Goal: Task Accomplishment & Management: Manage account settings

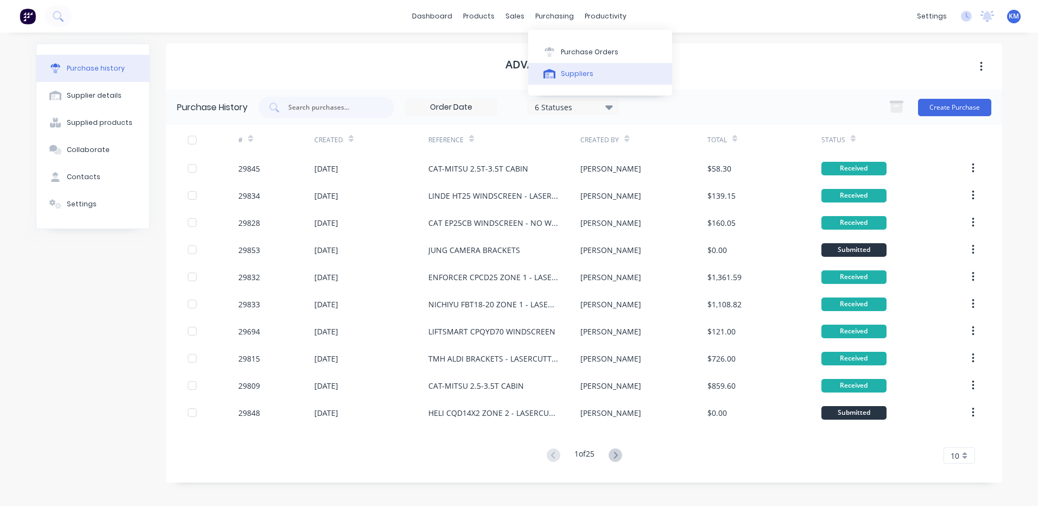
click at [558, 74] on button "Suppliers" at bounding box center [600, 74] width 144 height 22
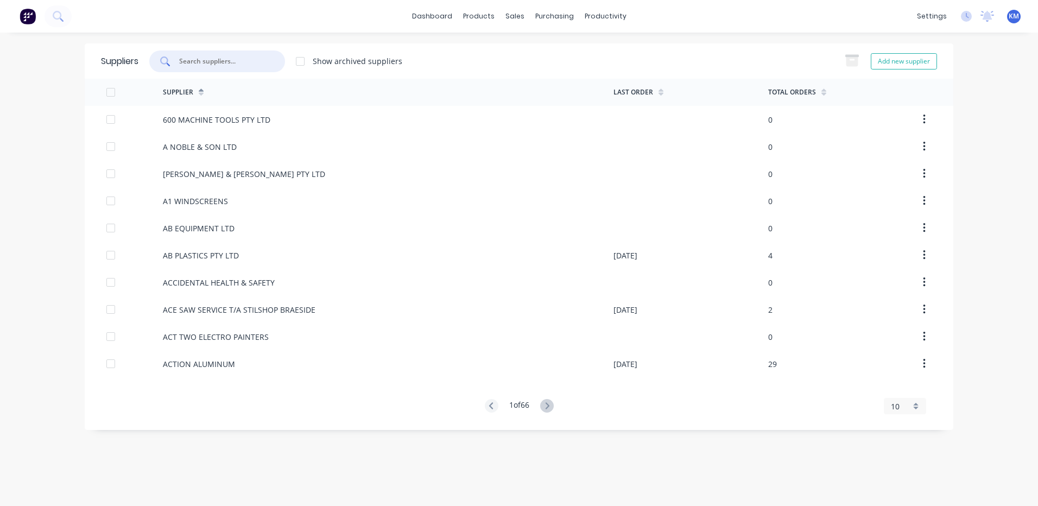
click at [222, 61] on input "text" at bounding box center [223, 61] width 90 height 11
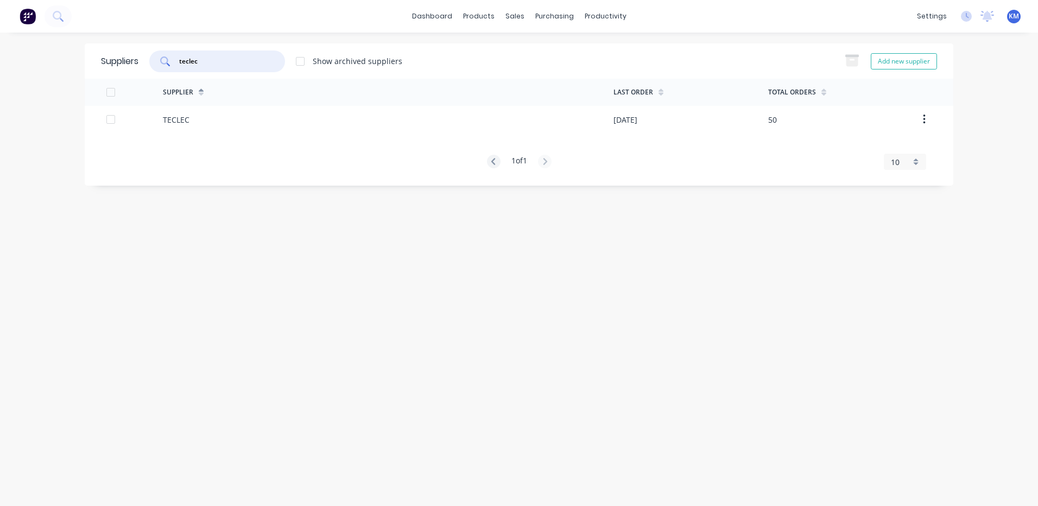
type input "teclec"
click at [256, 117] on div "TECLEC" at bounding box center [388, 119] width 451 height 27
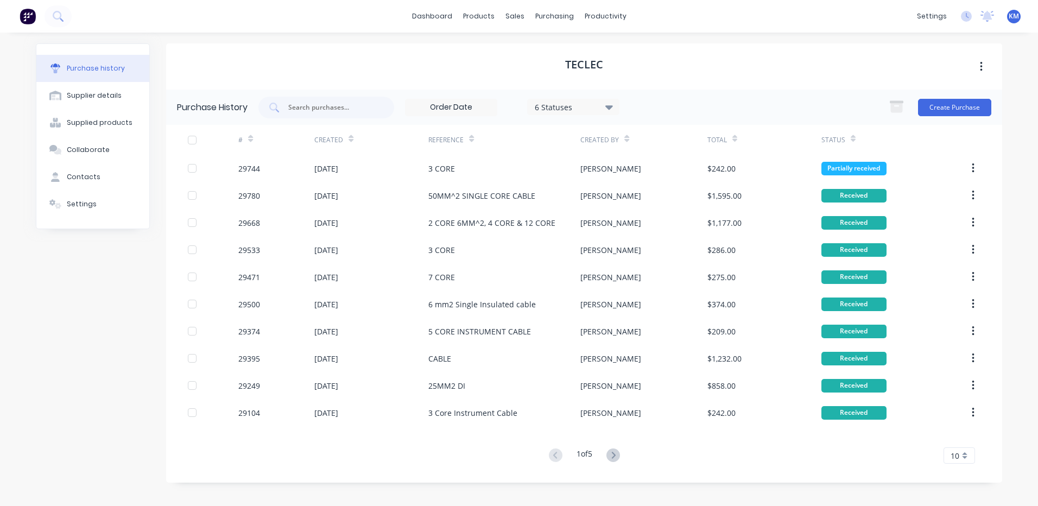
click at [700, 79] on div "TECLEC" at bounding box center [584, 66] width 836 height 46
click at [970, 99] on button "Create Purchase" at bounding box center [954, 107] width 73 height 17
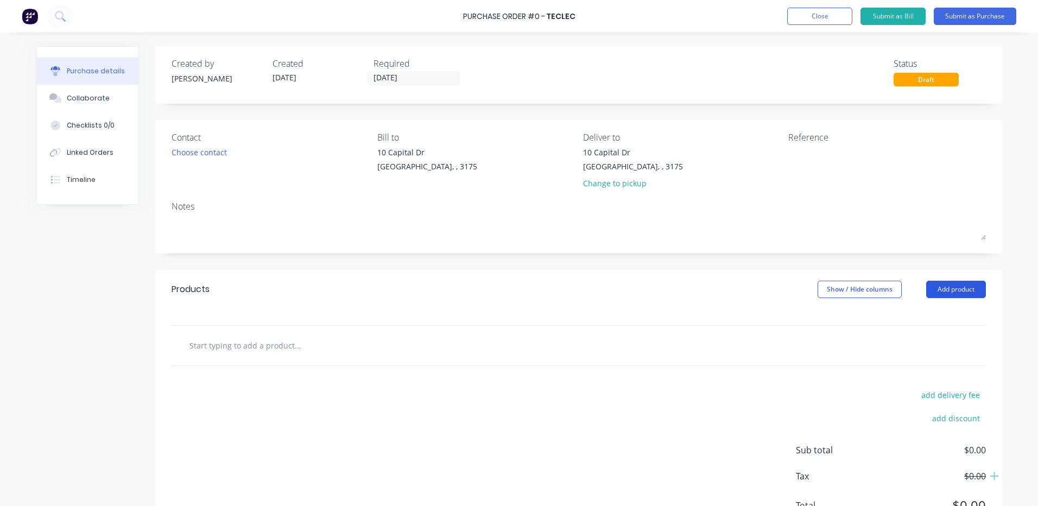
click at [963, 292] on button "Add product" at bounding box center [957, 289] width 60 height 17
click at [952, 305] on div "Product catalogue Basic product Lineal metre product Square metre product Notes…" at bounding box center [934, 372] width 103 height 136
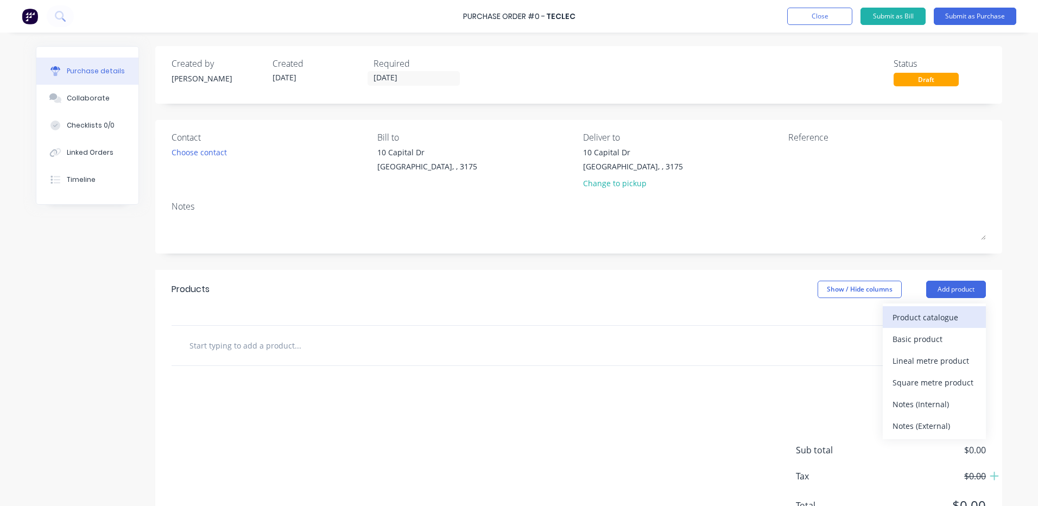
click at [951, 307] on button "Product catalogue" at bounding box center [934, 317] width 103 height 22
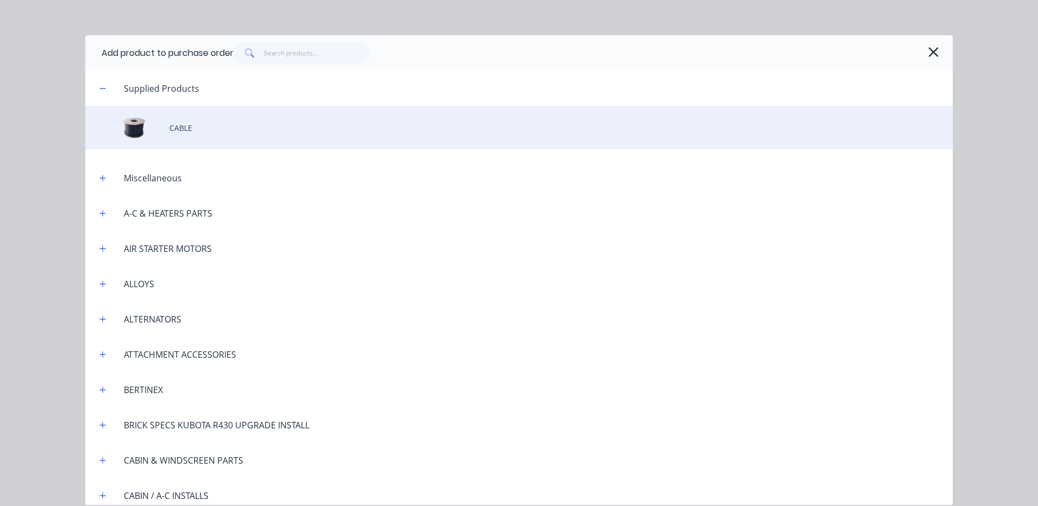
click at [255, 116] on div "CABLE" at bounding box center [519, 127] width 868 height 43
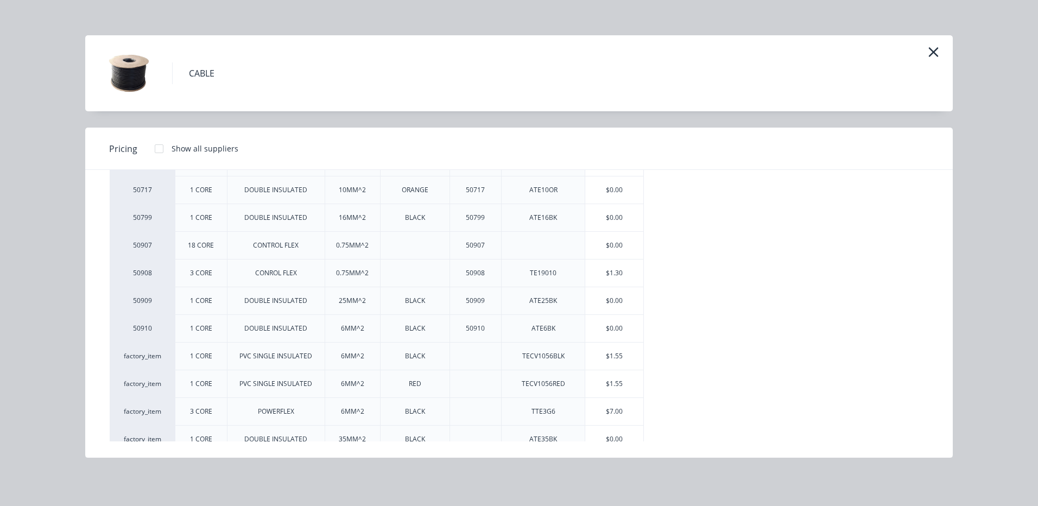
scroll to position [217, 0]
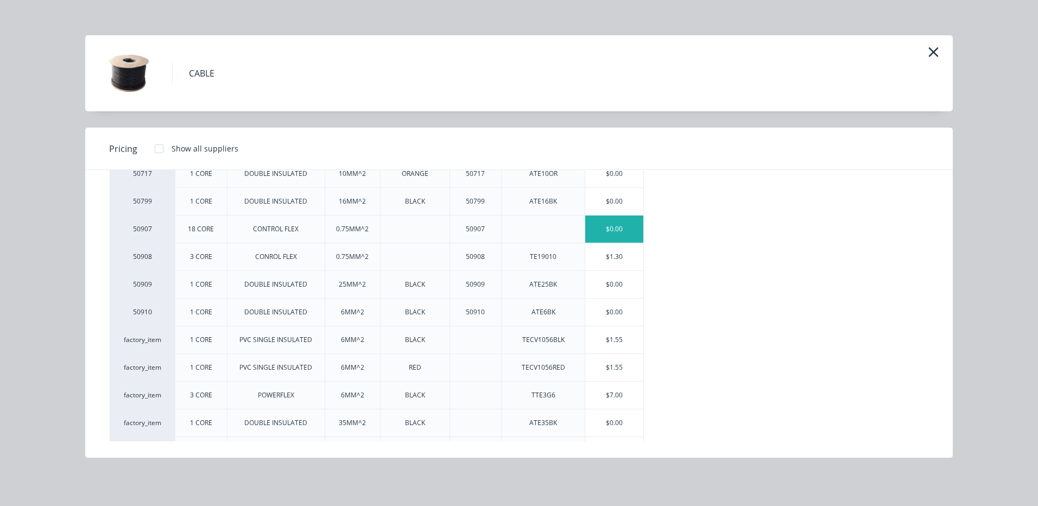
click at [617, 221] on div "$0.00" at bounding box center [614, 229] width 58 height 27
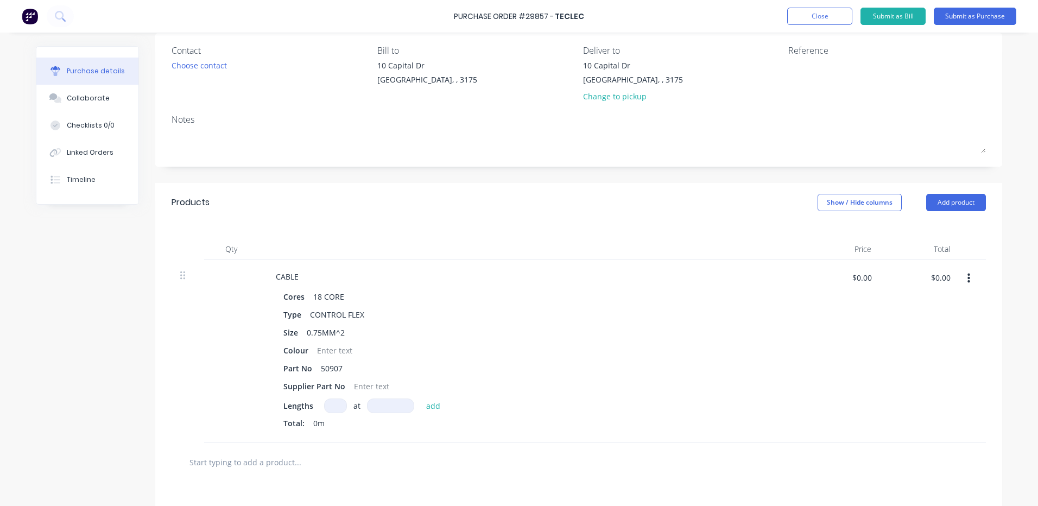
scroll to position [163, 0]
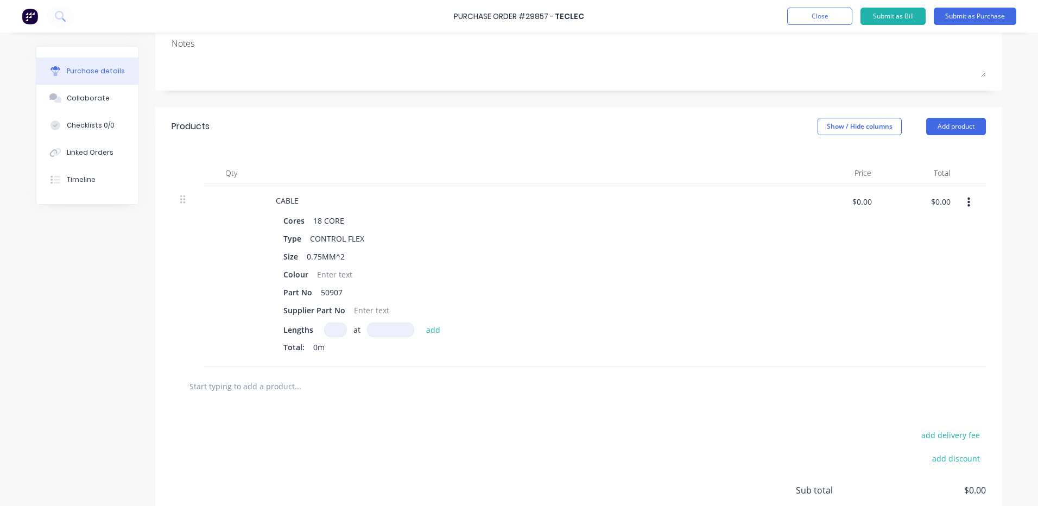
click at [336, 330] on input at bounding box center [335, 330] width 23 height 15
type input "200"
type input "1000"
click at [408, 103] on div "Created by Kyle Created 11/08/25 Required 11/08/25 Status Draft Contact Choose …" at bounding box center [578, 243] width 847 height 720
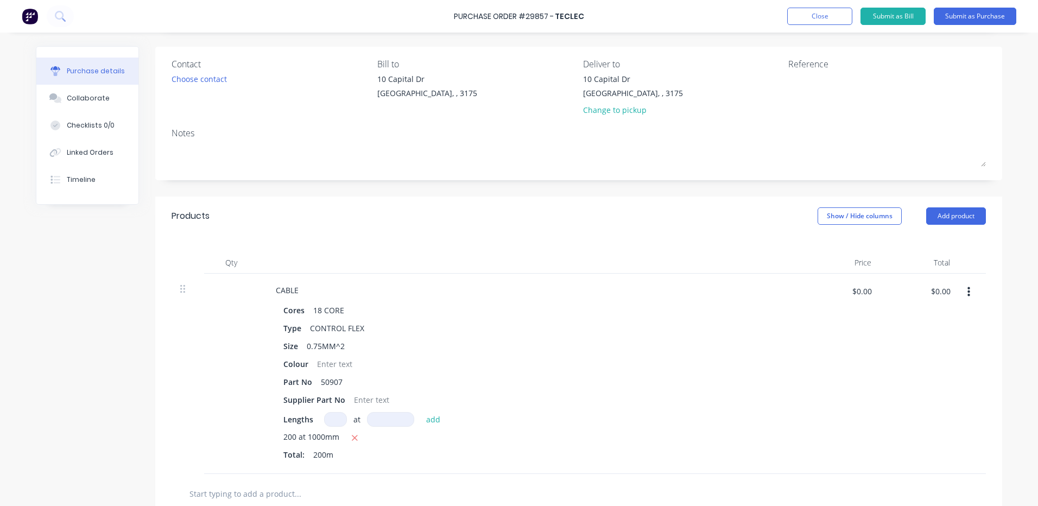
scroll to position [54, 0]
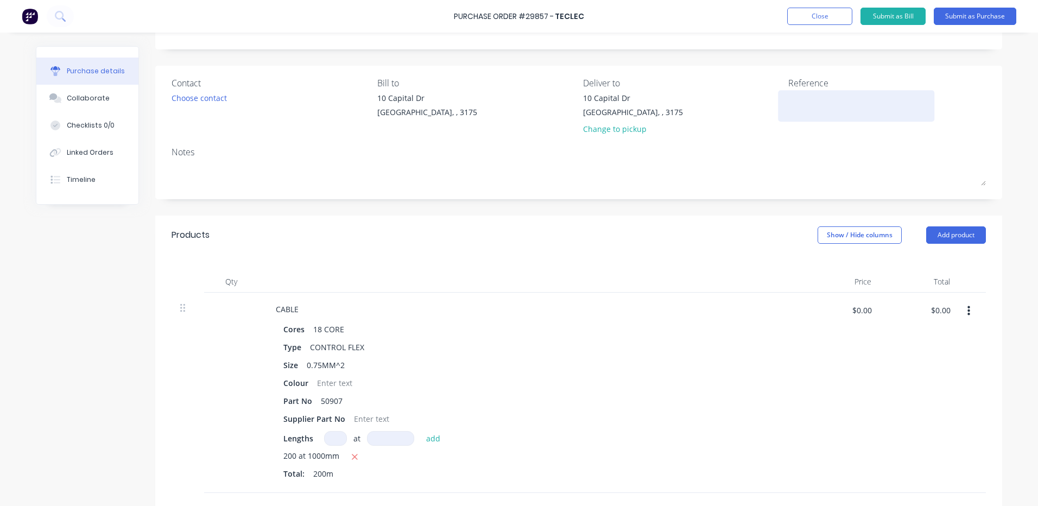
click at [871, 115] on textarea at bounding box center [857, 104] width 136 height 24
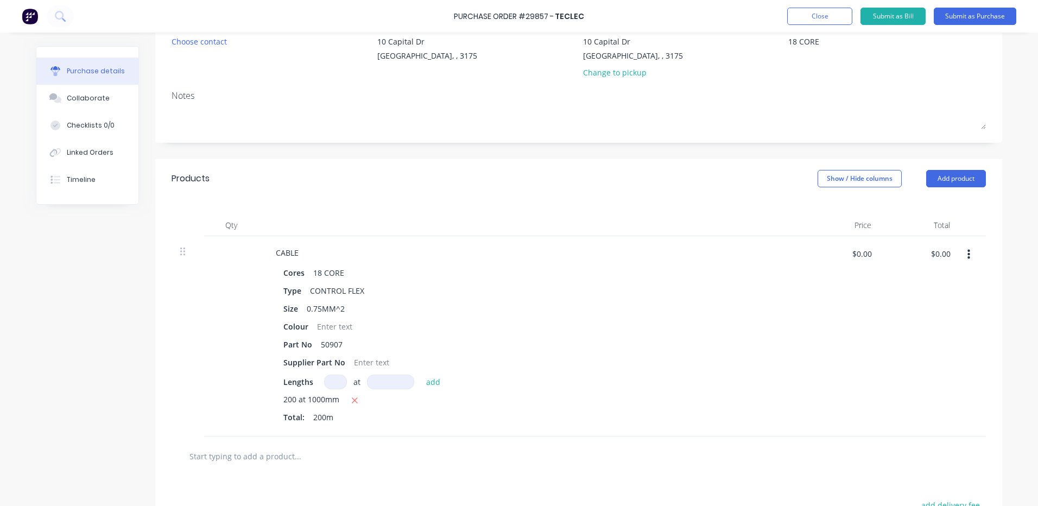
scroll to position [163, 0]
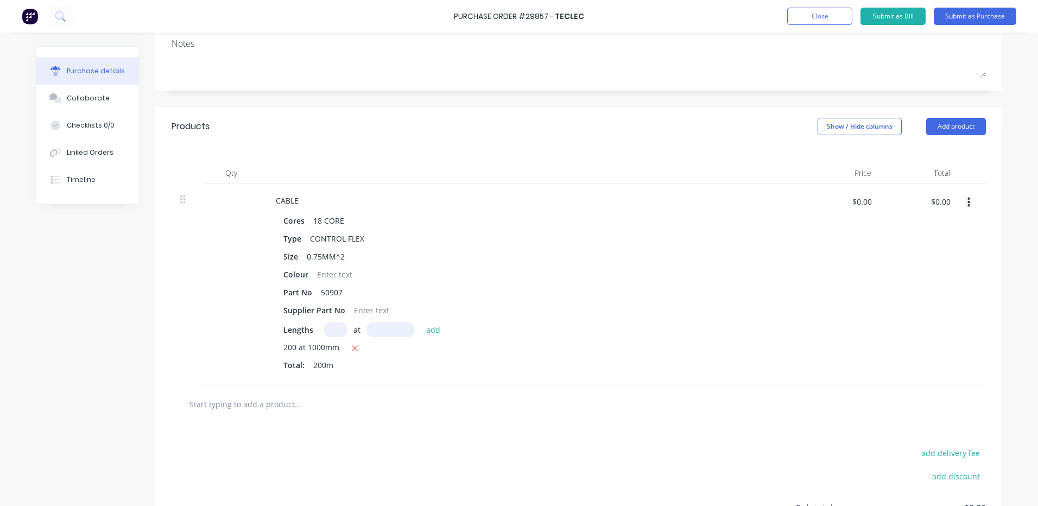
type textarea "18 CORE"
type textarea "x"
type textarea "18 CORE"
click at [575, 167] on div at bounding box center [530, 173] width 543 height 22
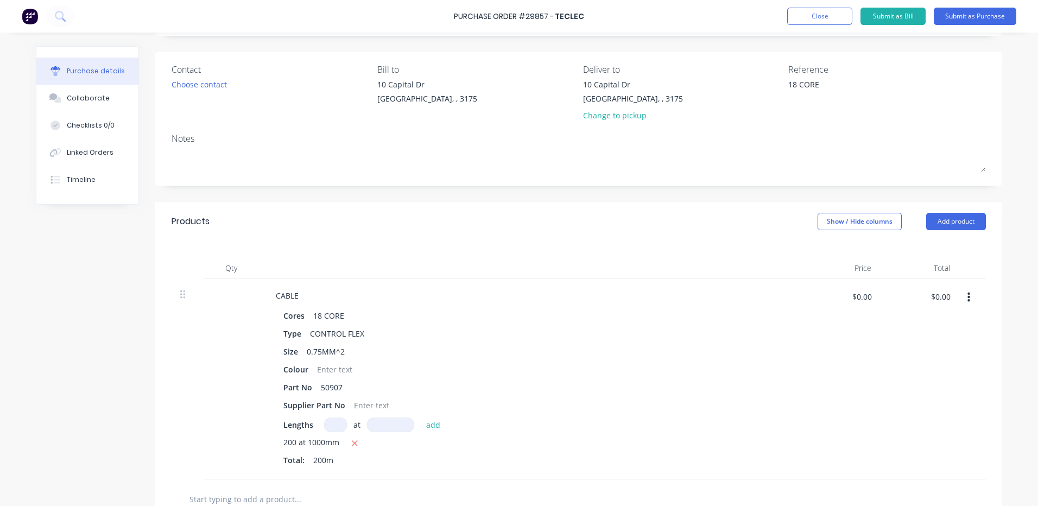
scroll to position [0, 0]
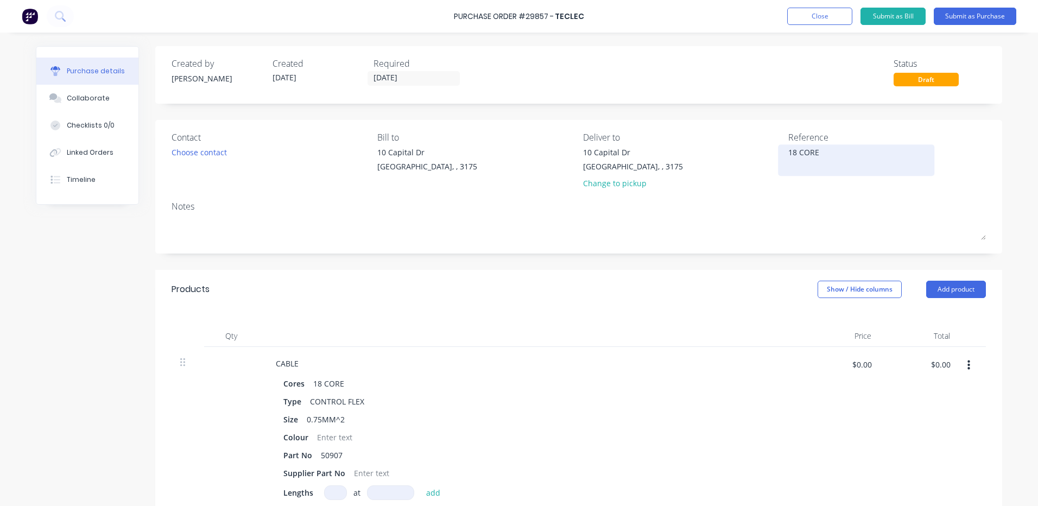
click at [832, 161] on textarea "18 CORE" at bounding box center [857, 159] width 136 height 24
click at [613, 190] on div "10 Capital Dr Dandenong South, , 3175 Change to pickup" at bounding box center [633, 171] width 100 height 48
click at [619, 183] on div "Change to pickup" at bounding box center [633, 183] width 100 height 11
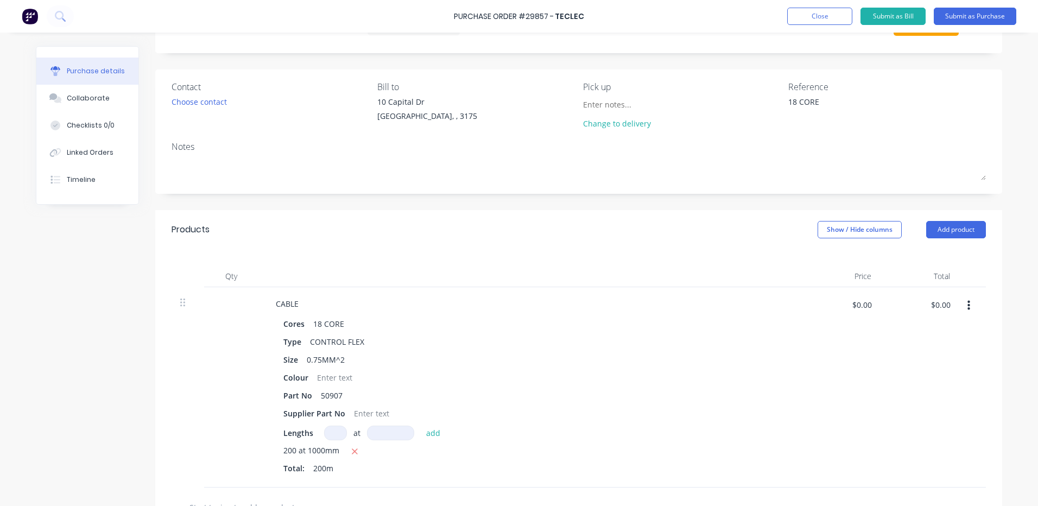
scroll to position [109, 0]
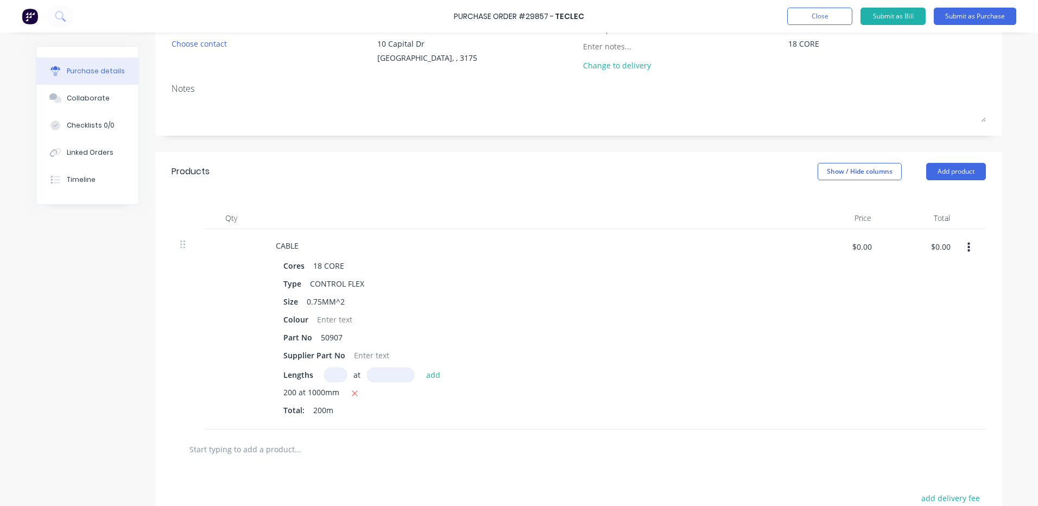
click at [605, 216] on div at bounding box center [530, 218] width 543 height 22
click at [1005, 23] on button "Submit as Purchase" at bounding box center [975, 16] width 83 height 17
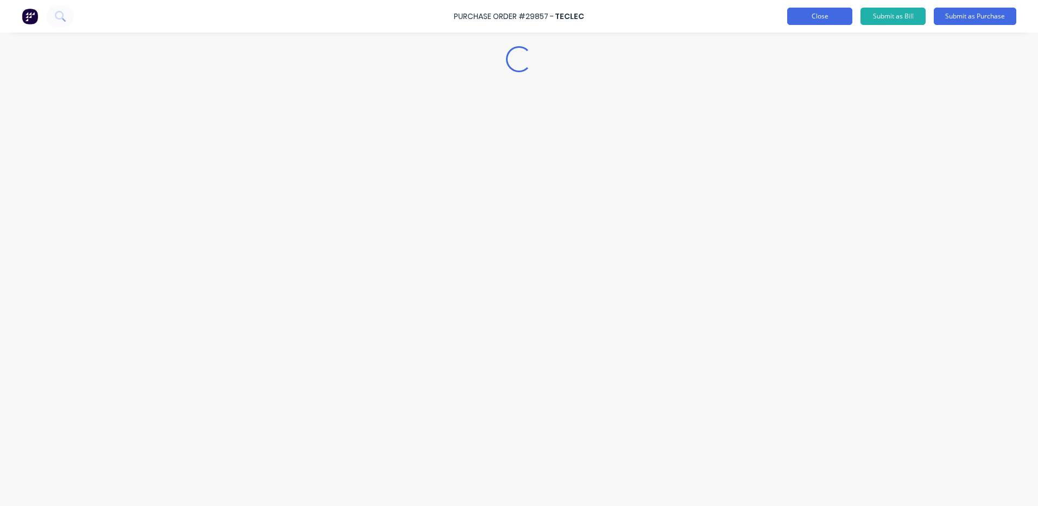
type textarea "x"
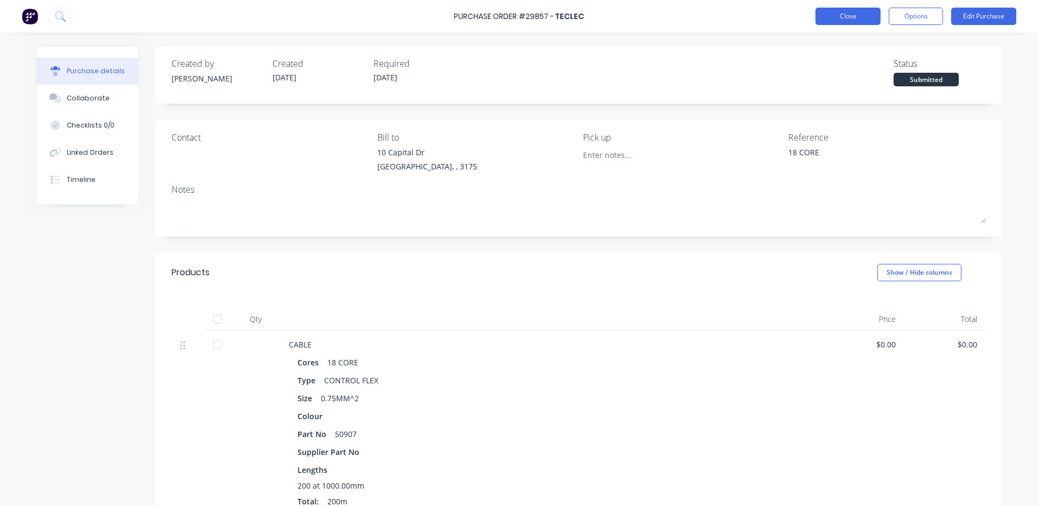
click at [874, 14] on button "Close" at bounding box center [848, 16] width 65 height 17
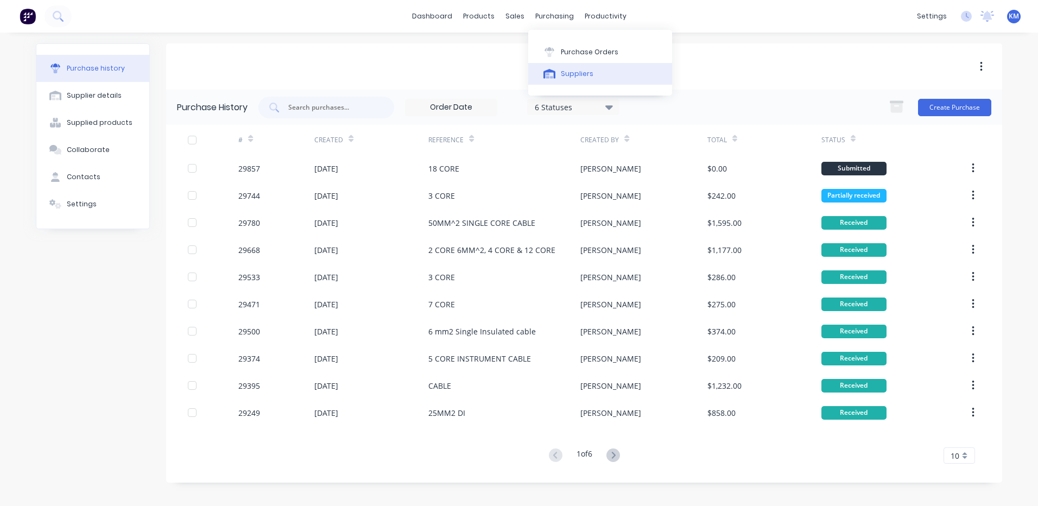
click at [555, 69] on icon at bounding box center [550, 74] width 12 height 10
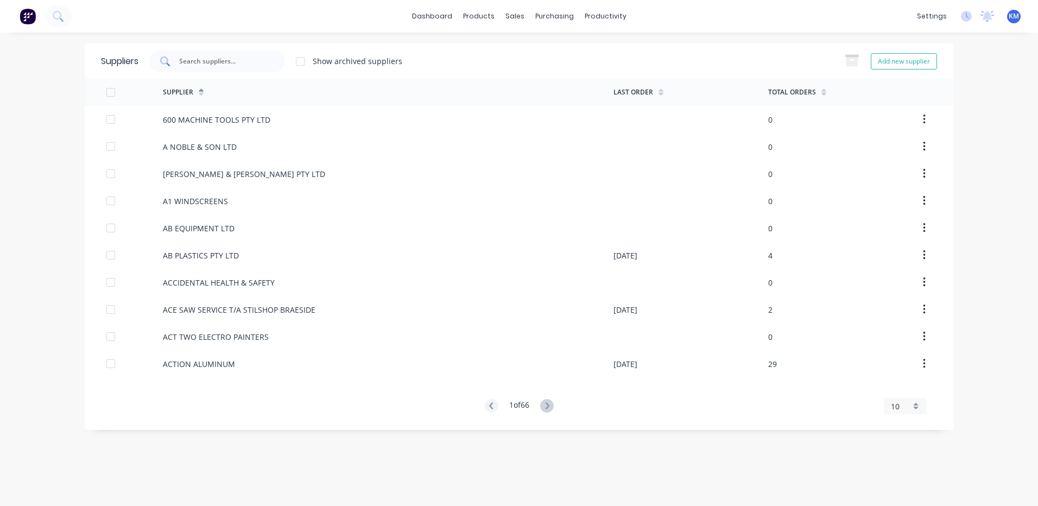
click at [228, 71] on div at bounding box center [217, 62] width 136 height 22
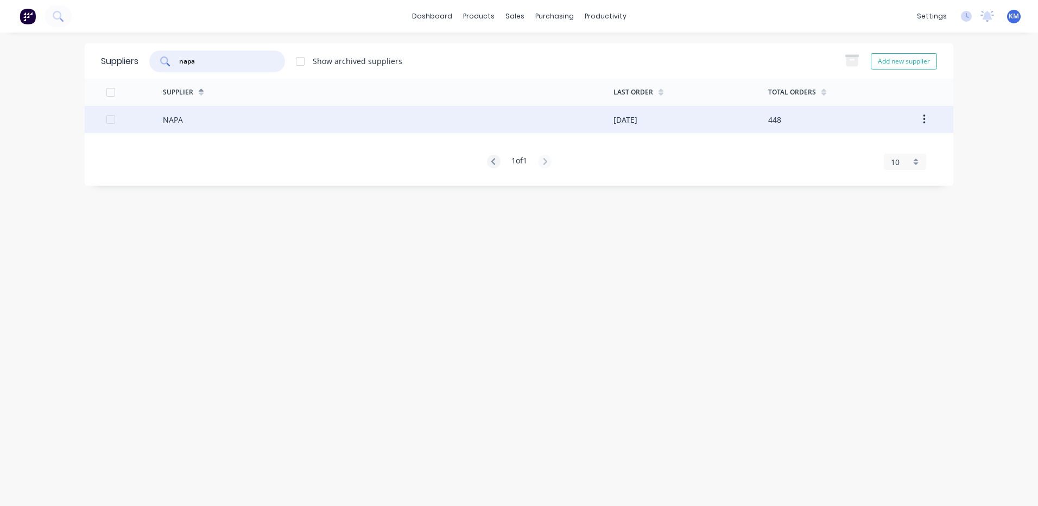
type input "napa"
click at [263, 116] on div "NAPA" at bounding box center [388, 119] width 451 height 27
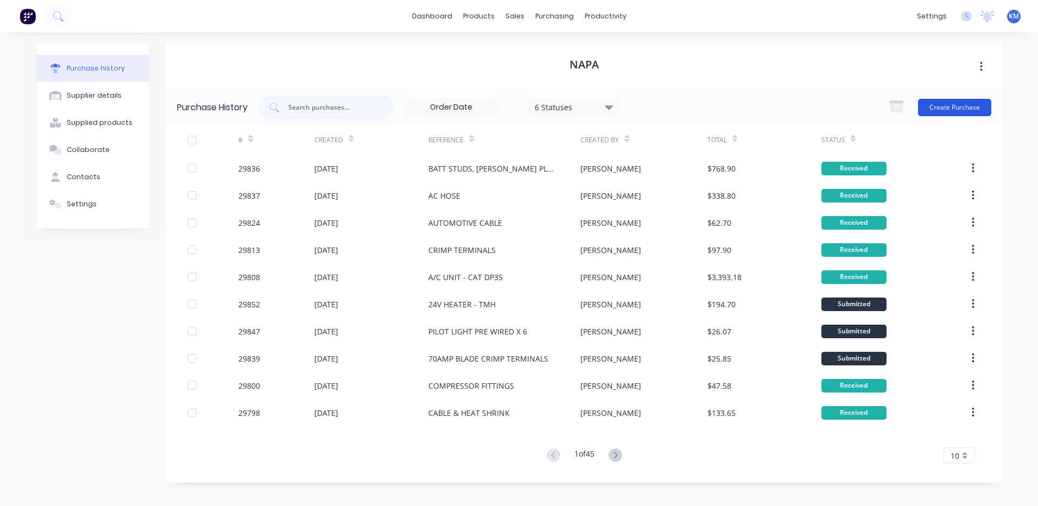
click at [947, 102] on button "Create Purchase" at bounding box center [954, 107] width 73 height 17
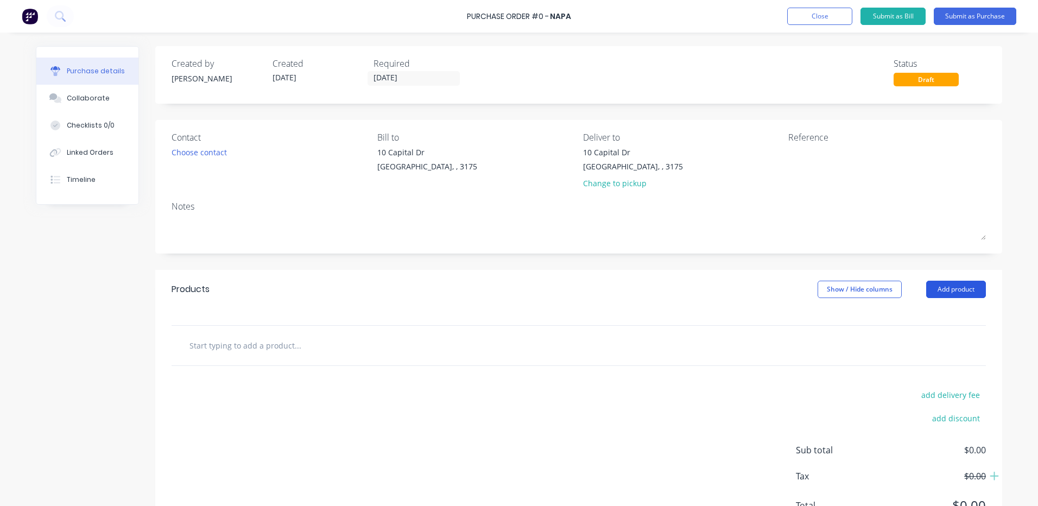
click at [950, 290] on button "Add product" at bounding box center [957, 289] width 60 height 17
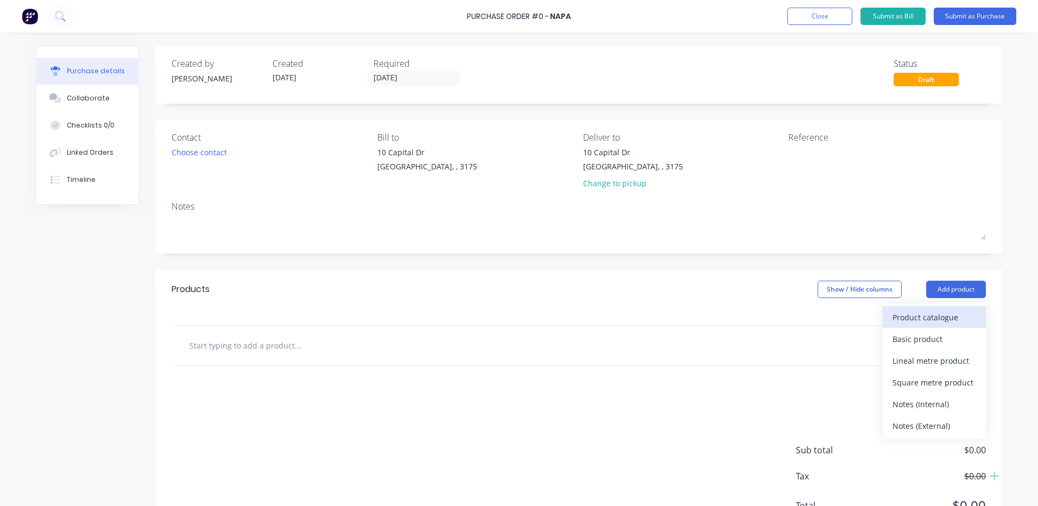
click at [936, 312] on div "Product catalogue" at bounding box center [935, 318] width 84 height 16
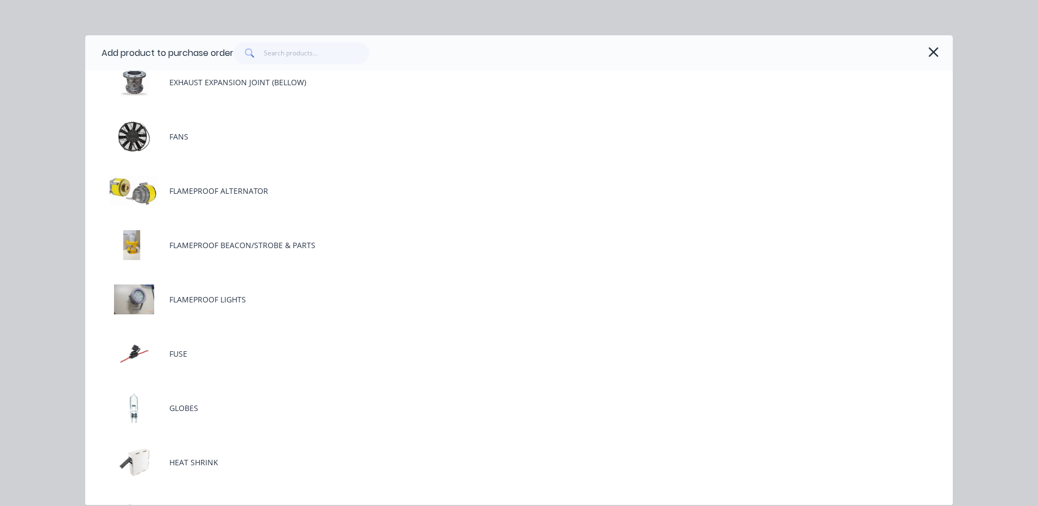
scroll to position [1303, 0]
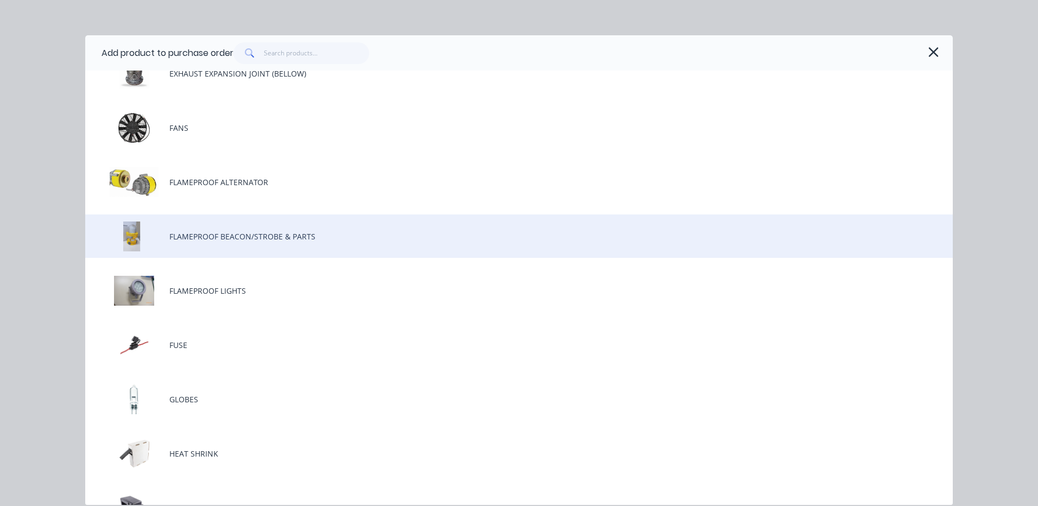
click at [243, 241] on div "FLAMEPROOF BEACON/STROBE & PARTS" at bounding box center [519, 236] width 868 height 43
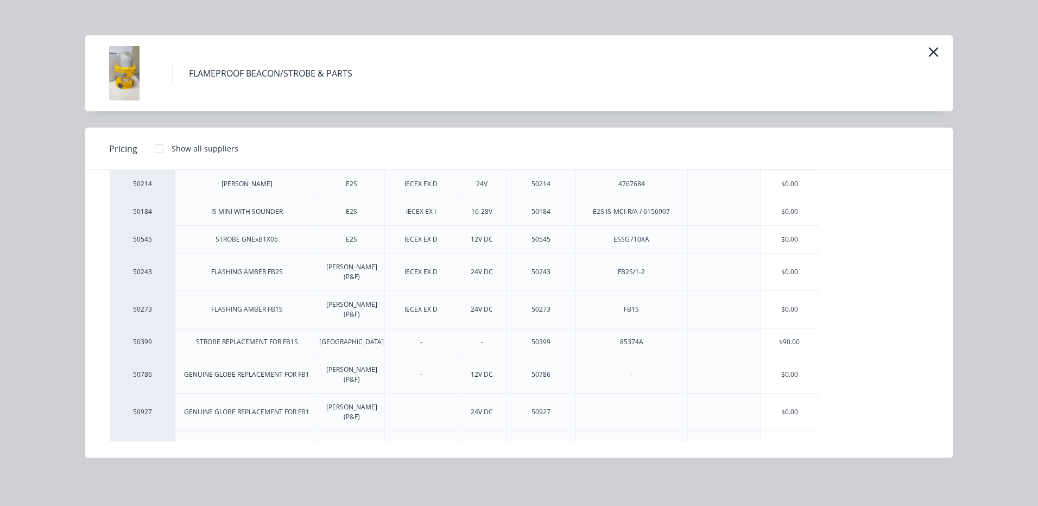
scroll to position [241, 0]
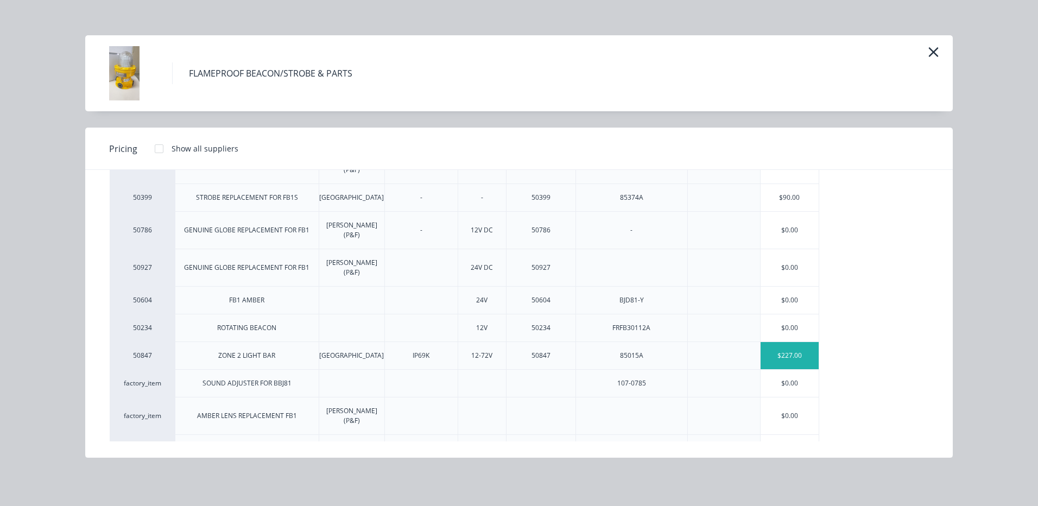
click at [779, 342] on div "$227.00" at bounding box center [790, 355] width 58 height 27
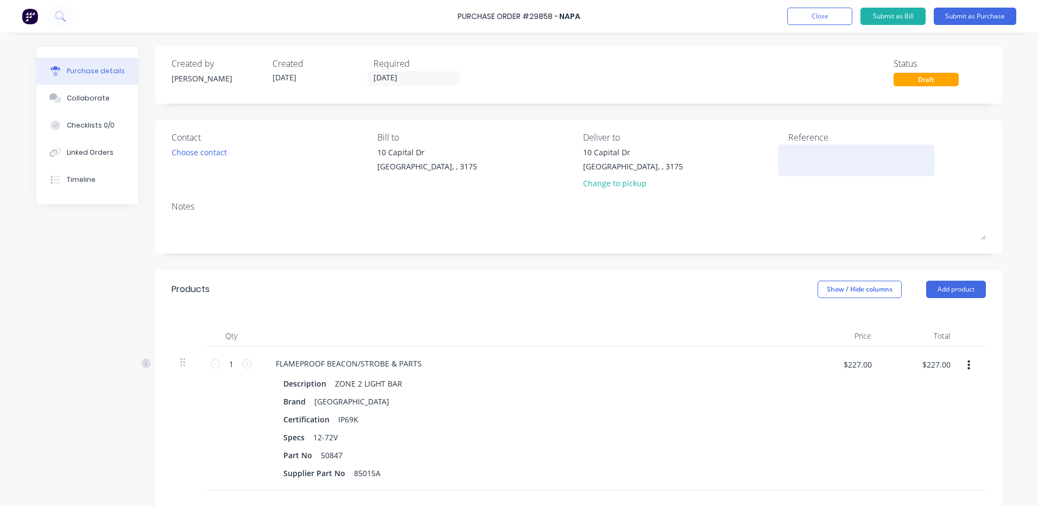
click at [816, 159] on textarea at bounding box center [857, 159] width 136 height 24
type textarea "z"
type textarea "ZONE 2 STROBE - HELI CQ"
type textarea "x"
type textarea "ZONE 2 STROBE - HELI CQD"
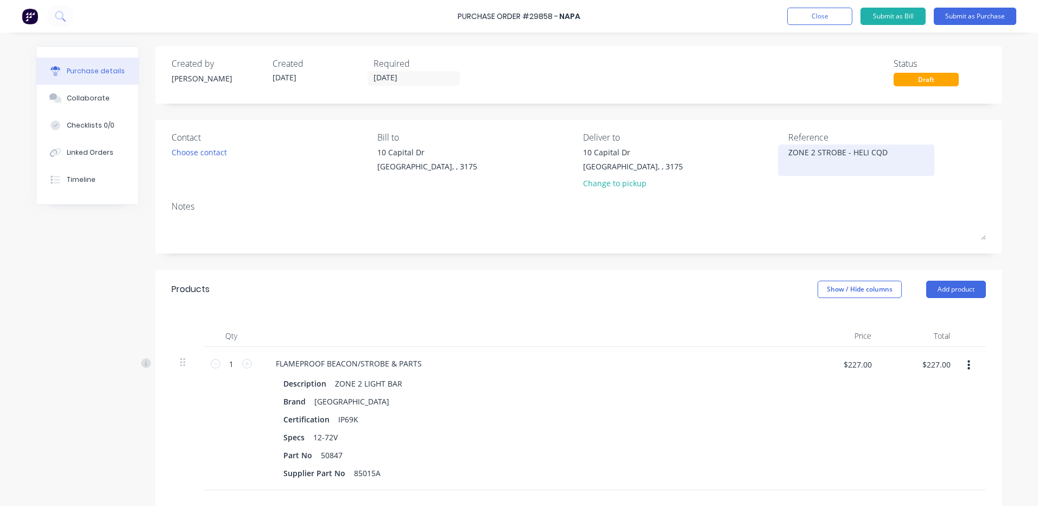
type textarea "x"
type textarea "ZONE 2 STROBE - HELI CQD1"
type textarea "x"
type textarea "ZONE 2 STROBE - HELI CQD14"
type textarea "x"
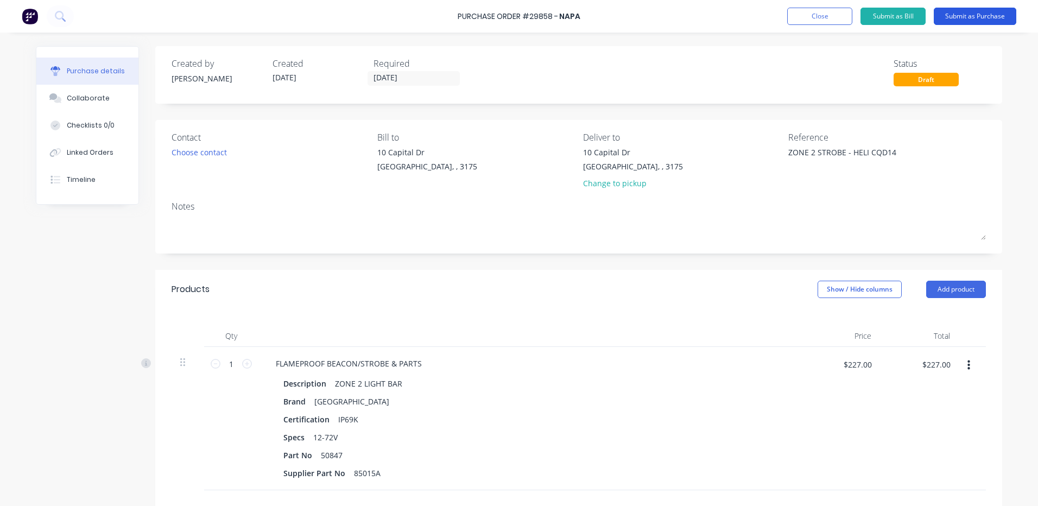
type textarea "ZONE 2 STROBE - HELI CQD14"
click at [947, 17] on button "Submit as Purchase" at bounding box center [975, 16] width 83 height 17
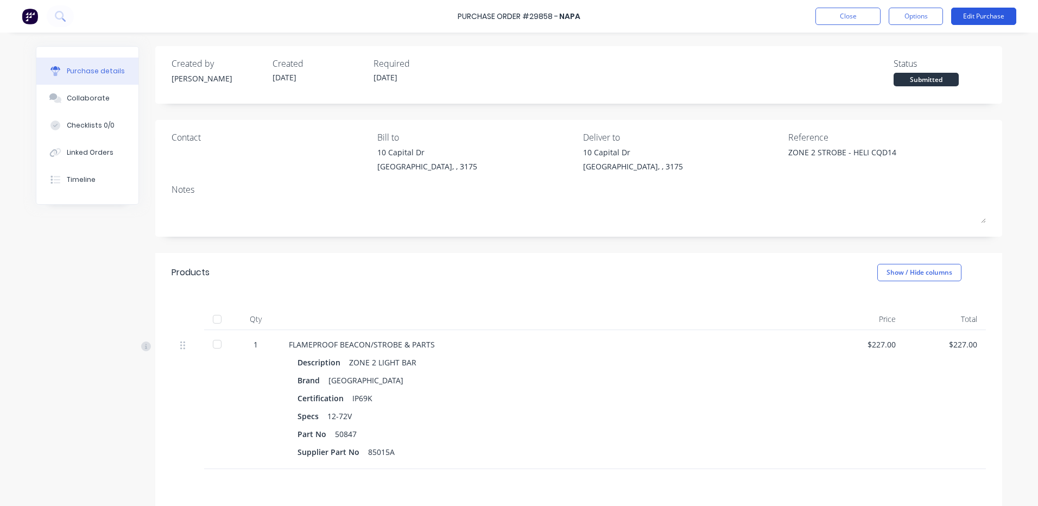
click at [1003, 8] on button "Edit Purchase" at bounding box center [984, 16] width 65 height 17
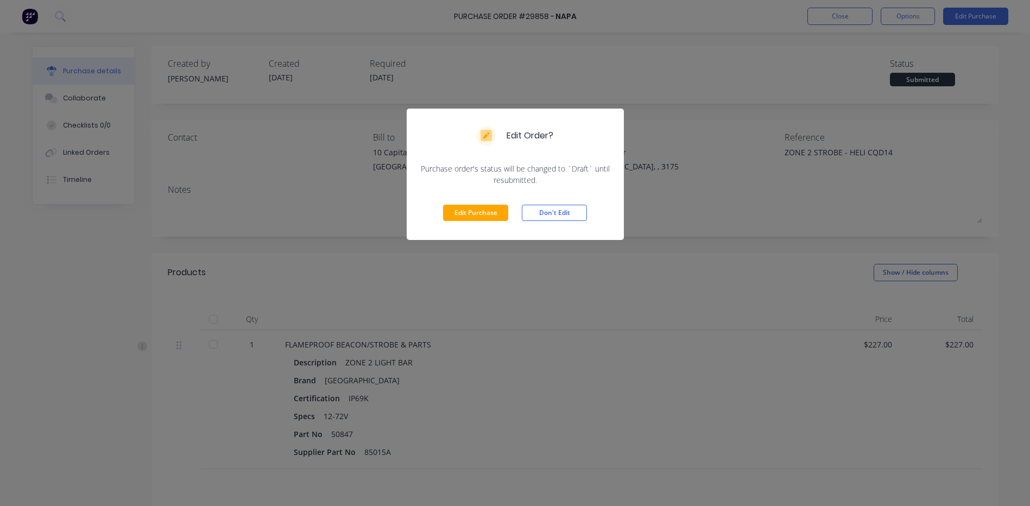
click at [472, 228] on div "Edit Purchase Don't Edit" at bounding box center [515, 213] width 217 height 54
click at [479, 218] on button "Edit Purchase" at bounding box center [475, 213] width 65 height 16
type textarea "x"
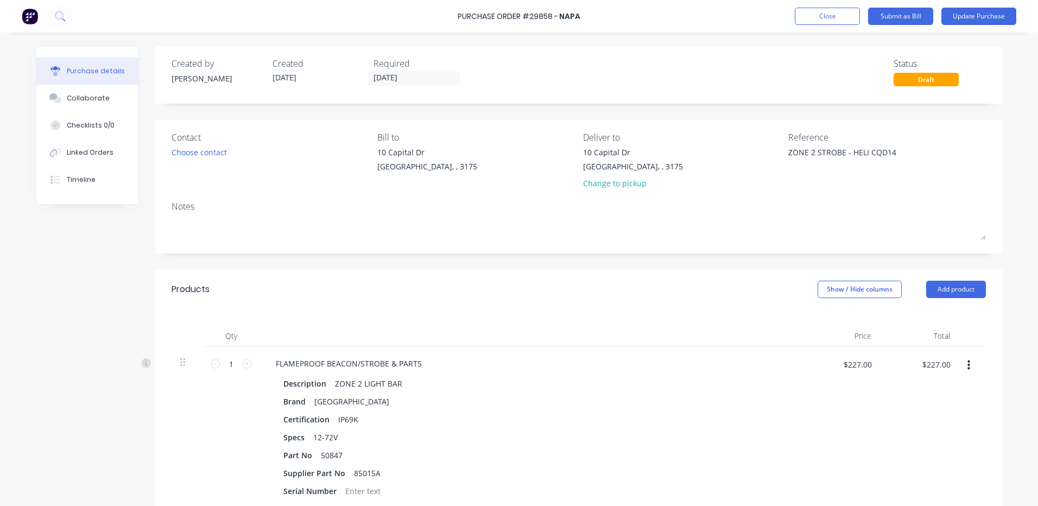
click at [847, 150] on textarea "ZONE 2 STROBE - HELI CQD14" at bounding box center [857, 159] width 136 height 24
type textarea "ZONE 2 STROBE & PILOT LIGHTS- HELI CQD14"
type textarea "x"
type textarea "ZONE 2 STROBE & PILOT LIGHTS- HELI CQD14"
click at [944, 293] on button "Add product" at bounding box center [957, 289] width 60 height 17
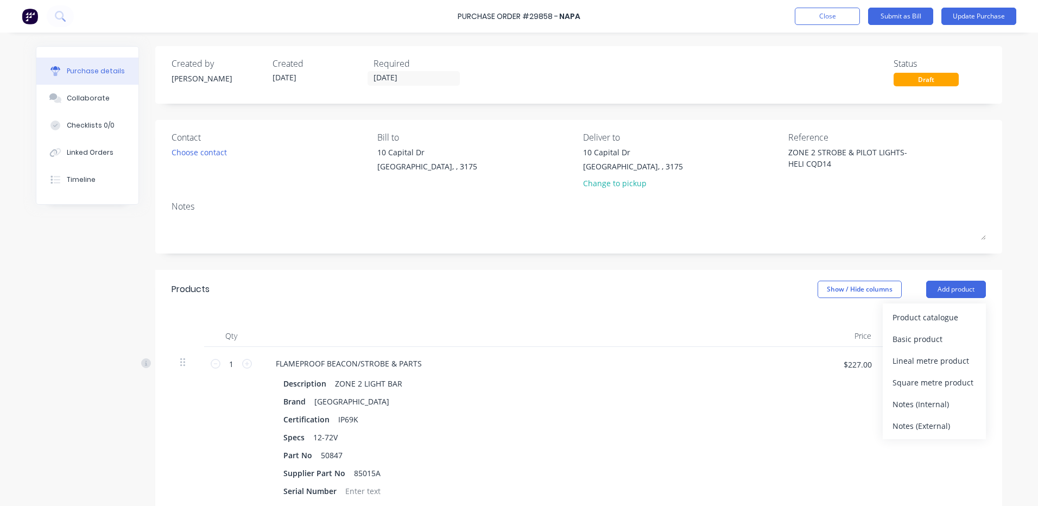
click at [942, 307] on button "Product catalogue" at bounding box center [934, 317] width 103 height 22
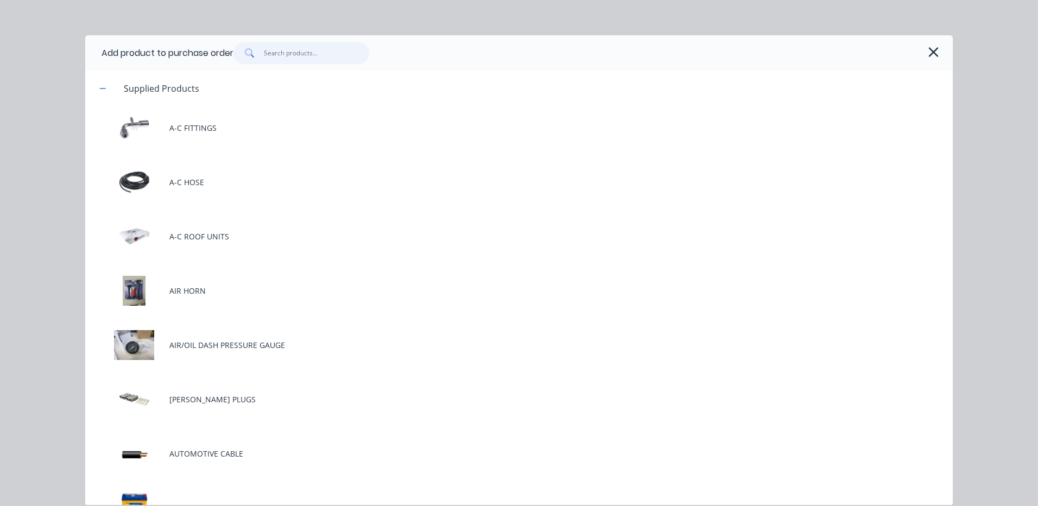
click at [279, 56] on input "text" at bounding box center [317, 53] width 106 height 22
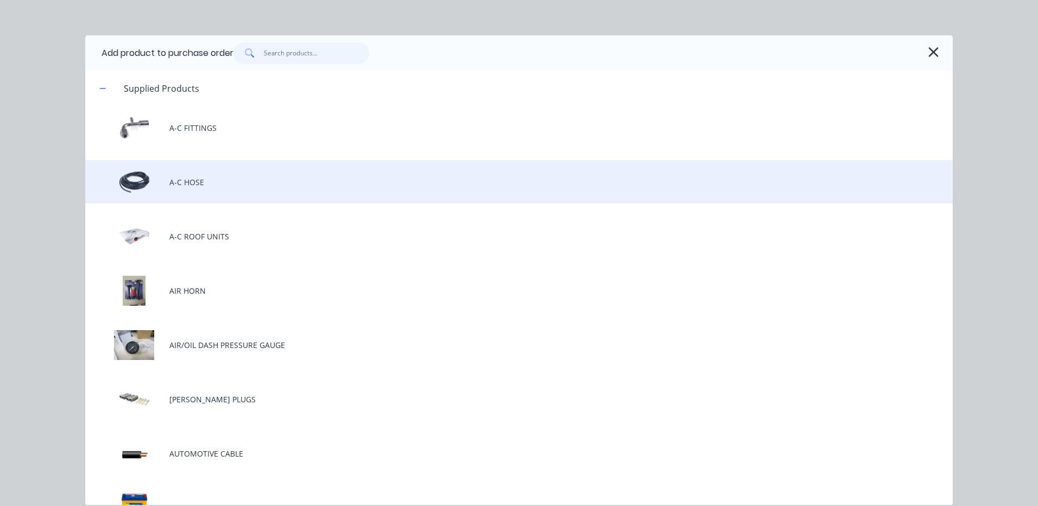
type textarea "x"
type input "P"
type textarea "x"
type input "PI"
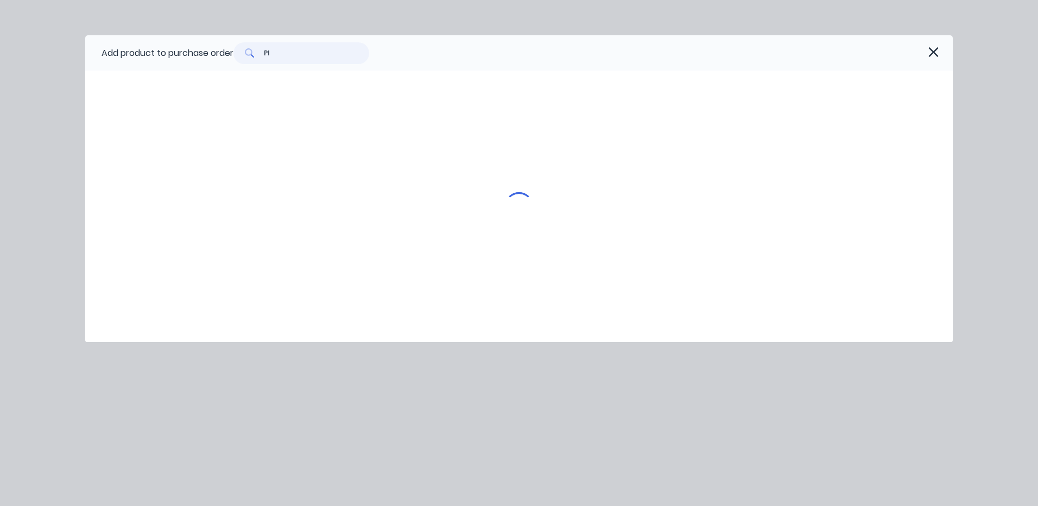
type textarea "x"
type input "PIL"
type textarea "x"
type input "PILO"
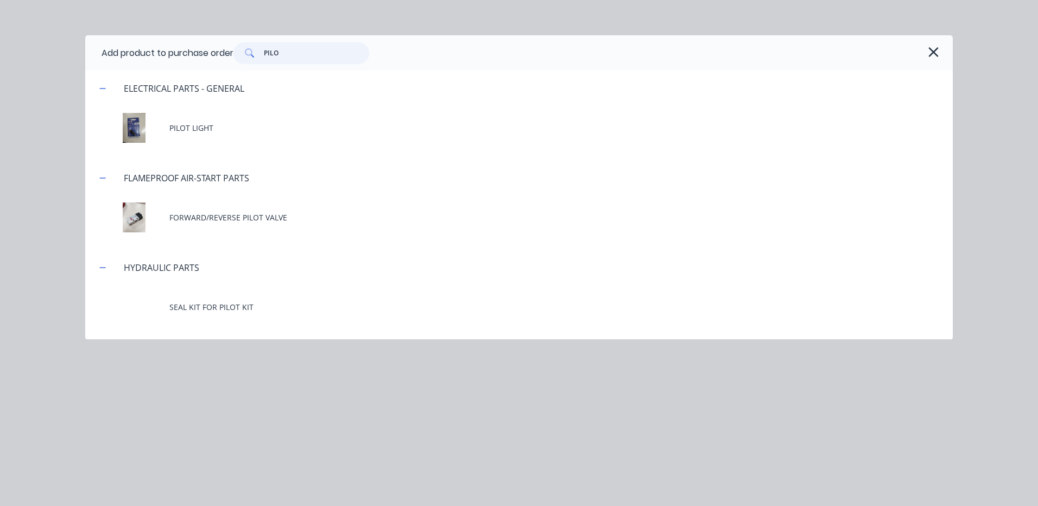
type textarea "x"
type input "PILOT"
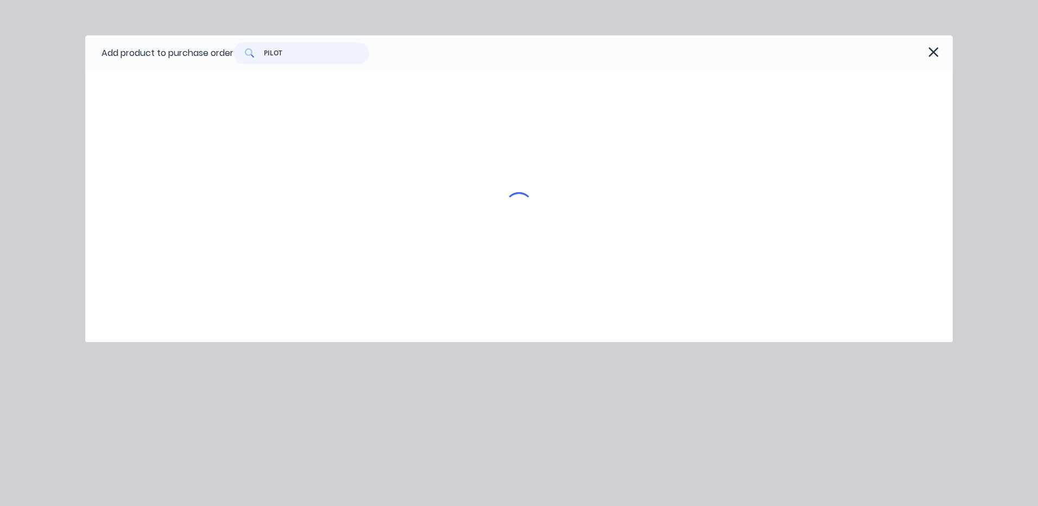
type textarea "x"
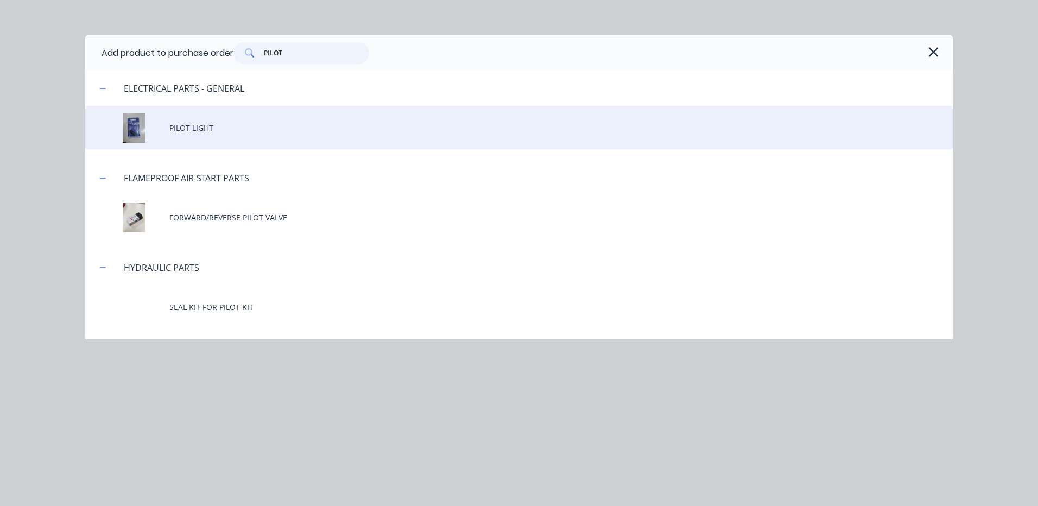
type input "PILOT"
click at [271, 119] on div "PILOT LIGHT" at bounding box center [519, 127] width 868 height 43
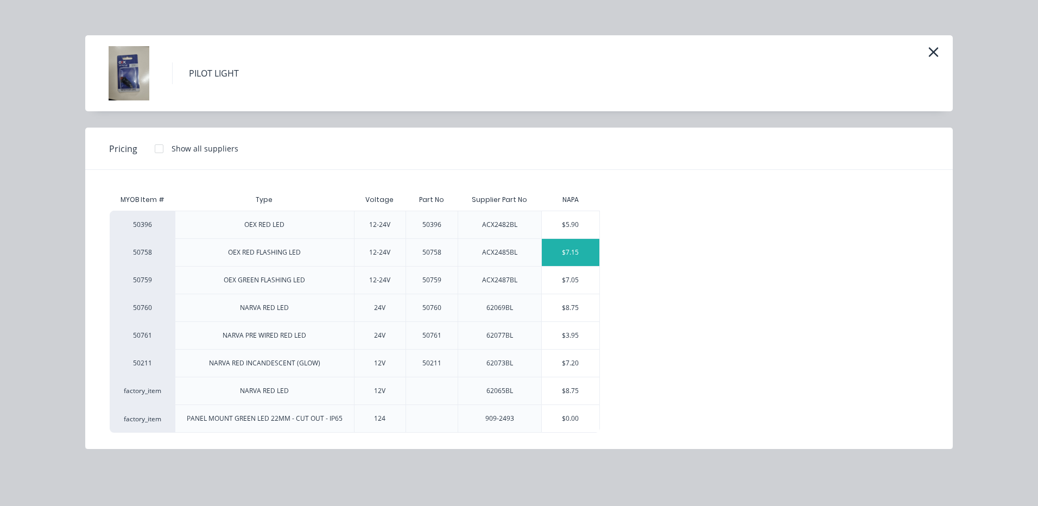
click at [565, 251] on div "$7.15" at bounding box center [571, 252] width 58 height 27
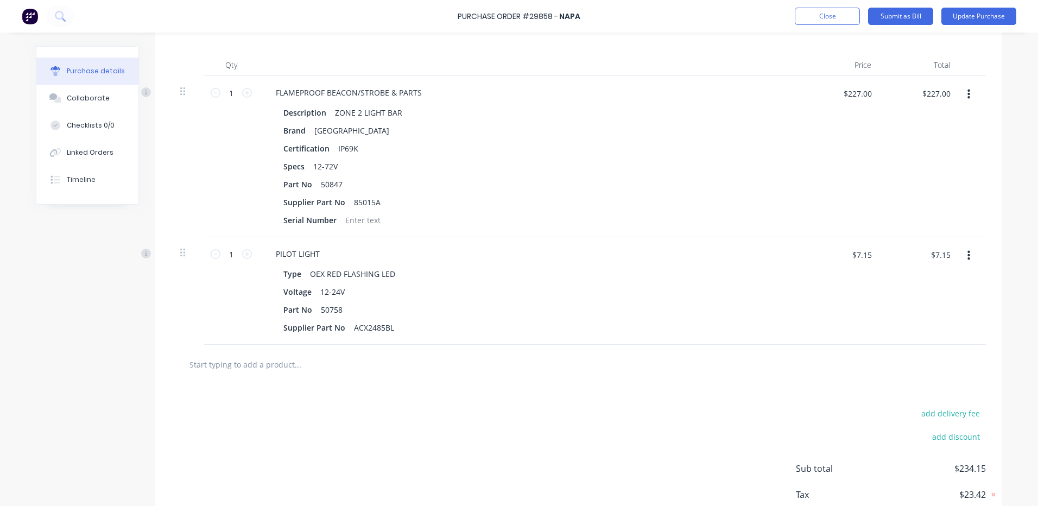
scroll to position [272, 0]
click at [244, 253] on icon at bounding box center [247, 254] width 10 height 10
type textarea "x"
type input "2"
type input "$14.30"
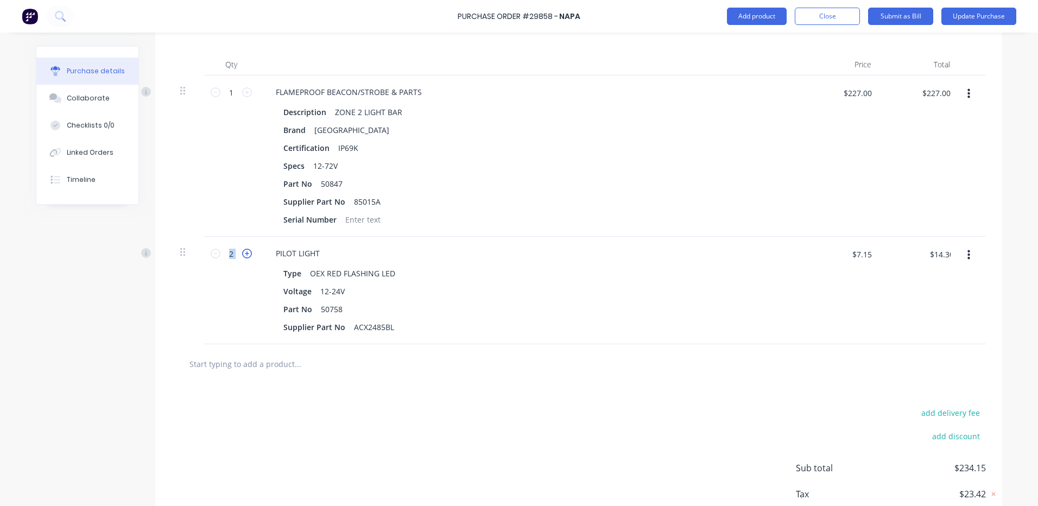
click at [244, 253] on icon at bounding box center [247, 254] width 10 height 10
type textarea "x"
type input "3"
type input "$21.45"
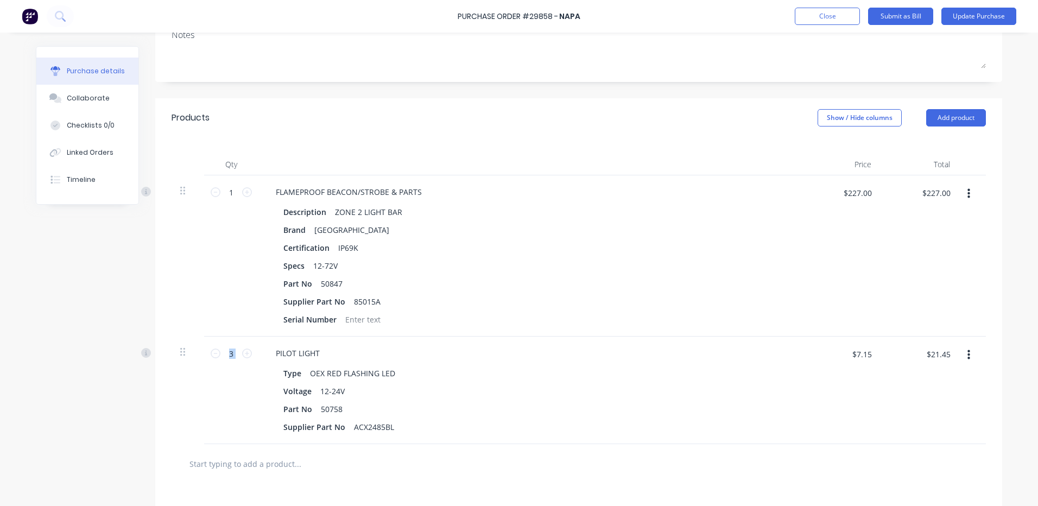
scroll to position [109, 0]
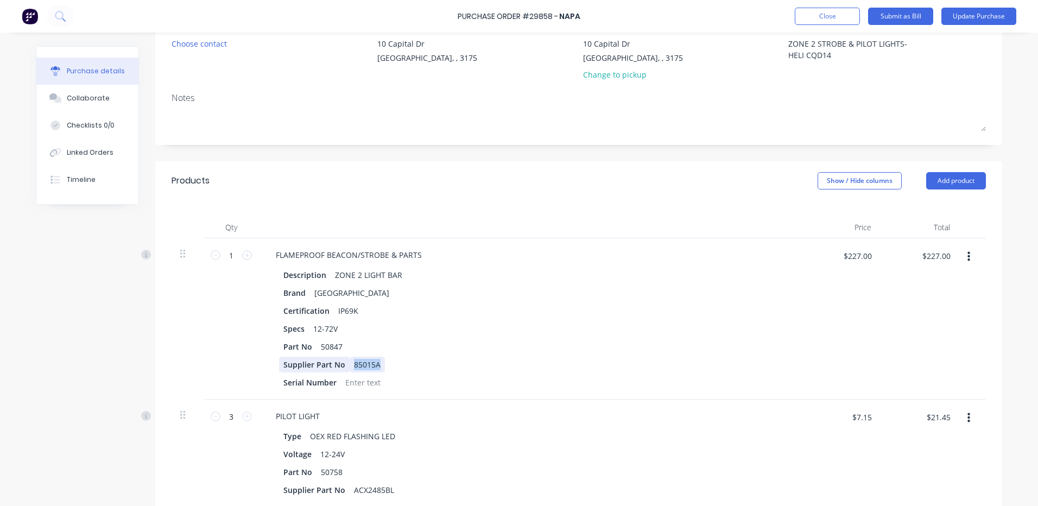
drag, startPoint x: 375, startPoint y: 365, endPoint x: 343, endPoint y: 362, distance: 32.7
click at [343, 362] on div "Supplier Part No 85015A" at bounding box center [527, 365] width 497 height 16
copy div "85015A"
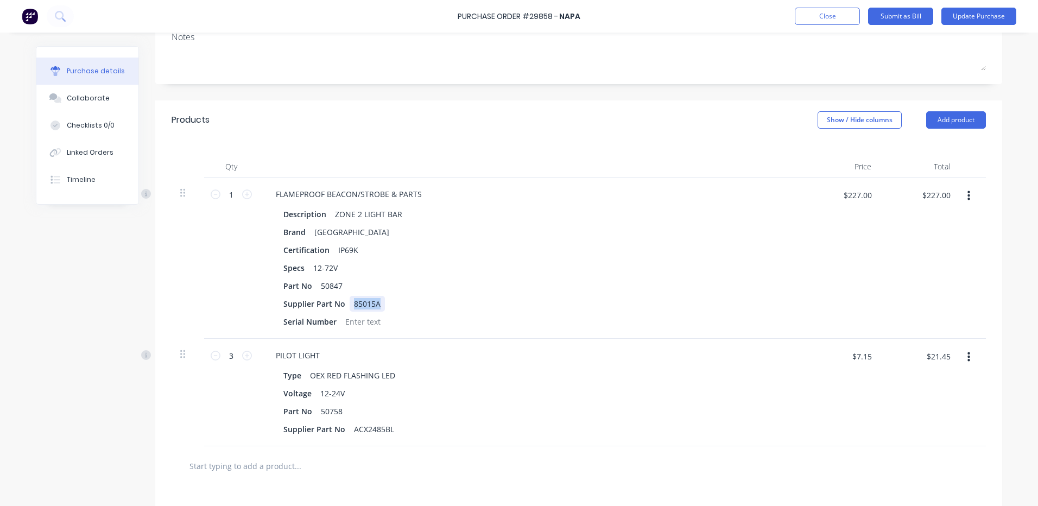
scroll to position [272, 0]
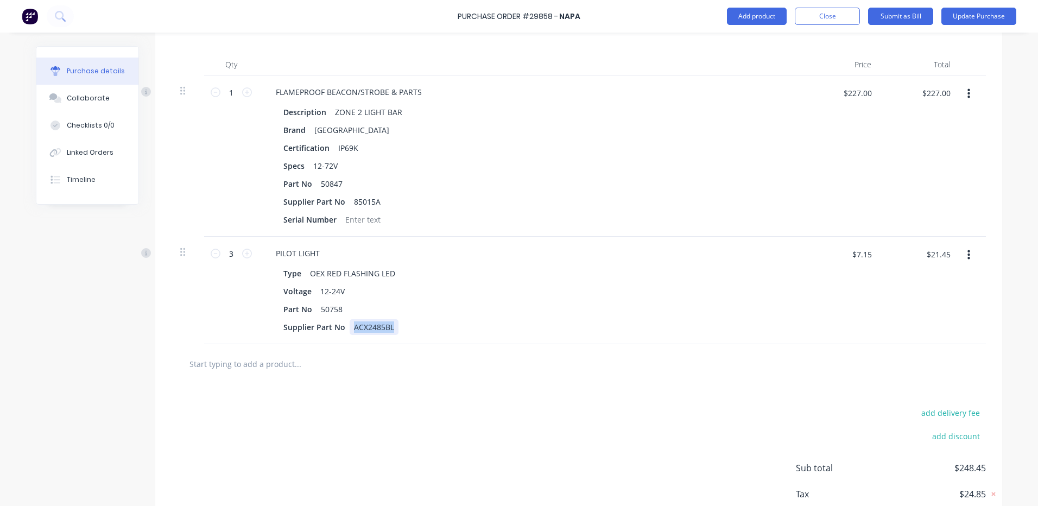
drag, startPoint x: 390, startPoint y: 328, endPoint x: 347, endPoint y: 324, distance: 43.1
click at [350, 324] on div "ACX2485BL" at bounding box center [374, 327] width 49 height 16
copy div "ACX2485BL"
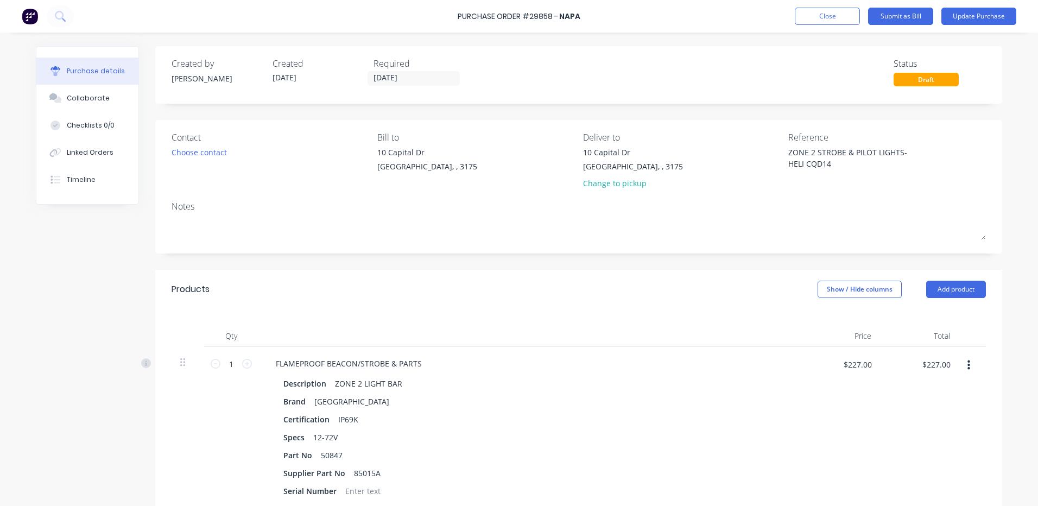
click at [963, 12] on button "Update Purchase" at bounding box center [979, 16] width 75 height 17
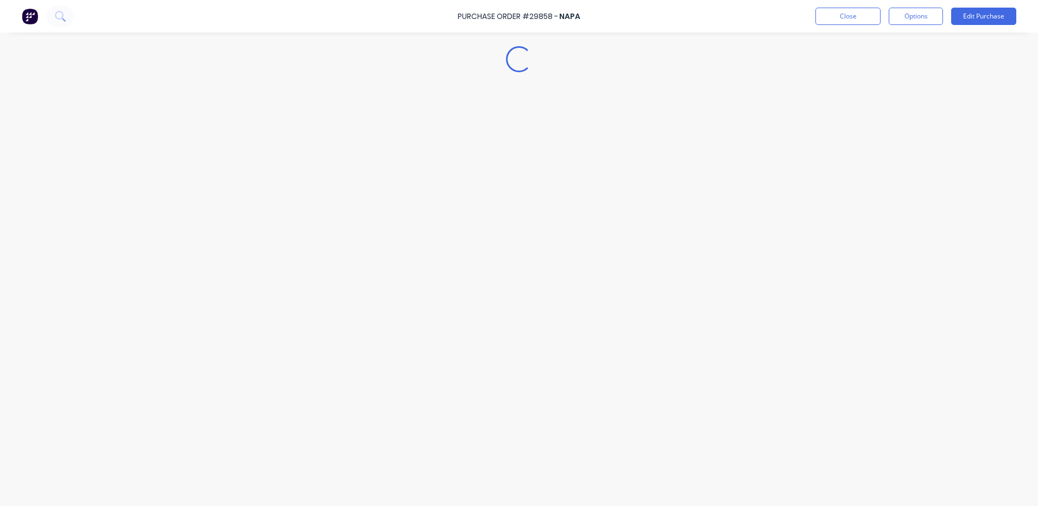
type textarea "x"
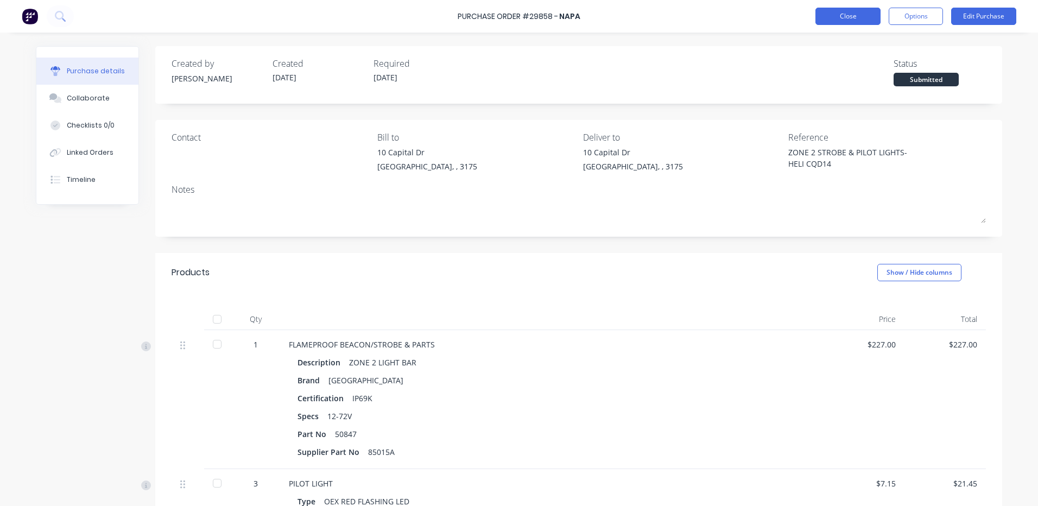
click at [839, 23] on button "Close" at bounding box center [848, 16] width 65 height 17
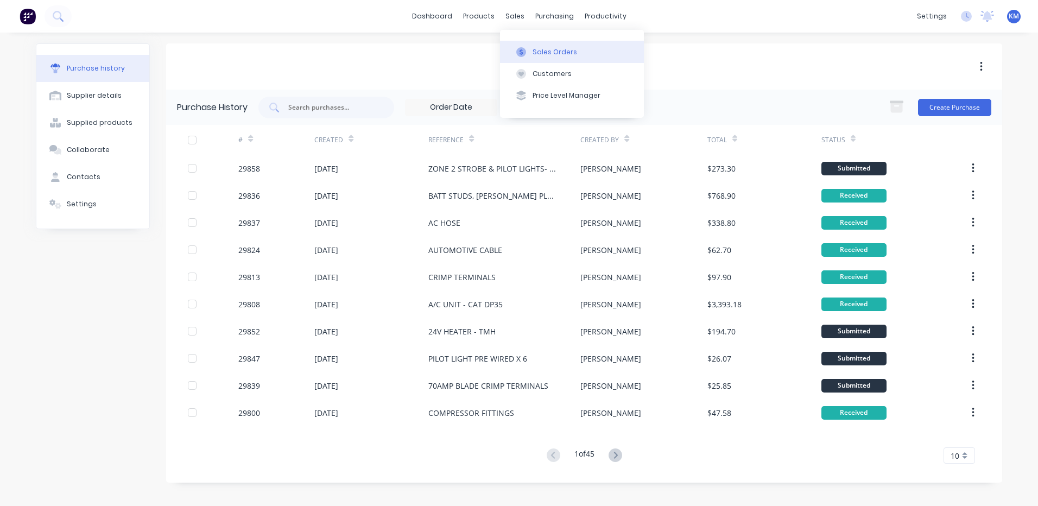
click at [526, 49] on div at bounding box center [521, 52] width 16 height 10
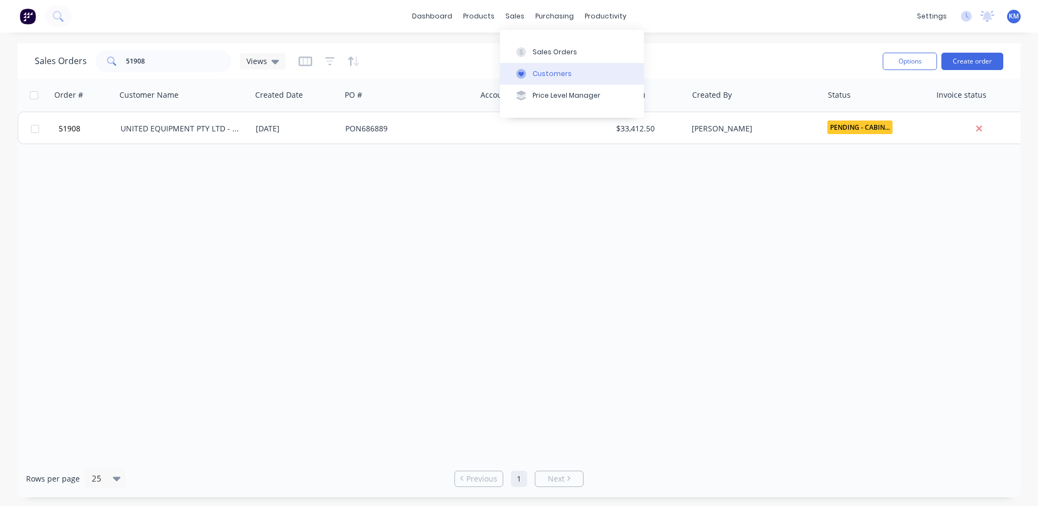
click at [524, 65] on button "Customers" at bounding box center [572, 74] width 144 height 22
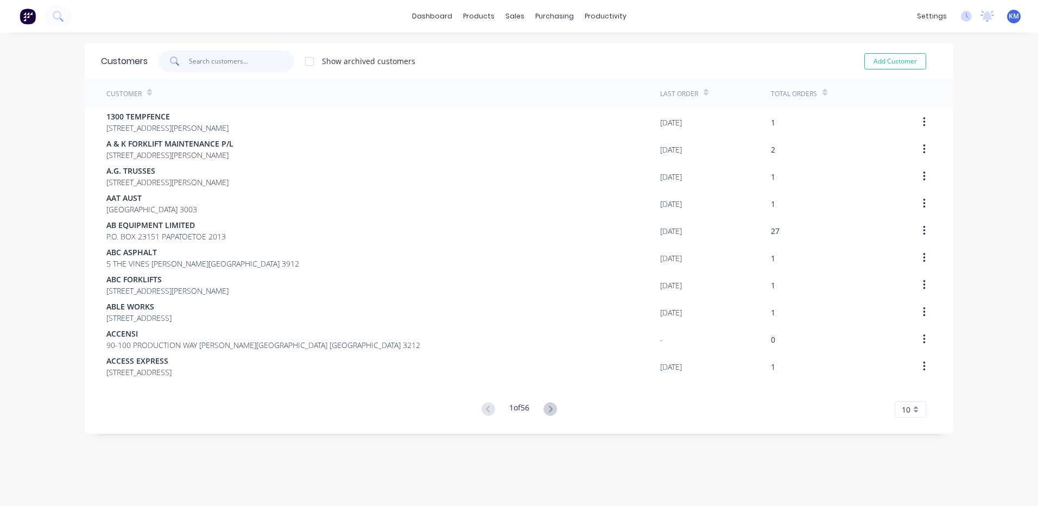
click at [288, 64] on input "text" at bounding box center [242, 62] width 106 height 22
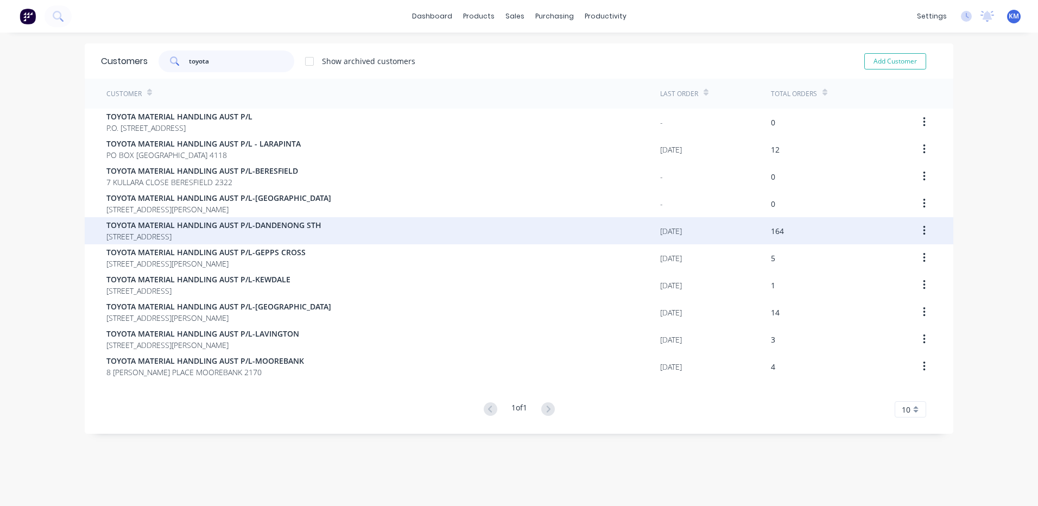
type input "toyota"
click at [288, 240] on span "[STREET_ADDRESS]" at bounding box center [213, 236] width 215 height 11
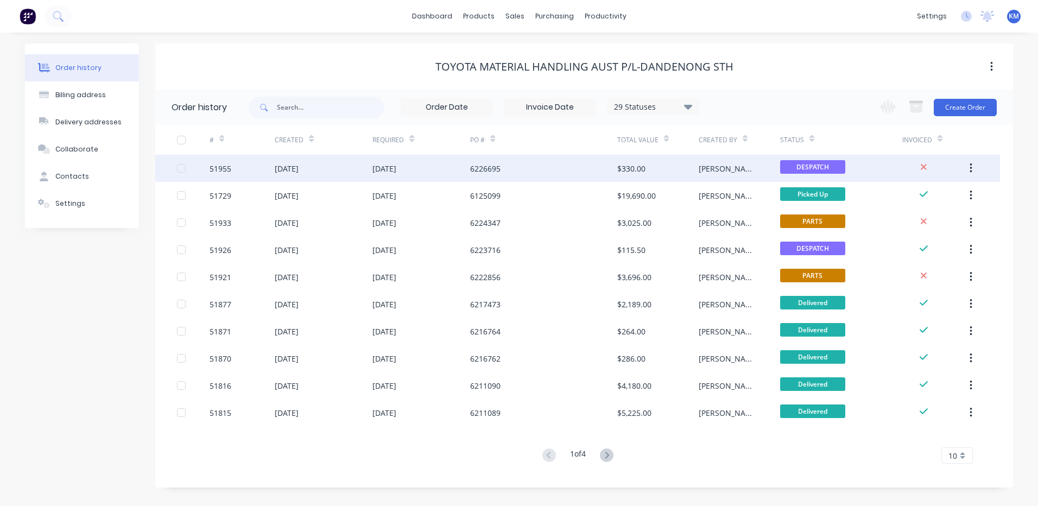
click at [584, 176] on div "6226695" at bounding box center [543, 168] width 147 height 27
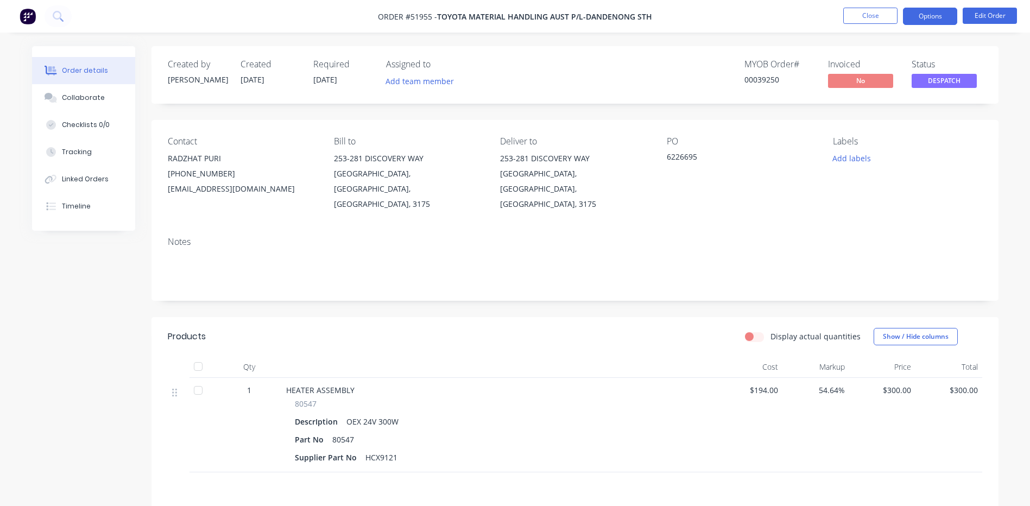
click at [928, 15] on button "Options" at bounding box center [930, 16] width 54 height 17
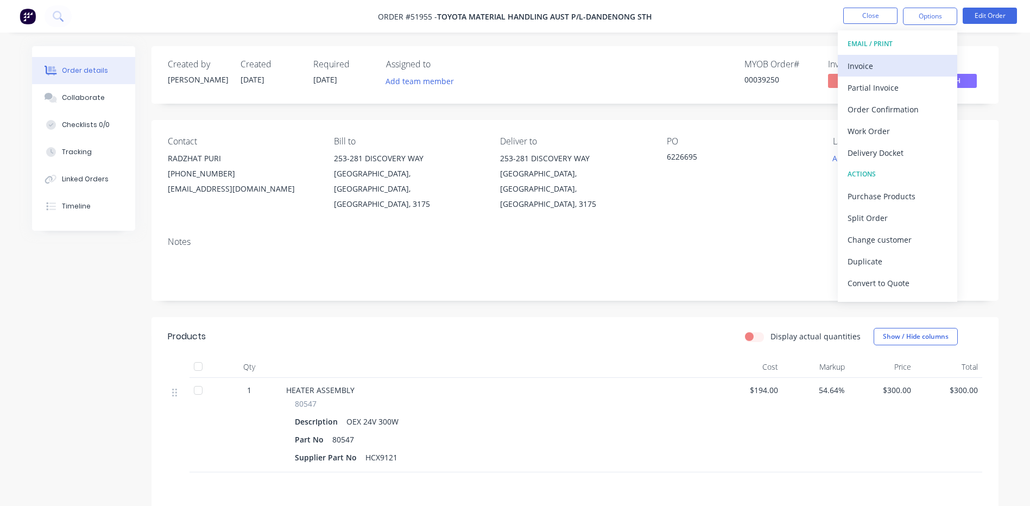
click at [897, 58] on div "Invoice" at bounding box center [898, 66] width 100 height 16
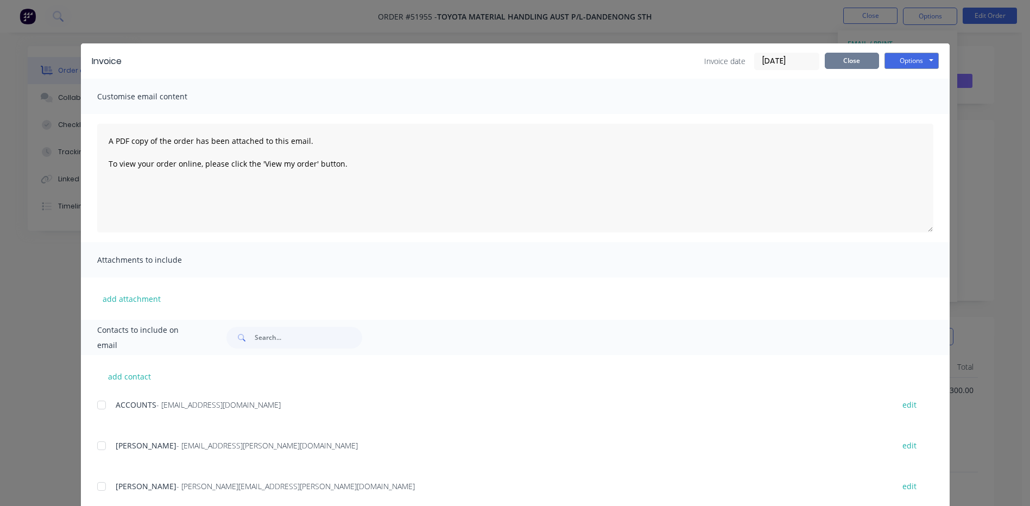
click at [860, 67] on button "Close" at bounding box center [852, 61] width 54 height 16
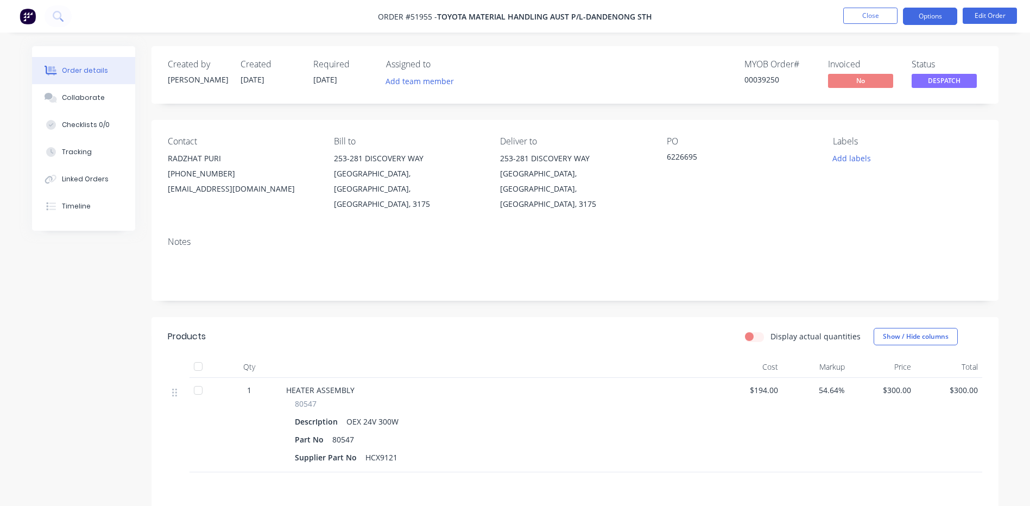
click at [922, 15] on button "Options" at bounding box center [930, 16] width 54 height 17
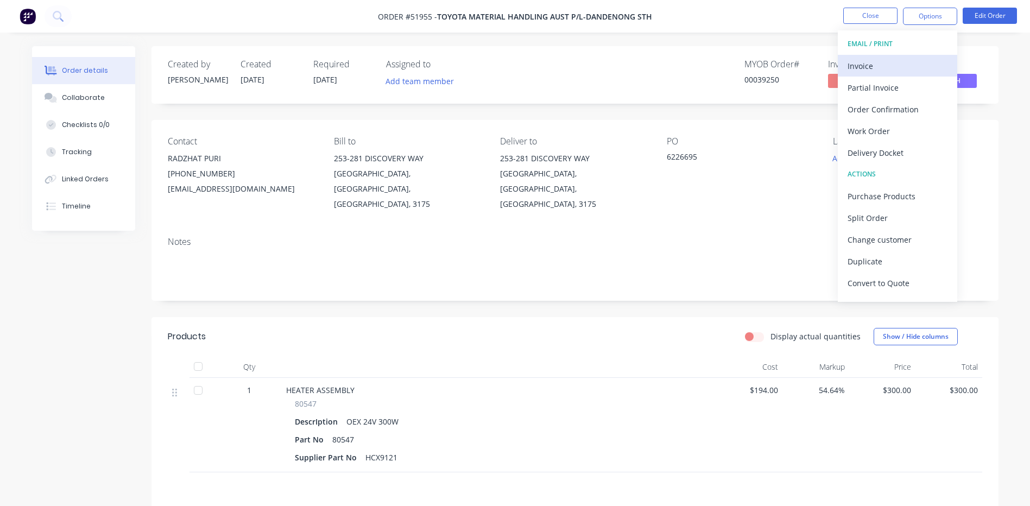
click at [921, 60] on div "Invoice" at bounding box center [898, 66] width 100 height 16
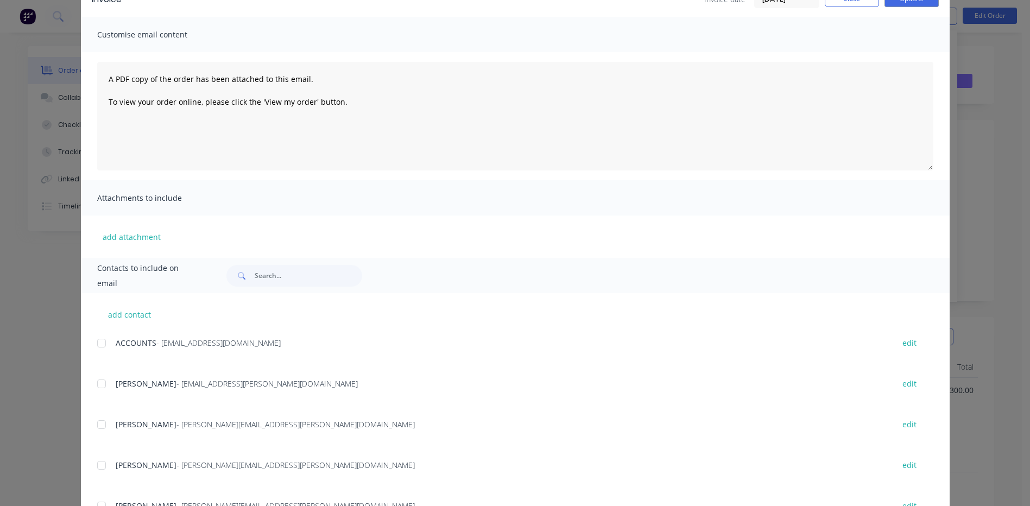
scroll to position [160, 0]
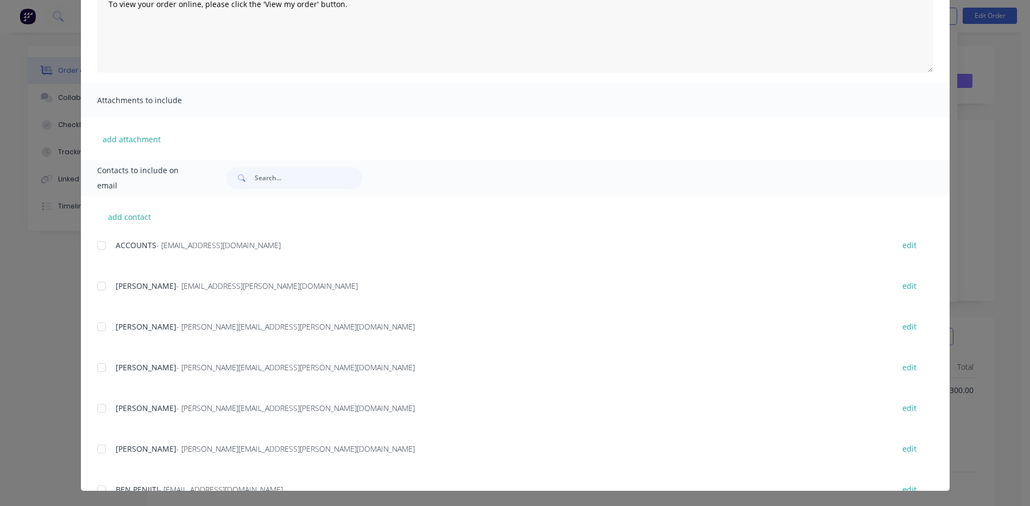
click at [104, 258] on div "ACCOUNTS - [EMAIL_ADDRESS][DOMAIN_NAME] edit" at bounding box center [523, 252] width 853 height 28
click at [102, 244] on div at bounding box center [102, 246] width 22 height 22
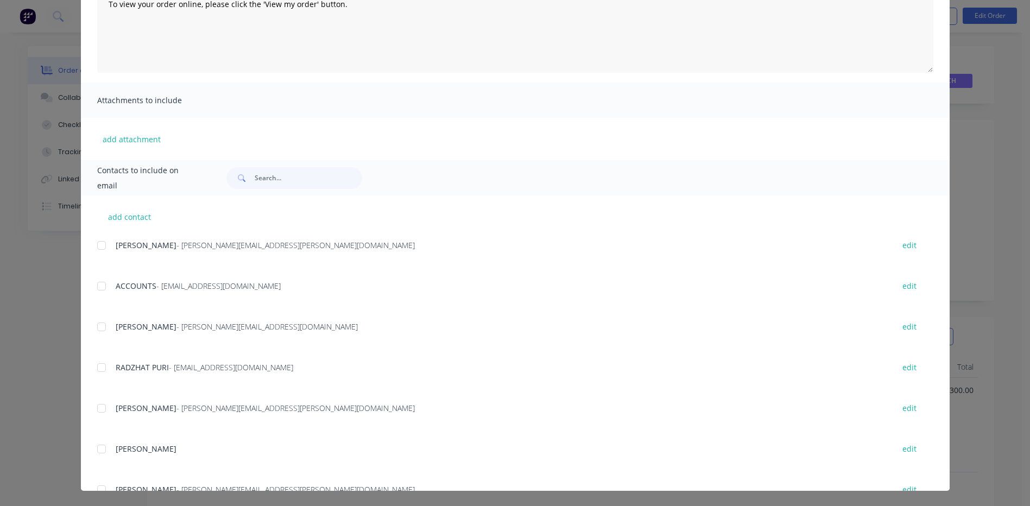
scroll to position [272, 0]
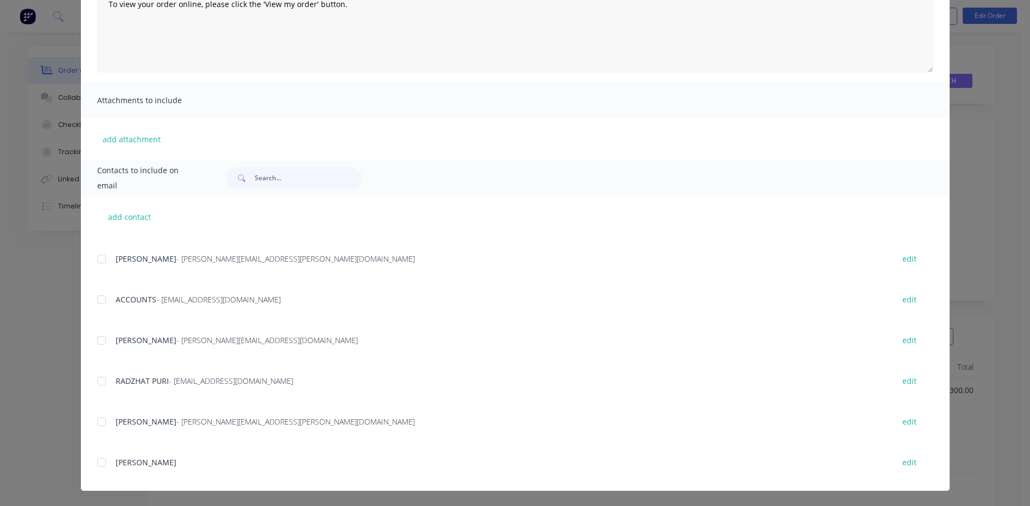
click at [100, 374] on div at bounding box center [102, 381] width 22 height 22
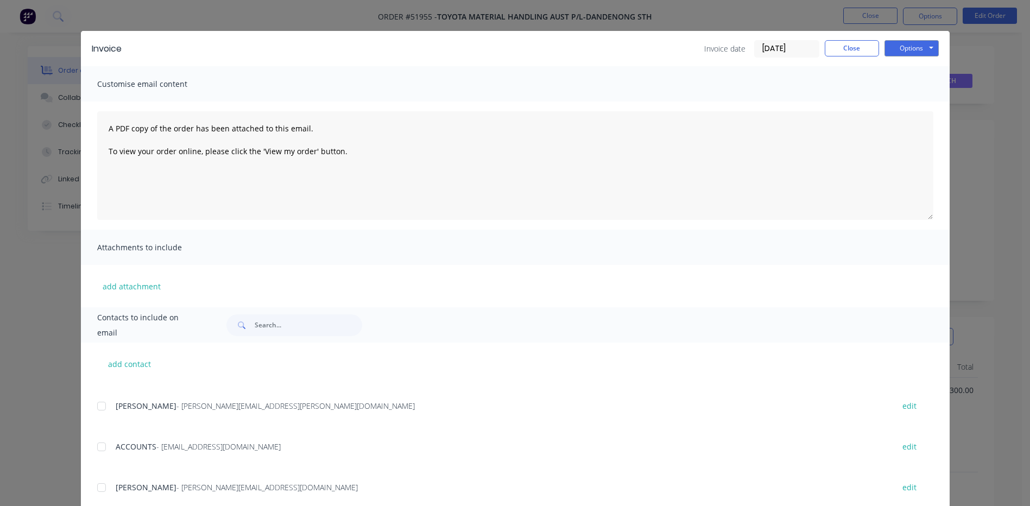
scroll to position [0, 0]
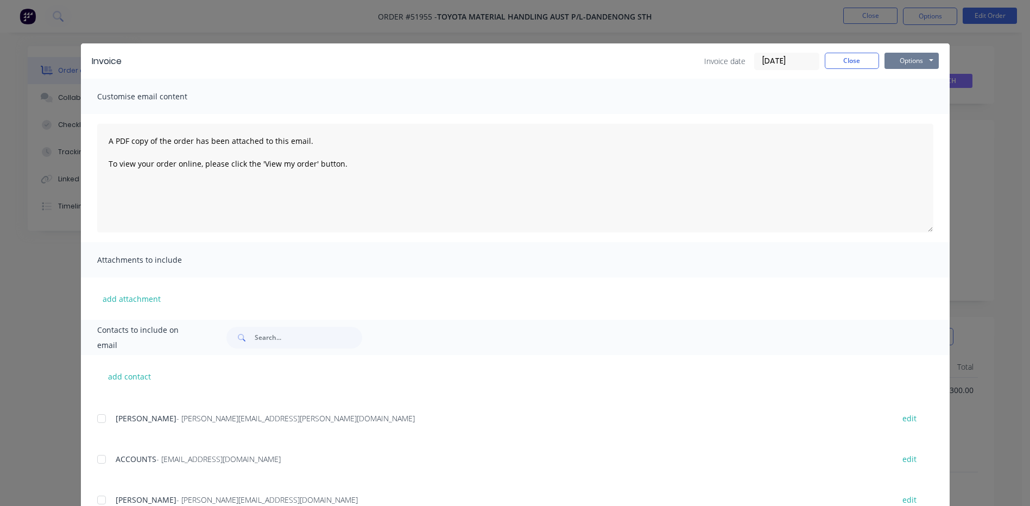
click at [913, 65] on button "Options" at bounding box center [912, 61] width 54 height 16
click at [904, 111] on button "Email" at bounding box center [920, 116] width 70 height 18
click at [333, 473] on div "ACCOUNTS - payable@tmha.com.au edit" at bounding box center [523, 466] width 853 height 28
click at [861, 64] on button "Close" at bounding box center [852, 61] width 54 height 16
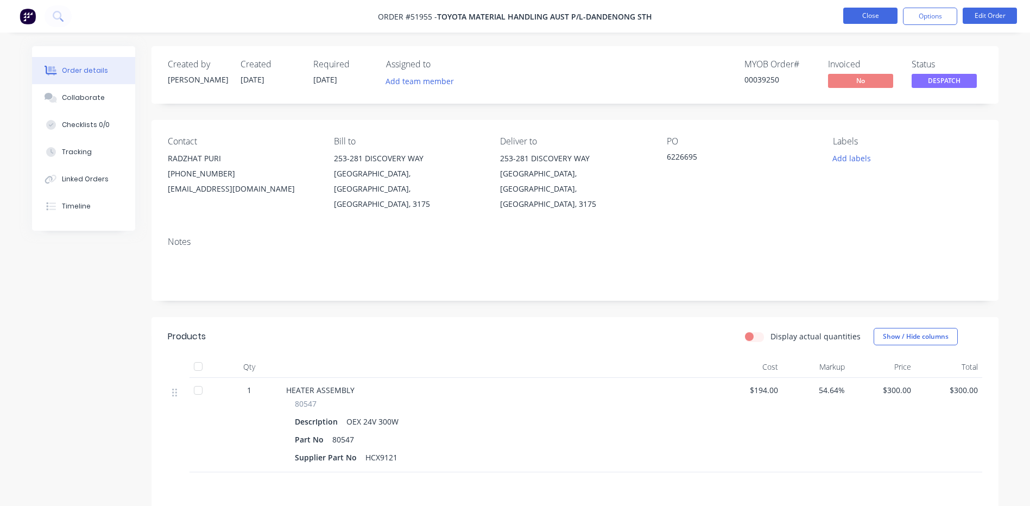
click at [892, 15] on button "Close" at bounding box center [870, 16] width 54 height 16
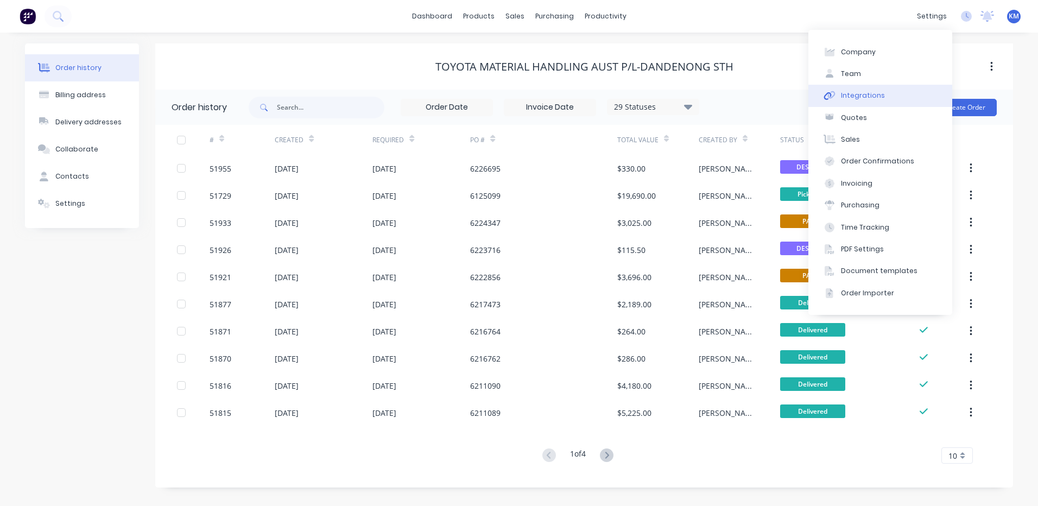
click at [887, 91] on button "Integrations" at bounding box center [881, 96] width 144 height 22
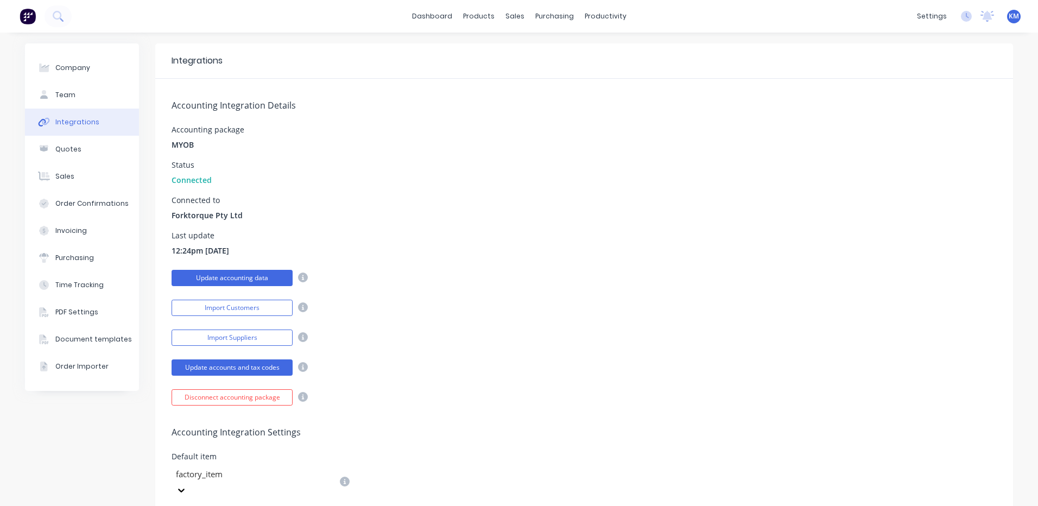
click at [247, 277] on button "Update accounting data" at bounding box center [232, 278] width 121 height 16
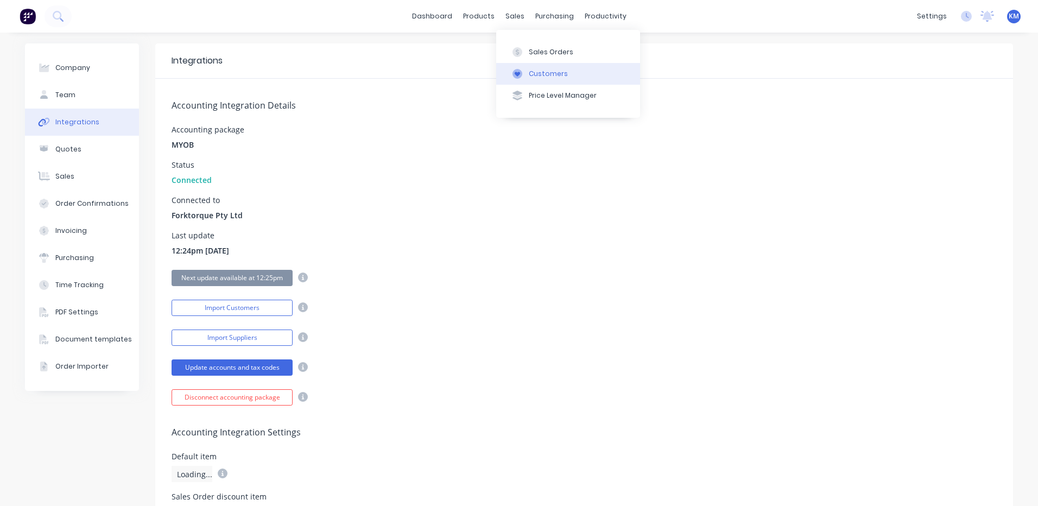
click at [528, 67] on button "Customers" at bounding box center [568, 74] width 144 height 22
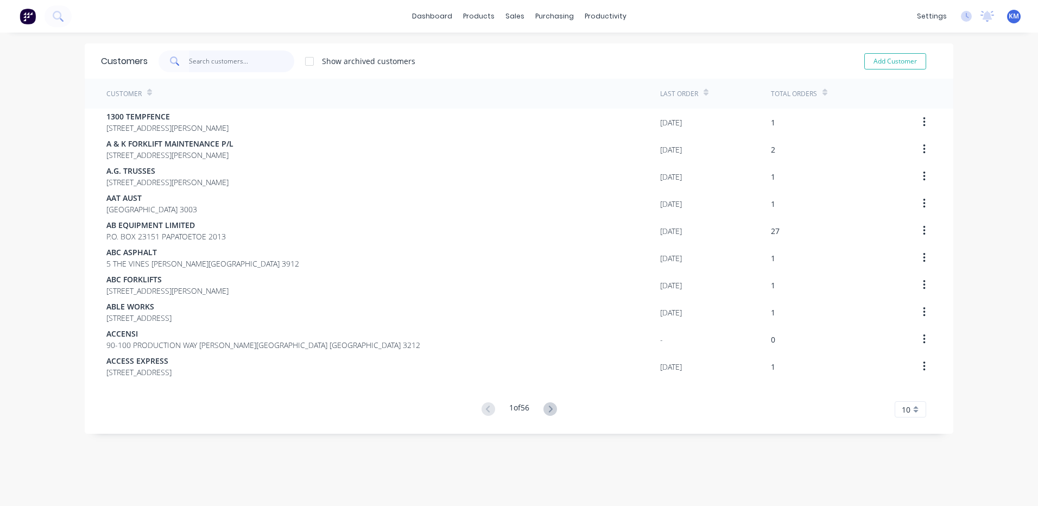
click at [244, 68] on input "text" at bounding box center [242, 62] width 106 height 22
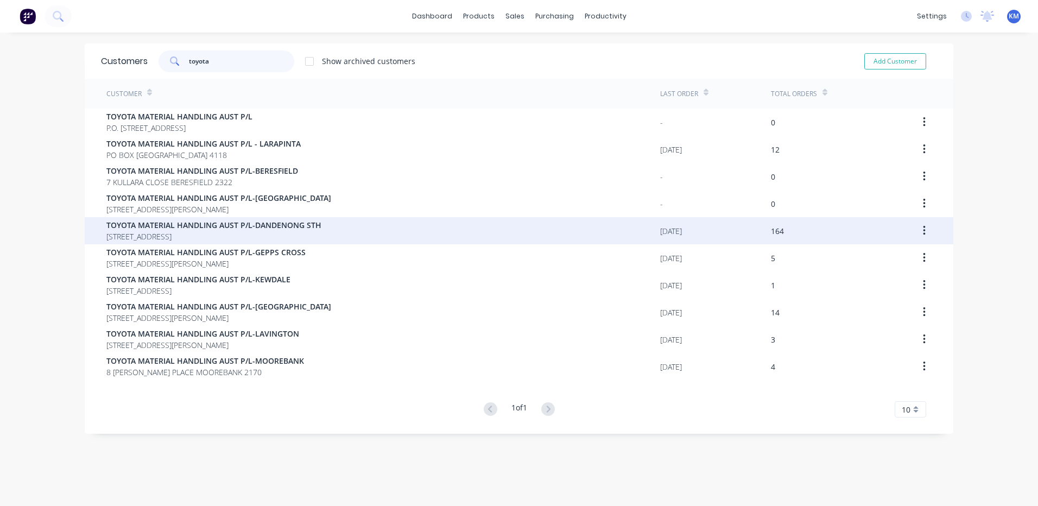
type input "toyota"
click at [289, 228] on span "TOYOTA MATERIAL HANDLING AUST P/L-DANDENONG STH" at bounding box center [213, 224] width 215 height 11
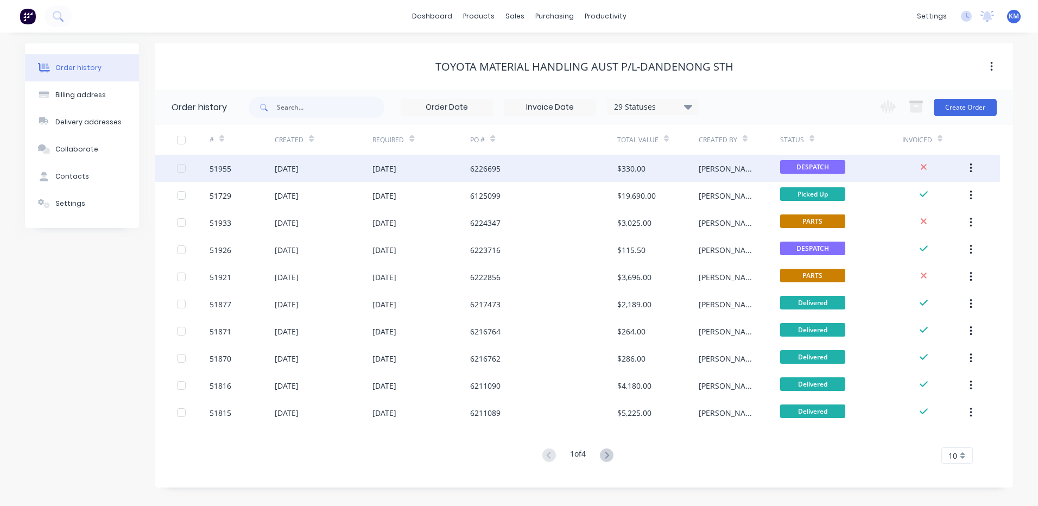
click at [744, 170] on div "[PERSON_NAME]" at bounding box center [739, 168] width 81 height 27
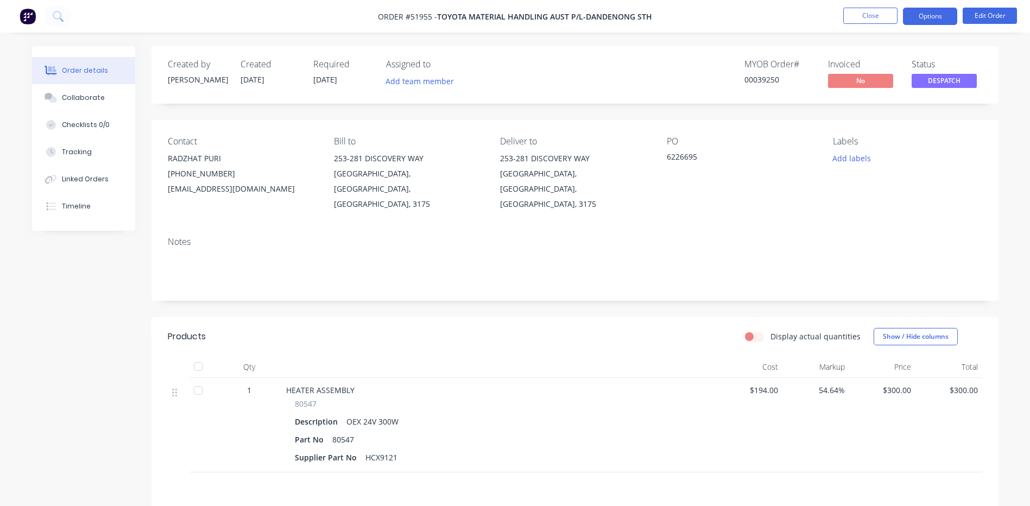
click at [927, 22] on button "Options" at bounding box center [930, 16] width 54 height 17
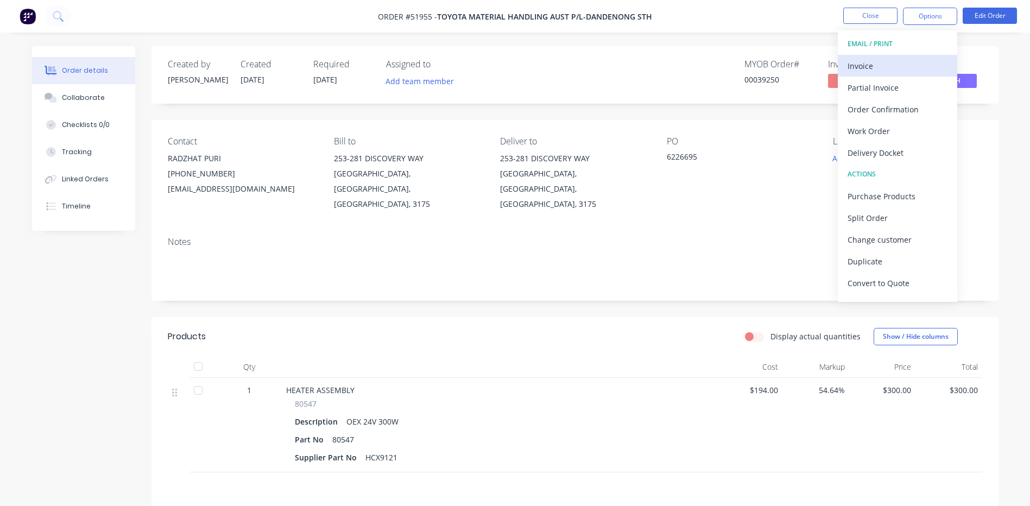
click at [892, 58] on div "Invoice" at bounding box center [898, 66] width 100 height 16
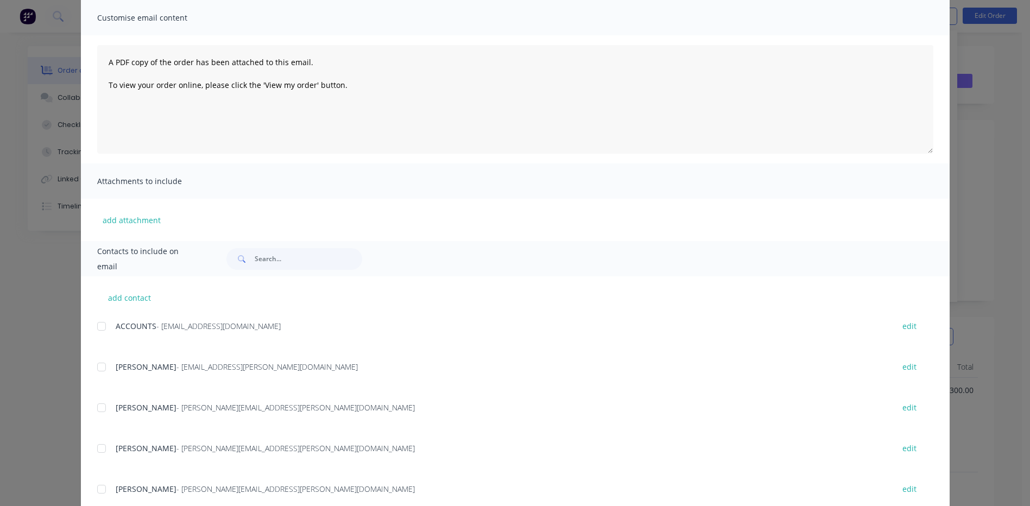
scroll to position [160, 0]
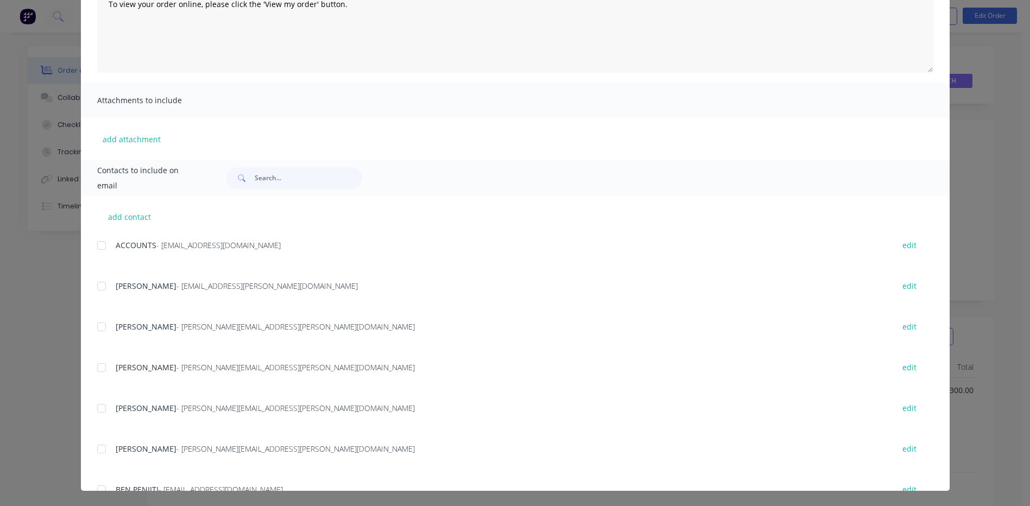
click at [96, 242] on div at bounding box center [102, 246] width 22 height 22
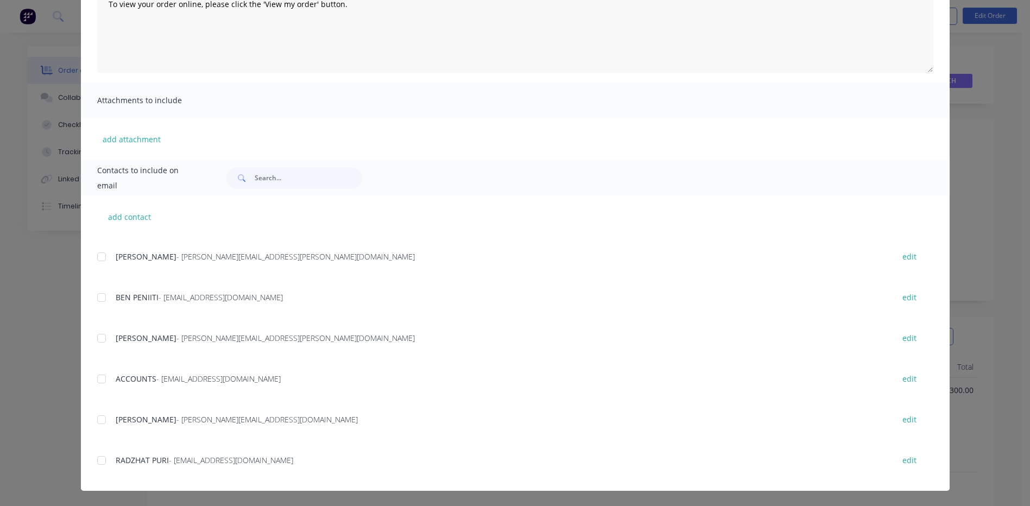
scroll to position [217, 0]
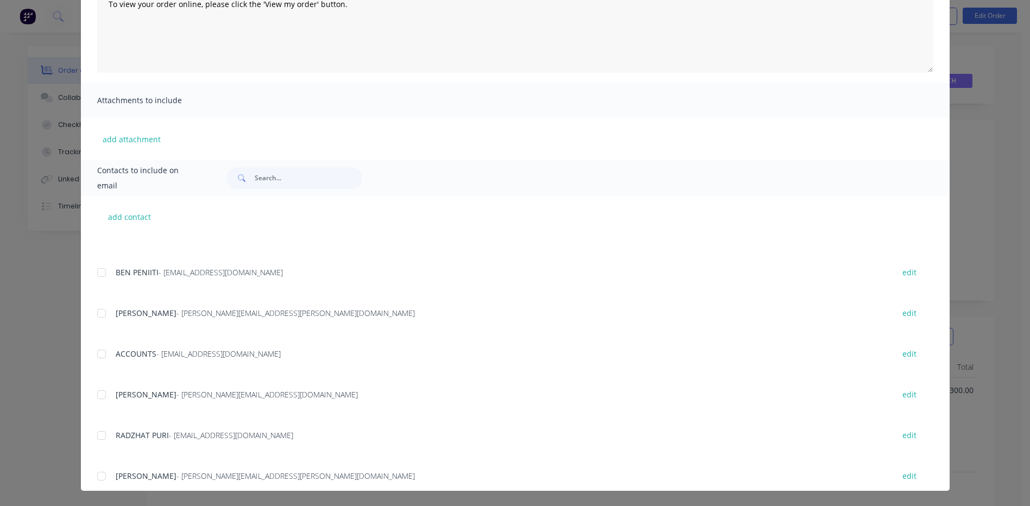
click at [100, 432] on div at bounding box center [102, 436] width 22 height 22
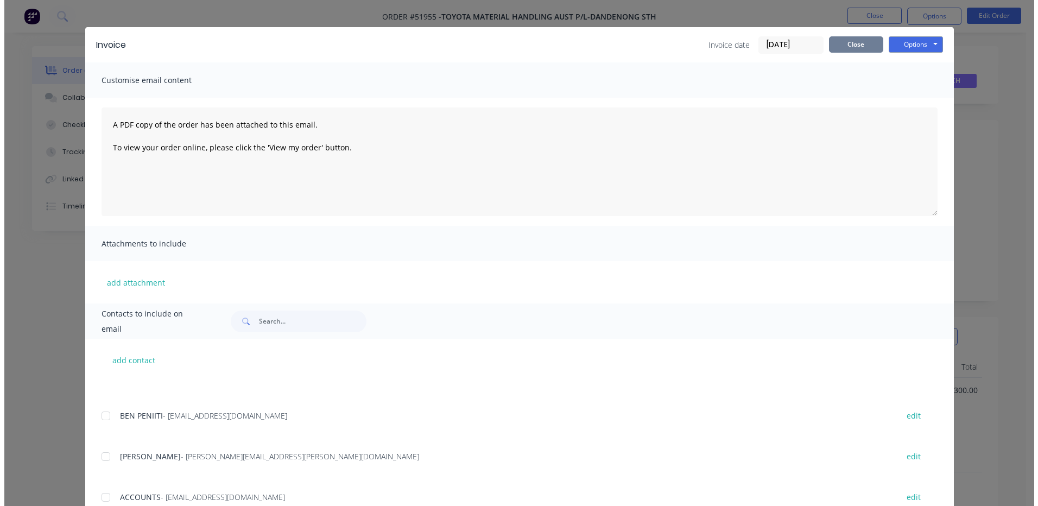
scroll to position [0, 0]
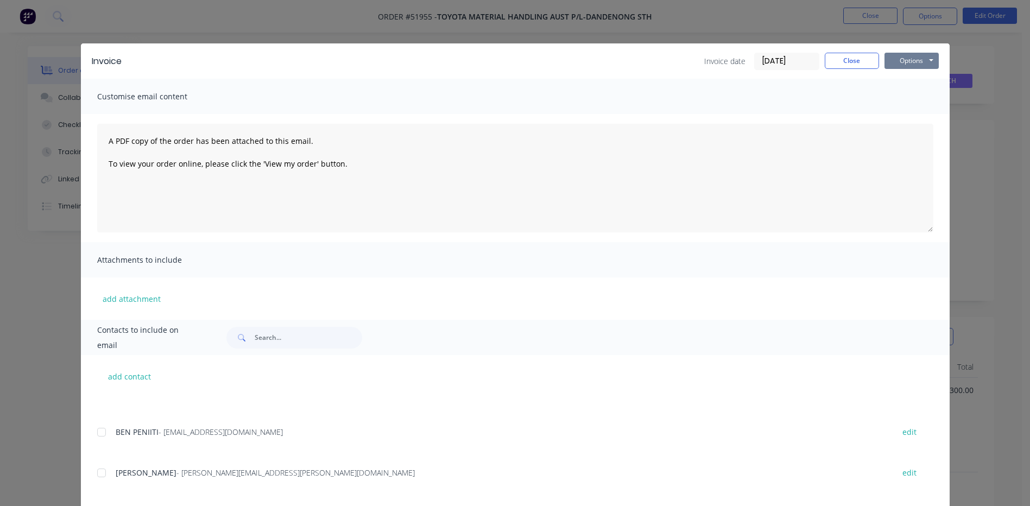
click at [886, 67] on button "Options" at bounding box center [912, 61] width 54 height 16
drag, startPoint x: 892, startPoint y: 106, endPoint x: 893, endPoint y: 115, distance: 8.8
click at [893, 115] on div "Preview Print Email" at bounding box center [920, 98] width 70 height 54
click at [893, 115] on button "Email" at bounding box center [920, 116] width 70 height 18
click at [836, 67] on button "Close" at bounding box center [852, 61] width 54 height 16
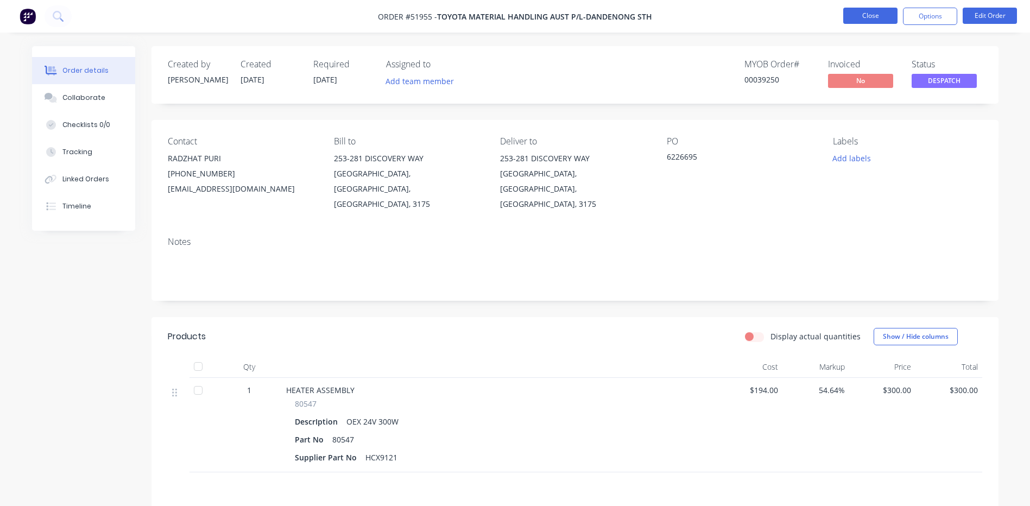
click at [870, 12] on button "Close" at bounding box center [870, 16] width 54 height 16
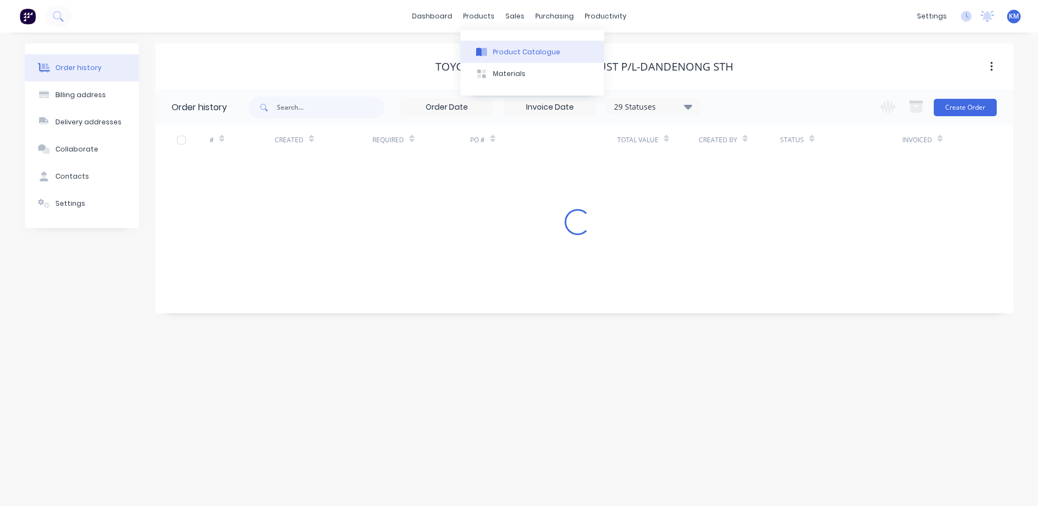
click at [488, 46] on button "Product Catalogue" at bounding box center [533, 52] width 144 height 22
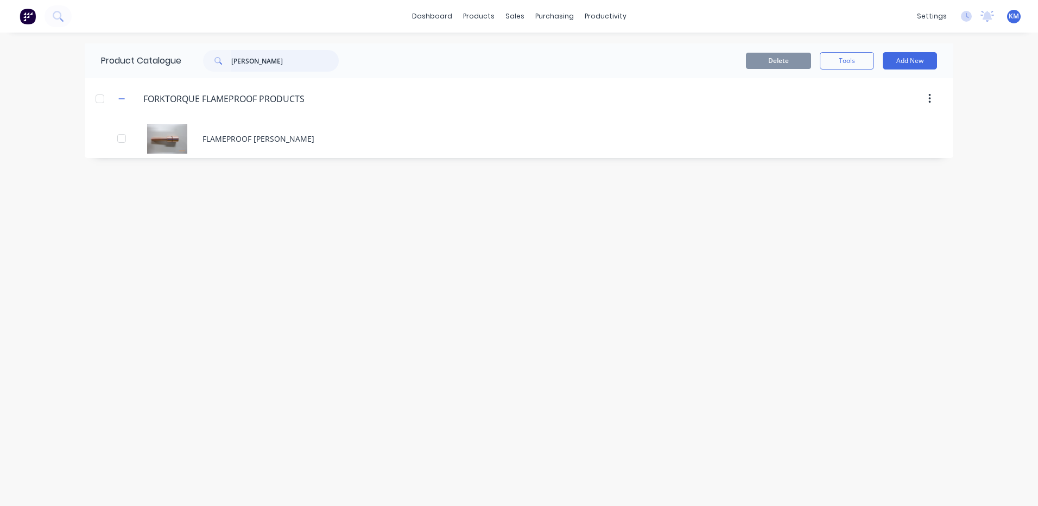
click at [294, 60] on input "miretti" at bounding box center [285, 61] width 108 height 22
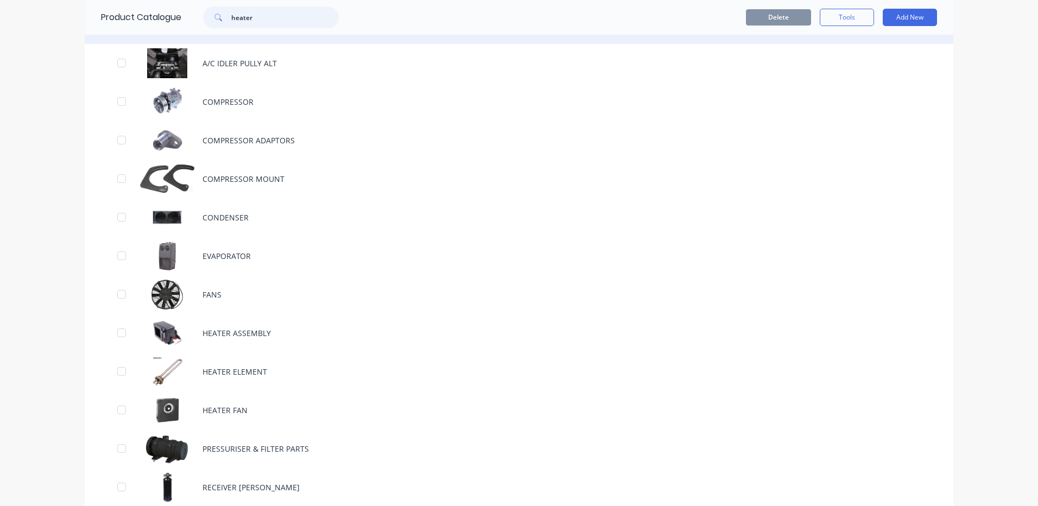
scroll to position [272, 0]
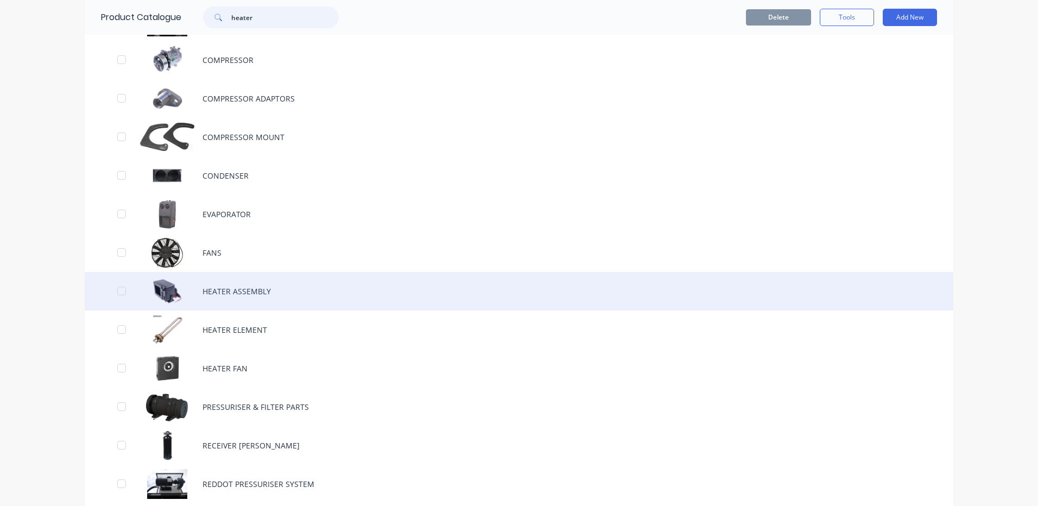
type input "heater"
click at [270, 285] on div "HEATER ASSEMBLY" at bounding box center [519, 291] width 869 height 39
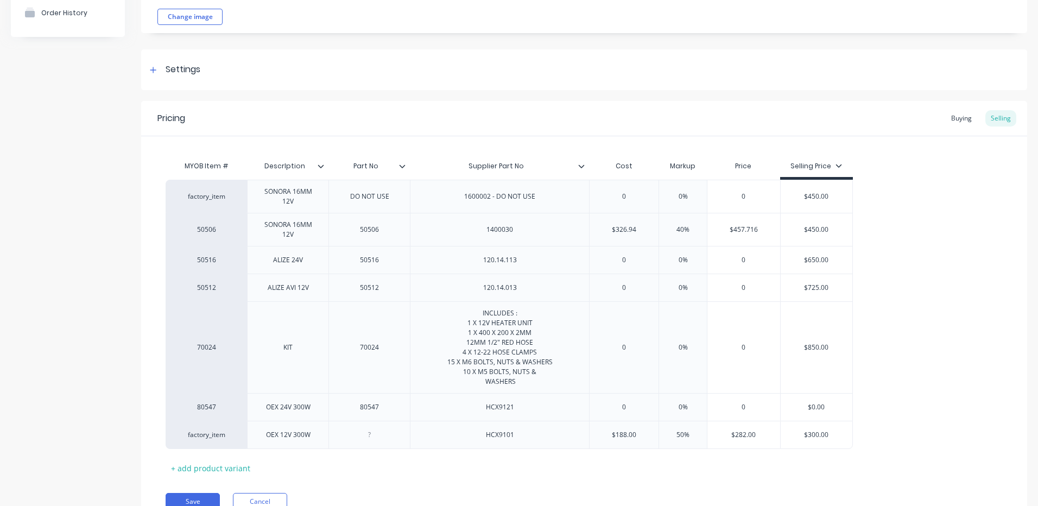
scroll to position [161, 0]
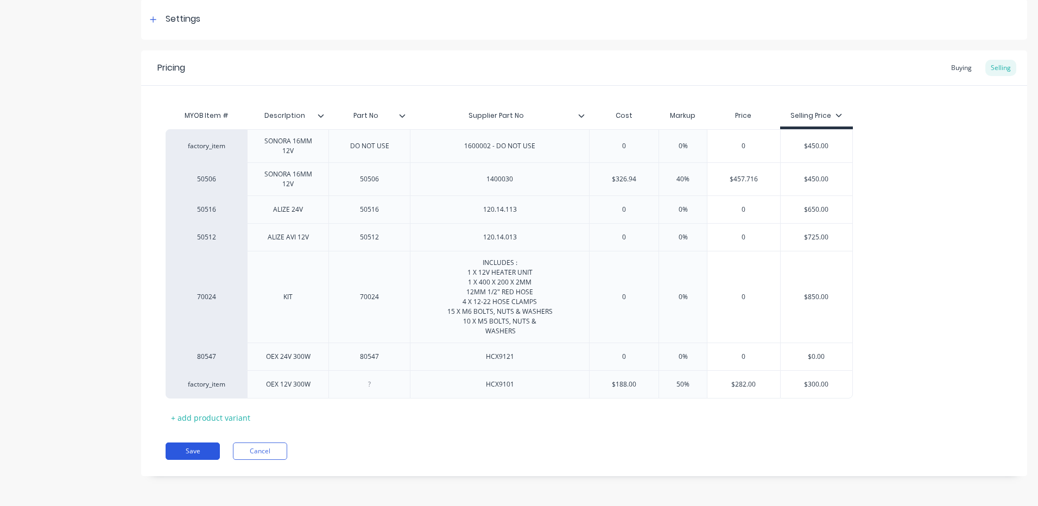
click at [199, 451] on button "Save" at bounding box center [193, 451] width 54 height 17
type textarea "x"
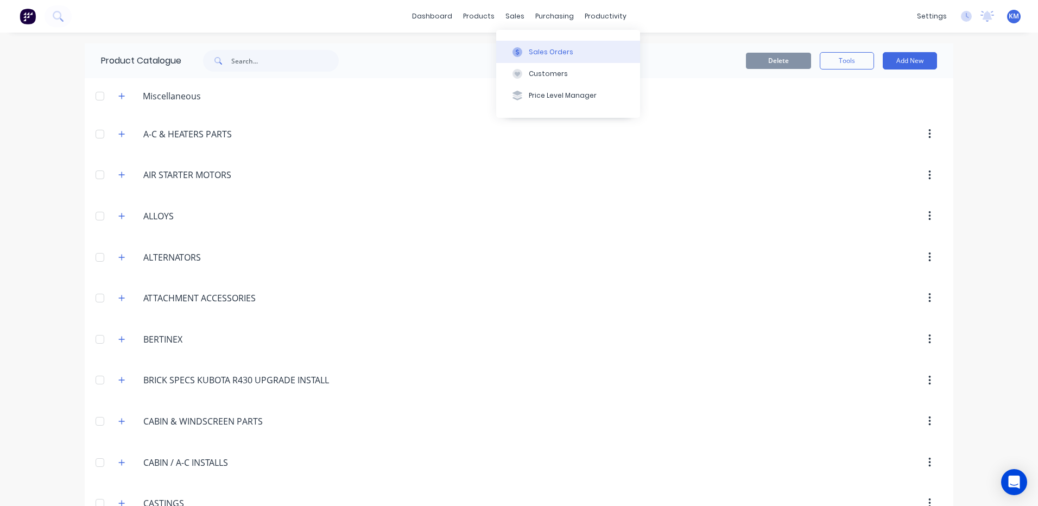
click at [534, 51] on div "Sales Orders" at bounding box center [551, 52] width 45 height 10
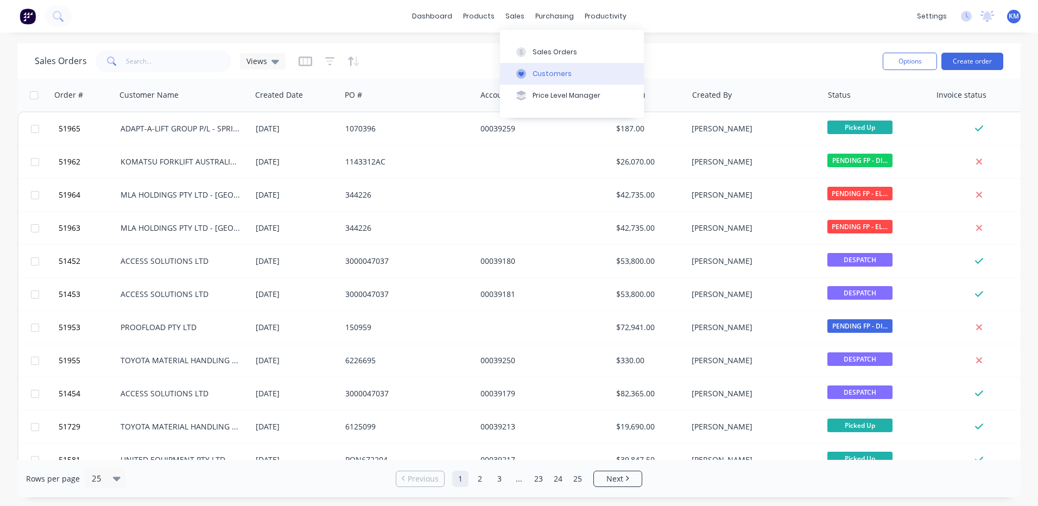
click at [527, 67] on button "Customers" at bounding box center [572, 74] width 144 height 22
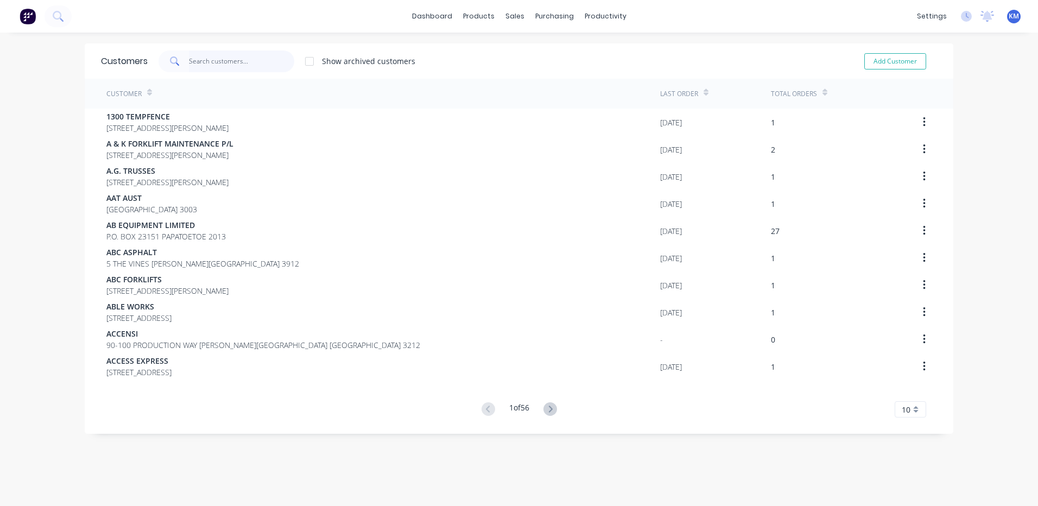
click at [227, 66] on input "text" at bounding box center [242, 62] width 106 height 22
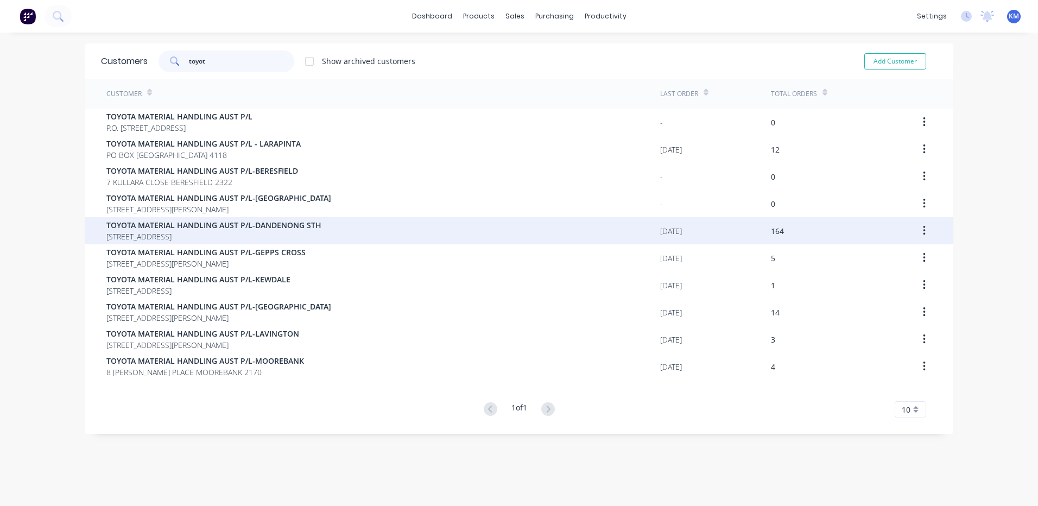
type input "toyot"
click at [287, 232] on span "[STREET_ADDRESS]" at bounding box center [213, 236] width 215 height 11
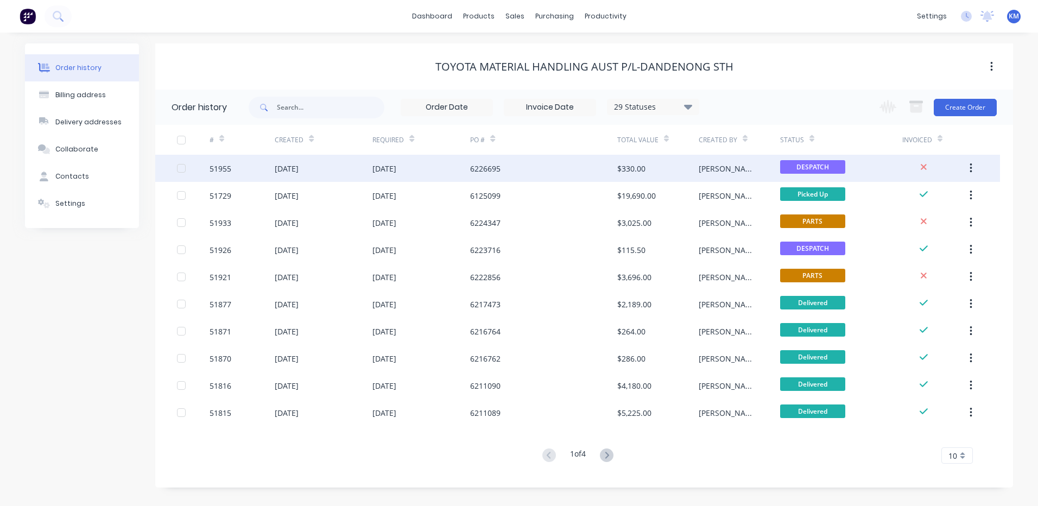
click at [555, 175] on div "6226695" at bounding box center [543, 168] width 147 height 27
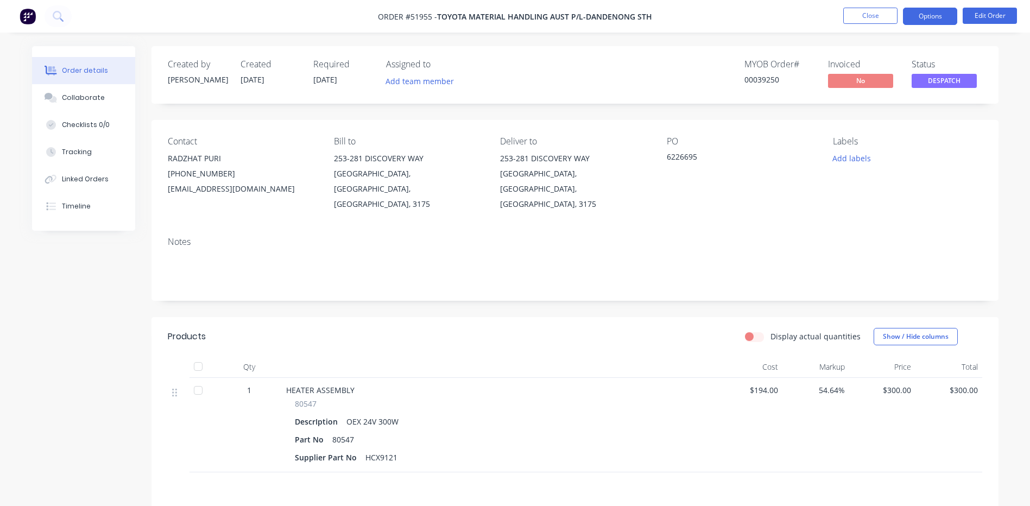
click at [941, 24] on nav "Order #51955 - TOYOTA MATERIAL HANDLING AUST P/L-DANDENONG STH Close Options Ed…" at bounding box center [515, 16] width 1030 height 33
click at [943, 20] on button "Options" at bounding box center [930, 16] width 54 height 17
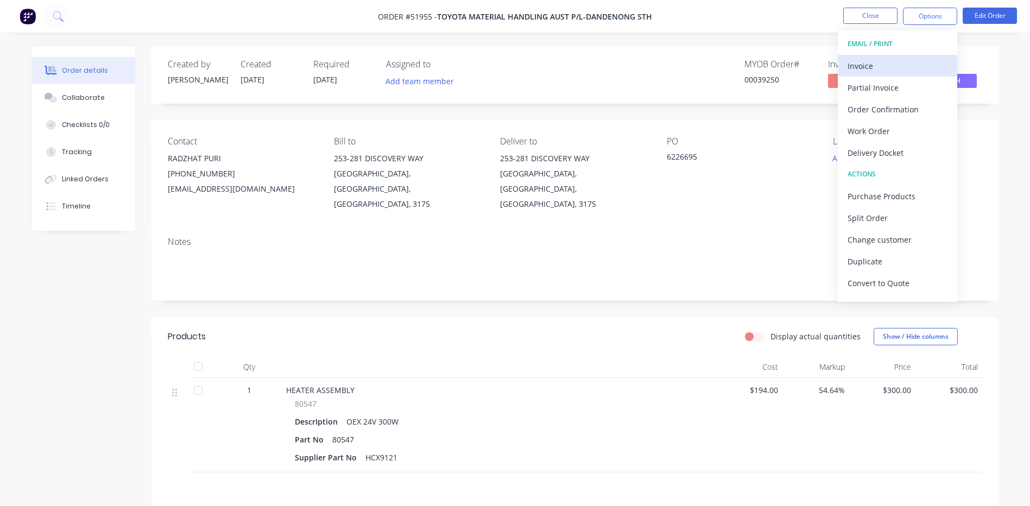
click at [902, 61] on div "Invoice" at bounding box center [898, 66] width 100 height 16
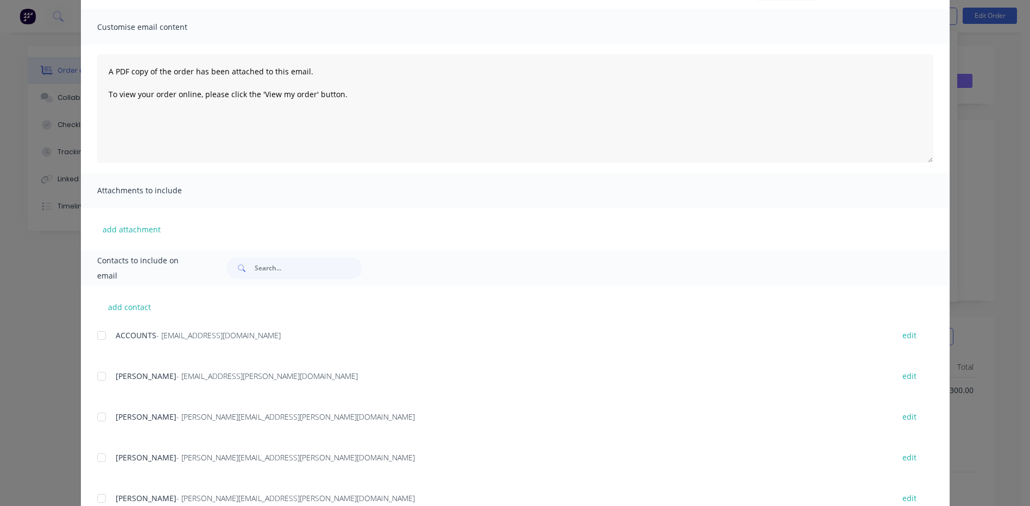
scroll to position [160, 0]
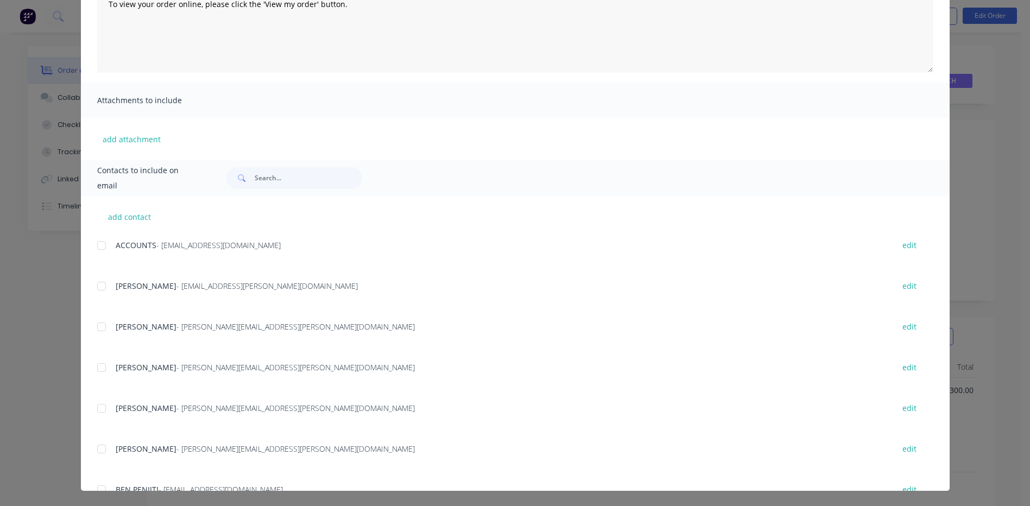
click at [102, 243] on div at bounding box center [102, 246] width 22 height 22
click at [99, 411] on div at bounding box center [102, 409] width 22 height 22
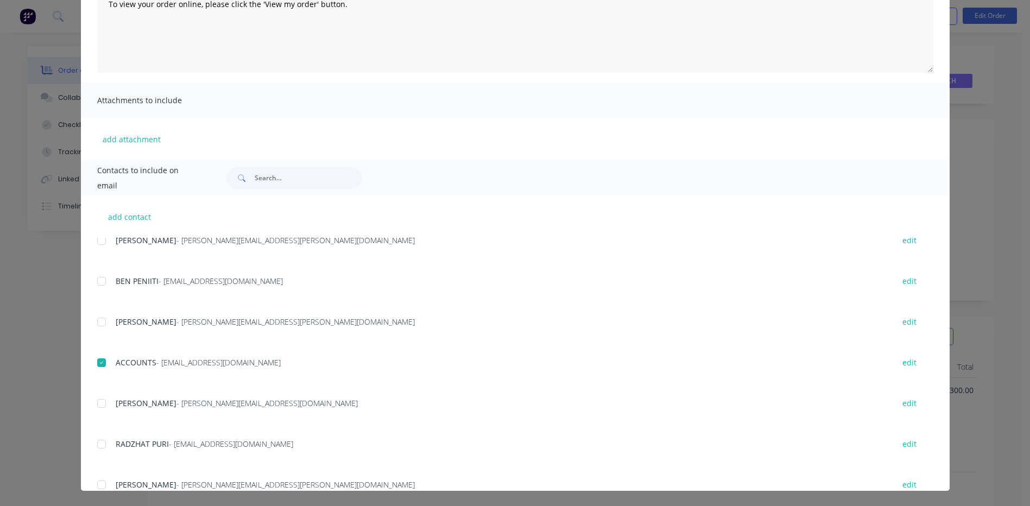
scroll to position [272, 0]
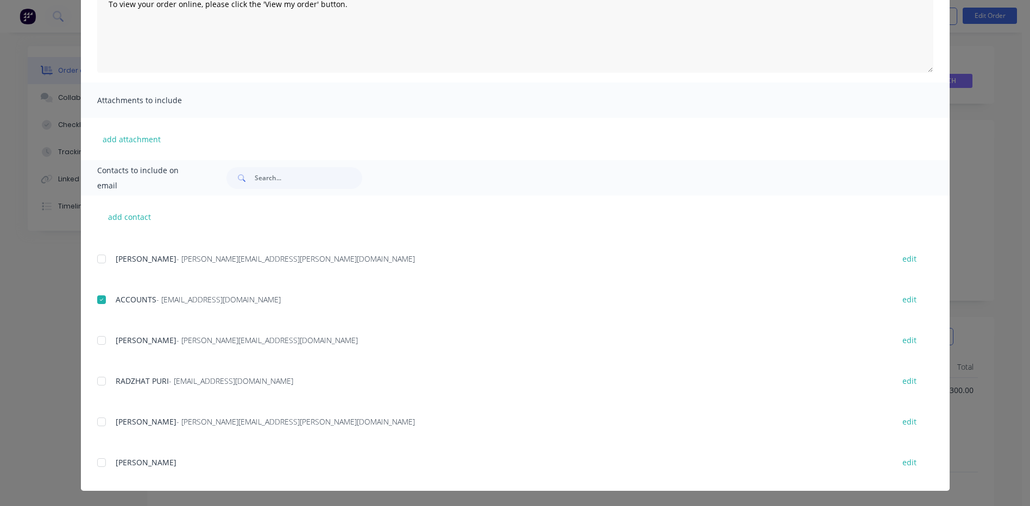
click at [103, 389] on div at bounding box center [102, 381] width 22 height 22
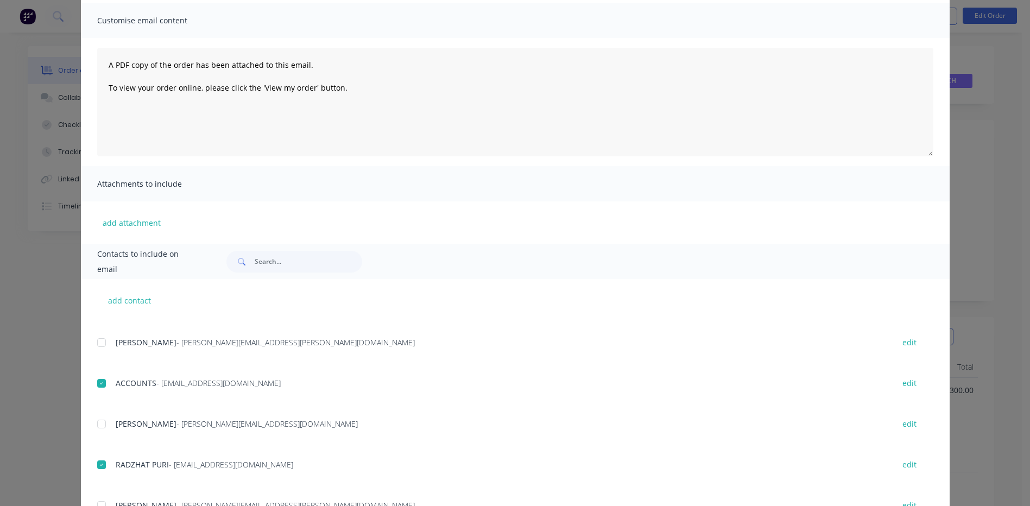
scroll to position [0, 0]
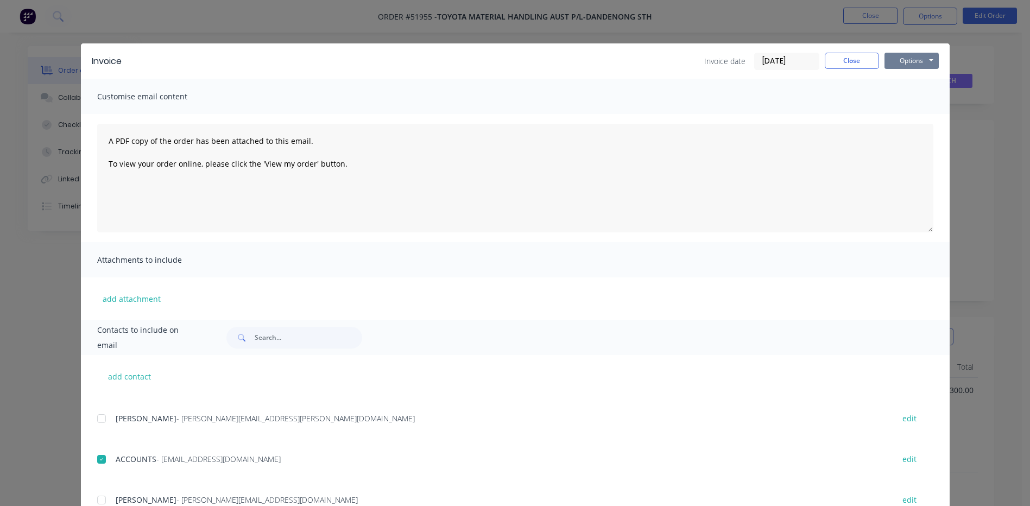
click at [892, 58] on button "Options" at bounding box center [912, 61] width 54 height 16
click at [893, 116] on button "Email" at bounding box center [920, 116] width 70 height 18
click at [853, 60] on button "Close" at bounding box center [852, 61] width 54 height 16
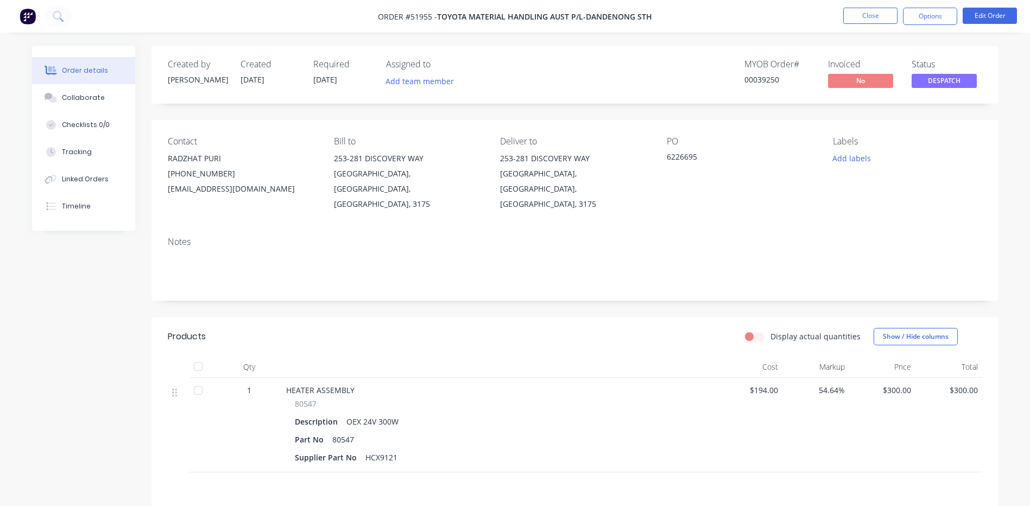
click at [370, 328] on div "Display actual quantities Show / Hide columns" at bounding box center [661, 336] width 641 height 17
click at [917, 20] on button "Options" at bounding box center [930, 16] width 54 height 17
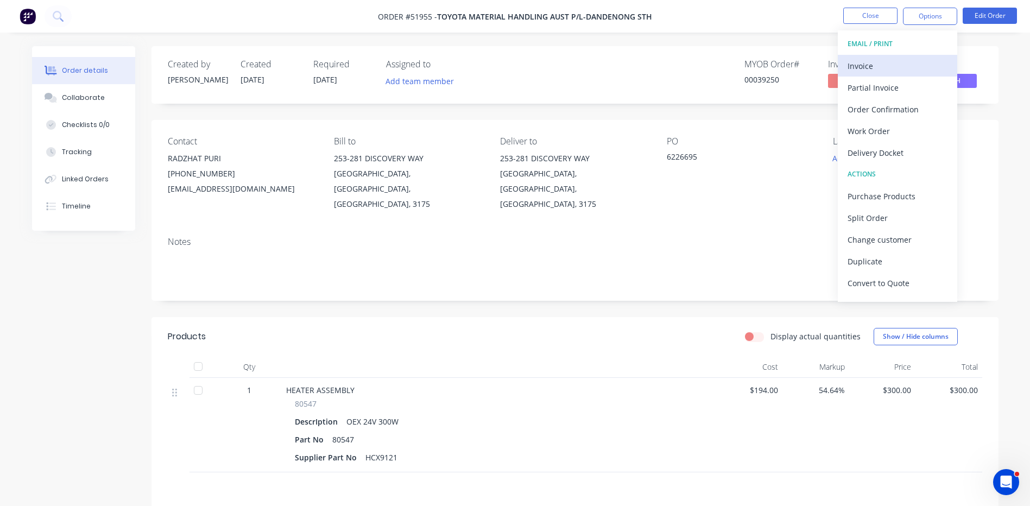
click at [900, 63] on div "Invoice" at bounding box center [898, 66] width 100 height 16
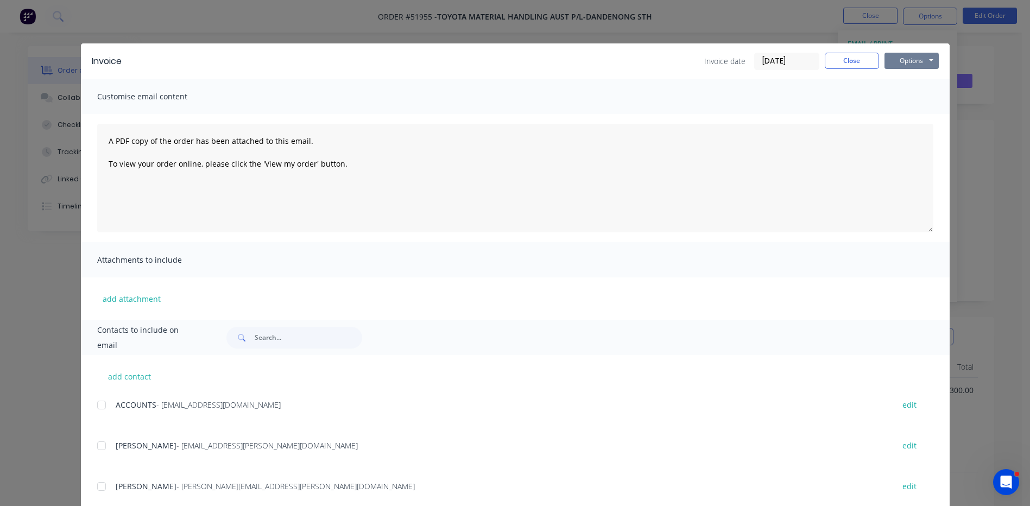
click at [890, 58] on button "Options" at bounding box center [912, 61] width 54 height 16
click at [902, 97] on button "Print" at bounding box center [920, 98] width 70 height 18
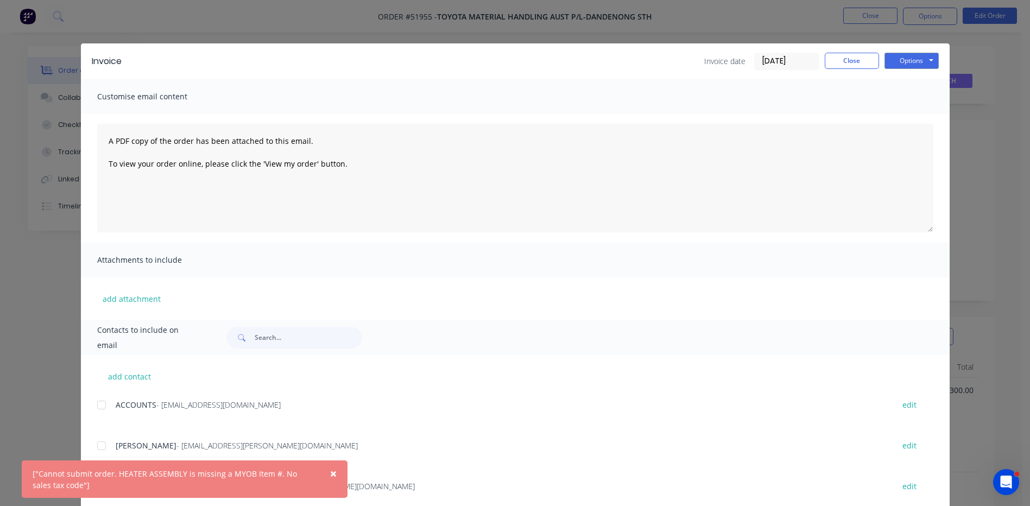
click at [193, 474] on div "["Cannot submit order. HEATER ASSEMBLY is missing a MYOB Item #. No sales tax c…" at bounding box center [174, 479] width 282 height 23
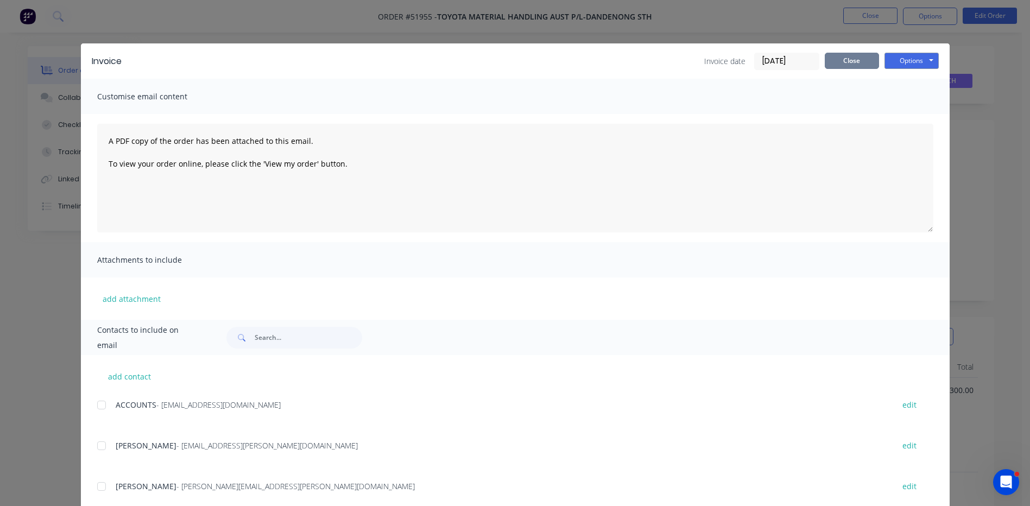
click at [837, 64] on button "Close" at bounding box center [852, 61] width 54 height 16
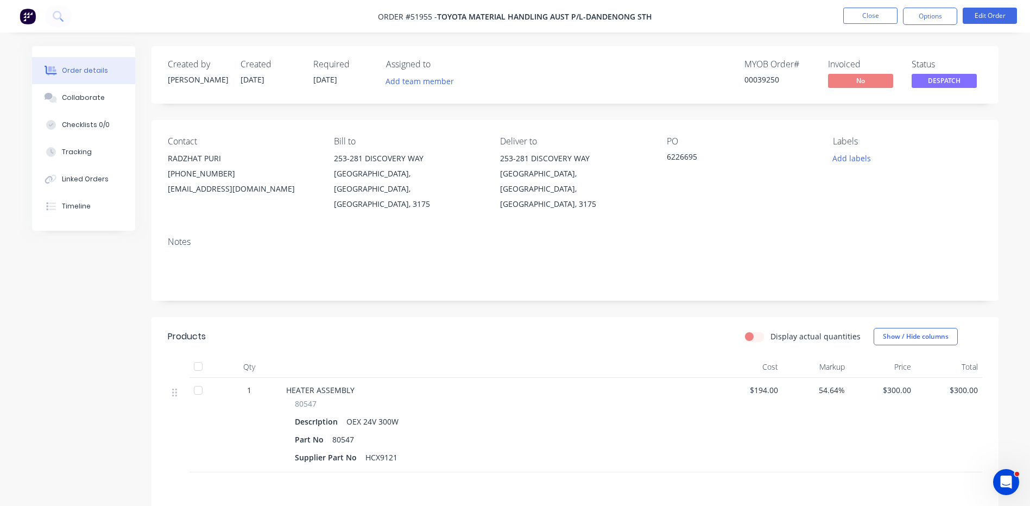
click at [875, 4] on nav "Order #51955 - TOYOTA MATERIAL HANDLING AUST P/L-DANDENONG STH Close Options Ed…" at bounding box center [515, 16] width 1030 height 33
click at [878, 6] on nav "Order #51955 - TOYOTA MATERIAL HANDLING AUST P/L-DANDENONG STH Close Options Ed…" at bounding box center [515, 16] width 1030 height 33
click at [875, 10] on button "Close" at bounding box center [870, 16] width 54 height 16
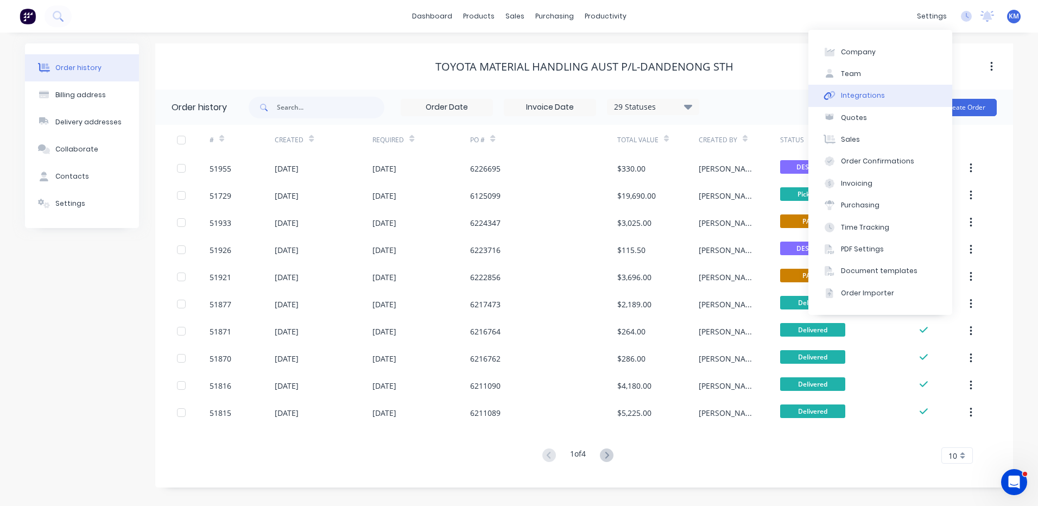
click at [898, 93] on button "Integrations" at bounding box center [881, 96] width 144 height 22
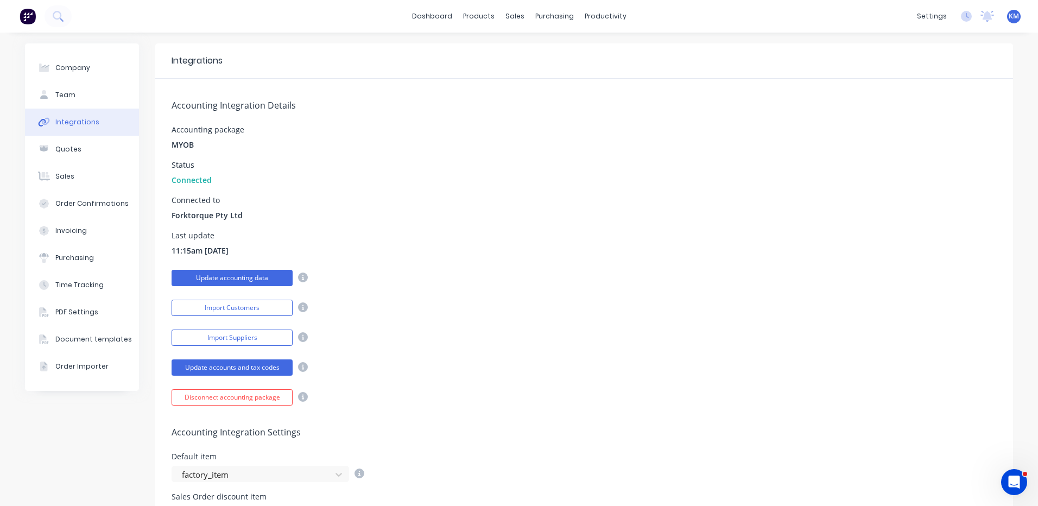
click at [269, 274] on button "Update accounting data" at bounding box center [232, 278] width 121 height 16
click at [272, 366] on button "Update accounts and tax codes" at bounding box center [232, 368] width 121 height 16
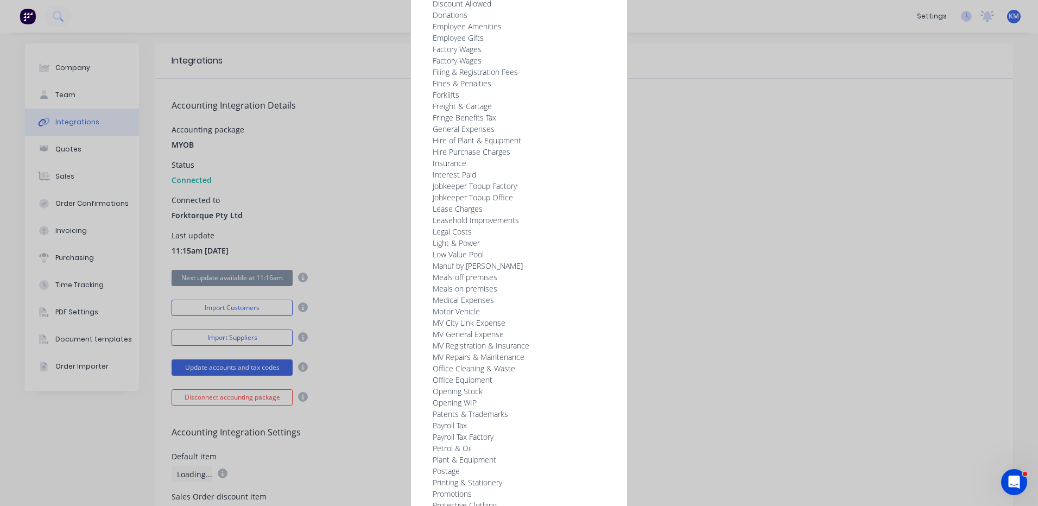
click at [560, 331] on div "89 results available. Use Up and Down to choose options, press Enter to select …" at bounding box center [514, 330] width 163 height 1048
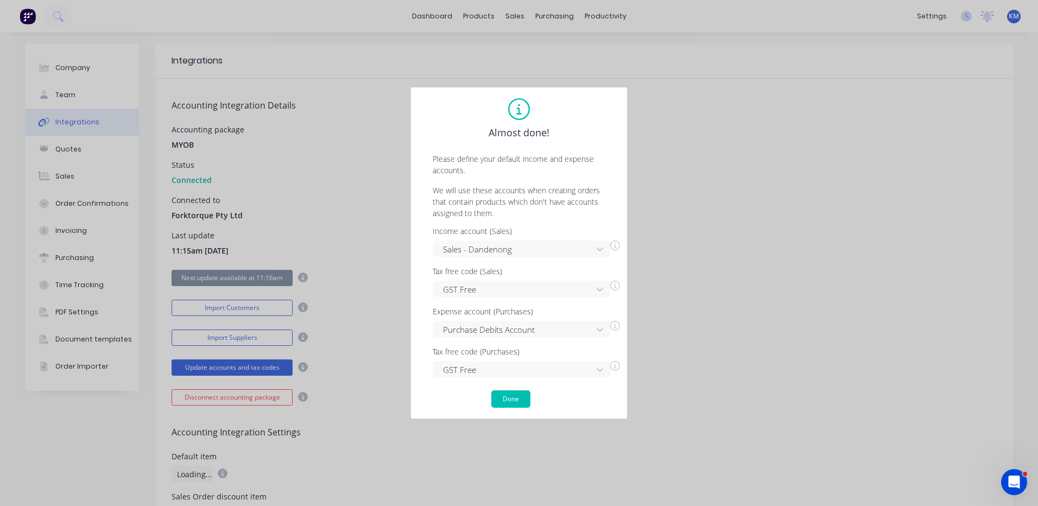
click at [695, 234] on div "Almost done! Please define your default income and expense accounts. We will us…" at bounding box center [519, 253] width 1038 height 506
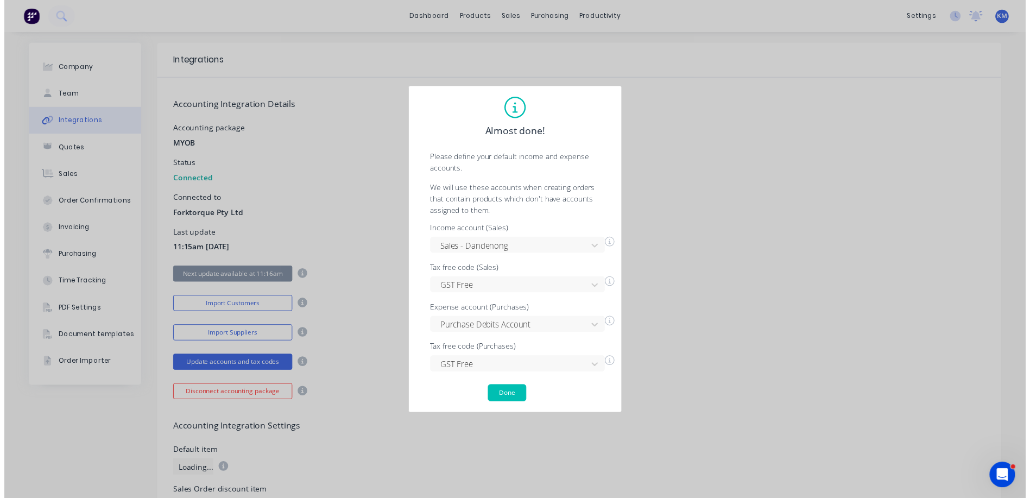
scroll to position [0, 0]
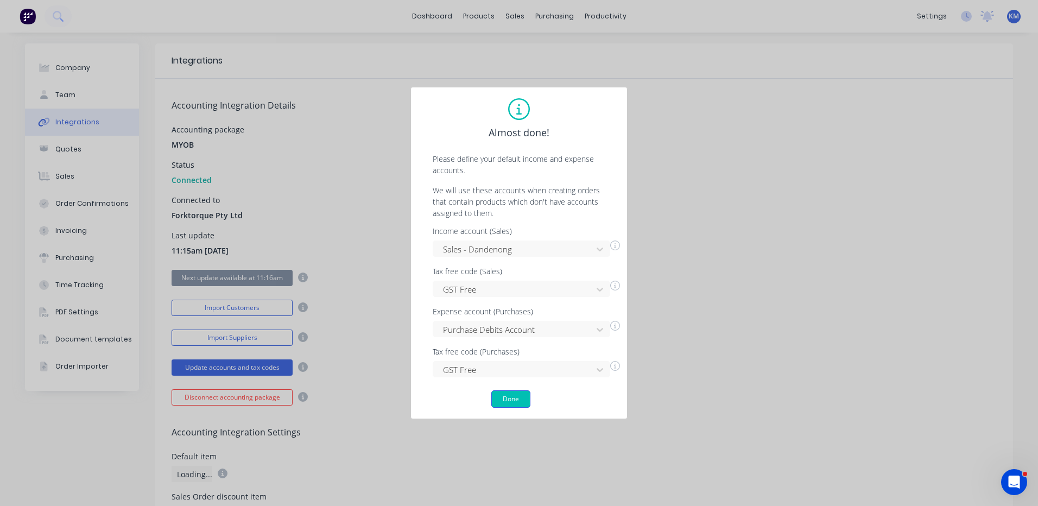
click at [527, 394] on button "Done" at bounding box center [511, 398] width 39 height 17
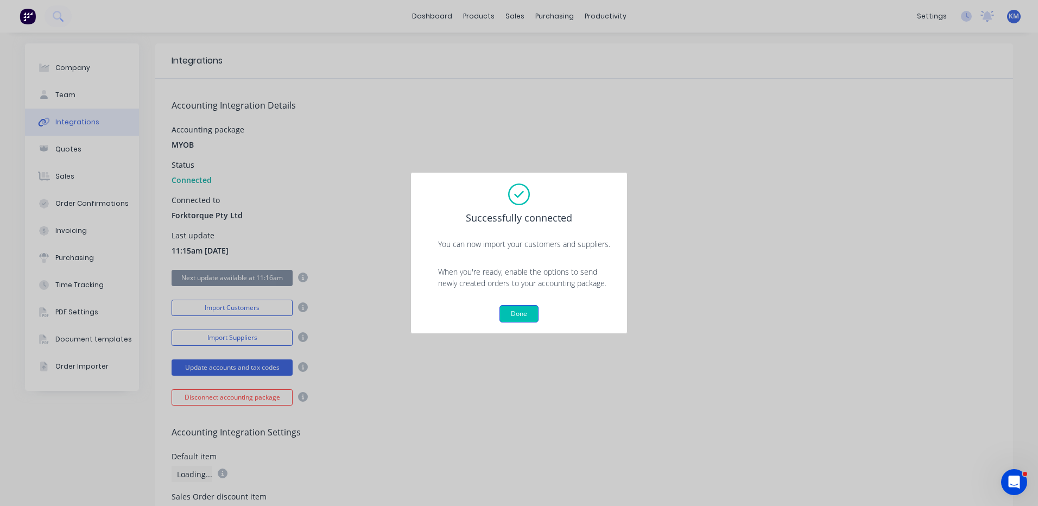
click at [526, 315] on button "Done" at bounding box center [519, 313] width 39 height 17
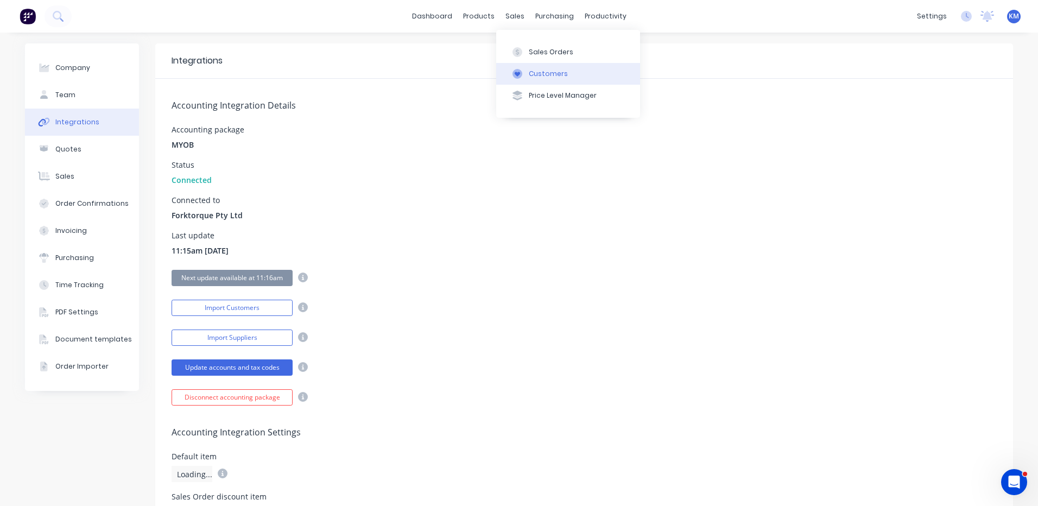
click at [521, 73] on icon at bounding box center [518, 74] width 10 height 10
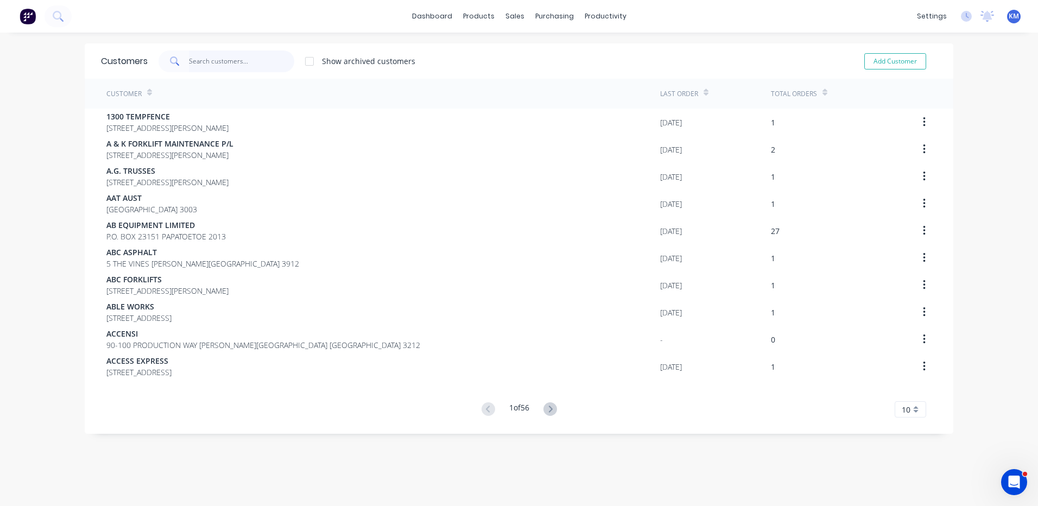
click at [248, 54] on input "text" at bounding box center [242, 62] width 106 height 22
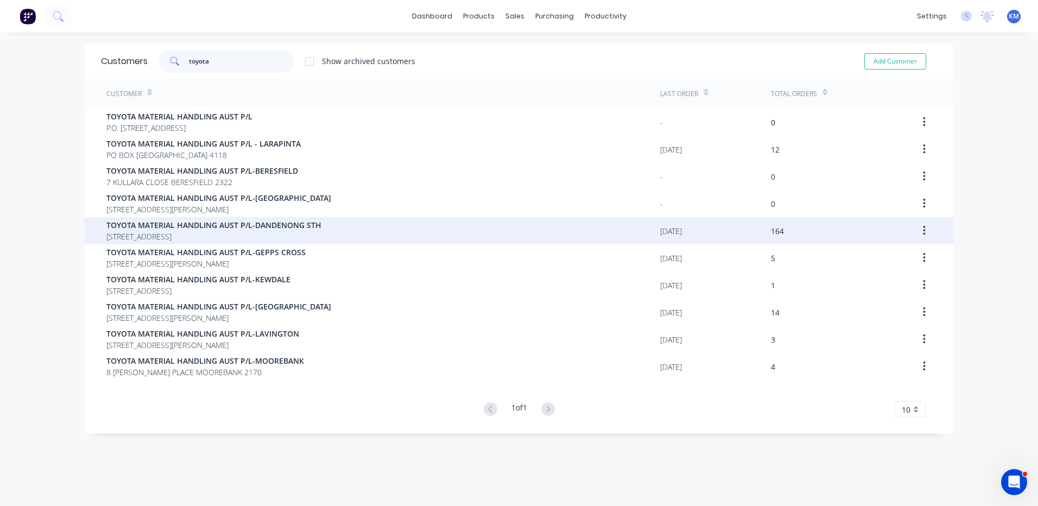
type input "toyota"
click at [368, 236] on div "TOYOTA MATERIAL HANDLING AUST P/L-DANDENONG STH 253-281 DISCOVERY WAY [GEOGRAPH…" at bounding box center [383, 230] width 554 height 27
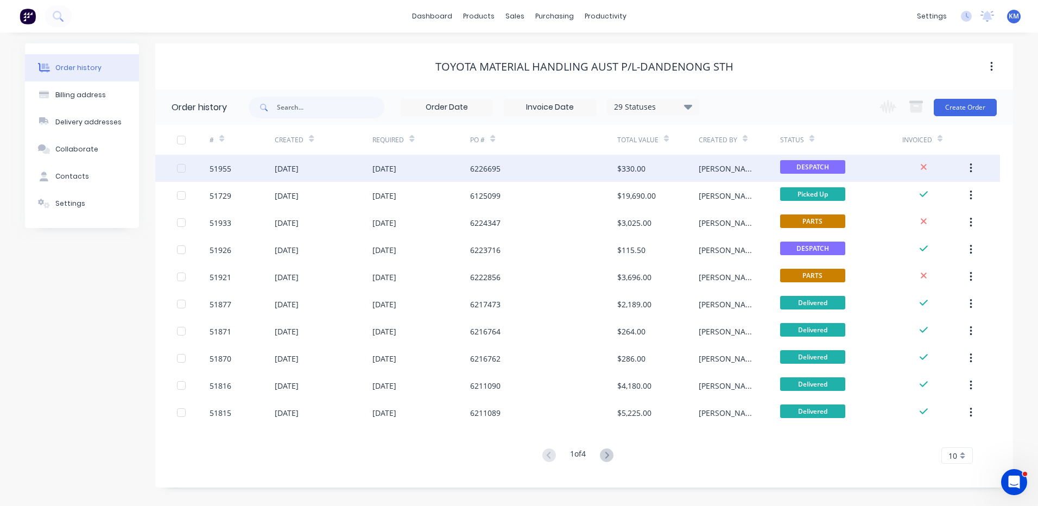
click at [783, 169] on span "DESPATCH" at bounding box center [812, 167] width 65 height 14
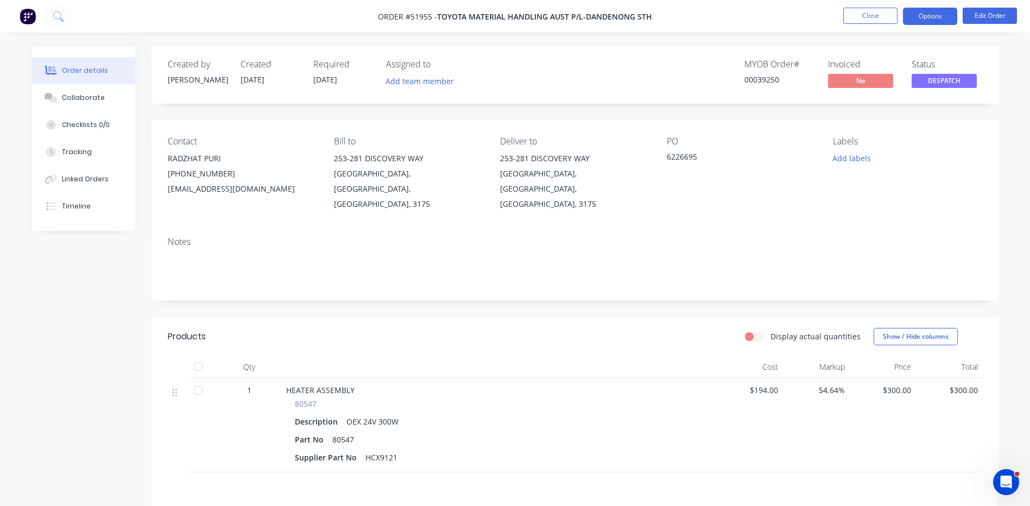
click at [923, 20] on button "Options" at bounding box center [930, 16] width 54 height 17
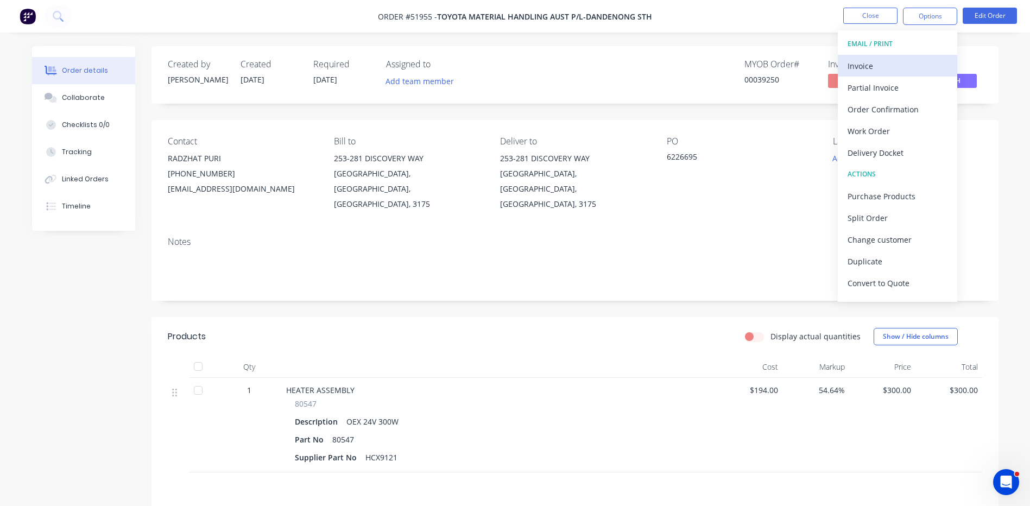
click at [893, 57] on button "Invoice" at bounding box center [897, 66] width 119 height 22
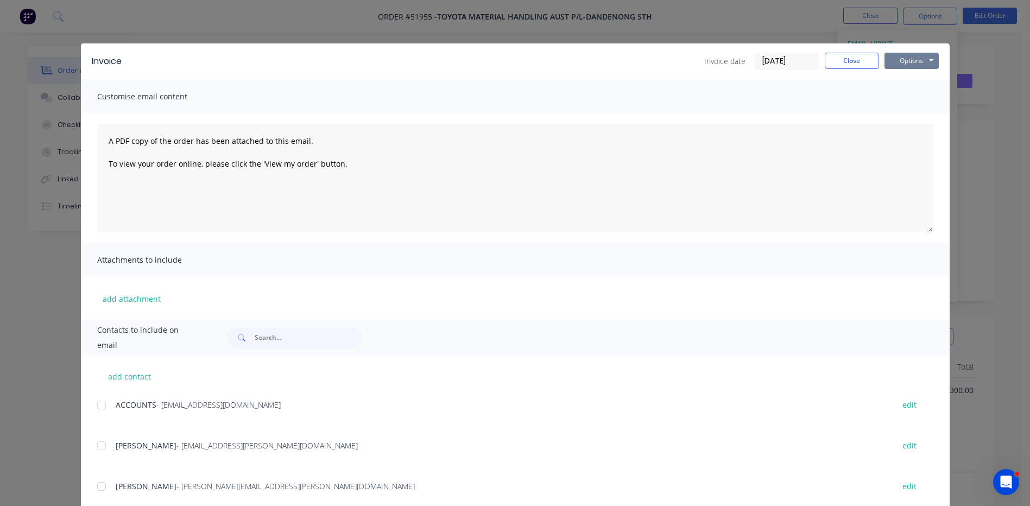
click at [917, 65] on button "Options" at bounding box center [912, 61] width 54 height 16
click at [896, 97] on button "Print" at bounding box center [920, 98] width 70 height 18
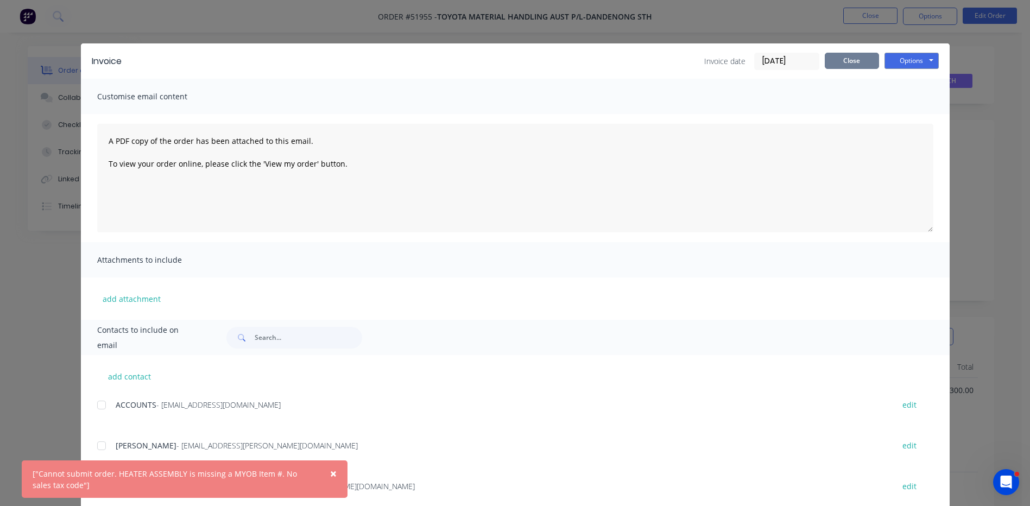
click at [842, 60] on button "Close" at bounding box center [852, 61] width 54 height 16
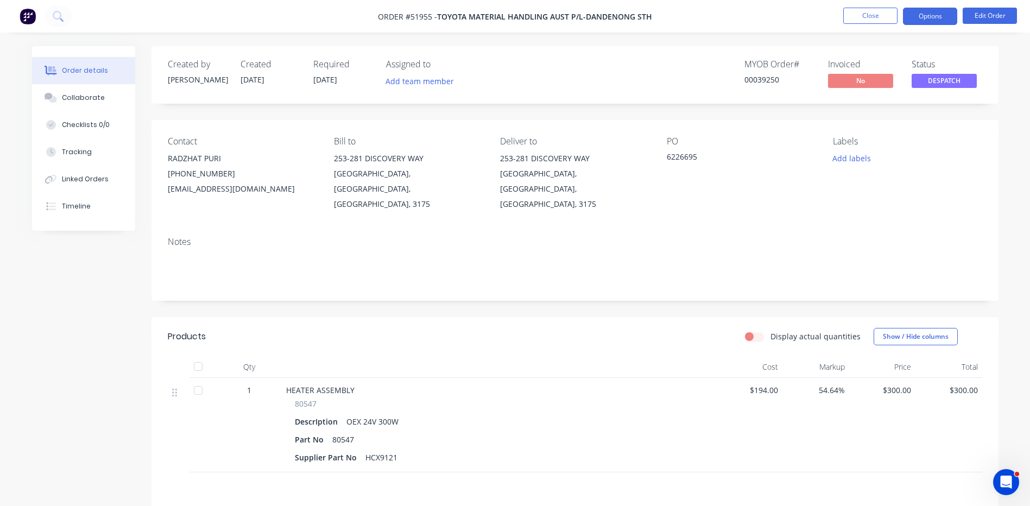
click at [906, 23] on button "Options" at bounding box center [930, 16] width 54 height 17
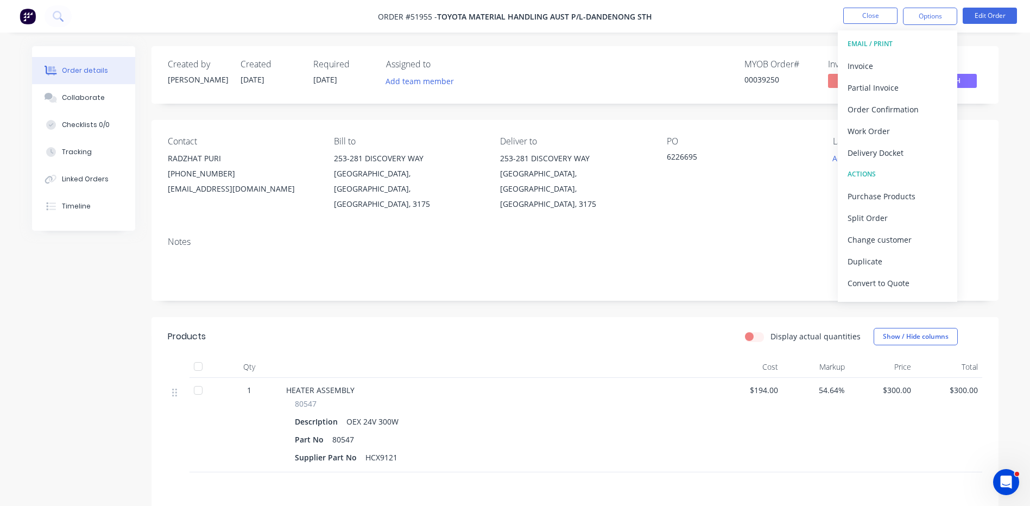
click at [893, 156] on div "Delivery Docket" at bounding box center [898, 153] width 100 height 16
click at [879, 116] on div "Without pricing" at bounding box center [898, 110] width 100 height 16
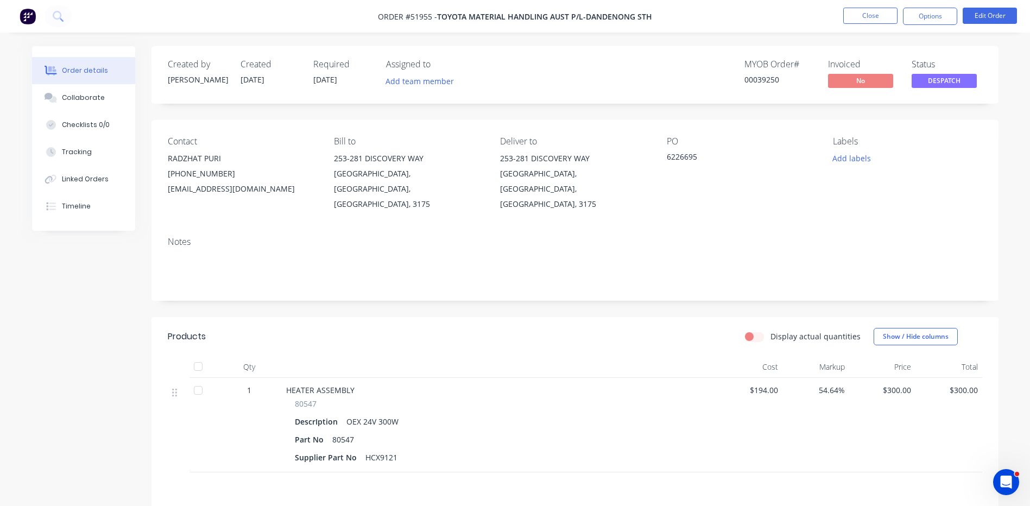
click at [706, 129] on div "Contact RADZHAT PURI [PHONE_NUMBER] [EMAIL_ADDRESS][DOMAIN_NAME] Bill to [STREE…" at bounding box center [575, 174] width 847 height 108
click at [864, 18] on button "Close" at bounding box center [870, 16] width 54 height 16
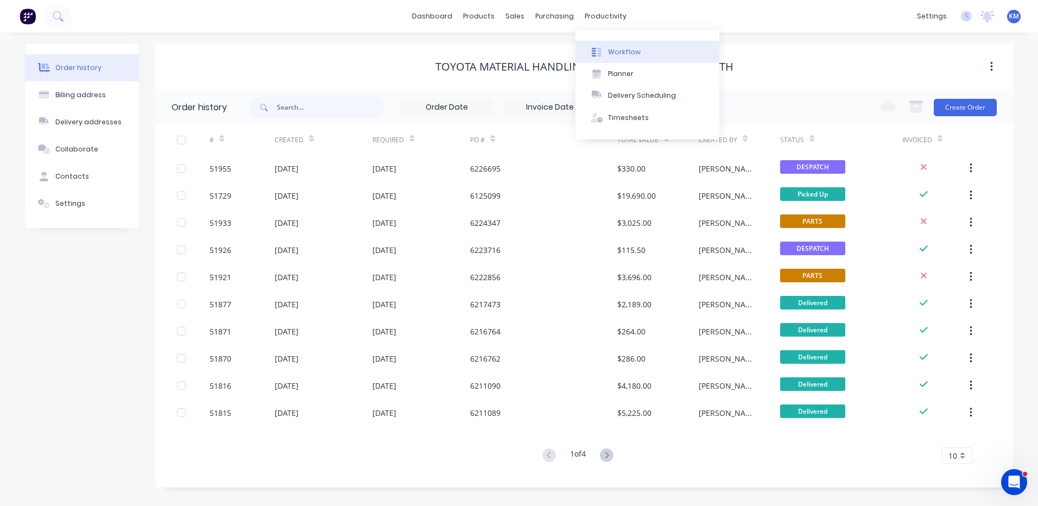
click at [615, 47] on div "Workflow" at bounding box center [624, 52] width 33 height 10
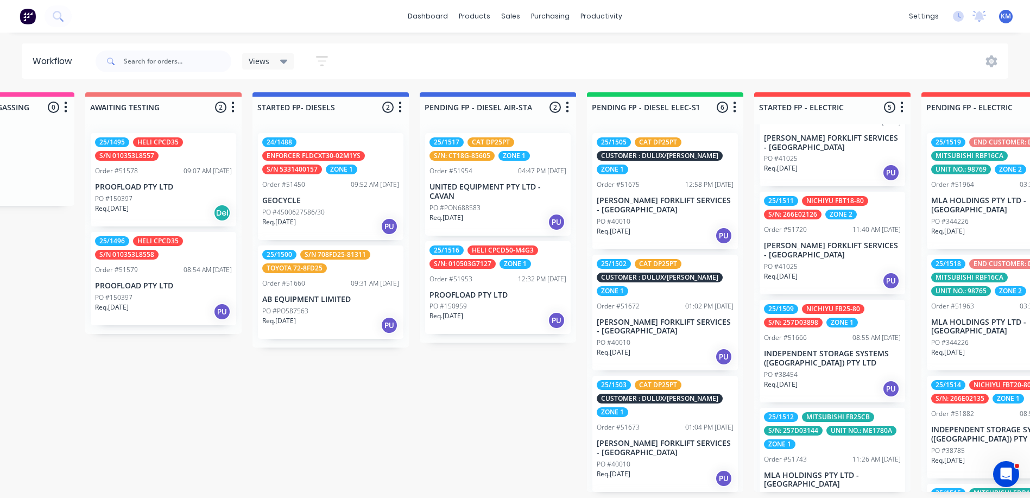
scroll to position [163, 0]
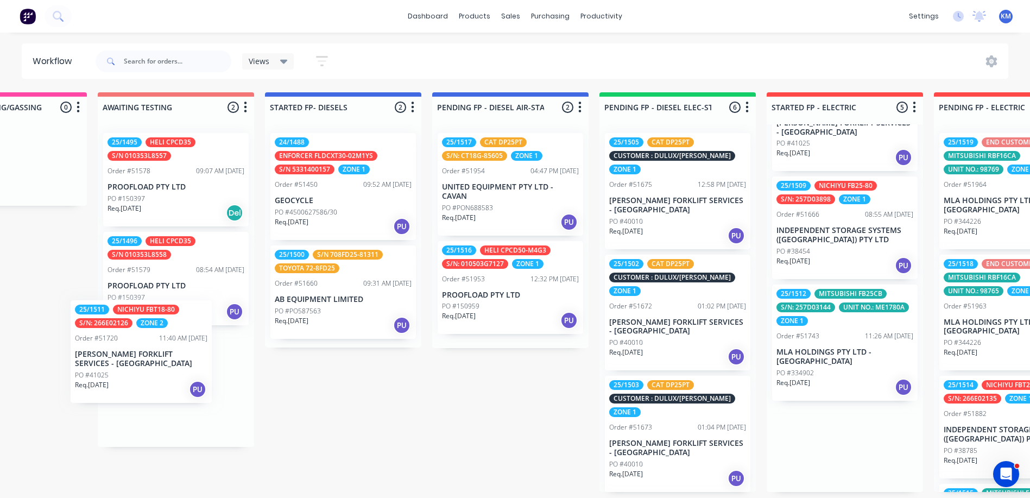
drag, startPoint x: 833, startPoint y: 261, endPoint x: 136, endPoint y: 385, distance: 707.8
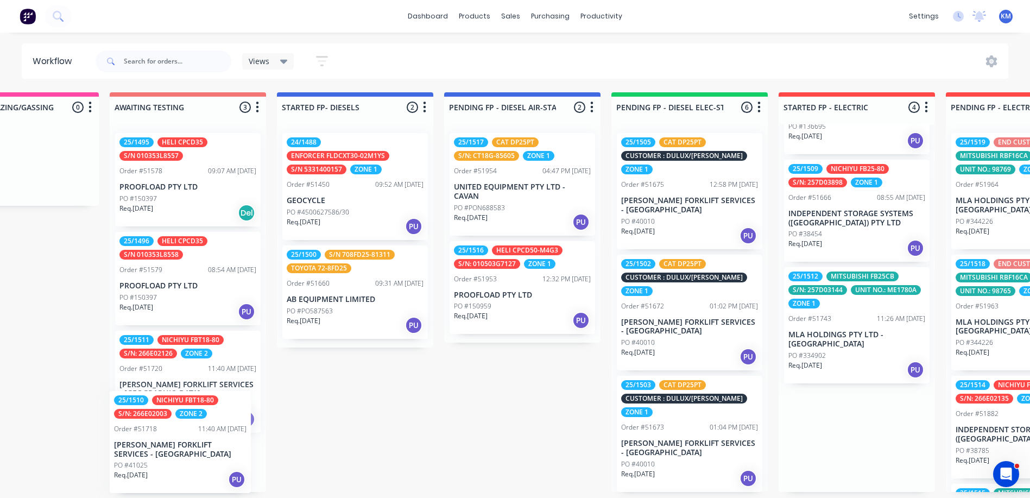
scroll to position [2, 409]
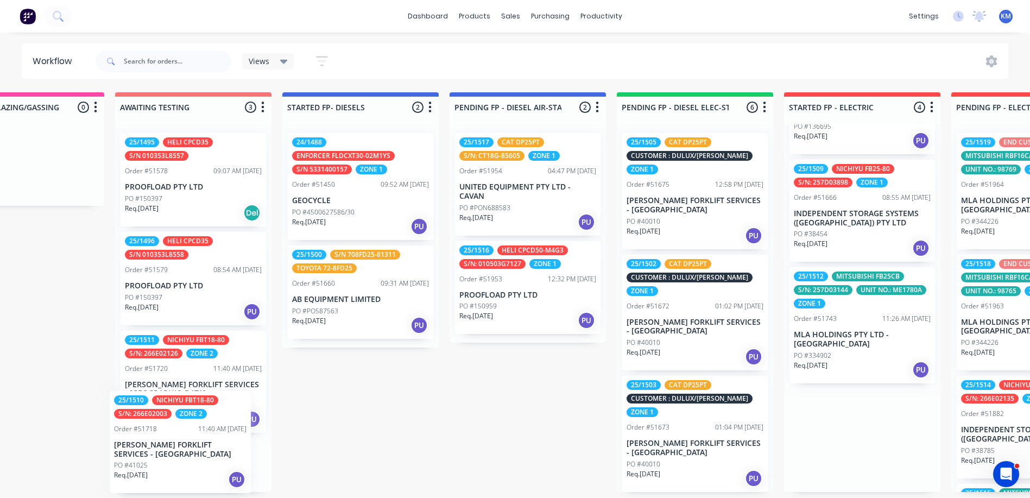
drag, startPoint x: 860, startPoint y: 239, endPoint x: 184, endPoint y: 474, distance: 715.2
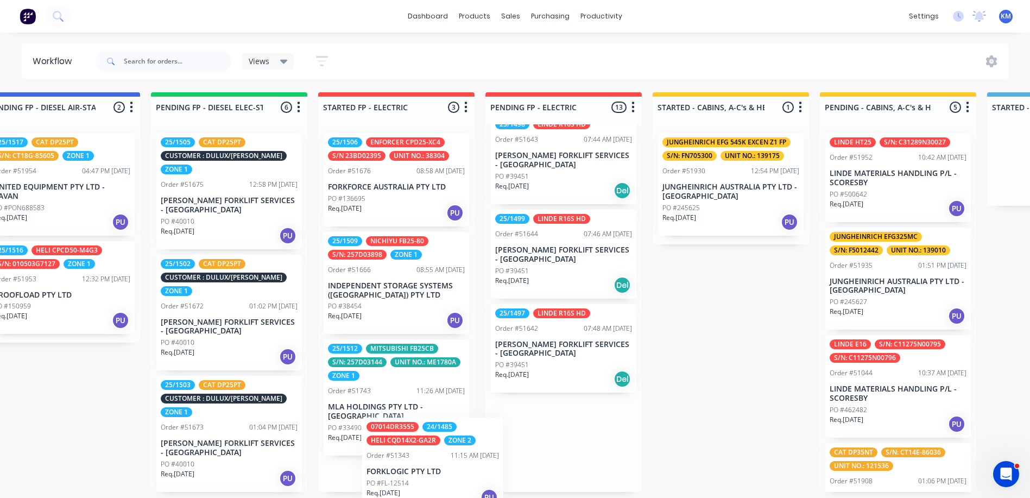
scroll to position [63, 0]
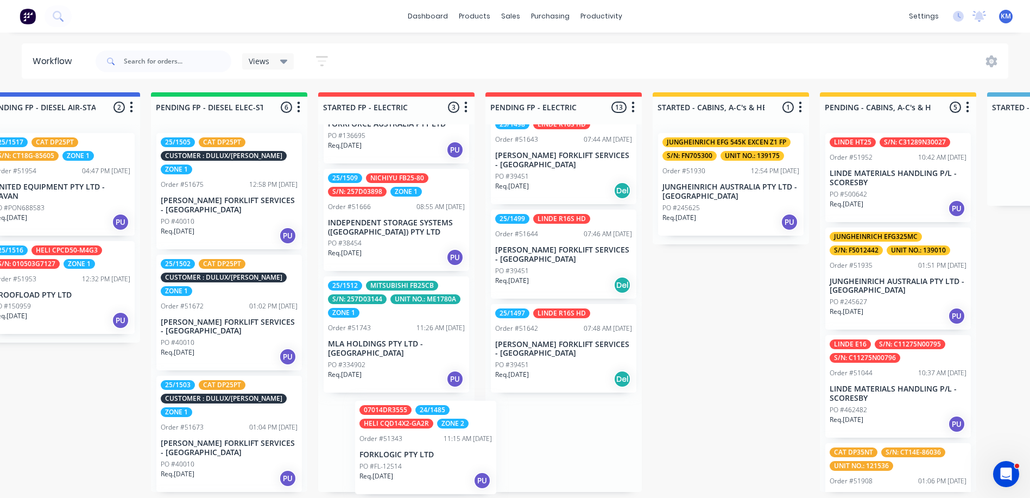
drag, startPoint x: 562, startPoint y: 425, endPoint x: 418, endPoint y: 425, distance: 144.5
click at [419, 427] on div "Submitted 2 Status colour #273444 hex #273444 Save Cancel Summaries Total order…" at bounding box center [1045, 292] width 3859 height 400
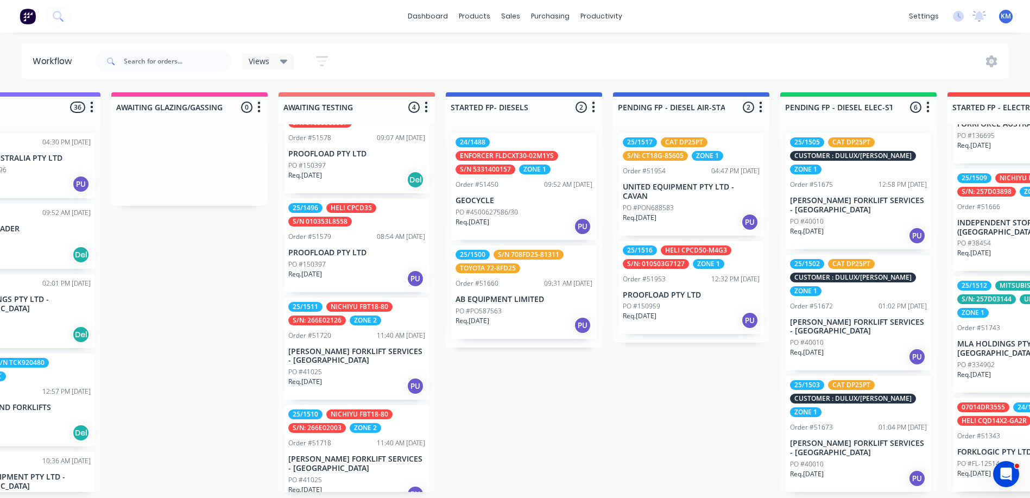
scroll to position [49, 0]
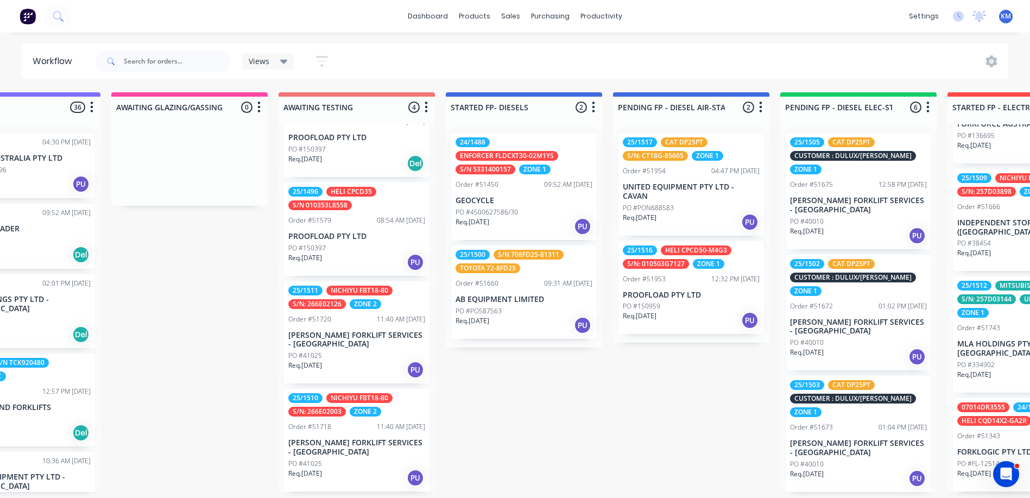
click at [342, 431] on div "Order #51718 11:40 AM [DATE]" at bounding box center [356, 427] width 137 height 10
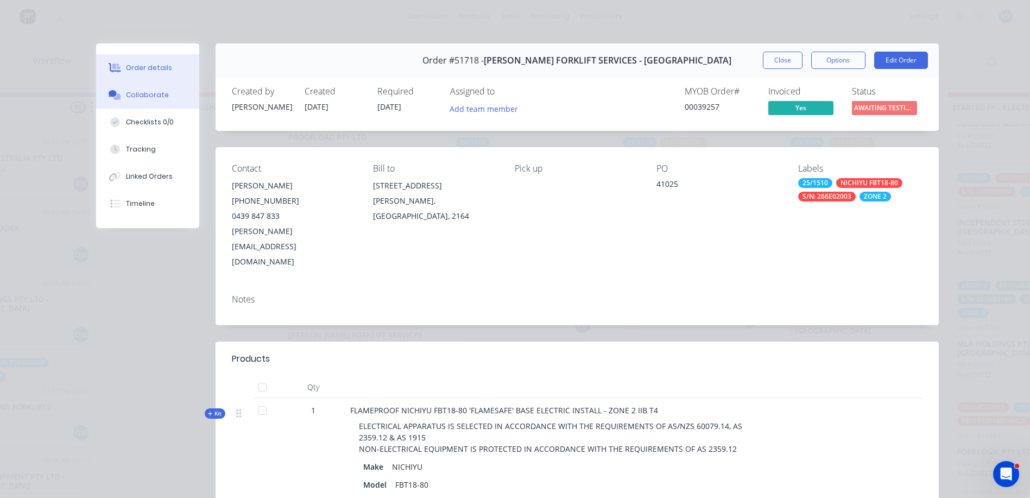
click at [168, 93] on button "Collaborate" at bounding box center [147, 94] width 103 height 27
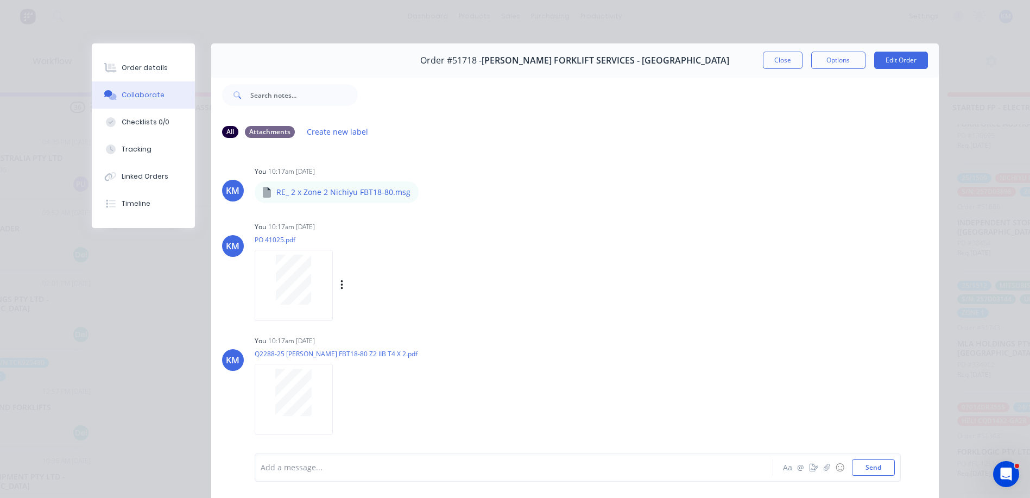
scroll to position [208, 0]
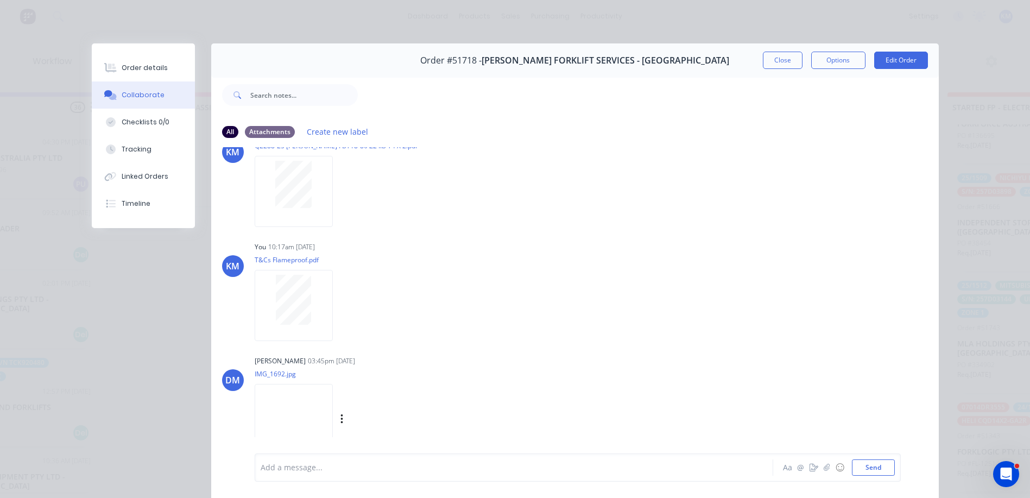
click at [299, 392] on img at bounding box center [294, 419] width 78 height 71
click at [137, 71] on div "Order details" at bounding box center [145, 68] width 46 height 10
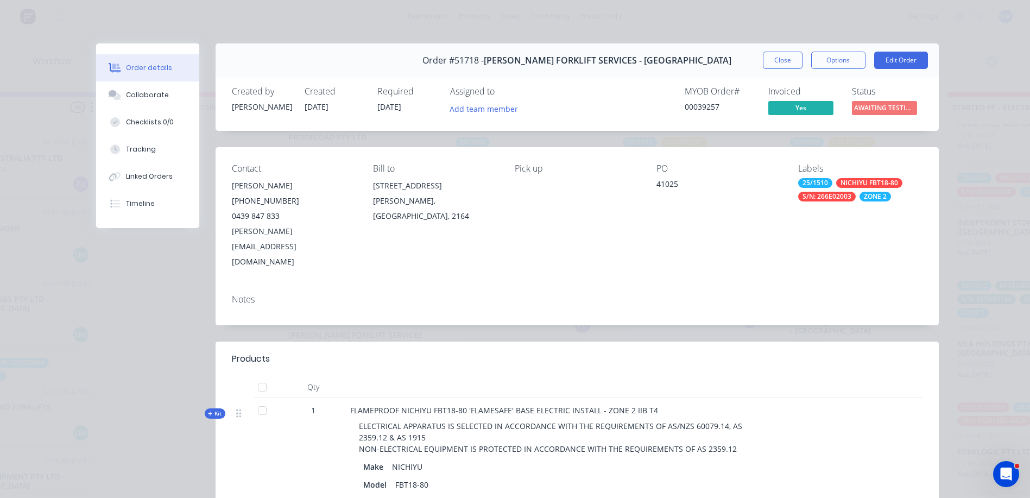
click at [763, 62] on button "Close" at bounding box center [783, 60] width 40 height 17
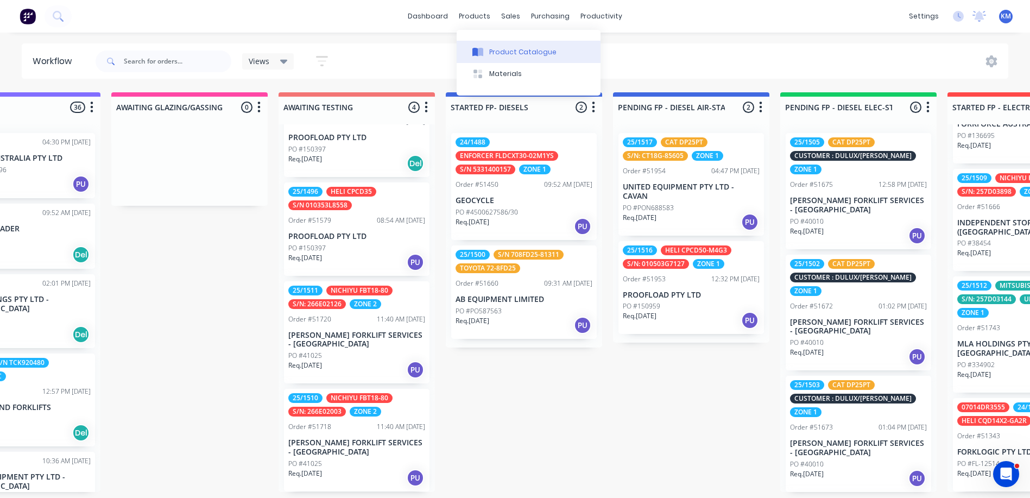
click at [488, 43] on button "Product Catalogue" at bounding box center [529, 52] width 144 height 22
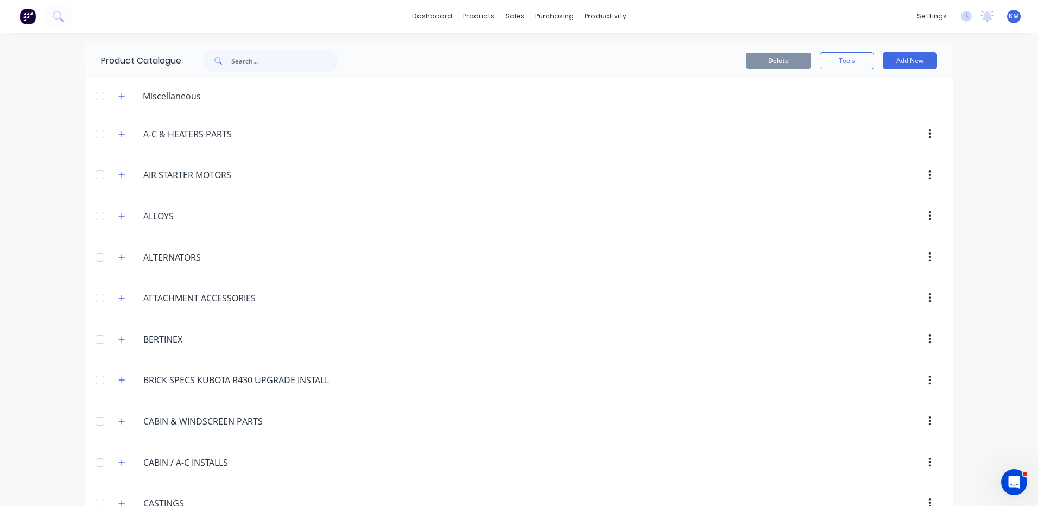
click at [224, 56] on span at bounding box center [217, 61] width 28 height 22
click at [237, 59] on input "text" at bounding box center [285, 61] width 108 height 22
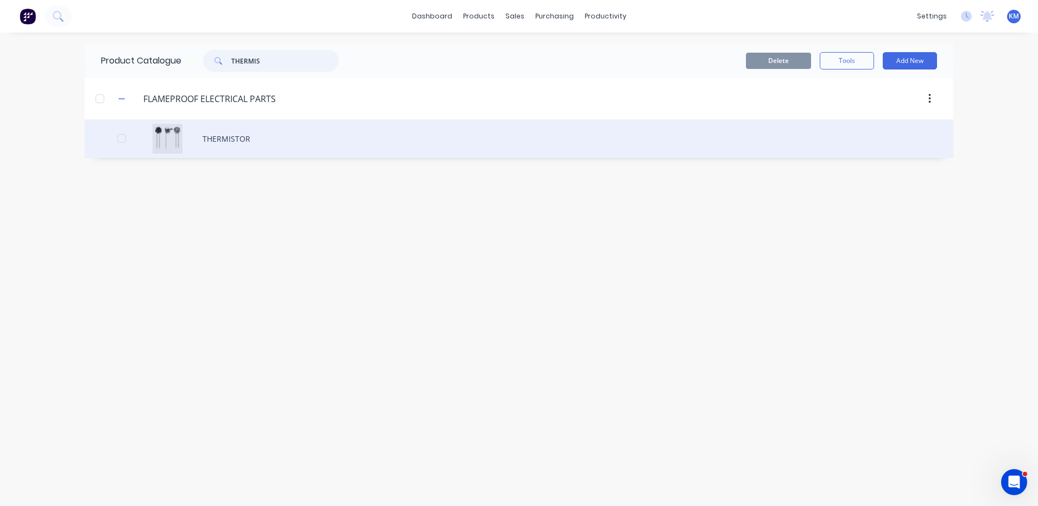
type input "THERMIS"
click at [289, 141] on div "THERMISTOR" at bounding box center [519, 138] width 869 height 39
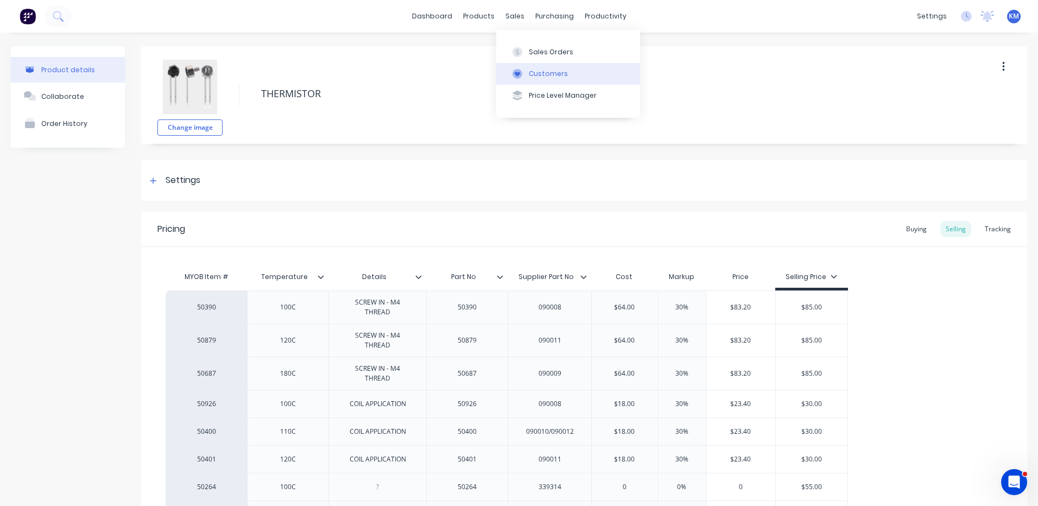
click at [523, 63] on button "Customers" at bounding box center [568, 74] width 144 height 22
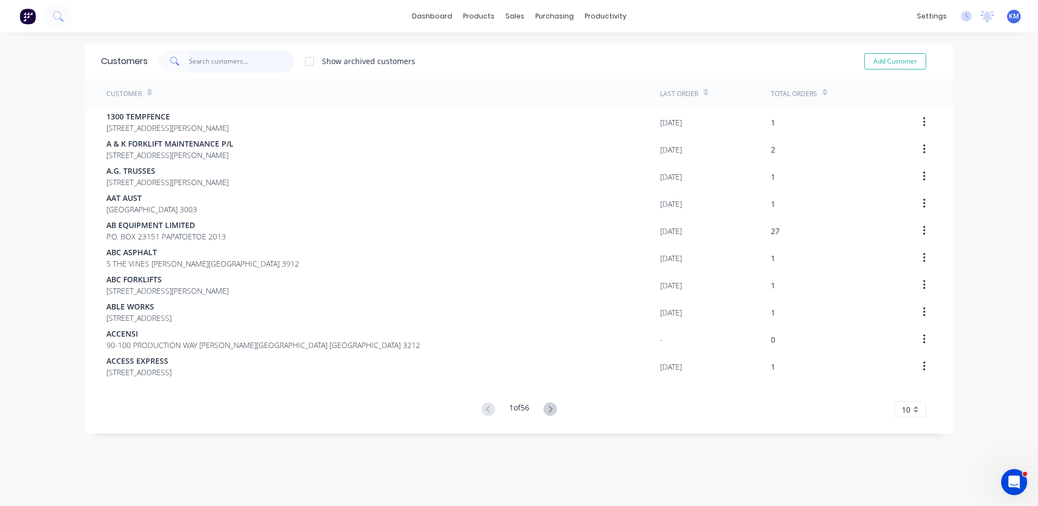
click at [217, 58] on input "text" at bounding box center [242, 62] width 106 height 22
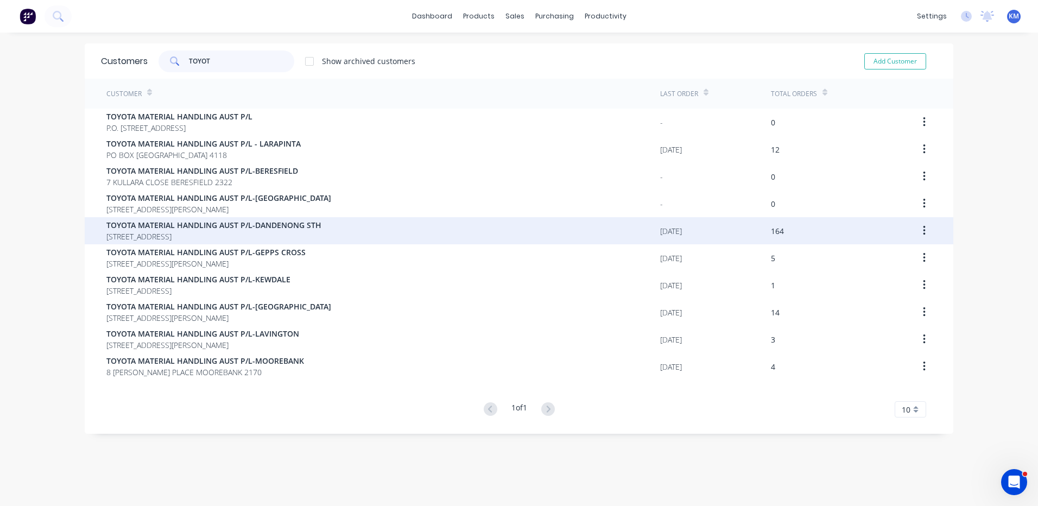
type input "TOYOT"
click at [398, 234] on div "TOYOTA MATERIAL HANDLING AUST P/L-DANDENONG STH 253-281 DISCOVERY WAY [GEOGRAPH…" at bounding box center [383, 230] width 554 height 27
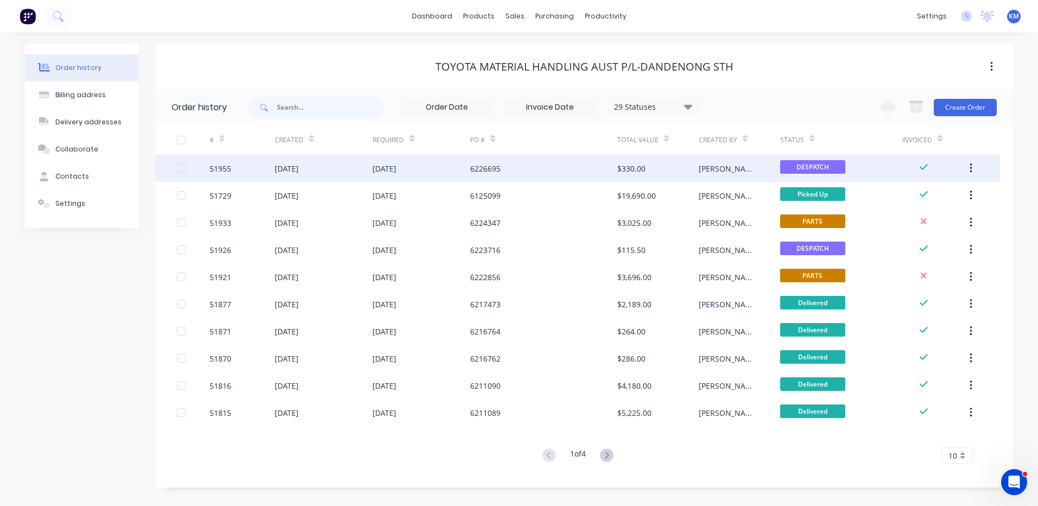
click at [556, 177] on div "6226695" at bounding box center [543, 168] width 147 height 27
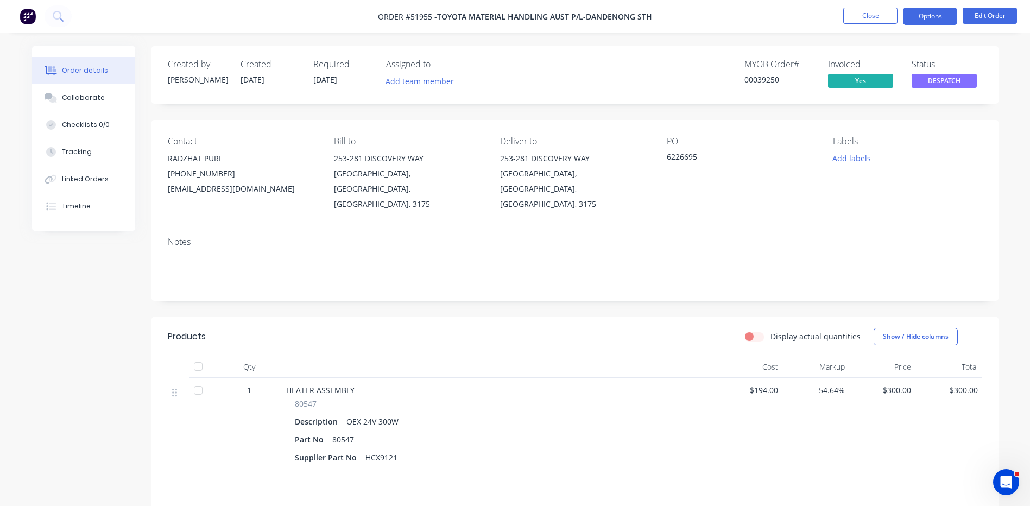
click at [937, 17] on button "Options" at bounding box center [930, 16] width 54 height 17
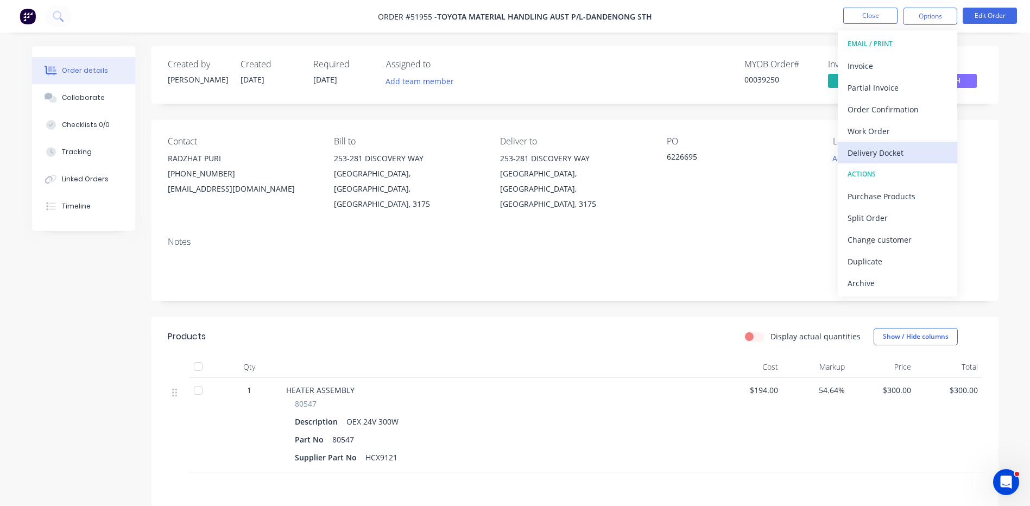
click at [884, 150] on div "Delivery Docket" at bounding box center [898, 153] width 100 height 16
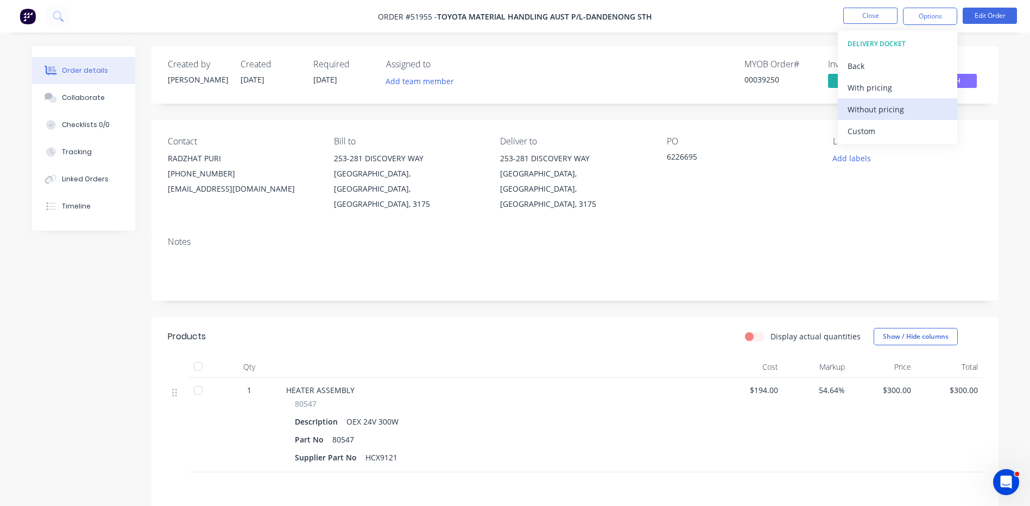
click at [897, 116] on div "Without pricing" at bounding box center [898, 110] width 100 height 16
click at [546, 125] on div "Contact RADZHAT PURI [PHONE_NUMBER] [EMAIL_ADDRESS][DOMAIN_NAME] Bill to [STREE…" at bounding box center [575, 174] width 847 height 108
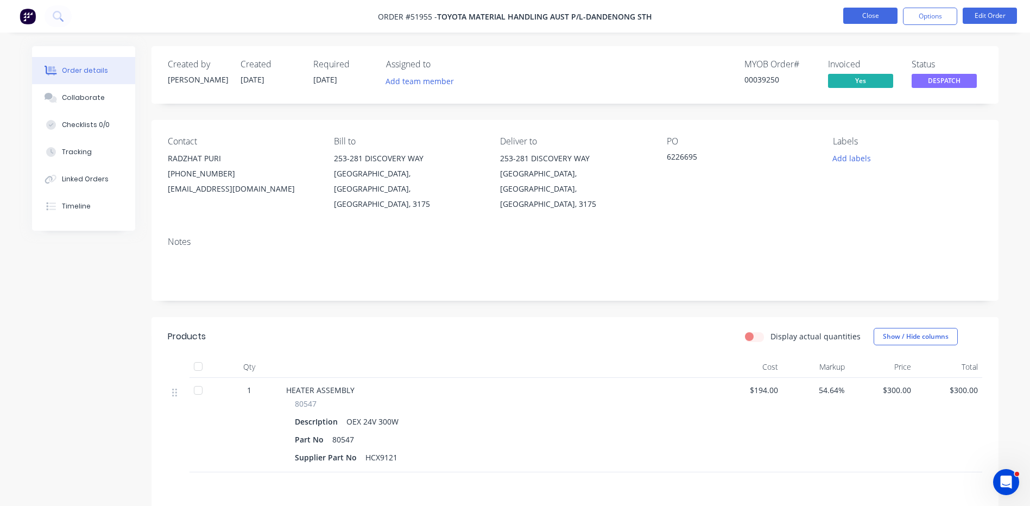
click at [873, 14] on button "Close" at bounding box center [870, 16] width 54 height 16
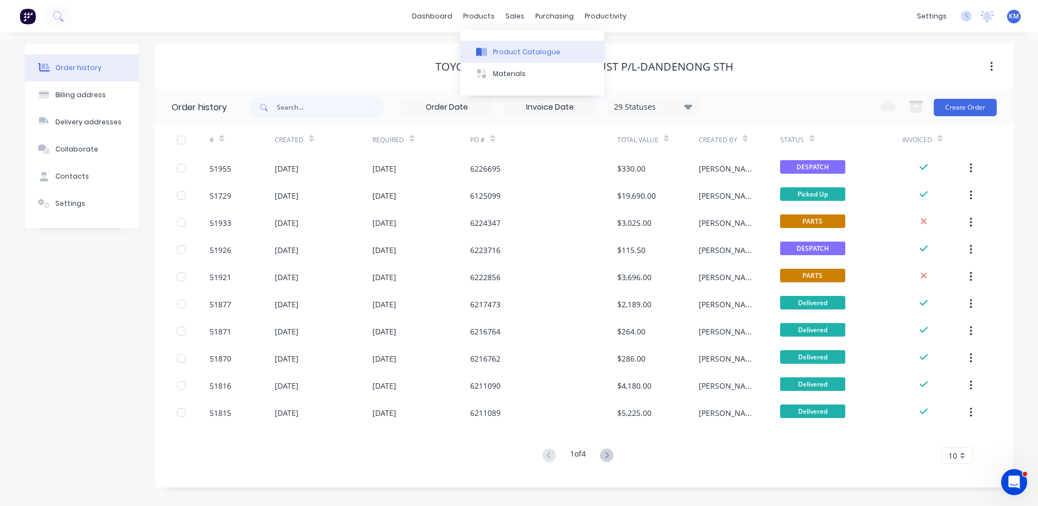
click at [493, 45] on button "Product Catalogue" at bounding box center [533, 52] width 144 height 22
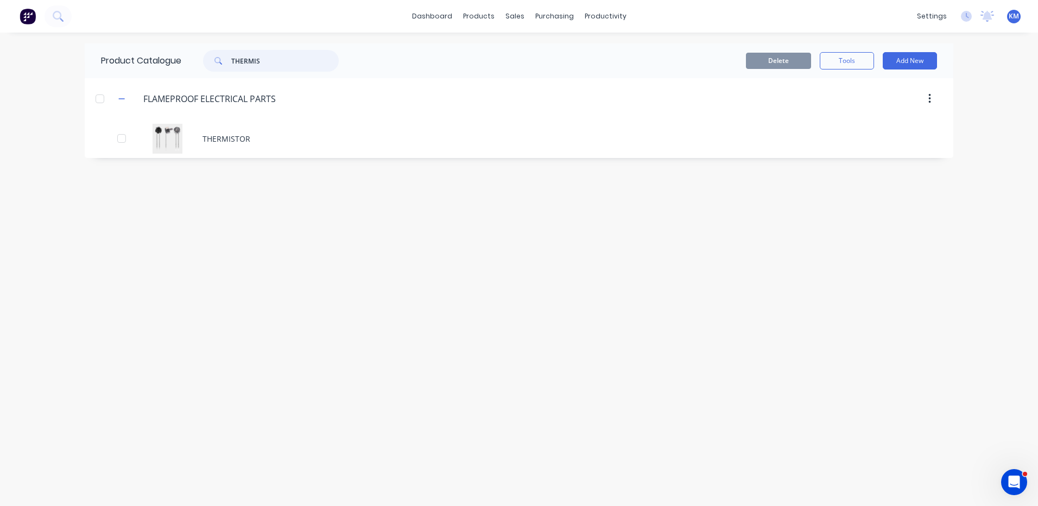
click at [277, 55] on input "THERMIS" at bounding box center [285, 61] width 108 height 22
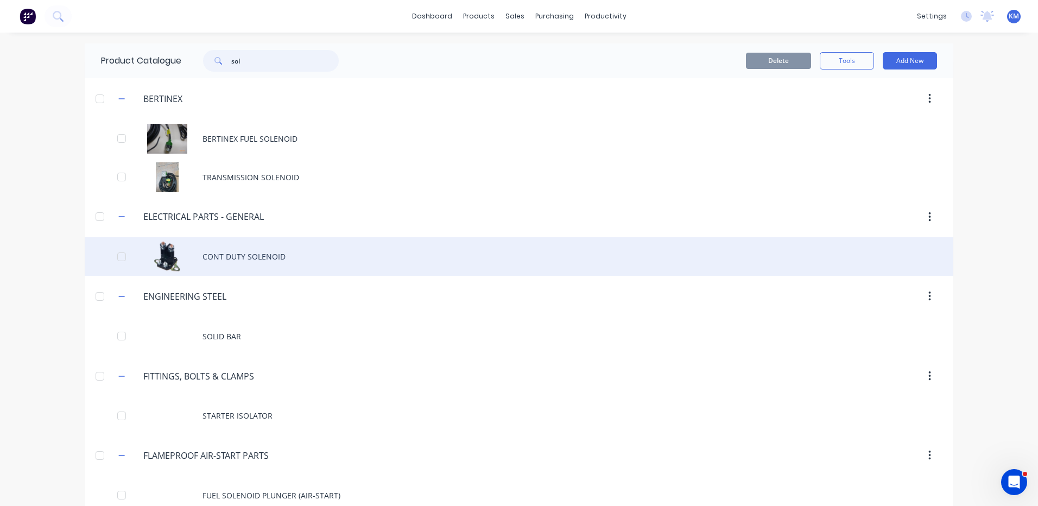
type input "sol"
click at [275, 249] on div "CONT DUTY SOLENOID" at bounding box center [519, 256] width 869 height 39
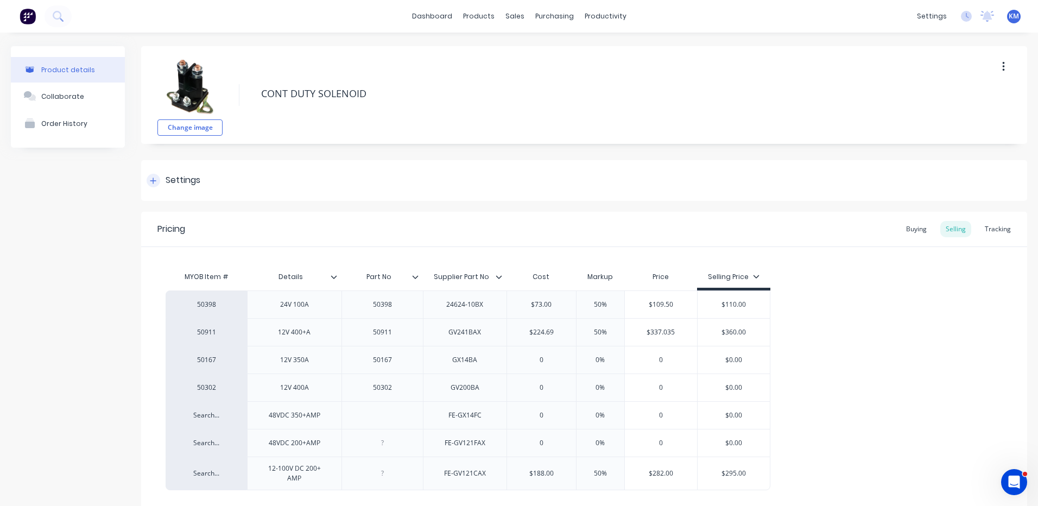
scroll to position [54, 0]
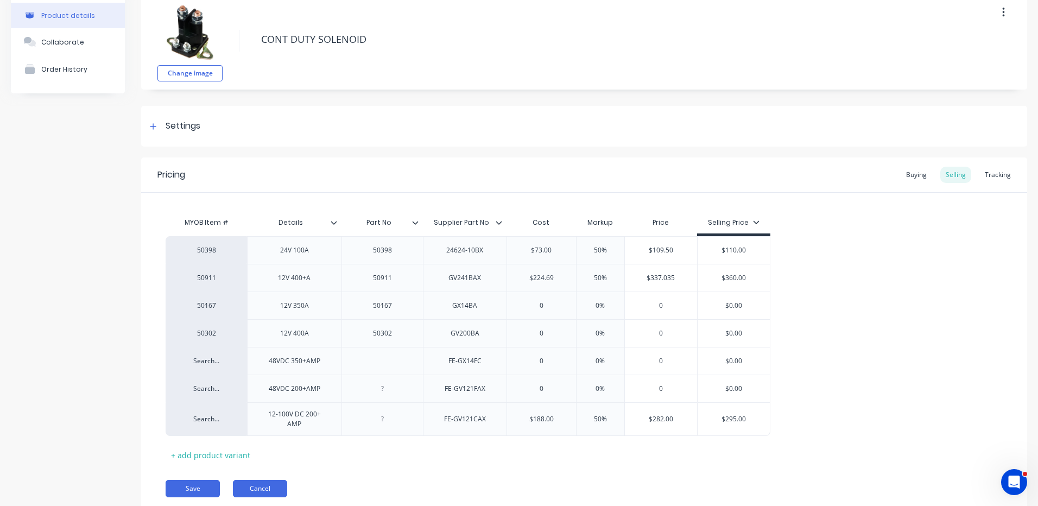
click at [242, 485] on button "Cancel" at bounding box center [260, 488] width 54 height 17
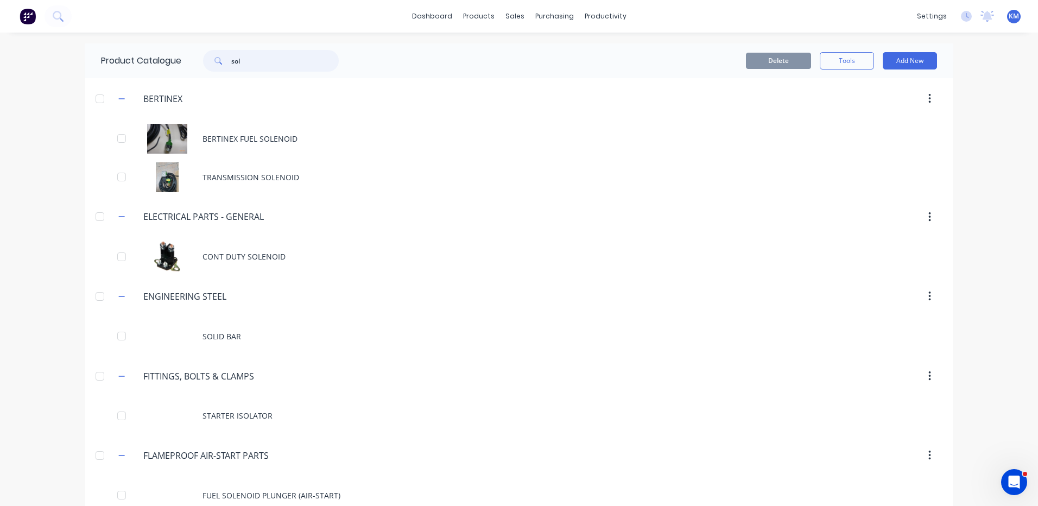
drag, startPoint x: 279, startPoint y: 59, endPoint x: 181, endPoint y: 61, distance: 97.8
click at [181, 61] on div "sol" at bounding box center [268, 61] width 174 height 22
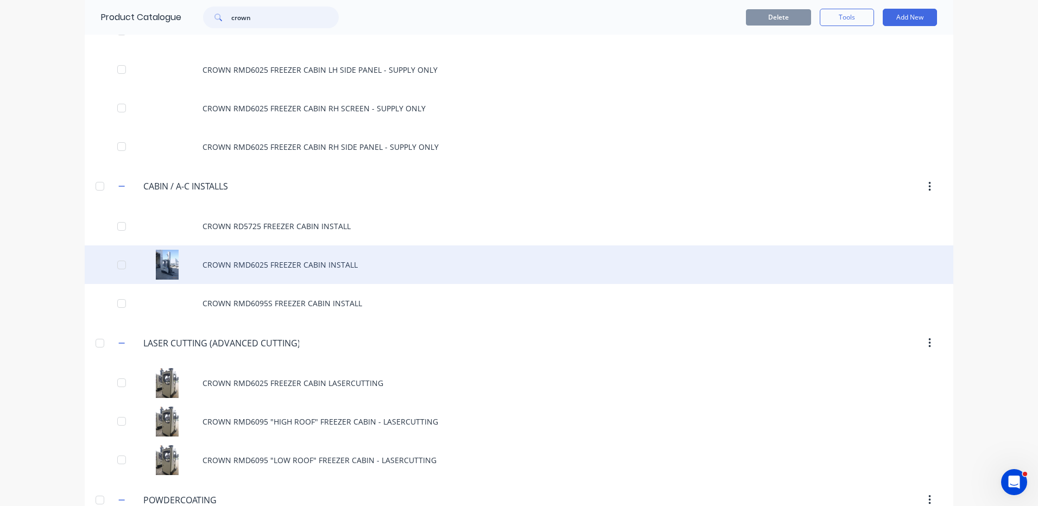
scroll to position [109, 0]
type input "crown"
click at [312, 261] on div "CROWN RMD6025 FREEZER CABIN INSTALL" at bounding box center [519, 263] width 869 height 39
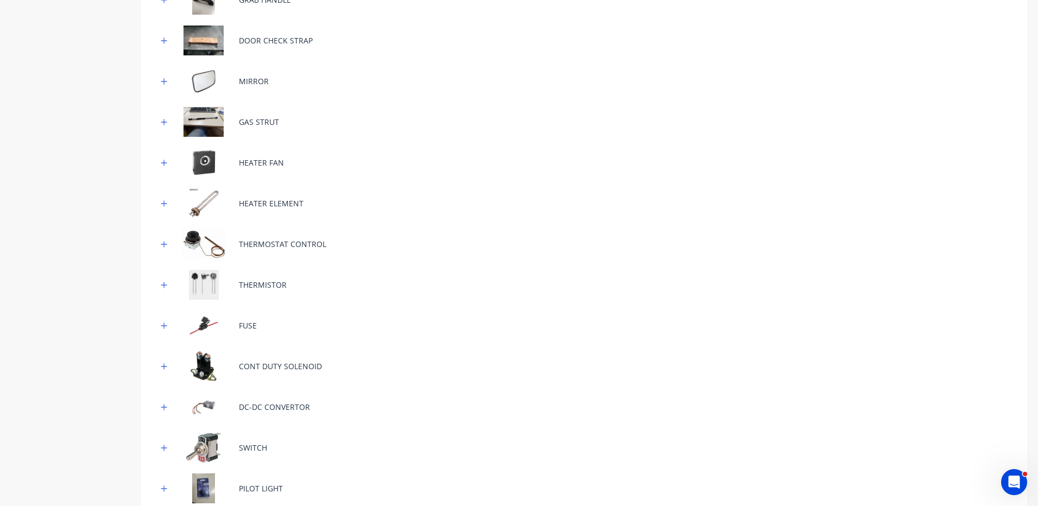
scroll to position [597, 0]
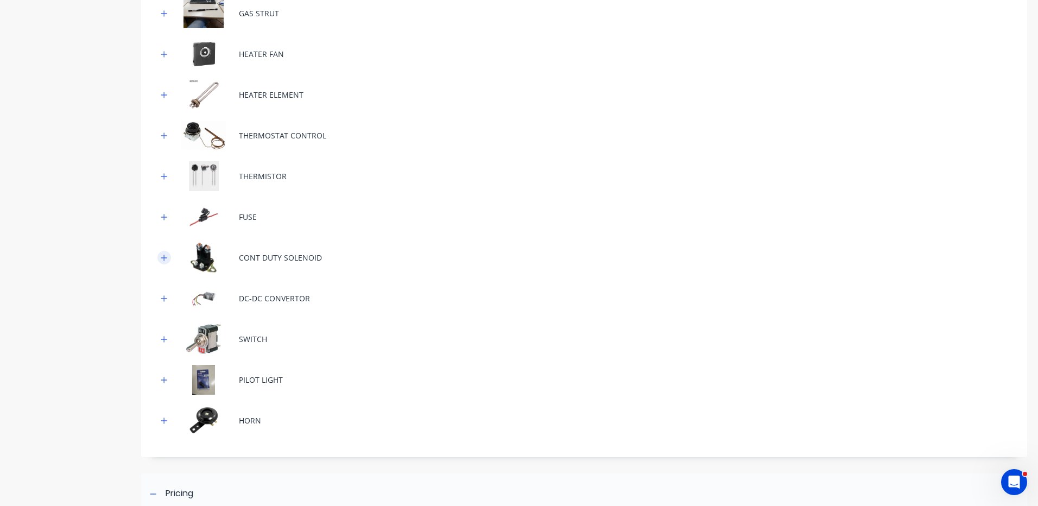
click at [159, 256] on button "button" at bounding box center [165, 258] width 14 height 14
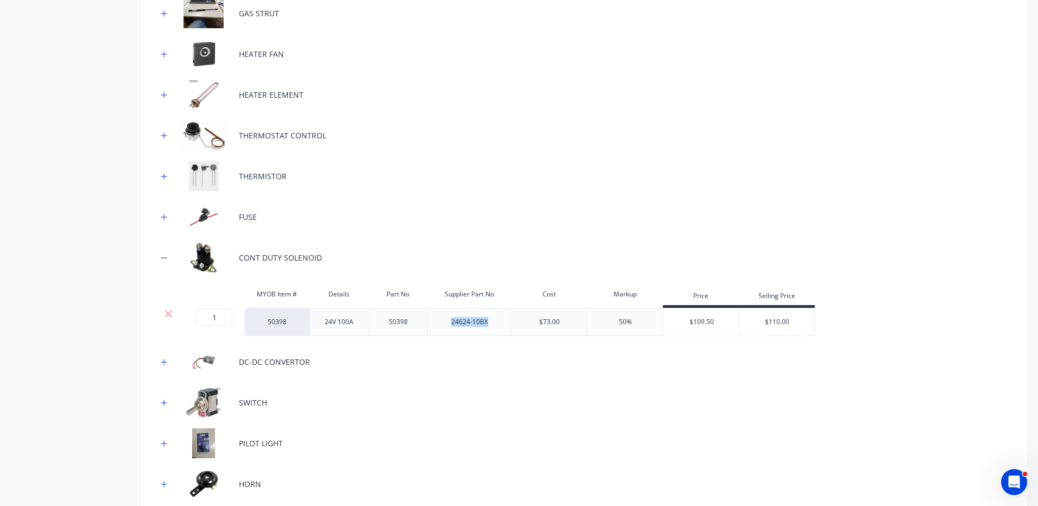
drag, startPoint x: 487, startPoint y: 322, endPoint x: 445, endPoint y: 324, distance: 41.3
click at [445, 324] on div "24624-10BX" at bounding box center [470, 322] width 54 height 14
copy div "24624-10BX"
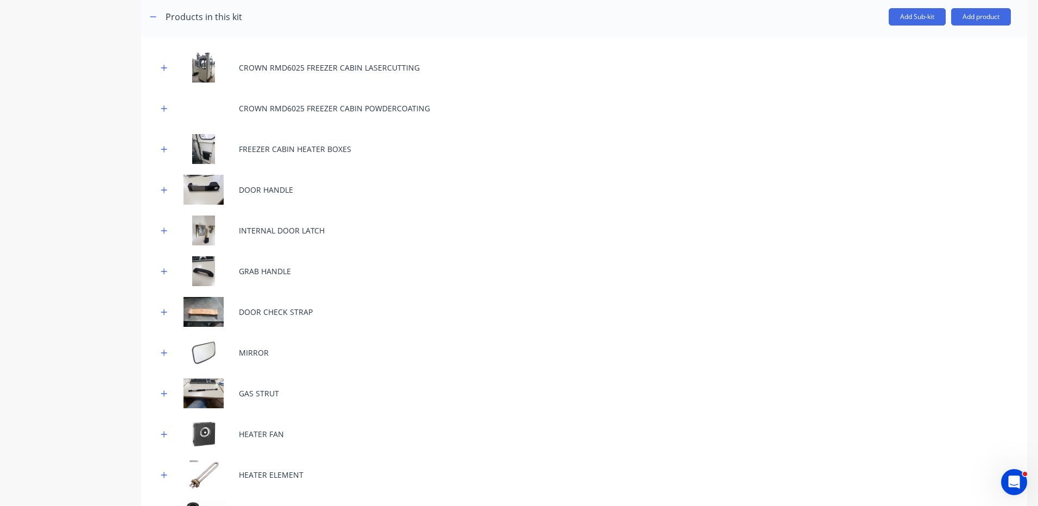
scroll to position [0, 0]
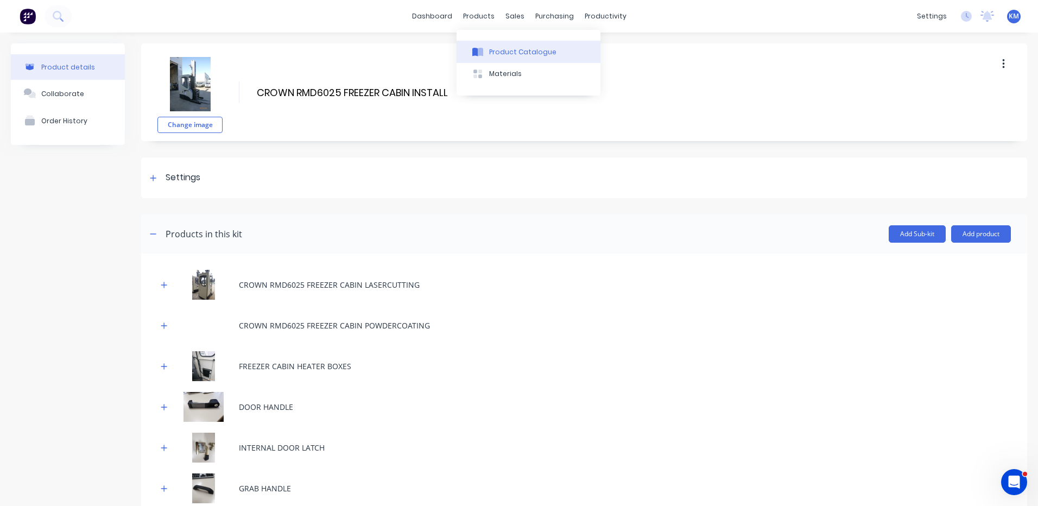
click at [474, 55] on icon at bounding box center [475, 52] width 5 height 9
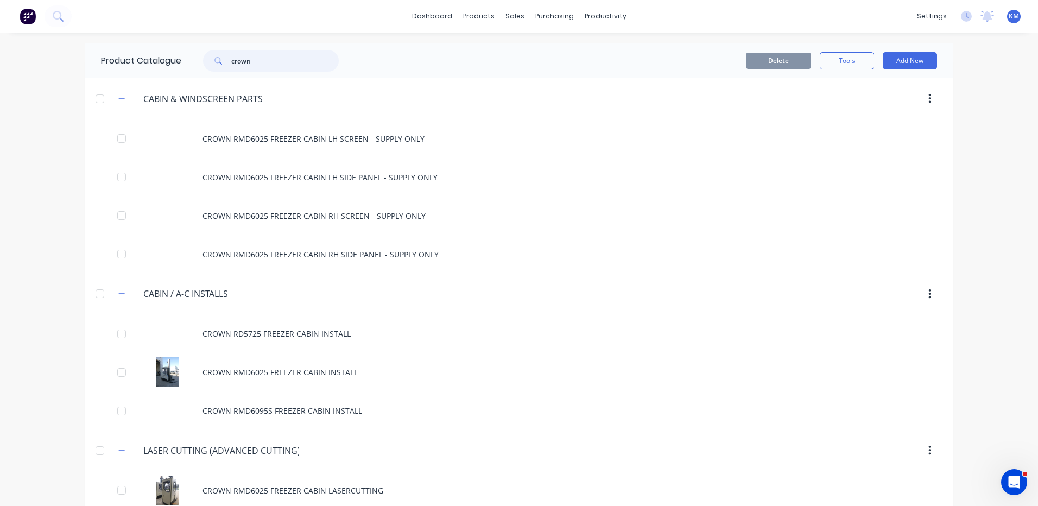
click at [311, 65] on input "crown" at bounding box center [285, 61] width 108 height 22
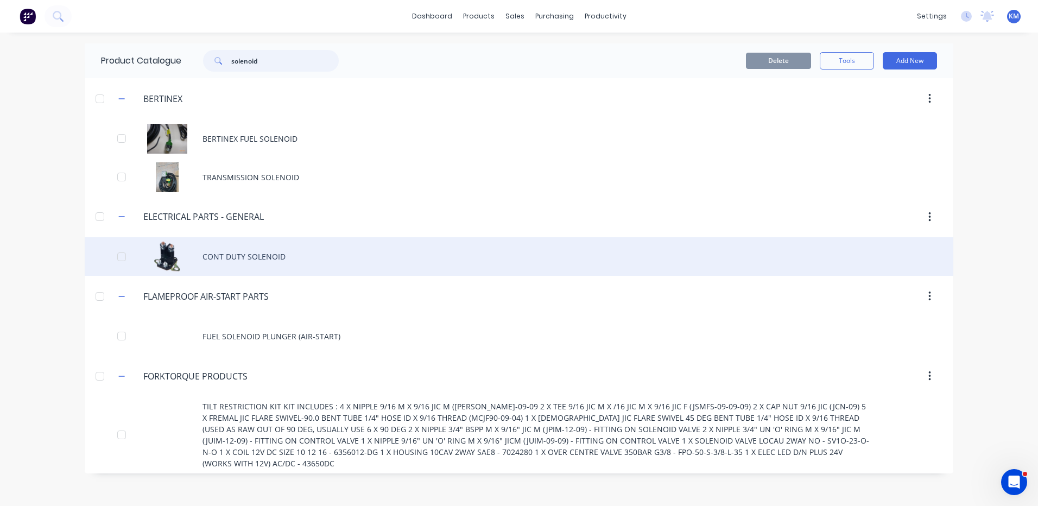
type input "solenoid"
click at [291, 249] on div "CONT DUTY SOLENOID" at bounding box center [519, 256] width 869 height 39
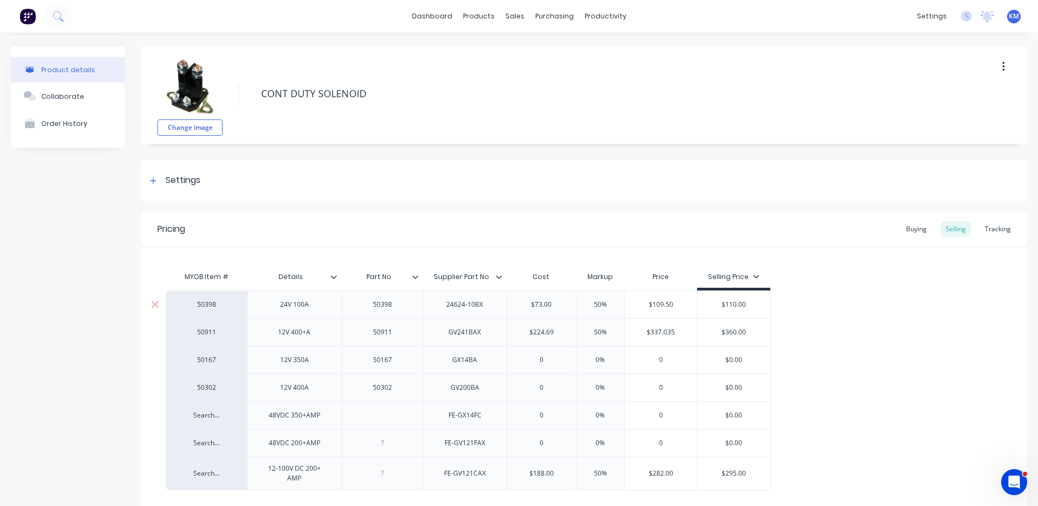
click at [541, 301] on input "$73.00" at bounding box center [541, 305] width 69 height 10
type input "$77.00"
drag, startPoint x: 736, startPoint y: 304, endPoint x: 724, endPoint y: 304, distance: 12.0
click at [724, 304] on input "$110.00" at bounding box center [734, 305] width 72 height 10
type input "$120.00"
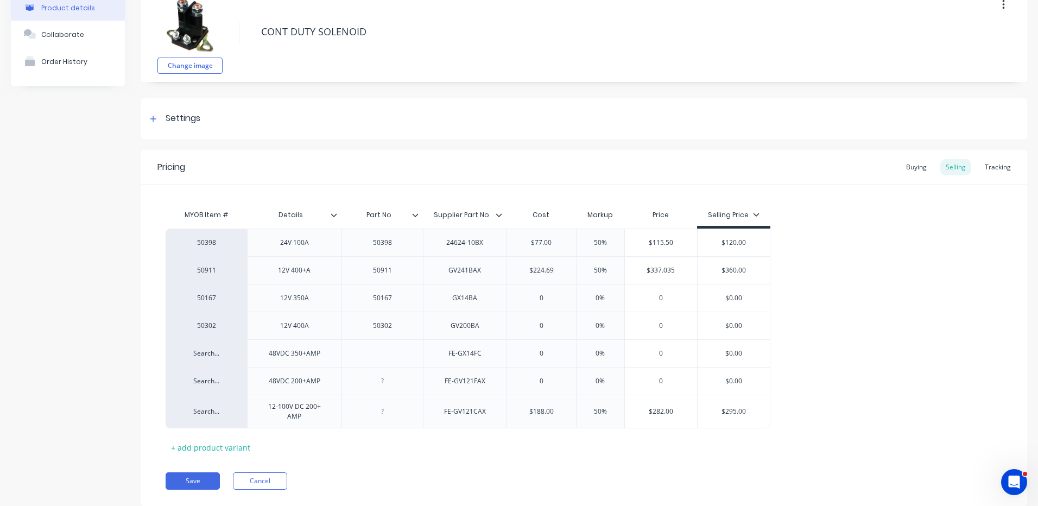
scroll to position [86, 0]
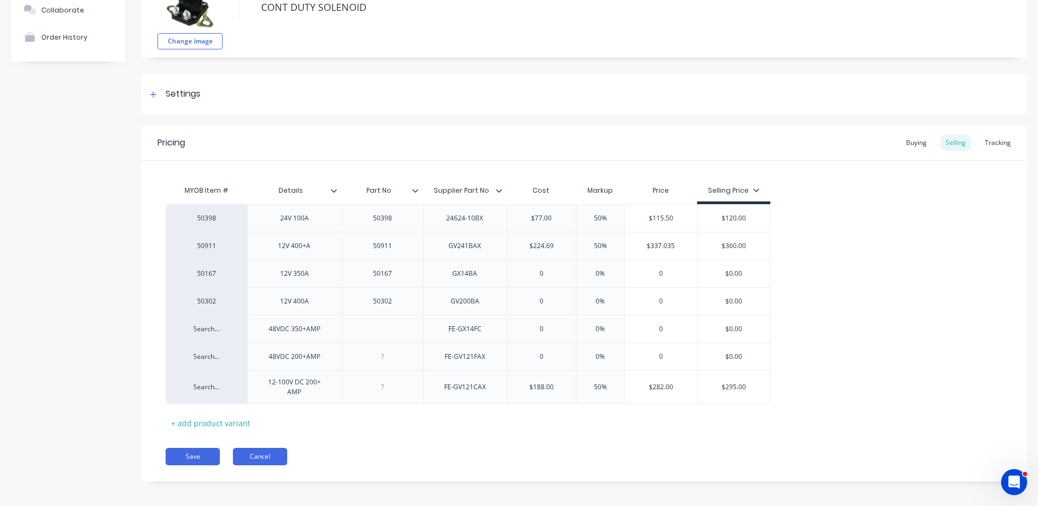
click at [282, 448] on button "Cancel" at bounding box center [260, 456] width 54 height 17
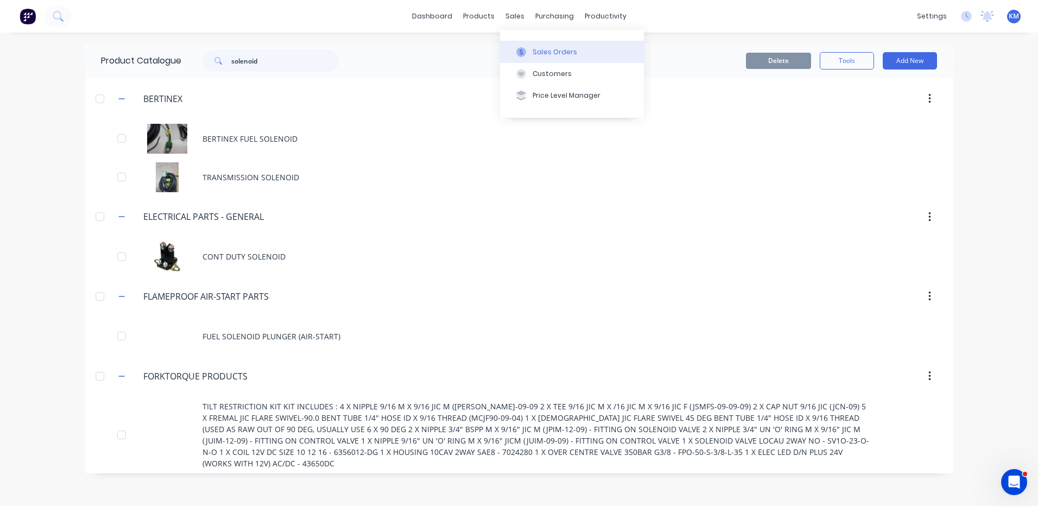
click at [533, 47] on div "Sales Orders" at bounding box center [555, 52] width 45 height 10
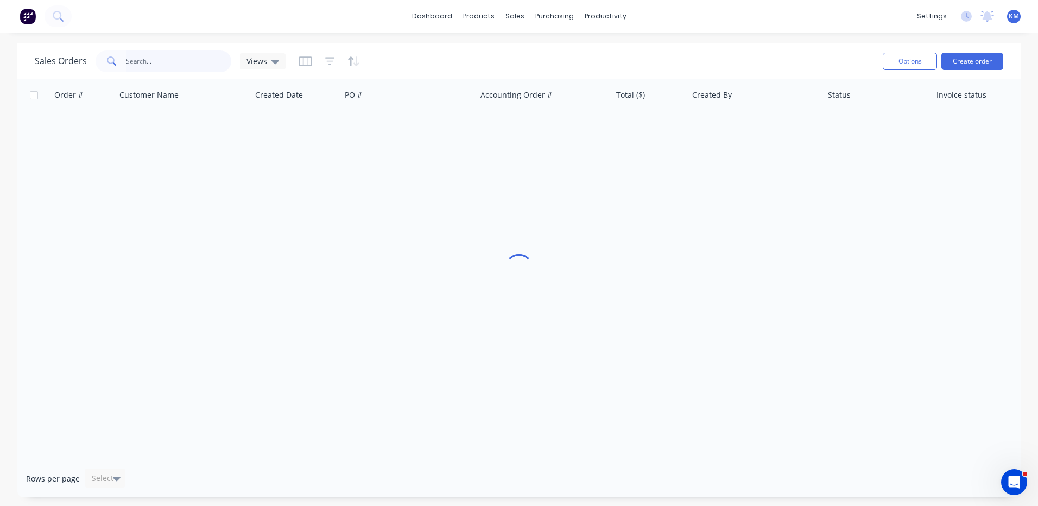
click at [167, 59] on input "text" at bounding box center [179, 62] width 106 height 22
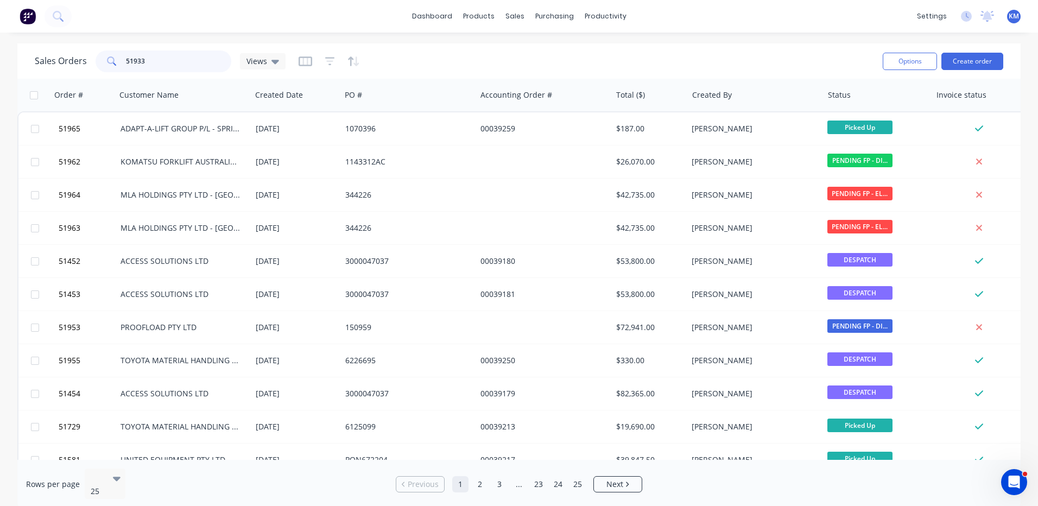
type input "51933"
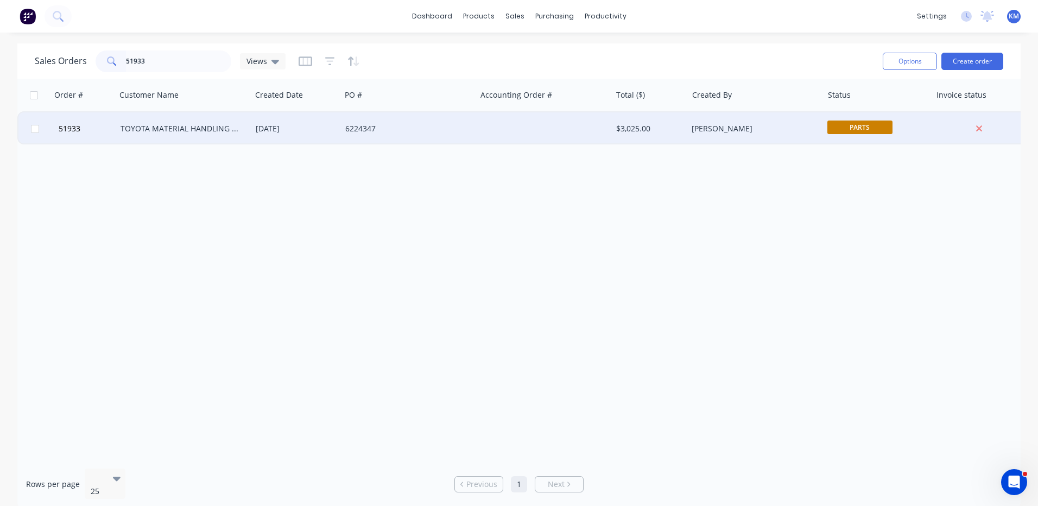
click at [414, 139] on div "6224347" at bounding box center [408, 128] width 135 height 33
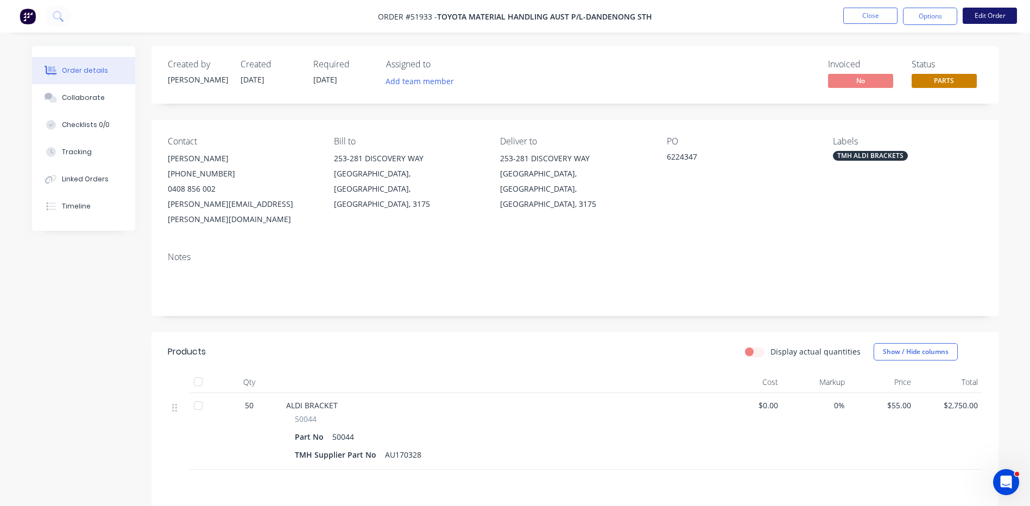
click at [983, 16] on button "Edit Order" at bounding box center [990, 16] width 54 height 16
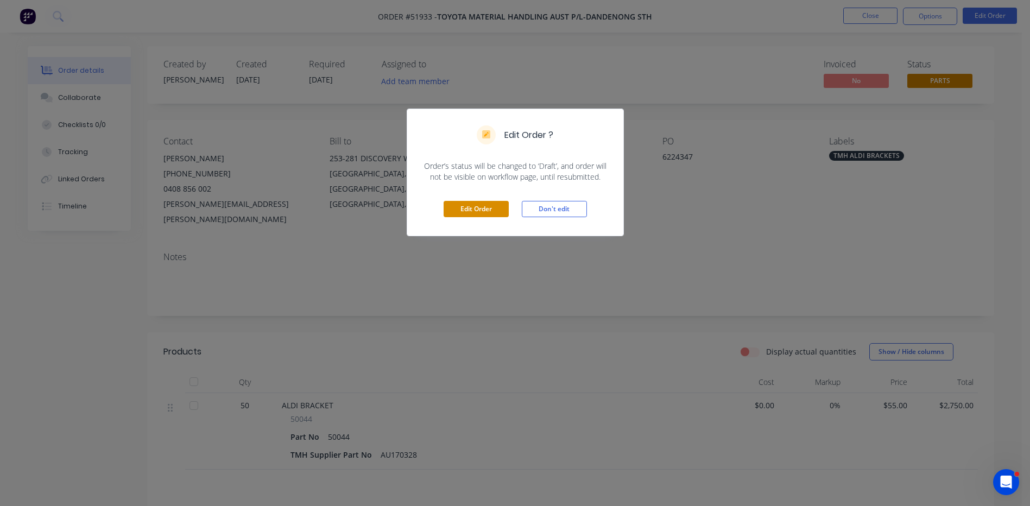
click at [494, 209] on button "Edit Order" at bounding box center [476, 209] width 65 height 16
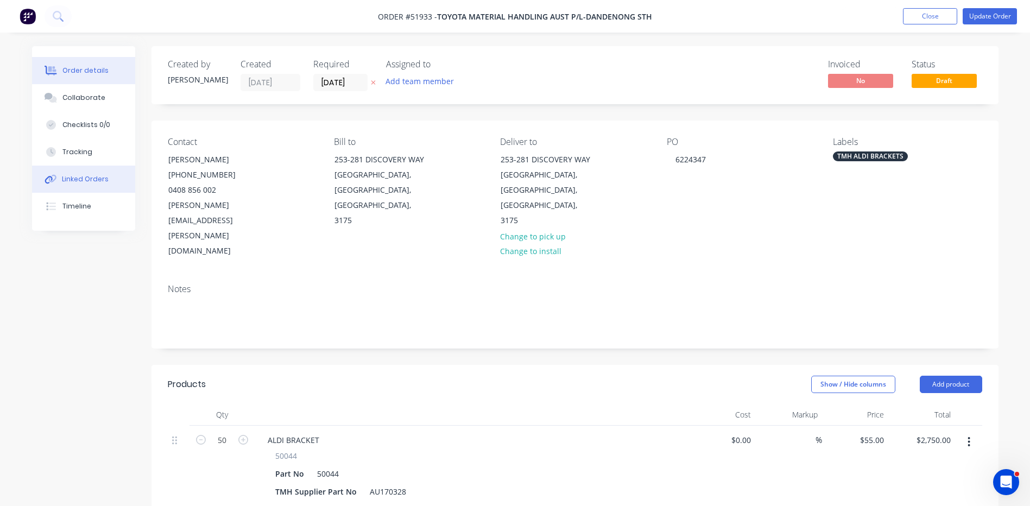
click at [102, 179] on div "Linked Orders" at bounding box center [85, 179] width 47 height 10
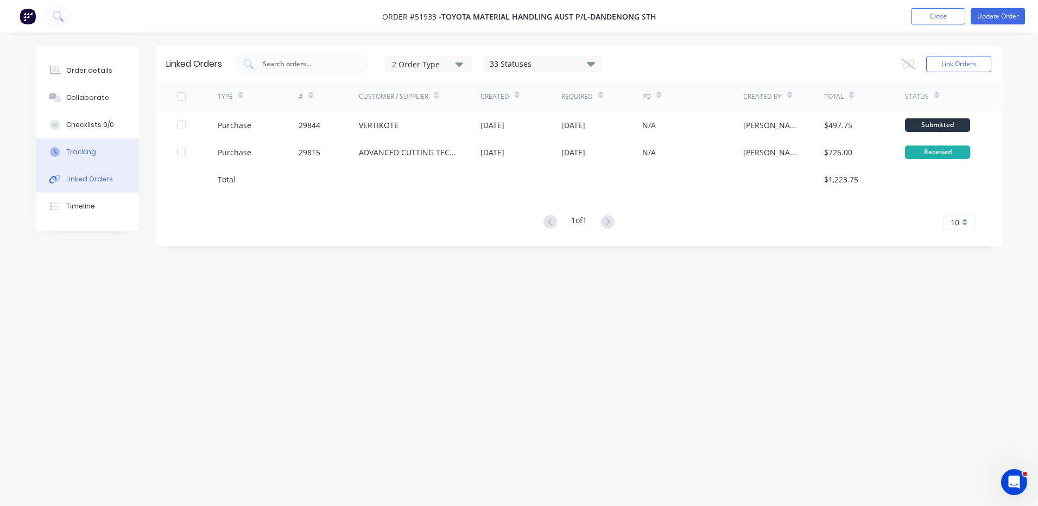
click at [94, 145] on button "Tracking" at bounding box center [87, 151] width 103 height 27
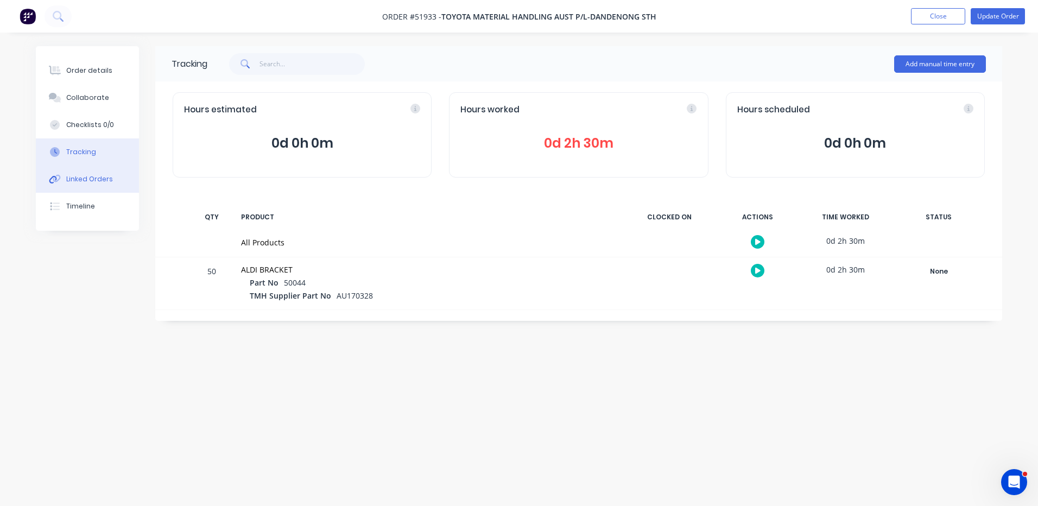
click at [75, 176] on div "Linked Orders" at bounding box center [89, 179] width 47 height 10
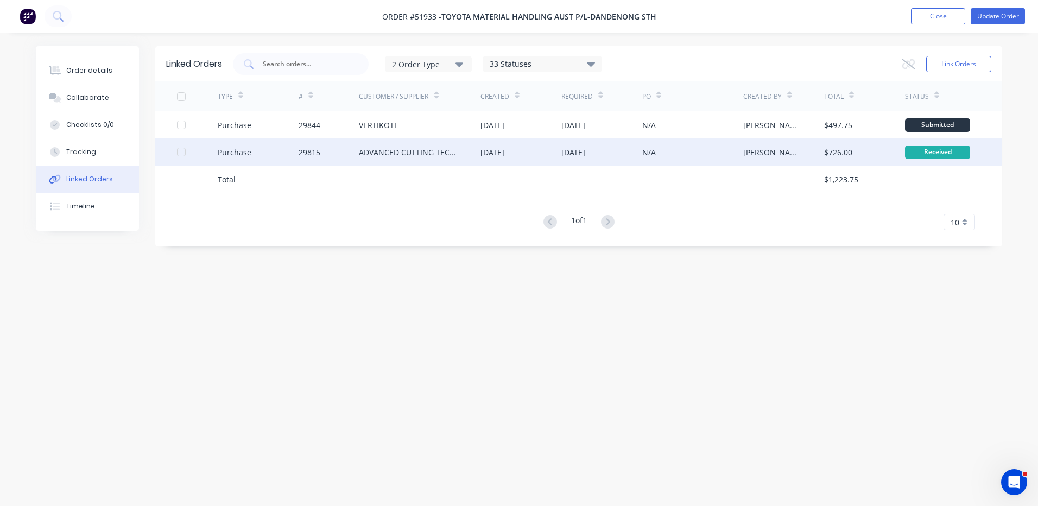
click at [312, 152] on div "29815" at bounding box center [310, 152] width 22 height 11
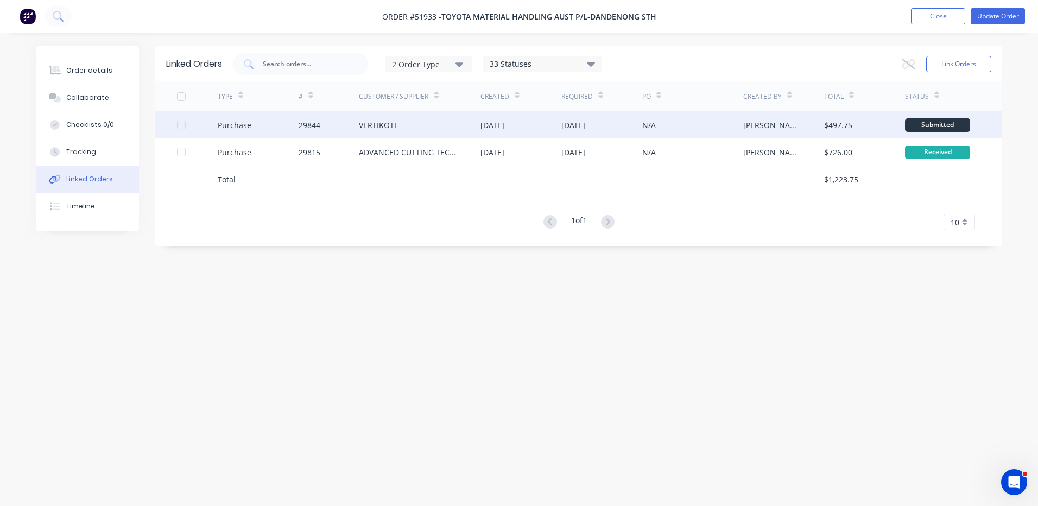
click at [482, 131] on div "[DATE]" at bounding box center [521, 124] width 81 height 27
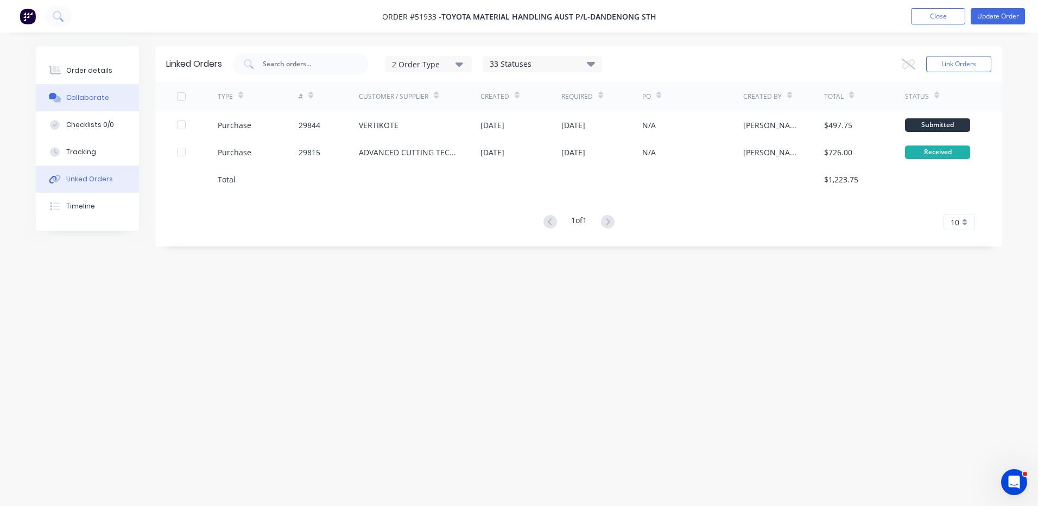
click at [121, 88] on button "Collaborate" at bounding box center [87, 97] width 103 height 27
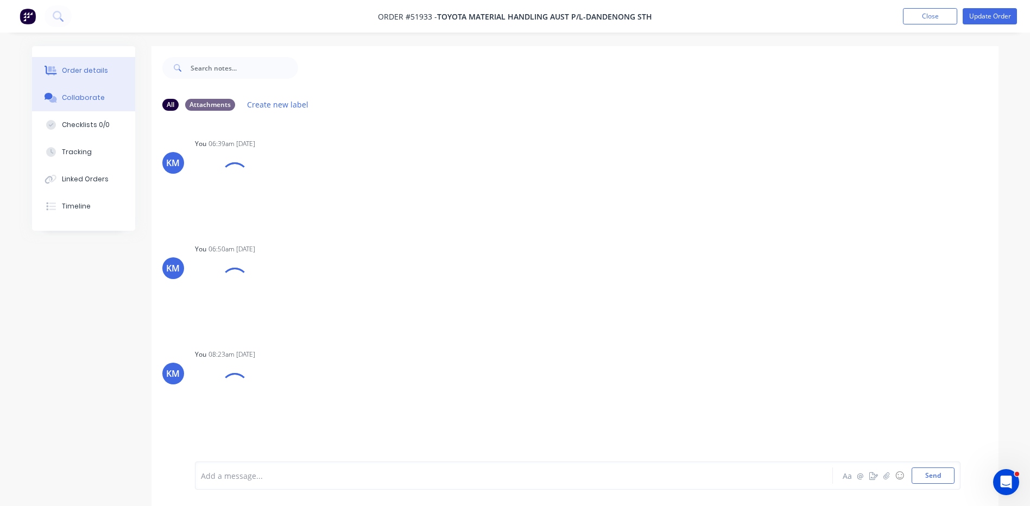
click at [119, 84] on button "Order details" at bounding box center [83, 70] width 103 height 27
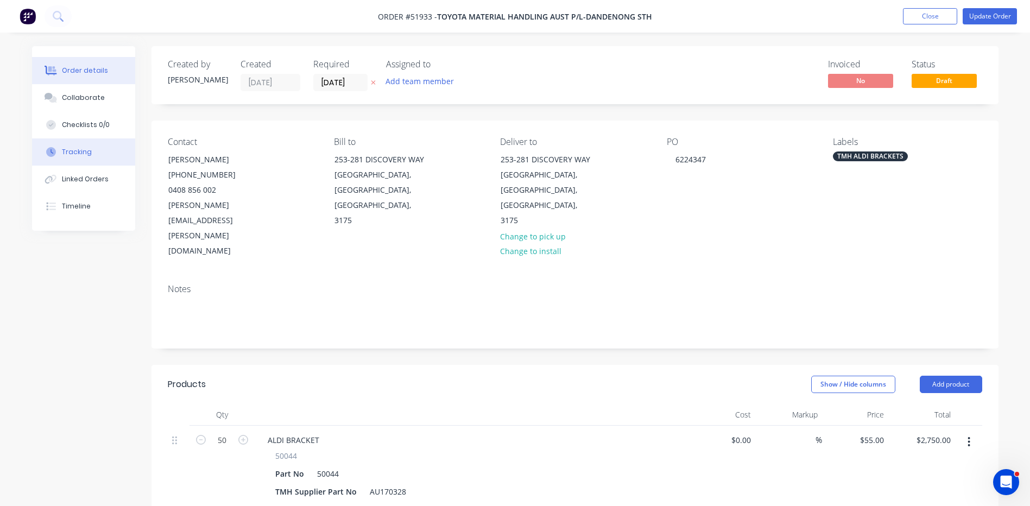
click at [71, 147] on div "Tracking" at bounding box center [77, 152] width 30 height 10
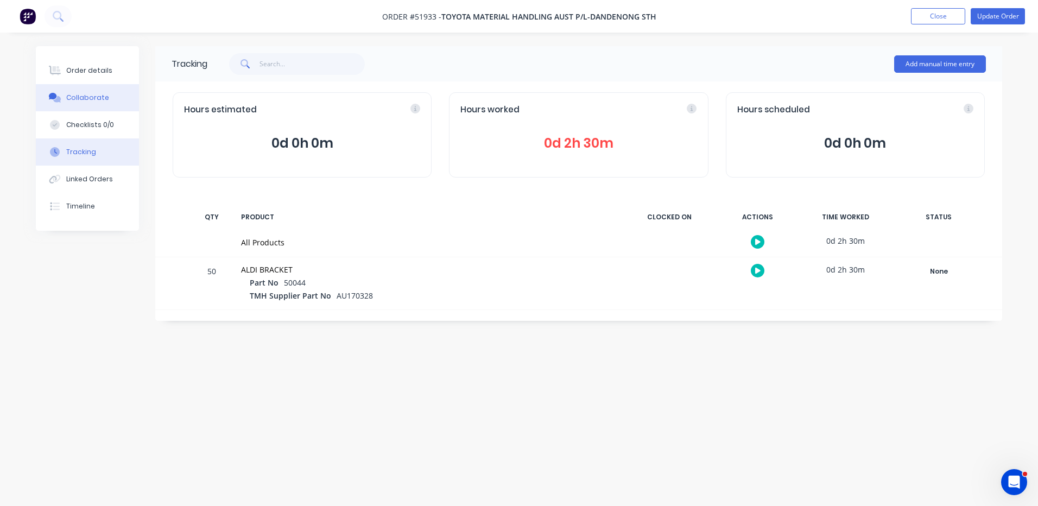
click at [90, 102] on div "Collaborate" at bounding box center [87, 98] width 43 height 10
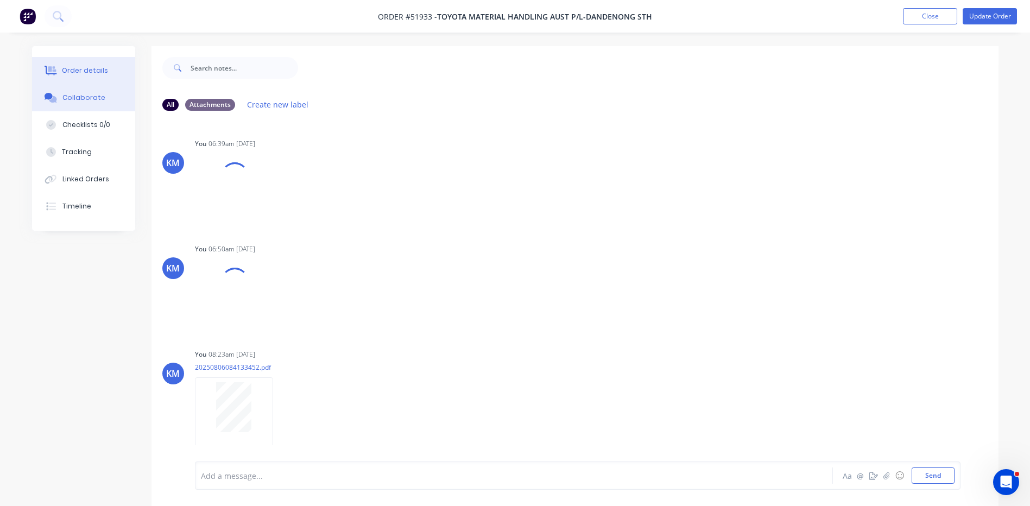
click at [99, 72] on div "Order details" at bounding box center [85, 71] width 46 height 10
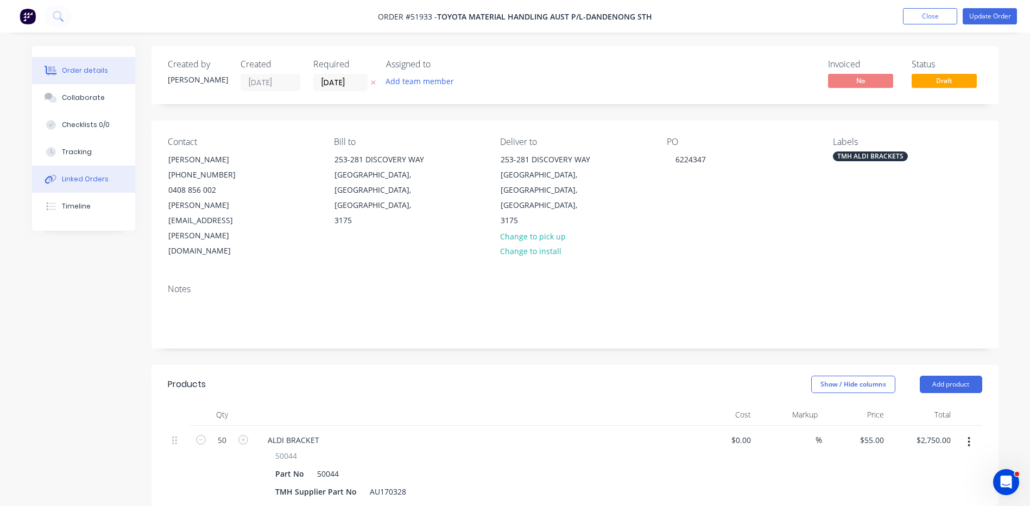
click at [106, 173] on button "Linked Orders" at bounding box center [83, 179] width 103 height 27
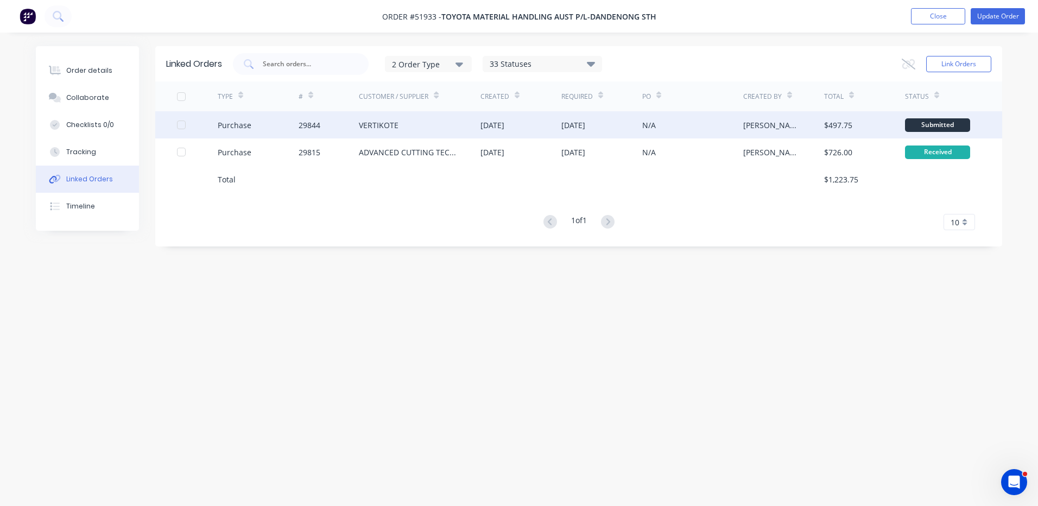
click at [505, 124] on div "[DATE]" at bounding box center [493, 124] width 24 height 11
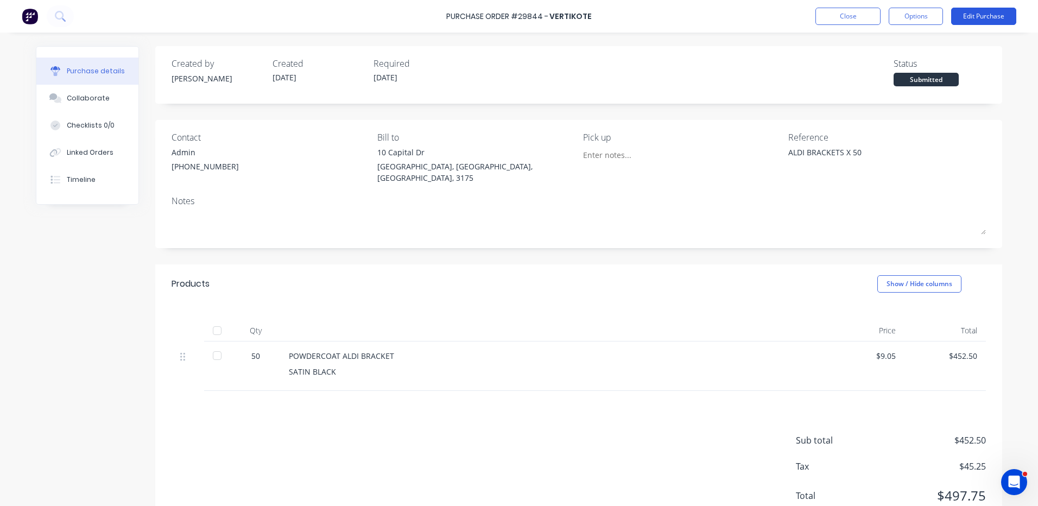
click at [961, 10] on button "Edit Purchase" at bounding box center [984, 16] width 65 height 17
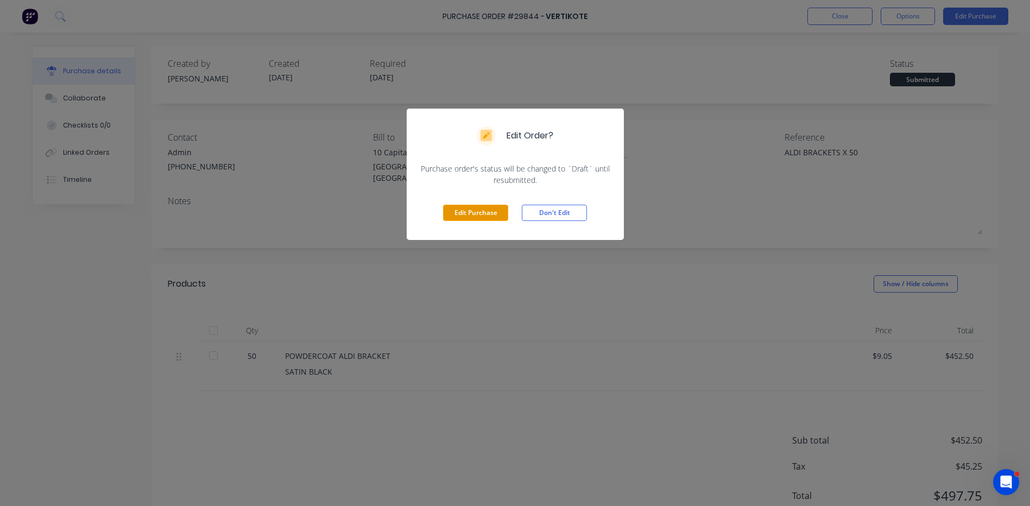
click at [465, 214] on button "Edit Purchase" at bounding box center [475, 213] width 65 height 16
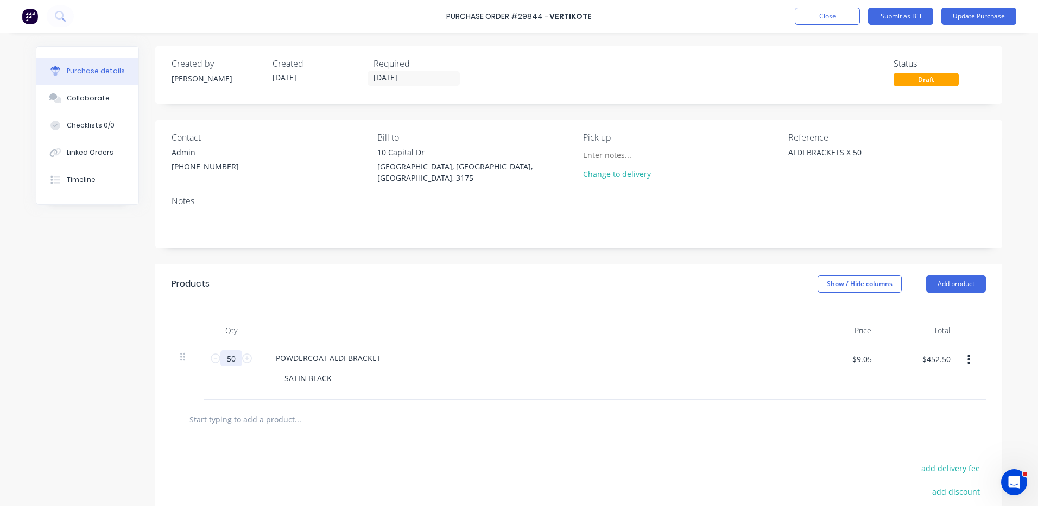
click at [232, 350] on input "50" at bounding box center [232, 358] width 22 height 16
type input "5"
type input "$45.25"
type input "51"
type input "$461.55"
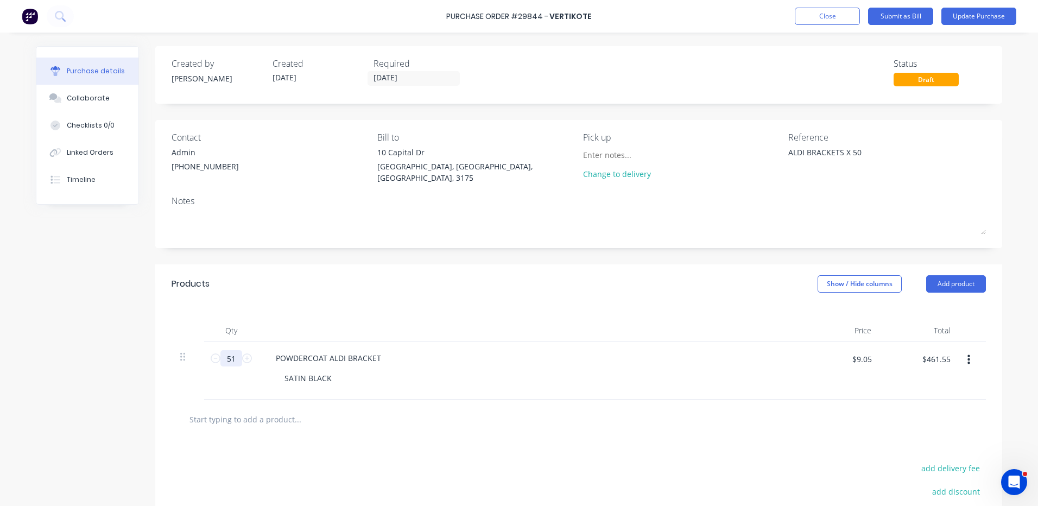
type input "51"
click at [241, 294] on div "Products Show / Hide columns Add product" at bounding box center [578, 283] width 847 height 39
click at [515, 275] on div "Products Show / Hide columns Add product" at bounding box center [578, 283] width 847 height 39
click at [938, 357] on input "$461.55" at bounding box center [936, 358] width 41 height 17
type input "$461.55"
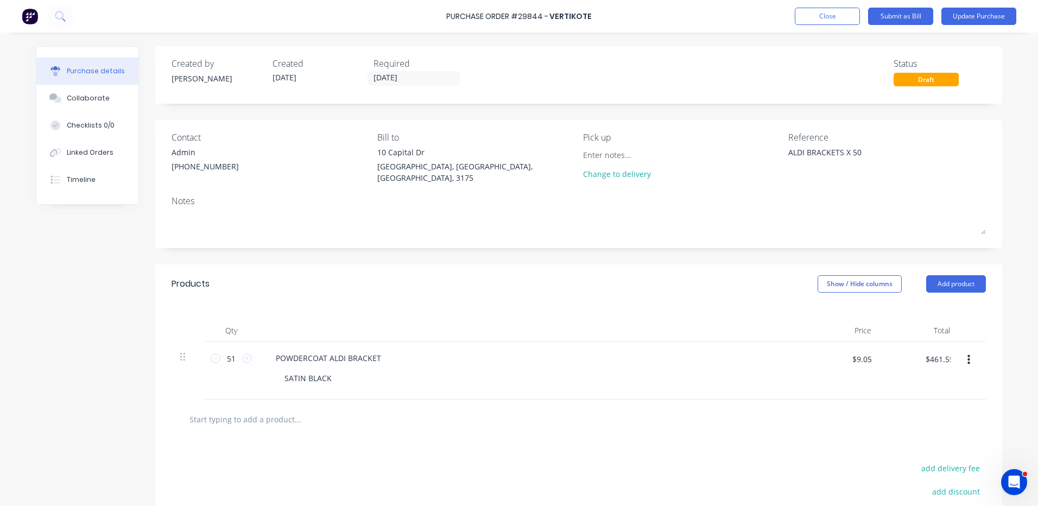
click at [690, 251] on div "Created by [PERSON_NAME] Created [DATE] Required [DATE] Status Draft Contact Ad…" at bounding box center [578, 332] width 847 height 572
click at [682, 278] on div "Products Show / Hide columns Add product" at bounding box center [578, 283] width 847 height 39
click at [664, 281] on div "Products Show / Hide columns Add product" at bounding box center [578, 283] width 847 height 39
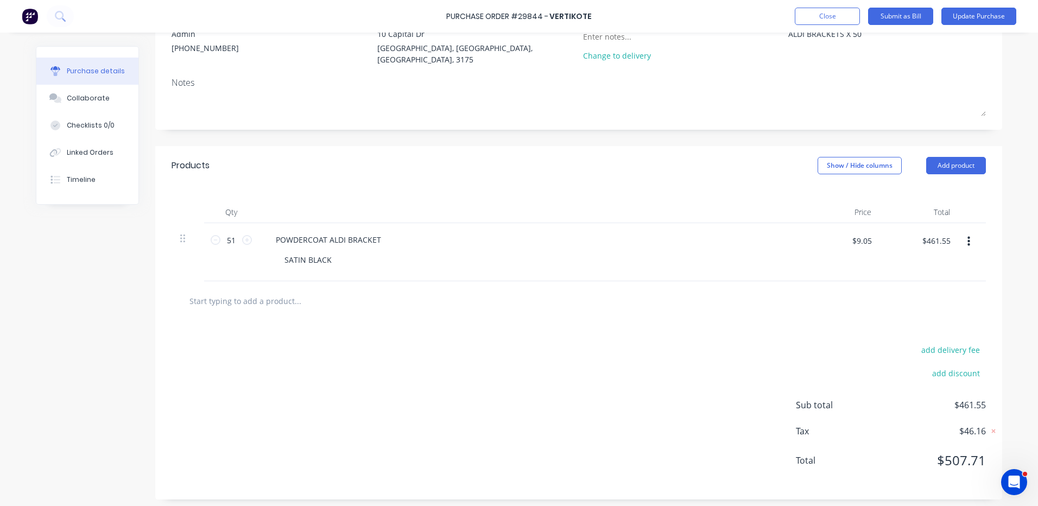
scroll to position [119, 0]
click at [671, 264] on div "POWDERCOAT ALDI BRACKET SATIN BLACK" at bounding box center [530, 252] width 543 height 58
click at [776, 348] on div "add delivery fee add discount Sub total $461.55 Tax $46.16 Total $507.71" at bounding box center [578, 409] width 847 height 179
click at [869, 236] on input "$9.05" at bounding box center [862, 239] width 33 height 17
click at [692, 156] on div "Products Show / Hide columns Add product" at bounding box center [578, 165] width 847 height 39
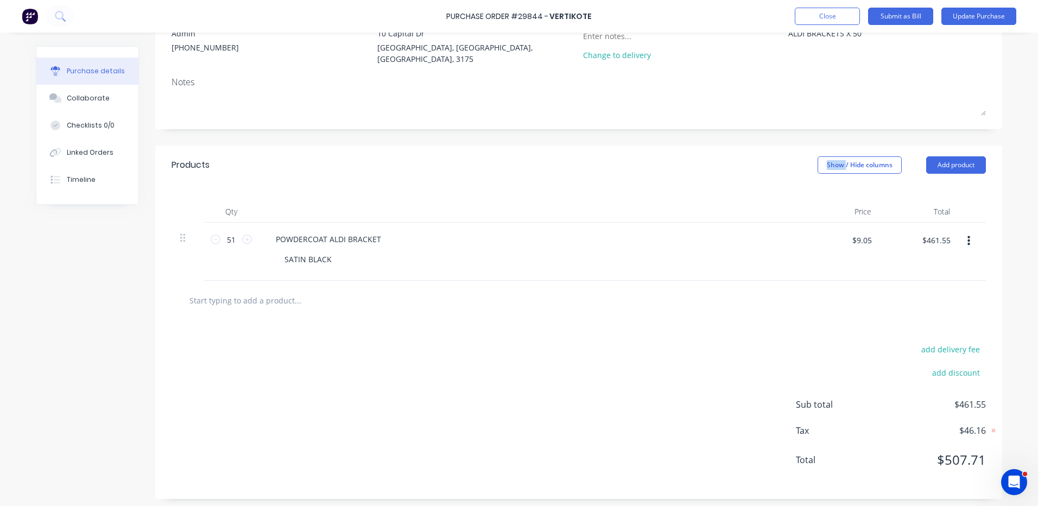
click at [692, 156] on div "Products Show / Hide columns Add product" at bounding box center [578, 165] width 847 height 39
drag, startPoint x: 615, startPoint y: 198, endPoint x: 596, endPoint y: 200, distance: 19.2
click at [616, 202] on div at bounding box center [530, 212] width 543 height 22
drag, startPoint x: 971, startPoint y: 20, endPoint x: 943, endPoint y: 32, distance: 29.9
click at [970, 21] on button "Update Purchase" at bounding box center [979, 16] width 75 height 17
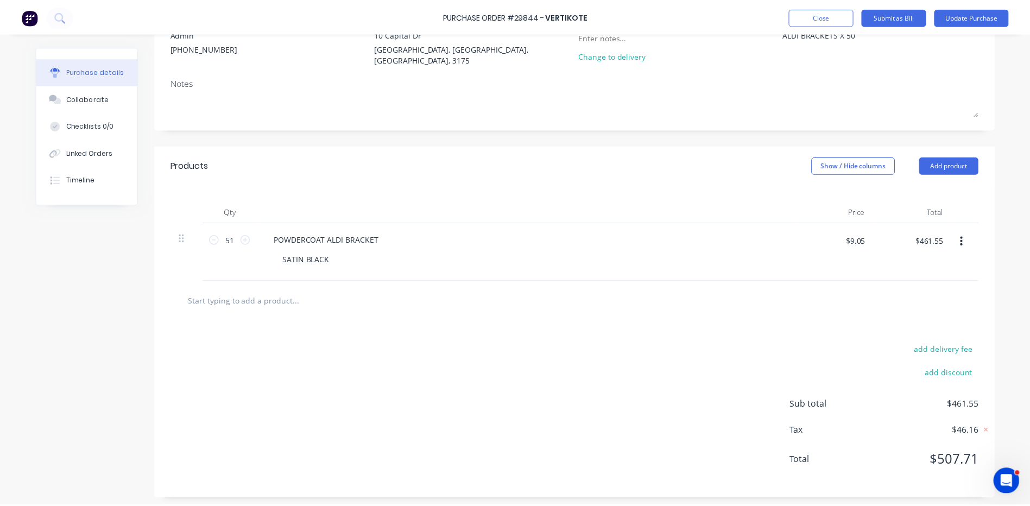
scroll to position [0, 0]
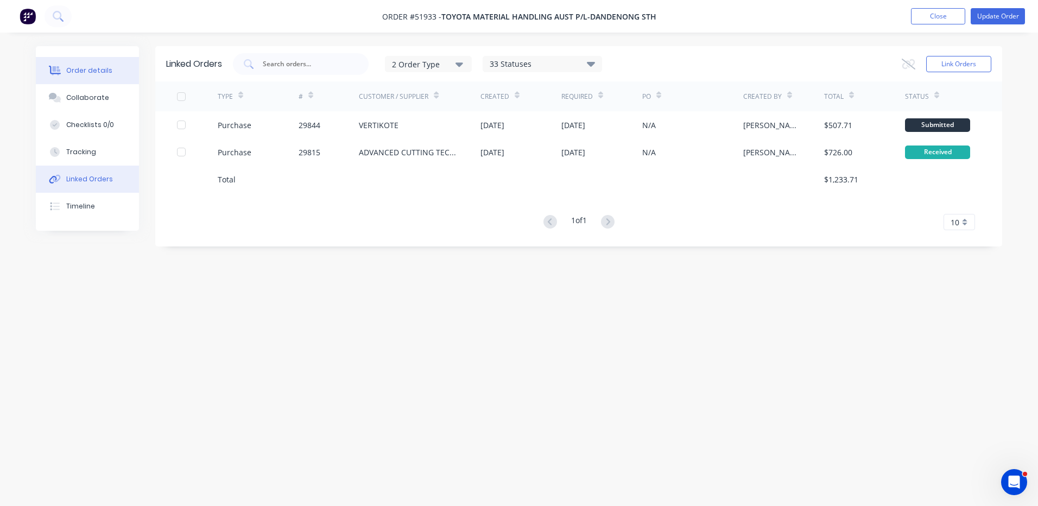
click at [105, 72] on div "Order details" at bounding box center [89, 71] width 46 height 10
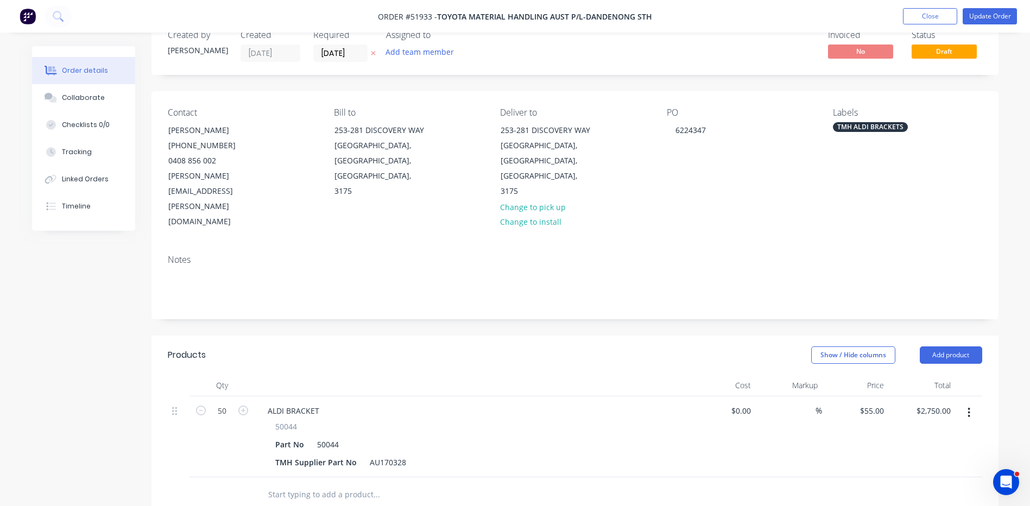
scroll to position [54, 0]
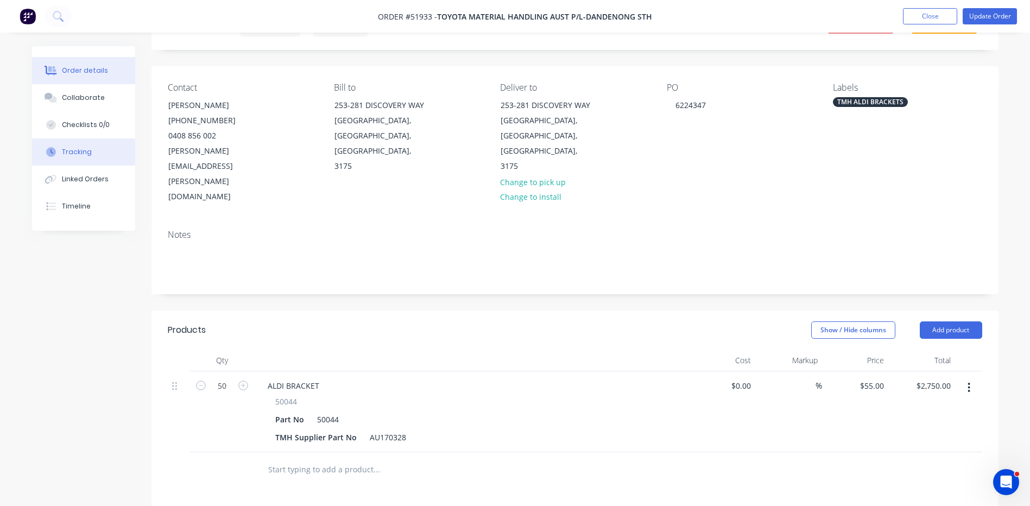
click at [91, 160] on button "Tracking" at bounding box center [83, 151] width 103 height 27
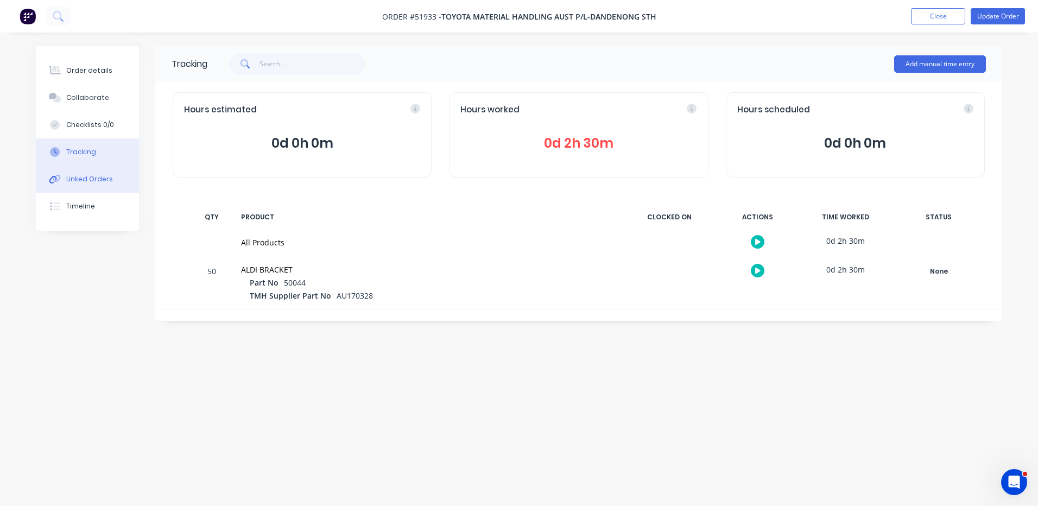
click at [102, 172] on button "Linked Orders" at bounding box center [87, 179] width 103 height 27
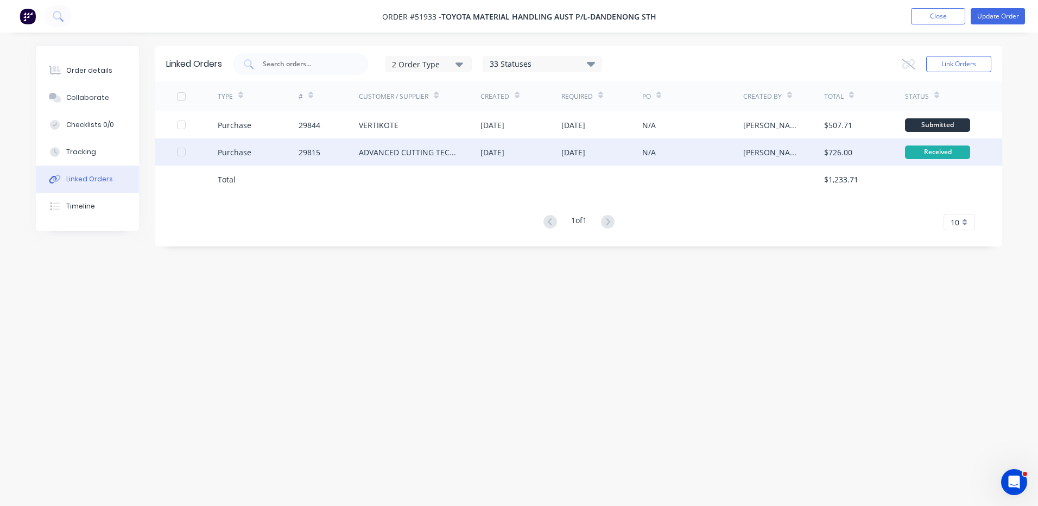
click at [578, 151] on div "[DATE]" at bounding box center [574, 152] width 24 height 11
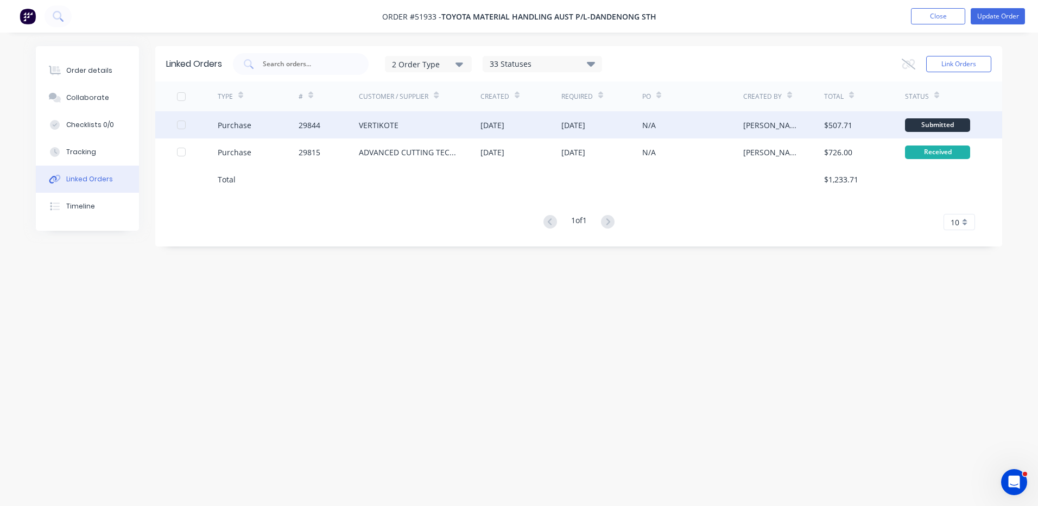
click at [675, 114] on div "N/A" at bounding box center [693, 124] width 101 height 27
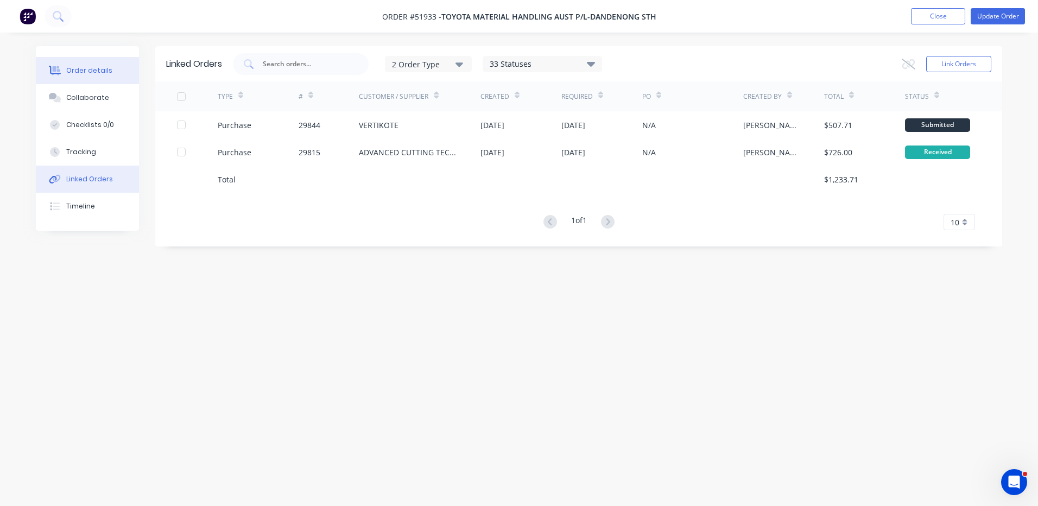
click at [61, 77] on button "Order details" at bounding box center [87, 70] width 103 height 27
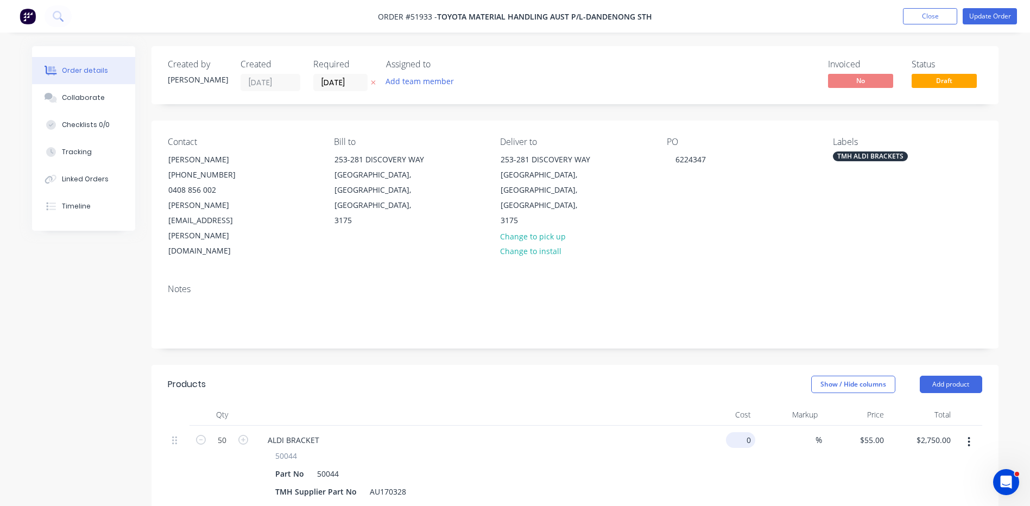
click at [747, 432] on input "0" at bounding box center [742, 440] width 25 height 16
type input "$27.00"
type input "$1,350.00"
click at [702, 376] on div "Show / Hide columns Add product" at bounding box center [661, 384] width 641 height 17
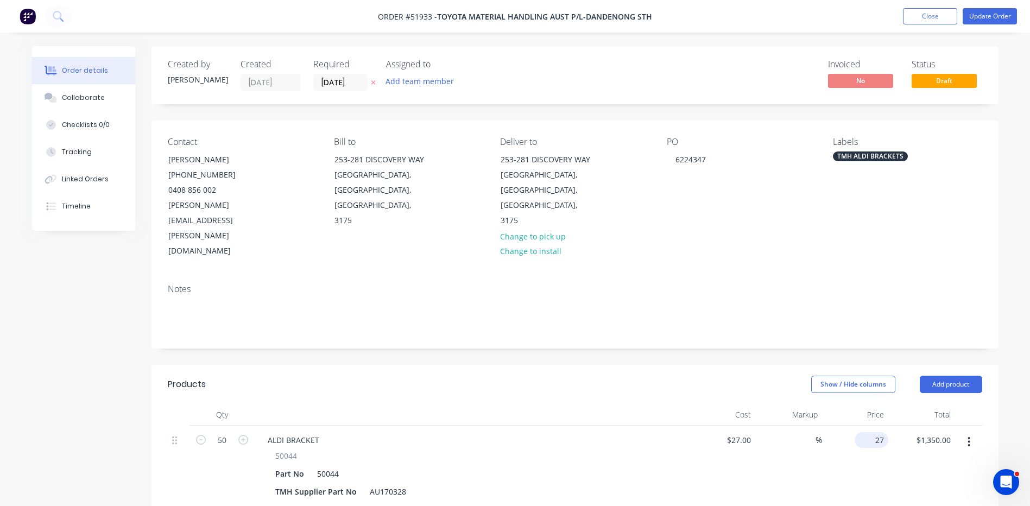
click at [879, 432] on input "27" at bounding box center [873, 440] width 29 height 16
type input "55"
type input "103.7"
type input "$55.00"
type input "$2,750.00"
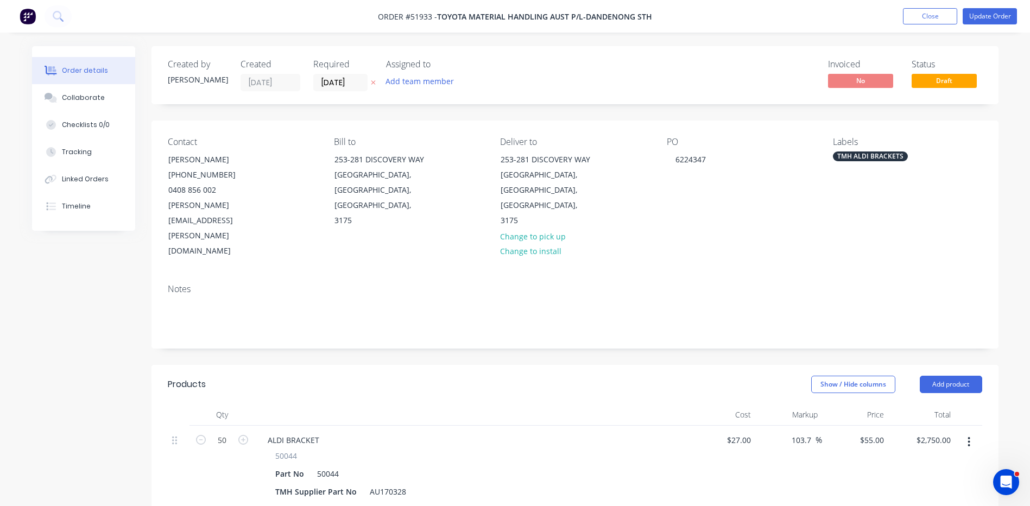
click at [723, 365] on header "Products Show / Hide columns Add product" at bounding box center [575, 384] width 847 height 39
click at [993, 15] on button "Update Order" at bounding box center [990, 16] width 54 height 16
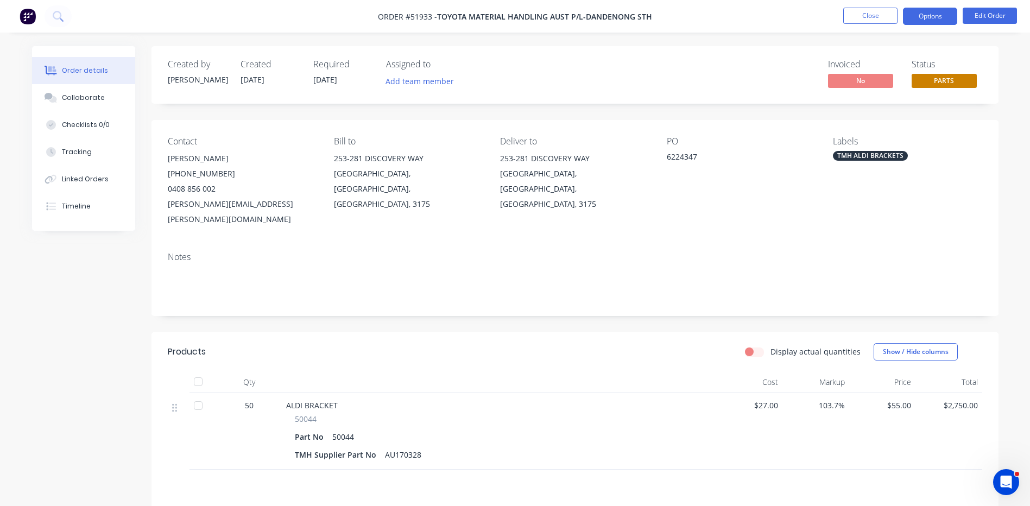
click at [934, 12] on button "Options" at bounding box center [930, 16] width 54 height 17
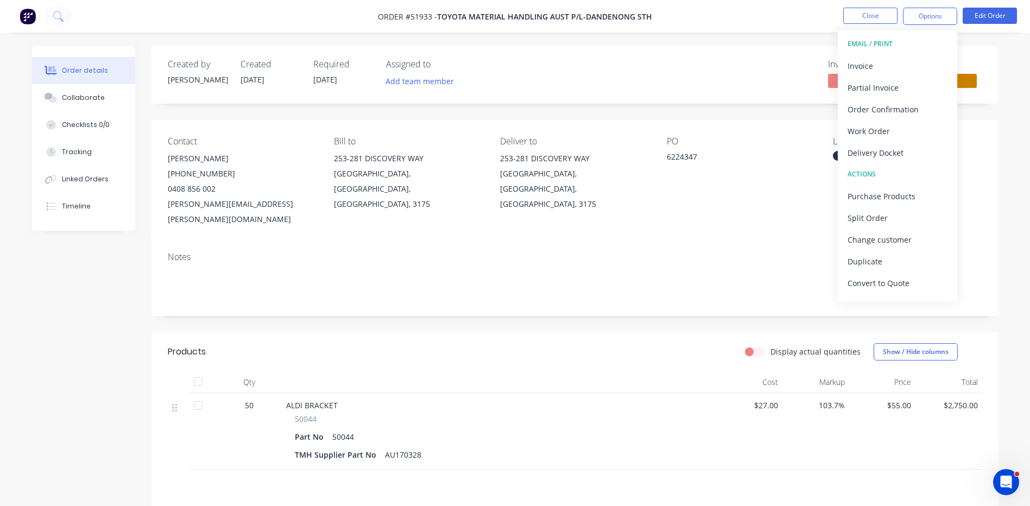
click at [974, 85] on span "PARTS" at bounding box center [944, 81] width 65 height 14
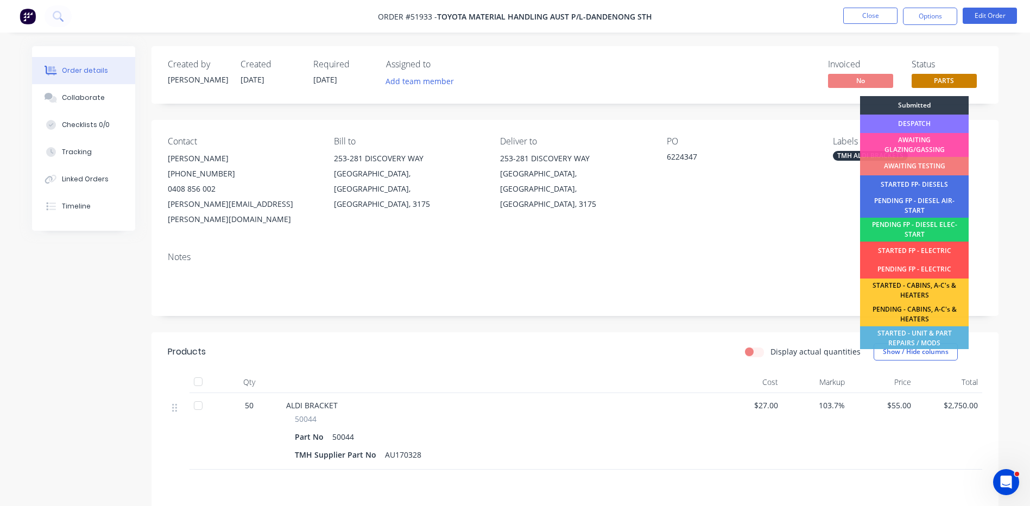
drag, startPoint x: 936, startPoint y: 123, endPoint x: 933, endPoint y: 96, distance: 27.9
click at [936, 122] on div "DESPATCH" at bounding box center [914, 124] width 109 height 18
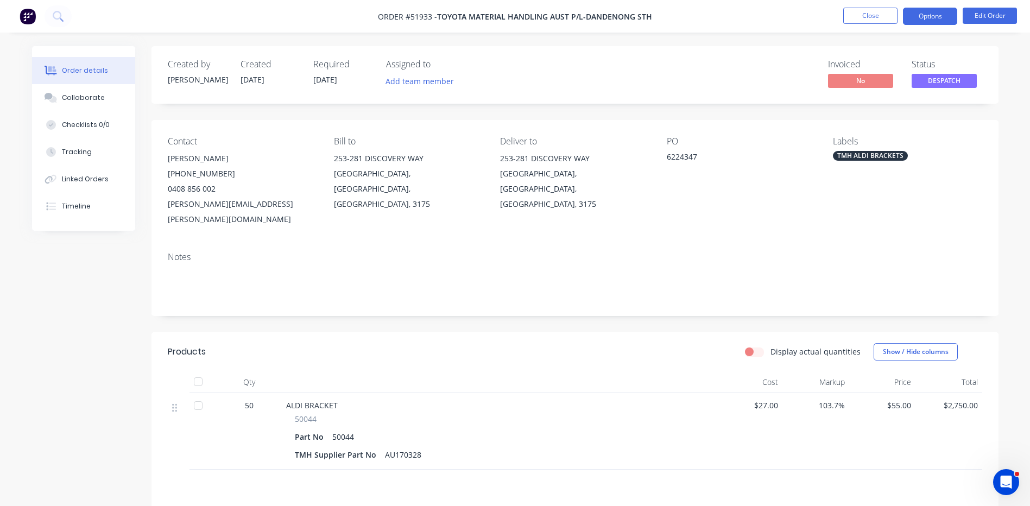
click at [930, 14] on button "Options" at bounding box center [930, 16] width 54 height 17
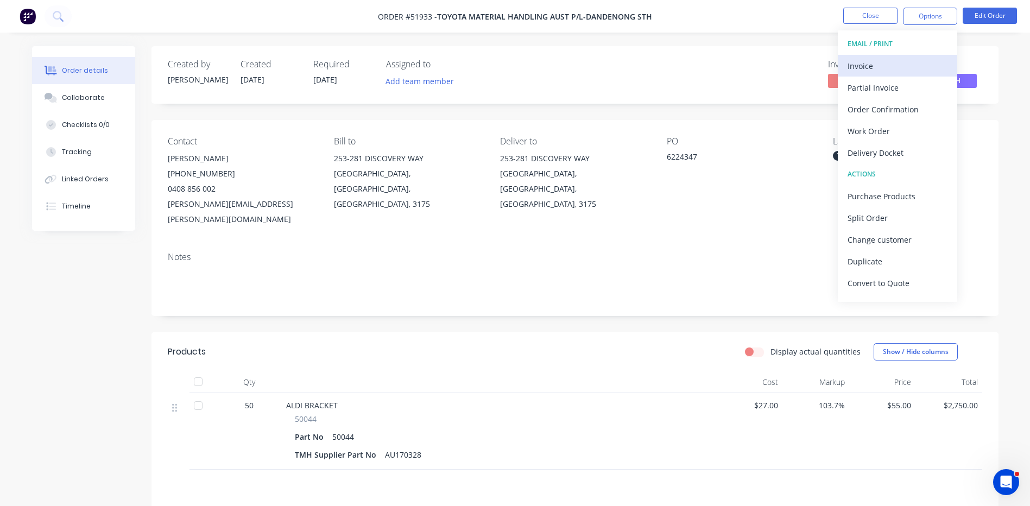
click at [908, 56] on button "Invoice" at bounding box center [897, 66] width 119 height 22
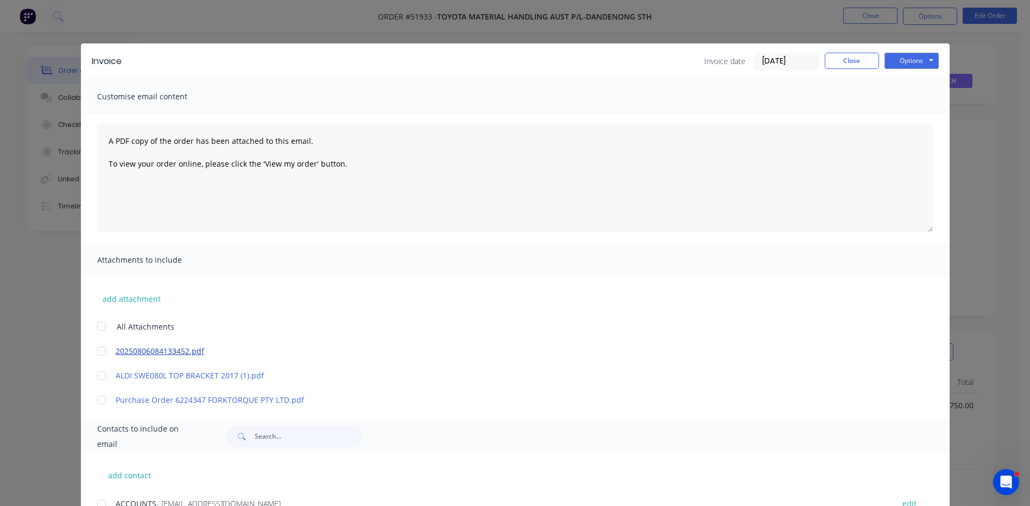
drag, startPoint x: 99, startPoint y: 398, endPoint x: 171, endPoint y: 349, distance: 86.5
click at [100, 398] on div at bounding box center [102, 400] width 22 height 22
click at [875, 63] on div "Invoice date [DATE] Close Options Preview Print Email" at bounding box center [821, 61] width 235 height 17
click at [865, 61] on button "Close" at bounding box center [852, 61] width 54 height 16
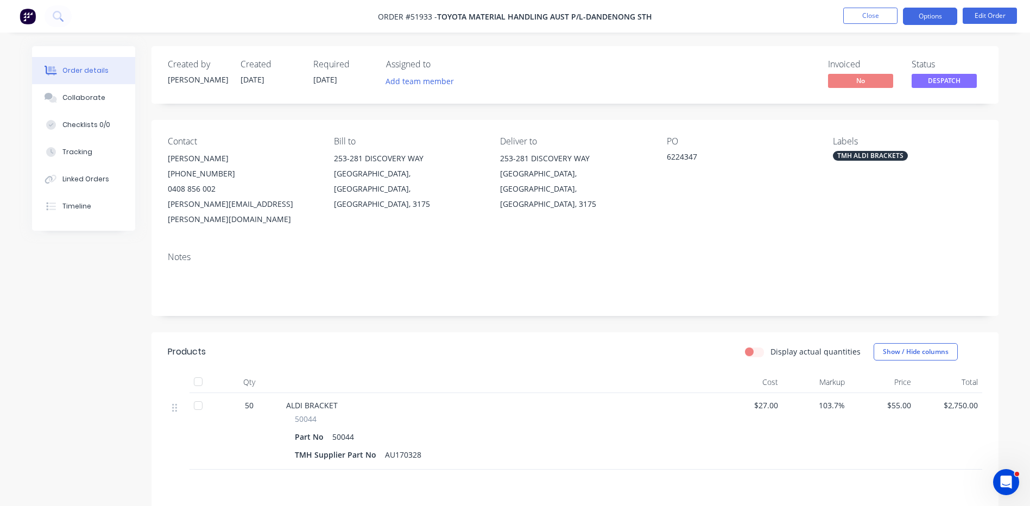
click at [939, 15] on button "Options" at bounding box center [930, 16] width 54 height 17
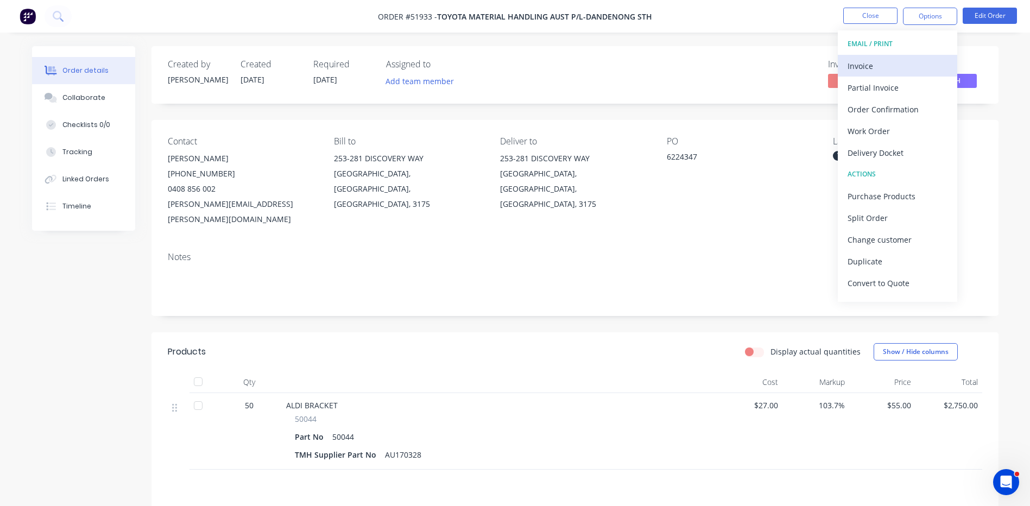
click at [906, 60] on div "Invoice" at bounding box center [898, 66] width 100 height 16
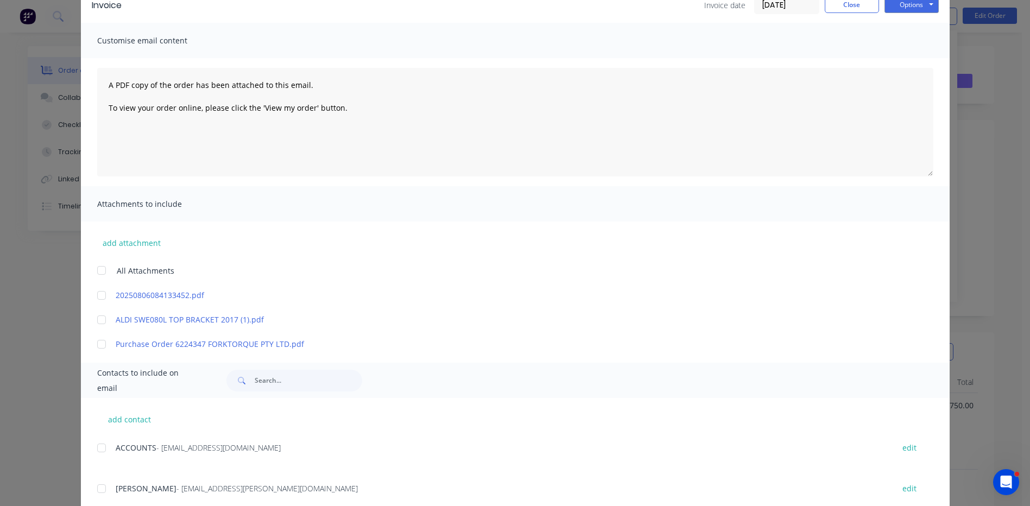
scroll to position [109, 0]
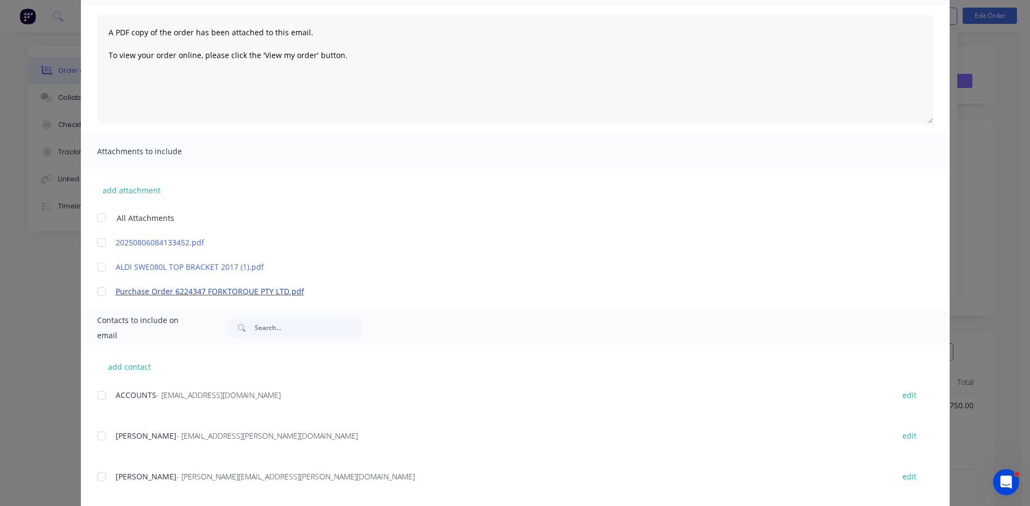
drag, startPoint x: 95, startPoint y: 294, endPoint x: 114, endPoint y: 295, distance: 18.5
click at [95, 294] on div at bounding box center [102, 292] width 22 height 22
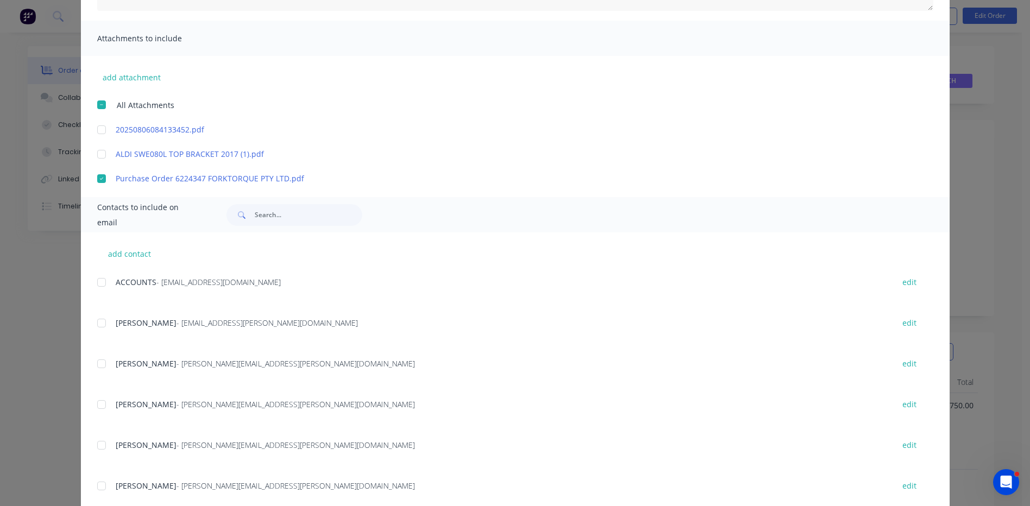
scroll to position [259, 0]
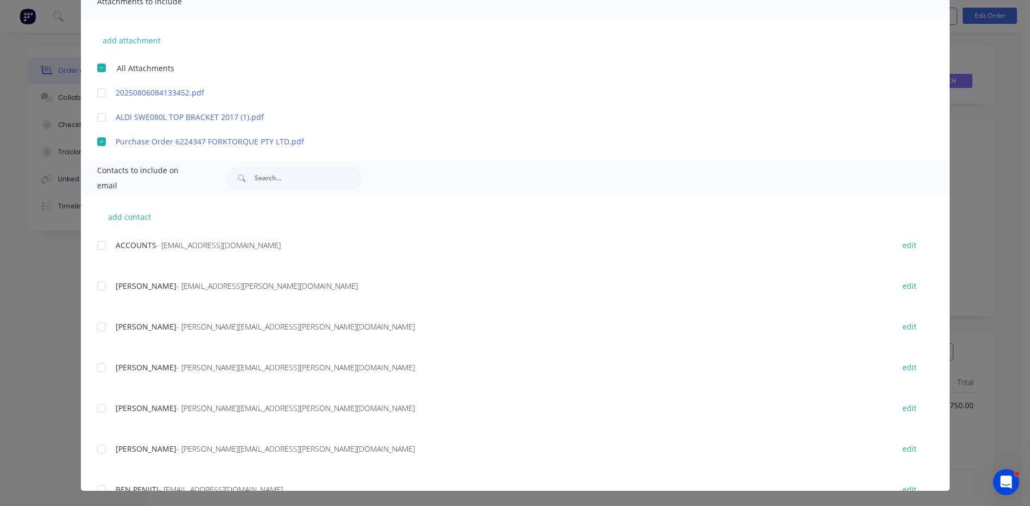
click at [109, 242] on div "ACCOUNTS - [EMAIL_ADDRESS][DOMAIN_NAME] edit" at bounding box center [523, 245] width 853 height 15
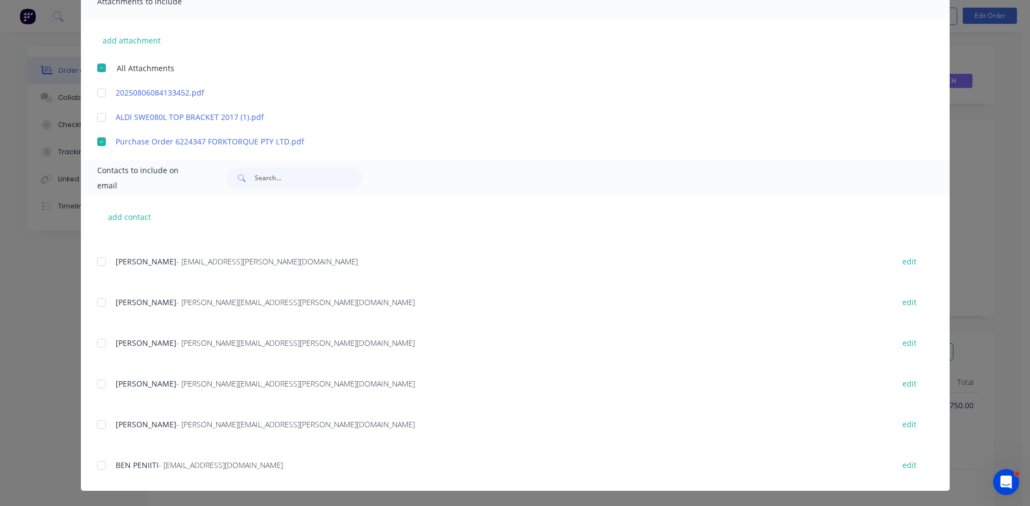
scroll to position [0, 0]
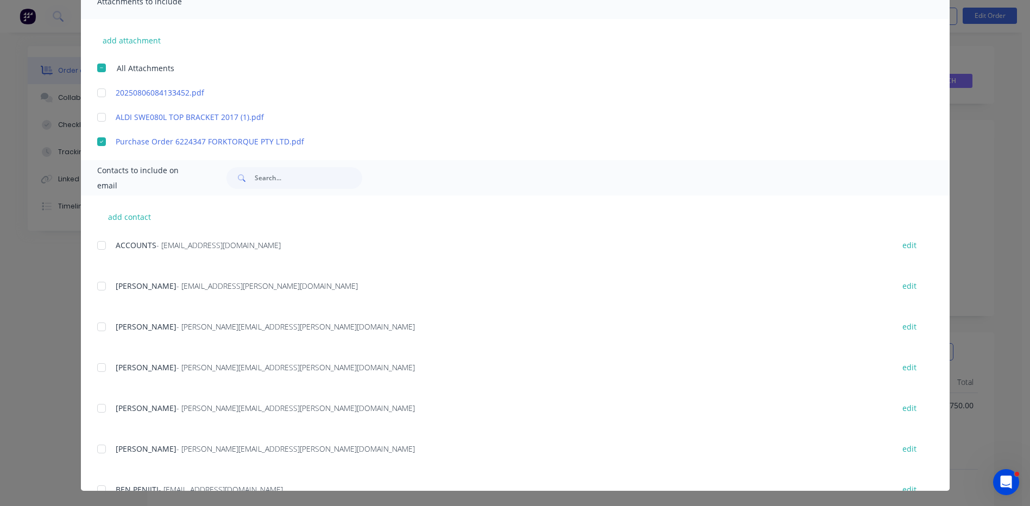
click at [99, 254] on div at bounding box center [102, 246] width 22 height 22
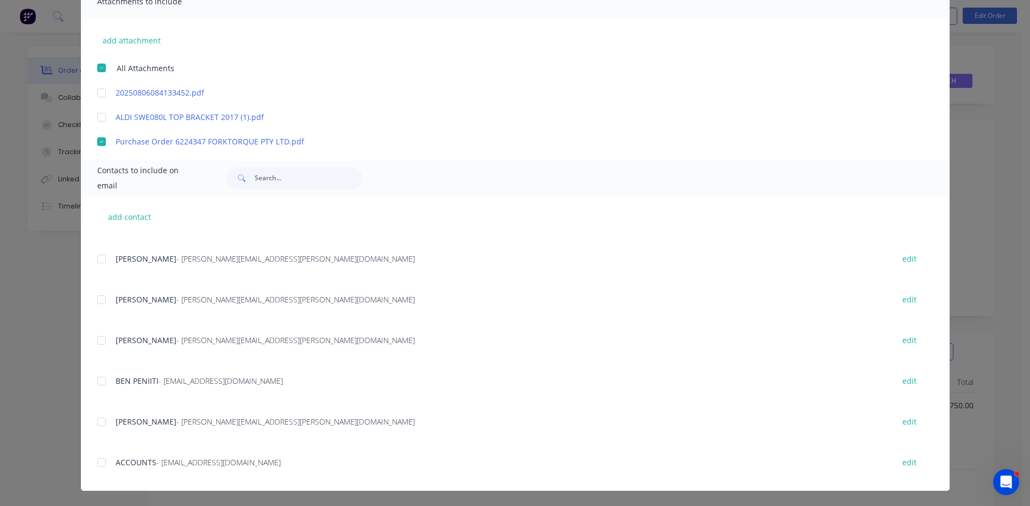
scroll to position [163, 0]
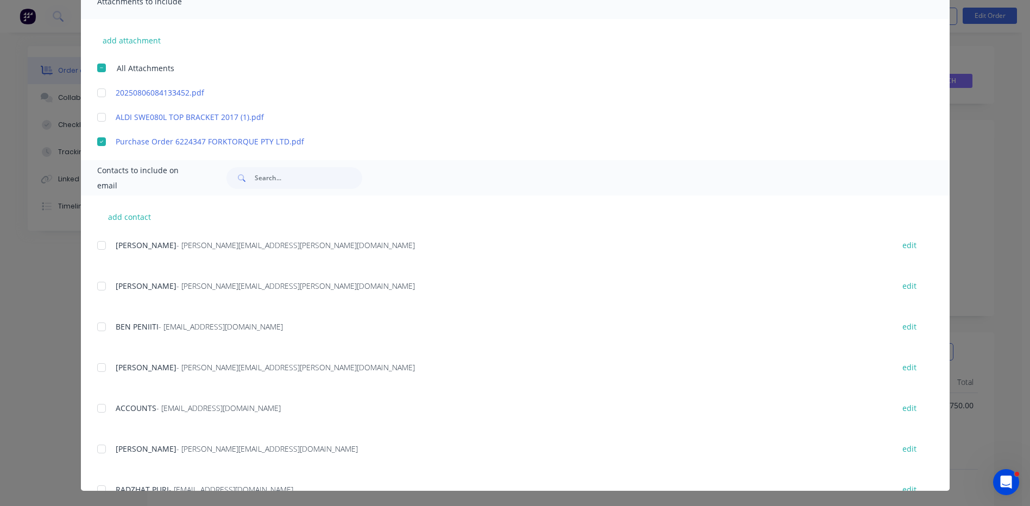
click at [98, 412] on div at bounding box center [102, 409] width 22 height 22
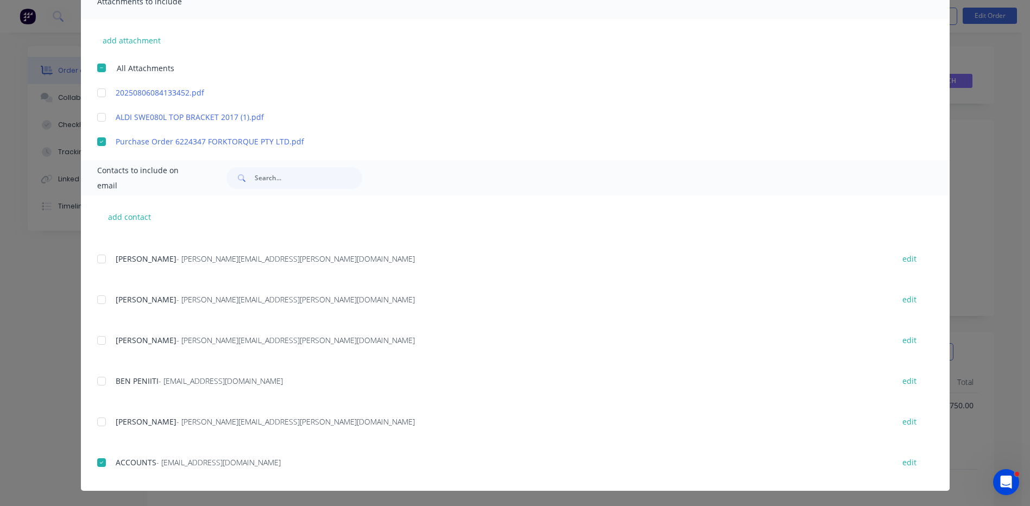
click at [103, 303] on div at bounding box center [102, 300] width 22 height 22
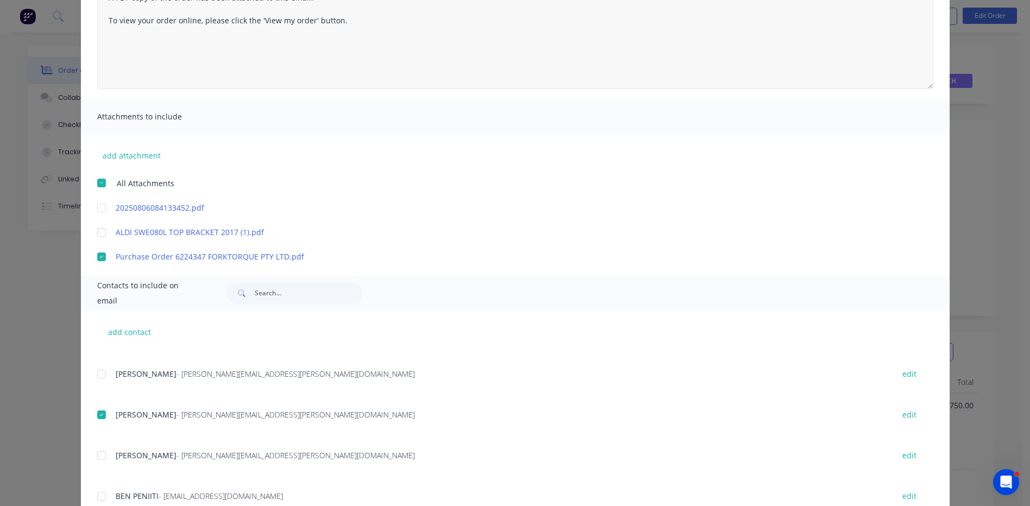
scroll to position [41, 0]
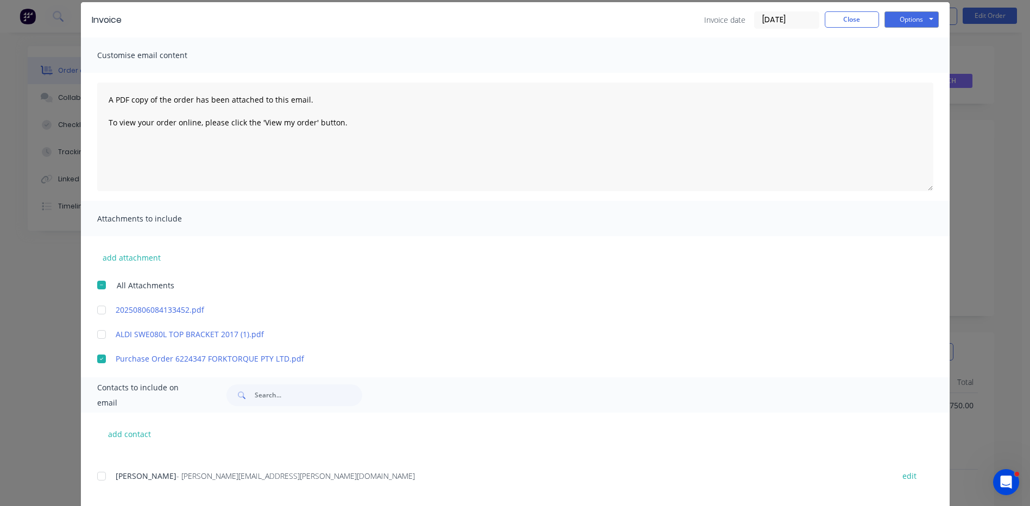
click at [898, 29] on div "Invoice Invoice date [DATE] Close Options Preview Print Email" at bounding box center [515, 19] width 869 height 35
click at [899, 26] on button "Options" at bounding box center [912, 19] width 54 height 16
click at [902, 71] on button "Email" at bounding box center [920, 75] width 70 height 18
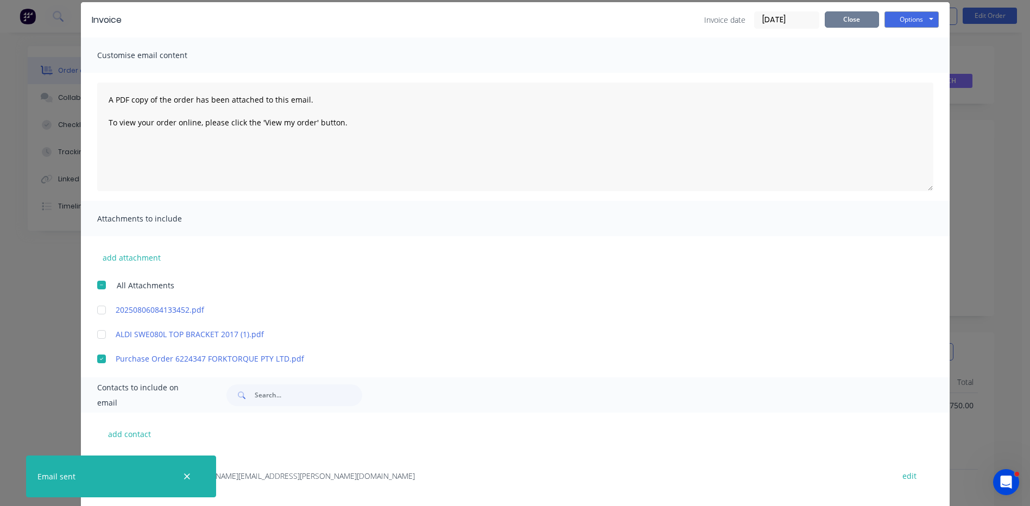
click at [848, 20] on button "Close" at bounding box center [852, 19] width 54 height 16
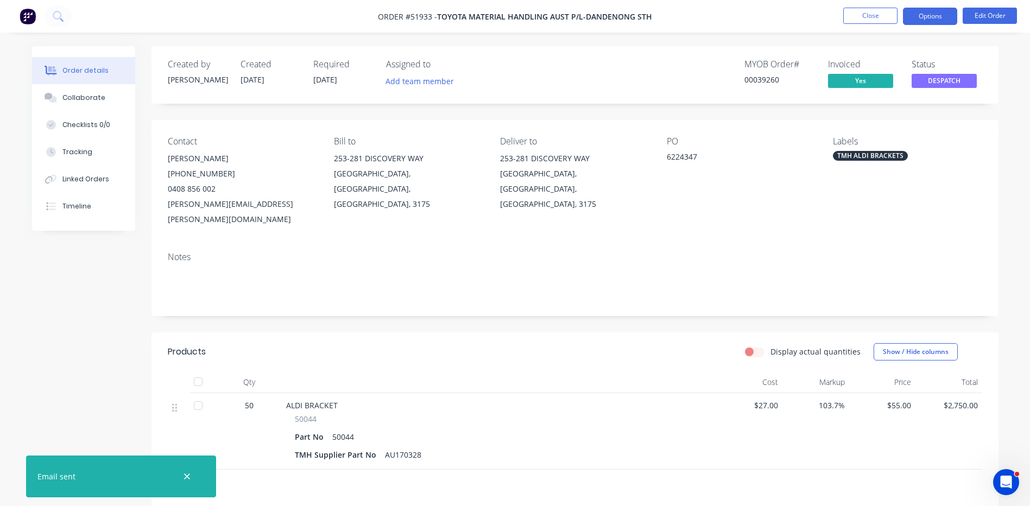
click at [933, 17] on button "Options" at bounding box center [930, 16] width 54 height 17
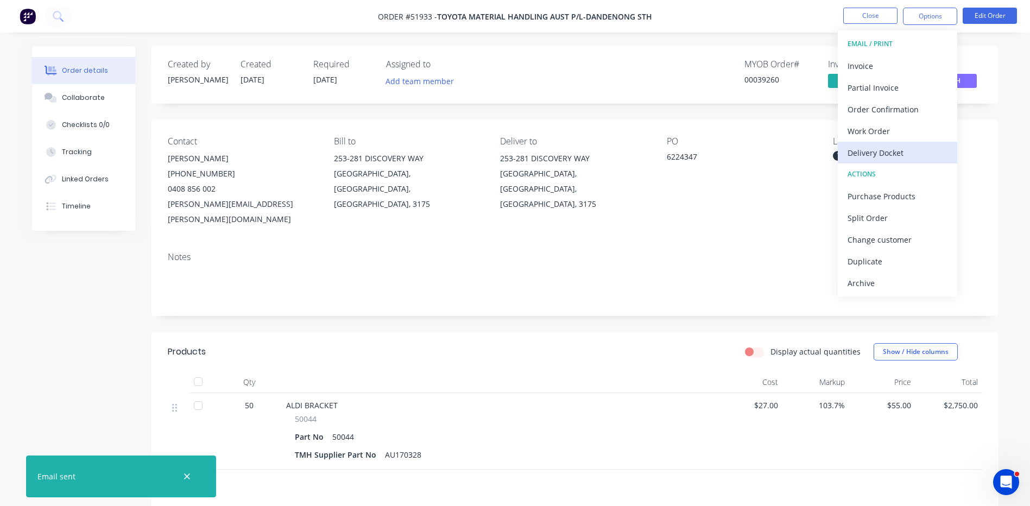
click at [853, 158] on div "Delivery Docket" at bounding box center [898, 153] width 100 height 16
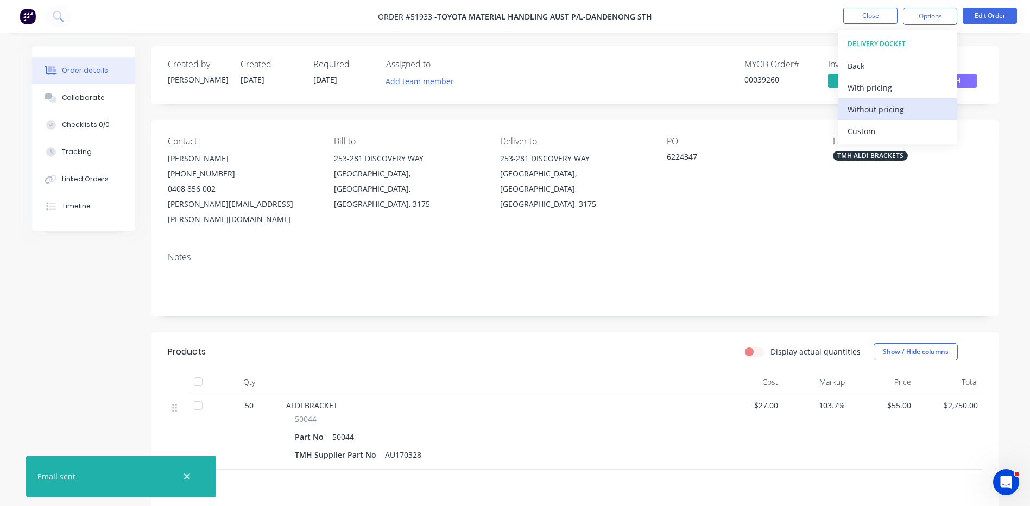
click at [896, 111] on div "Without pricing" at bounding box center [898, 110] width 100 height 16
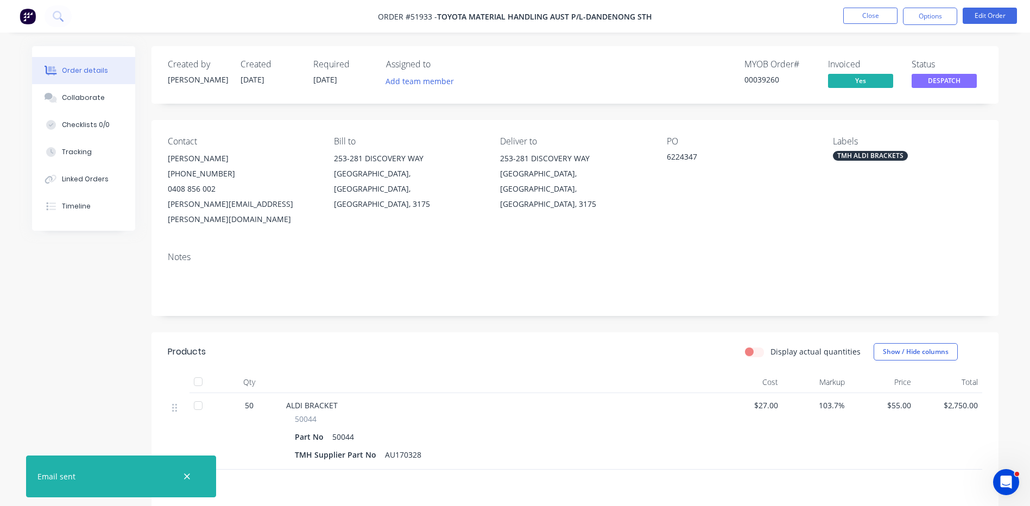
click at [431, 355] on header "Products Display actual quantities Show / Hide columns" at bounding box center [575, 351] width 847 height 39
click at [980, 12] on button "Edit Order" at bounding box center [990, 16] width 54 height 16
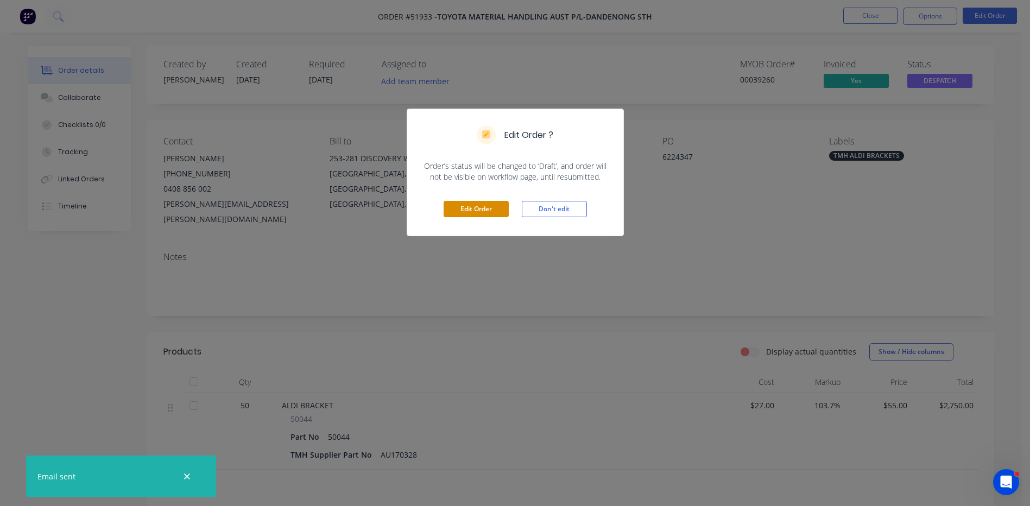
click at [456, 208] on button "Edit Order" at bounding box center [476, 209] width 65 height 16
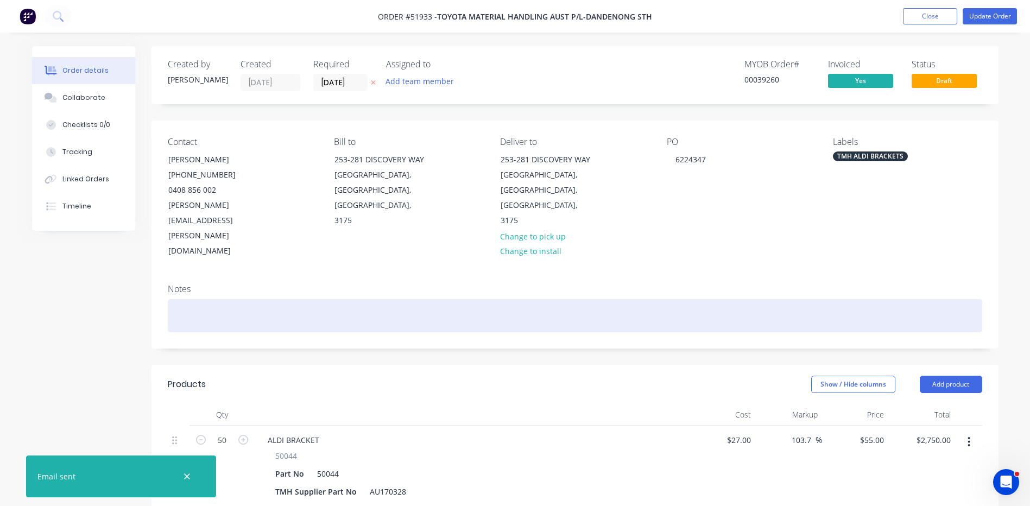
click at [221, 299] on div at bounding box center [575, 315] width 815 height 33
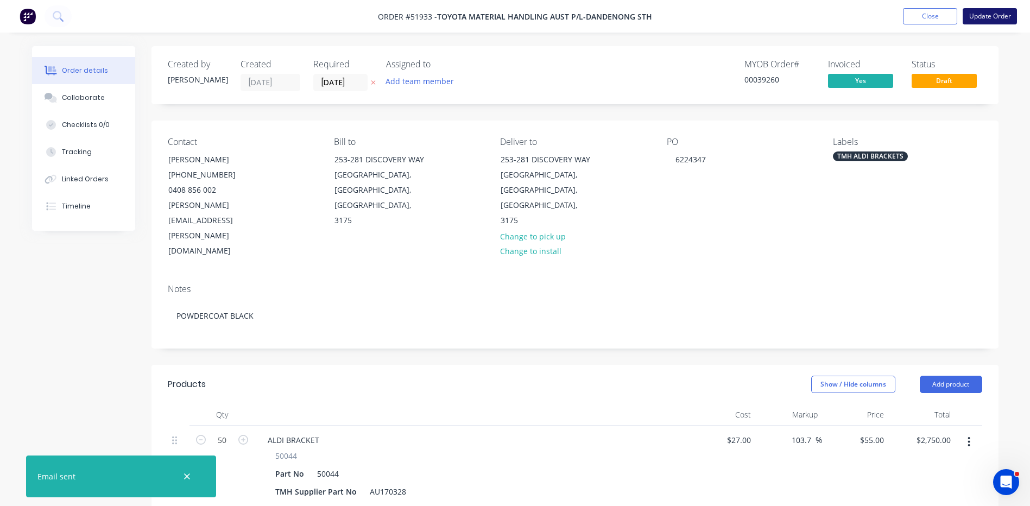
click at [977, 18] on button "Update Order" at bounding box center [990, 16] width 54 height 16
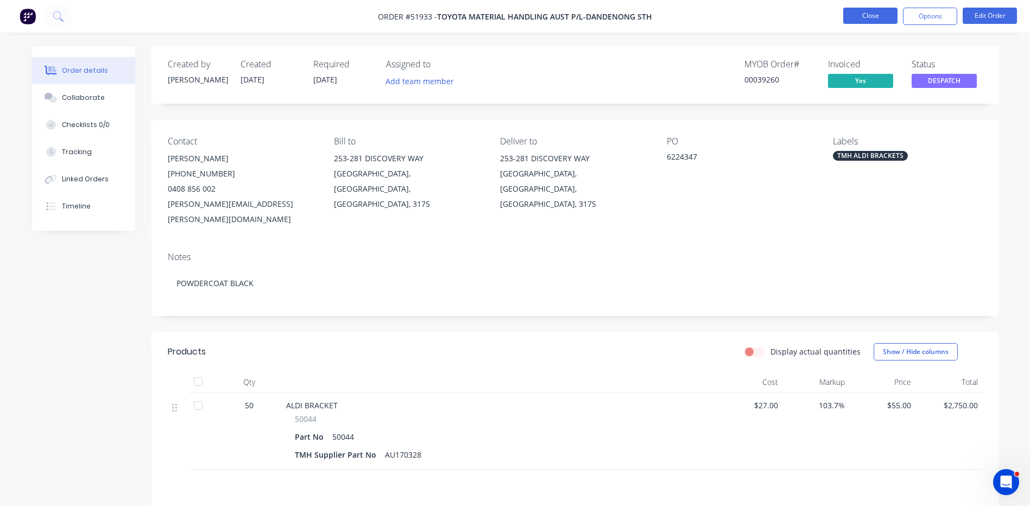
click at [877, 23] on button "Close" at bounding box center [870, 16] width 54 height 16
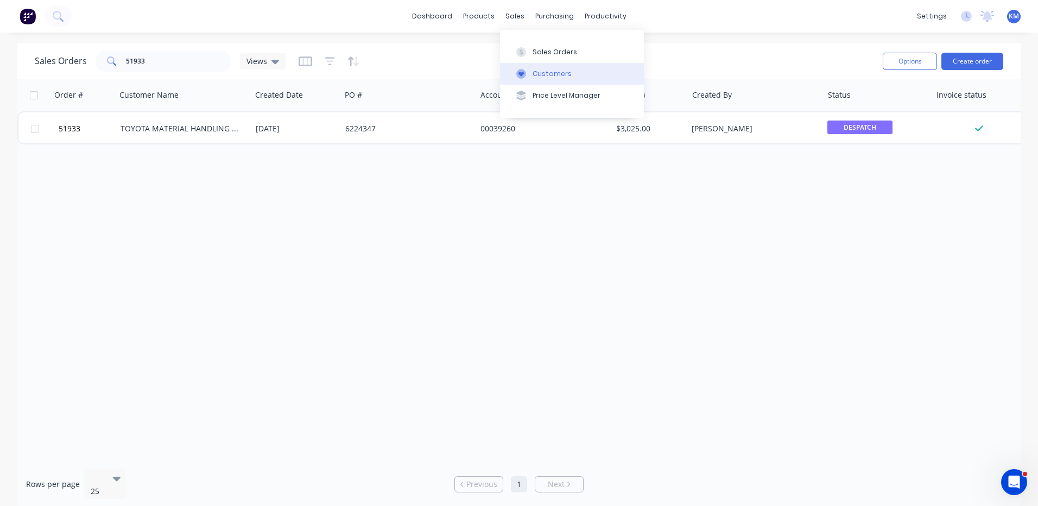
click at [533, 72] on div "Customers" at bounding box center [552, 74] width 39 height 10
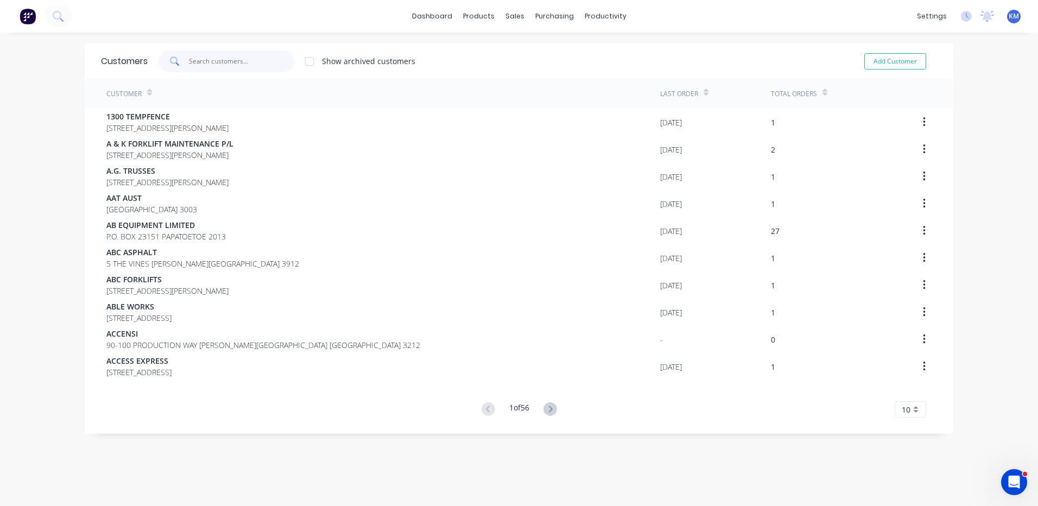
click at [245, 71] on input "text" at bounding box center [242, 62] width 106 height 22
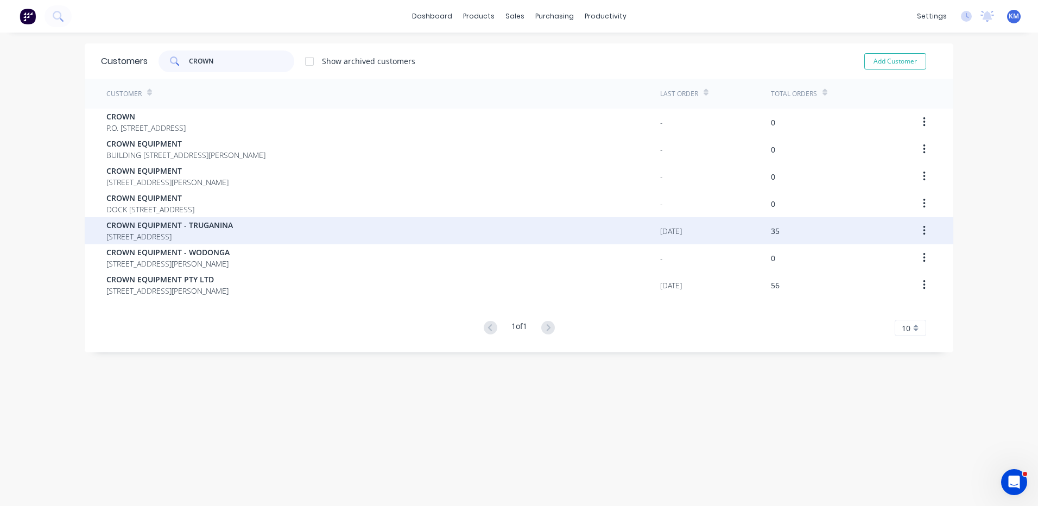
type input "CROWN"
click at [233, 221] on span "CROWN EQUIPMENT - TRUGANINA" at bounding box center [169, 224] width 127 height 11
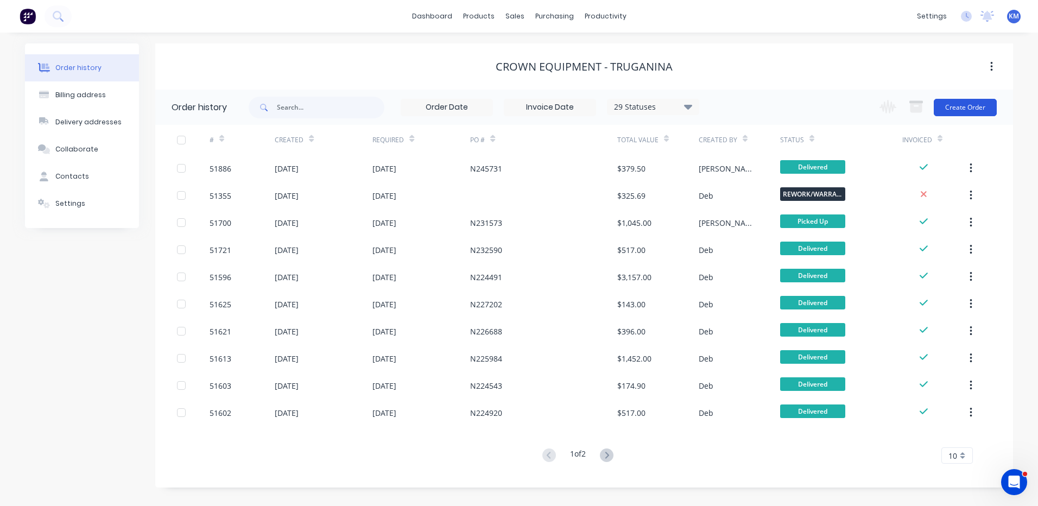
click at [967, 110] on button "Create Order" at bounding box center [965, 107] width 63 height 17
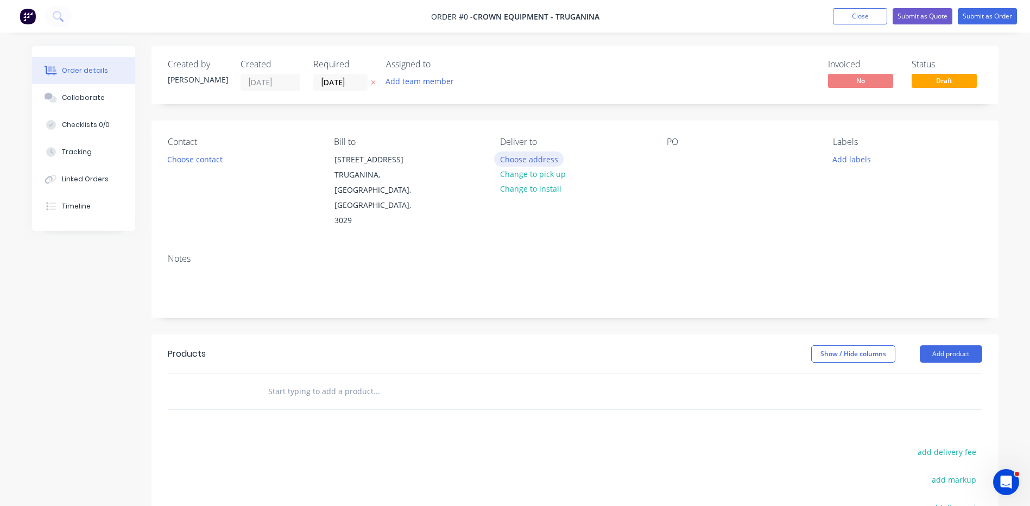
click at [539, 164] on button "Choose address" at bounding box center [529, 159] width 70 height 15
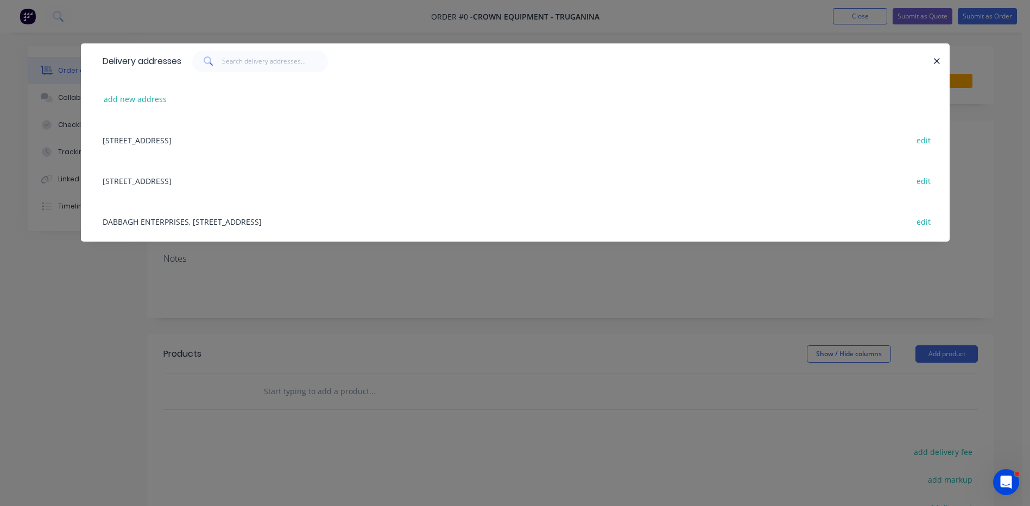
click at [310, 141] on div "[STREET_ADDRESS] edit" at bounding box center [515, 139] width 836 height 41
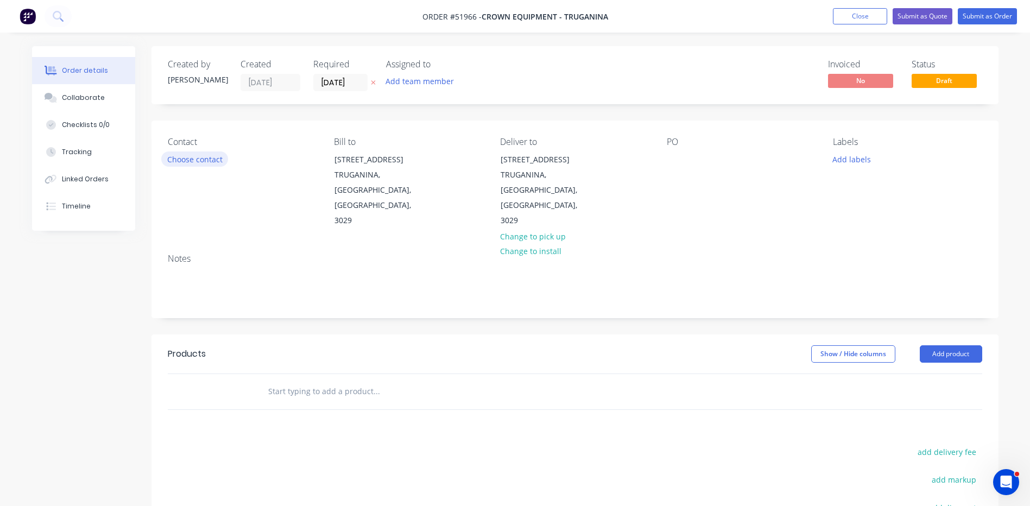
click at [219, 158] on button "Choose contact" at bounding box center [194, 159] width 67 height 15
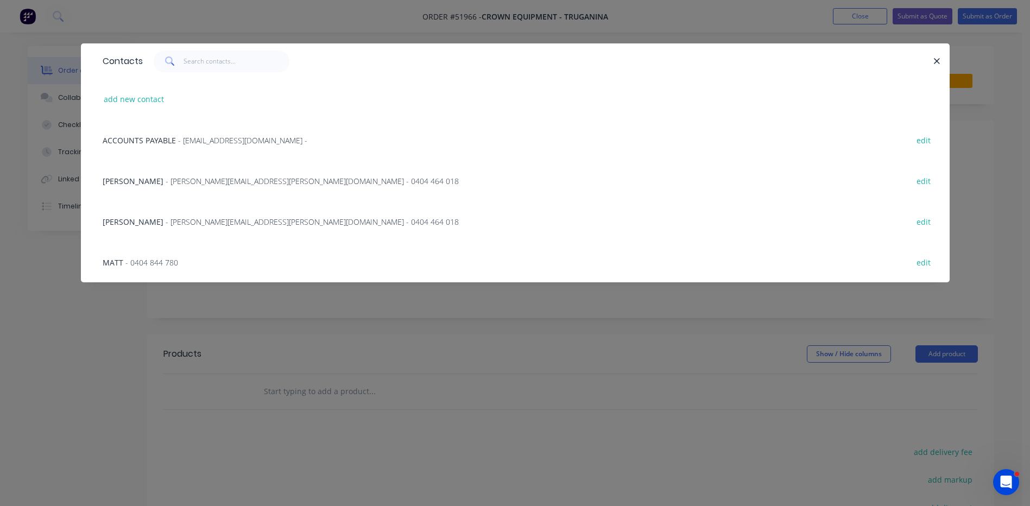
click at [221, 220] on span "- [PERSON_NAME][EMAIL_ADDRESS][PERSON_NAME][DOMAIN_NAME] - 0404 464 018" at bounding box center [312, 222] width 293 height 10
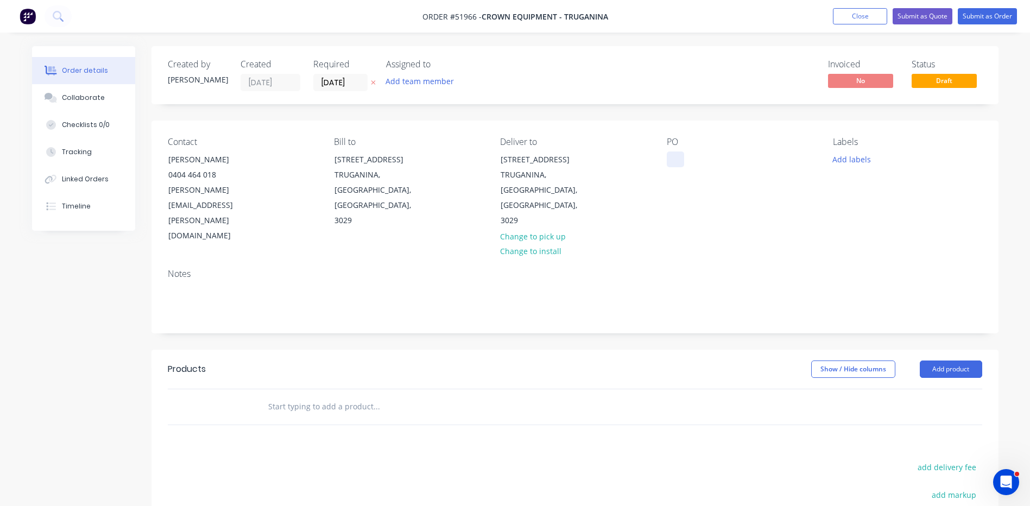
click at [678, 156] on div at bounding box center [675, 160] width 17 height 16
click at [293, 396] on input "text" at bounding box center [376, 407] width 217 height 22
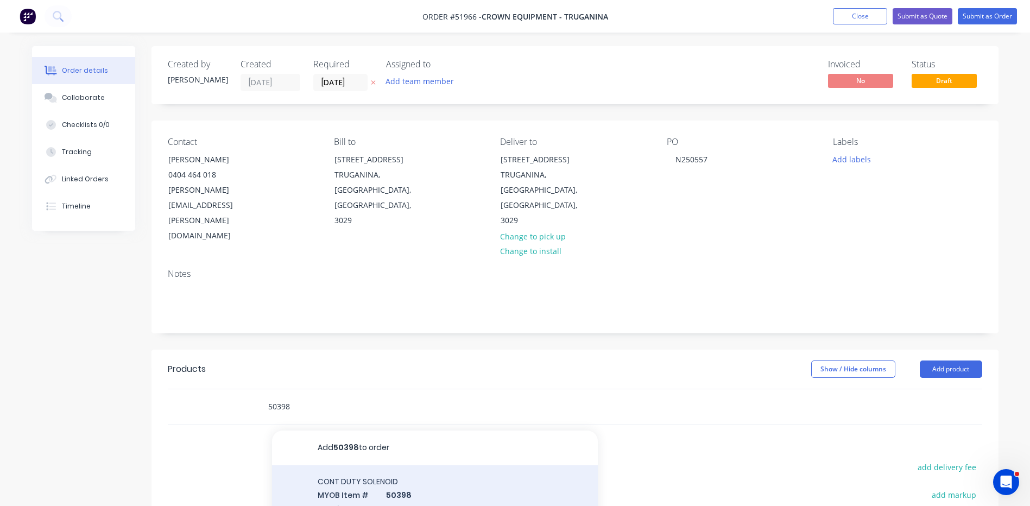
type input "50398"
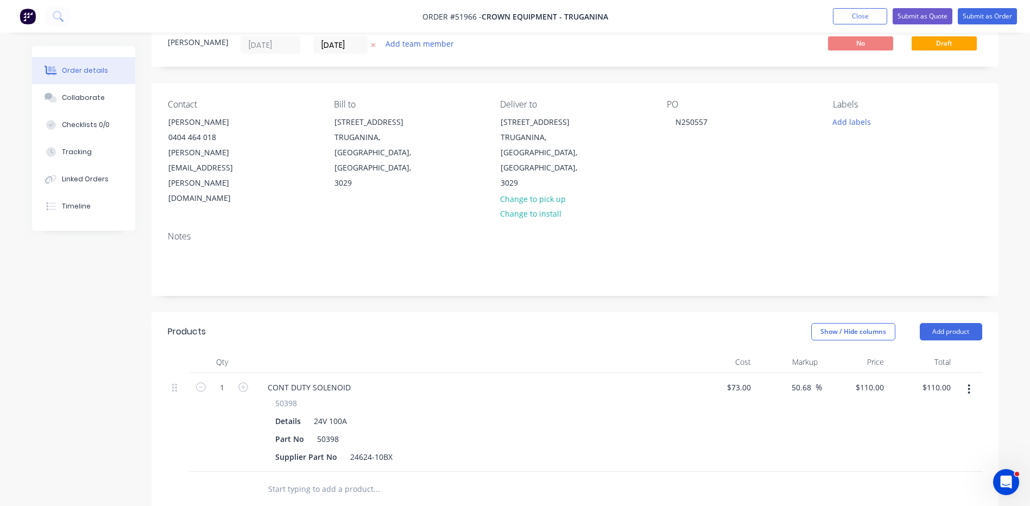
scroll to position [54, 0]
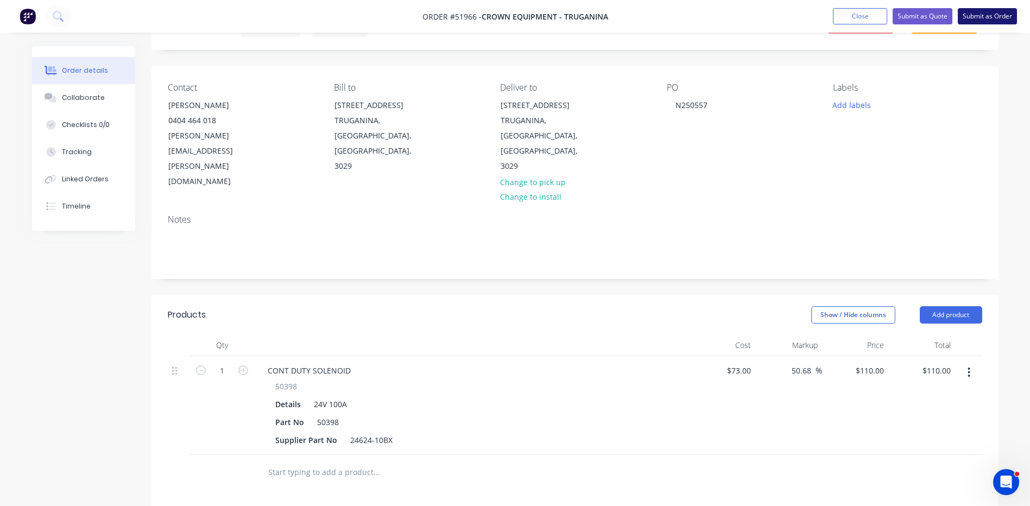
click at [974, 15] on button "Submit as Order" at bounding box center [987, 16] width 59 height 16
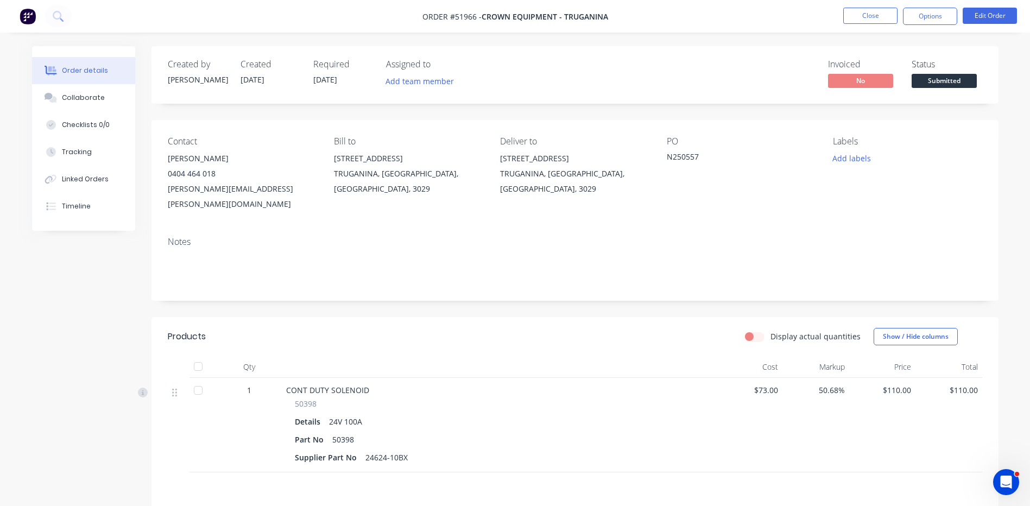
click at [926, 83] on span "Submitted" at bounding box center [944, 81] width 65 height 14
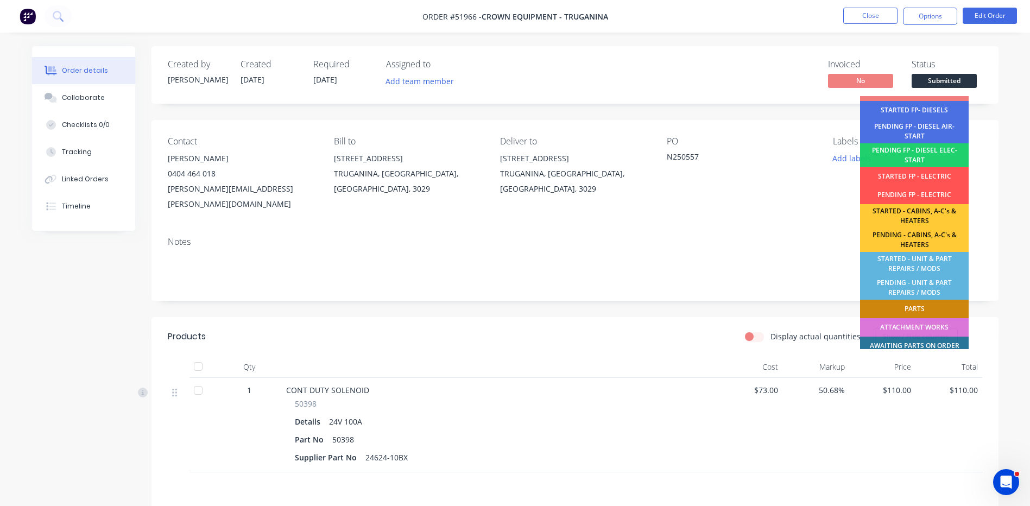
scroll to position [163, 0]
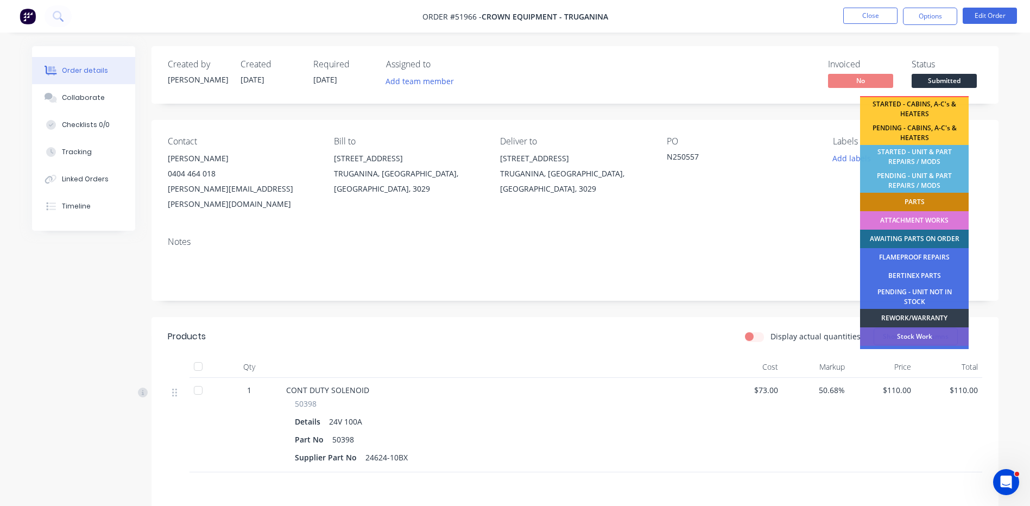
click at [924, 241] on div "AWAITING PARTS ON ORDER" at bounding box center [914, 239] width 109 height 18
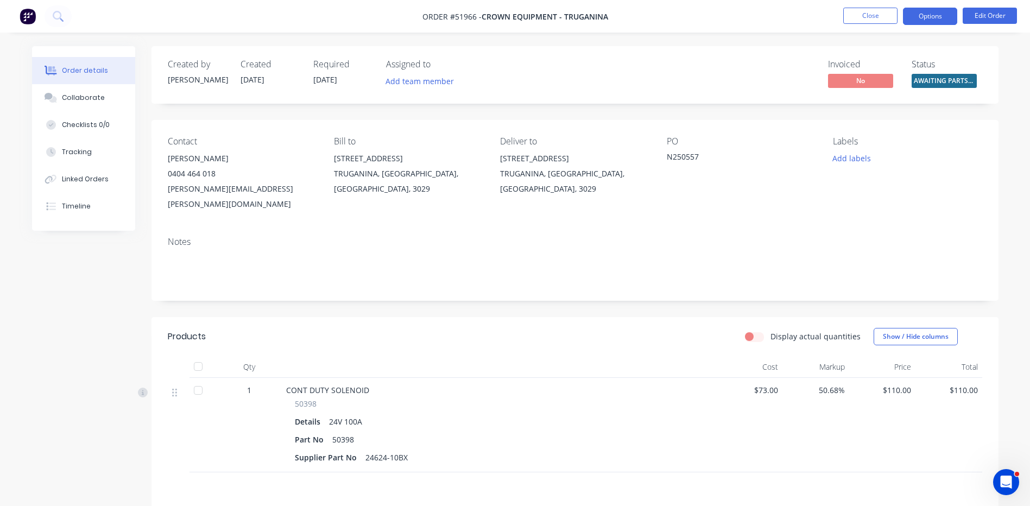
click at [919, 17] on button "Options" at bounding box center [930, 16] width 54 height 17
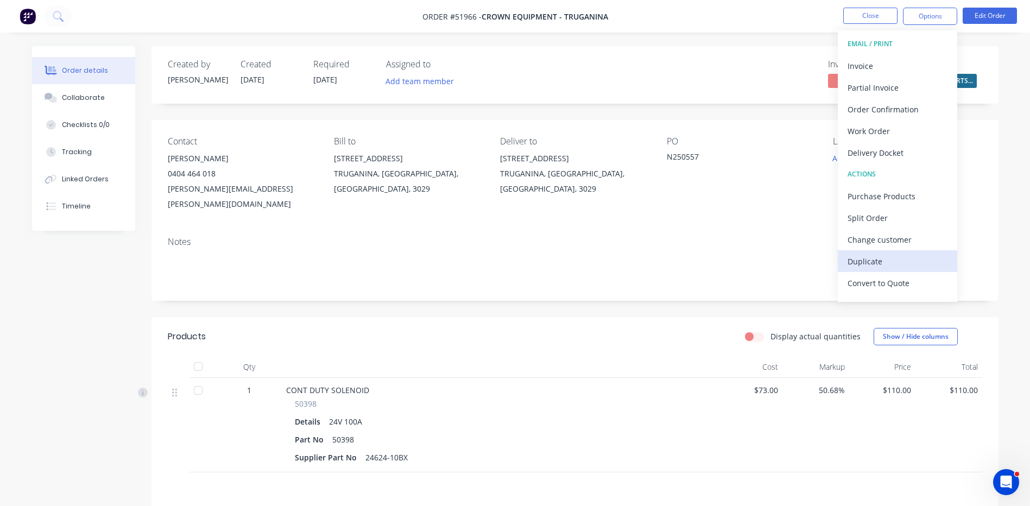
click at [884, 254] on div "Duplicate" at bounding box center [898, 262] width 100 height 16
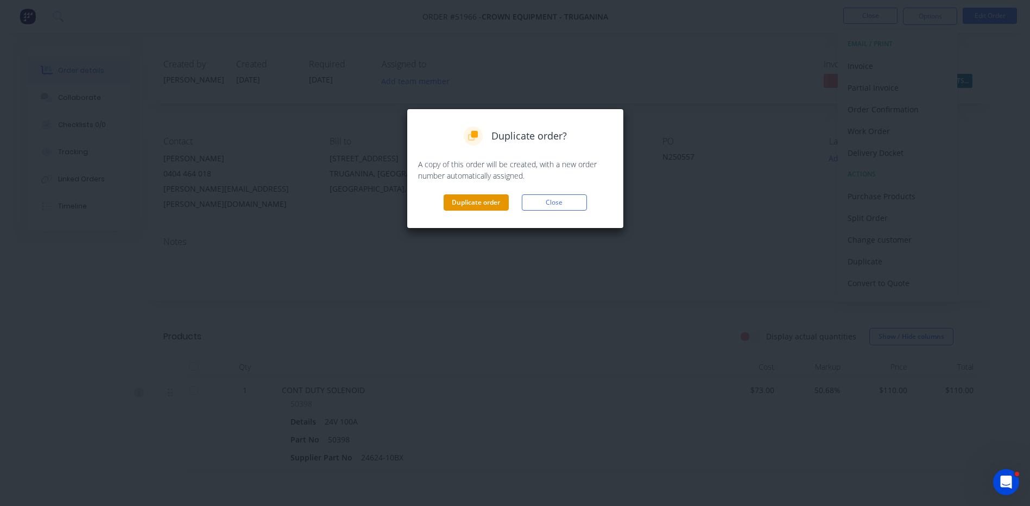
click at [489, 206] on button "Duplicate order" at bounding box center [476, 202] width 65 height 16
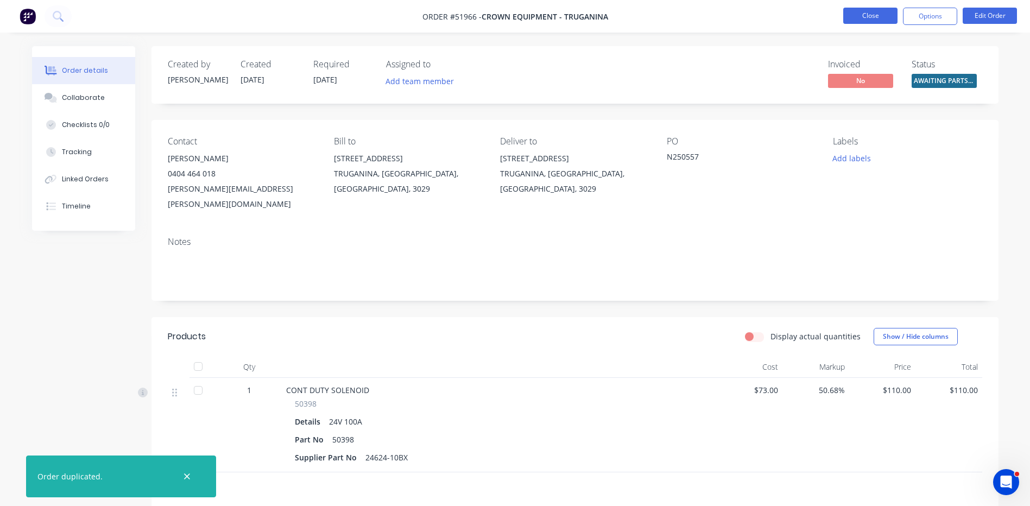
click at [873, 9] on button "Close" at bounding box center [870, 16] width 54 height 16
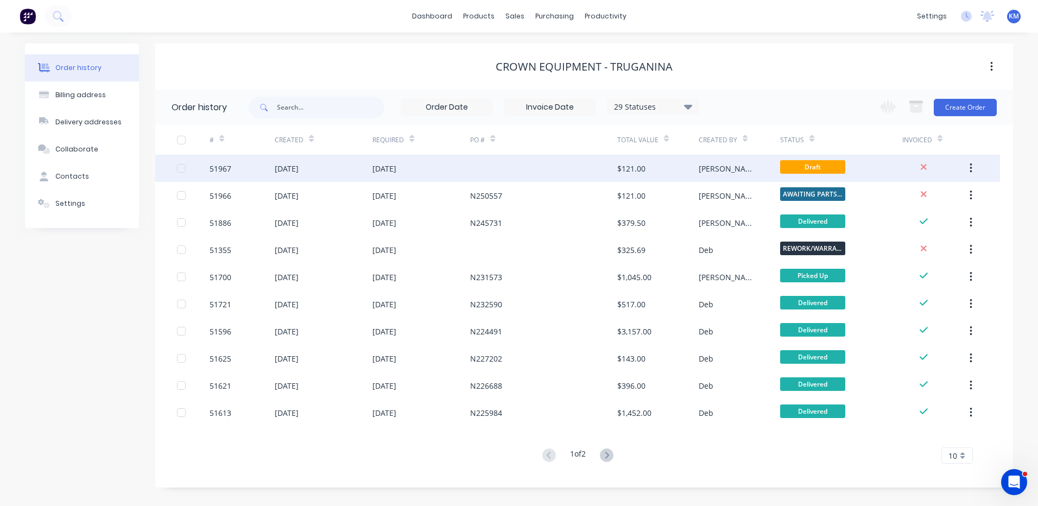
click at [470, 169] on div at bounding box center [543, 168] width 147 height 27
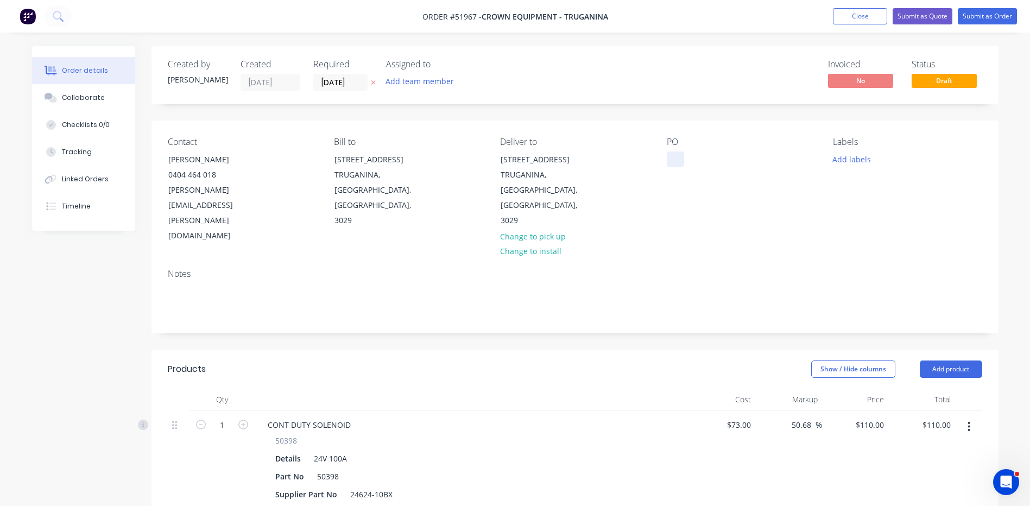
click at [684, 159] on div "PO" at bounding box center [741, 190] width 149 height 107
click at [681, 158] on div at bounding box center [675, 160] width 17 height 16
click at [651, 350] on header "Products Show / Hide columns Add product" at bounding box center [575, 369] width 847 height 39
click at [972, 16] on button "Submit as Order" at bounding box center [987, 16] width 59 height 16
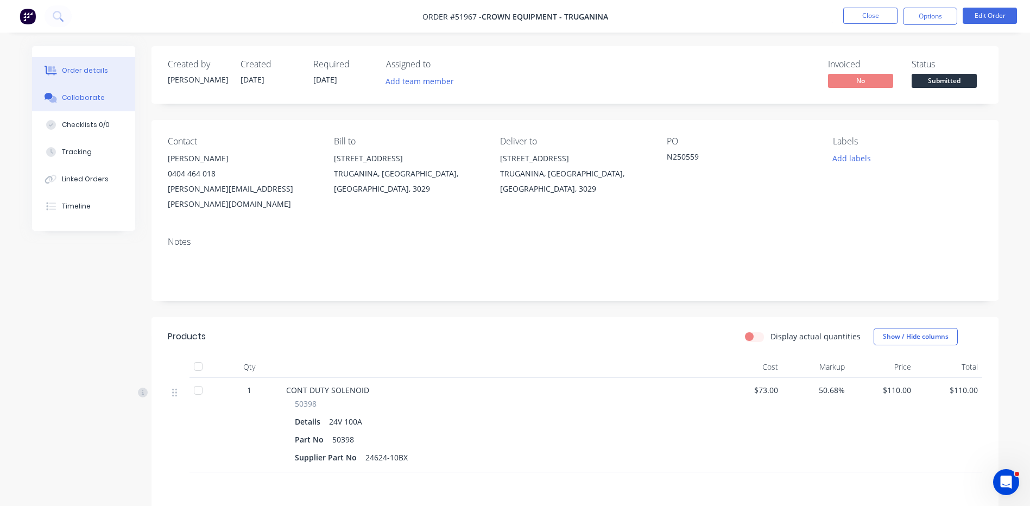
click at [41, 100] on button "Collaborate" at bounding box center [83, 97] width 103 height 27
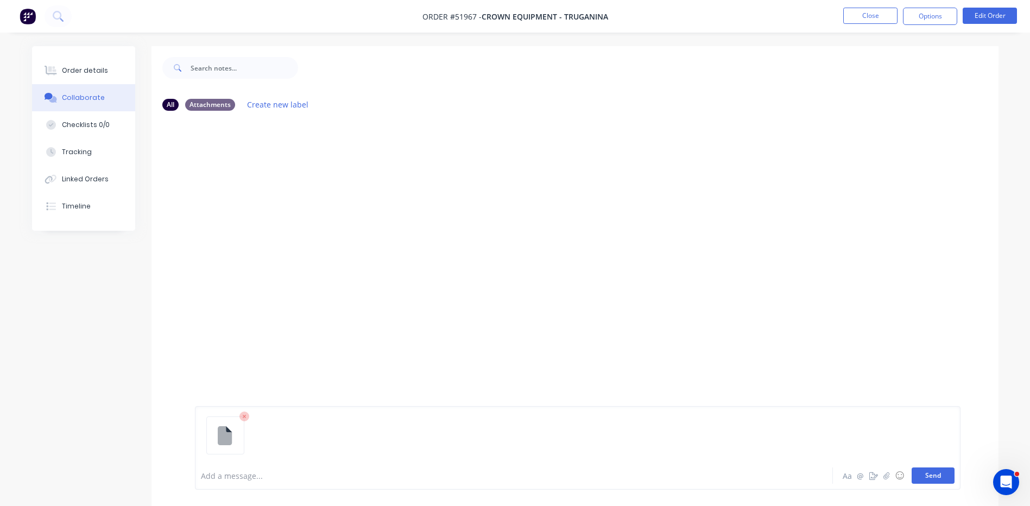
drag, startPoint x: 946, startPoint y: 477, endPoint x: 912, endPoint y: 152, distance: 327.1
click at [946, 477] on button "Send" at bounding box center [933, 476] width 43 height 16
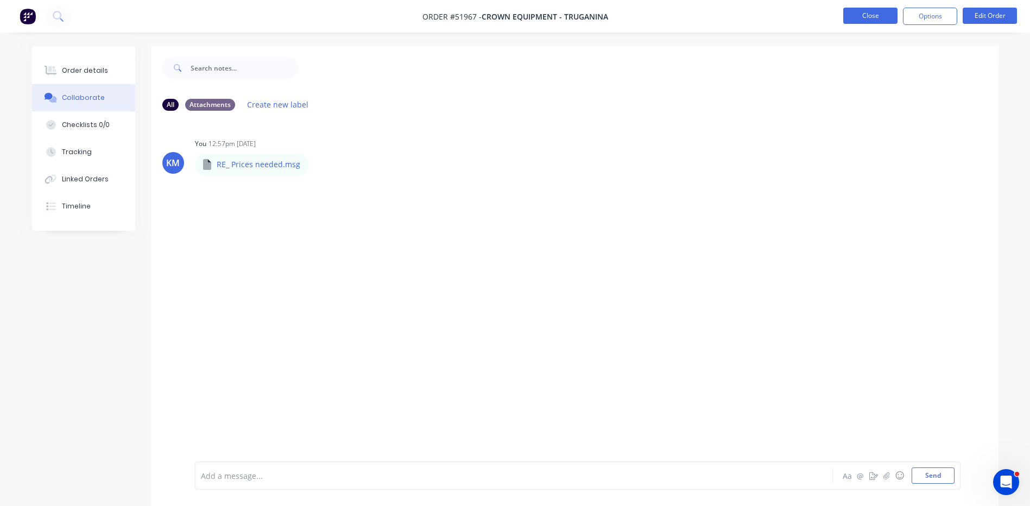
click at [873, 14] on button "Close" at bounding box center [870, 16] width 54 height 16
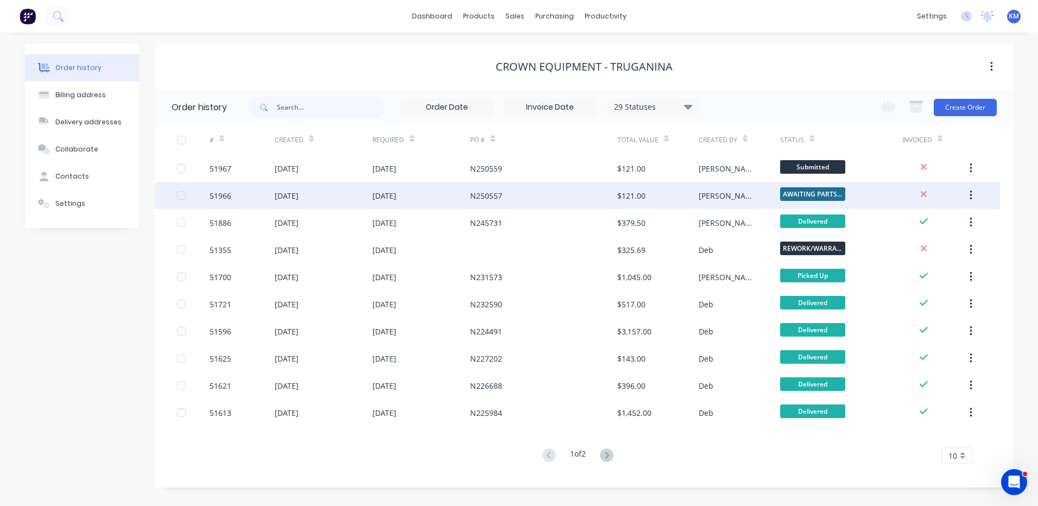
click at [525, 183] on div "N250557" at bounding box center [543, 195] width 147 height 27
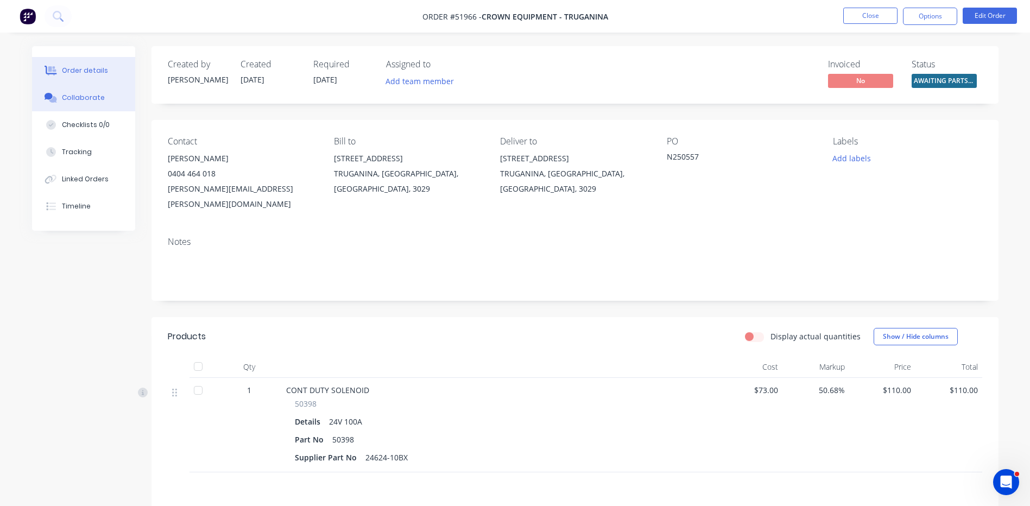
click at [55, 98] on icon at bounding box center [53, 99] width 8 height 7
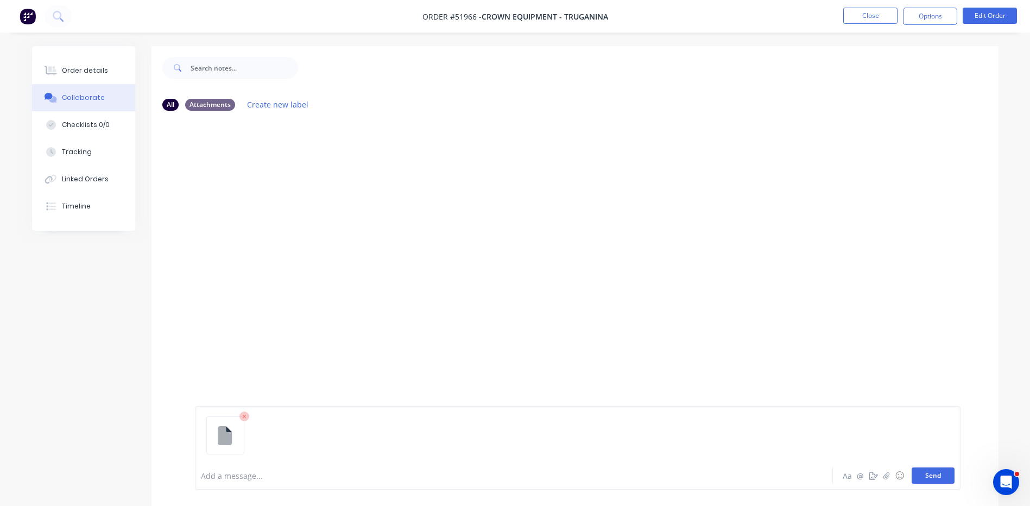
click at [922, 476] on button "Send" at bounding box center [933, 476] width 43 height 16
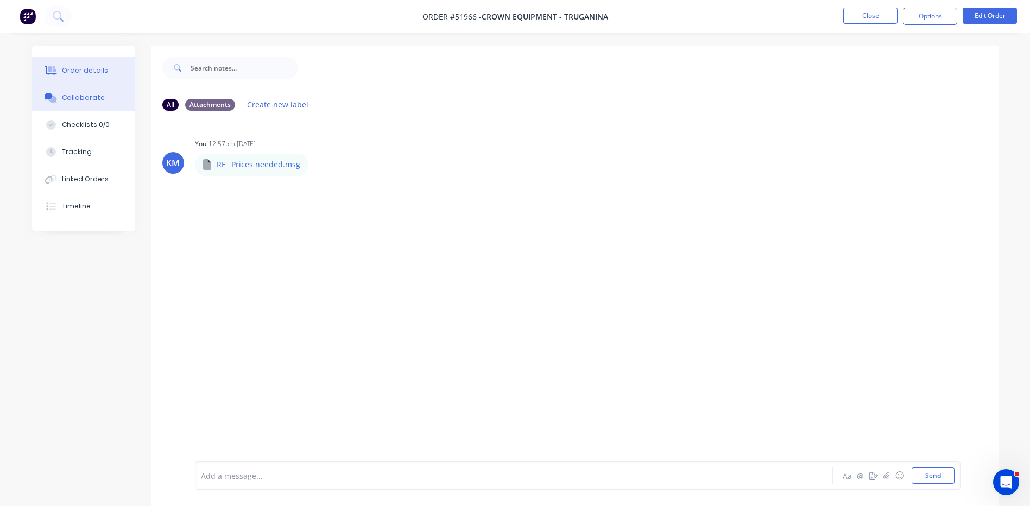
click at [72, 67] on div "Order details" at bounding box center [85, 71] width 46 height 10
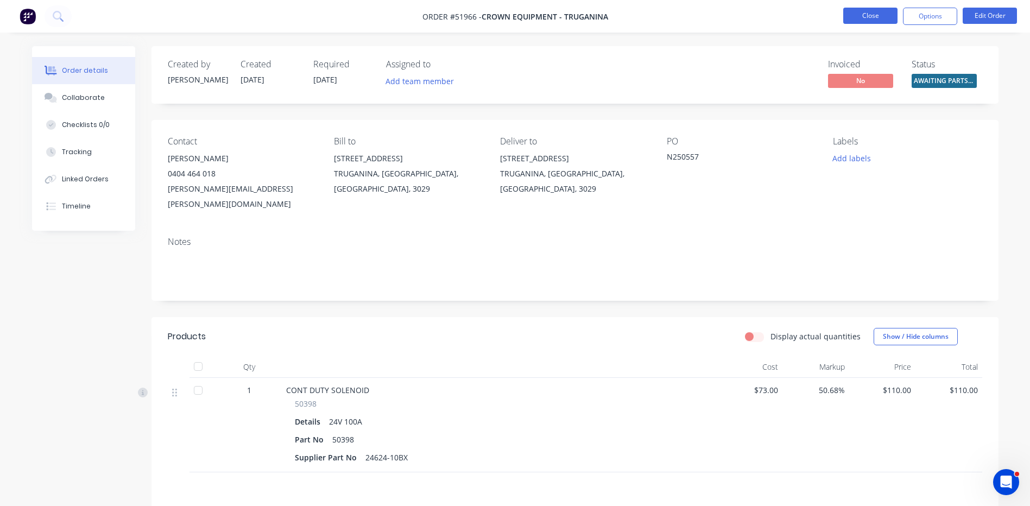
click at [881, 15] on button "Close" at bounding box center [870, 16] width 54 height 16
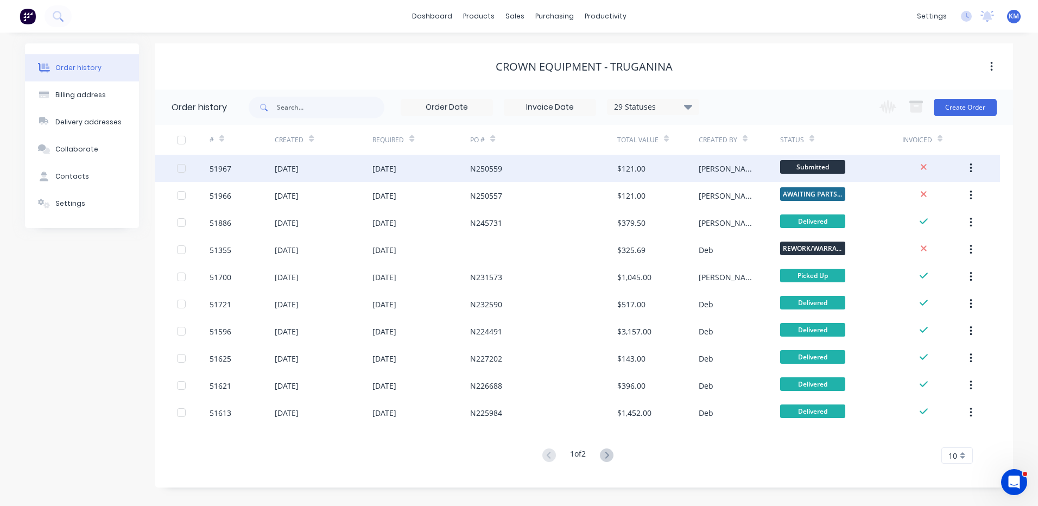
click at [781, 167] on span "Submitted" at bounding box center [812, 167] width 65 height 14
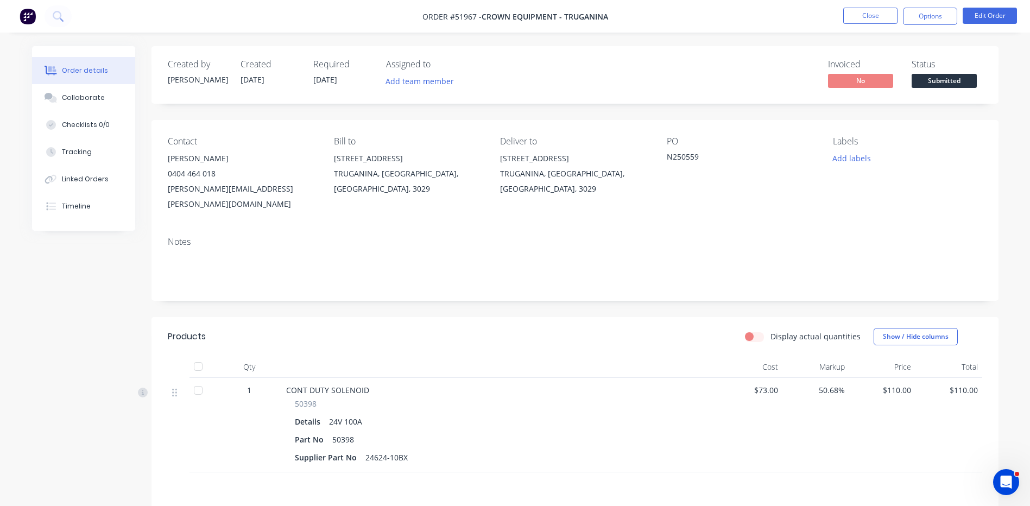
click at [947, 79] on span "Submitted" at bounding box center [944, 81] width 65 height 14
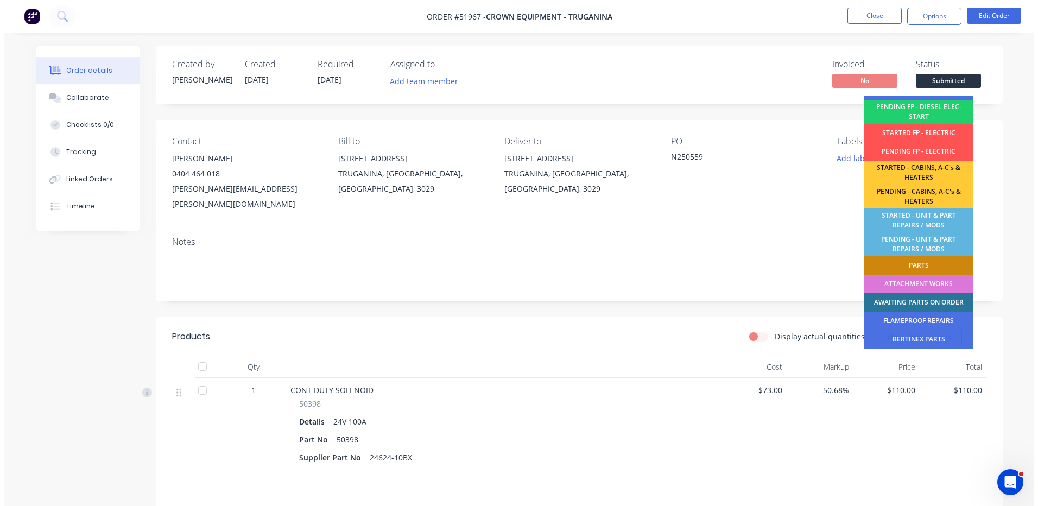
scroll to position [215, 0]
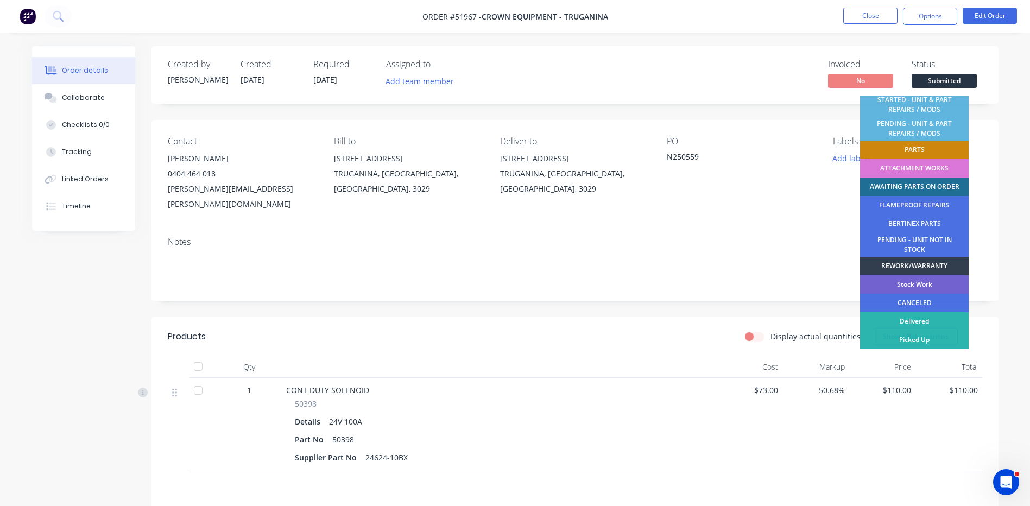
click at [920, 188] on div "AWAITING PARTS ON ORDER" at bounding box center [914, 187] width 109 height 18
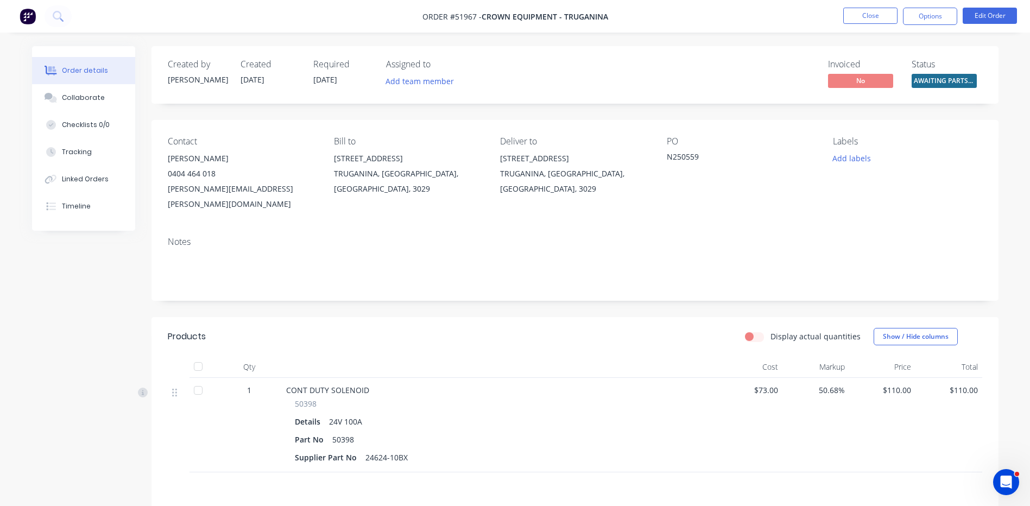
click at [933, 6] on nav "Order #51967 - CROWN EQUIPMENT - TRUGANINA Close Options Edit Order" at bounding box center [515, 16] width 1030 height 33
click at [933, 8] on button "Options" at bounding box center [930, 16] width 54 height 17
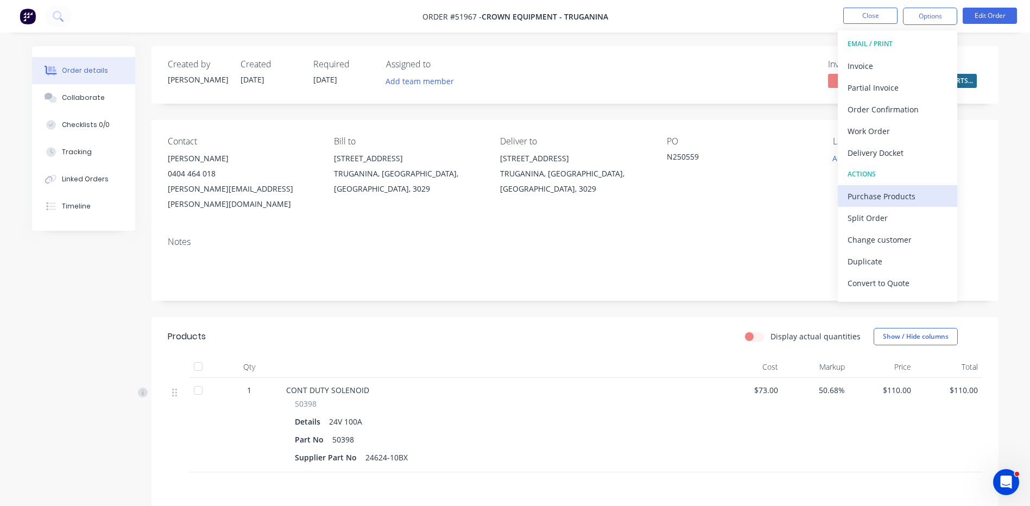
click at [897, 202] on div "Purchase Products" at bounding box center [898, 196] width 100 height 16
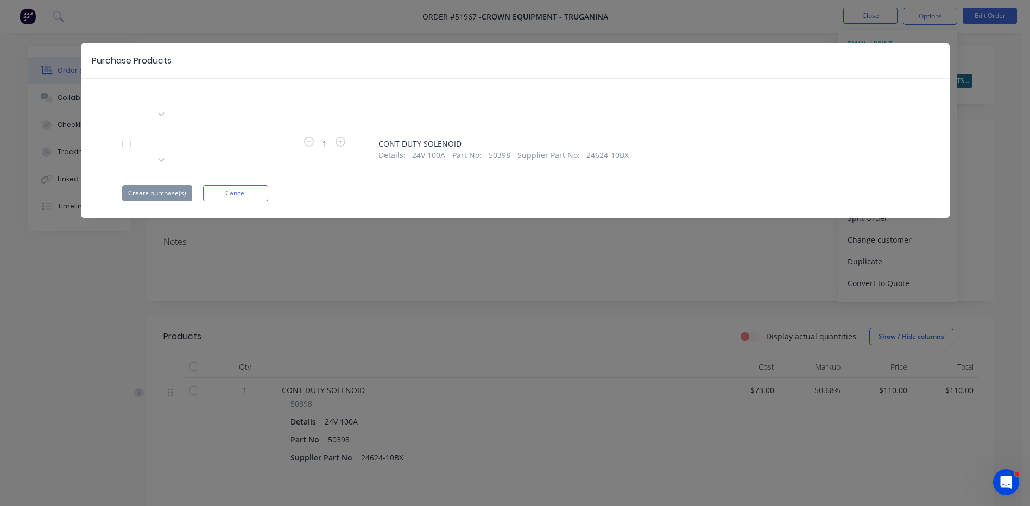
click at [177, 103] on div at bounding box center [233, 97] width 156 height 14
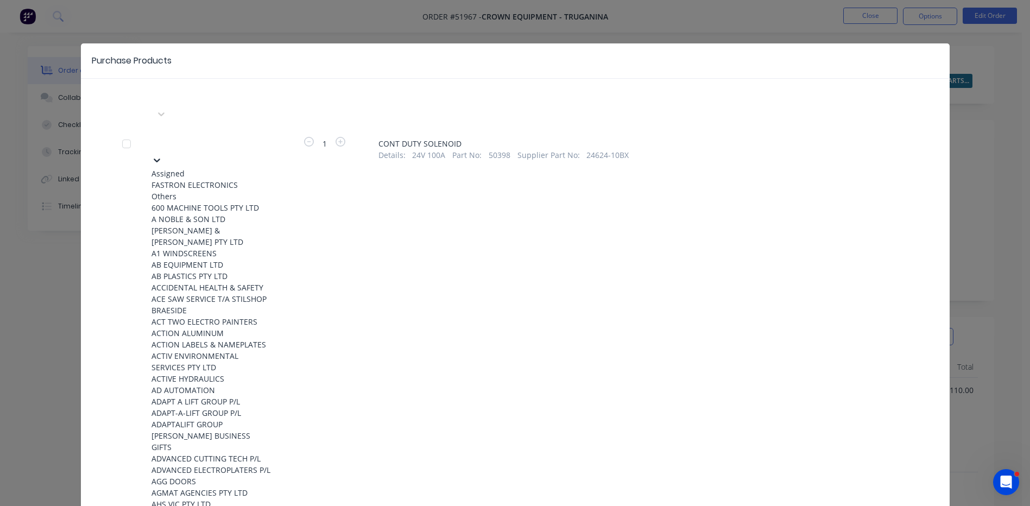
click at [131, 135] on div at bounding box center [127, 144] width 22 height 22
click at [124, 133] on div at bounding box center [127, 144] width 22 height 22
click at [130, 133] on div at bounding box center [127, 144] width 22 height 22
click at [204, 135] on div at bounding box center [233, 142] width 156 height 14
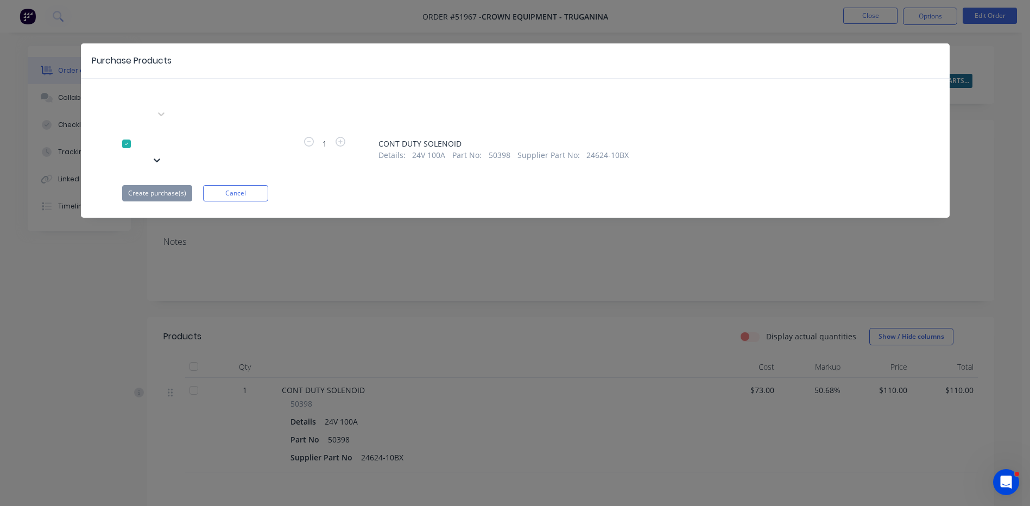
click at [209, 135] on div at bounding box center [233, 142] width 156 height 14
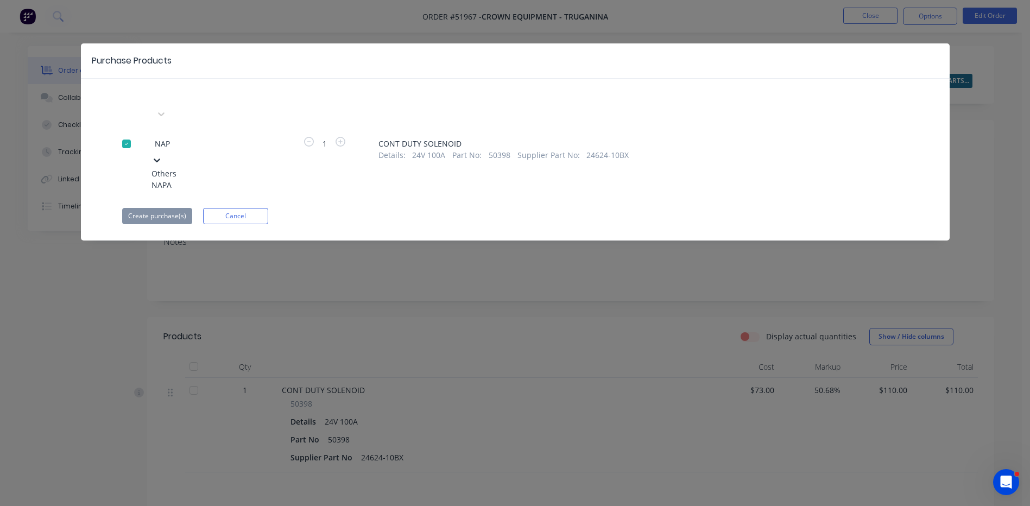
type input "NAPA"
click at [218, 179] on div "NAPA" at bounding box center [211, 184] width 119 height 11
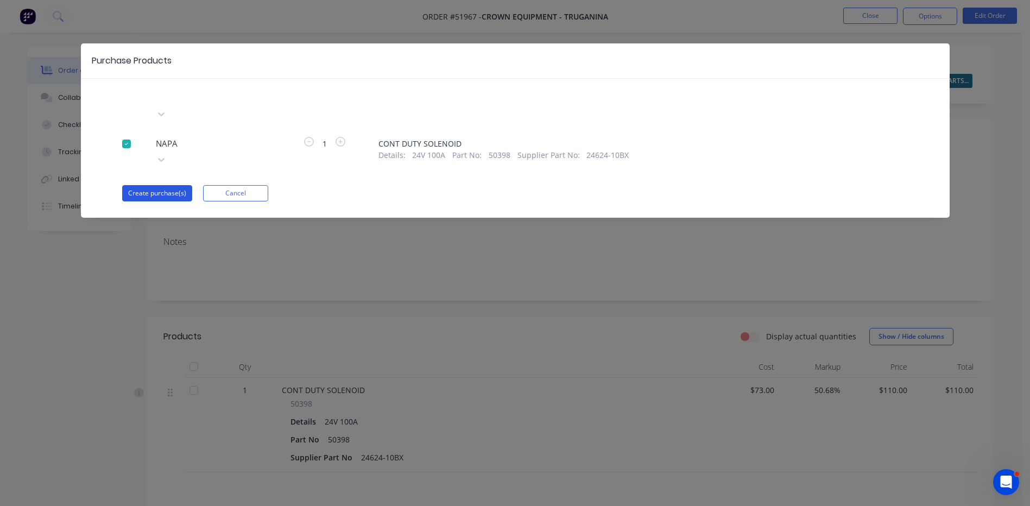
click at [171, 185] on button "Create purchase(s)" at bounding box center [157, 193] width 70 height 16
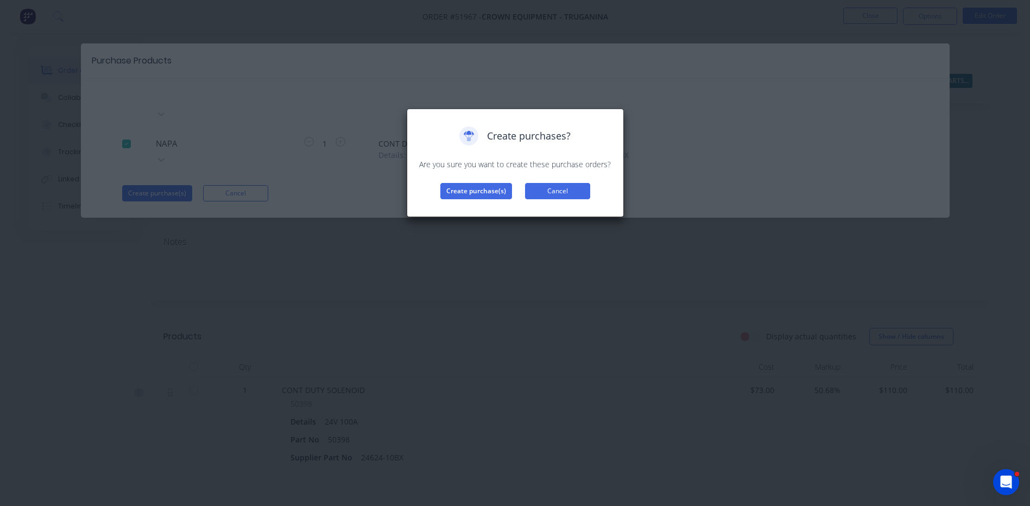
click at [534, 188] on button "Cancel" at bounding box center [557, 191] width 65 height 16
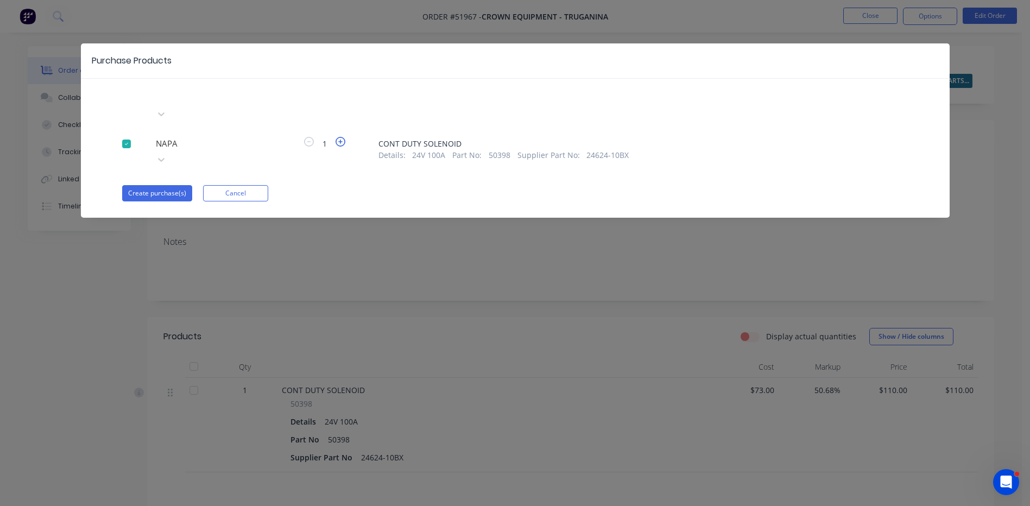
click at [341, 137] on icon "button" at bounding box center [341, 142] width 10 height 10
click at [164, 185] on button "Create purchase(s)" at bounding box center [157, 193] width 70 height 16
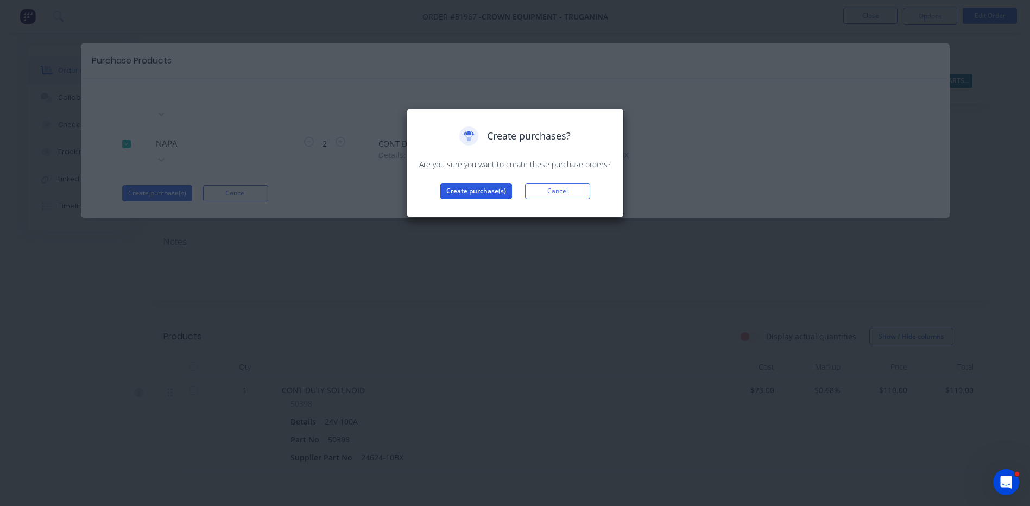
click at [465, 187] on button "Create purchase(s)" at bounding box center [476, 191] width 72 height 16
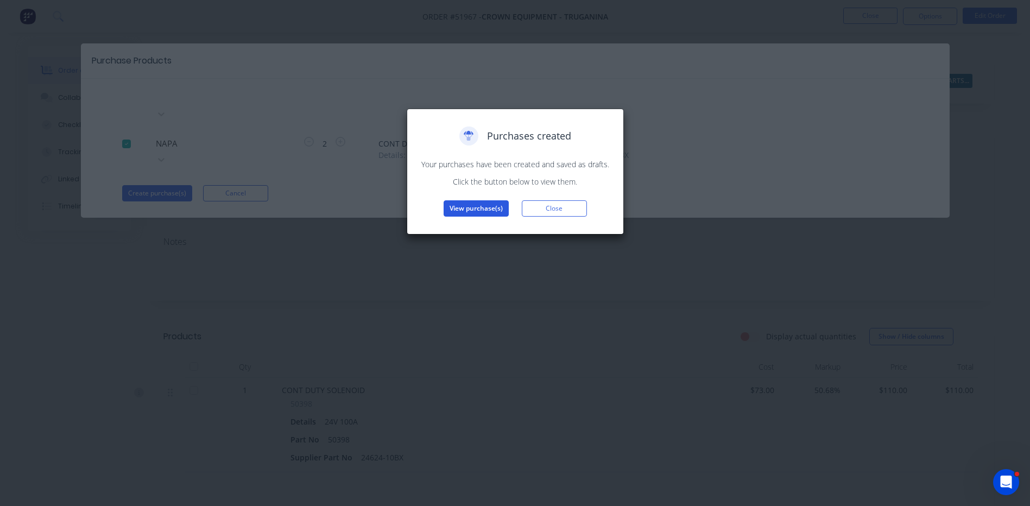
click at [486, 207] on button "View purchase(s)" at bounding box center [476, 208] width 65 height 16
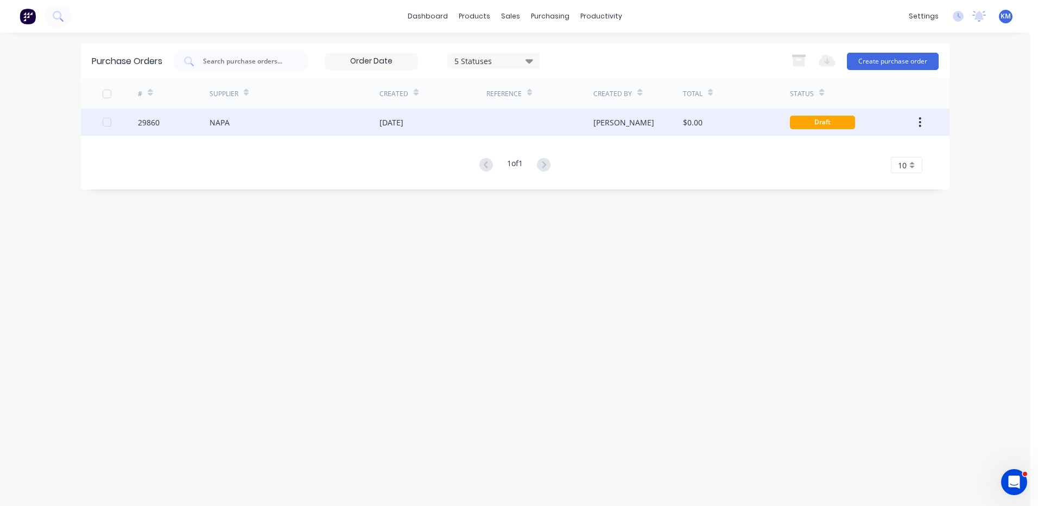
click at [500, 125] on div at bounding box center [540, 122] width 107 height 27
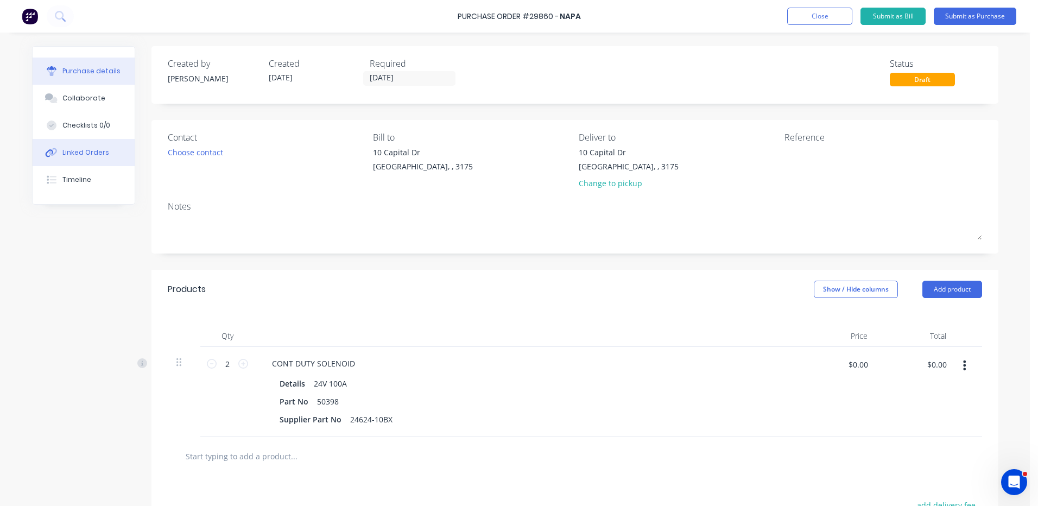
click at [87, 152] on div "Linked Orders" at bounding box center [85, 153] width 47 height 10
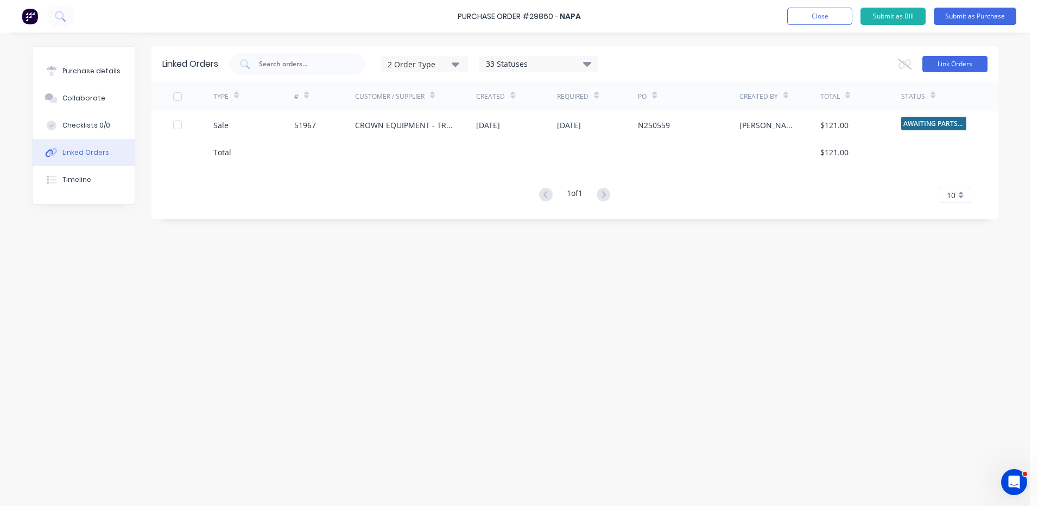
click at [949, 67] on button "Link Orders" at bounding box center [955, 64] width 65 height 16
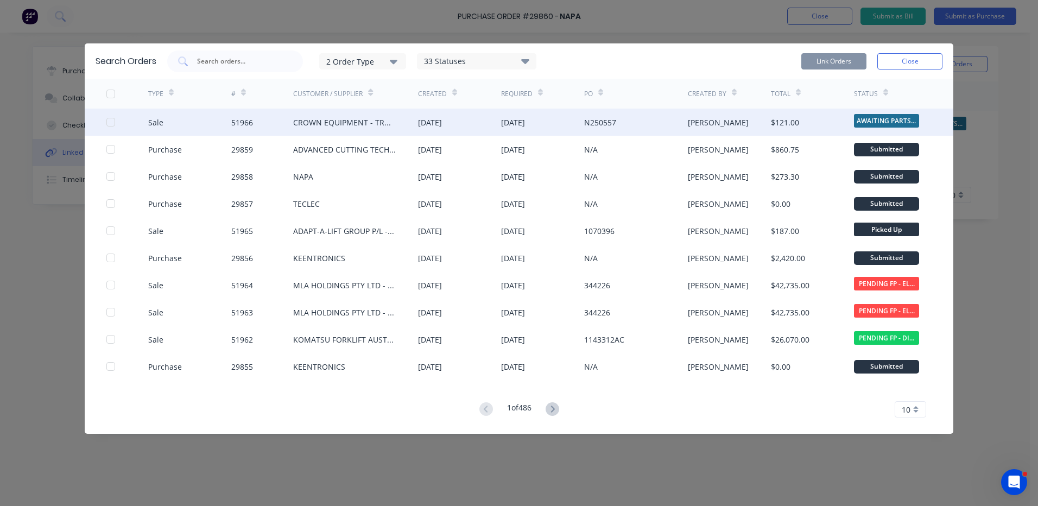
click at [111, 120] on div at bounding box center [111, 122] width 22 height 22
click at [801, 62] on div "2 Order Type 33 Statuses Sales Order Status All Archived Draft Quote Submitted …" at bounding box center [555, 62] width 776 height 22
drag, startPoint x: 824, startPoint y: 63, endPoint x: 860, endPoint y: 64, distance: 35.8
click at [824, 63] on button "Link Orders" at bounding box center [834, 61] width 65 height 16
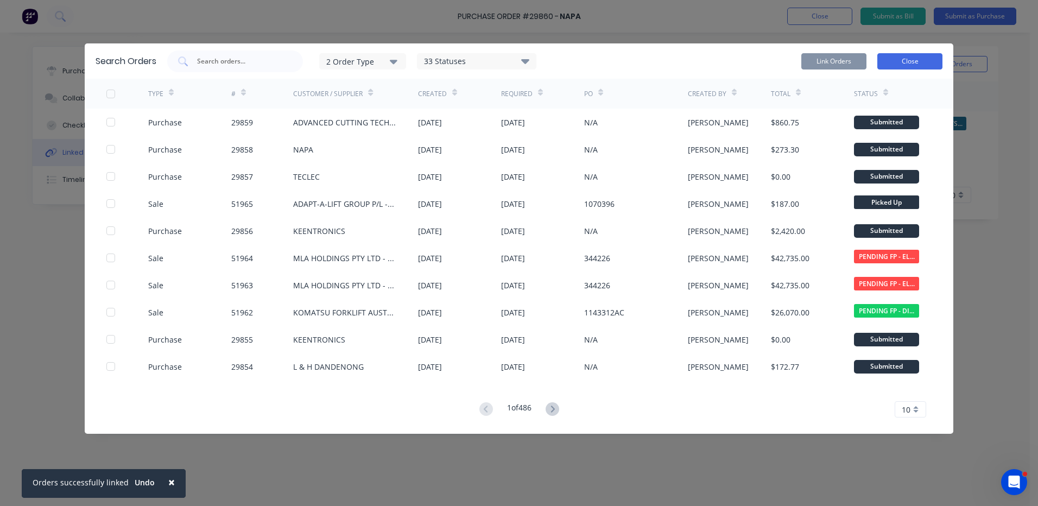
click at [909, 61] on button "Close" at bounding box center [910, 61] width 65 height 16
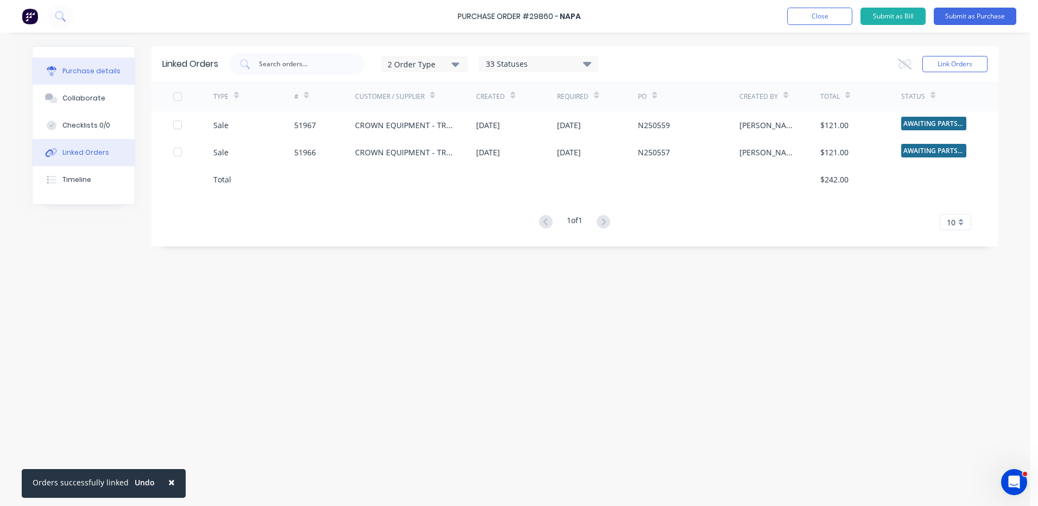
click at [80, 80] on button "Purchase details" at bounding box center [84, 71] width 102 height 27
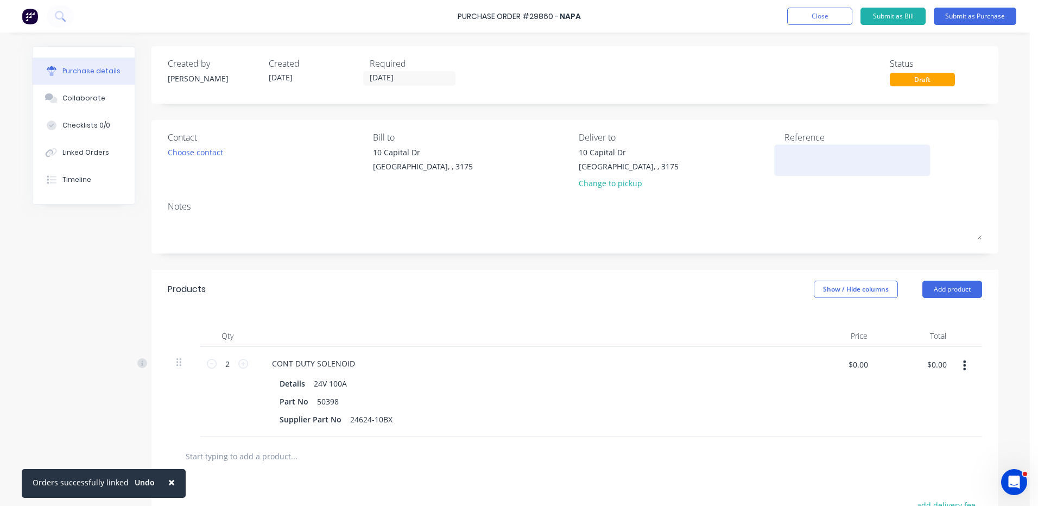
click at [798, 168] on textarea at bounding box center [853, 159] width 136 height 24
click at [830, 151] on textarea "24V CONT. DYTY SOLENOID - CROWN X 2" at bounding box center [853, 159] width 136 height 24
type textarea "24V CONT. DUTY SOLENOID - CROWN X 2"
click at [998, 12] on button "Submit as Purchase" at bounding box center [975, 16] width 83 height 17
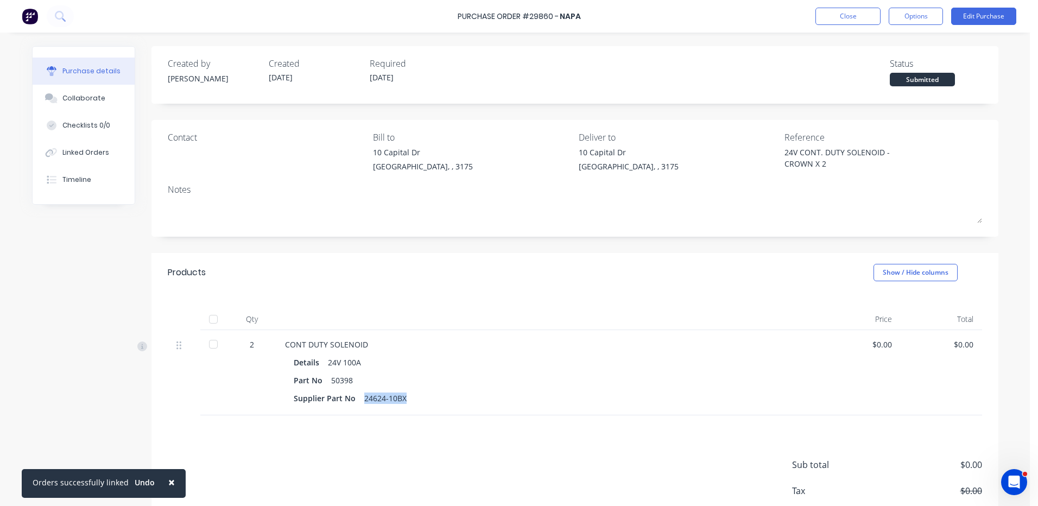
drag, startPoint x: 401, startPoint y: 397, endPoint x: 358, endPoint y: 396, distance: 42.9
click at [358, 396] on div "Supplier Part No 24624-10BX" at bounding box center [548, 398] width 508 height 16
copy div "24624-10BX"
click at [839, 16] on button "Close" at bounding box center [848, 16] width 65 height 17
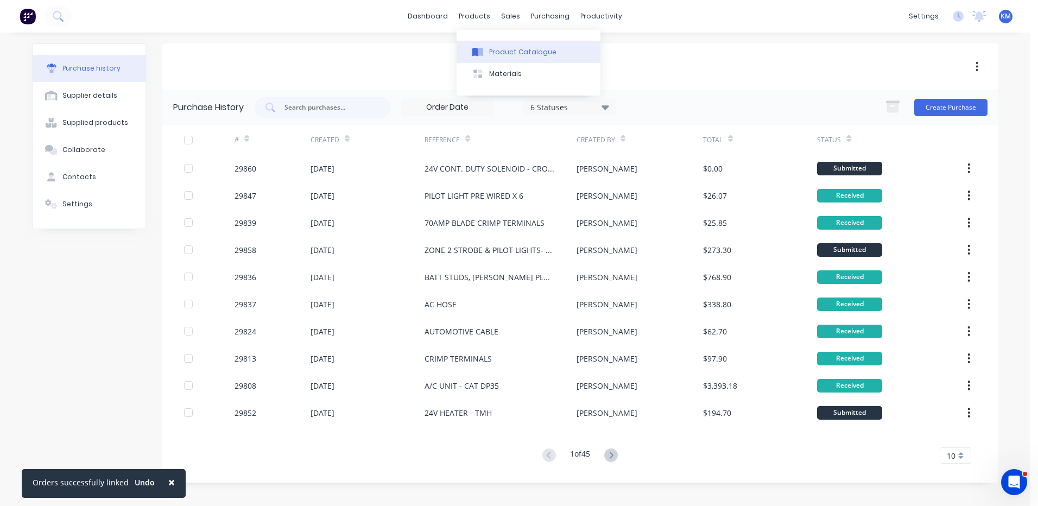
click at [484, 46] on button "Product Catalogue" at bounding box center [529, 52] width 144 height 22
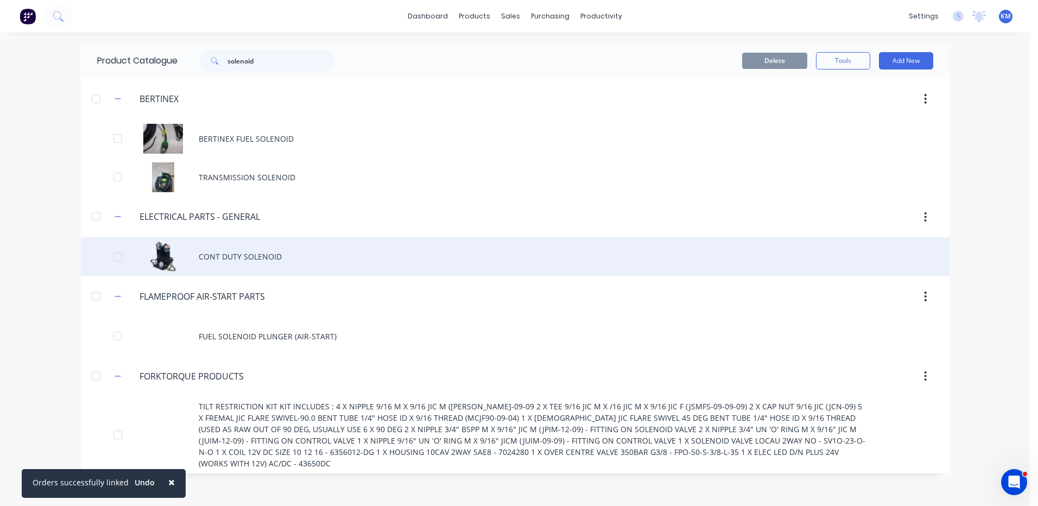
click at [218, 274] on div "CONT DUTY SOLENOID" at bounding box center [515, 256] width 869 height 39
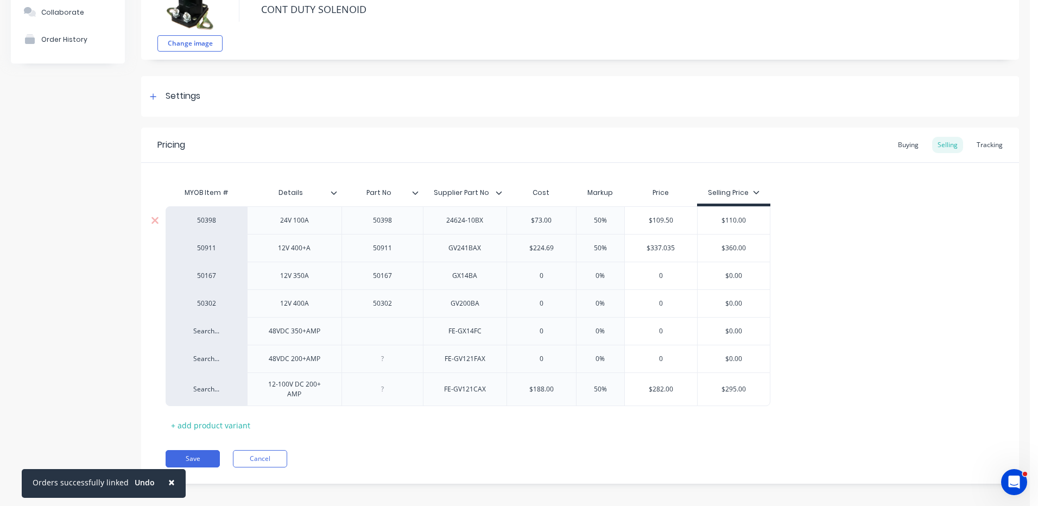
scroll to position [86, 0]
drag, startPoint x: 543, startPoint y: 217, endPoint x: 677, endPoint y: 165, distance: 143.4
click at [543, 217] on input "$73.00" at bounding box center [541, 218] width 69 height 10
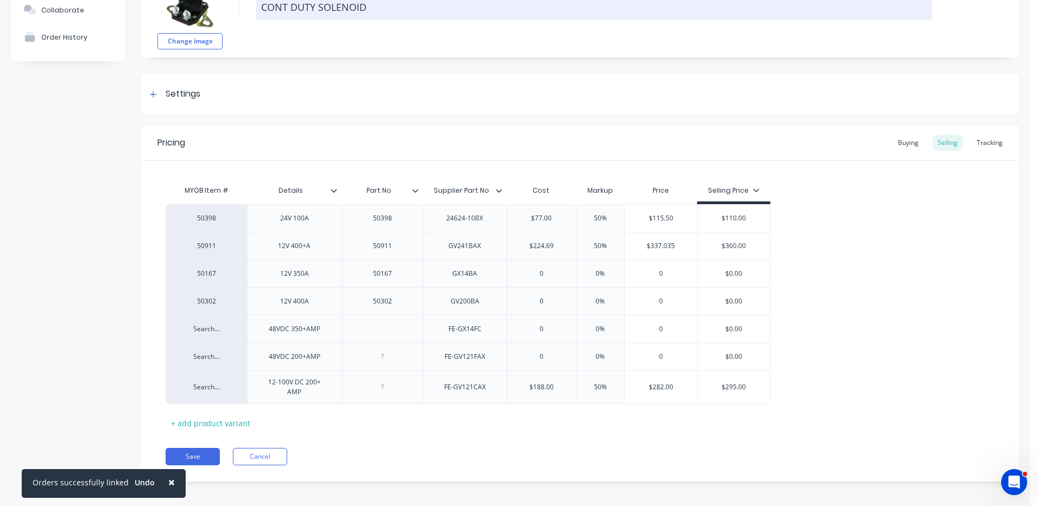
type input "$77.00"
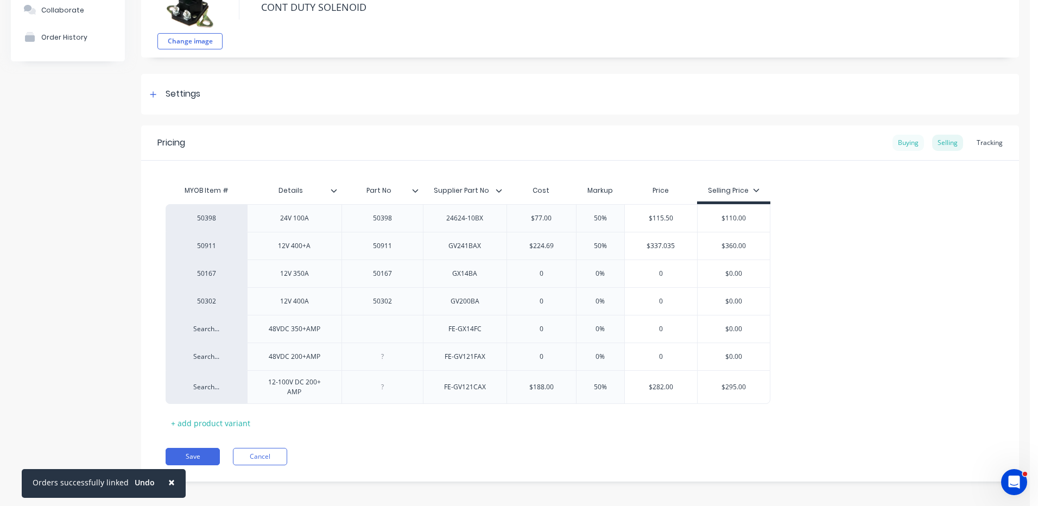
drag, startPoint x: 900, startPoint y: 138, endPoint x: 891, endPoint y: 143, distance: 10.0
click at [900, 137] on div "Buying" at bounding box center [909, 143] width 32 height 16
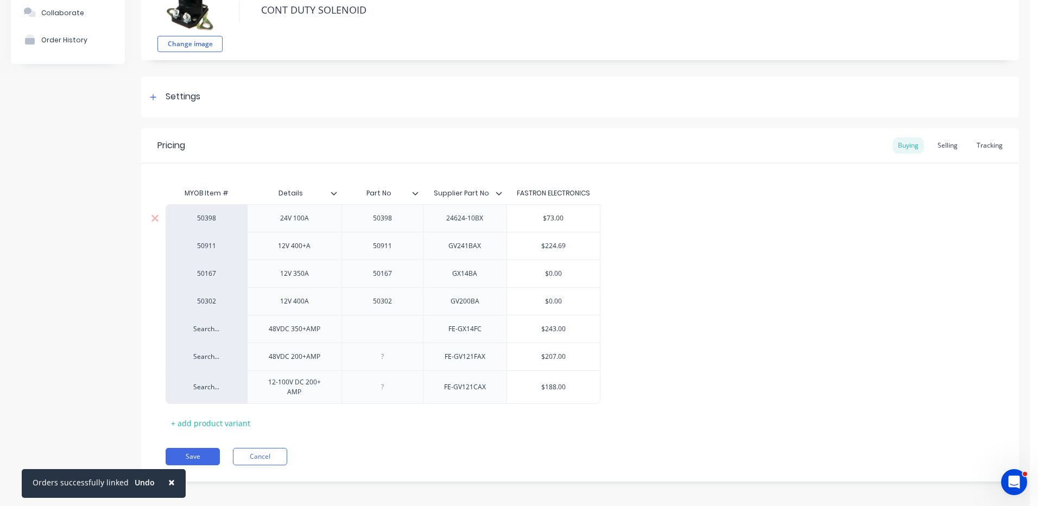
type input "$73.00"
click at [555, 217] on input "$73.00" at bounding box center [553, 218] width 93 height 10
click at [274, 96] on div "Settings" at bounding box center [580, 97] width 878 height 41
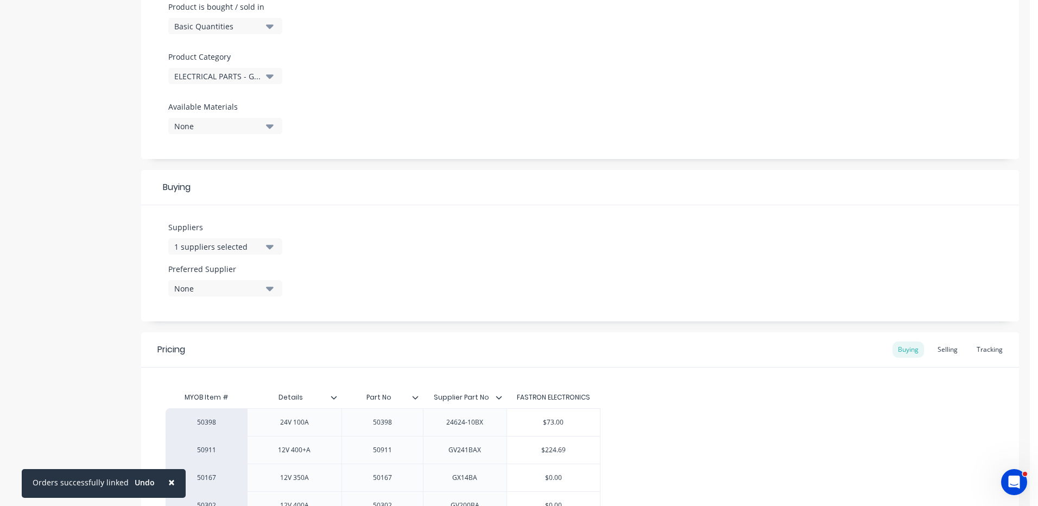
scroll to position [355, 0]
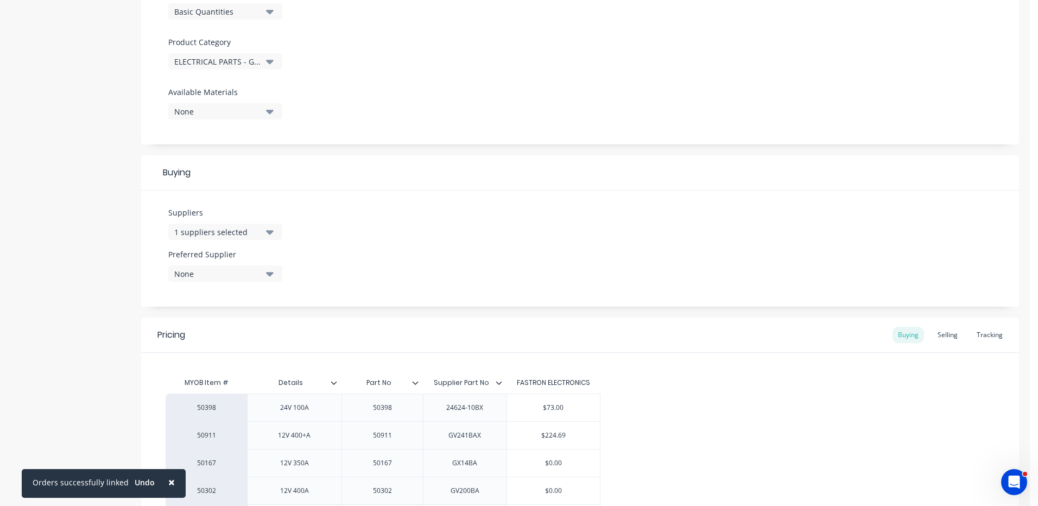
click at [262, 232] on button "1 suppliers selected" at bounding box center [225, 232] width 114 height 16
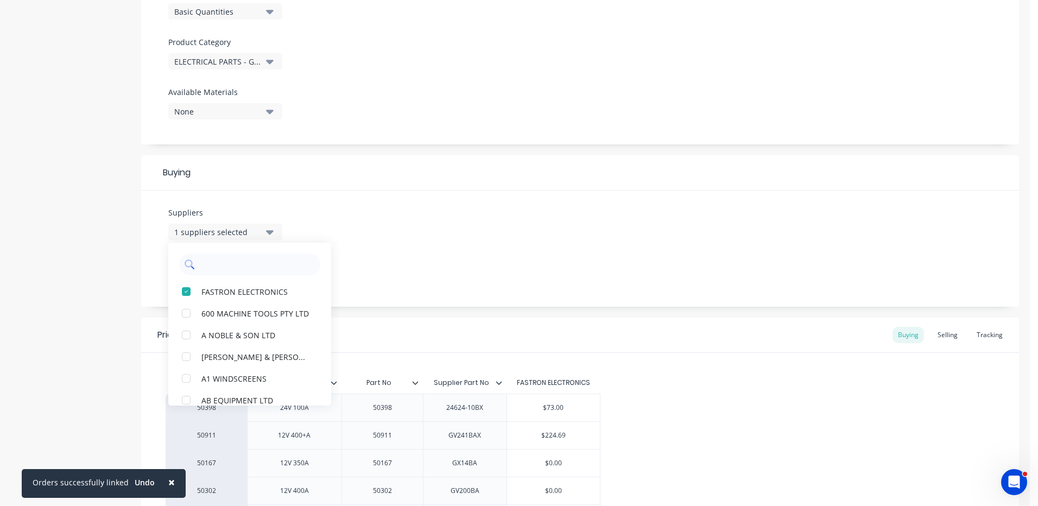
click at [262, 264] on input "text" at bounding box center [257, 265] width 115 height 22
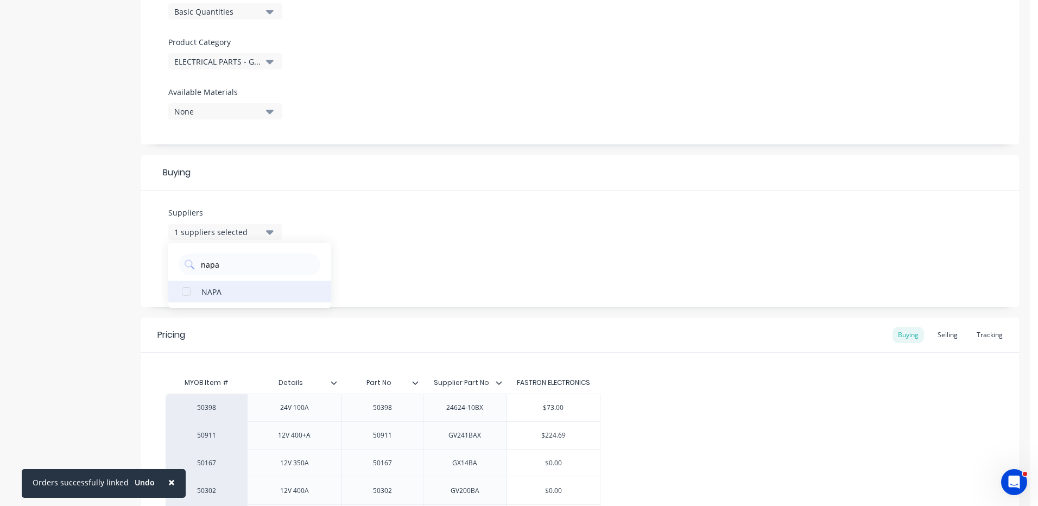
type input "napa"
click at [278, 297] on div "NAPA" at bounding box center [255, 291] width 109 height 11
click at [423, 270] on div "Suppliers 2 suppliers selected napa NAPA Preferred Supplier None" at bounding box center [580, 249] width 878 height 116
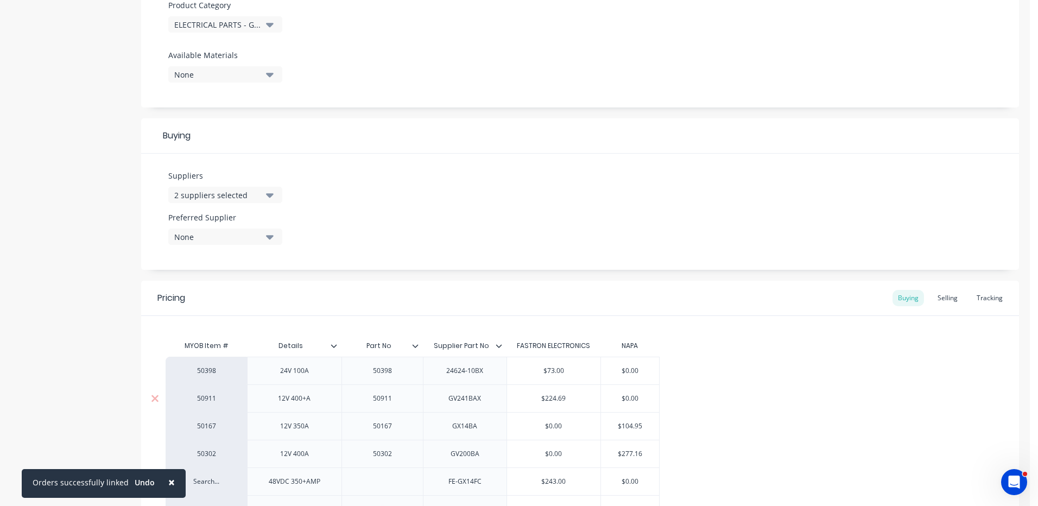
scroll to position [464, 0]
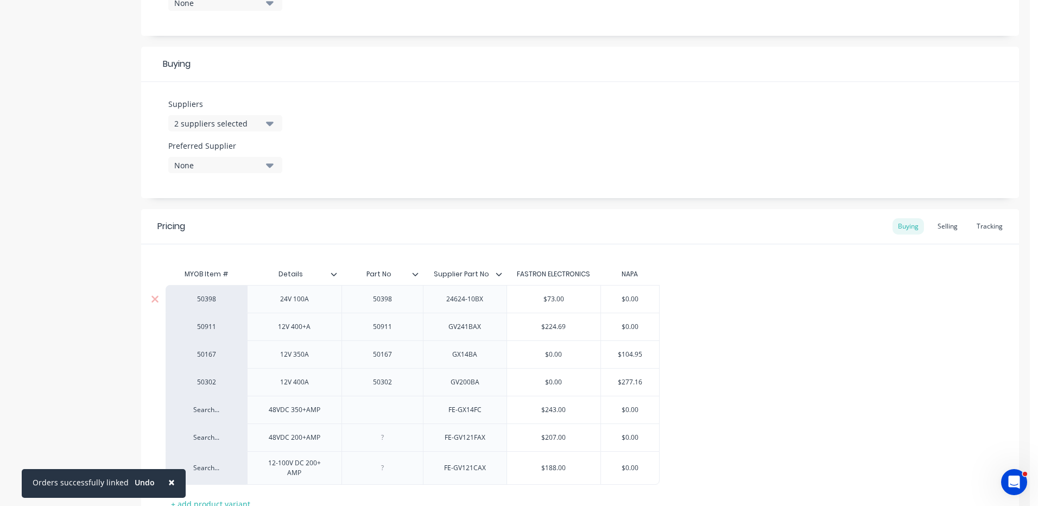
click at [560, 304] on input "$73.00" at bounding box center [554, 299] width 94 height 10
type input "$0"
click at [634, 296] on input "$0.00" at bounding box center [630, 299] width 58 height 10
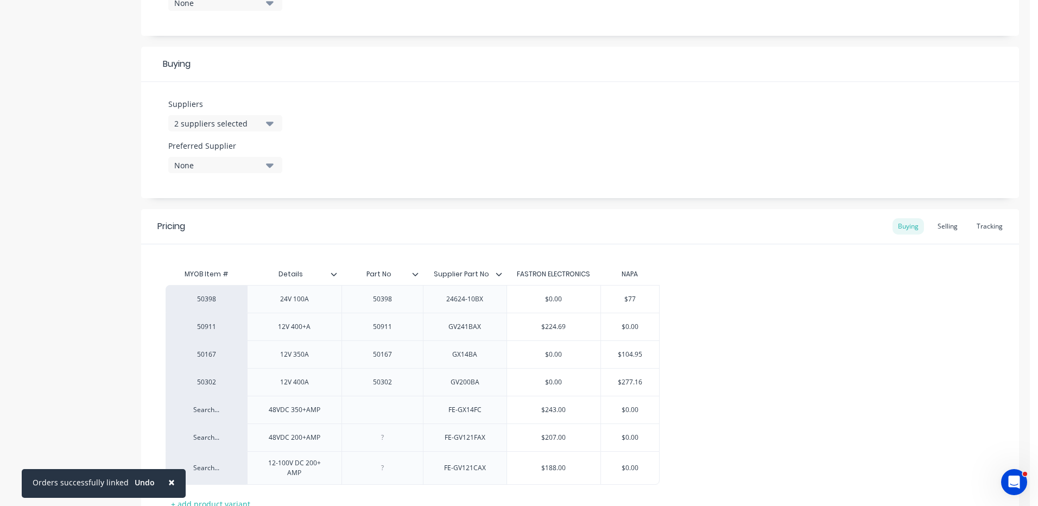
type input "$77"
click at [799, 301] on div "50398 24V 100A 50398 24624-10BX $0.00 $0 $77.00 $77 50911 12V 400+A 50911 GV241…" at bounding box center [580, 385] width 829 height 200
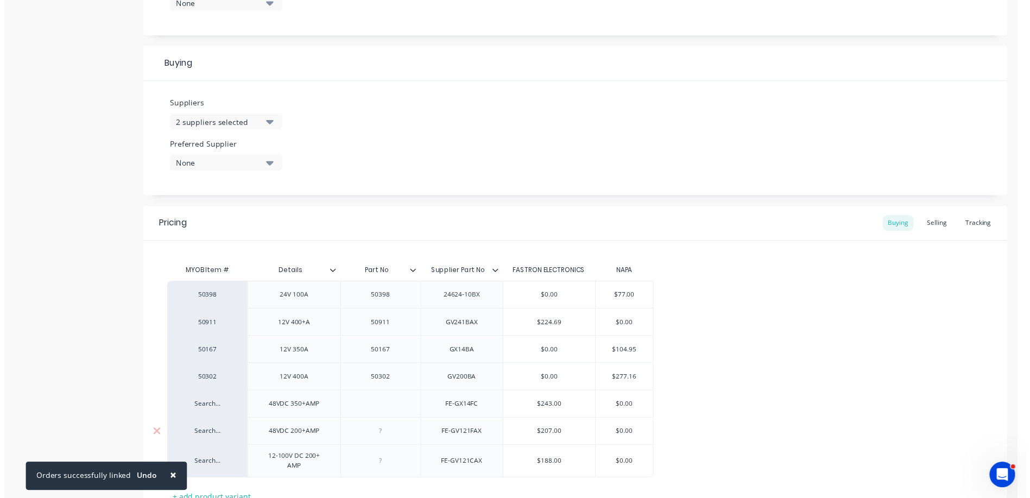
scroll to position [545, 0]
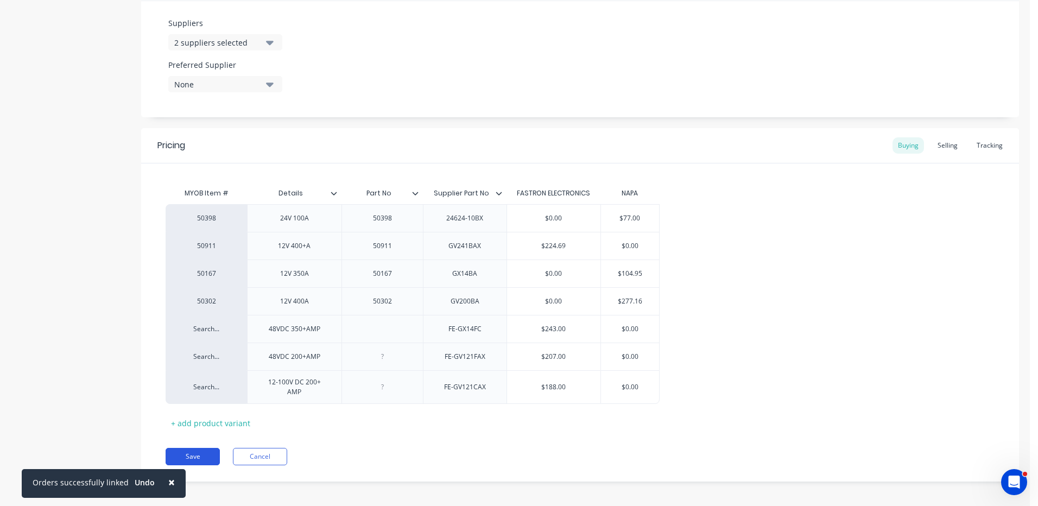
click at [208, 454] on button "Save" at bounding box center [193, 456] width 54 height 17
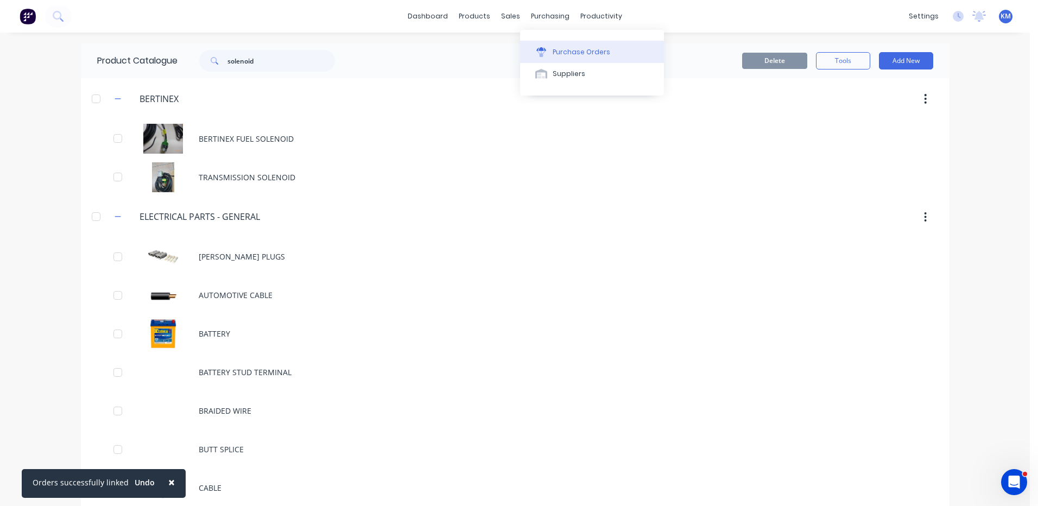
click at [552, 45] on button "Purchase Orders" at bounding box center [592, 52] width 144 height 22
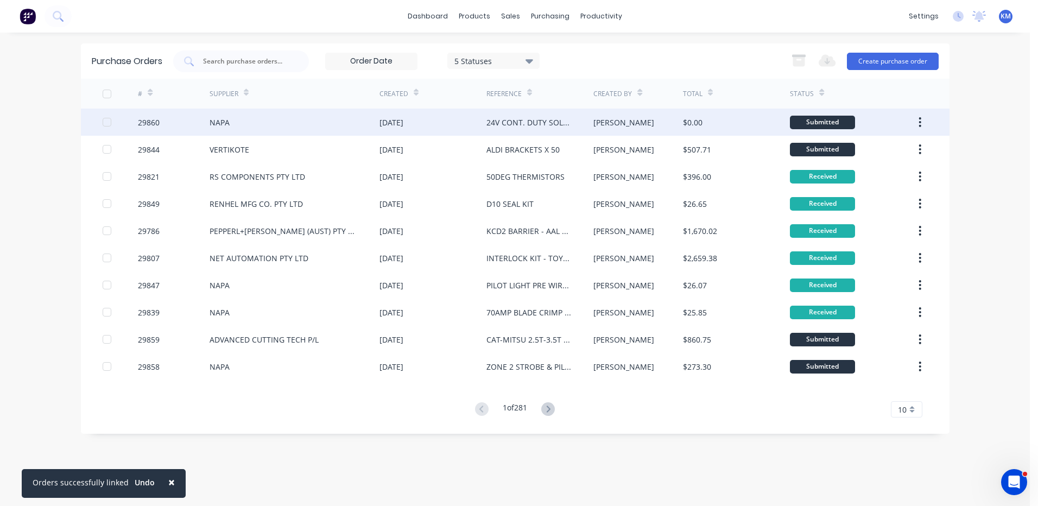
click at [540, 122] on div "24V CONT. DUTY SOLENOID - CROWN X 2" at bounding box center [529, 122] width 85 height 11
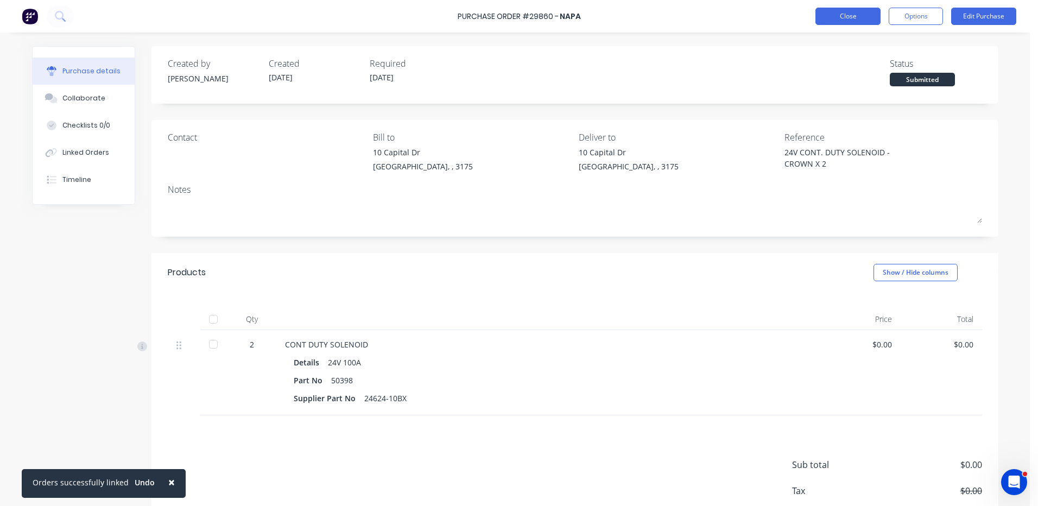
click at [824, 21] on button "Close" at bounding box center [848, 16] width 65 height 17
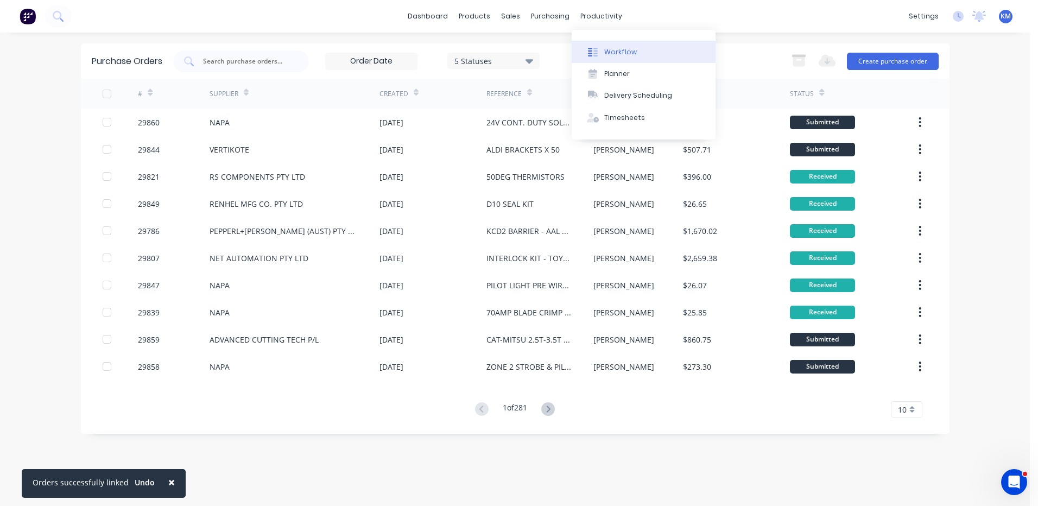
click at [607, 42] on button "Workflow" at bounding box center [644, 52] width 144 height 22
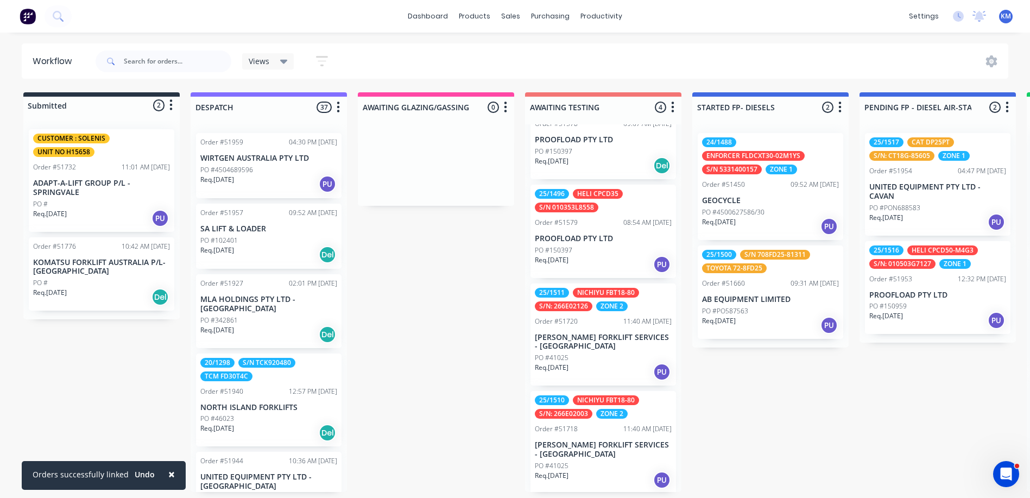
scroll to position [49, 0]
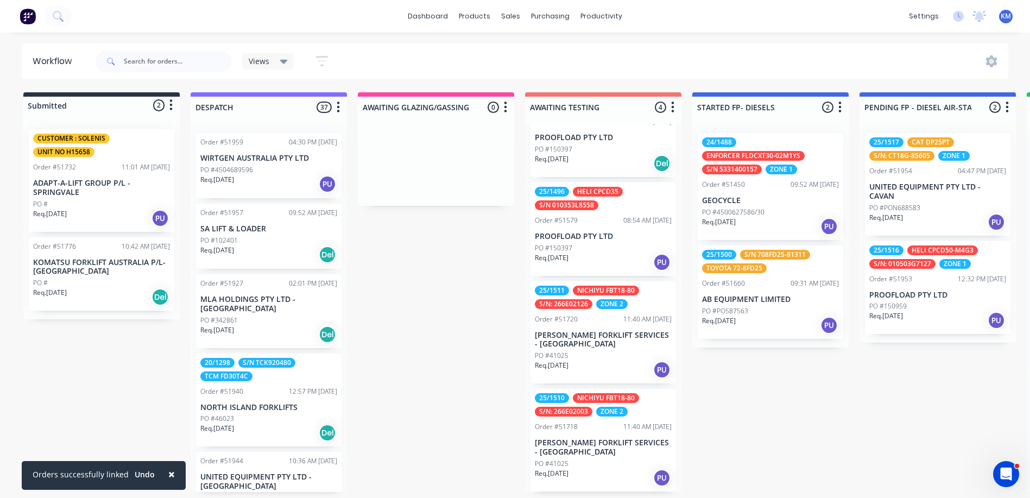
click at [577, 432] on div "25/1510 NICHIYU FBT18-80 S/N: 266E02003 ZONE 2 Order #51718 11:40 AM [DATE] [PE…" at bounding box center [604, 440] width 146 height 103
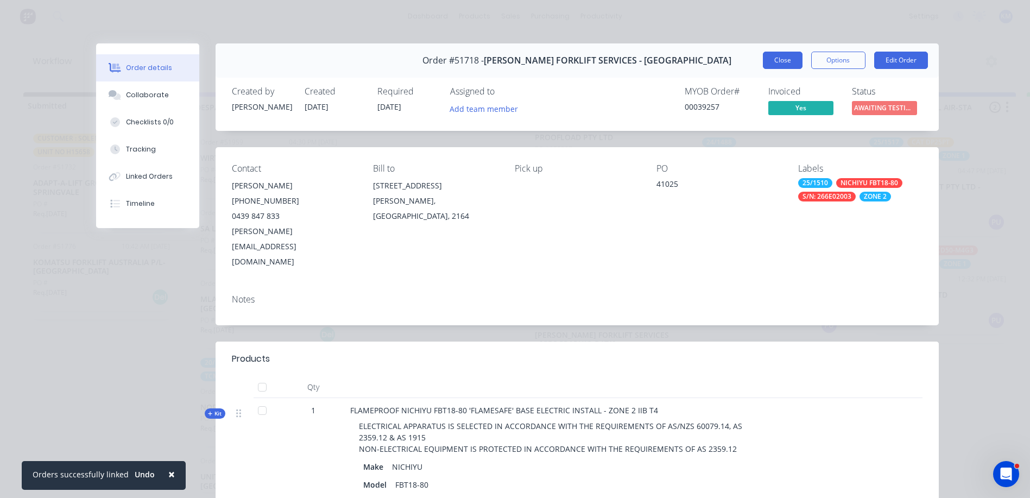
click at [776, 60] on button "Close" at bounding box center [783, 60] width 40 height 17
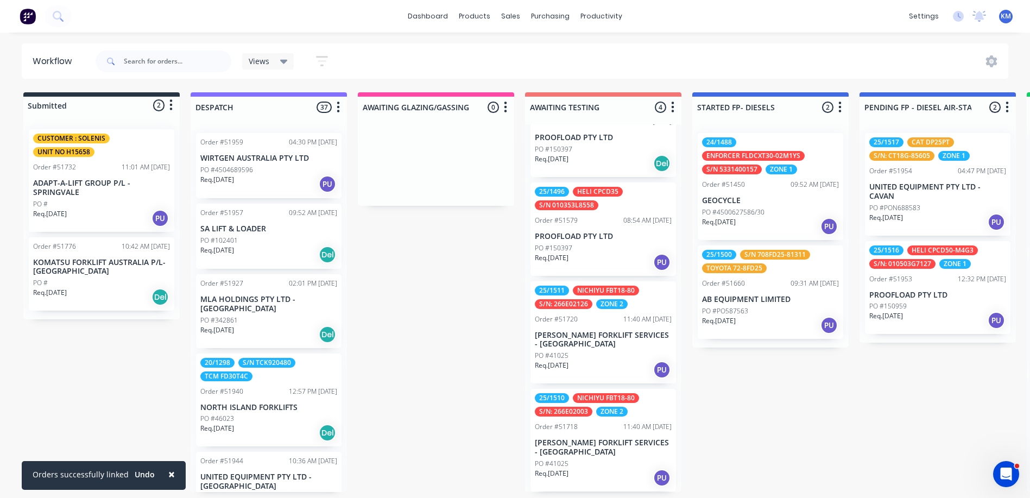
click at [598, 332] on p "[PERSON_NAME] FORKLIFT SERVICES - [GEOGRAPHIC_DATA]" at bounding box center [603, 340] width 137 height 18
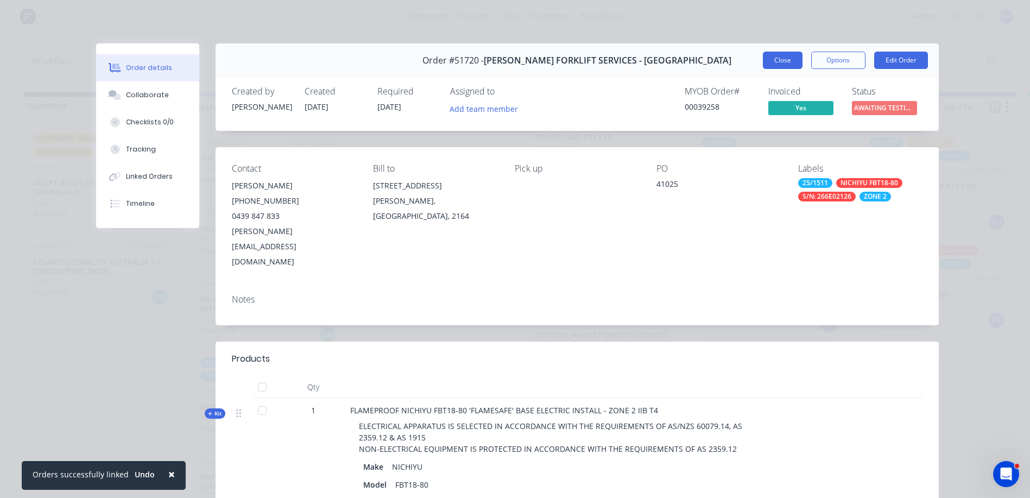
click at [784, 56] on button "Close" at bounding box center [783, 60] width 40 height 17
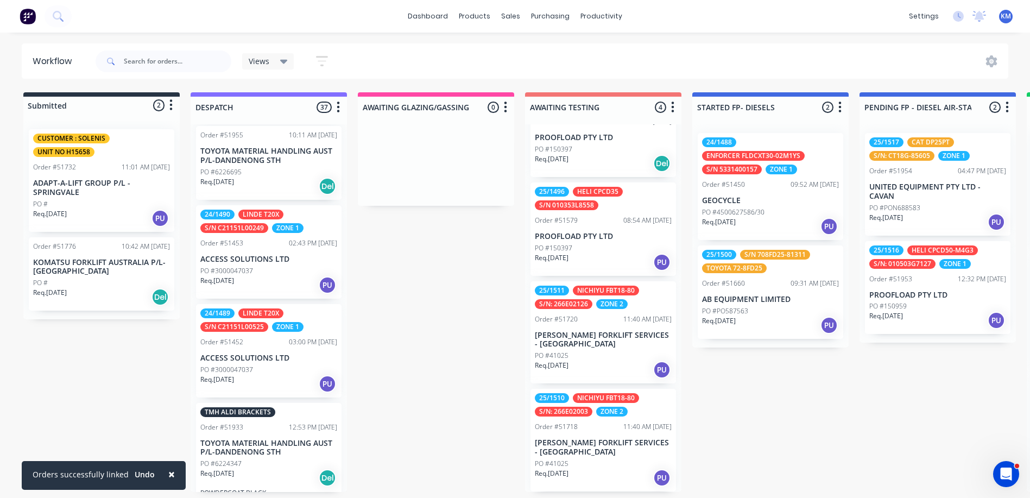
scroll to position [2, 0]
click at [259, 425] on div "TMH ALDI BRACKETS Order #51933 12:53 PM [DATE] TOYOTA MATERIAL HANDLING AUST P/…" at bounding box center [269, 452] width 146 height 99
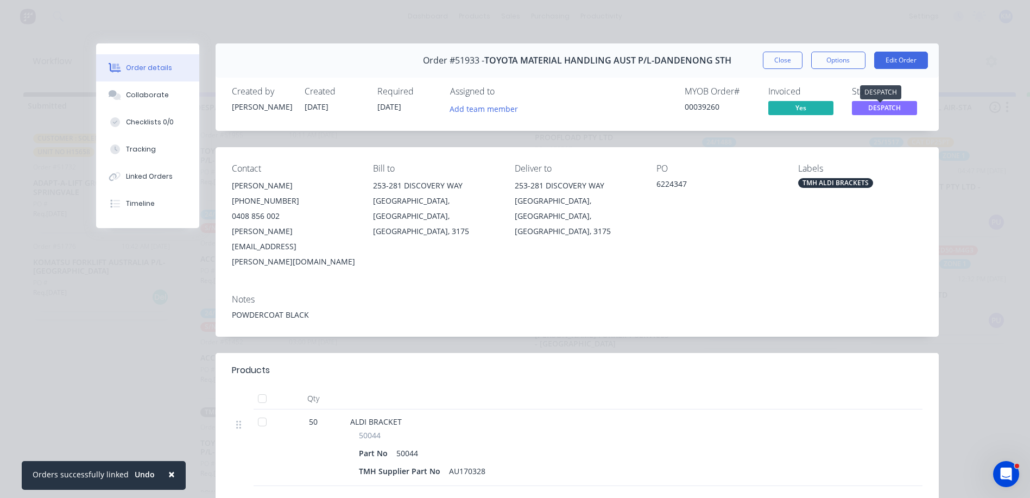
click at [895, 106] on span "DESPATCH" at bounding box center [884, 108] width 65 height 14
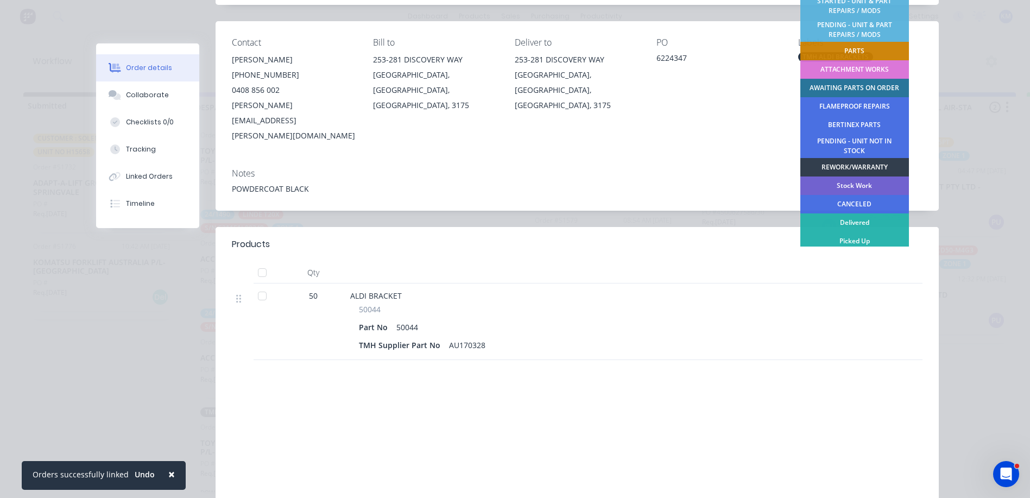
scroll to position [185, 0]
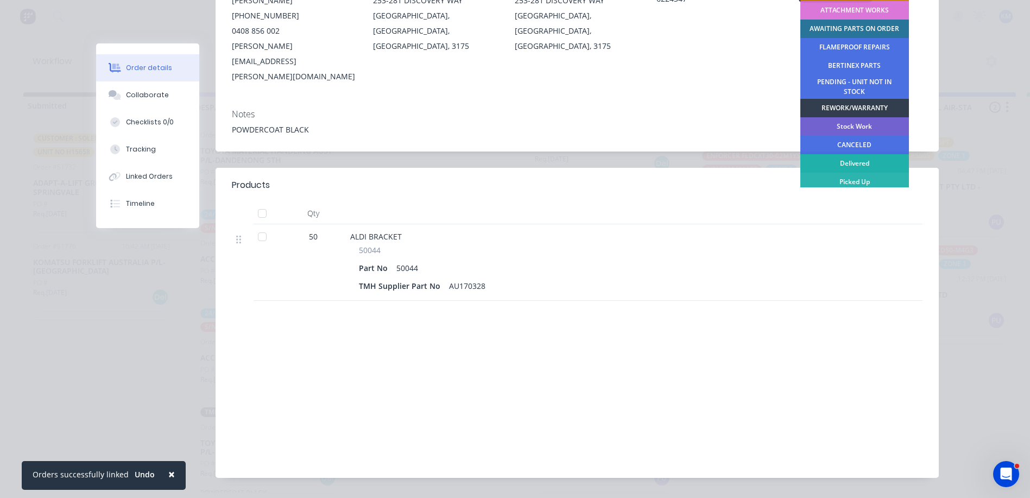
click at [845, 166] on div "Delivered" at bounding box center [855, 163] width 109 height 18
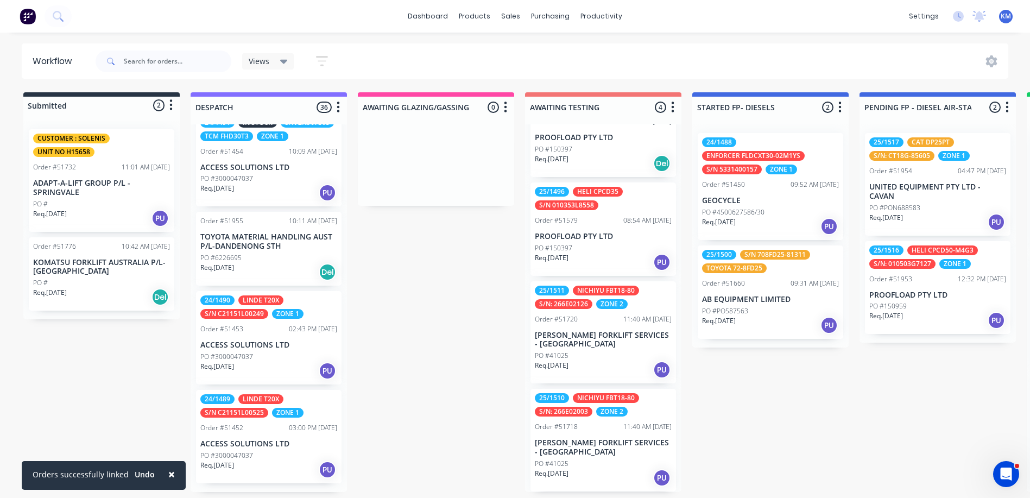
scroll to position [2736, 0]
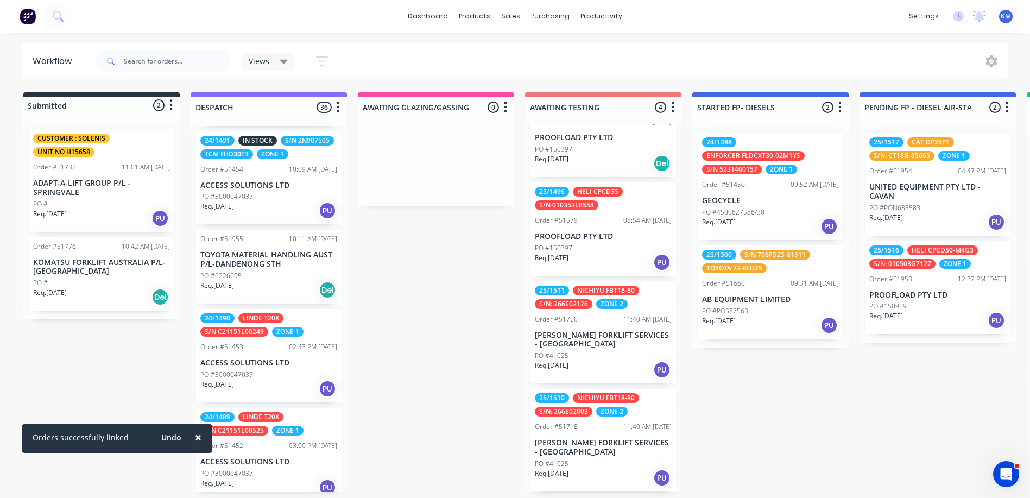
click at [270, 271] on div "PO #6226695" at bounding box center [268, 276] width 137 height 10
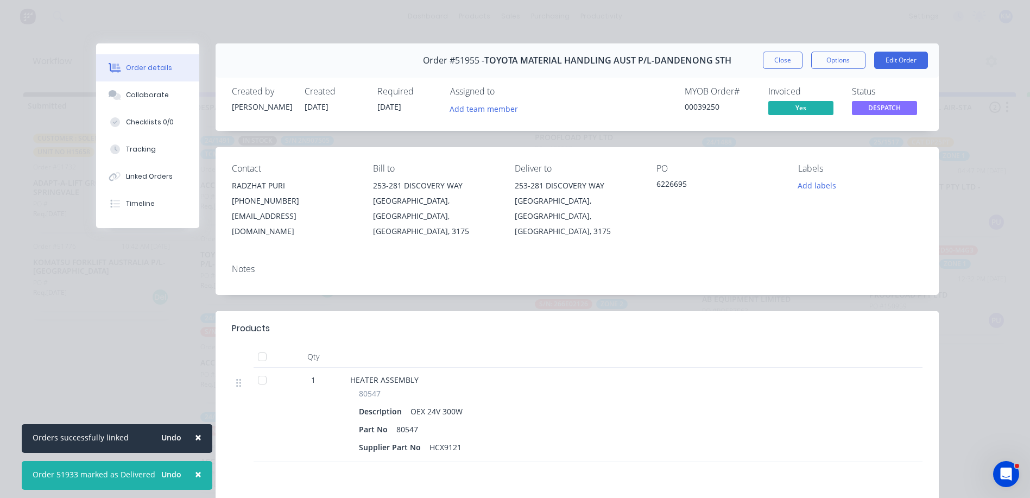
click at [884, 104] on span "DESPATCH" at bounding box center [884, 108] width 65 height 14
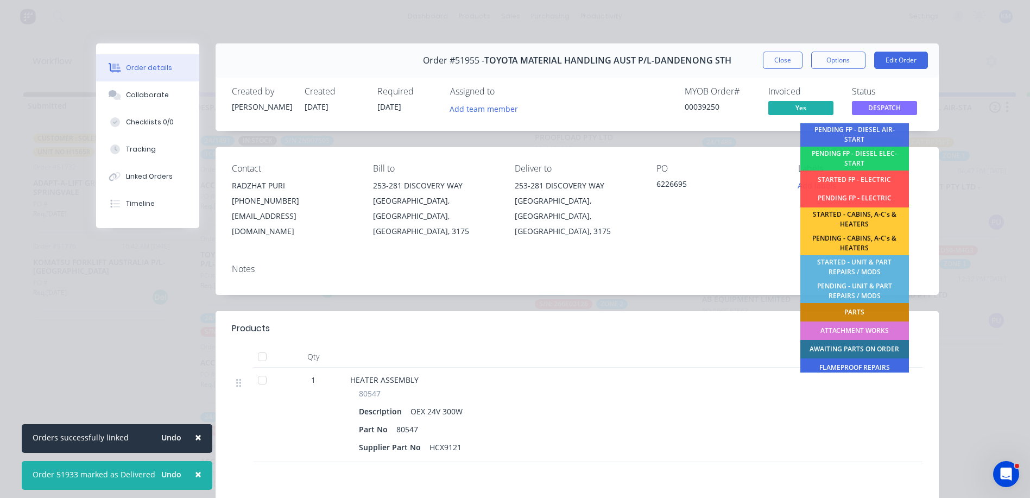
scroll to position [215, 0]
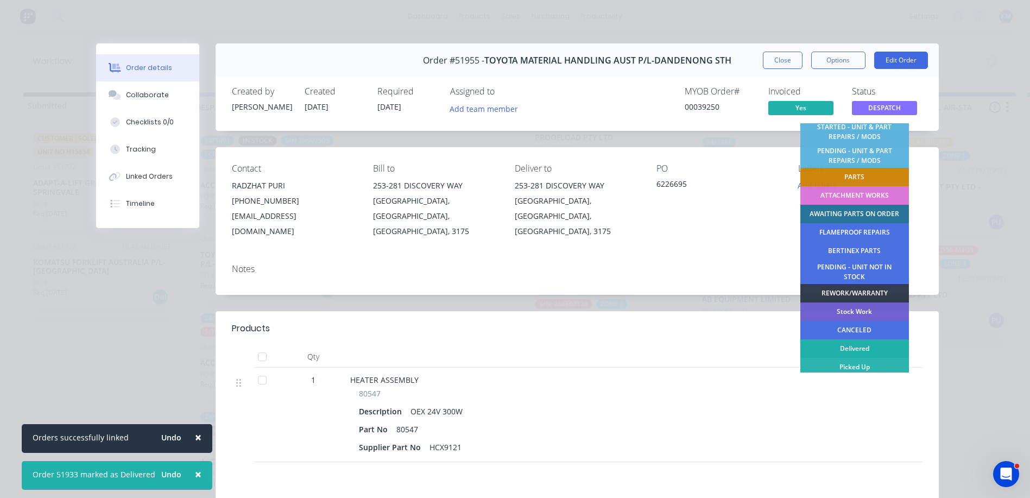
click at [847, 348] on div "Delivered" at bounding box center [855, 348] width 109 height 18
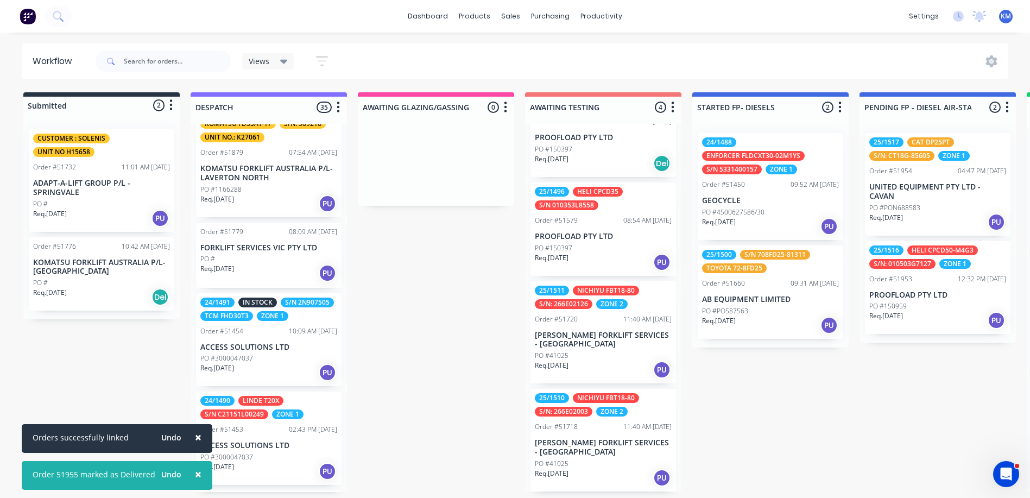
scroll to position [2548, 0]
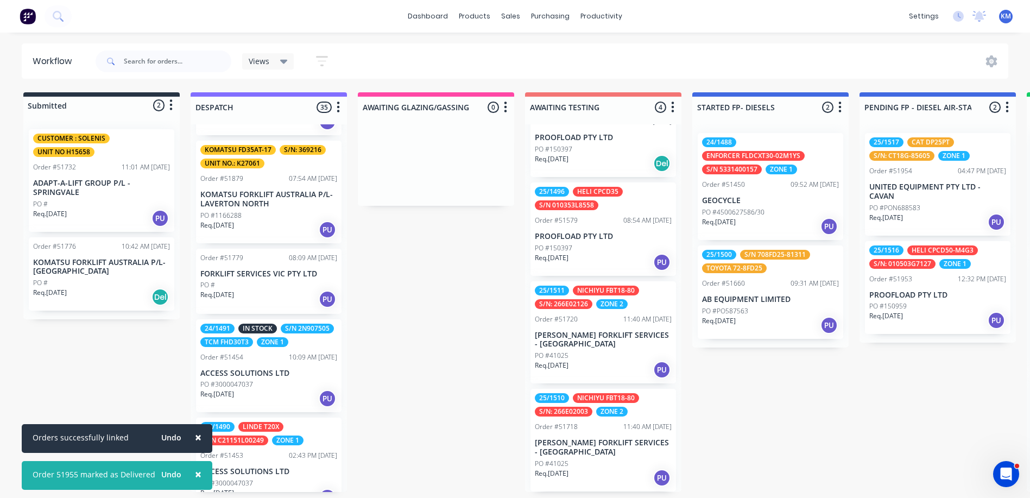
click at [278, 269] on p "FORKLIFT SERVICES VIC PTY LTD" at bounding box center [268, 273] width 137 height 9
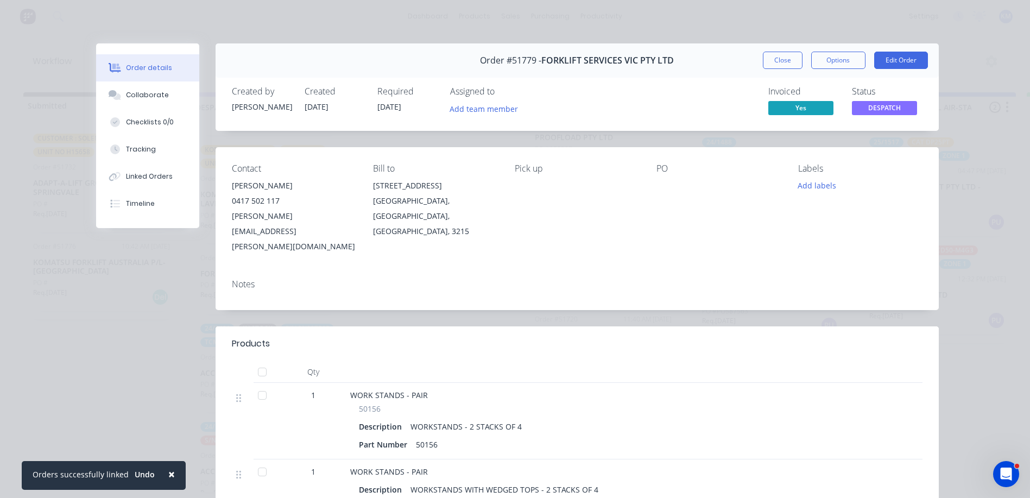
click at [884, 111] on span "DESPATCH" at bounding box center [884, 108] width 65 height 14
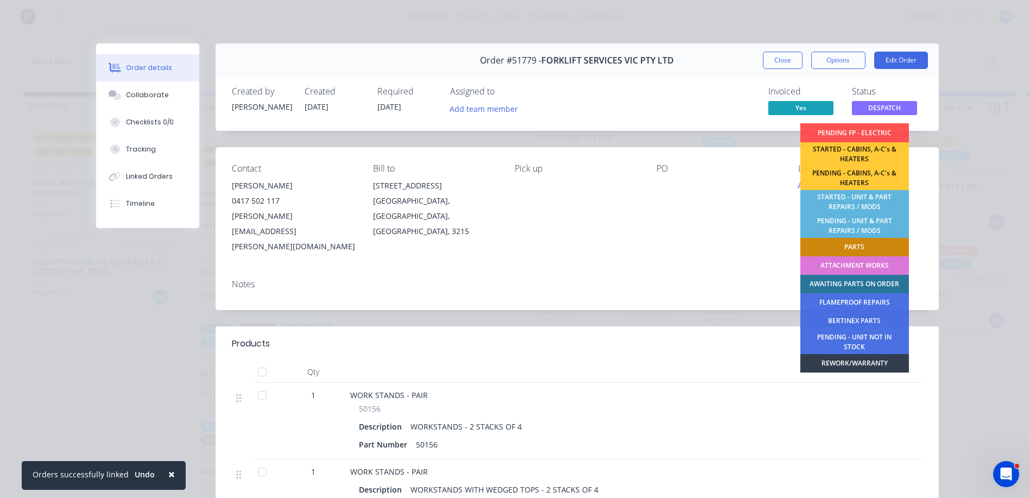
scroll to position [215, 0]
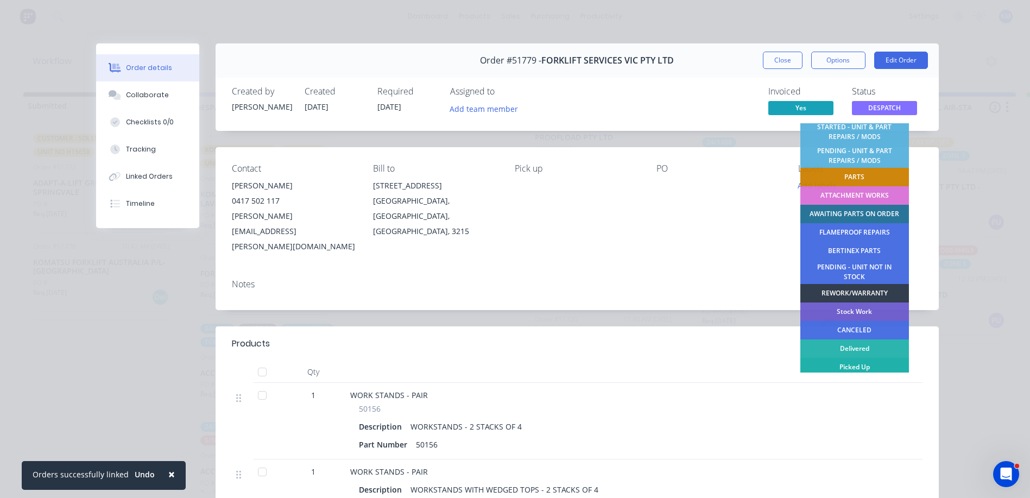
click at [862, 363] on div "Picked Up" at bounding box center [855, 367] width 109 height 18
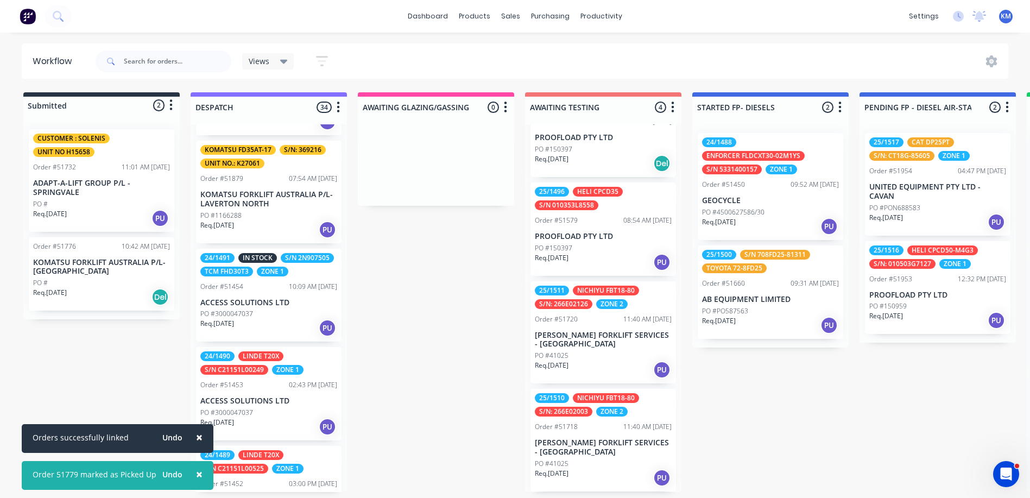
click at [267, 190] on p "KOMATSU FORKLIFT AUSTRALIA P/L-LAVERTON NORTH" at bounding box center [268, 199] width 137 height 18
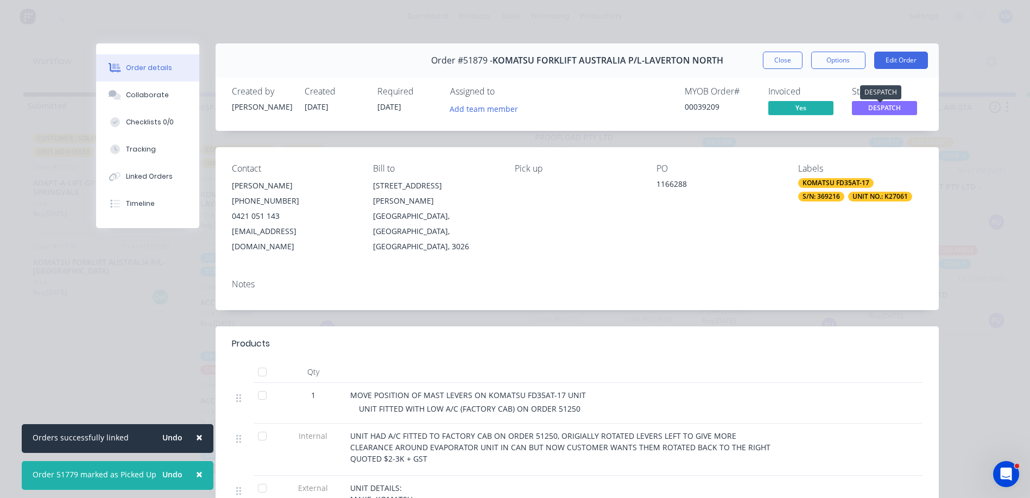
click at [883, 105] on span "DESPATCH" at bounding box center [884, 108] width 65 height 14
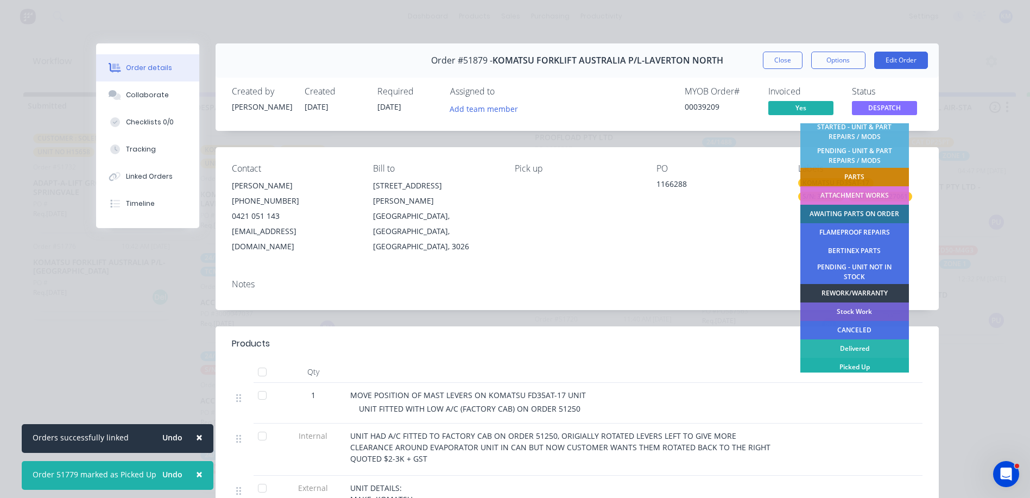
click at [880, 367] on div "Picked Up" at bounding box center [855, 367] width 109 height 18
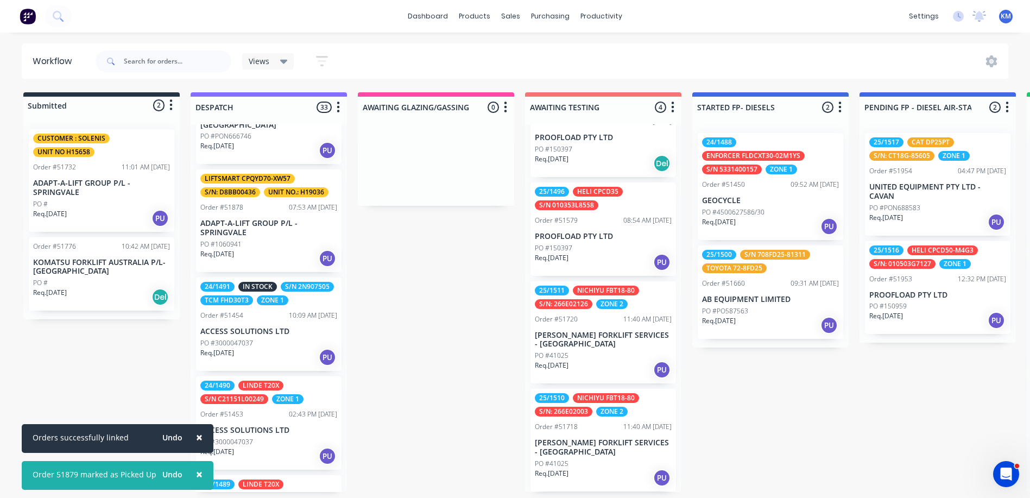
scroll to position [2370, 0]
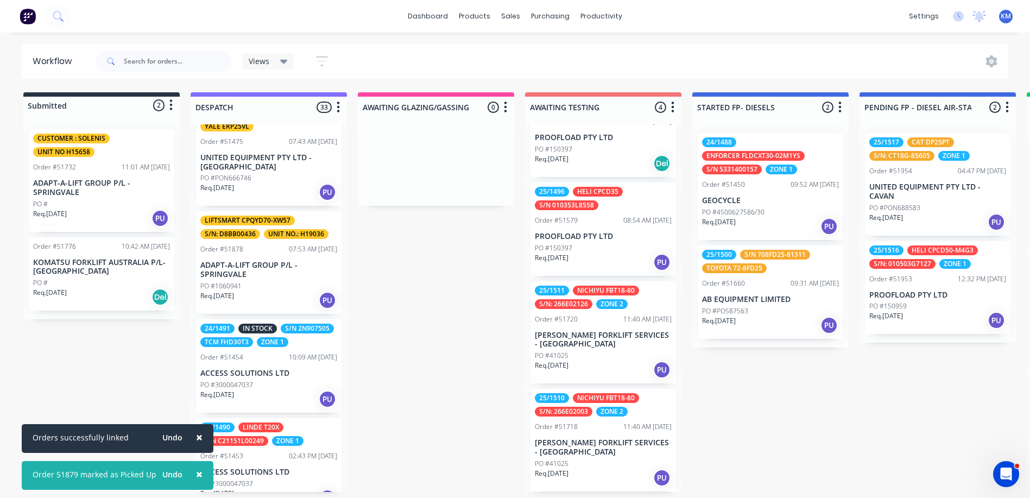
click at [288, 261] on p "ADAPT-A-LIFT GROUP P/L - SPRINGVALE" at bounding box center [268, 270] width 137 height 18
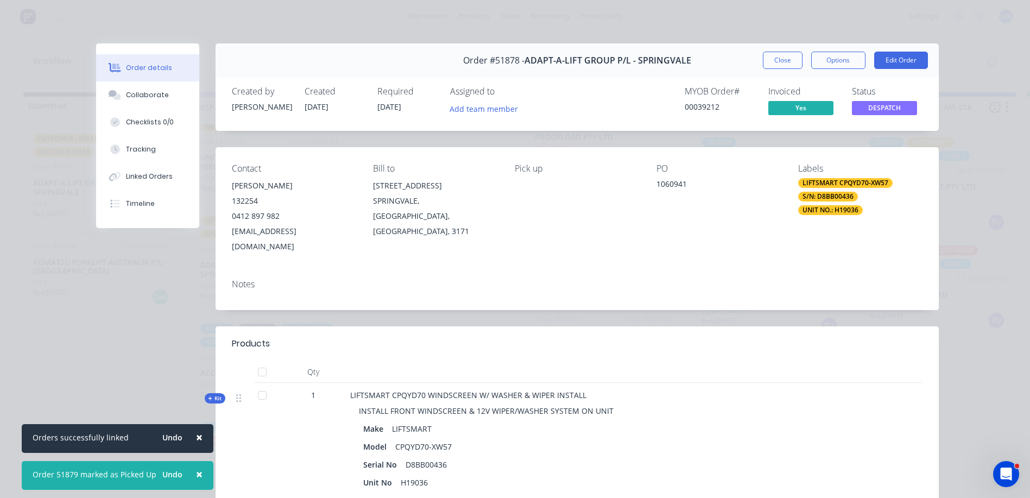
click at [891, 109] on span "DESPATCH" at bounding box center [884, 108] width 65 height 14
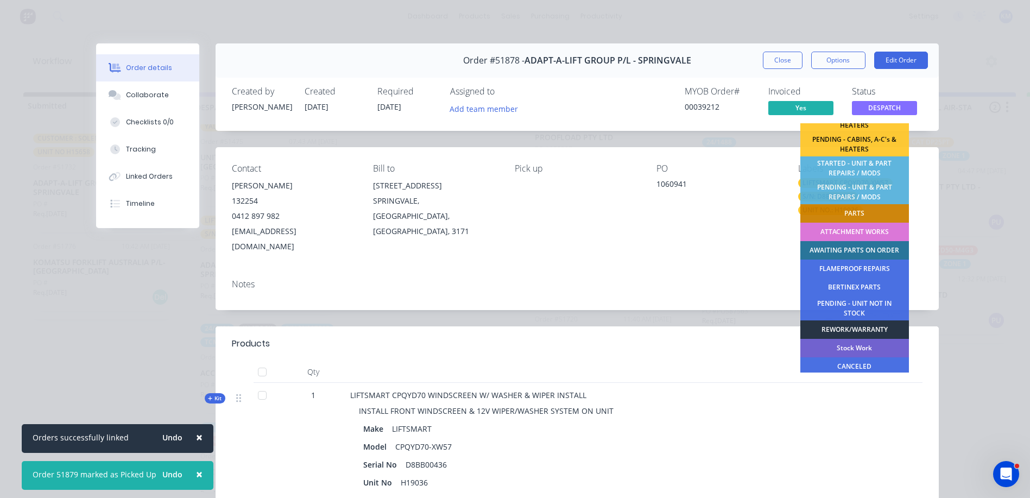
scroll to position [215, 0]
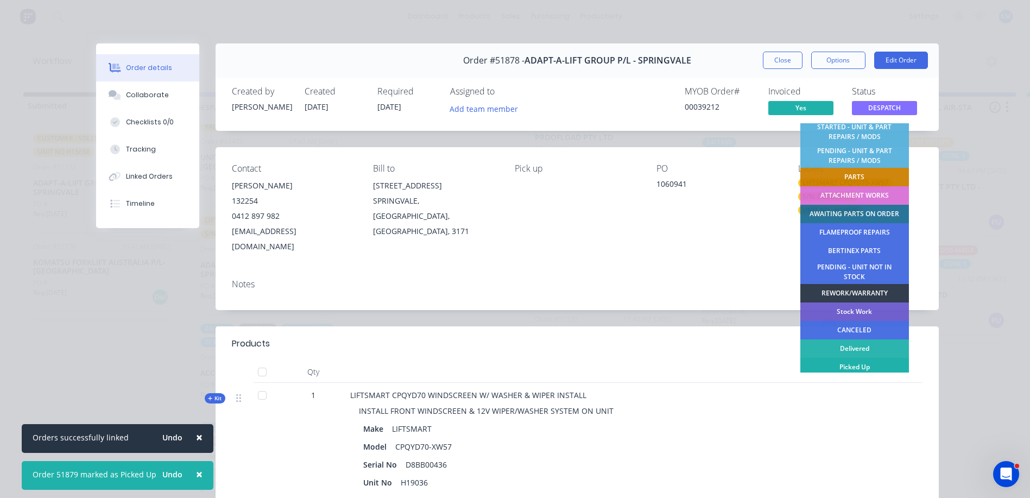
click at [827, 365] on div "Picked Up" at bounding box center [855, 367] width 109 height 18
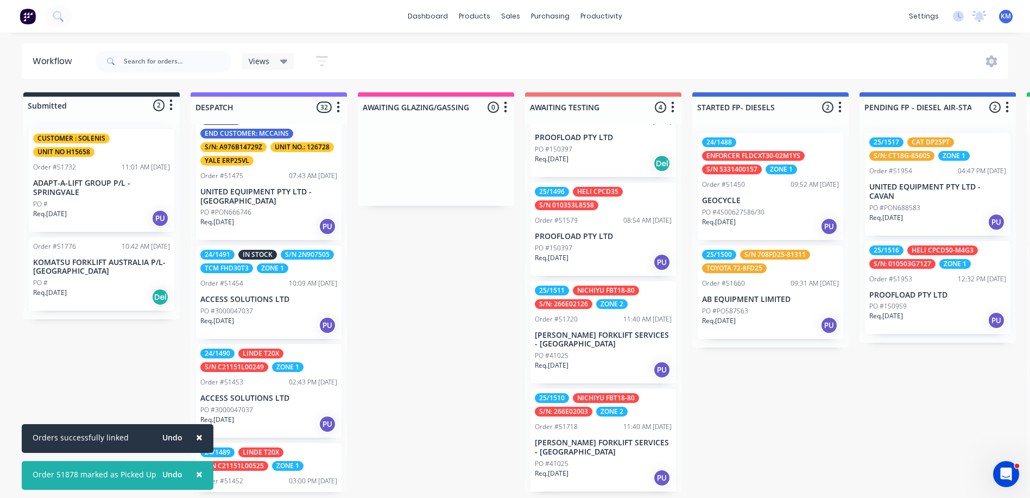
scroll to position [2207, 0]
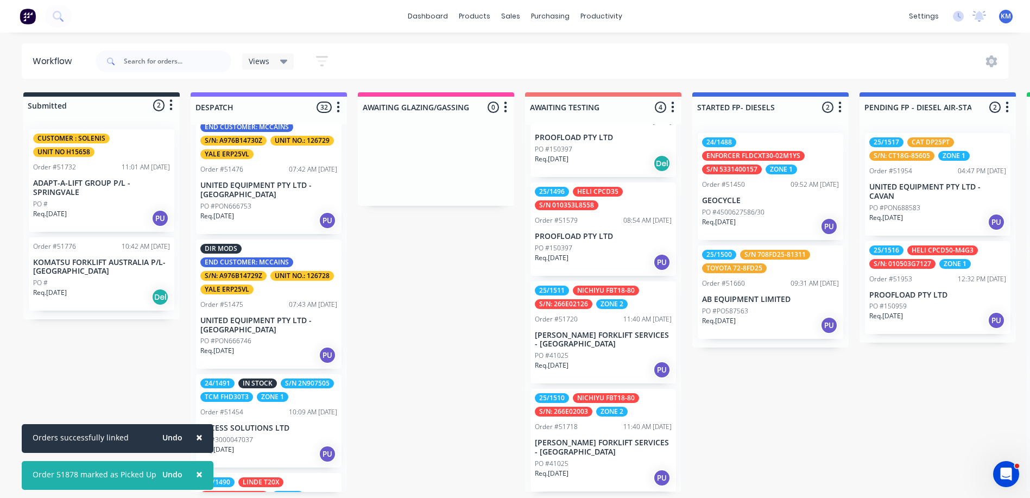
click at [269, 300] on div "Order #51475 07:43 AM [DATE]" at bounding box center [268, 305] width 137 height 10
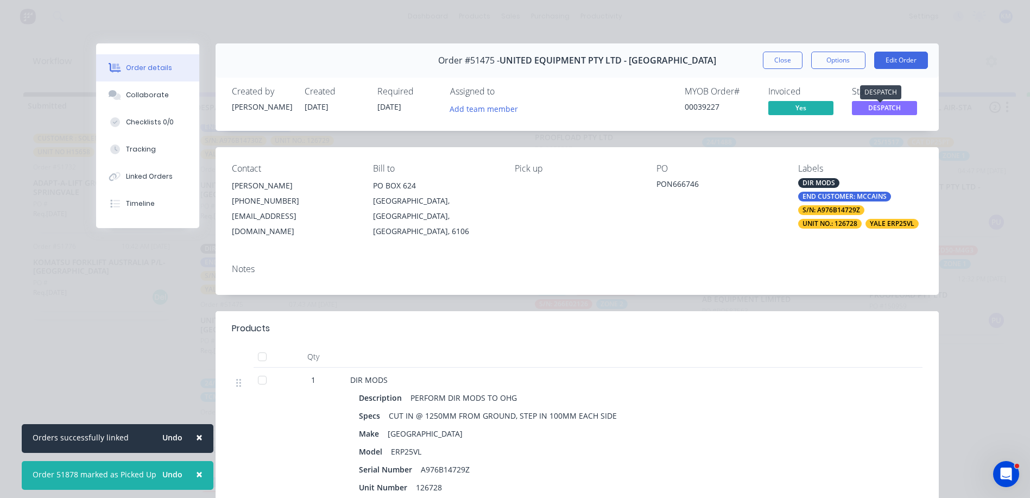
click at [859, 108] on span "DESPATCH" at bounding box center [884, 108] width 65 height 14
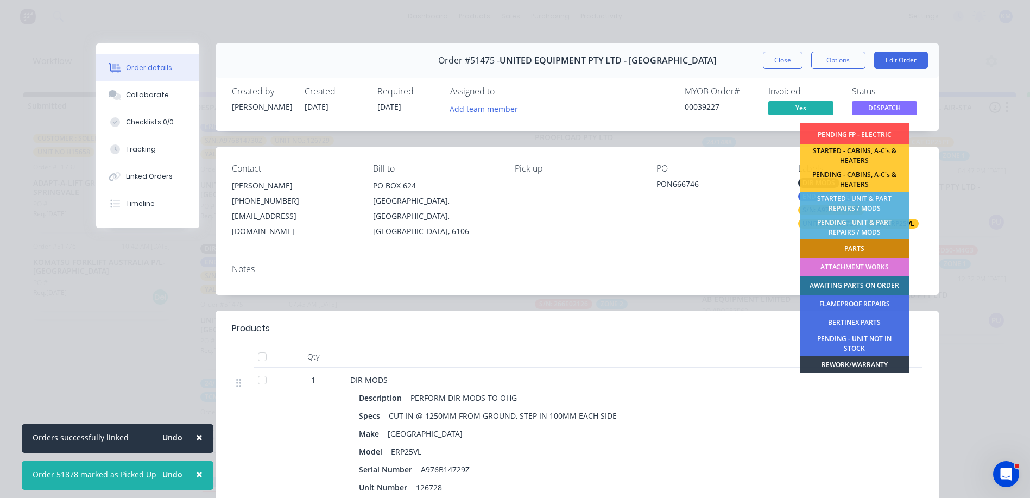
scroll to position [215, 0]
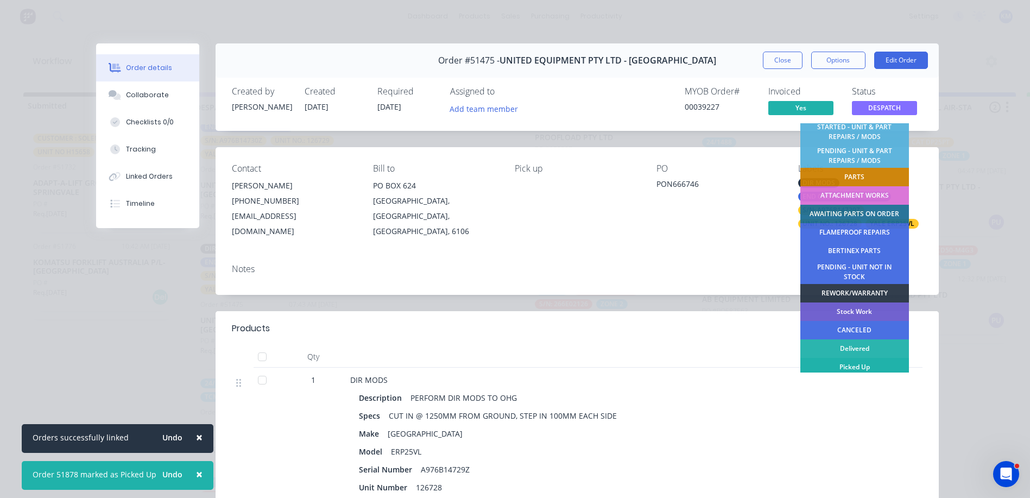
click at [855, 366] on div "Picked Up" at bounding box center [855, 367] width 109 height 18
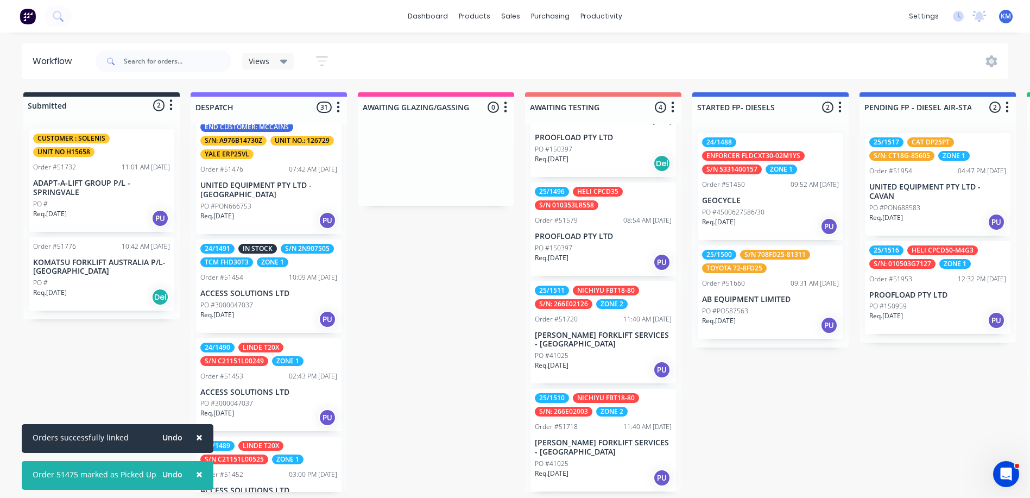
click at [270, 146] on div "UNIT NO.: 126729" at bounding box center [302, 141] width 64 height 10
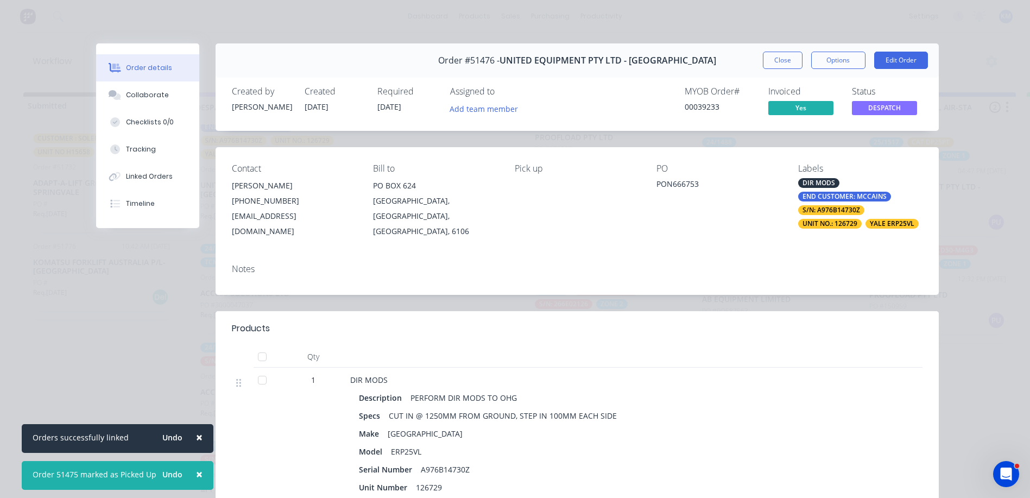
click at [867, 105] on span "DESPATCH" at bounding box center [884, 108] width 65 height 14
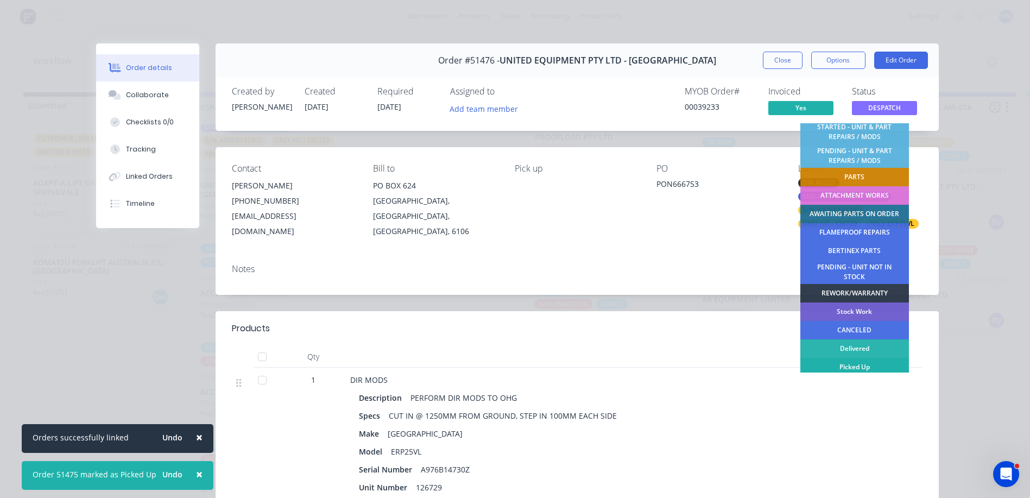
click at [879, 367] on div "Picked Up" at bounding box center [855, 367] width 109 height 18
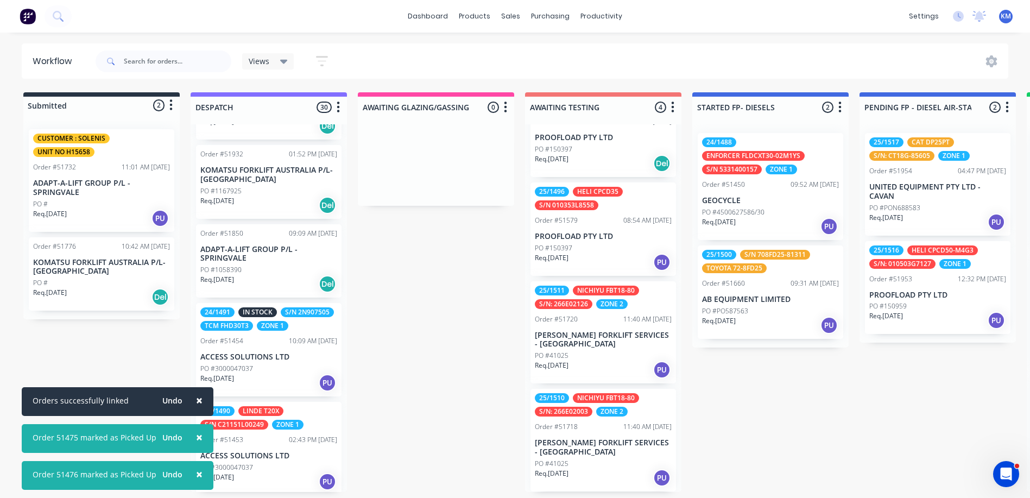
scroll to position [1992, 0]
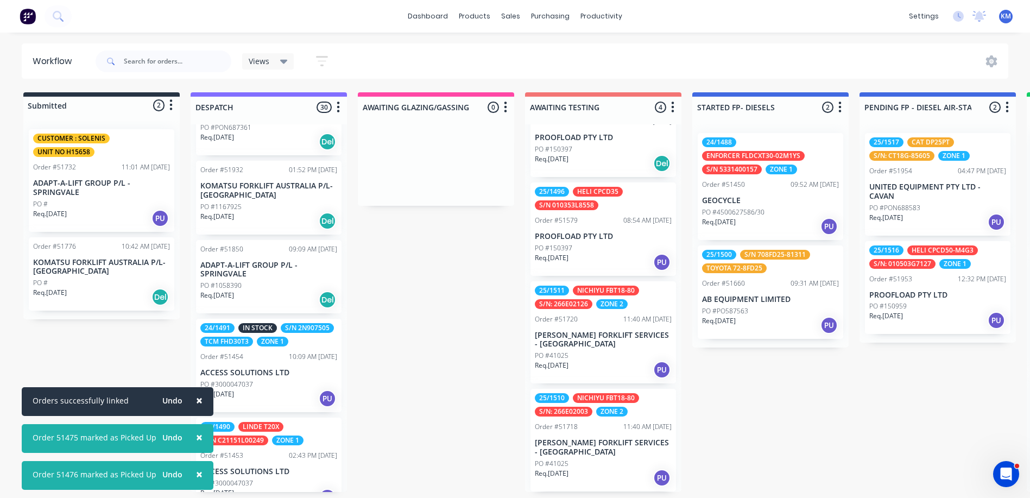
click at [278, 261] on p "ADAPT-A-LIFT GROUP P/L - SPRINGVALE" at bounding box center [268, 270] width 137 height 18
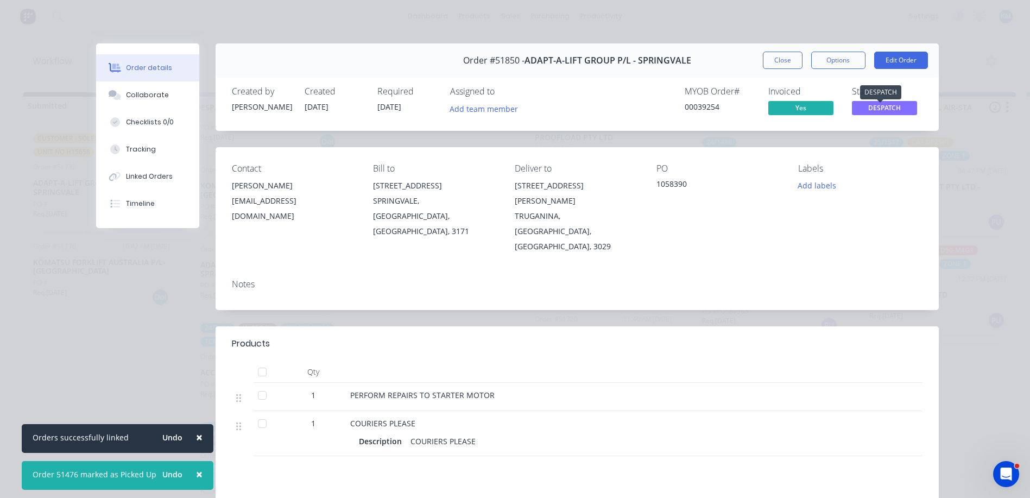
click at [891, 110] on span "DESPATCH" at bounding box center [884, 108] width 65 height 14
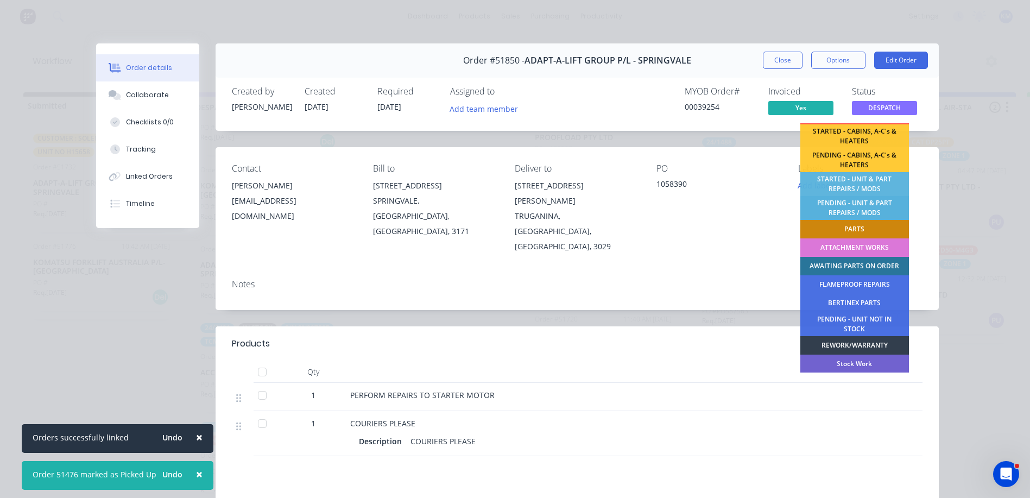
scroll to position [215, 0]
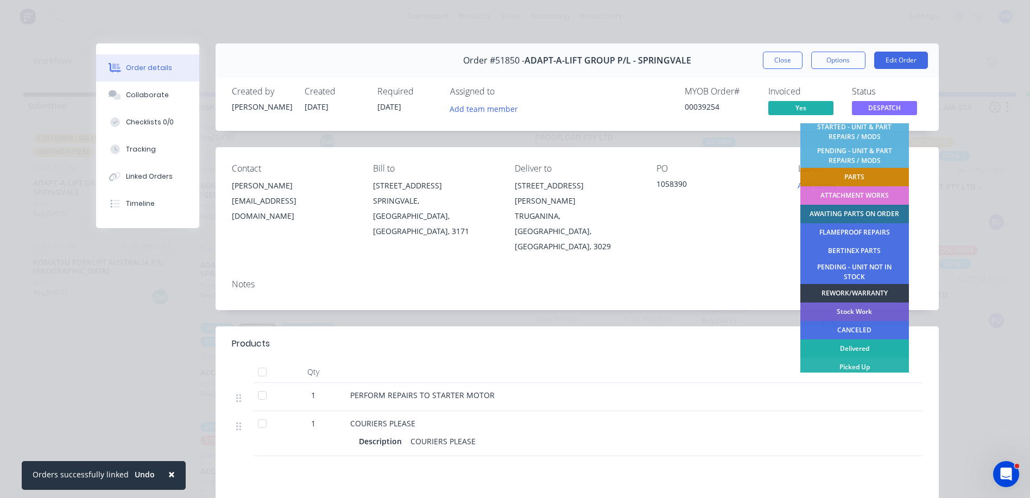
click at [868, 349] on div "Delivered" at bounding box center [855, 348] width 109 height 18
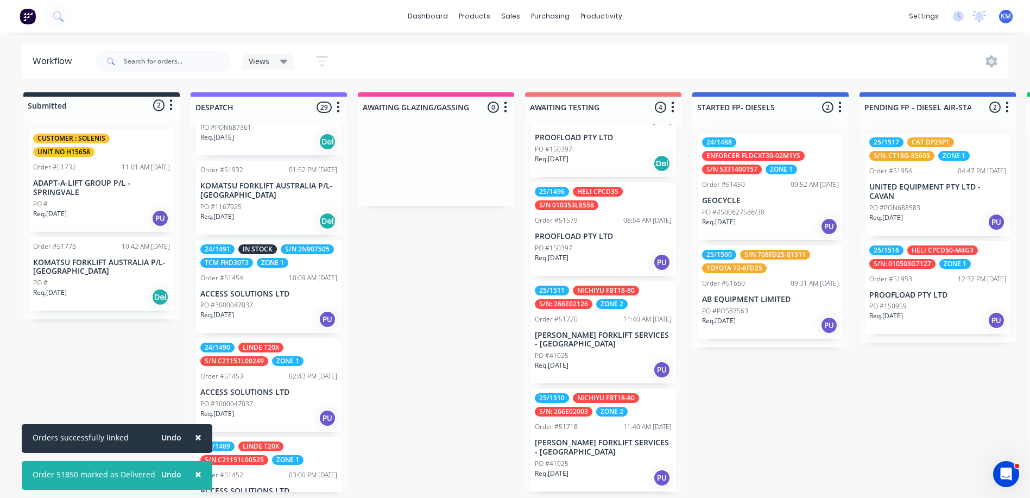
click at [263, 181] on p "KOMATSU FORKLIFT AUSTRALIA P/L-[GEOGRAPHIC_DATA]" at bounding box center [268, 190] width 137 height 18
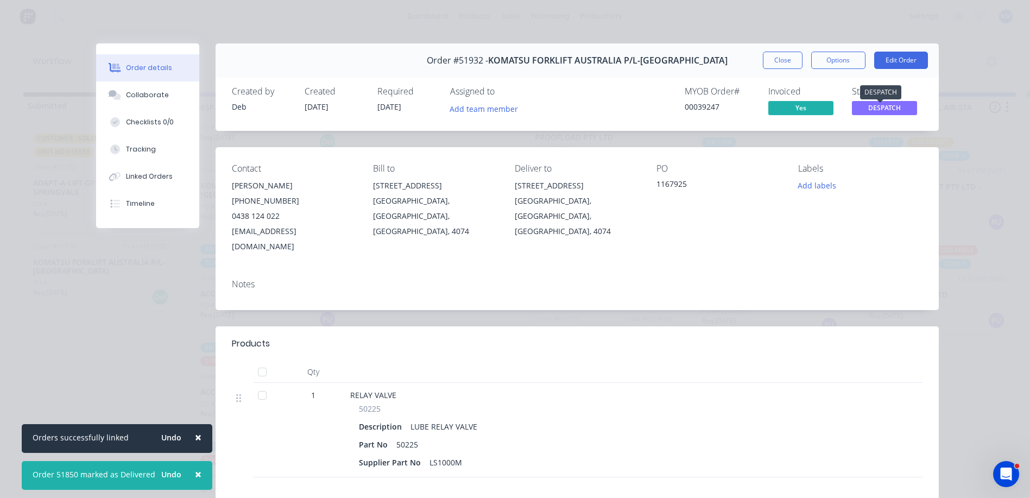
click at [892, 112] on span "DESPATCH" at bounding box center [884, 108] width 65 height 14
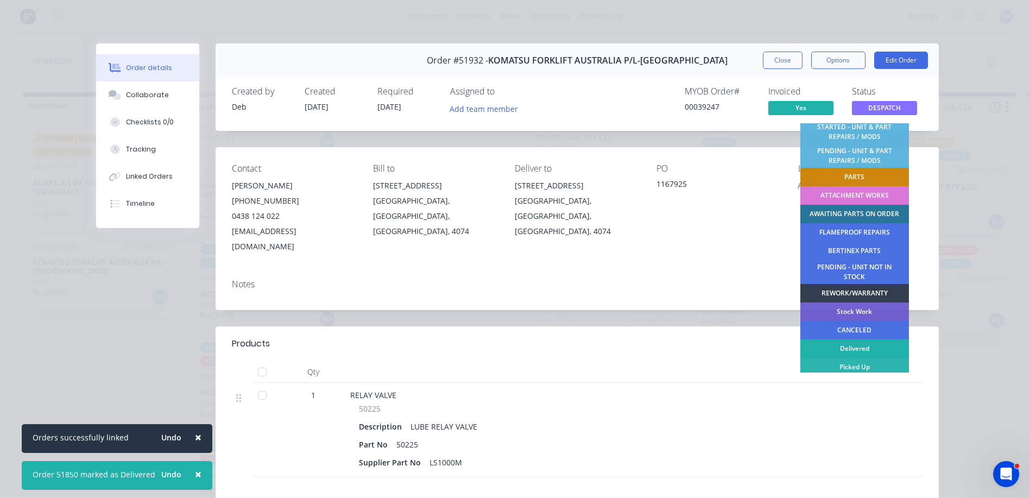
drag, startPoint x: 864, startPoint y: 352, endPoint x: 690, endPoint y: 333, distance: 174.8
click at [865, 352] on div "Delivered" at bounding box center [855, 348] width 109 height 18
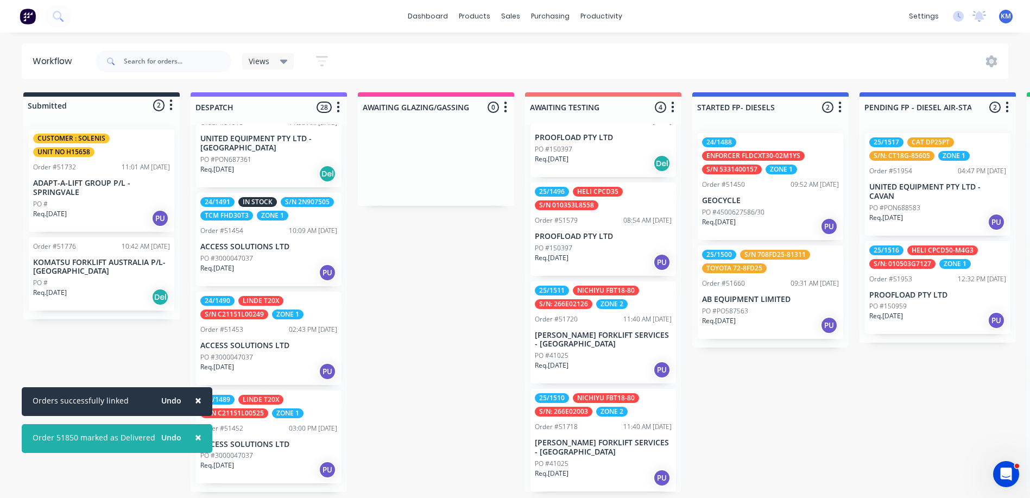
scroll to position [1942, 0]
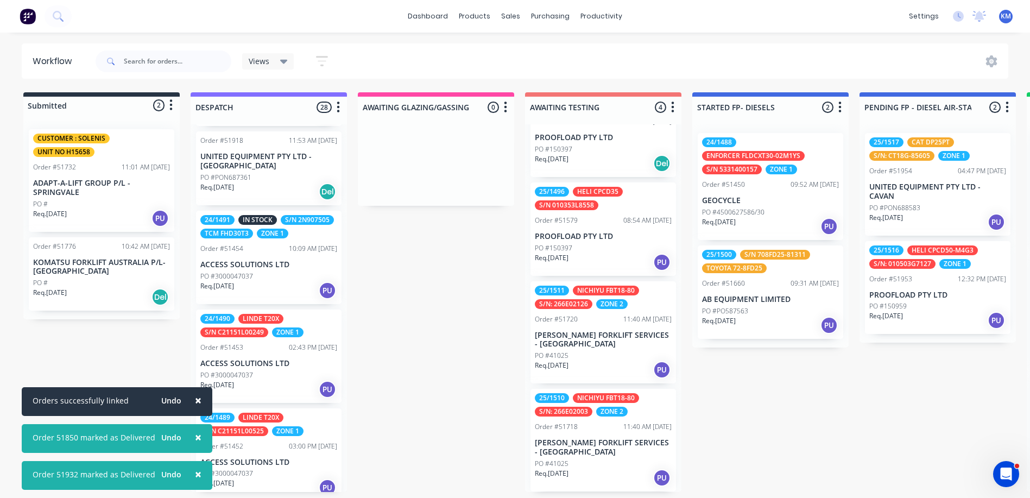
click at [298, 182] on div "Req. [DATE] Del" at bounding box center [268, 191] width 137 height 18
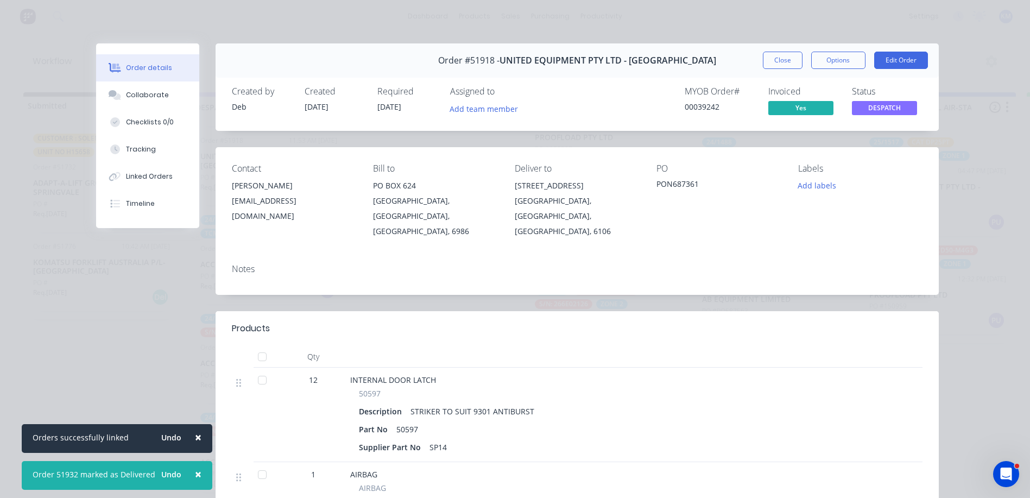
click at [887, 104] on span "DESPATCH" at bounding box center [884, 108] width 65 height 14
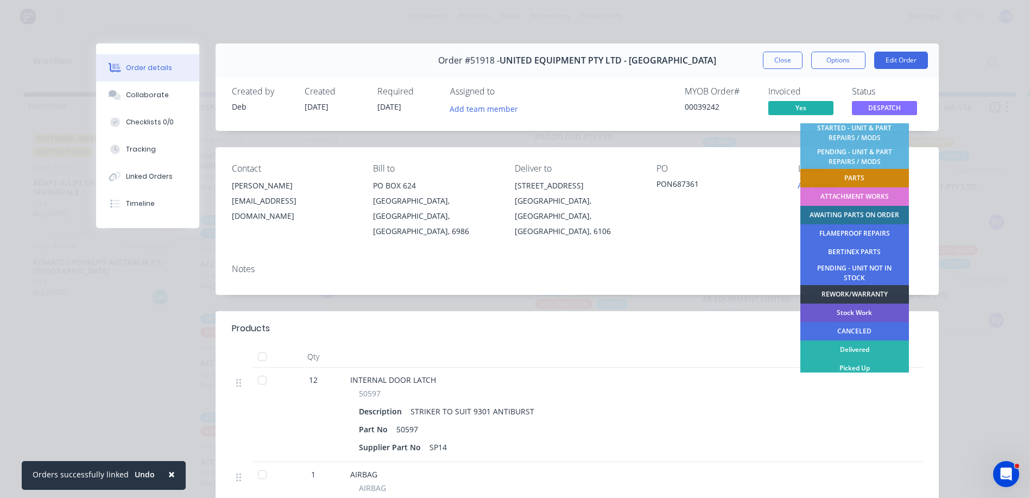
scroll to position [215, 0]
click at [841, 354] on div "Delivered" at bounding box center [855, 348] width 109 height 18
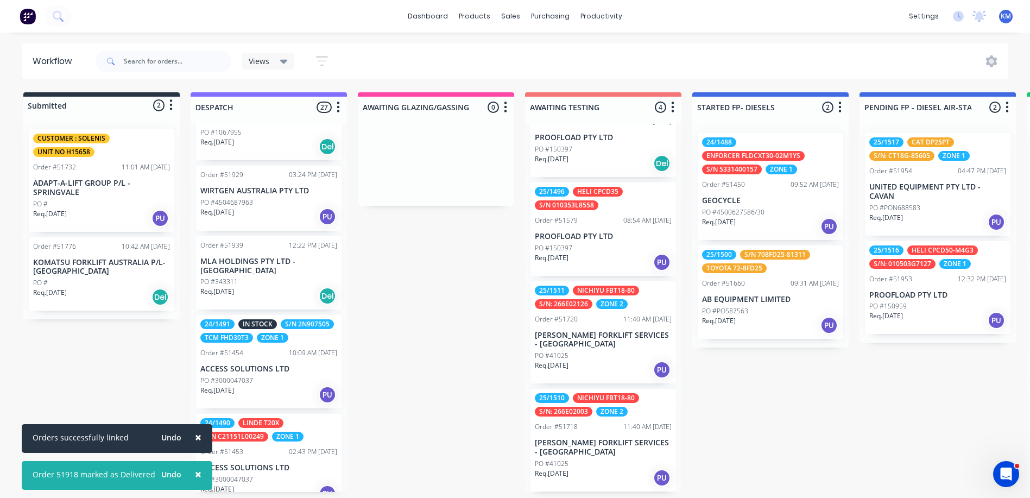
scroll to position [1755, 0]
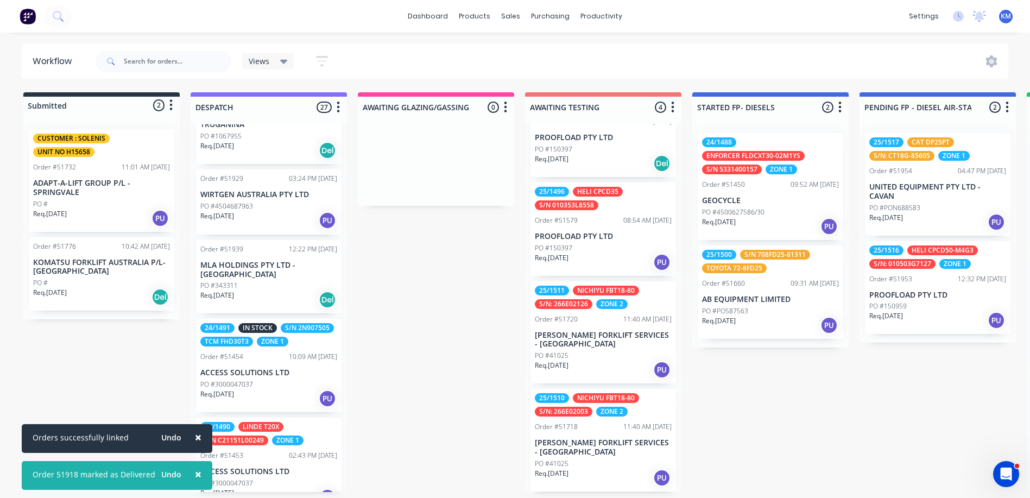
click at [282, 281] on div "PO #343311" at bounding box center [268, 286] width 137 height 10
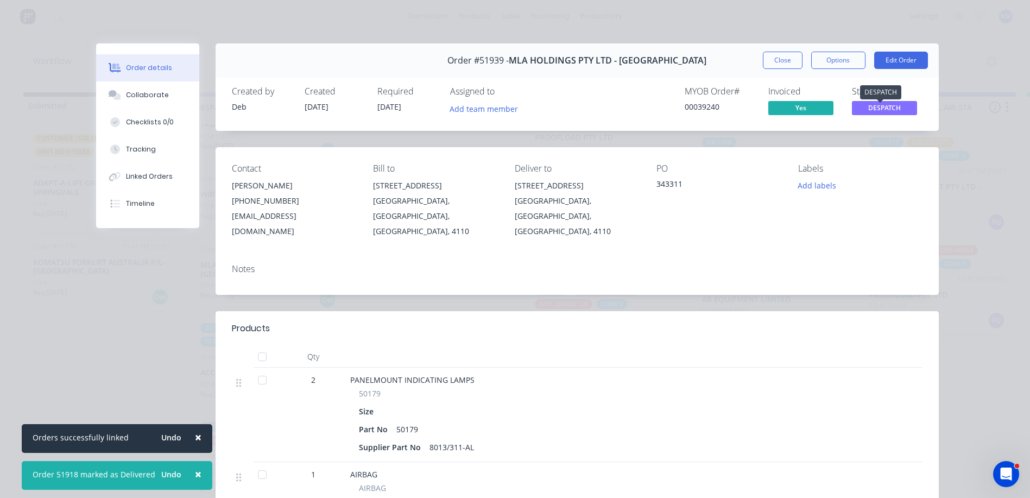
click at [898, 109] on span "DESPATCH" at bounding box center [884, 108] width 65 height 14
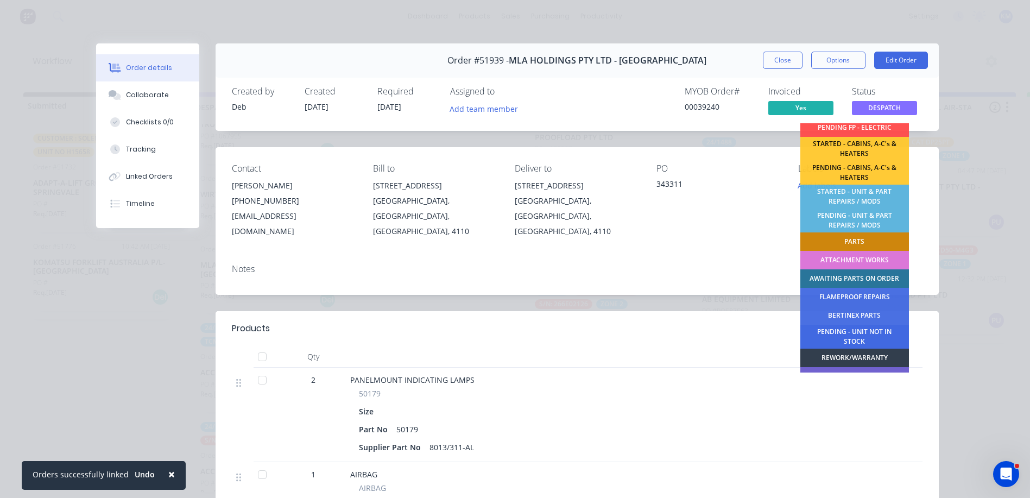
scroll to position [215, 0]
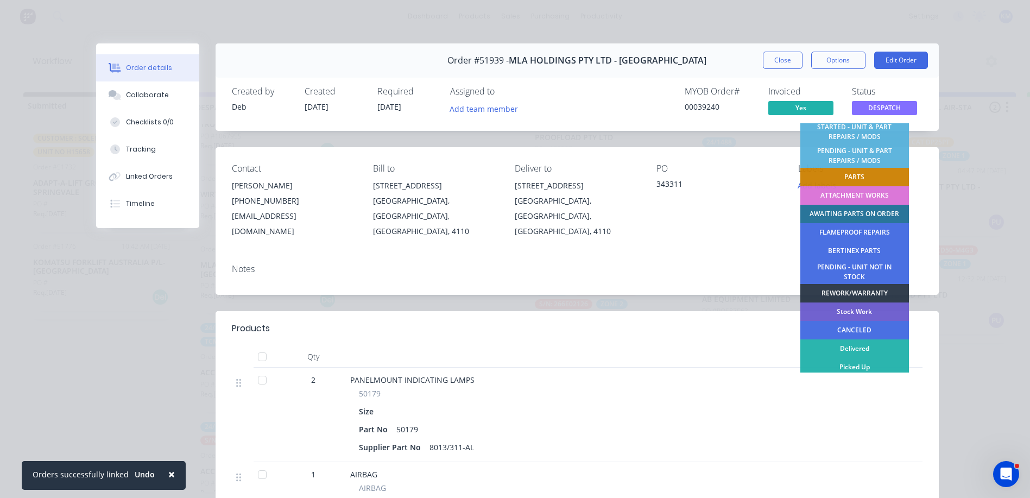
drag, startPoint x: 868, startPoint y: 351, endPoint x: 899, endPoint y: 346, distance: 31.4
click at [869, 351] on div "Delivered" at bounding box center [855, 348] width 109 height 18
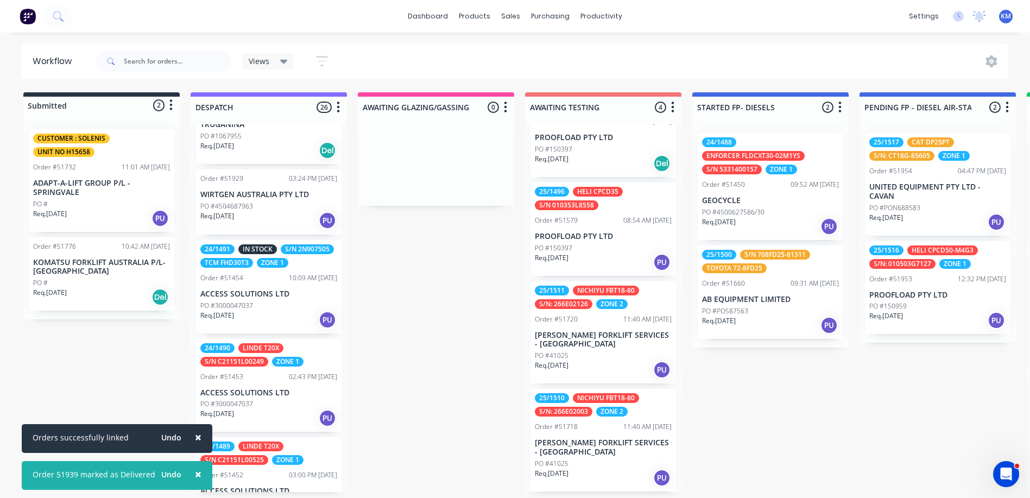
click at [270, 211] on div "Req. [DATE] PU" at bounding box center [268, 220] width 137 height 18
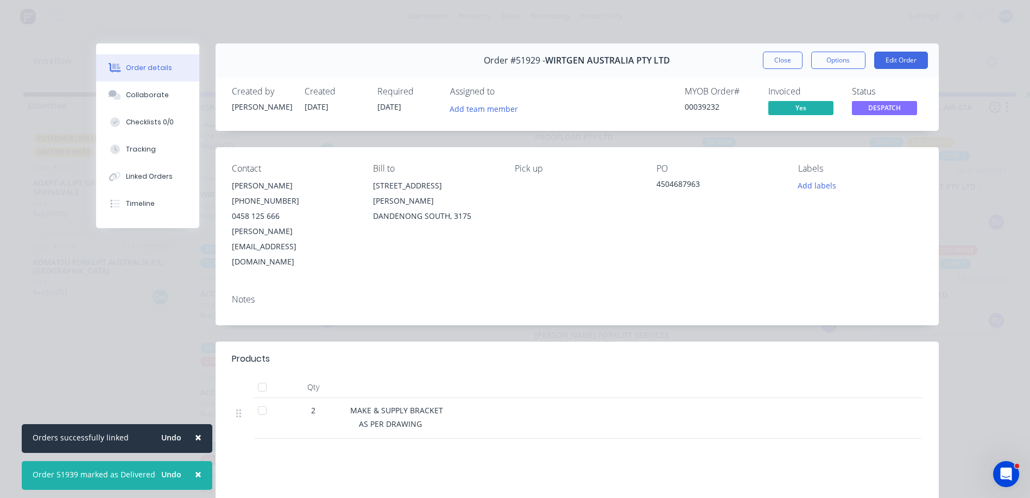
click at [879, 110] on span "DESPATCH" at bounding box center [884, 108] width 65 height 14
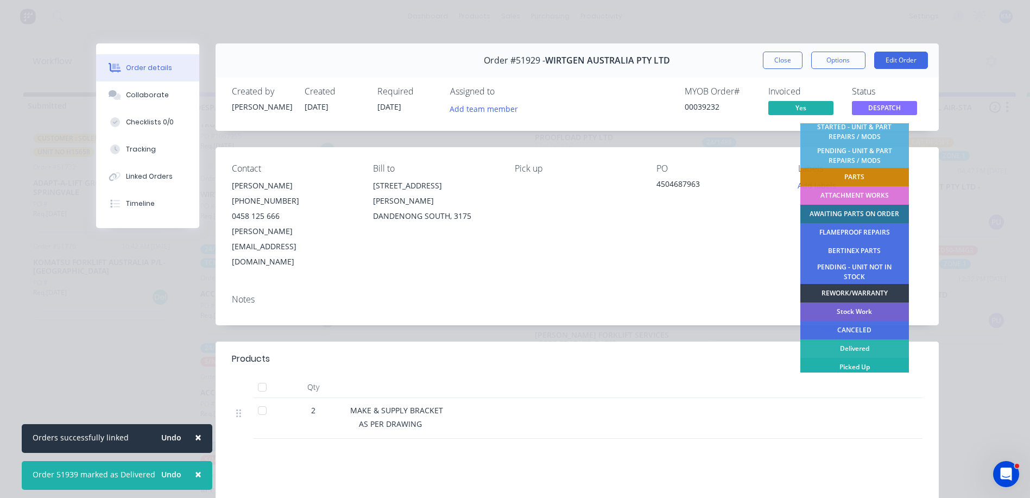
click at [857, 365] on div "Picked Up" at bounding box center [855, 367] width 109 height 18
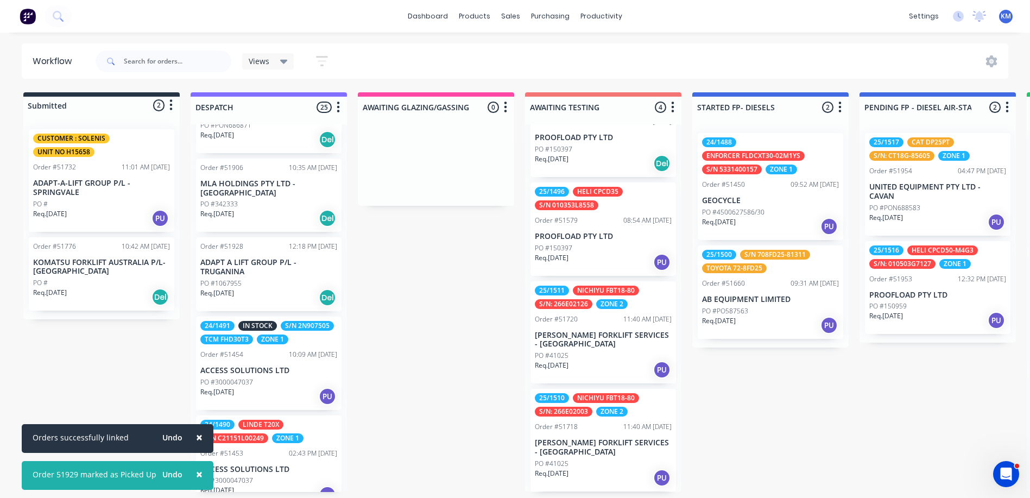
scroll to position [1605, 0]
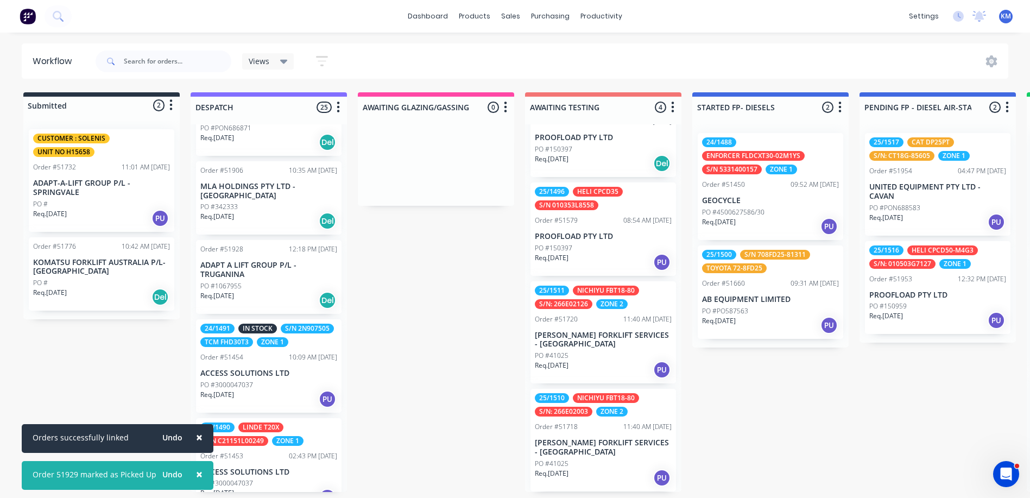
click at [280, 266] on p "ADAPT A LIFT GROUP P/L - TRUGANINA" at bounding box center [268, 270] width 137 height 18
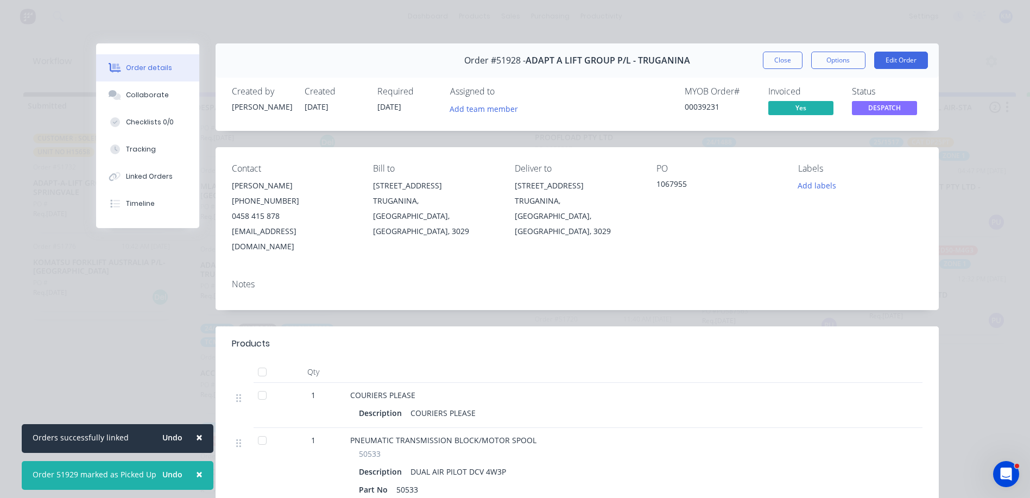
drag, startPoint x: 868, startPoint y: 111, endPoint x: 876, endPoint y: 119, distance: 11.1
click at [869, 111] on span "DESPATCH" at bounding box center [884, 108] width 65 height 14
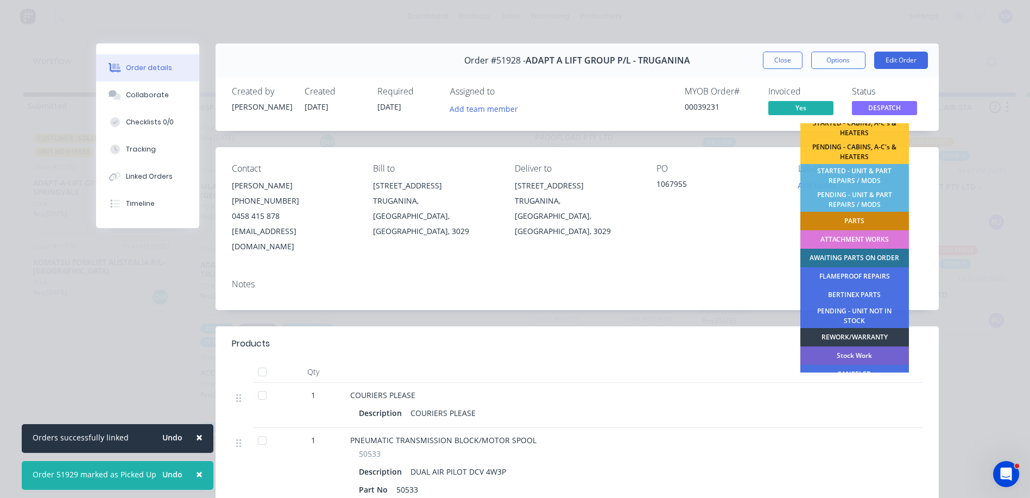
scroll to position [215, 0]
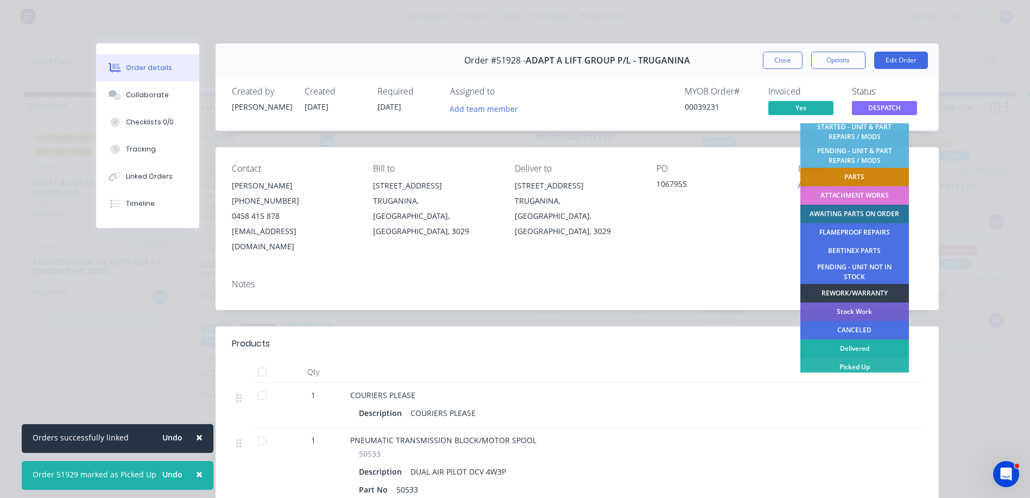
click at [855, 349] on div "Delivered" at bounding box center [855, 348] width 109 height 18
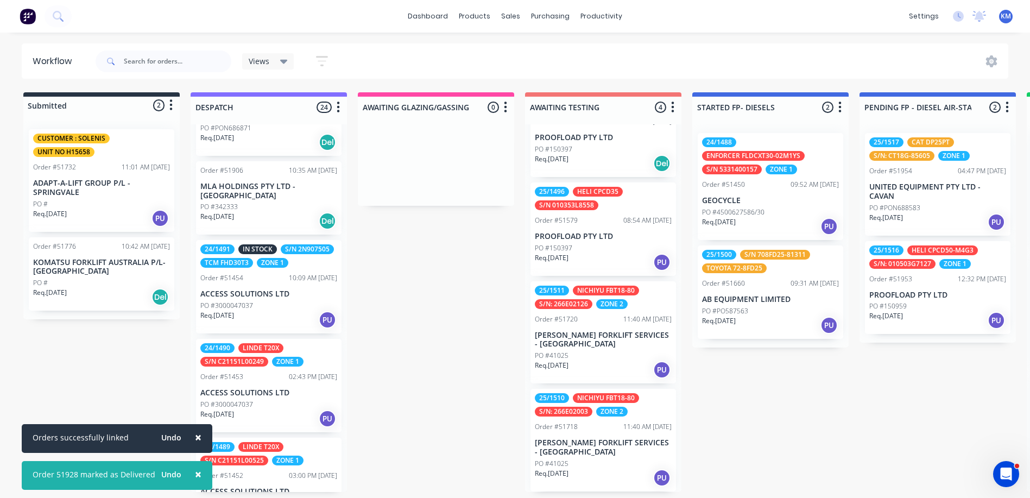
click at [265, 185] on p "MLA HOLDINGS PTY LTD - [GEOGRAPHIC_DATA]" at bounding box center [268, 191] width 137 height 18
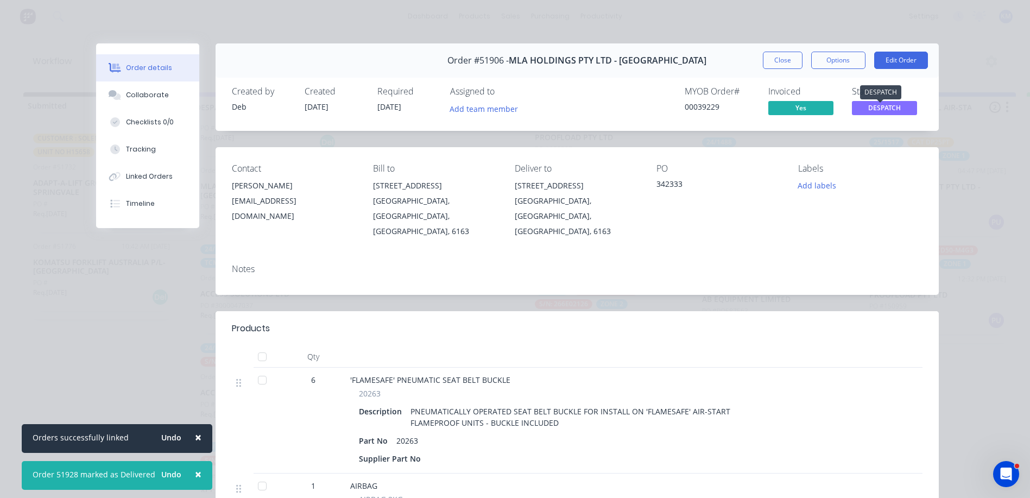
click at [874, 108] on span "DESPATCH" at bounding box center [884, 108] width 65 height 14
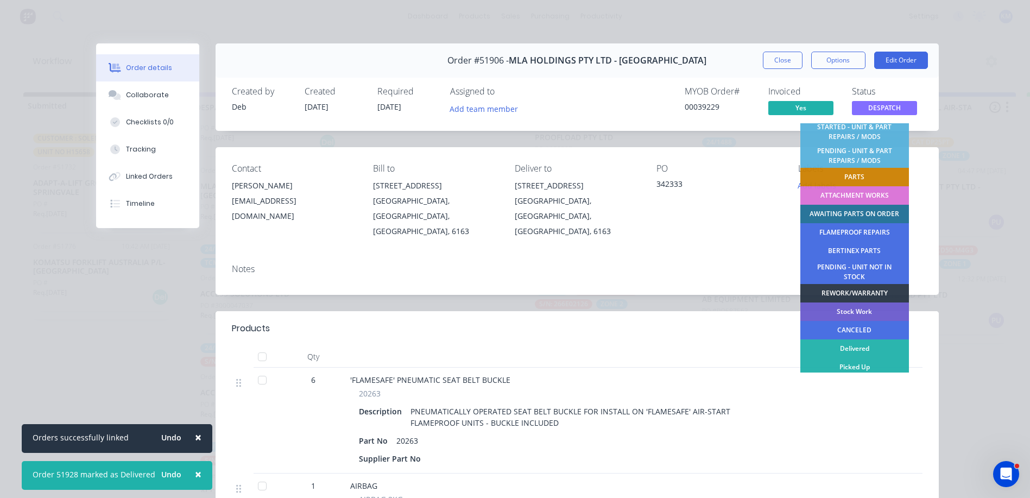
click at [862, 347] on div "Delivered" at bounding box center [855, 348] width 109 height 18
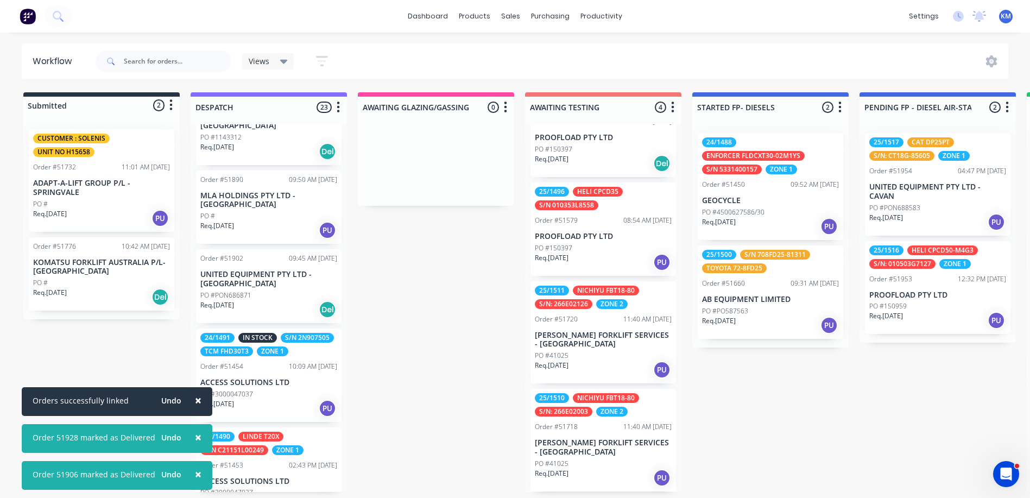
scroll to position [1393, 0]
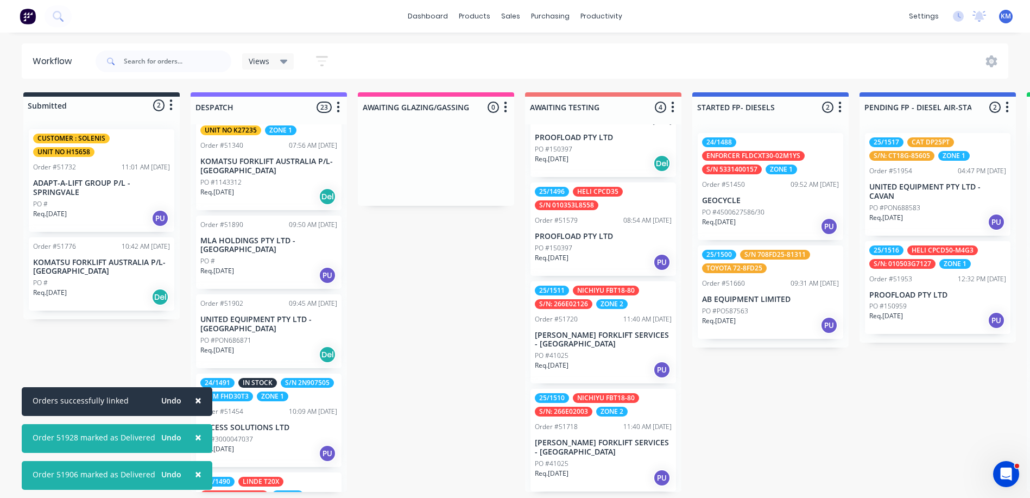
click at [270, 315] on p "UNITED EQUIPMENT PTY LTD - [GEOGRAPHIC_DATA]" at bounding box center [268, 324] width 137 height 18
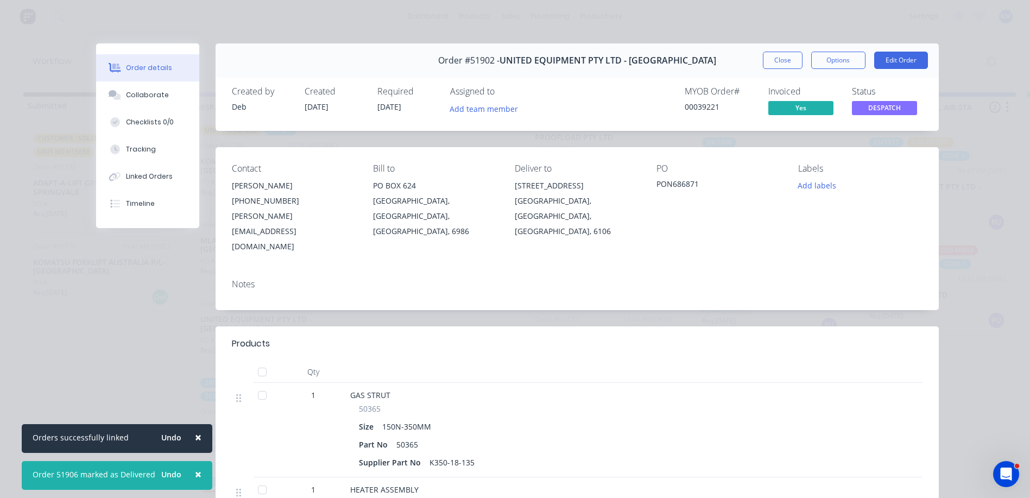
click at [882, 108] on span "DESPATCH" at bounding box center [884, 108] width 65 height 14
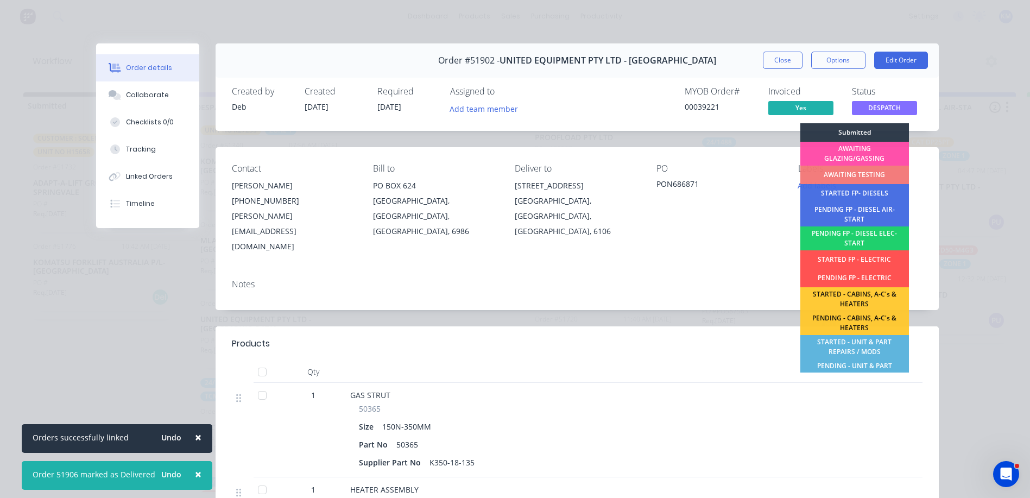
scroll to position [215, 0]
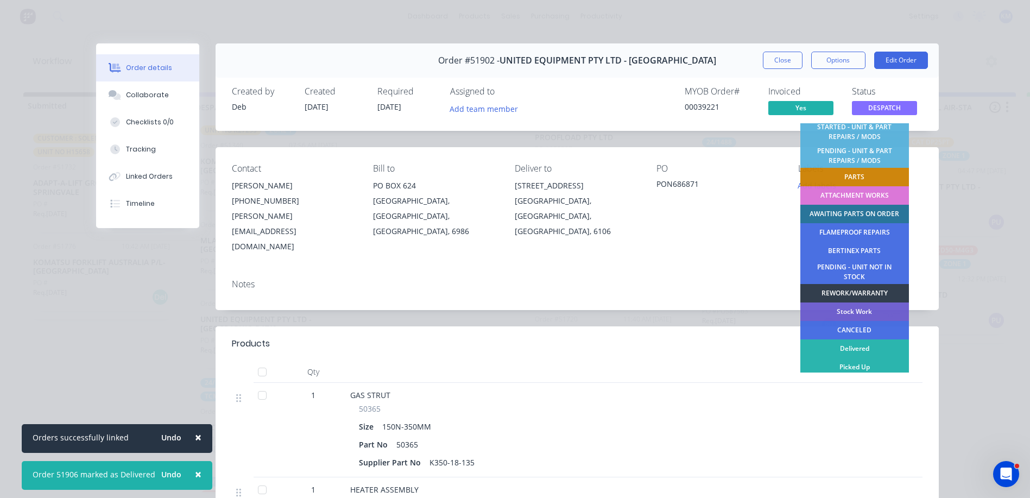
click at [859, 344] on div "Delivered" at bounding box center [855, 348] width 109 height 18
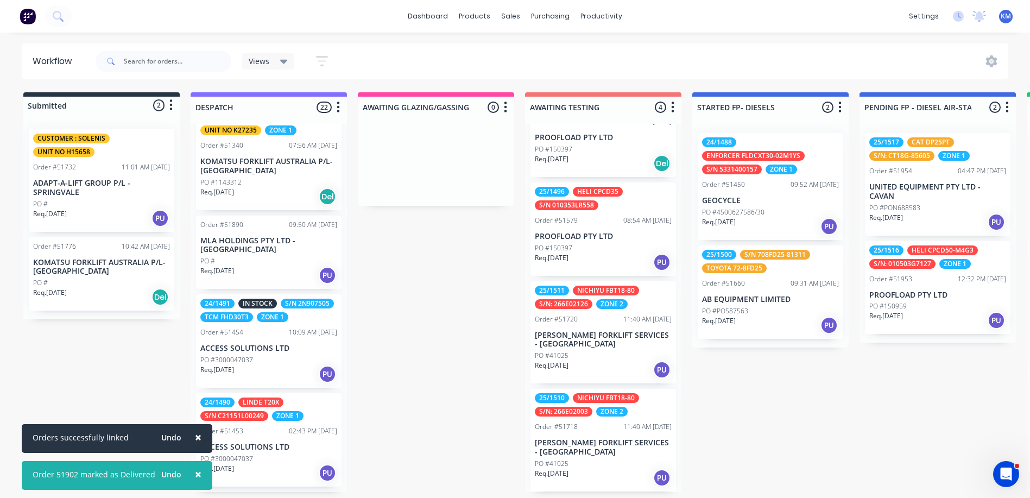
click at [263, 236] on p "MLA HOLDINGS PTY LTD - [GEOGRAPHIC_DATA]" at bounding box center [268, 245] width 137 height 18
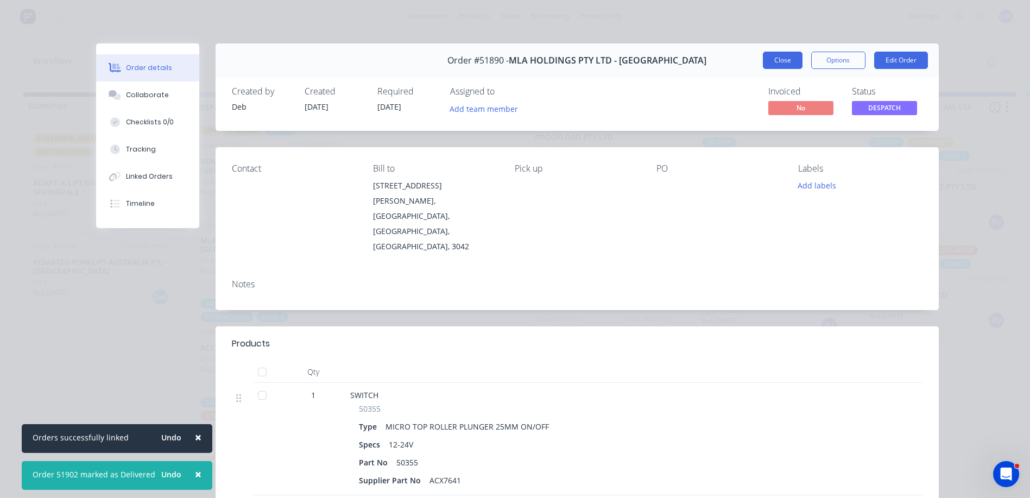
click at [785, 60] on button "Close" at bounding box center [783, 60] width 40 height 17
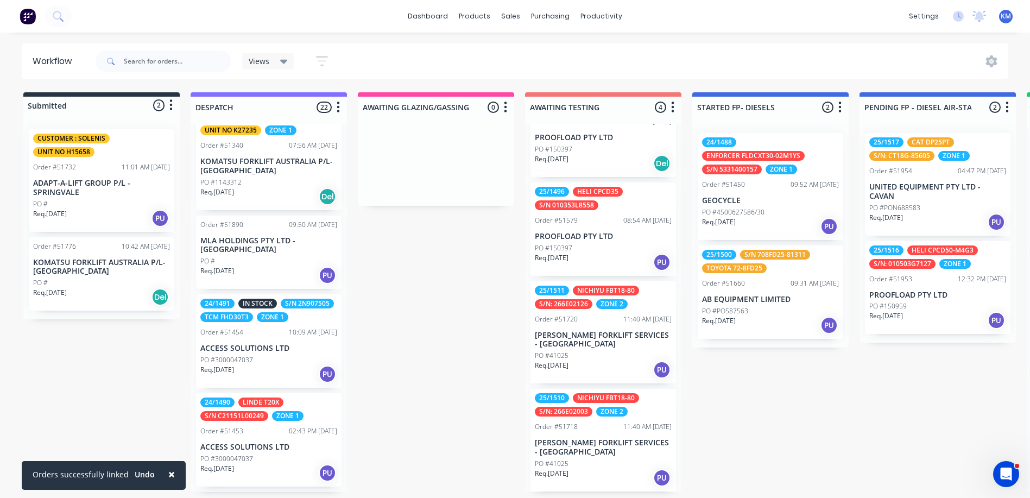
click at [230, 178] on p "PO #1143312" at bounding box center [220, 183] width 41 height 10
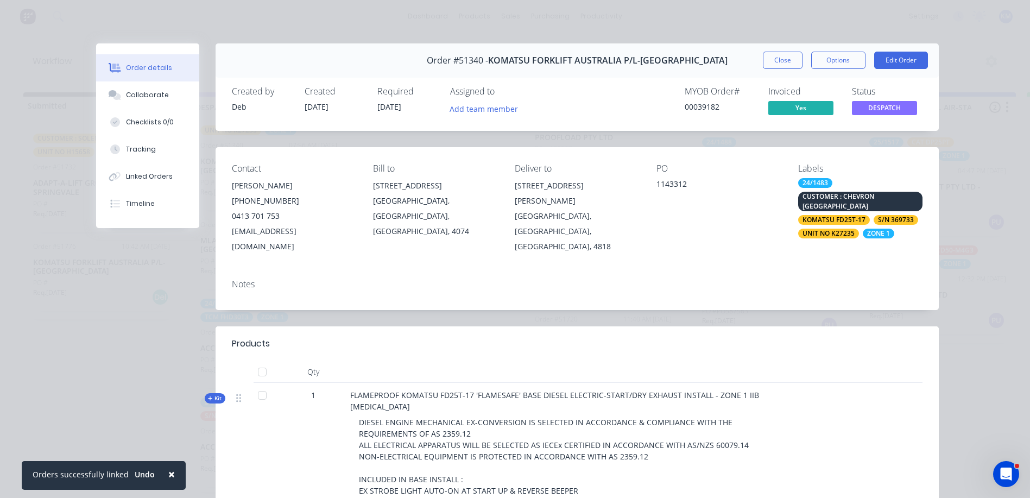
click at [895, 106] on span "DESPATCH" at bounding box center [884, 108] width 65 height 14
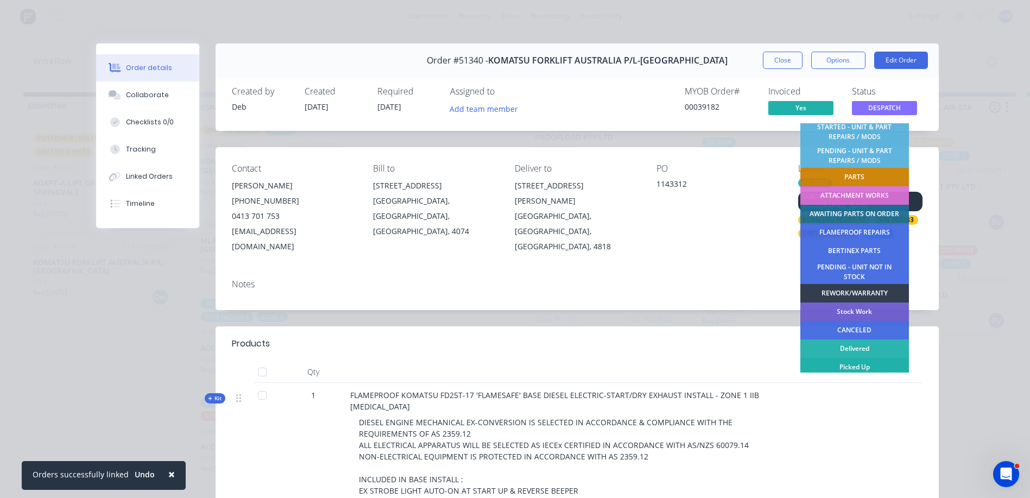
click at [862, 368] on div "Picked Up" at bounding box center [855, 367] width 109 height 18
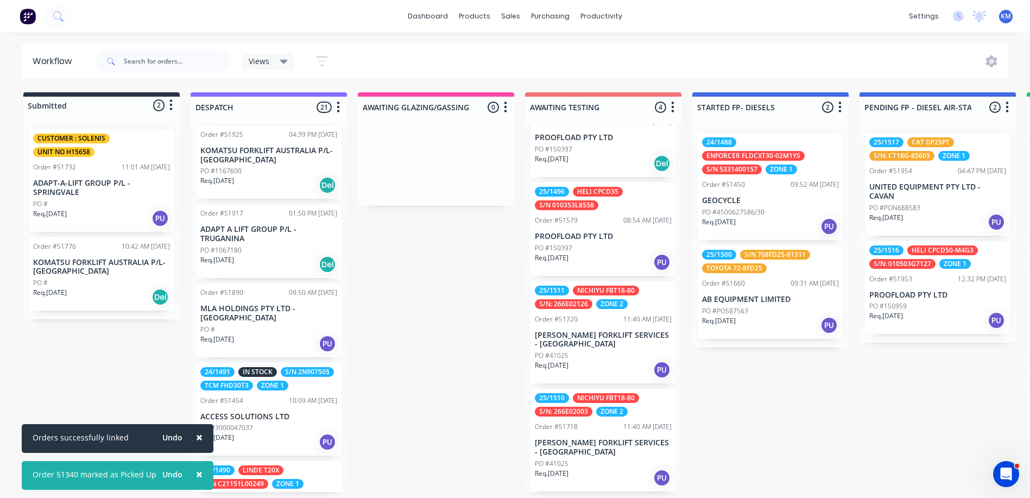
scroll to position [1179, 0]
click at [281, 247] on div "PO #1067180" at bounding box center [268, 252] width 137 height 10
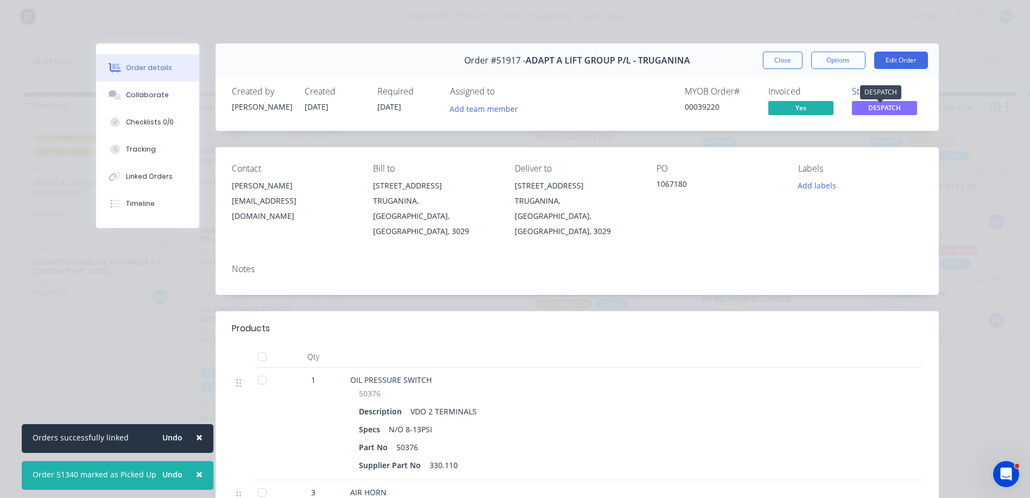
click at [886, 110] on span "DESPATCH" at bounding box center [884, 108] width 65 height 14
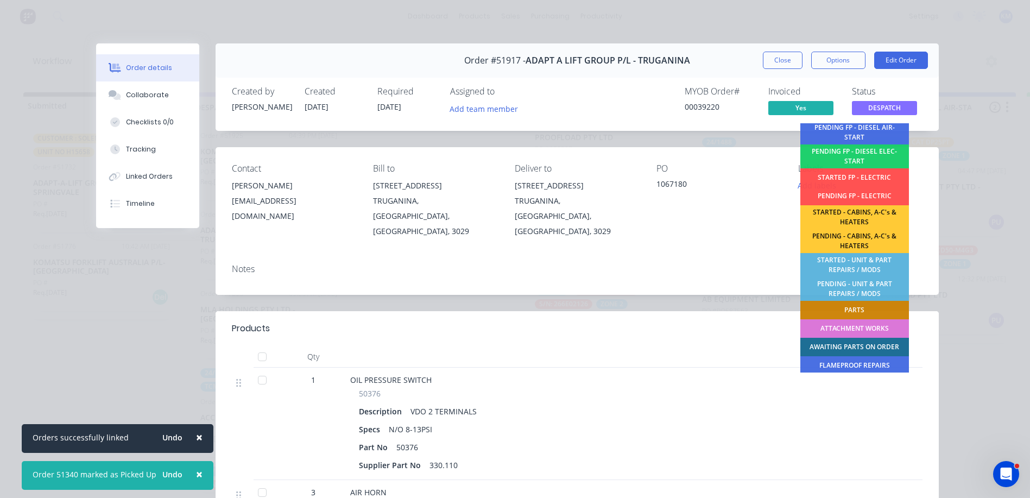
scroll to position [215, 0]
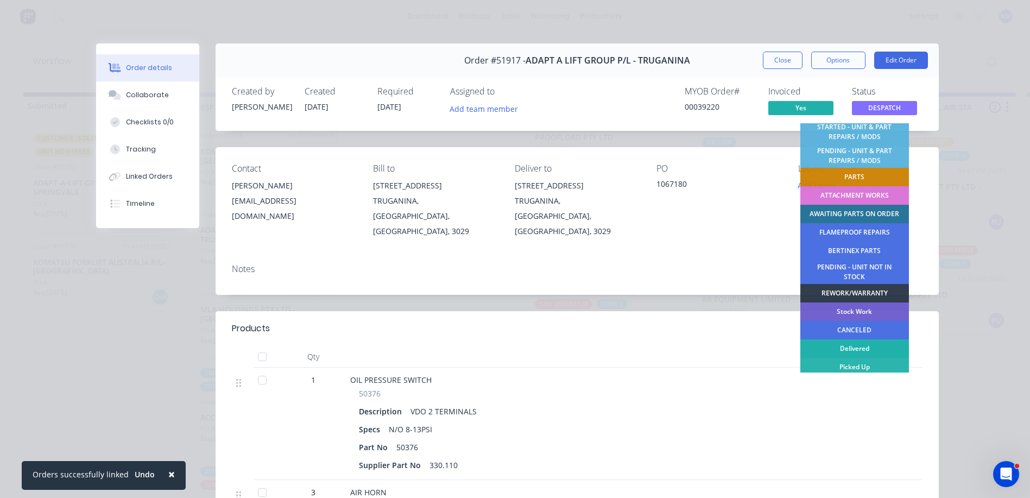
click at [854, 353] on div "Delivered" at bounding box center [855, 348] width 109 height 18
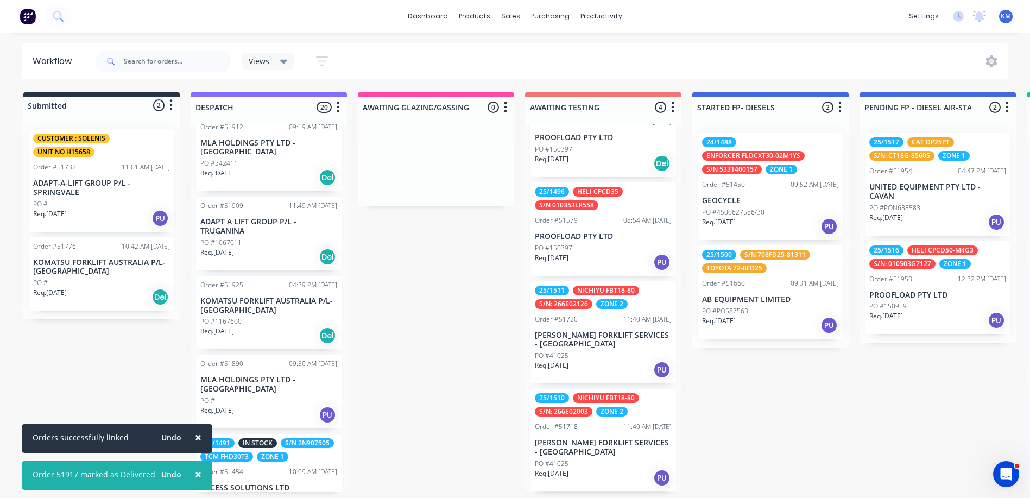
scroll to position [1016, 0]
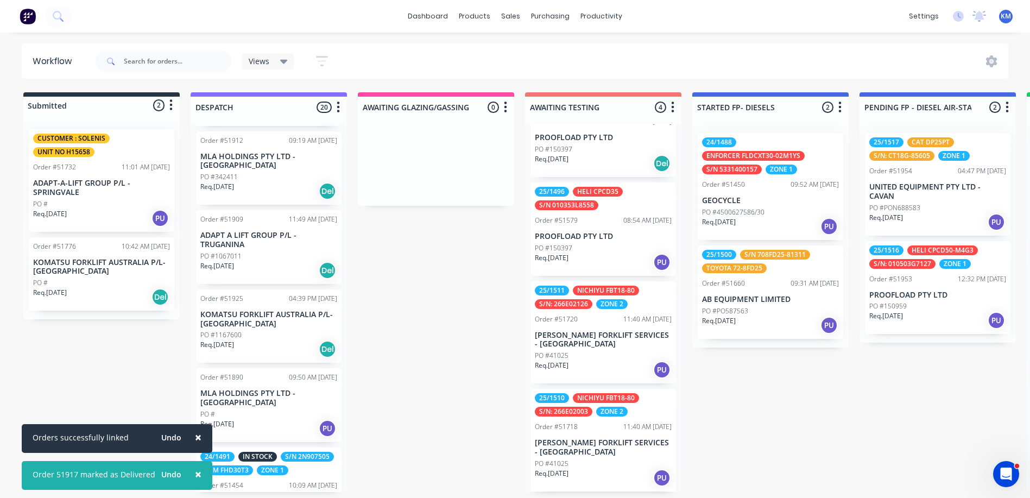
click at [257, 333] on div "PO #1167600" at bounding box center [268, 335] width 137 height 10
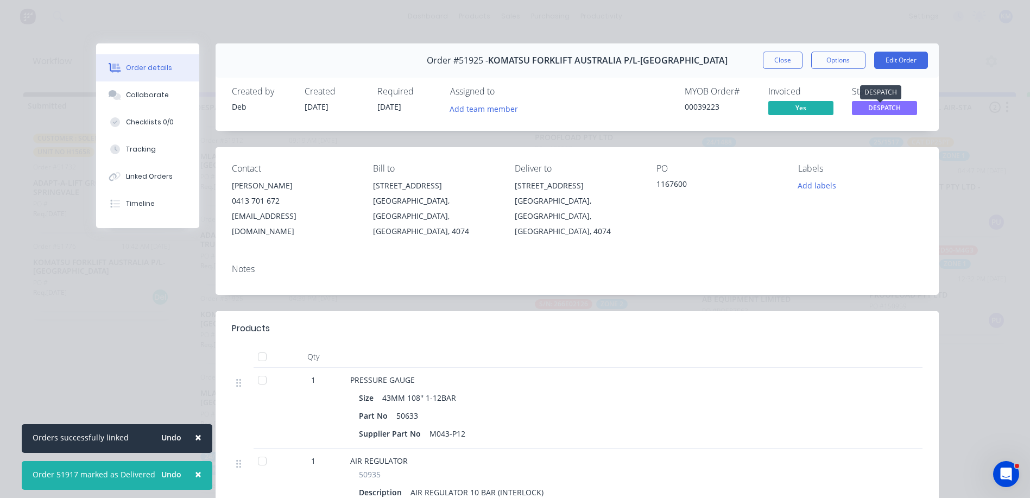
click at [895, 108] on span "DESPATCH" at bounding box center [884, 108] width 65 height 14
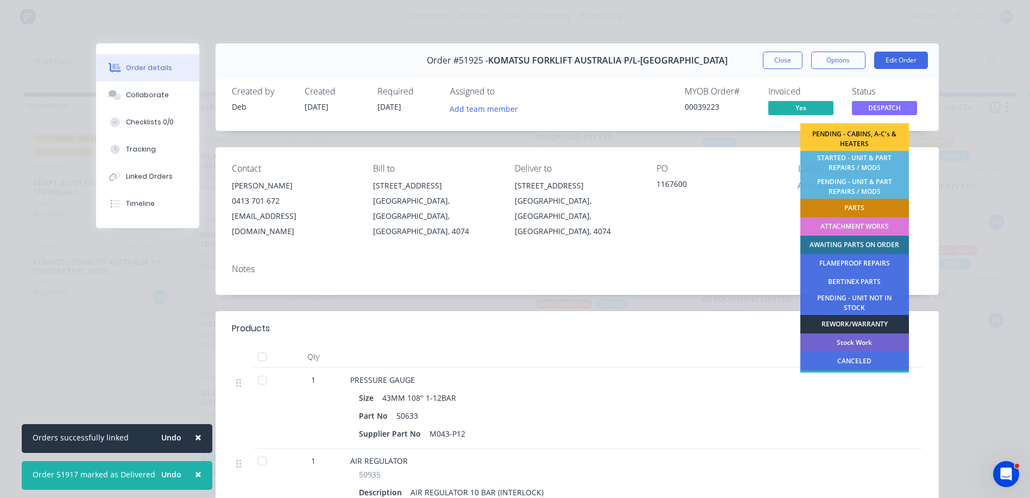
scroll to position [215, 0]
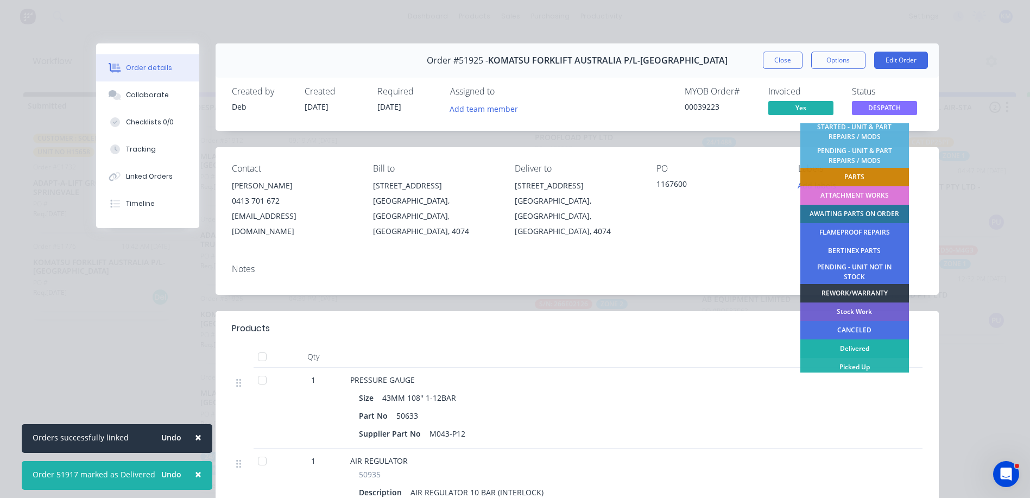
click at [873, 347] on div "Delivered" at bounding box center [855, 348] width 109 height 18
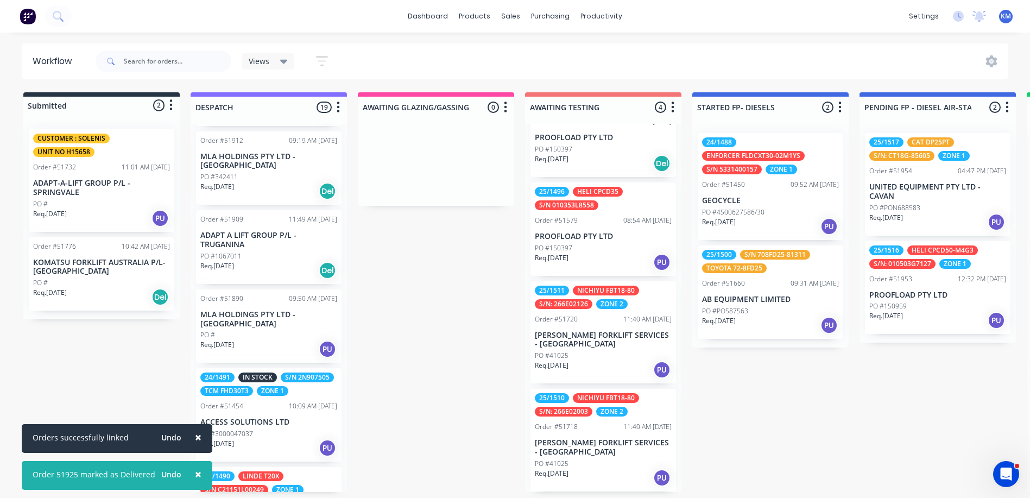
click at [248, 232] on p "ADAPT A LIFT GROUP P/L - TRUGANINA" at bounding box center [268, 240] width 137 height 18
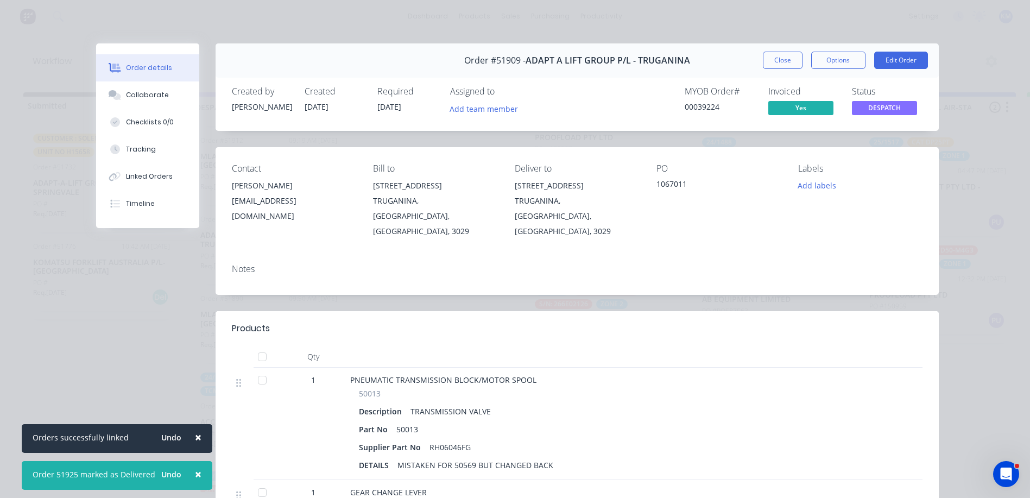
click at [883, 104] on span "DESPATCH" at bounding box center [884, 108] width 65 height 14
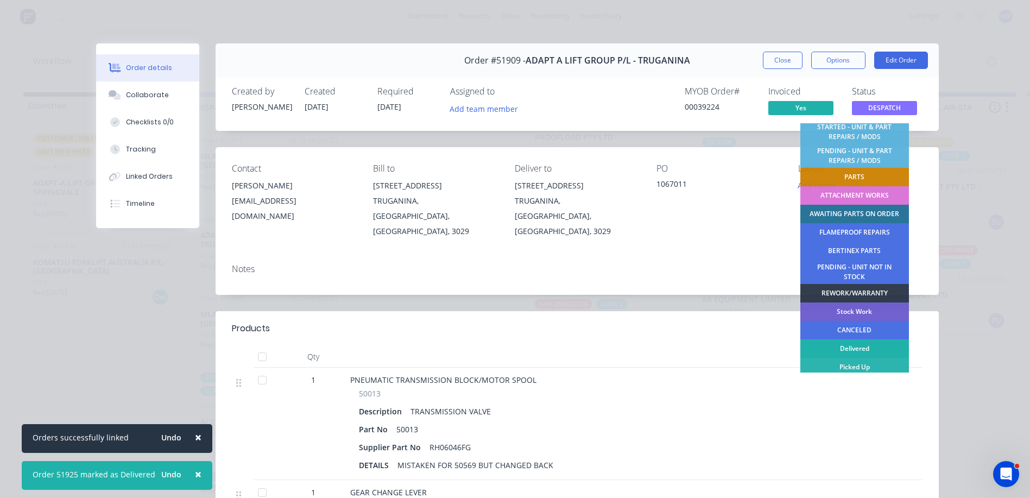
click at [859, 350] on div "Delivered" at bounding box center [855, 348] width 109 height 18
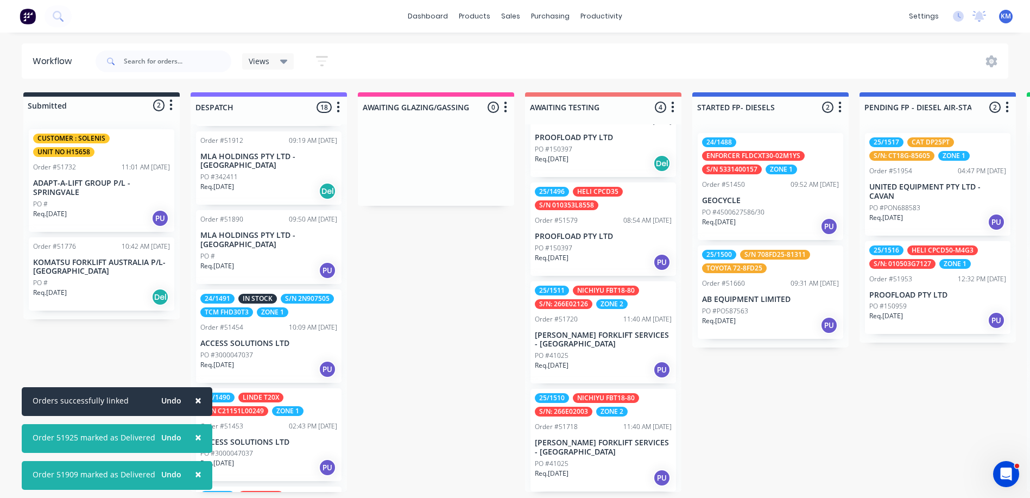
click at [262, 173] on div "PO #342411" at bounding box center [268, 177] width 137 height 10
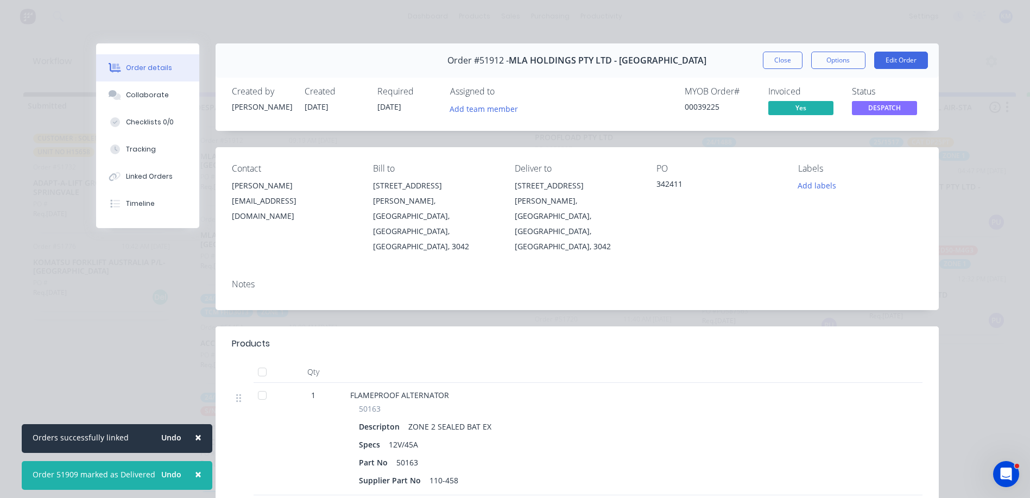
drag, startPoint x: 866, startPoint y: 109, endPoint x: 870, endPoint y: 123, distance: 14.5
click at [868, 109] on span "DESPATCH" at bounding box center [884, 108] width 65 height 14
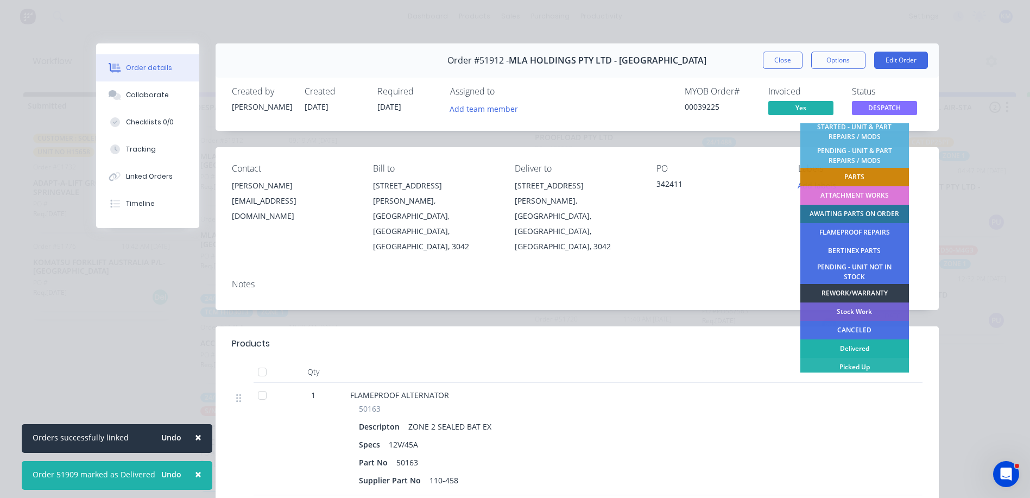
click at [852, 349] on div "Delivered" at bounding box center [855, 348] width 109 height 18
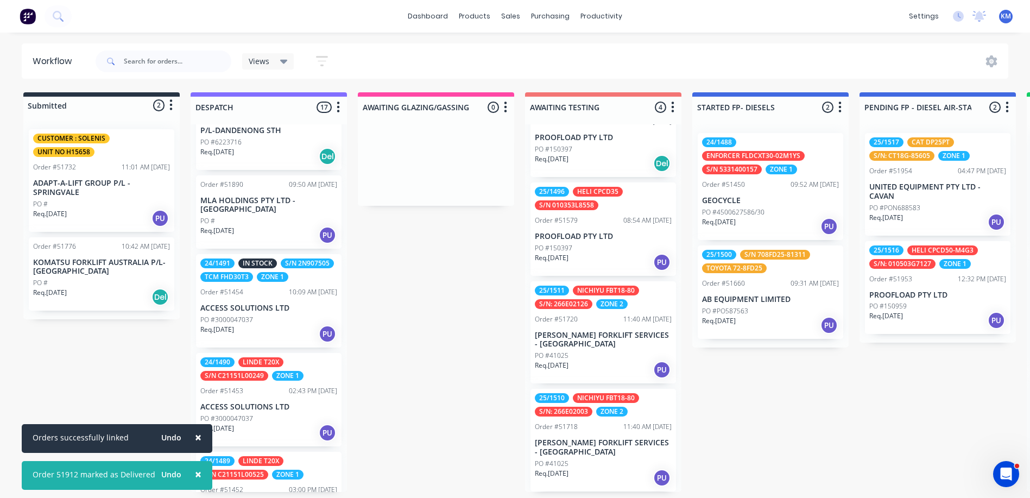
scroll to position [907, 0]
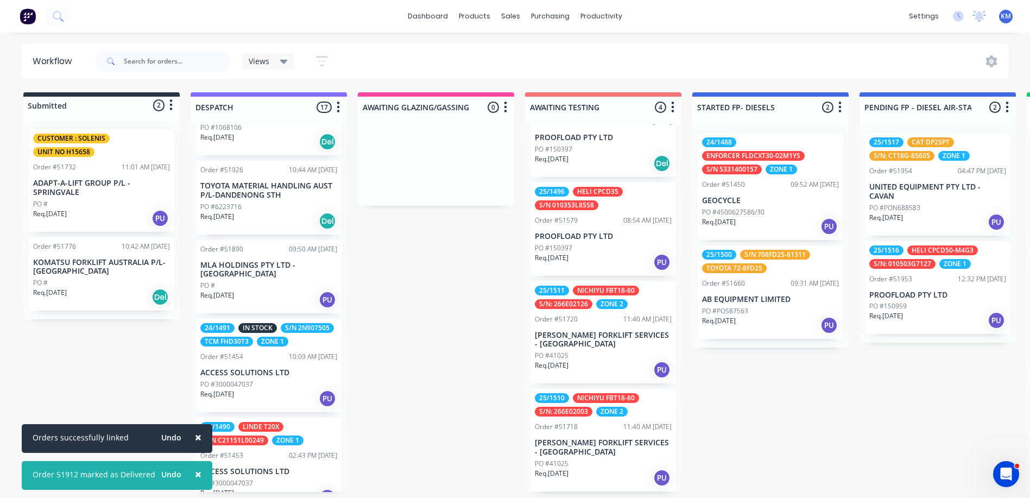
click at [254, 216] on div "Req. [DATE] Del" at bounding box center [268, 221] width 137 height 18
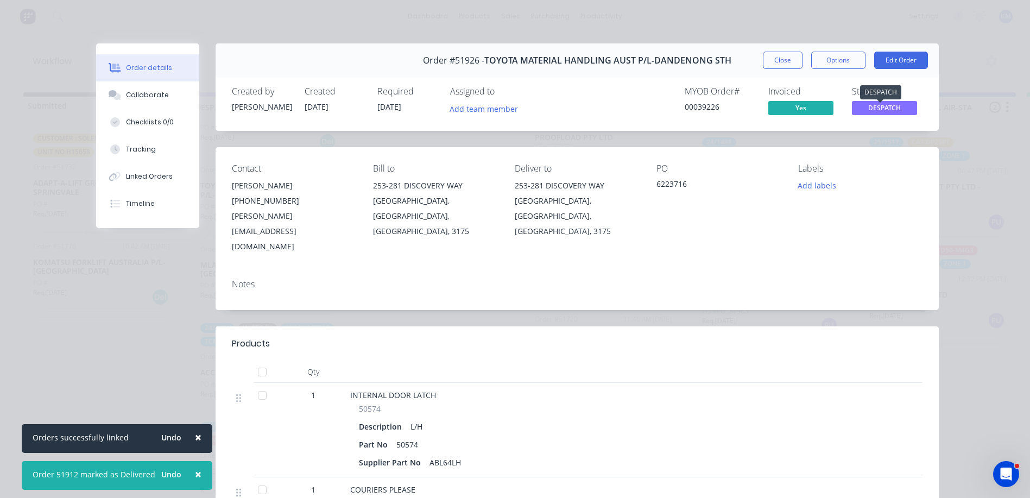
click at [905, 109] on span "DESPATCH" at bounding box center [884, 108] width 65 height 14
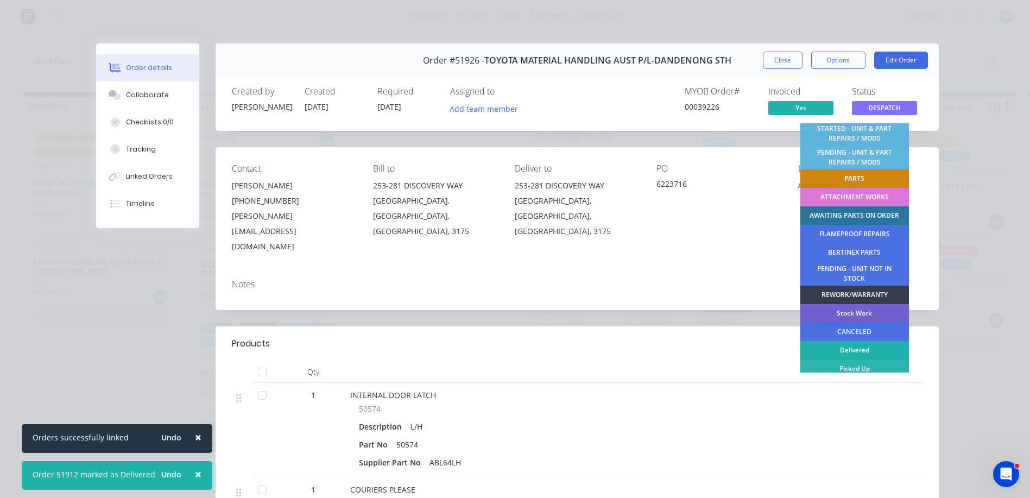
scroll to position [215, 0]
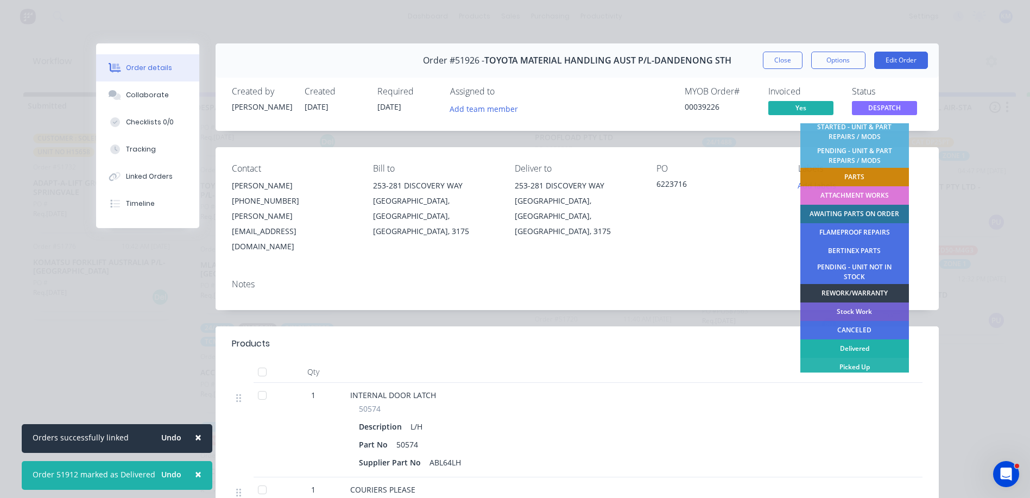
click at [866, 345] on div "Delivered" at bounding box center [855, 348] width 109 height 18
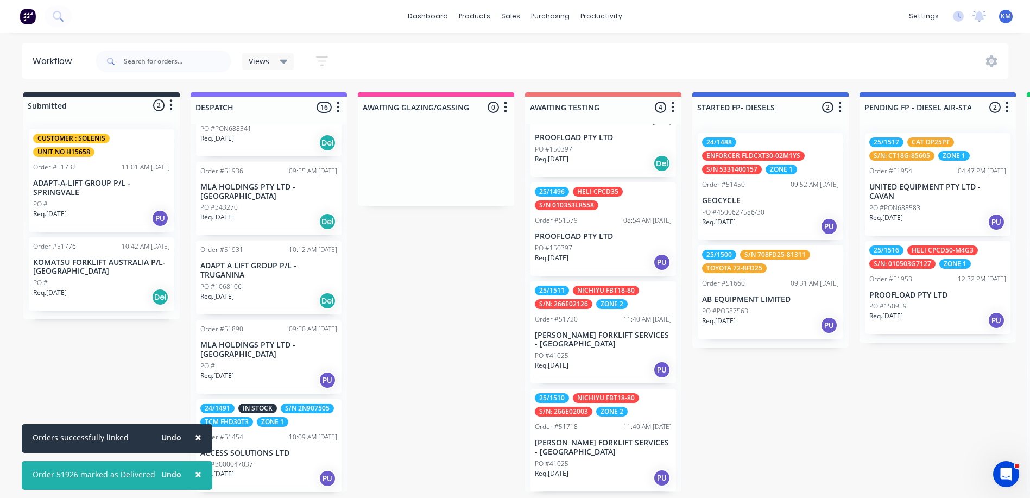
scroll to position [744, 0]
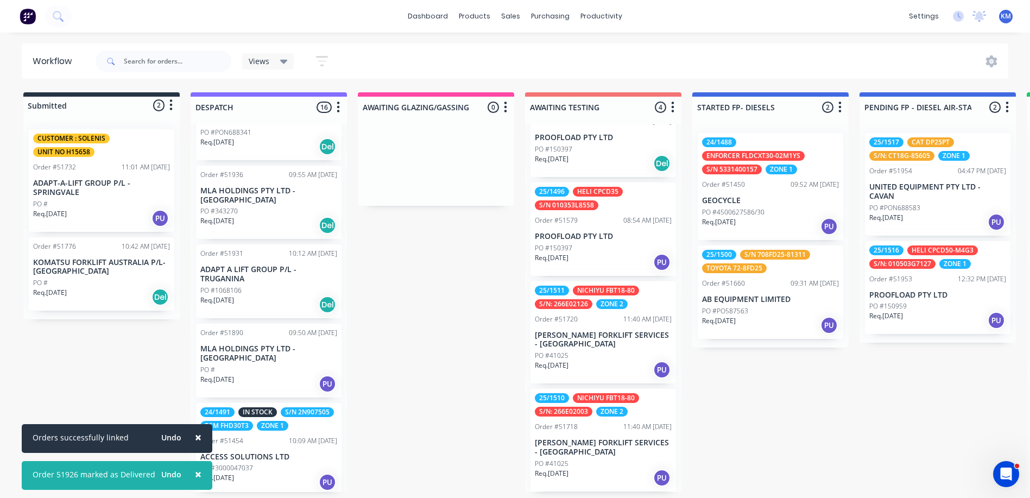
click at [250, 288] on div "PO #1068106" at bounding box center [268, 291] width 137 height 10
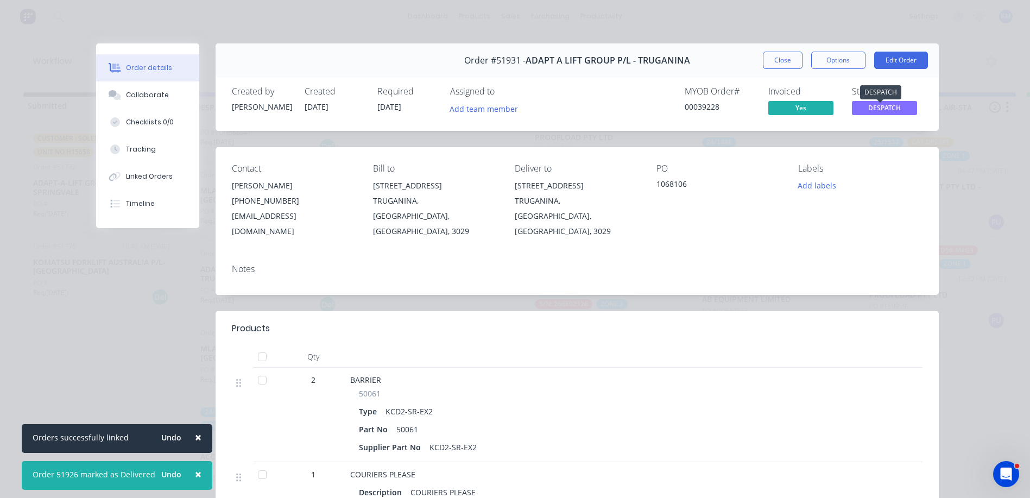
click at [870, 110] on span "DESPATCH" at bounding box center [884, 108] width 65 height 14
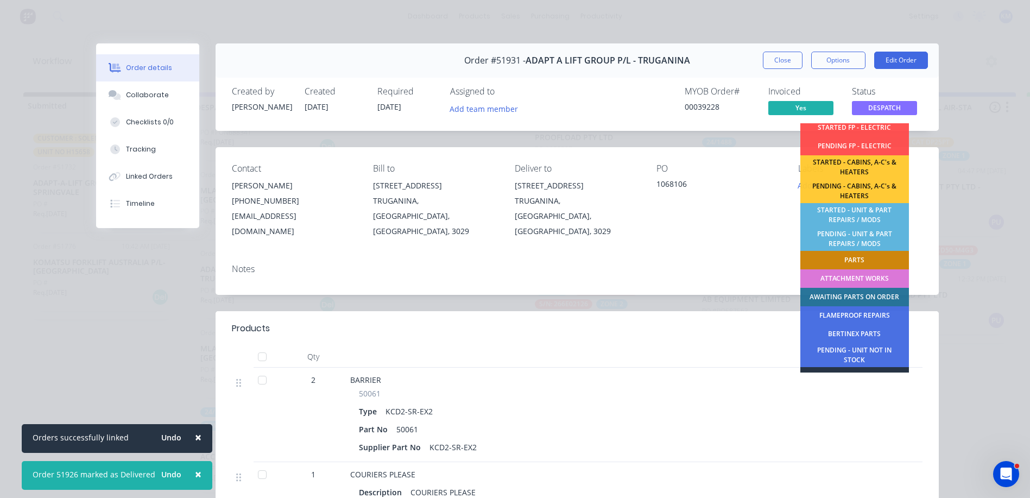
scroll to position [215, 0]
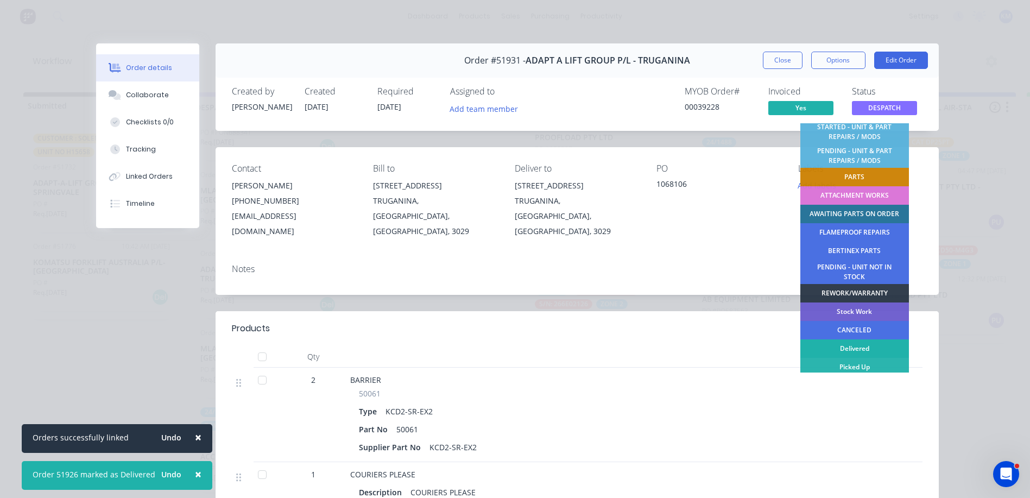
click at [829, 351] on div "Delivered" at bounding box center [855, 348] width 109 height 18
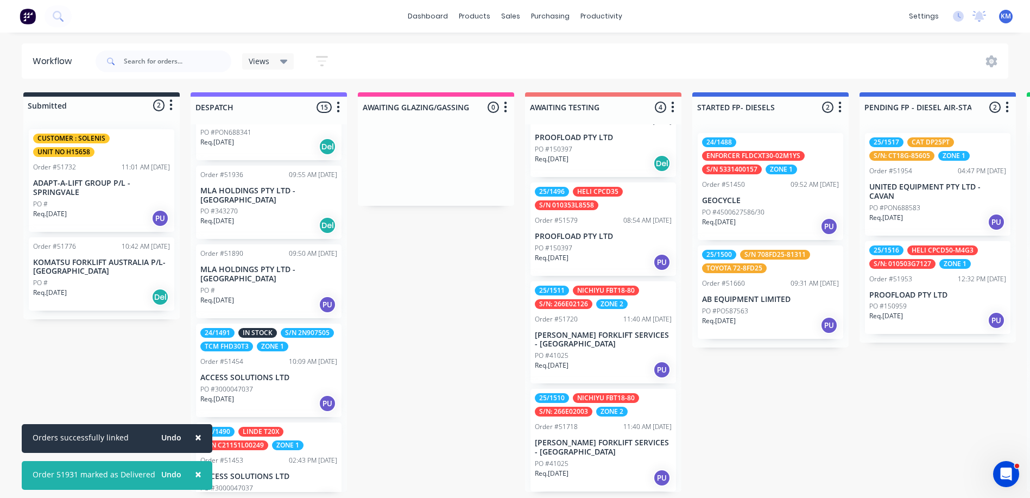
click at [279, 196] on p "MLA HOLDINGS PTY LTD - [GEOGRAPHIC_DATA]" at bounding box center [268, 195] width 137 height 18
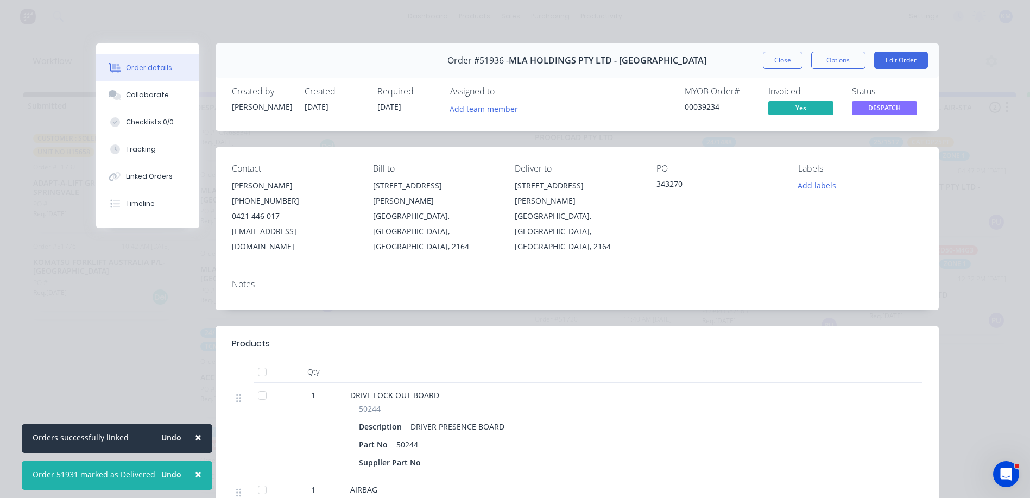
click at [890, 110] on span "DESPATCH" at bounding box center [884, 108] width 65 height 14
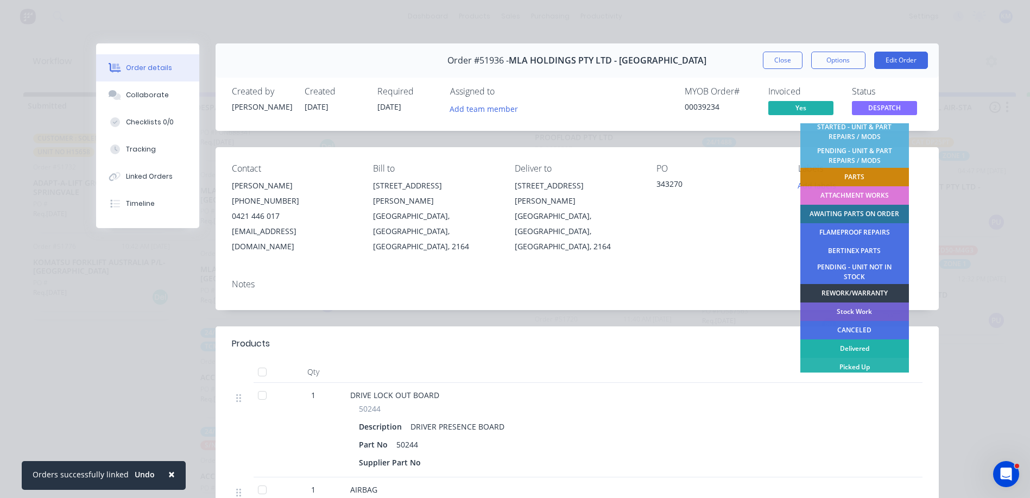
click at [871, 344] on div "Delivered" at bounding box center [855, 348] width 109 height 18
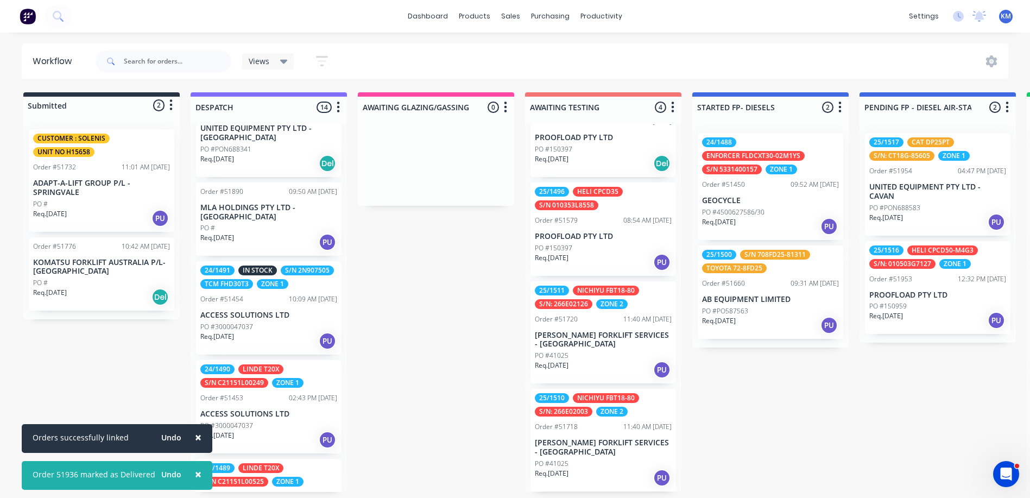
scroll to position [635, 0]
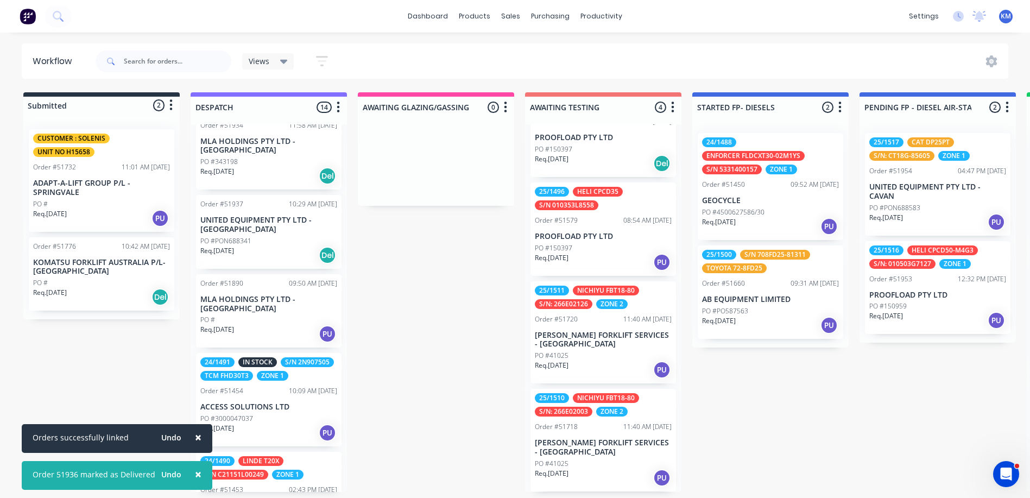
click at [292, 223] on p "UNITED EQUIPMENT PTY LTD - [GEOGRAPHIC_DATA]" at bounding box center [268, 225] width 137 height 18
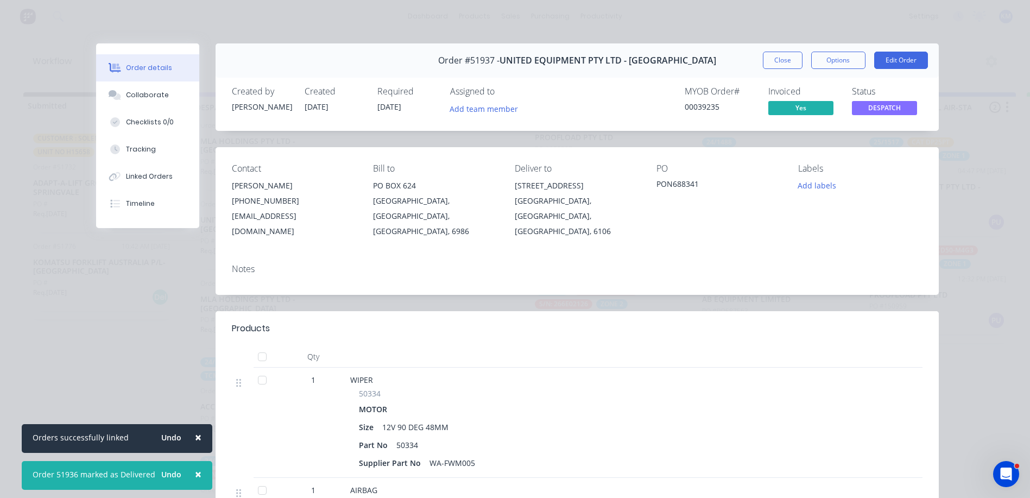
click at [877, 106] on span "DESPATCH" at bounding box center [884, 108] width 65 height 14
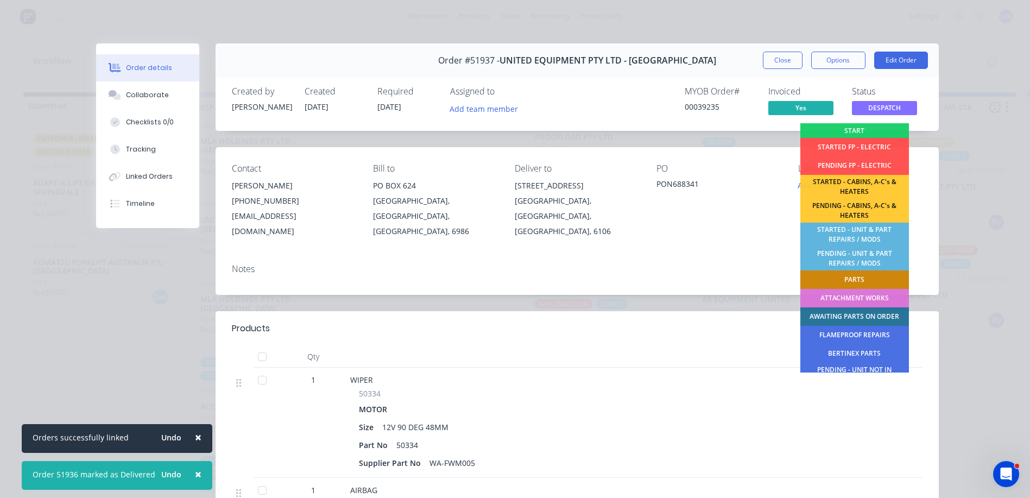
scroll to position [215, 0]
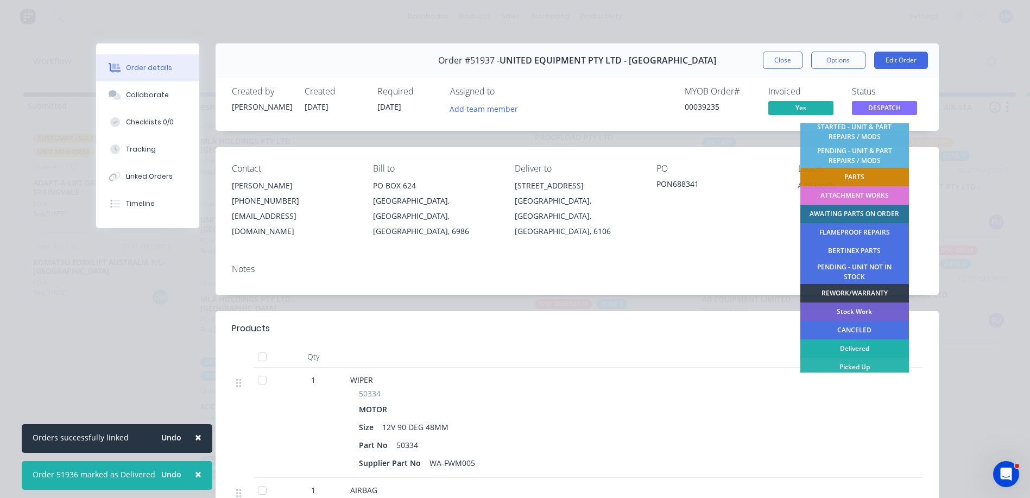
click at [842, 346] on div "Delivered" at bounding box center [855, 348] width 109 height 18
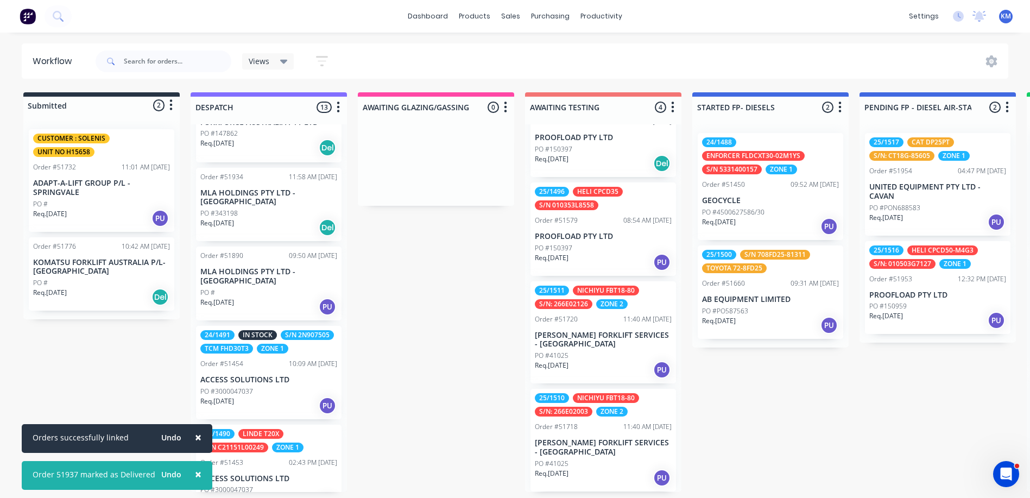
scroll to position [581, 0]
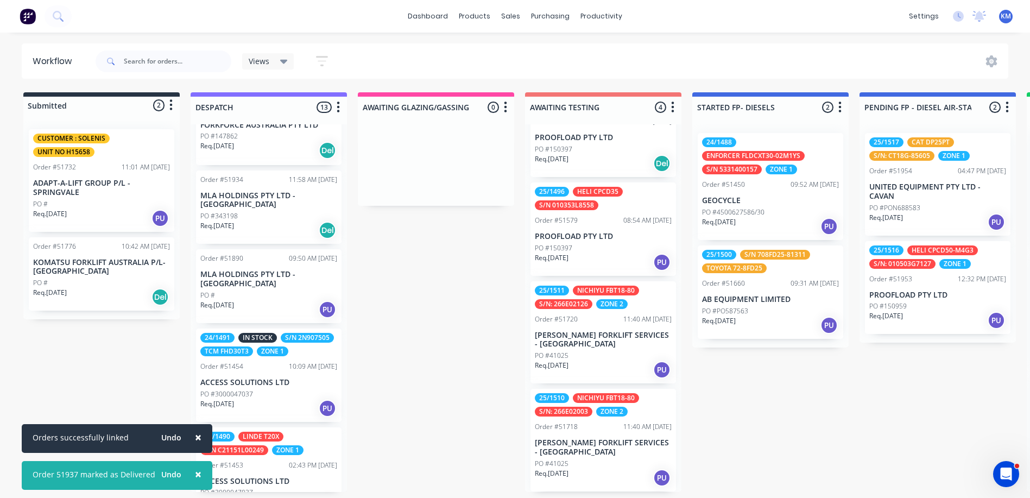
click at [285, 230] on div "Req. [DATE] Del" at bounding box center [268, 230] width 137 height 18
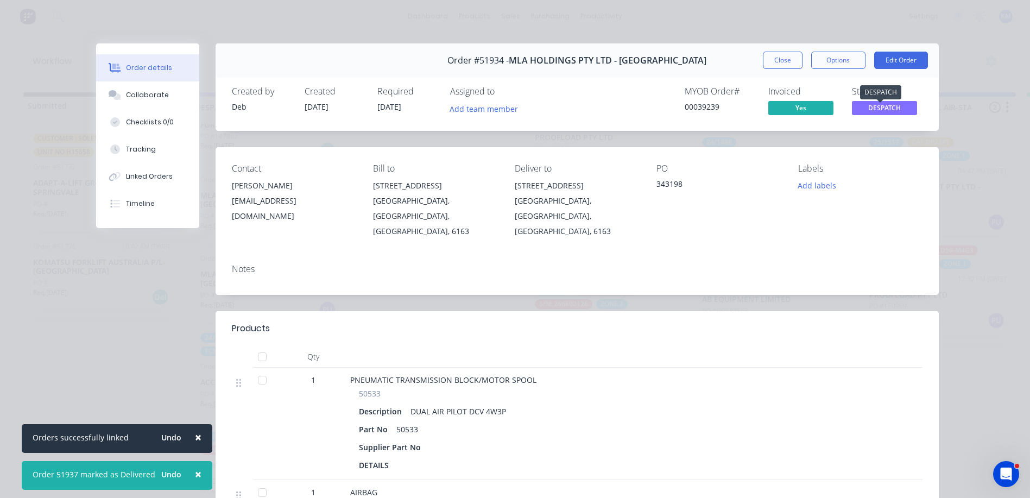
click at [875, 105] on span "DESPATCH" at bounding box center [884, 108] width 65 height 14
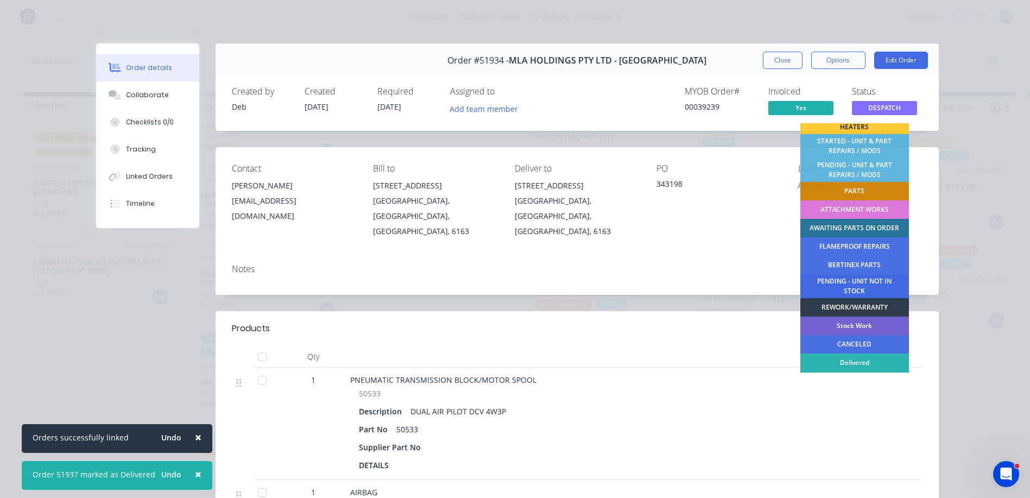
scroll to position [215, 0]
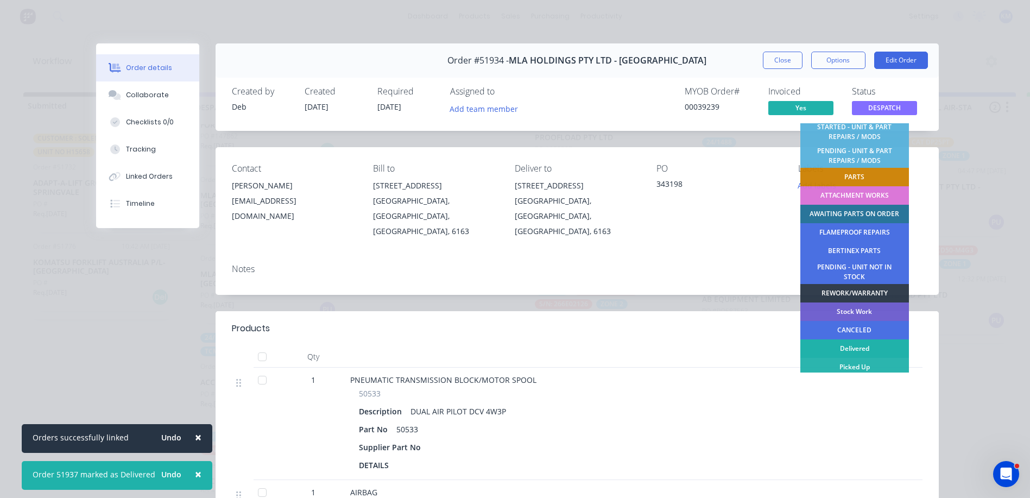
click at [835, 345] on div "Delivered" at bounding box center [855, 348] width 109 height 18
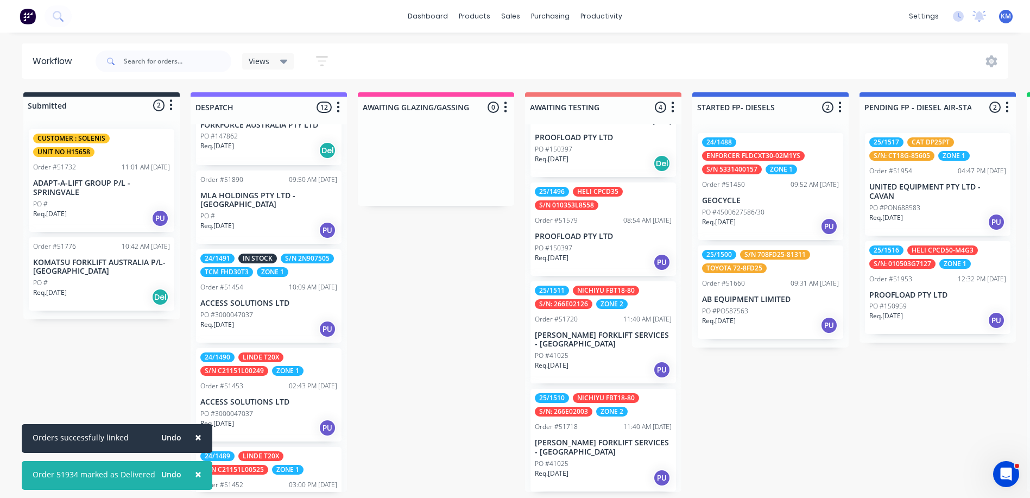
drag, startPoint x: 827, startPoint y: 337, endPoint x: 303, endPoint y: 151, distance: 556.0
click at [303, 151] on div "Req. [DATE] Del" at bounding box center [268, 150] width 137 height 18
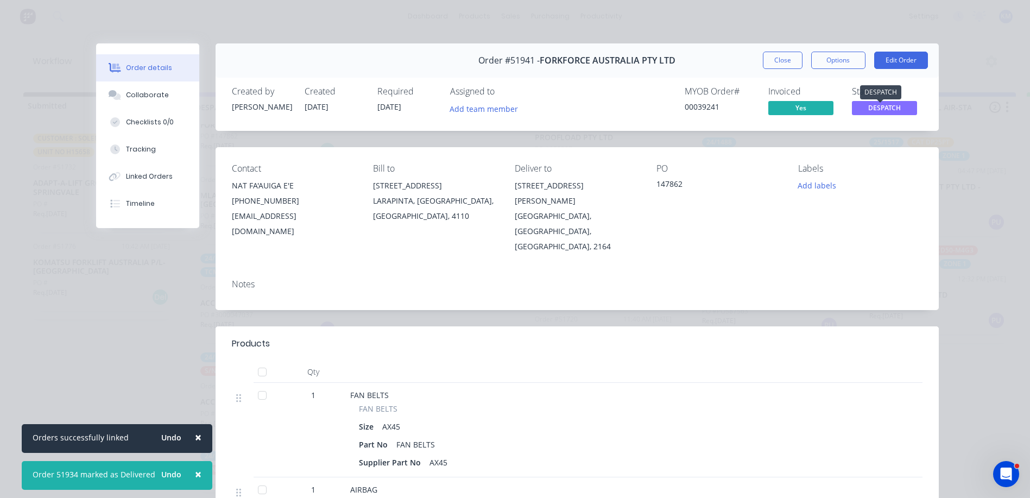
click at [869, 105] on span "DESPATCH" at bounding box center [884, 108] width 65 height 14
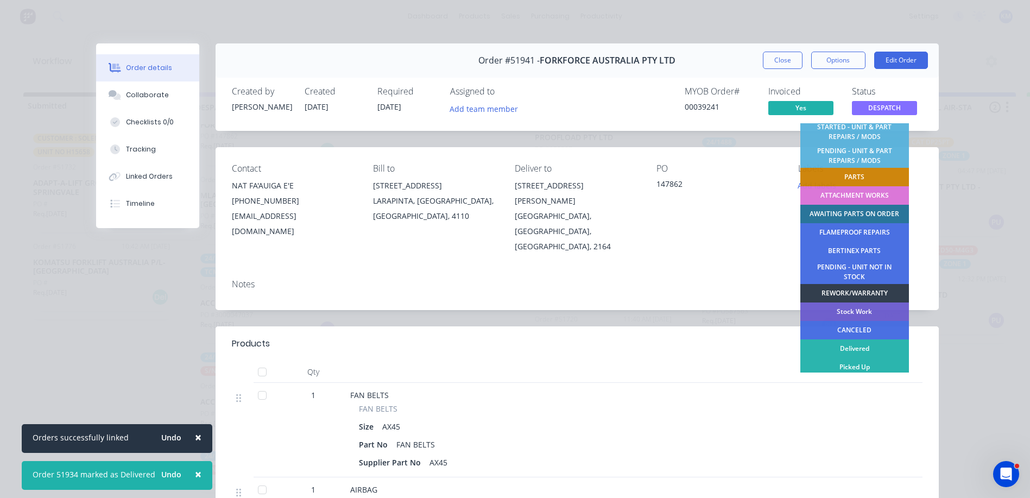
drag, startPoint x: 860, startPoint y: 348, endPoint x: 534, endPoint y: 298, distance: 330.1
click at [860, 348] on div "Delivered" at bounding box center [855, 348] width 109 height 18
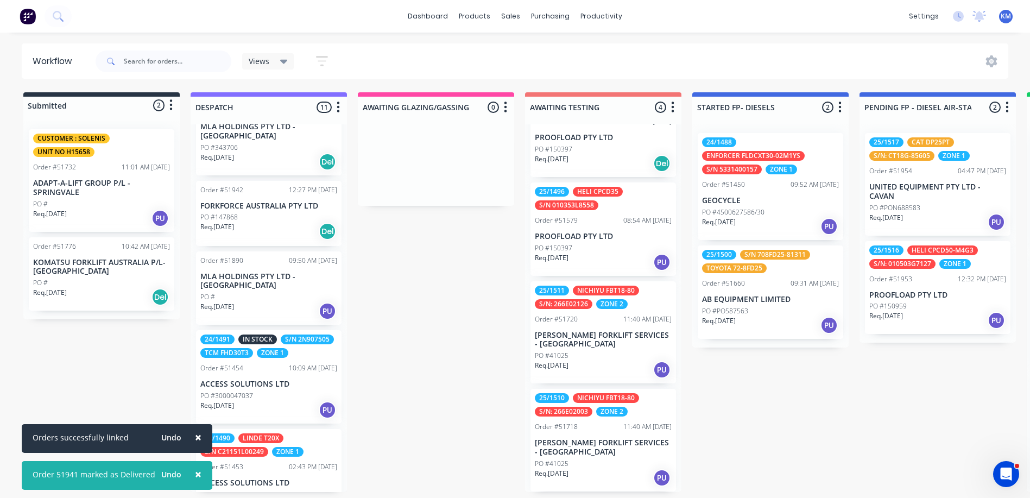
scroll to position [396, 0]
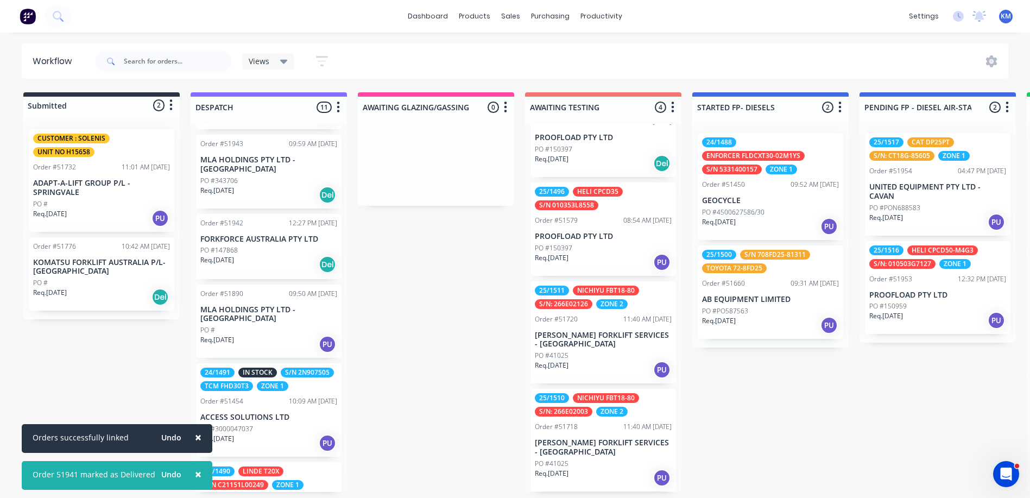
click at [268, 257] on div "Req. [DATE] Del" at bounding box center [268, 264] width 137 height 18
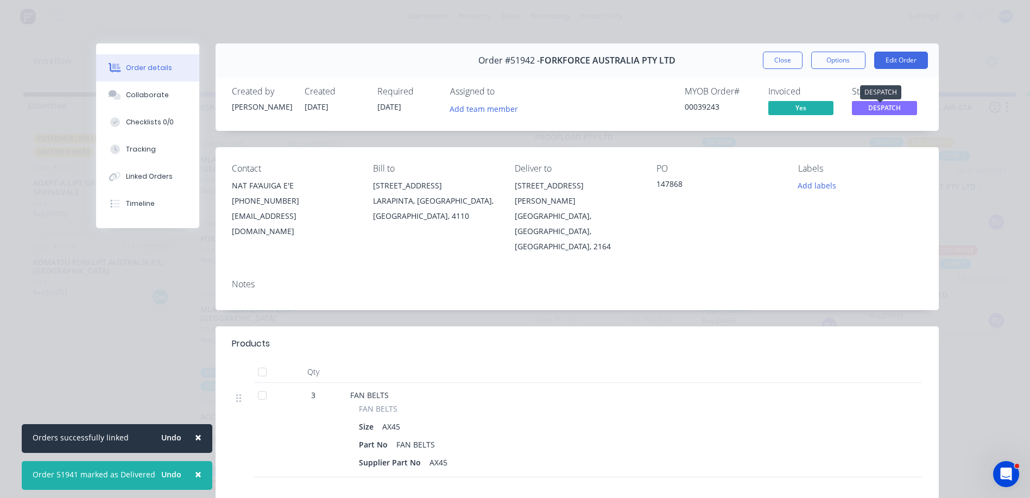
click at [857, 106] on span "DESPATCH" at bounding box center [884, 108] width 65 height 14
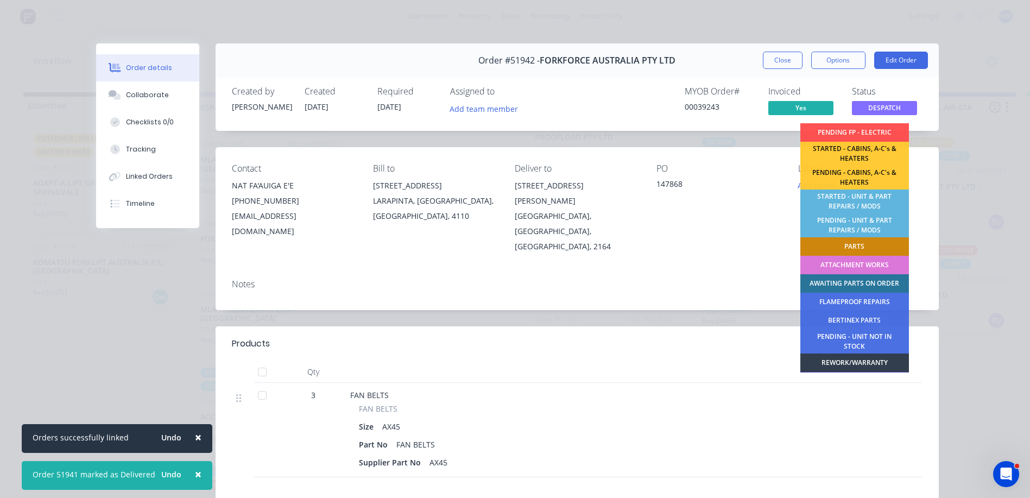
scroll to position [215, 0]
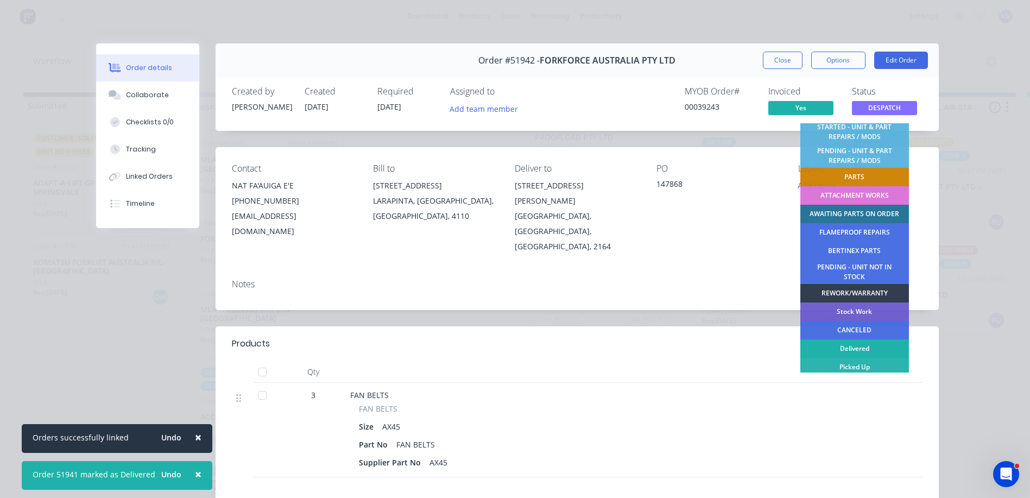
click at [846, 345] on div "Delivered" at bounding box center [855, 348] width 109 height 18
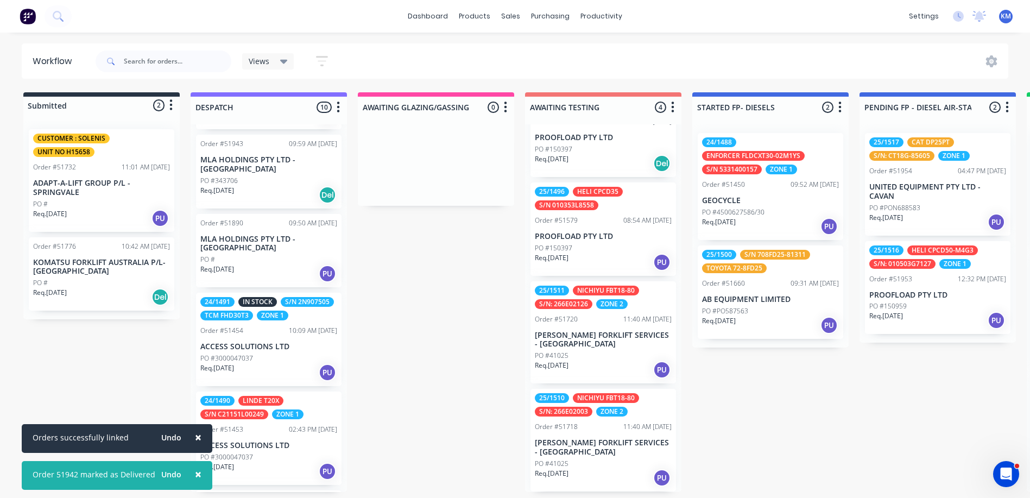
click at [305, 196] on div "Req. [DATE] Del" at bounding box center [268, 195] width 137 height 18
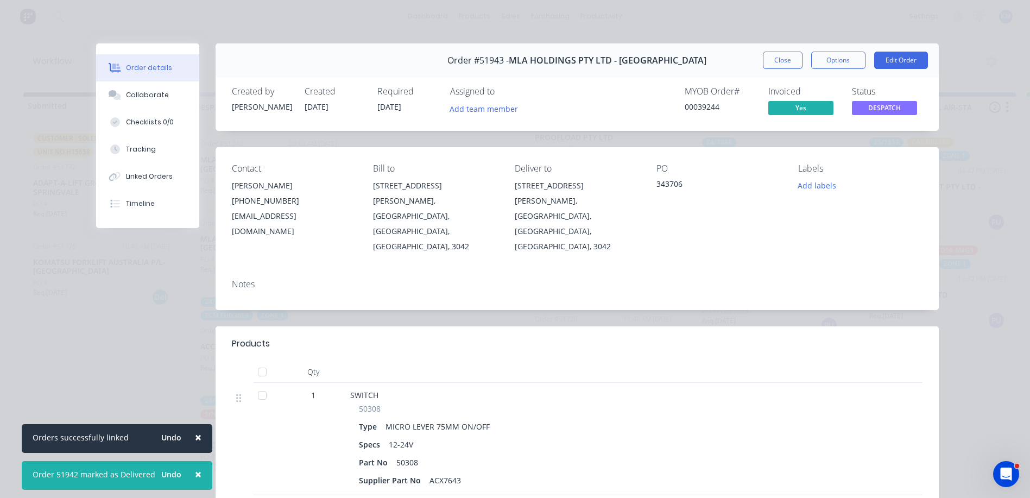
click at [890, 107] on span "DESPATCH" at bounding box center [884, 108] width 65 height 14
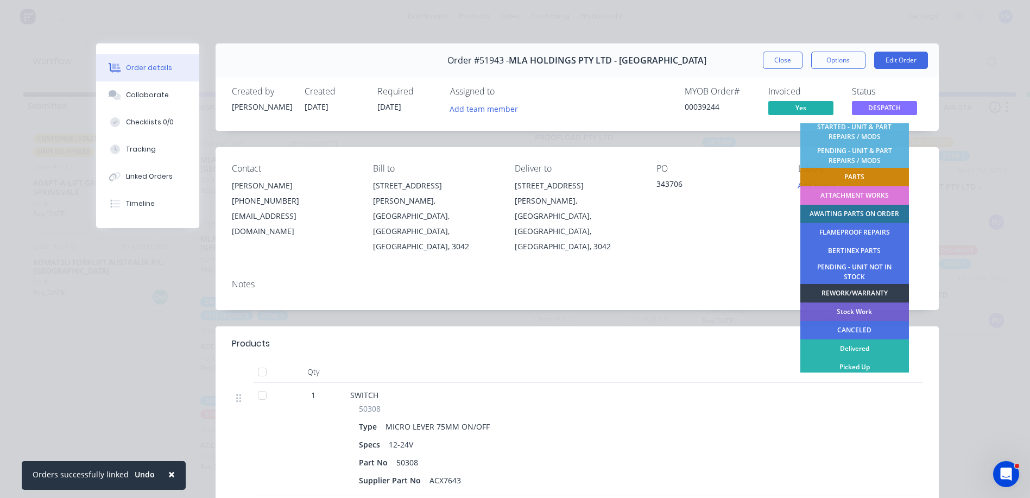
click at [684, 327] on header "Products" at bounding box center [577, 343] width 723 height 35
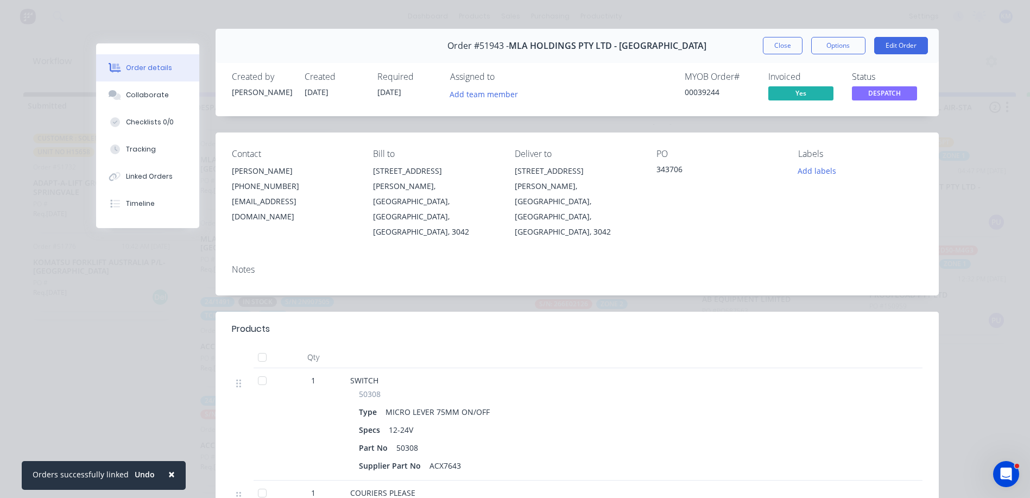
scroll to position [0, 0]
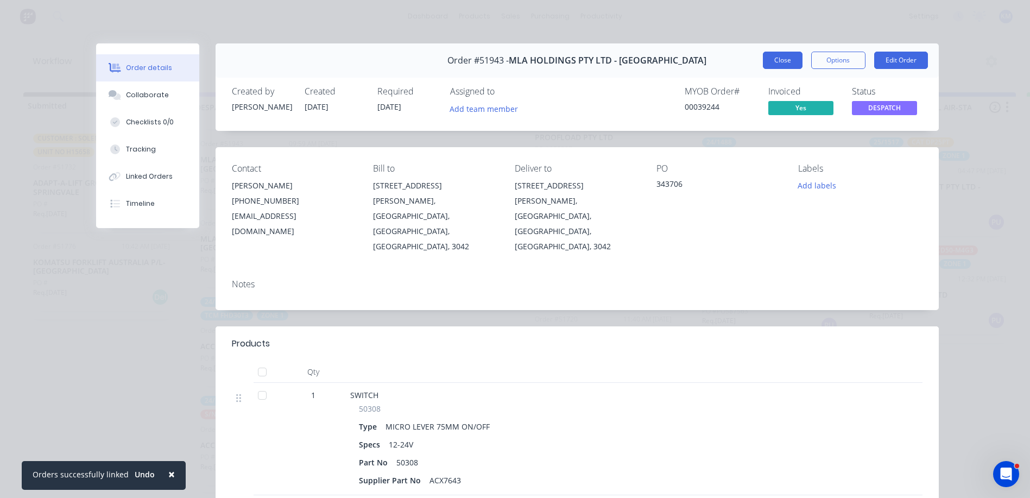
click at [779, 57] on button "Close" at bounding box center [783, 60] width 40 height 17
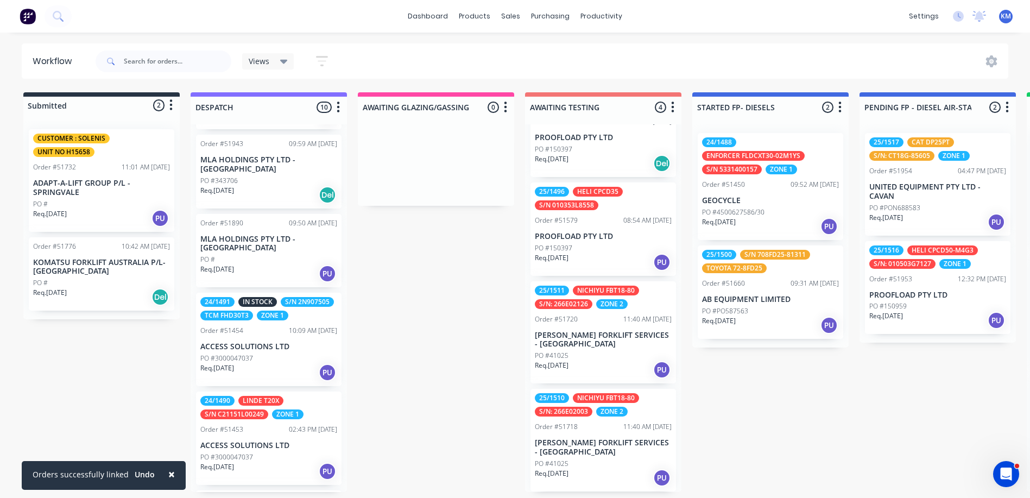
click at [296, 257] on div "PO #" at bounding box center [268, 260] width 137 height 10
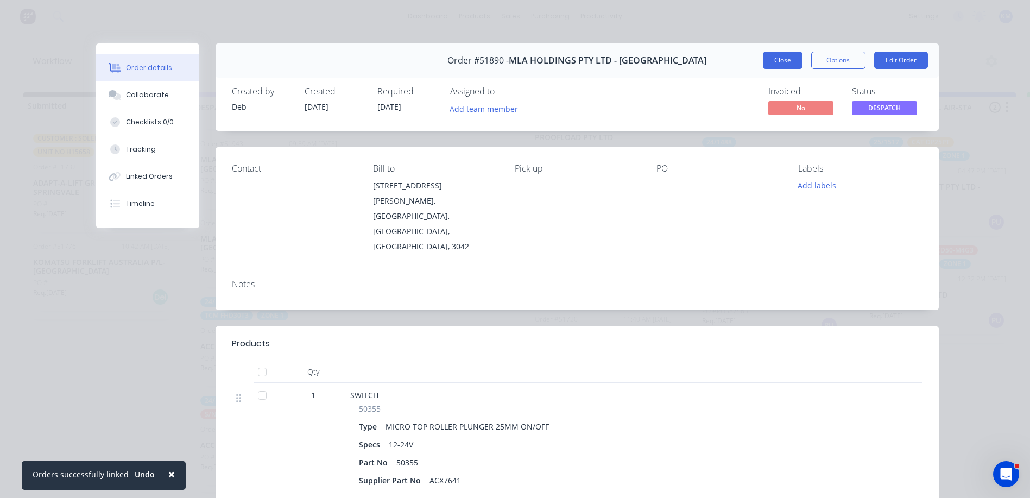
click at [790, 59] on button "Close" at bounding box center [783, 60] width 40 height 17
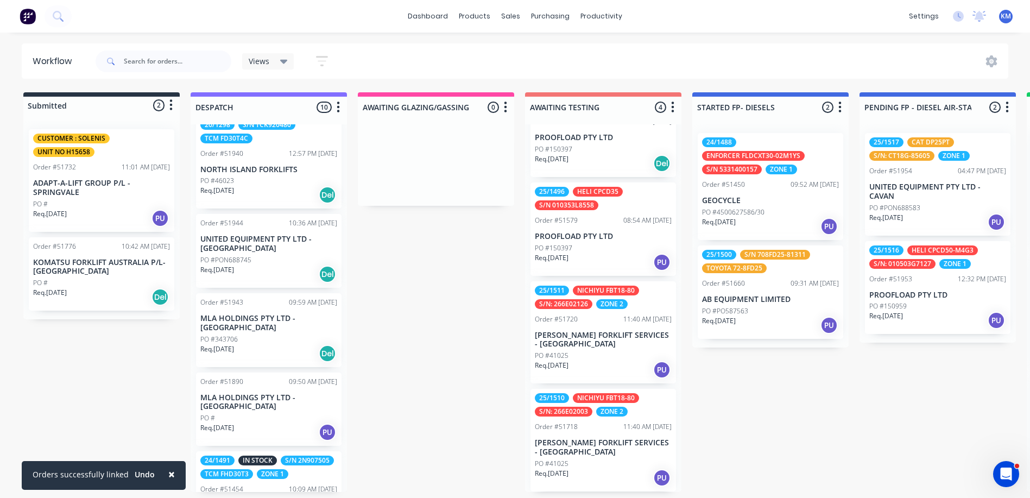
scroll to position [234, 0]
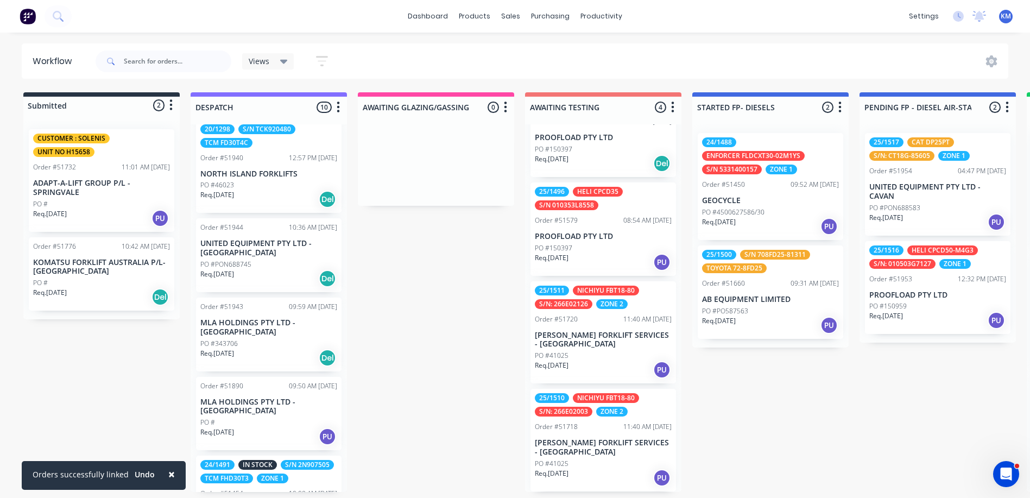
click at [288, 260] on div "PO #PON688745" at bounding box center [268, 265] width 137 height 10
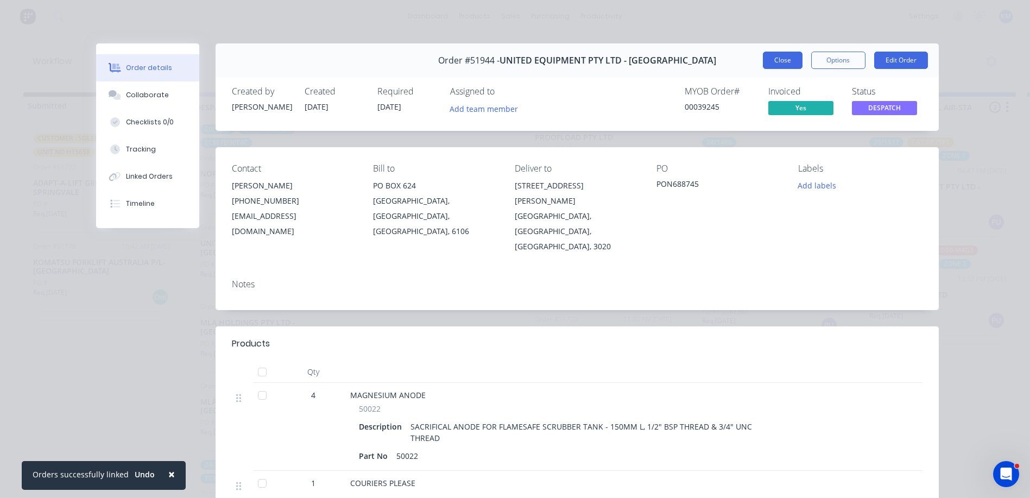
click at [773, 65] on button "Close" at bounding box center [783, 60] width 40 height 17
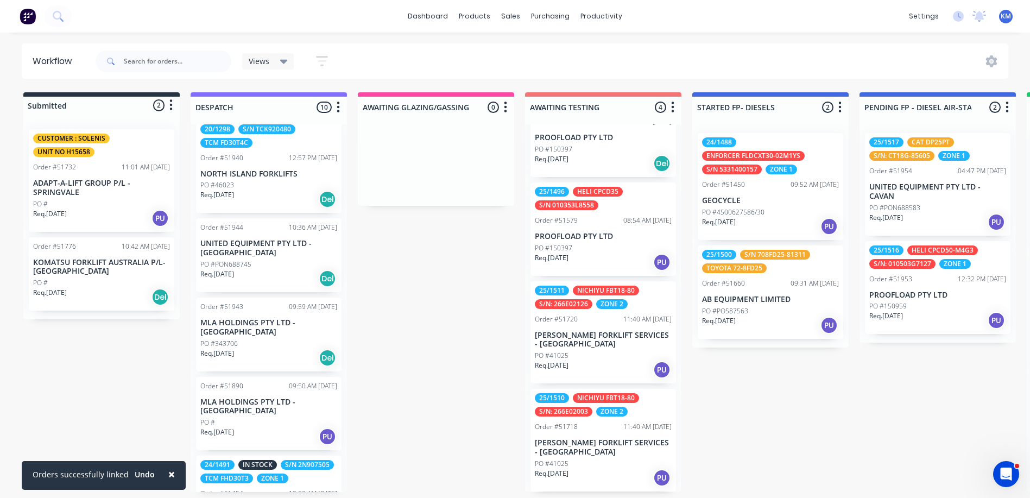
click at [276, 311] on div "Order #51943 09:59 AM [DATE] MLA HOLDINGS PTY LTD - [GEOGRAPHIC_DATA] #343706 R…" at bounding box center [269, 335] width 146 height 74
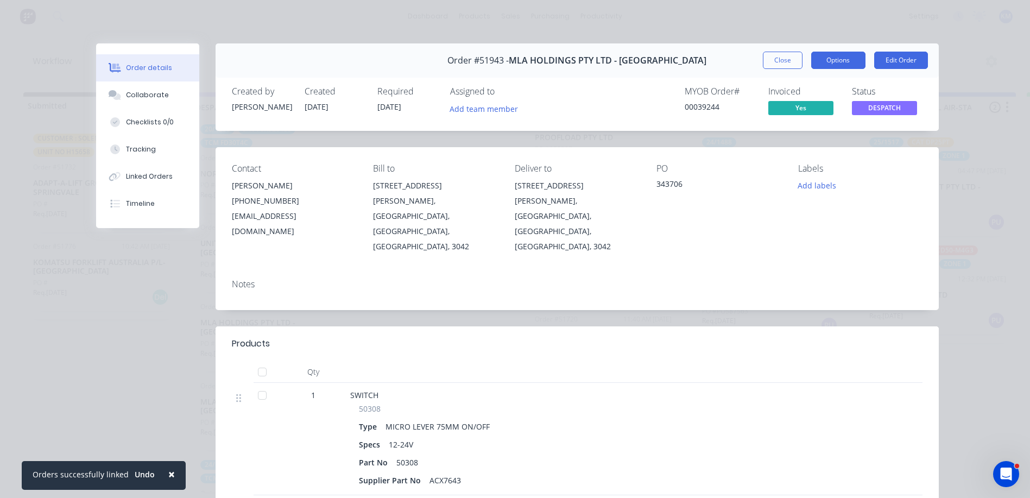
click at [826, 67] on button "Options" at bounding box center [838, 60] width 54 height 17
click at [848, 62] on button "Options" at bounding box center [838, 60] width 54 height 17
click at [879, 63] on button "Edit Order" at bounding box center [901, 60] width 54 height 17
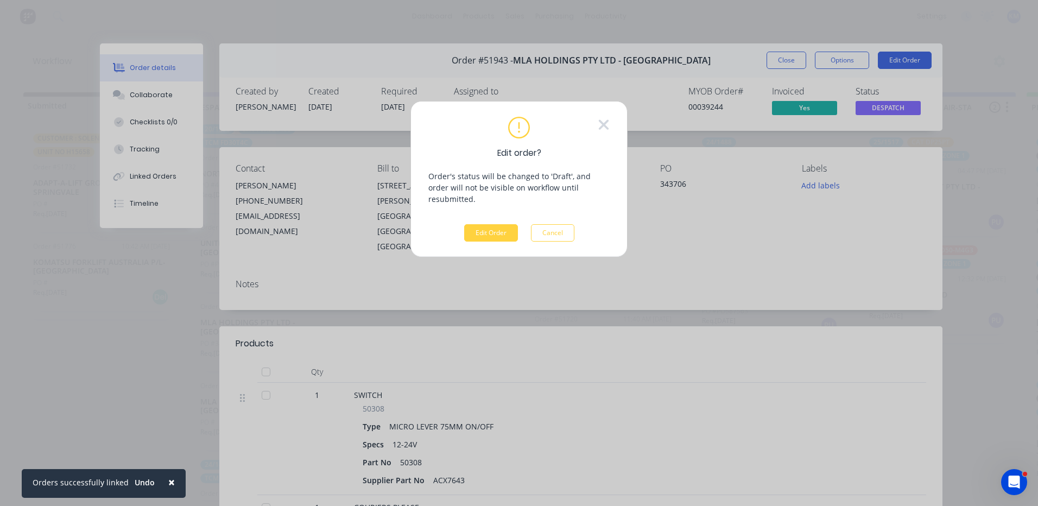
click at [875, 87] on div "Edit order? Order's status will be changed to 'Draft', and order will not be vi…" at bounding box center [519, 253] width 1038 height 506
click at [608, 125] on icon at bounding box center [604, 125] width 12 height 16
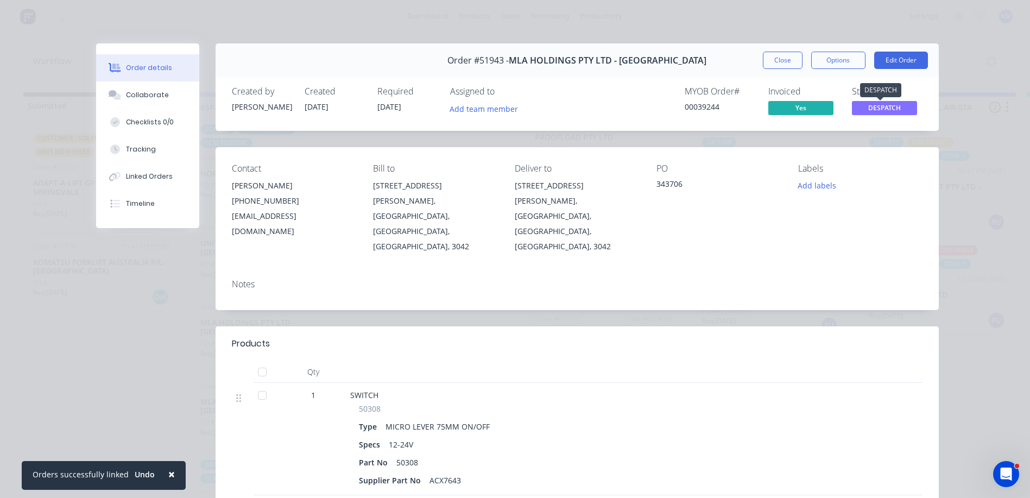
click at [881, 110] on span "DESPATCH" at bounding box center [884, 108] width 65 height 14
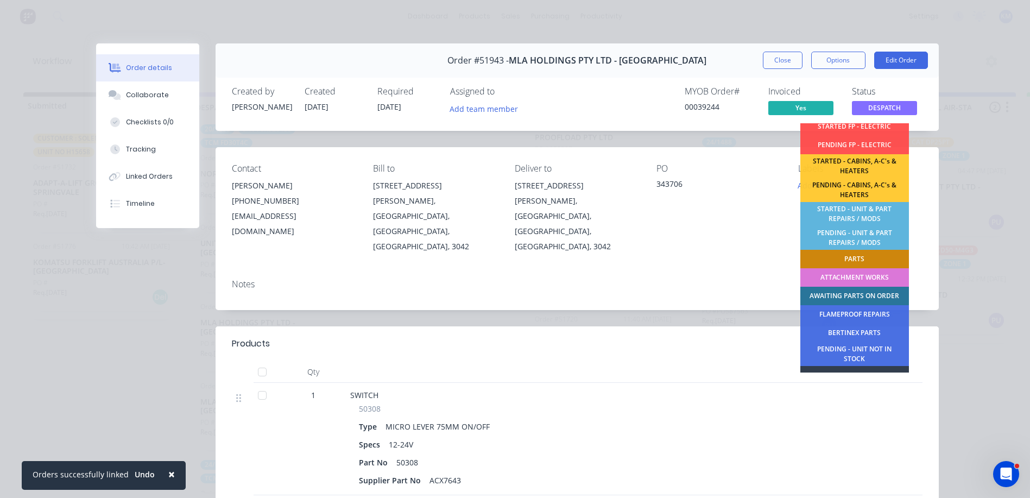
scroll to position [215, 0]
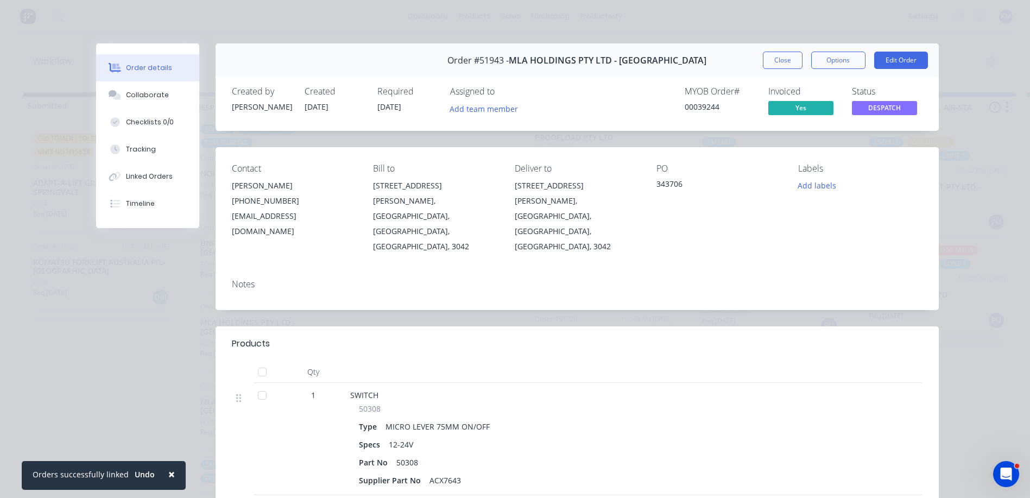
click at [705, 279] on div "Notes" at bounding box center [577, 284] width 691 height 10
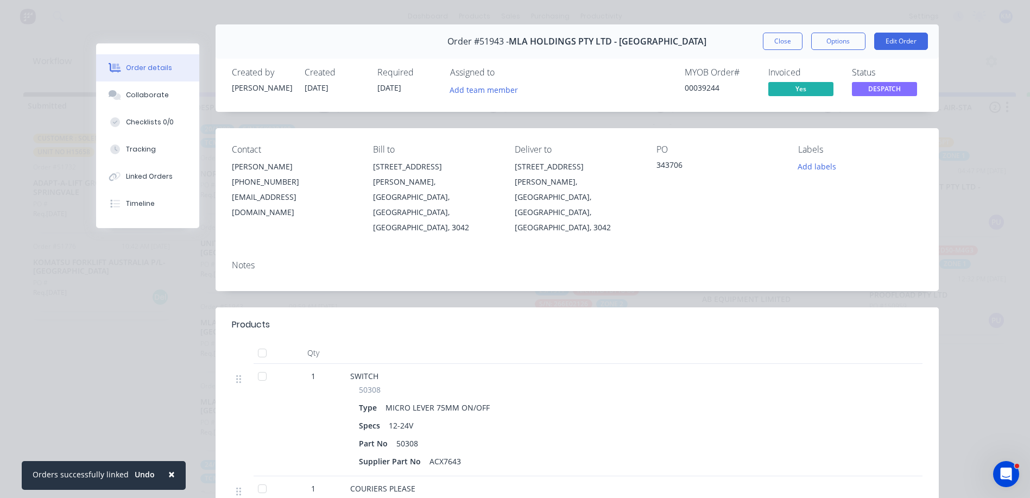
scroll to position [0, 0]
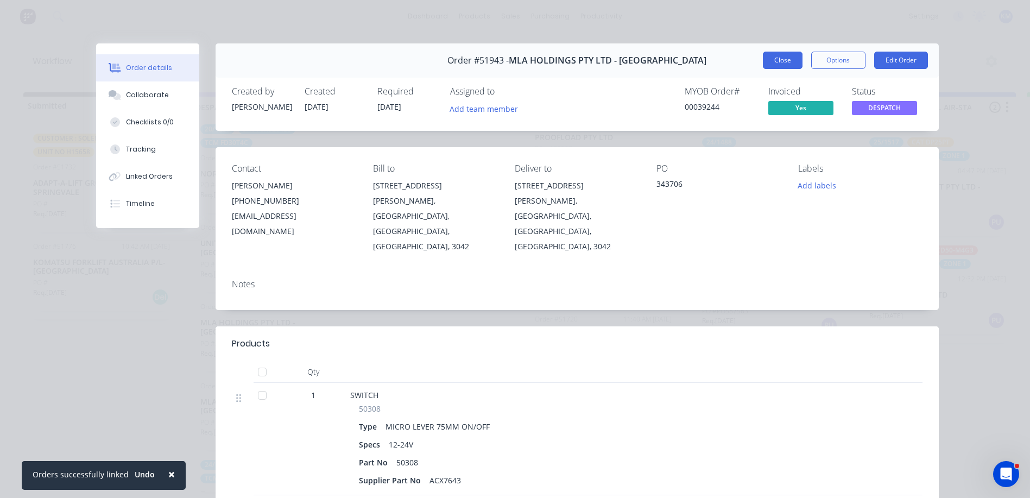
click at [780, 67] on button "Close" at bounding box center [783, 60] width 40 height 17
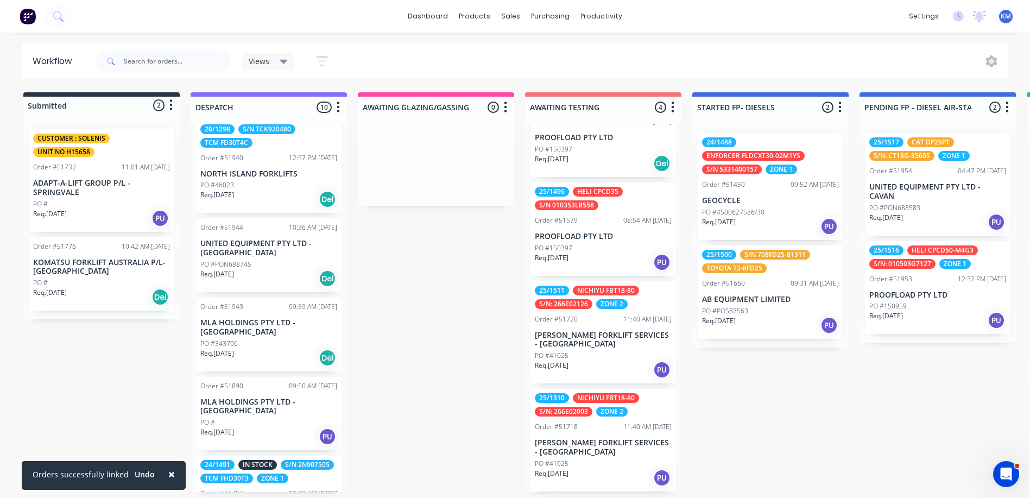
click at [252, 398] on p "MLA HOLDINGS PTY LTD - [GEOGRAPHIC_DATA]" at bounding box center [268, 407] width 137 height 18
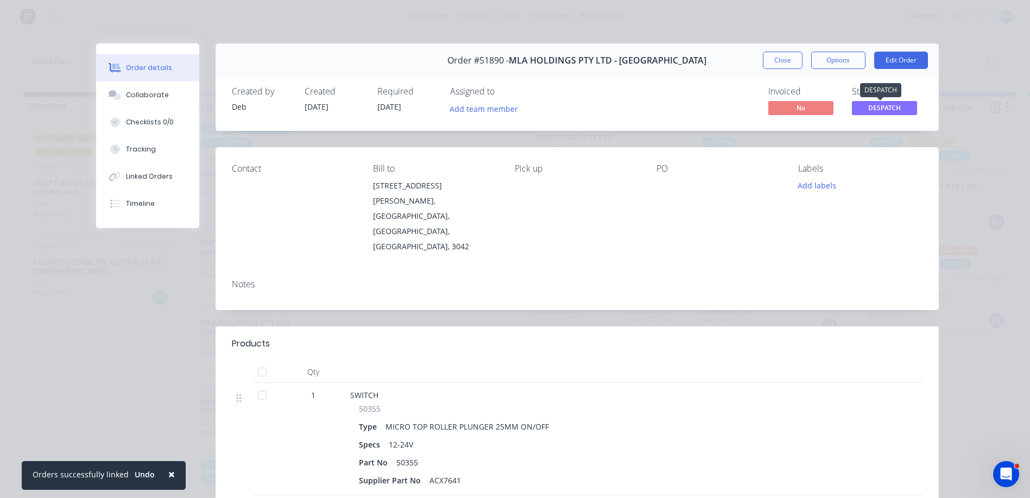
click at [867, 104] on span "DESPATCH" at bounding box center [884, 108] width 65 height 14
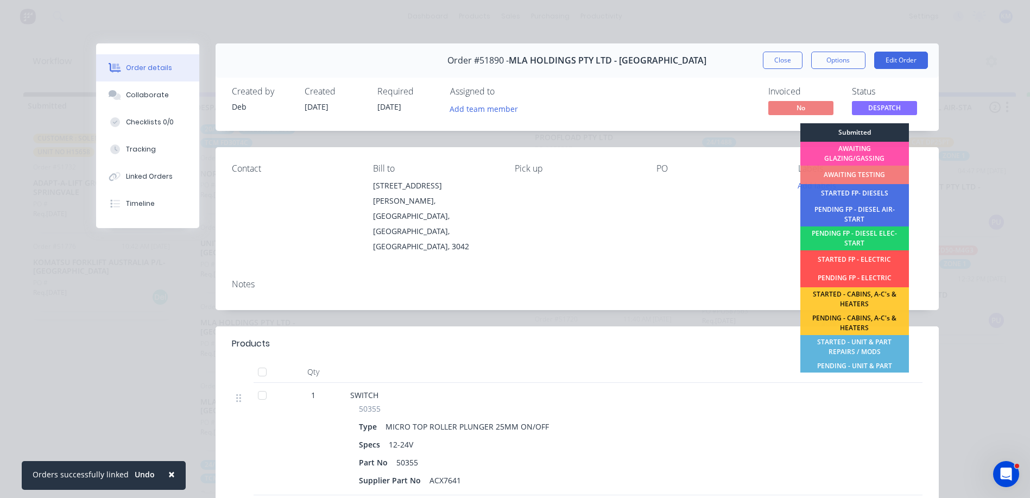
click at [858, 131] on div "Submitted" at bounding box center [855, 132] width 109 height 18
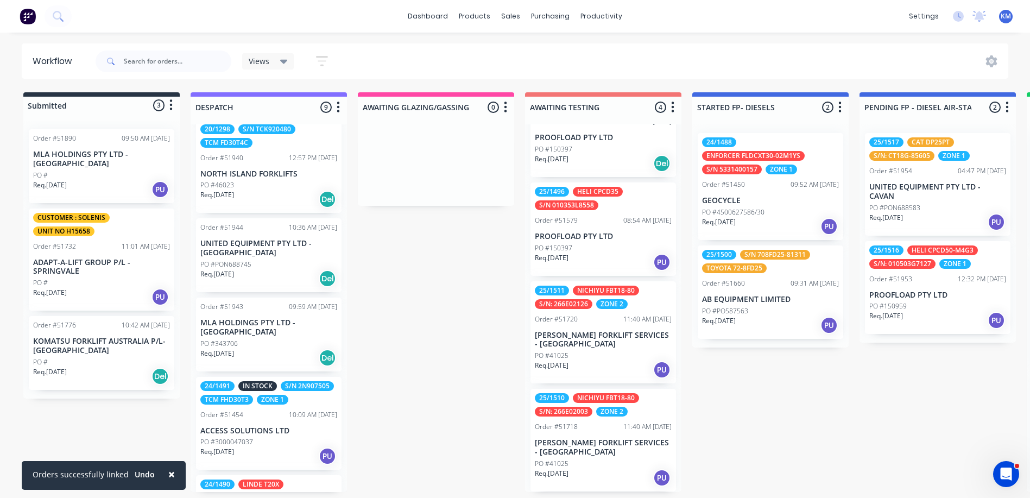
click at [243, 330] on p "MLA HOLDINGS PTY LTD - [GEOGRAPHIC_DATA]" at bounding box center [268, 327] width 137 height 18
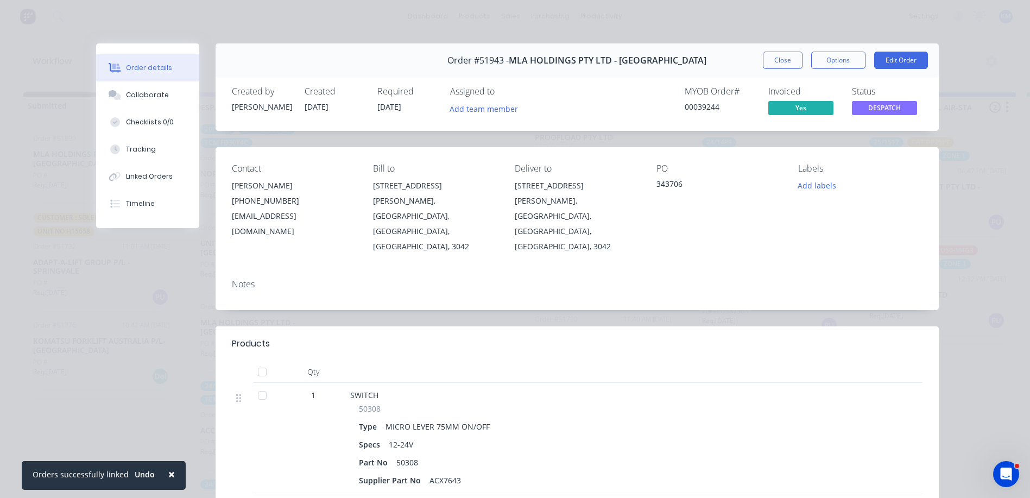
click at [890, 102] on span "DESPATCH" at bounding box center [884, 108] width 65 height 14
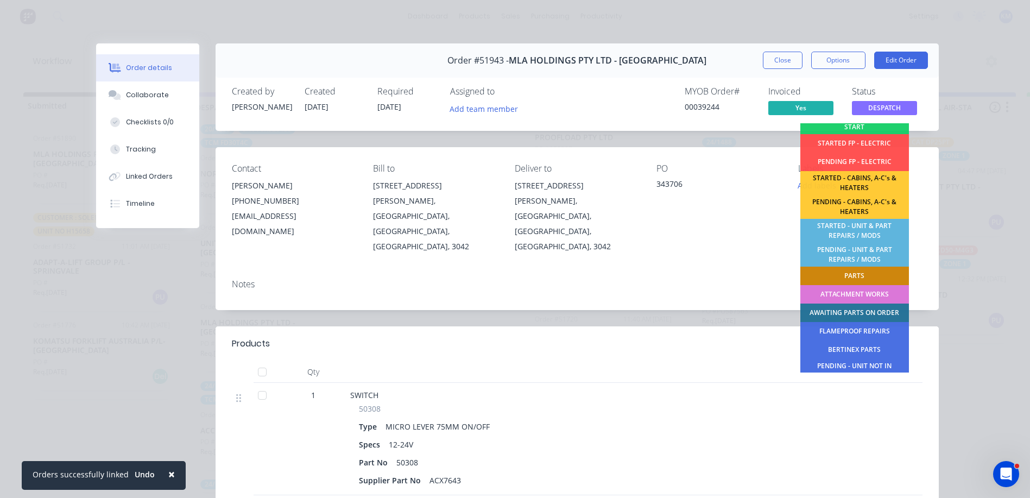
scroll to position [215, 0]
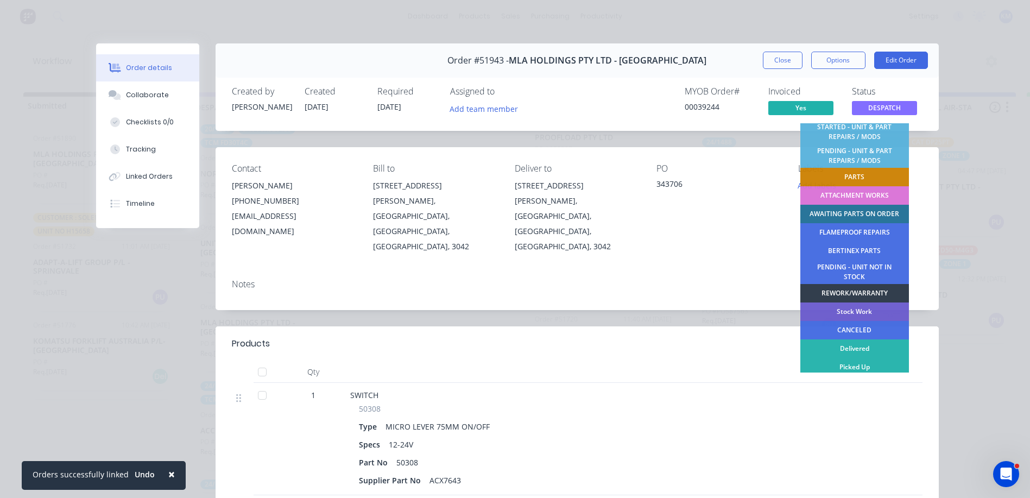
click at [858, 354] on div "Delivered" at bounding box center [855, 348] width 109 height 18
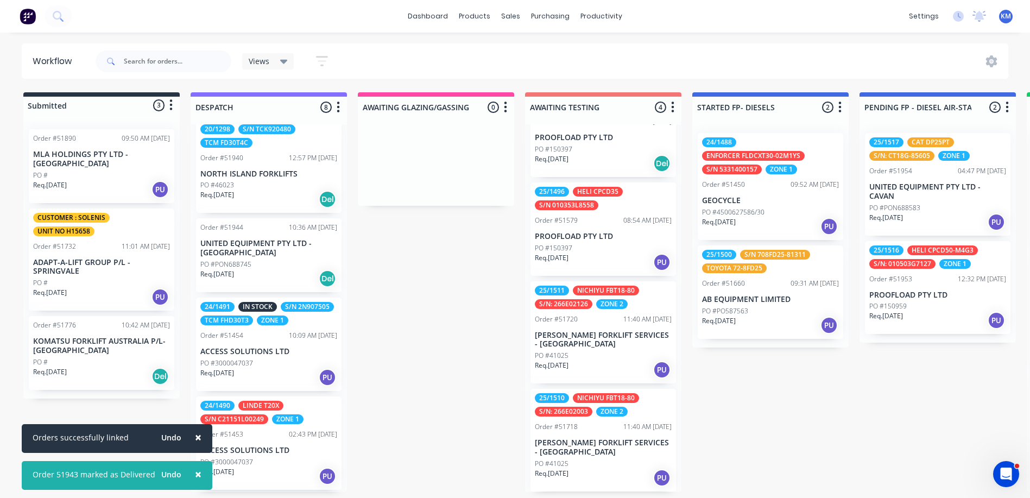
click at [265, 256] on p "UNITED EQUIPMENT PTY LTD - [GEOGRAPHIC_DATA]" at bounding box center [268, 248] width 137 height 18
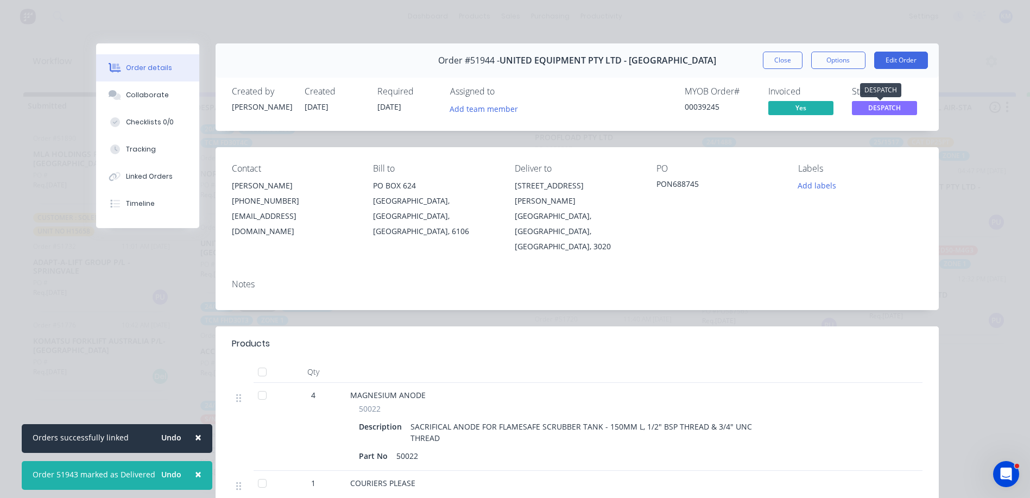
click at [860, 104] on span "DESPATCH" at bounding box center [884, 108] width 65 height 14
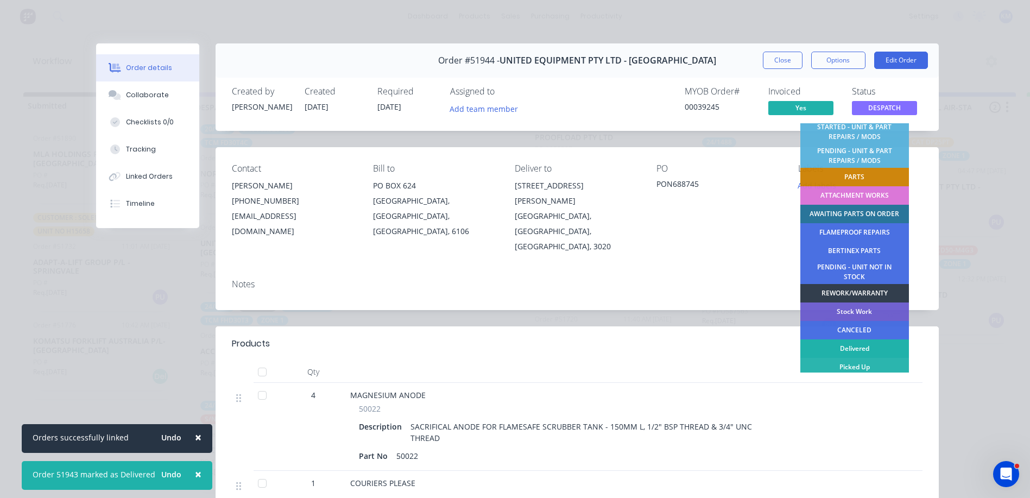
click at [853, 344] on div "Delivered" at bounding box center [855, 348] width 109 height 18
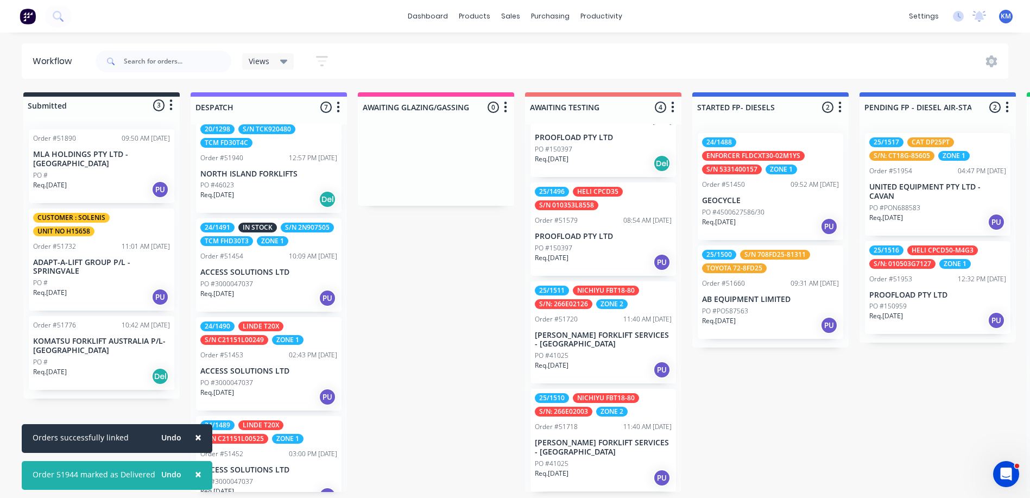
click at [295, 196] on div "Req. [DATE] Del" at bounding box center [268, 199] width 137 height 18
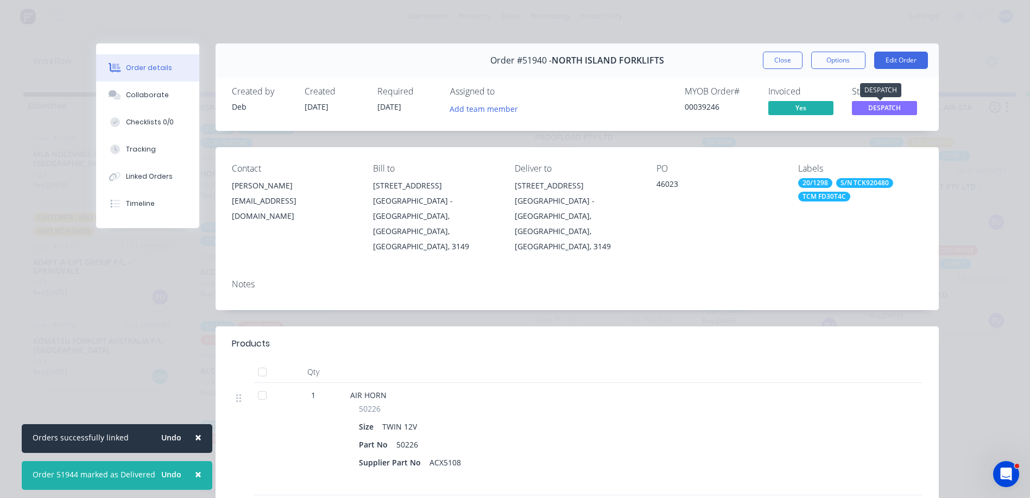
click at [900, 112] on span "DESPATCH" at bounding box center [884, 108] width 65 height 14
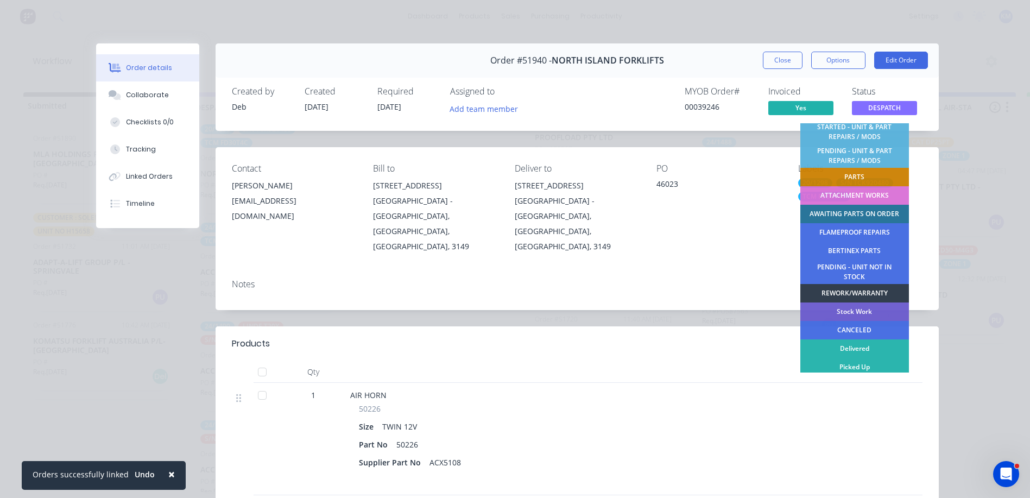
click at [848, 345] on div "Delivered" at bounding box center [855, 348] width 109 height 18
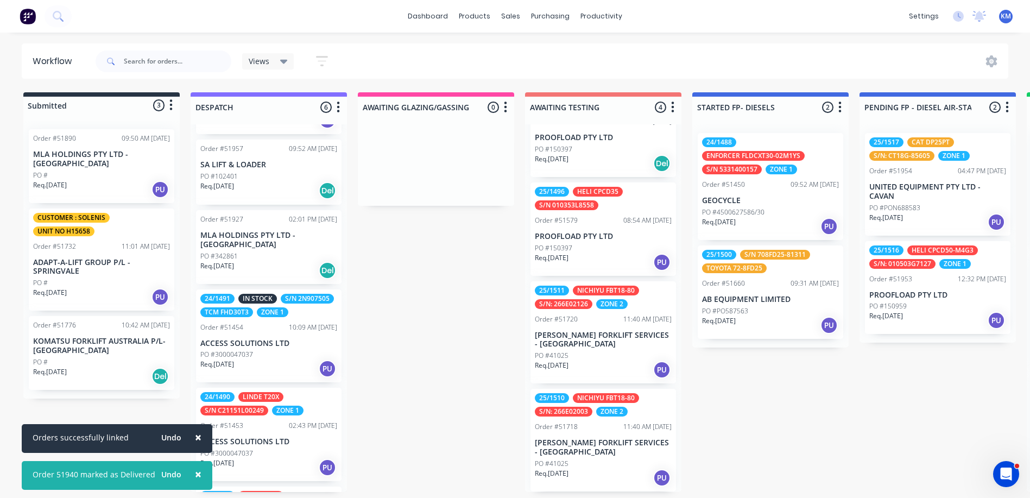
scroll to position [44, 0]
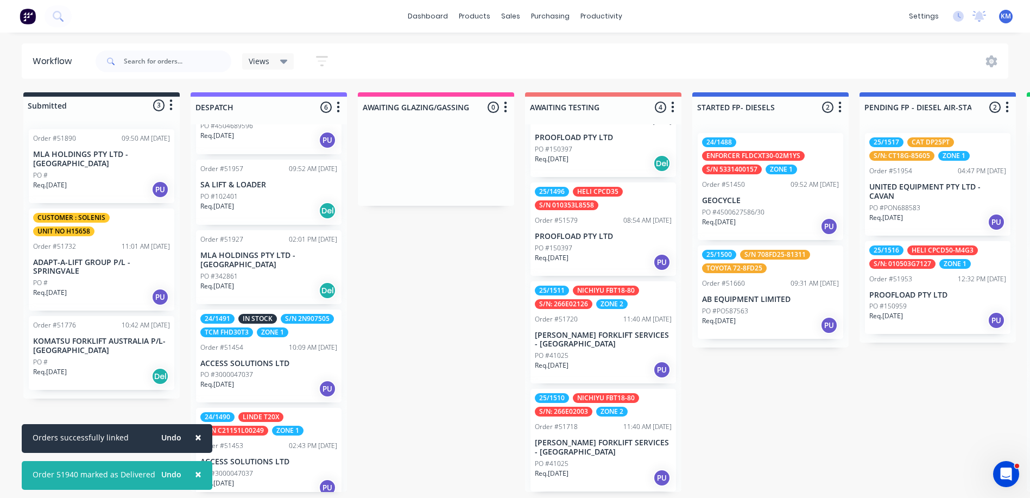
click at [254, 278] on div "PO #342861" at bounding box center [268, 277] width 137 height 10
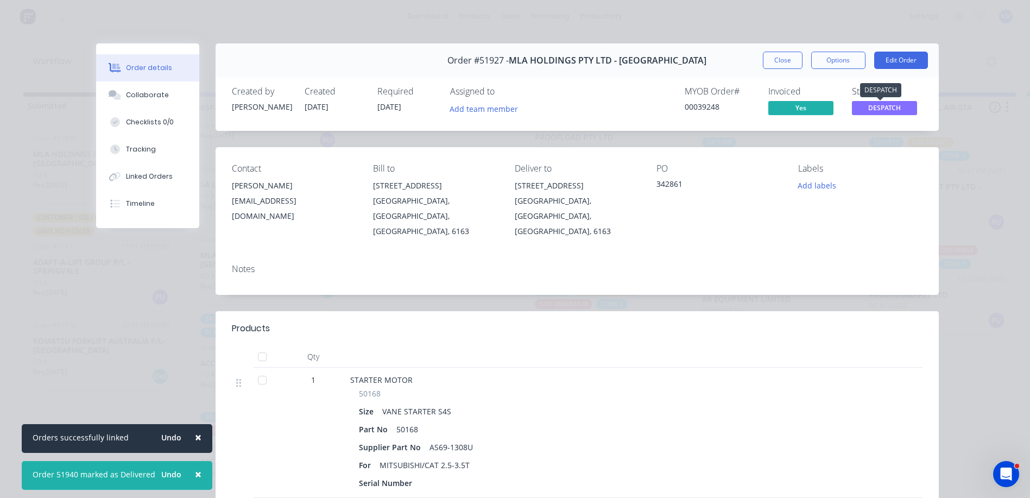
click at [892, 110] on span "DESPATCH" at bounding box center [884, 108] width 65 height 14
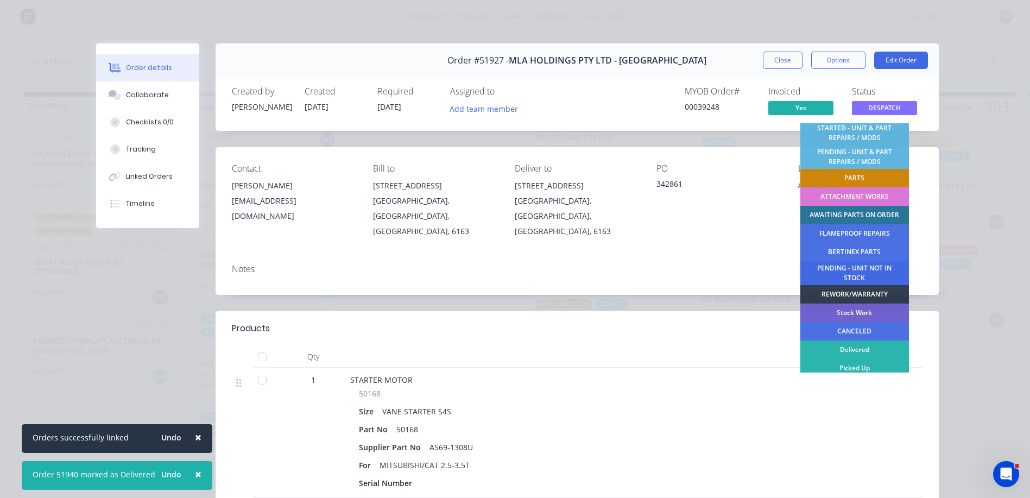
scroll to position [215, 0]
click at [873, 350] on div "Delivered" at bounding box center [855, 348] width 109 height 18
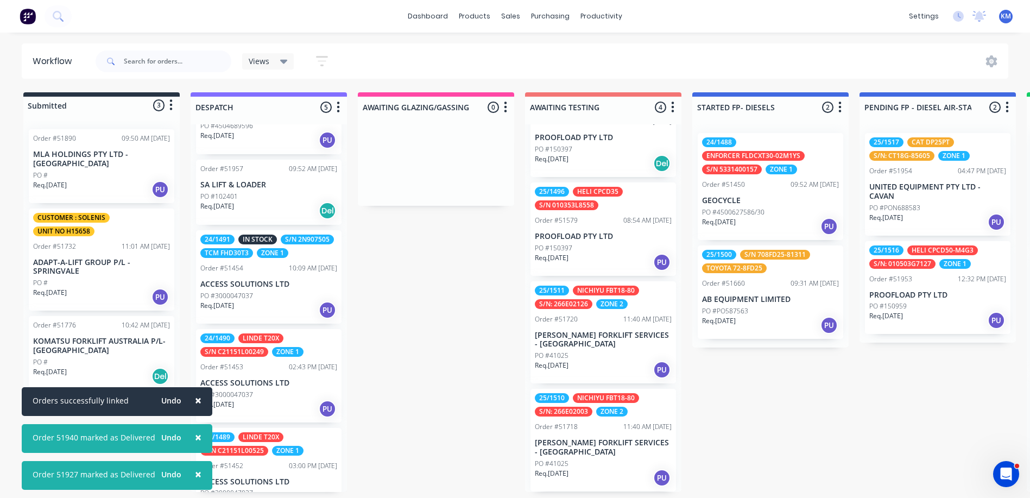
click at [287, 209] on div "Req. [DATE] Del" at bounding box center [268, 210] width 137 height 18
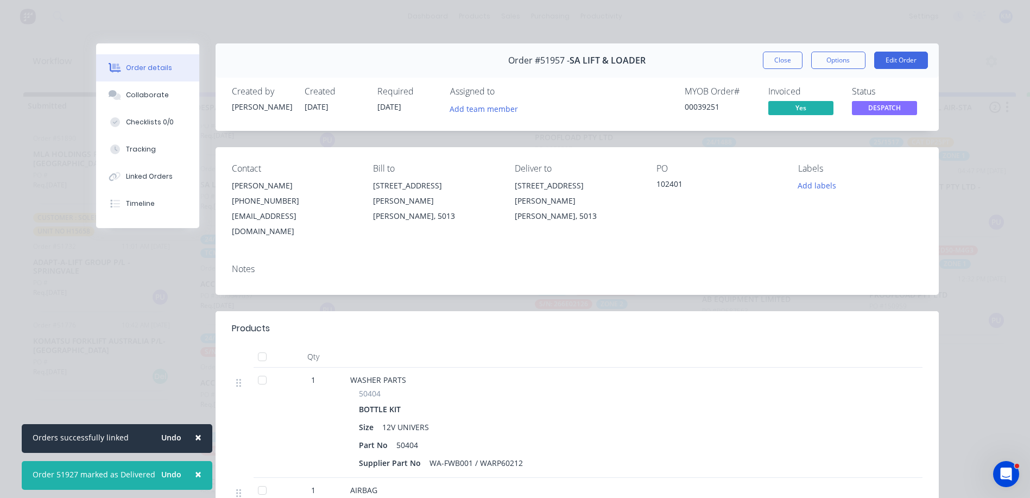
click at [868, 110] on span "DESPATCH" at bounding box center [884, 108] width 65 height 14
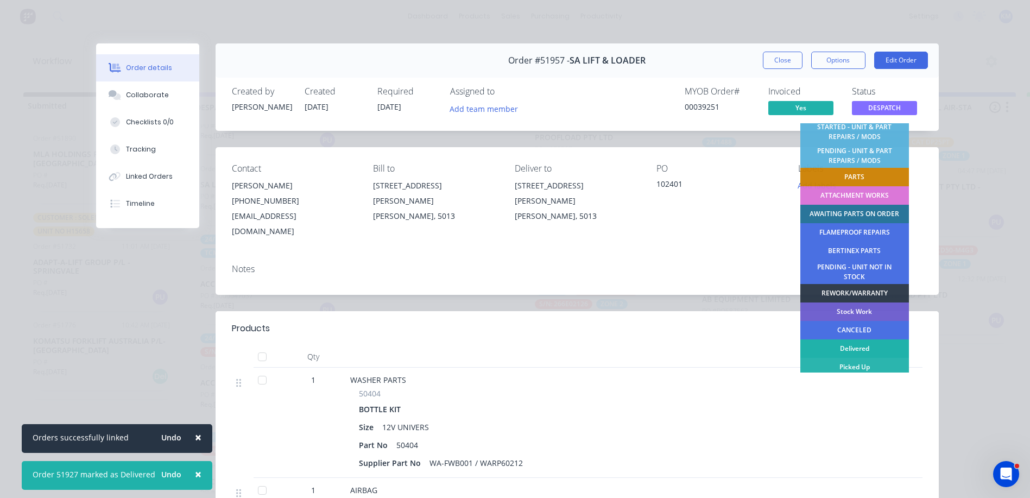
click at [813, 349] on div "Delivered" at bounding box center [855, 348] width 109 height 18
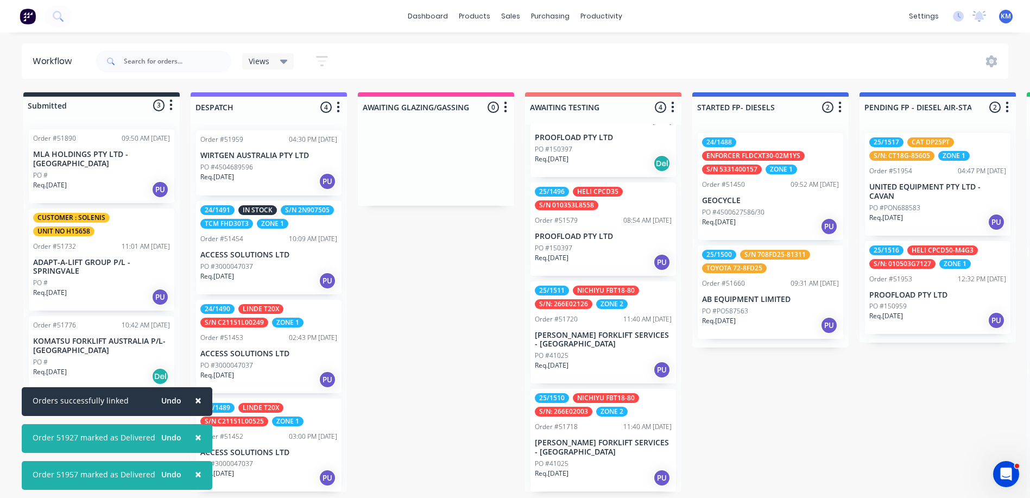
scroll to position [0, 0]
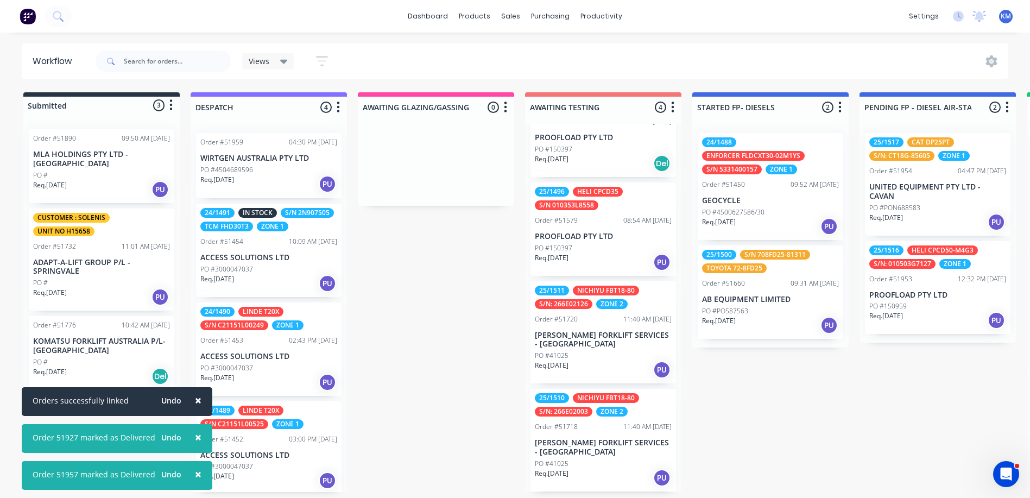
click at [274, 182] on div "Req. [DATE] PU" at bounding box center [268, 184] width 137 height 18
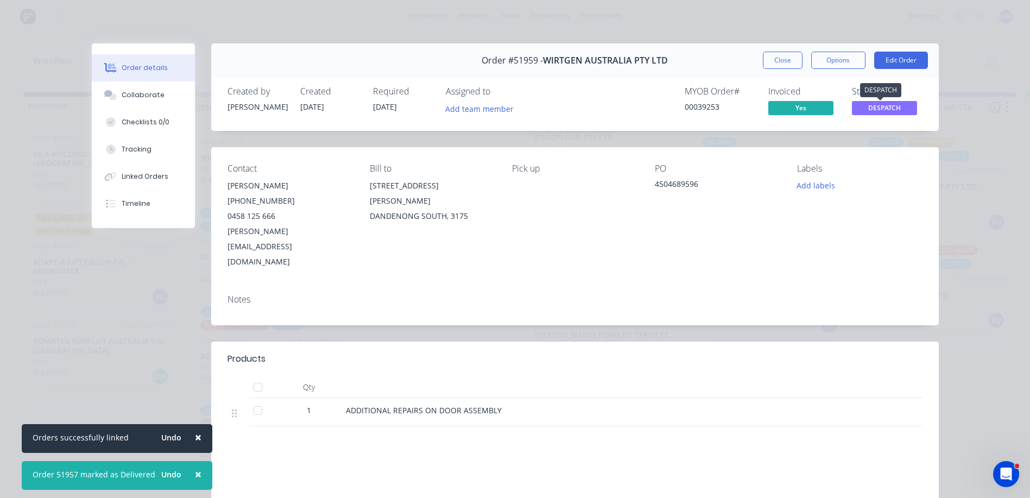
click at [870, 103] on span "DESPATCH" at bounding box center [884, 108] width 65 height 14
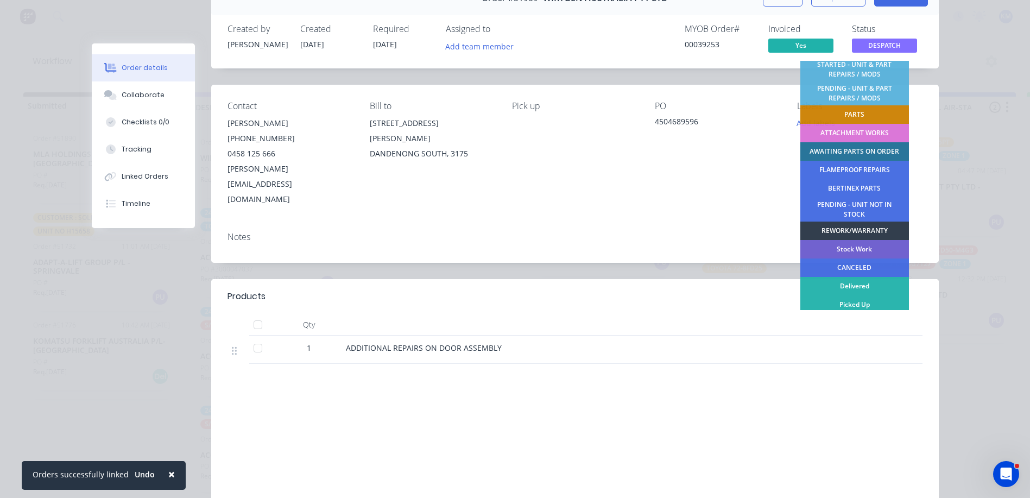
scroll to position [125, 0]
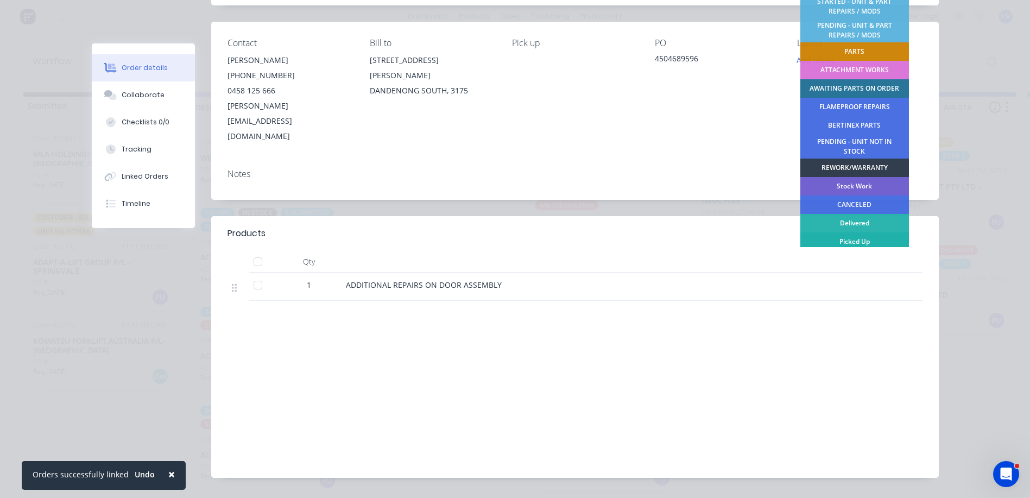
click at [866, 245] on div "Picked Up" at bounding box center [855, 241] width 109 height 18
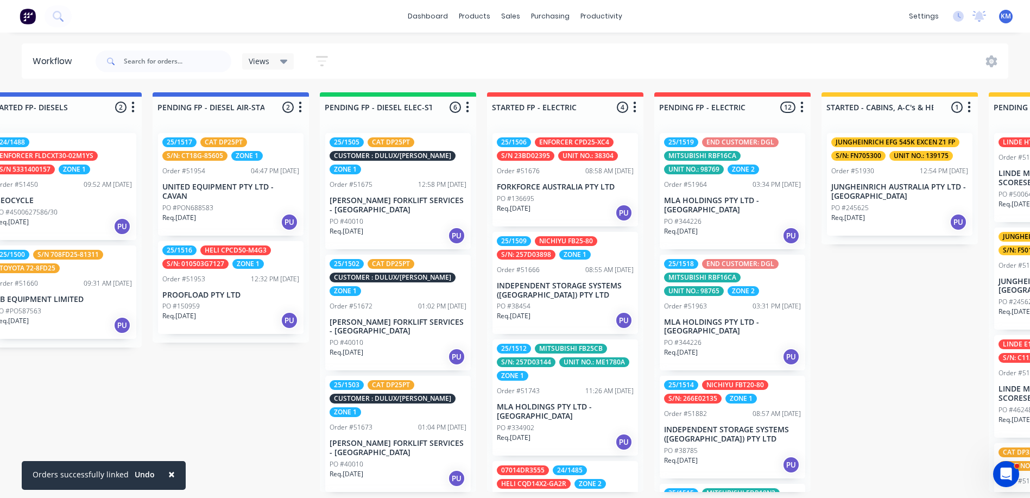
scroll to position [0, 713]
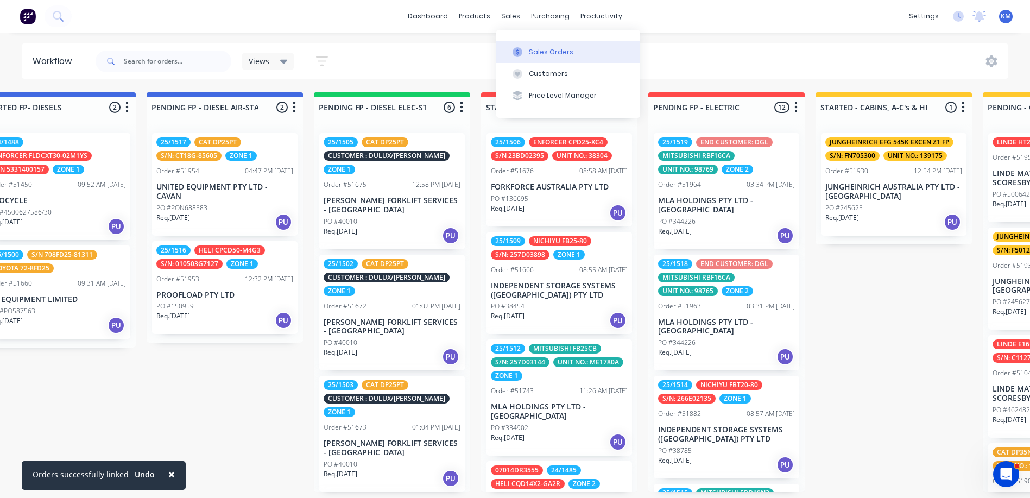
click at [518, 48] on icon at bounding box center [518, 52] width 10 height 10
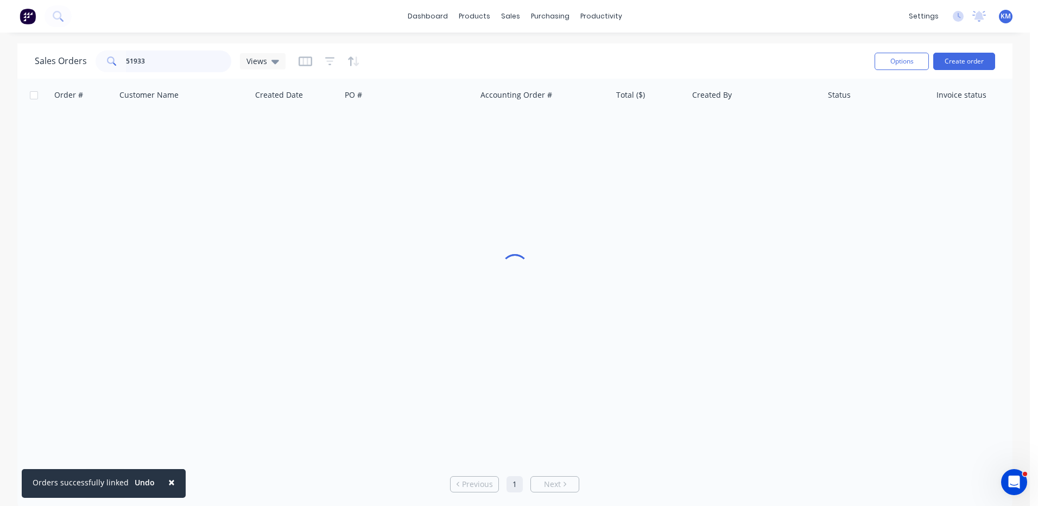
click at [207, 58] on input "51933" at bounding box center [179, 62] width 106 height 22
type input "forklogic"
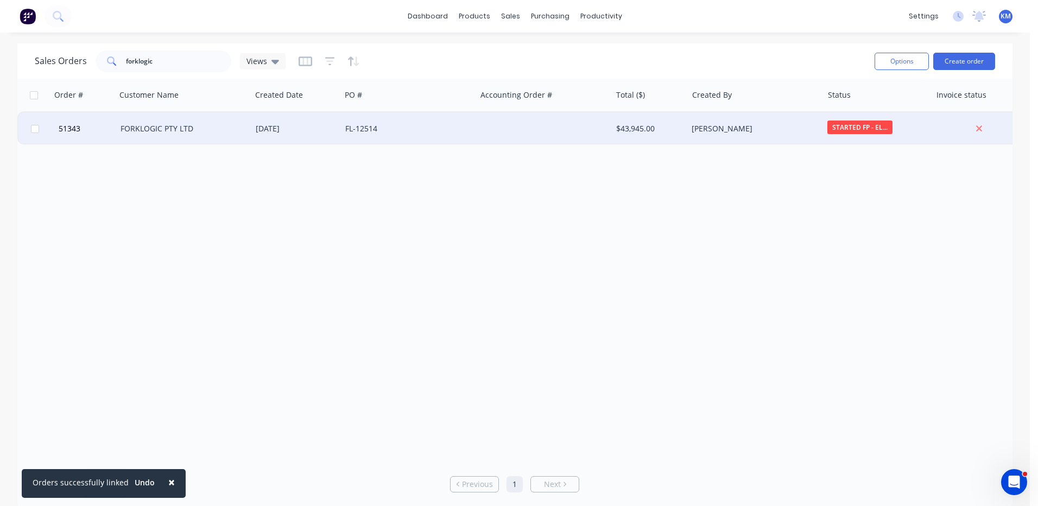
click at [279, 124] on div "[DATE]" at bounding box center [296, 128] width 81 height 11
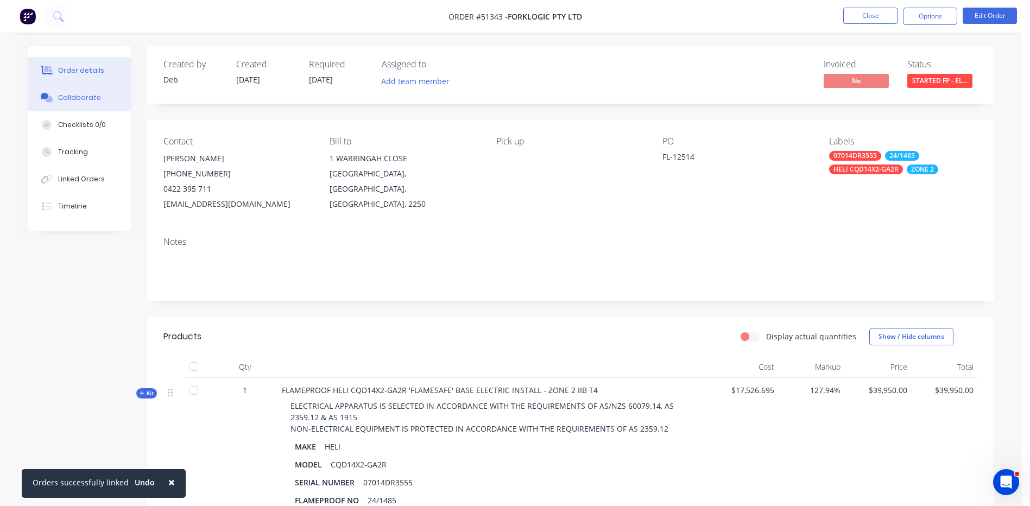
click at [89, 100] on div "Collaborate" at bounding box center [79, 98] width 43 height 10
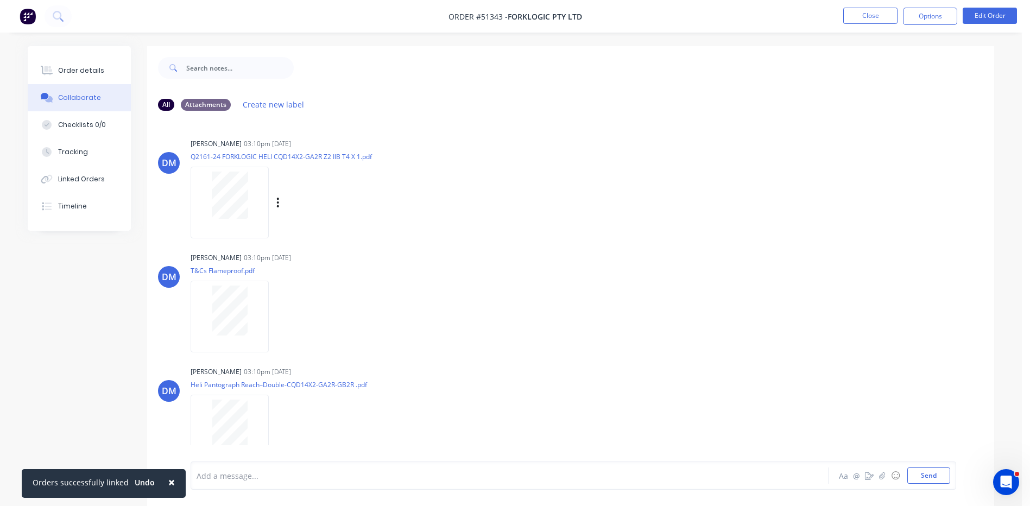
click at [275, 200] on div "Labels Download Delete" at bounding box center [334, 203] width 122 height 16
click at [276, 205] on icon "button" at bounding box center [277, 203] width 3 height 12
click at [316, 228] on button "Download" at bounding box center [349, 231] width 122 height 24
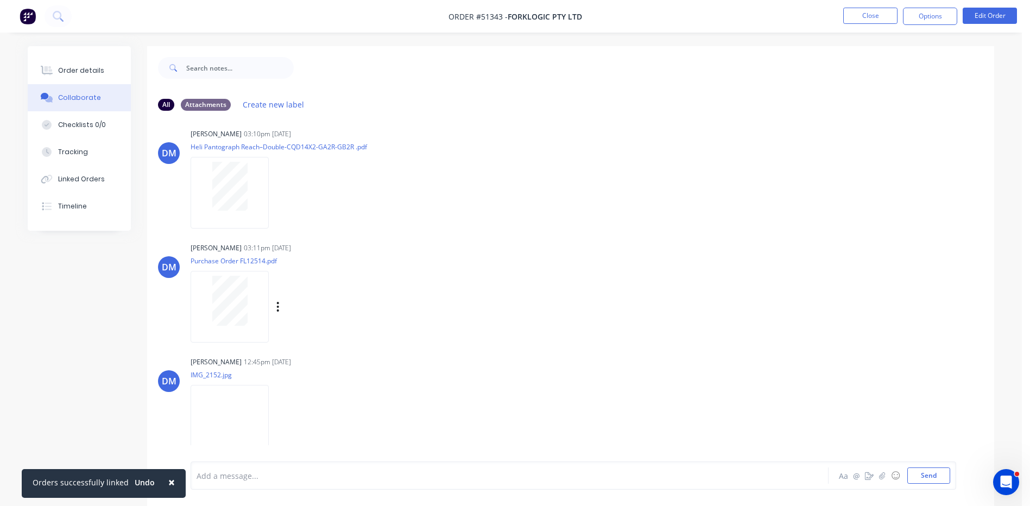
scroll to position [16, 0]
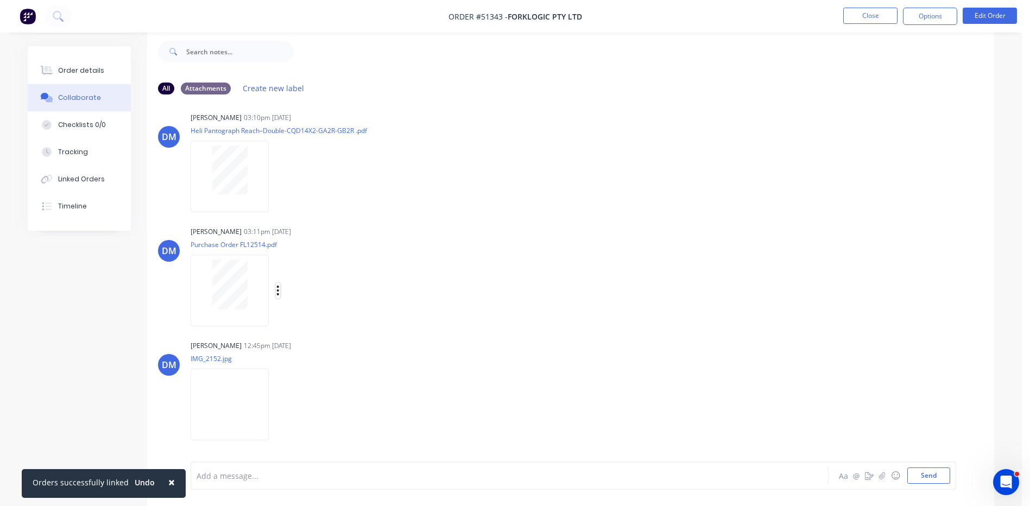
click at [280, 293] on button "button" at bounding box center [278, 291] width 4 height 16
click at [313, 312] on button "Download" at bounding box center [349, 319] width 122 height 24
click at [499, 131] on div "[PERSON_NAME] 03:10pm [DATE] Heli Pantograph Reach–Double-CQD14X2-GA2R-GB2R .pd…" at bounding box center [360, 159] width 339 height 98
click at [851, 21] on button "Close" at bounding box center [870, 16] width 54 height 16
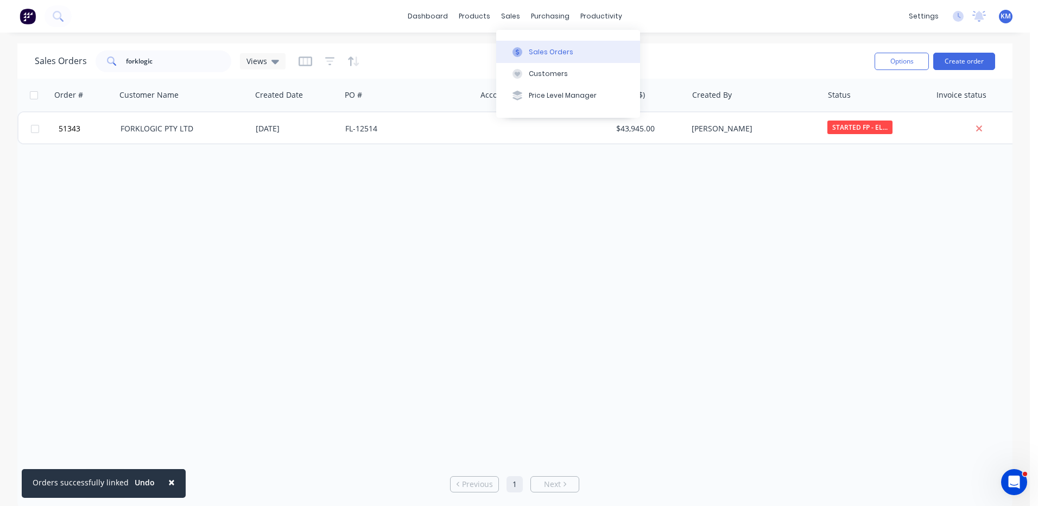
click at [512, 47] on div at bounding box center [517, 52] width 16 height 10
click at [492, 58] on button "Product Catalogue" at bounding box center [529, 52] width 144 height 22
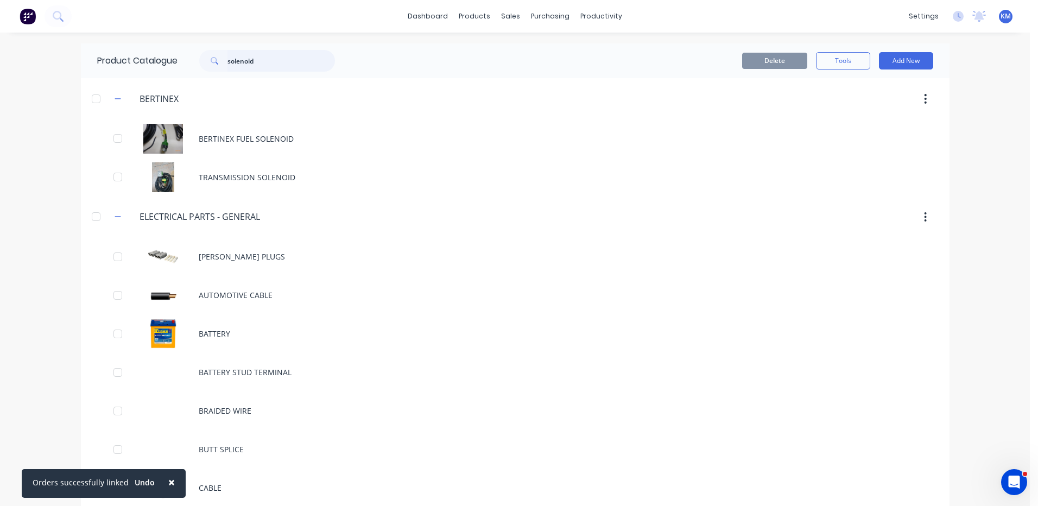
click at [287, 56] on input "solenoid" at bounding box center [282, 61] width 108 height 22
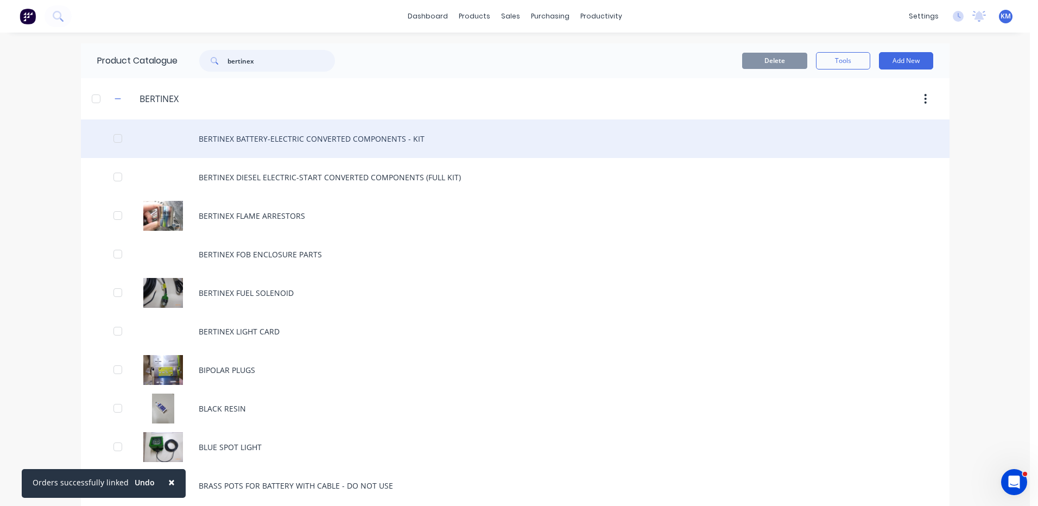
type input "bertinex"
click at [352, 148] on div "BERTINEX BATTERY-ELECTRIC CONVERTED COMPONENTS - KIT" at bounding box center [515, 138] width 869 height 39
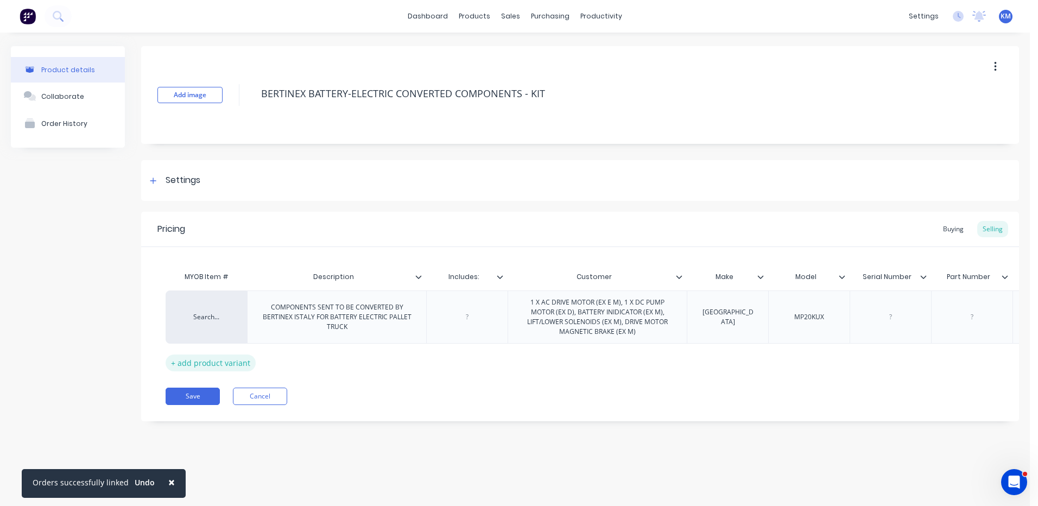
click at [231, 363] on div "+ add product variant" at bounding box center [211, 363] width 90 height 17
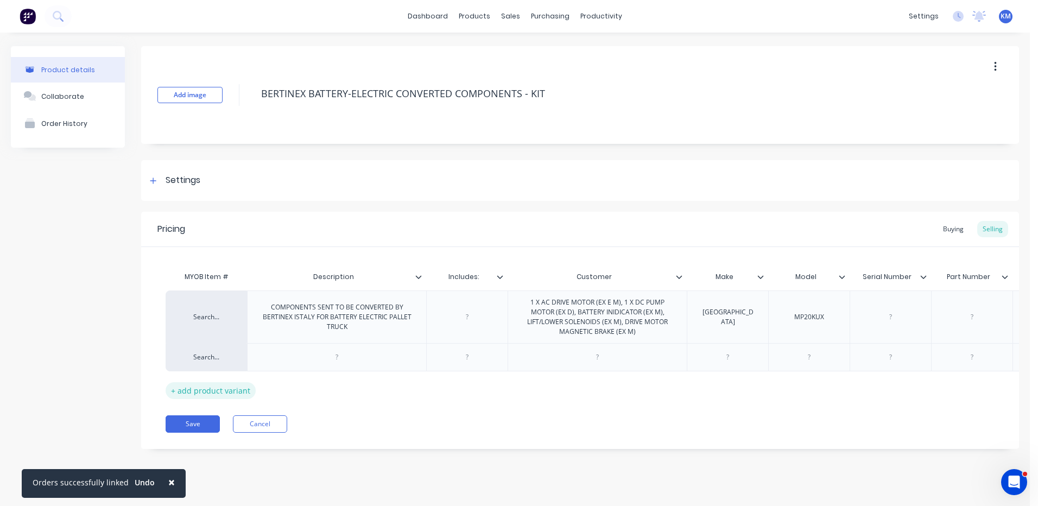
click at [238, 392] on div "+ add product variant" at bounding box center [211, 390] width 90 height 17
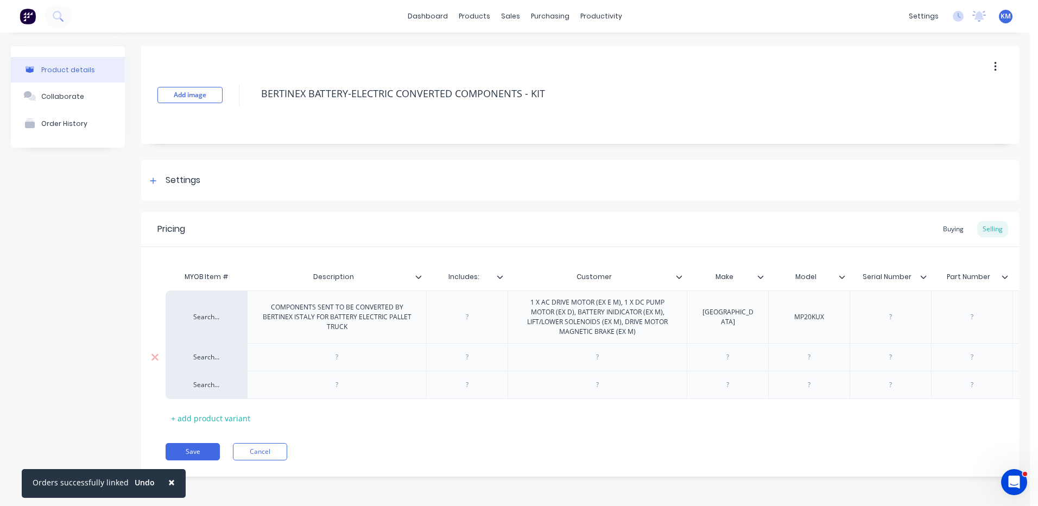
click at [320, 362] on div at bounding box center [337, 357] width 54 height 14
drag, startPoint x: 370, startPoint y: 335, endPoint x: 358, endPoint y: 334, distance: 12.5
click at [358, 334] on div "Search... COMPONENTS SENT TO BE CONVERTED BY BERTINEX ISTALY FOR BATTERY ELECTR…" at bounding box center [580, 345] width 829 height 108
drag, startPoint x: 274, startPoint y: 306, endPoint x: 362, endPoint y: 324, distance: 90.4
click at [362, 324] on div "COMPONENTS SENT TO BE CONVERTED BY BERTINEX ISTALY FOR BATTERY ELECTRIC PALLET …" at bounding box center [337, 317] width 170 height 34
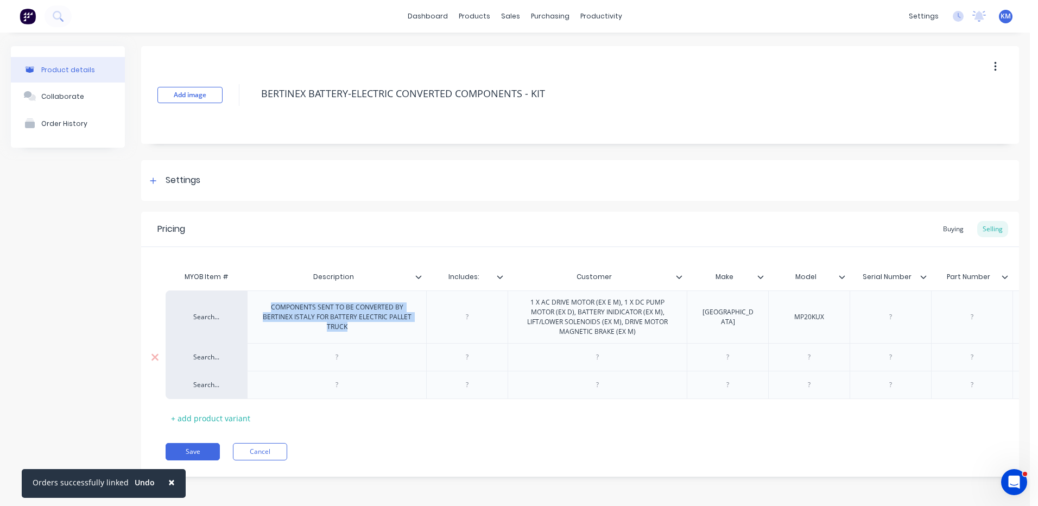
copy div "COMPONENTS SENT TO BE CONVERTED BY BERTINEX ISTALY FOR BATTERY ELECTRIC PALLET …"
click at [336, 356] on div at bounding box center [337, 357] width 54 height 14
paste div
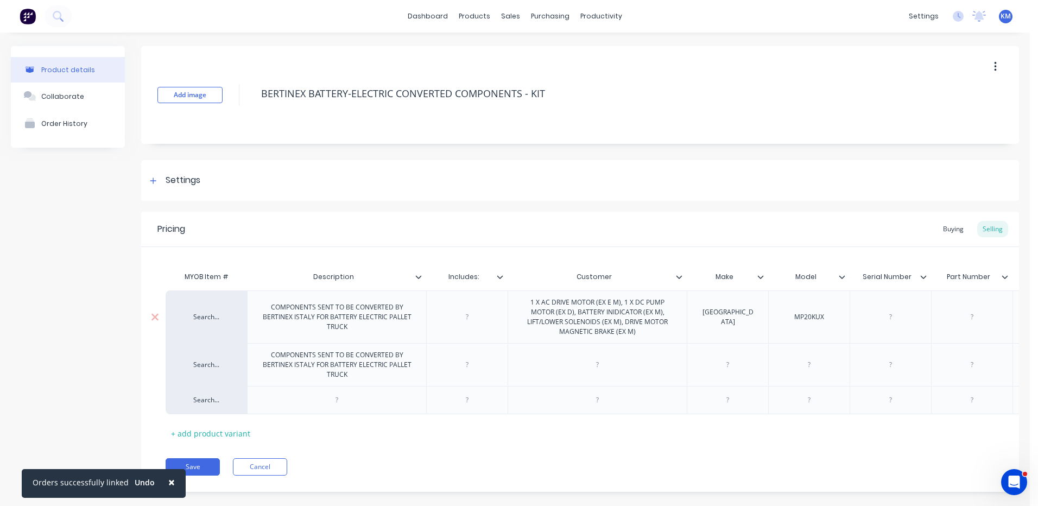
drag, startPoint x: 299, startPoint y: 319, endPoint x: 315, endPoint y: 306, distance: 20.1
click at [302, 316] on div "COMPONENTS SENT TO BE CONVERTED BY BERTINEX ISTALY FOR BATTERY ELECTRIC PALLET …" at bounding box center [337, 317] width 170 height 34
click at [299, 367] on div "COMPONENTS SENT TO BE CONVERTED BY BERTINEX ISTALY FOR BATTERY ELECTRIC PALLET …" at bounding box center [337, 365] width 170 height 34
click at [379, 367] on div "COMPONENTS SENT TO BE CONVERTED BY BERTINEX ITALY FOR BATTERY ELECTRIC PALLET T…" at bounding box center [337, 365] width 170 height 34
drag, startPoint x: 393, startPoint y: 377, endPoint x: 390, endPoint y: 366, distance: 11.6
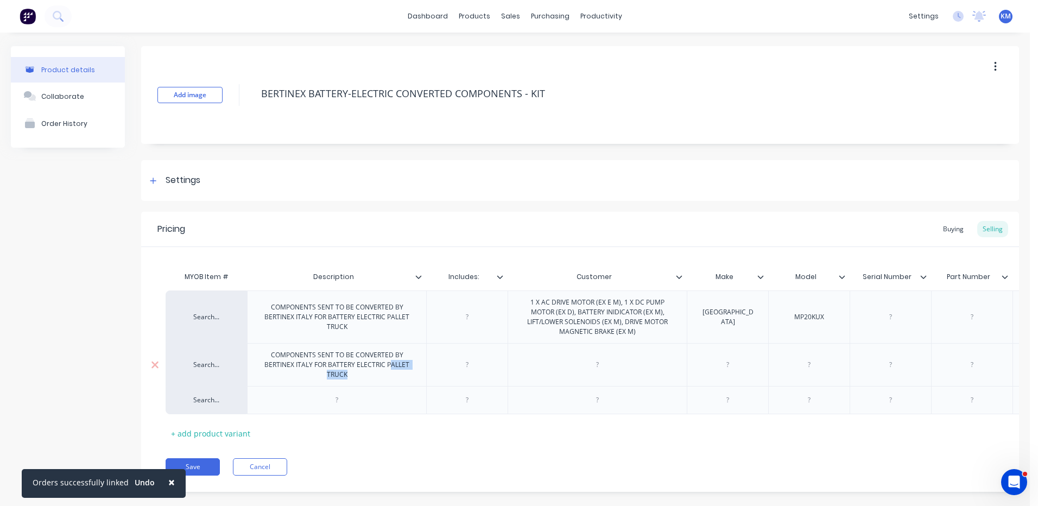
click at [390, 366] on div "COMPONENTS SENT TO BE CONVERTED BY BERTINEX ITALY FOR BATTERY ELECTRIC PALLET T…" at bounding box center [337, 365] width 170 height 34
click at [536, 350] on div at bounding box center [597, 364] width 179 height 43
click at [568, 345] on div at bounding box center [597, 364] width 179 height 43
click at [604, 352] on div at bounding box center [597, 364] width 179 height 43
click at [601, 358] on div at bounding box center [598, 365] width 54 height 14
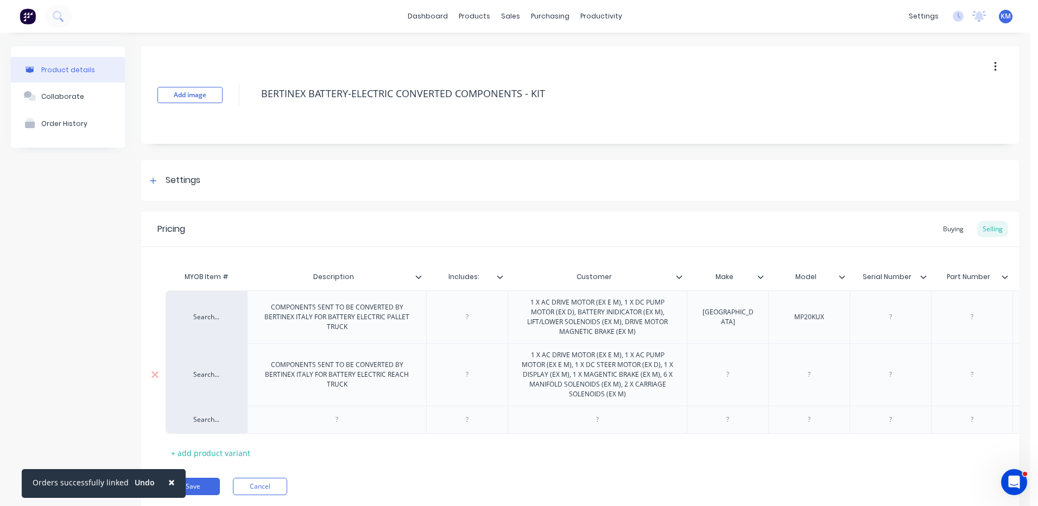
click at [726, 378] on div at bounding box center [728, 375] width 54 height 14
click at [342, 415] on div at bounding box center [337, 420] width 54 height 14
drag, startPoint x: 357, startPoint y: 387, endPoint x: 264, endPoint y: 361, distance: 96.5
click at [264, 361] on div "COMPONENTS SENT TO BE CONVERTED BY BERTINEX ITALY FOR BATTERY ELECTRIC REACH TR…" at bounding box center [337, 375] width 170 height 34
copy div "COMPONENTS SENT TO BE CONVERTED BY BERTINEX ITALY FOR BATTERY ELECTRIC REACH TR…"
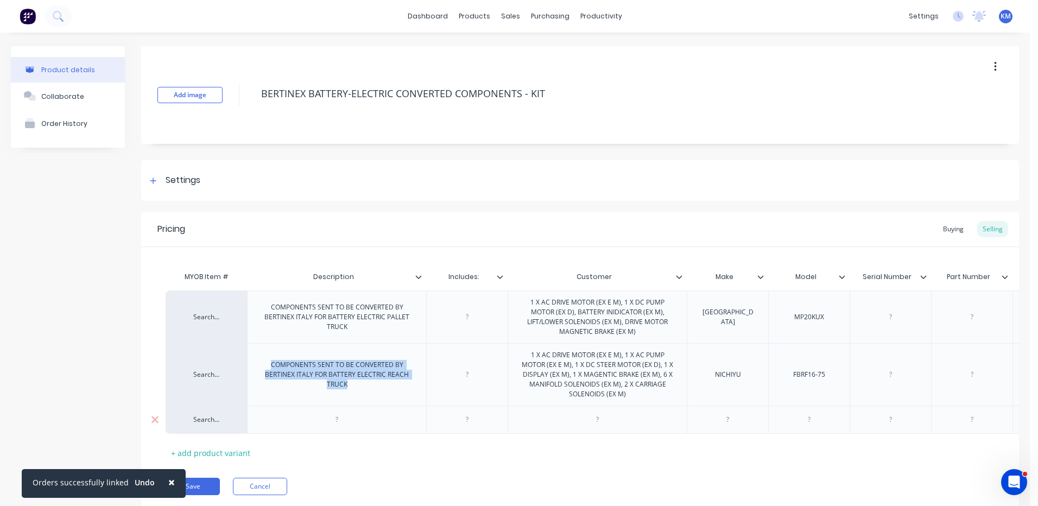
click at [356, 427] on div at bounding box center [336, 420] width 179 height 28
click at [353, 422] on div at bounding box center [337, 420] width 54 height 14
paste div
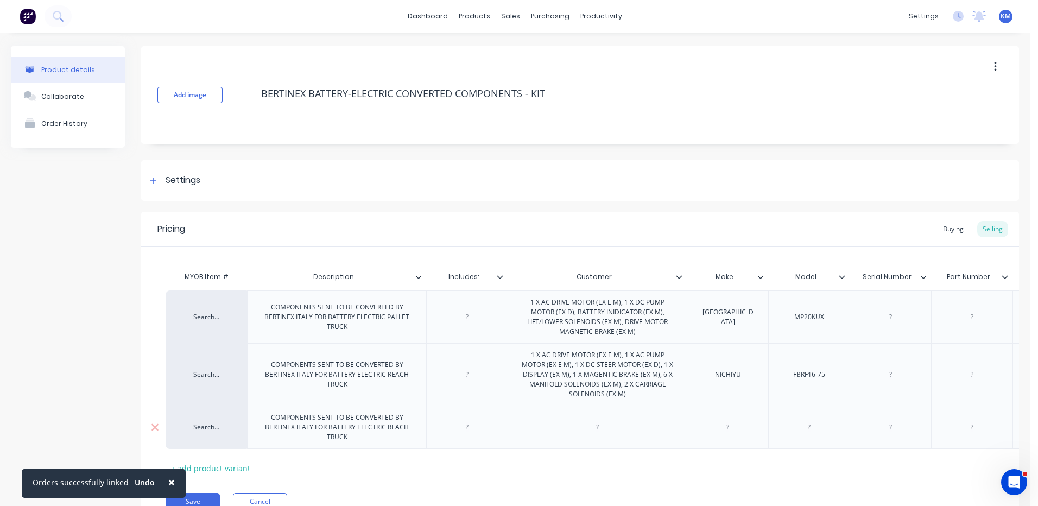
click at [401, 427] on div "COMPONENTS SENT TO BE CONVERTED BY BERTINEX ITALY FOR BATTERY ELECTRIC REACH TR…" at bounding box center [337, 428] width 170 height 34
drag, startPoint x: 588, startPoint y: 424, endPoint x: 635, endPoint y: 410, distance: 49.7
click at [588, 423] on div at bounding box center [598, 427] width 54 height 14
drag, startPoint x: 673, startPoint y: 437, endPoint x: 729, endPoint y: 425, distance: 56.6
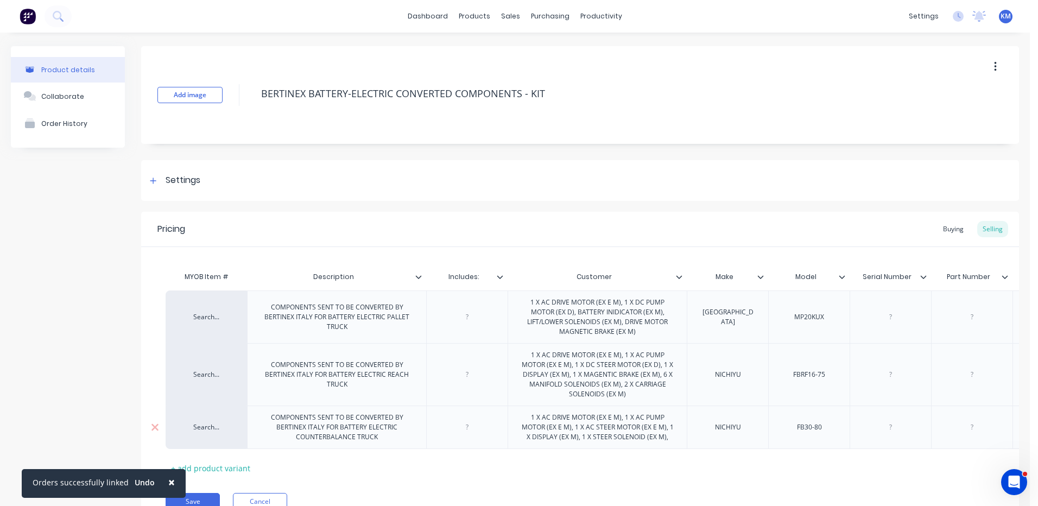
click at [675, 437] on div "1 X AC DRIVE MOTOR (EX E M), 1 X AC PUMP MOTOR (EX E M), 1 X AC STEER MOTOR (EX…" at bounding box center [598, 428] width 170 height 34
click at [609, 432] on div "1 X AC DRIVE MOTOR (EX E M), 1 X AC PUMP MOTOR (EX E M), 1 X AC STEER MOTOR (EX…" at bounding box center [598, 428] width 170 height 34
drag, startPoint x: 663, startPoint y: 437, endPoint x: 677, endPoint y: 436, distance: 13.6
click at [664, 437] on div "1 X AC DRIVE MOTOR (EX E M), 1 X AC PUMP MOTOR (EX E M), 1 X AC STEER MOTOR (EX…" at bounding box center [598, 428] width 170 height 34
click at [677, 435] on div "1 X AC DRIVE MOTOR (EX E M), 1 X AC PUMP MOTOR (EX E M), 1 X AC STEER MOTOR (EX…" at bounding box center [598, 428] width 170 height 34
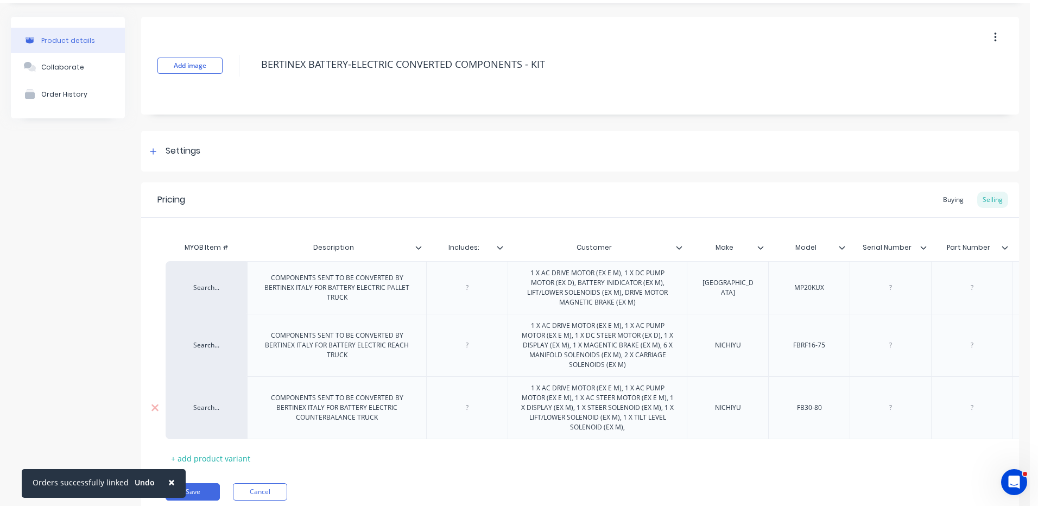
scroll to position [54, 0]
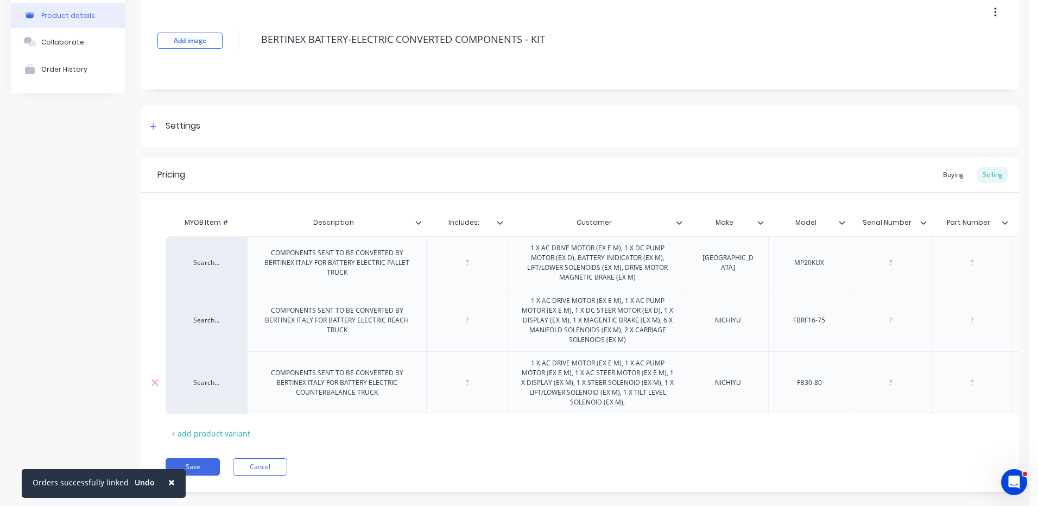
click at [651, 405] on div "1 X AC DRIVE MOTOR (EX E M), 1 X AC PUMP MOTOR (EX E M), 1 X AC STEER MOTOR (EX…" at bounding box center [598, 382] width 170 height 53
click at [629, 401] on div "1 X AC DRIVE MOTOR (EX E M), 1 X AC PUMP MOTOR (EX E M), 1 X AC STEER MOTOR (EX…" at bounding box center [598, 382] width 170 height 53
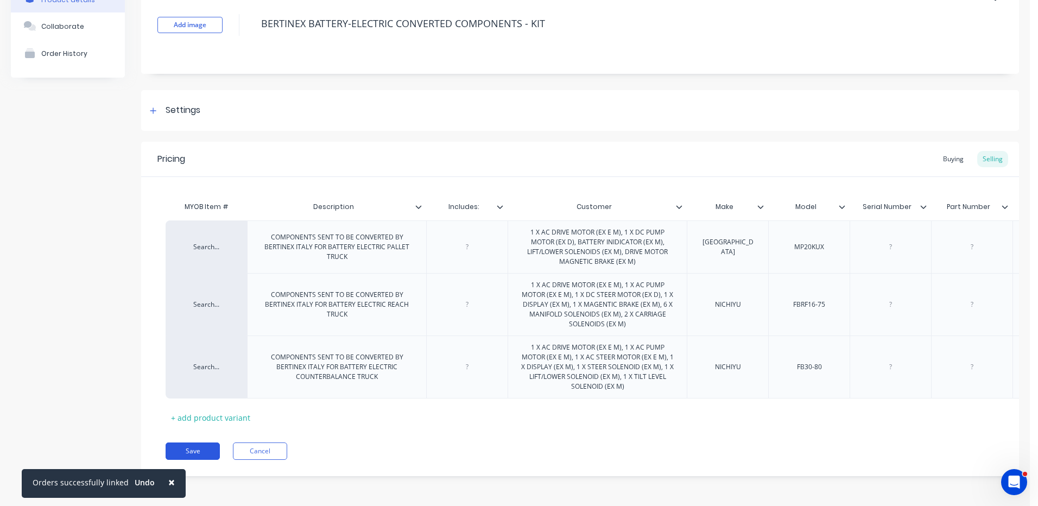
click at [209, 452] on button "Save" at bounding box center [193, 451] width 54 height 17
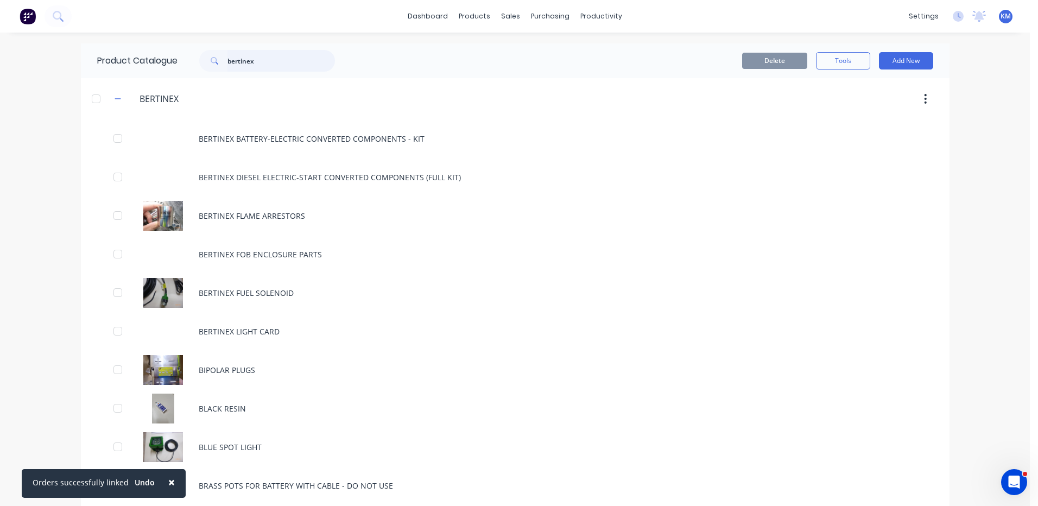
click at [273, 55] on input "bertinex" at bounding box center [282, 61] width 108 height 22
click at [272, 56] on input "bertinex" at bounding box center [282, 61] width 108 height 22
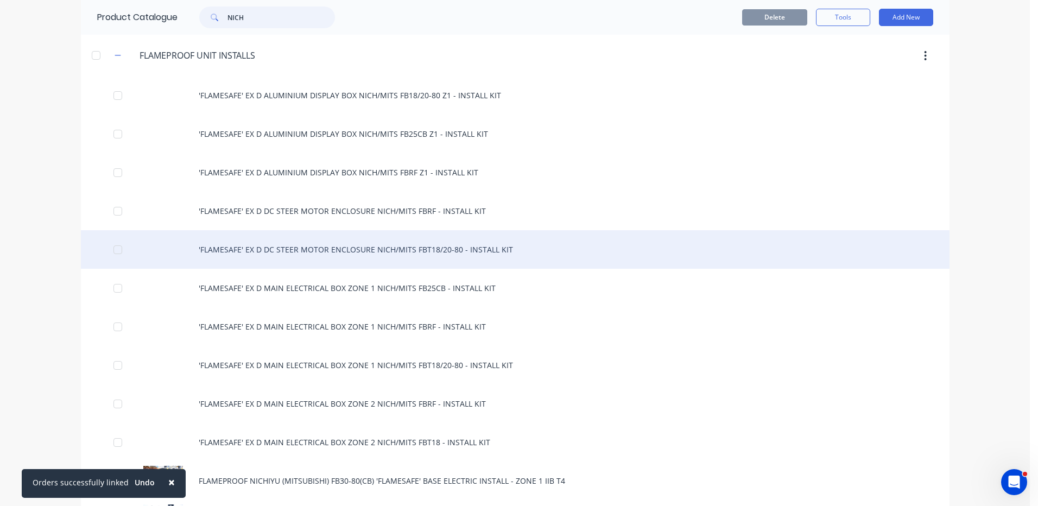
scroll to position [163, 0]
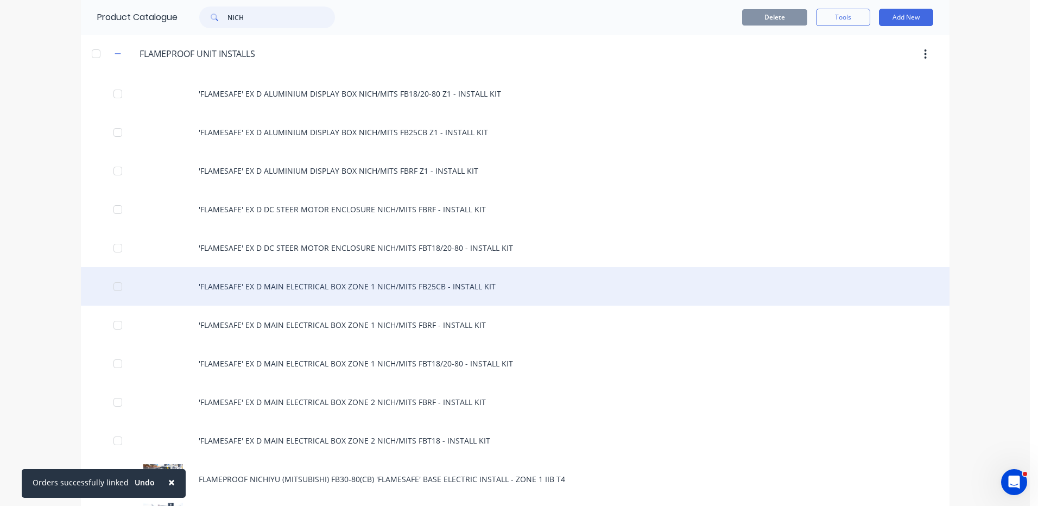
type input "NICH"
click at [395, 292] on div "'FLAMESAFE' EX D MAIN ELECTRICAL BOX ZONE 1 NICH/MITS FB25CB - INSTALL KIT" at bounding box center [515, 286] width 869 height 39
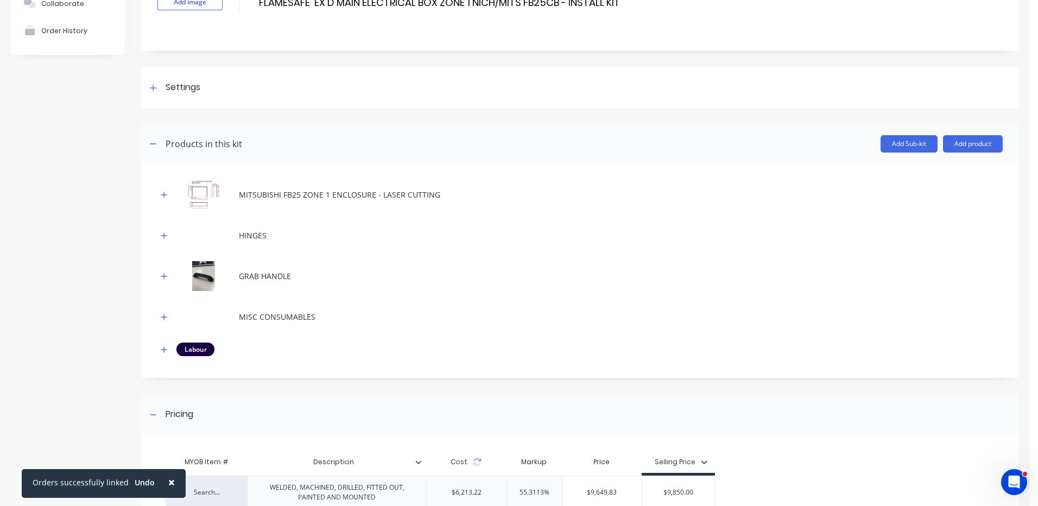
scroll to position [90, 0]
click at [169, 351] on button "button" at bounding box center [165, 350] width 14 height 14
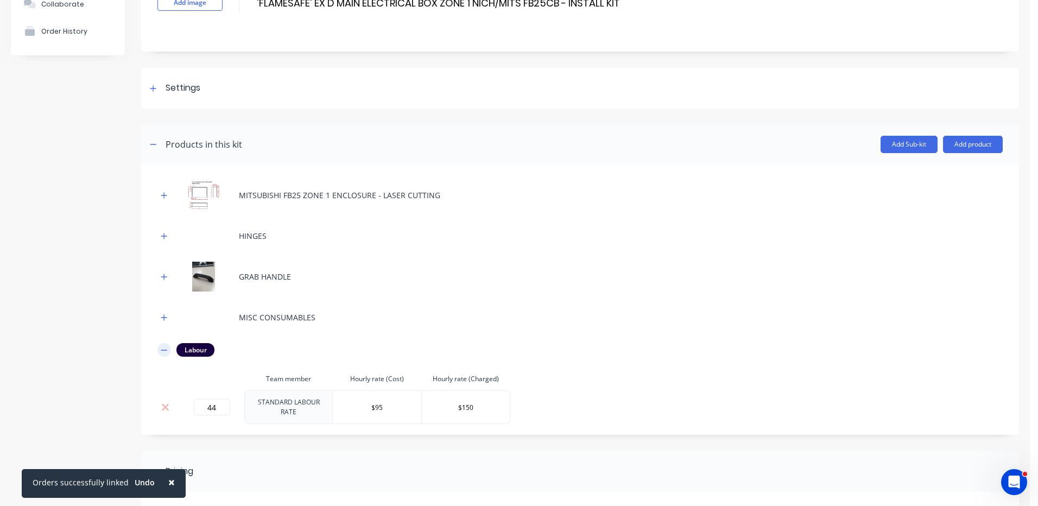
click at [167, 347] on icon "button" at bounding box center [164, 351] width 7 height 8
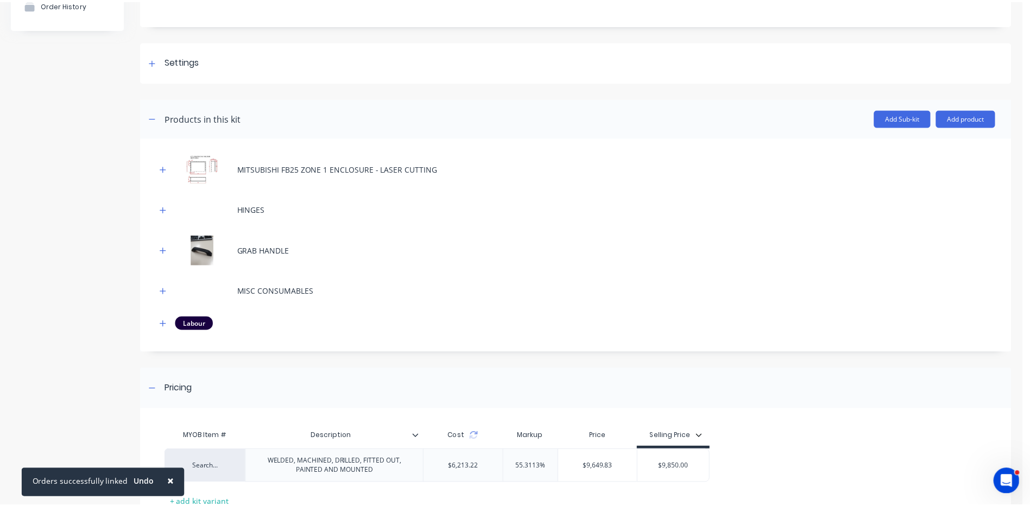
scroll to position [0, 0]
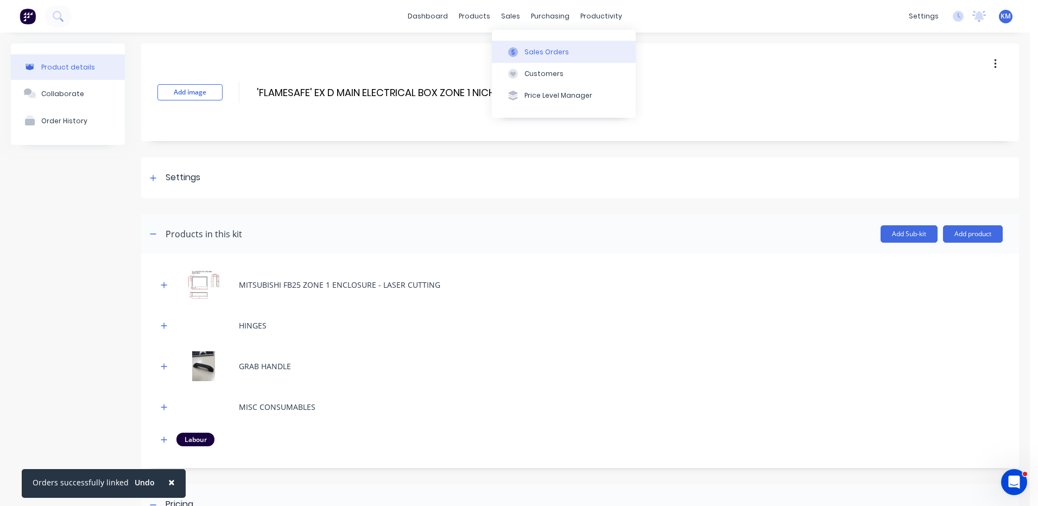
click at [504, 43] on button "Sales Orders" at bounding box center [564, 52] width 144 height 22
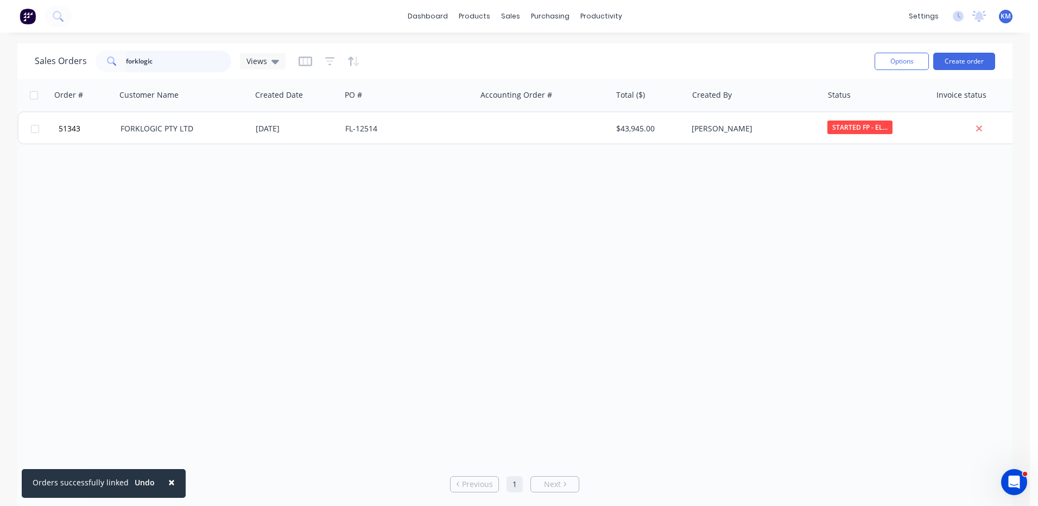
click at [204, 60] on input "forklogic" at bounding box center [179, 62] width 106 height 22
type input "51666"
click at [222, 131] on div "INDEPENDENT STORAGE SYSTEMS ([GEOGRAPHIC_DATA]) PTY LTD" at bounding box center [181, 128] width 121 height 11
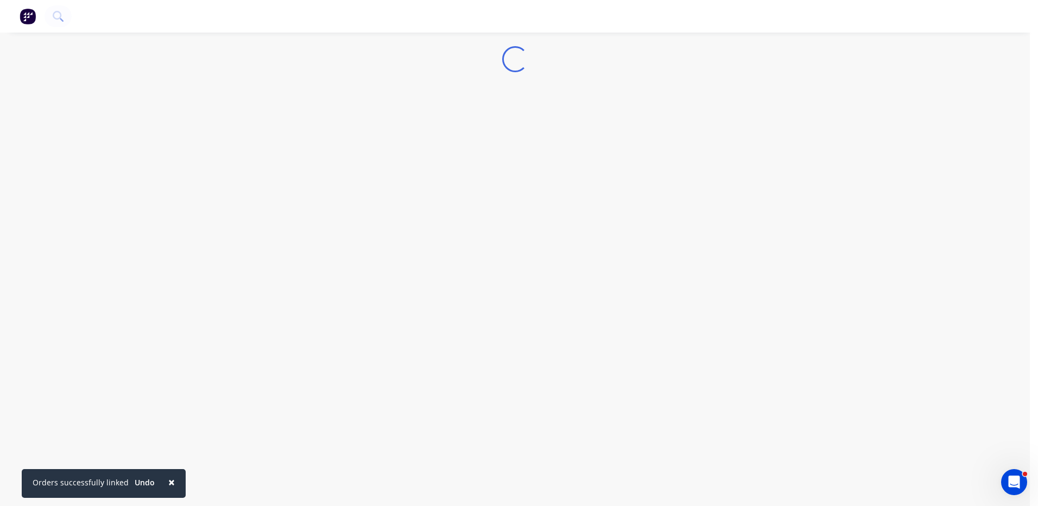
drag, startPoint x: 163, startPoint y: 482, endPoint x: 165, endPoint y: 461, distance: 21.2
click at [168, 481] on span "×" at bounding box center [171, 482] width 7 height 15
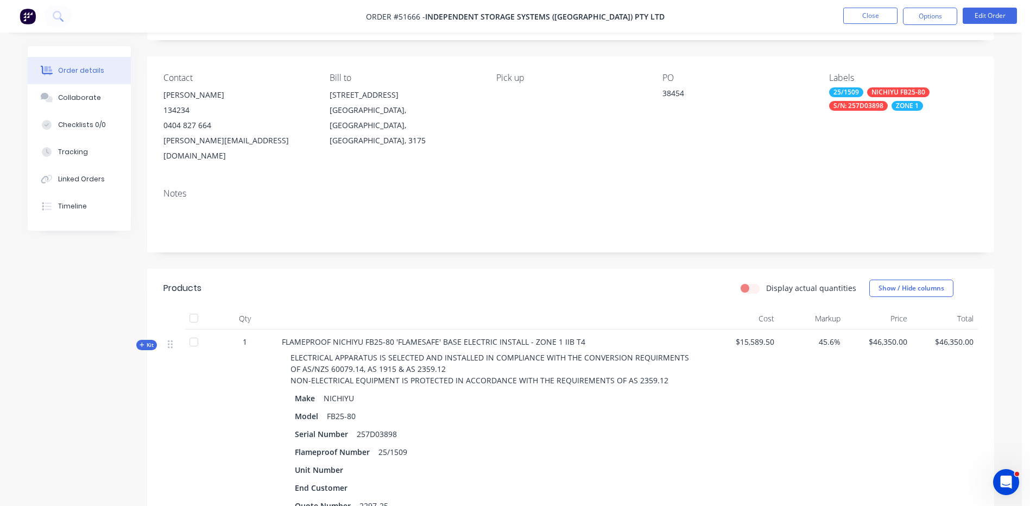
scroll to position [163, 0]
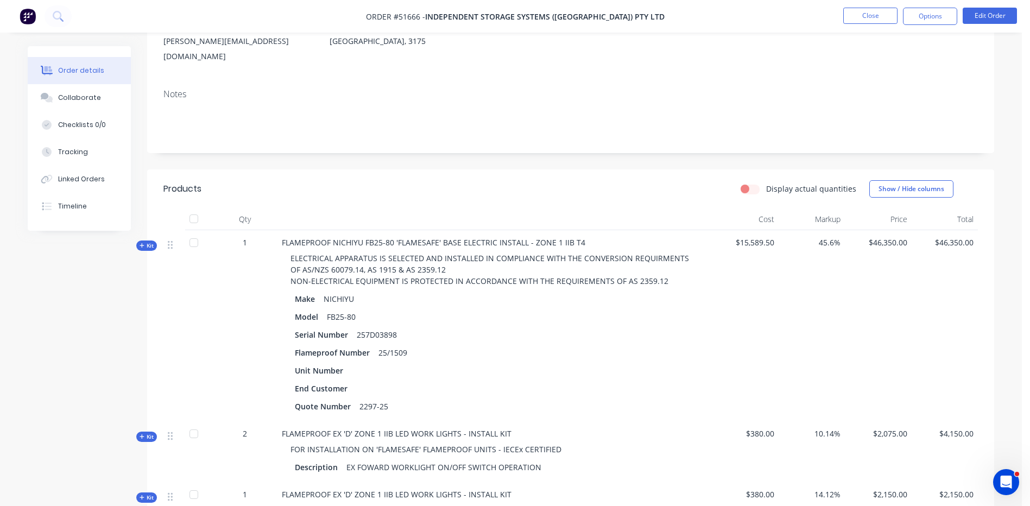
drag, startPoint x: 154, startPoint y: 230, endPoint x: 316, endPoint y: 242, distance: 162.8
click at [153, 241] on div "Kit" at bounding box center [146, 246] width 21 height 10
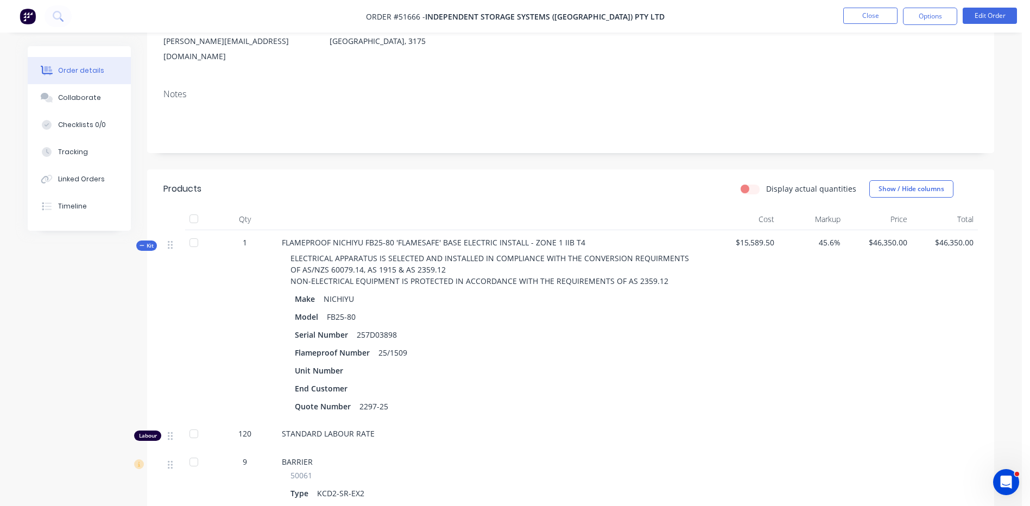
drag, startPoint x: 1029, startPoint y: 79, endPoint x: 1030, endPoint y: 85, distance: 6.1
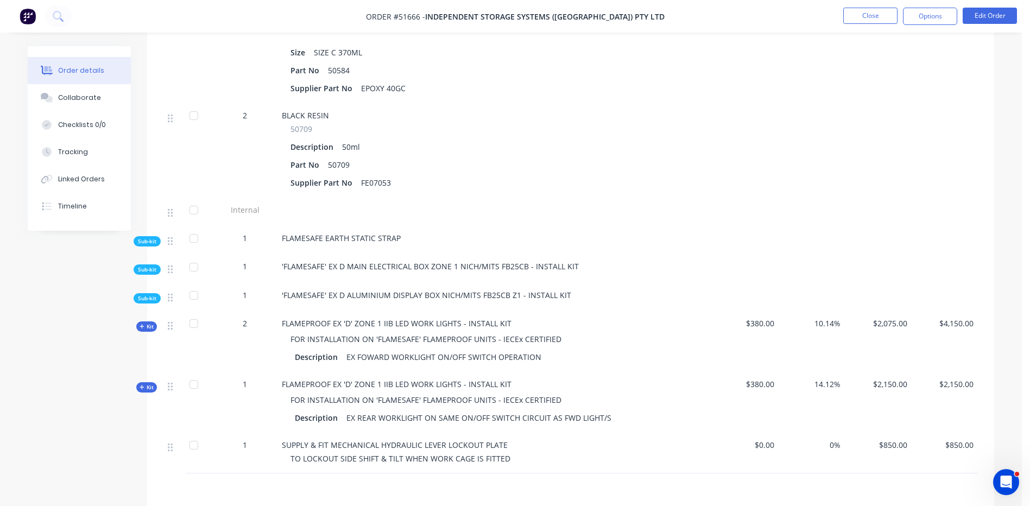
scroll to position [3335, 0]
click at [147, 264] on span "Sub-kit" at bounding box center [147, 268] width 18 height 8
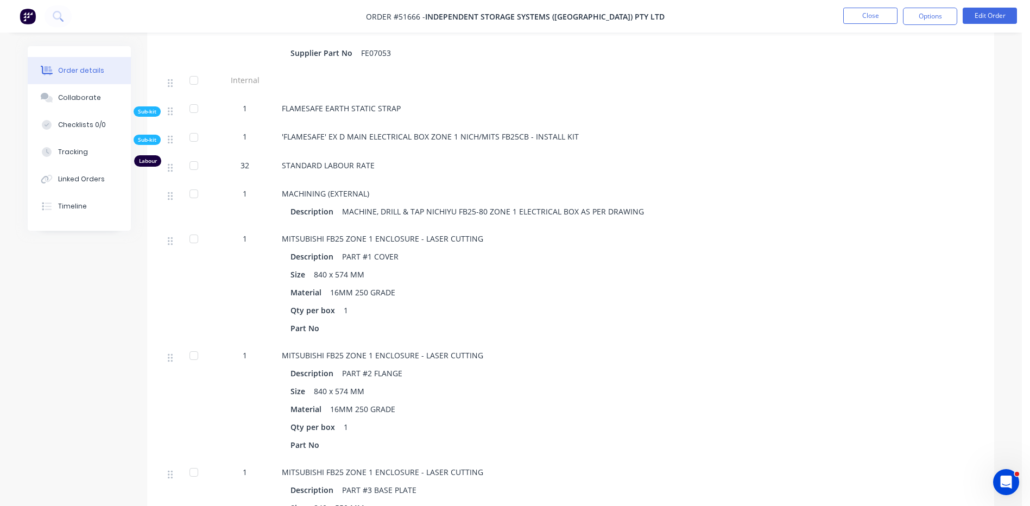
scroll to position [3451, 0]
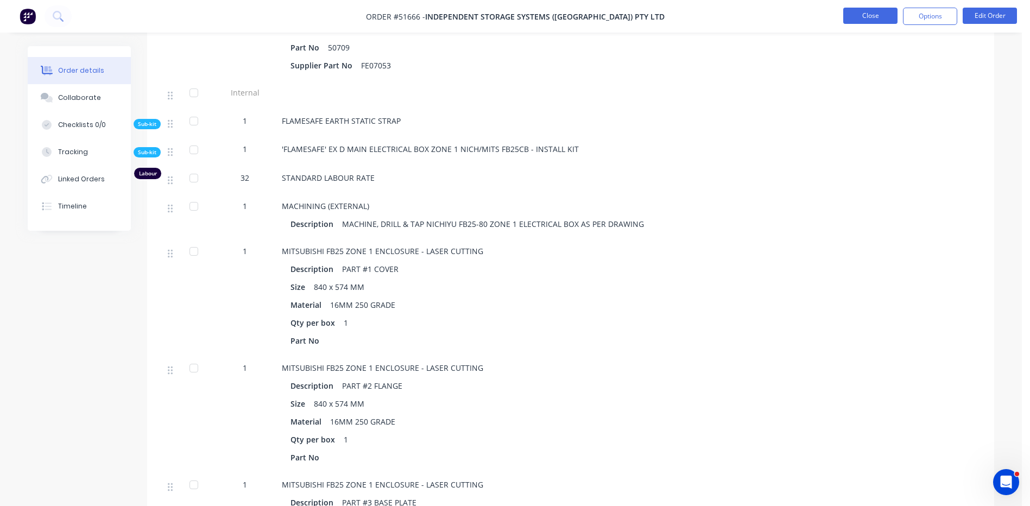
click at [883, 17] on button "Close" at bounding box center [870, 16] width 54 height 16
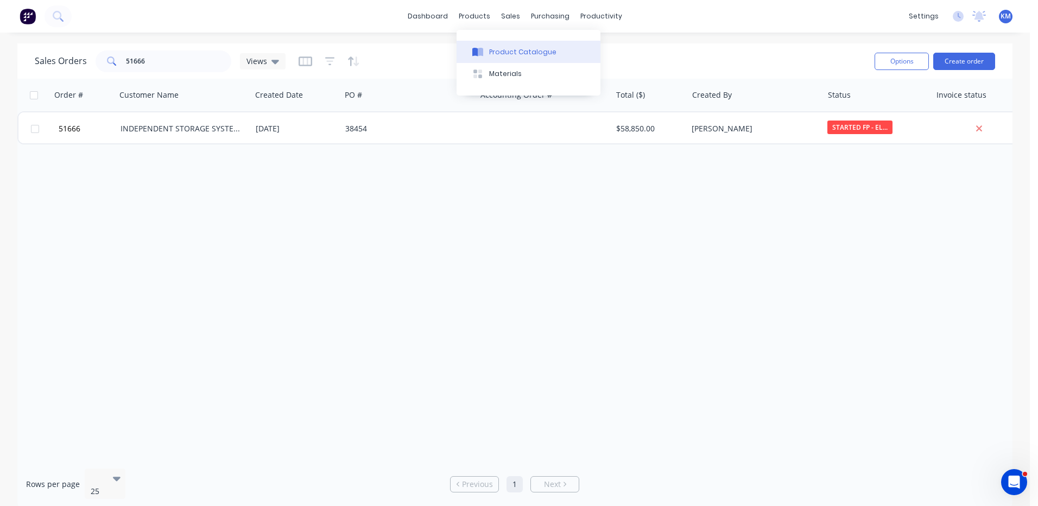
click at [484, 44] on button "Product Catalogue" at bounding box center [529, 52] width 144 height 22
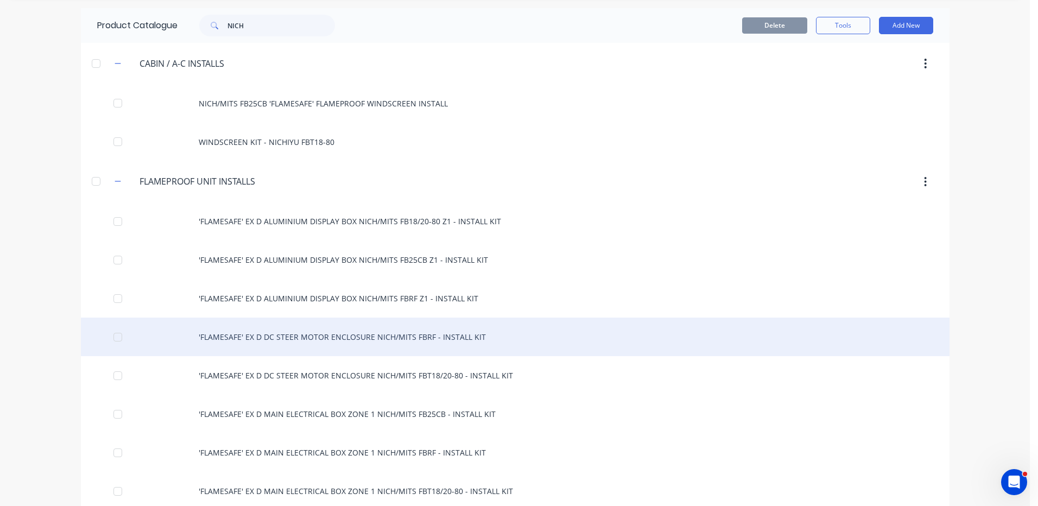
scroll to position [54, 0]
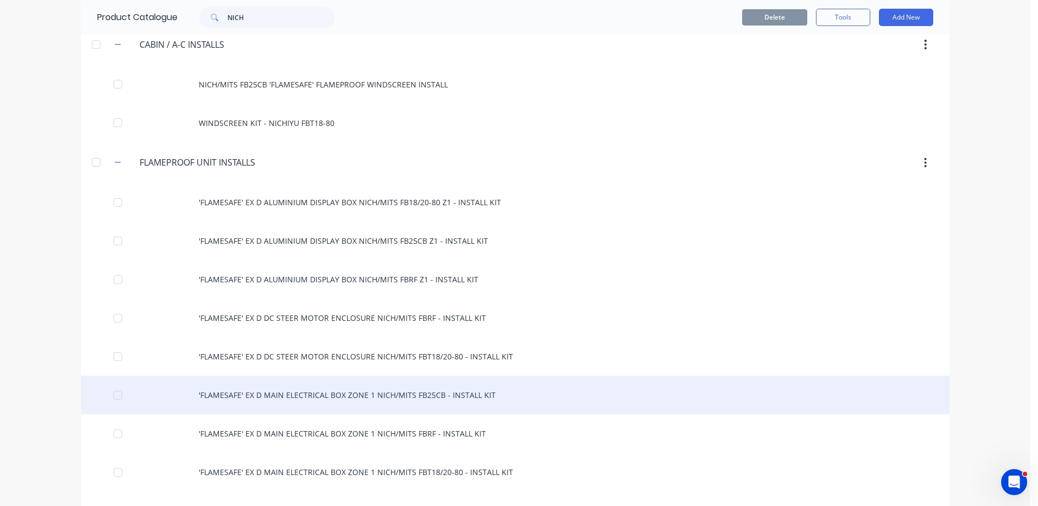
click at [383, 395] on div "'FLAMESAFE' EX D MAIN ELECTRICAL BOX ZONE 1 NICH/MITS FB25CB - INSTALL KIT" at bounding box center [515, 395] width 869 height 39
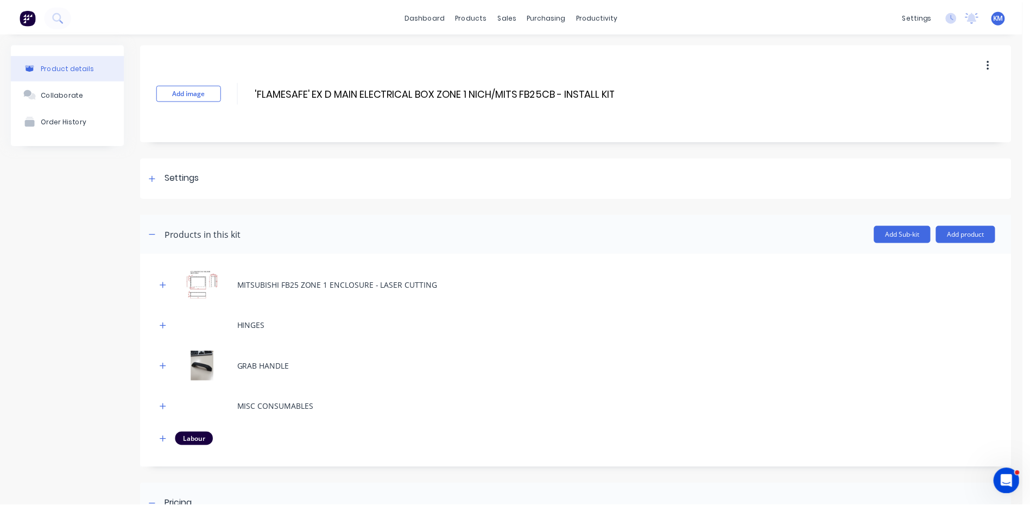
scroll to position [163, 0]
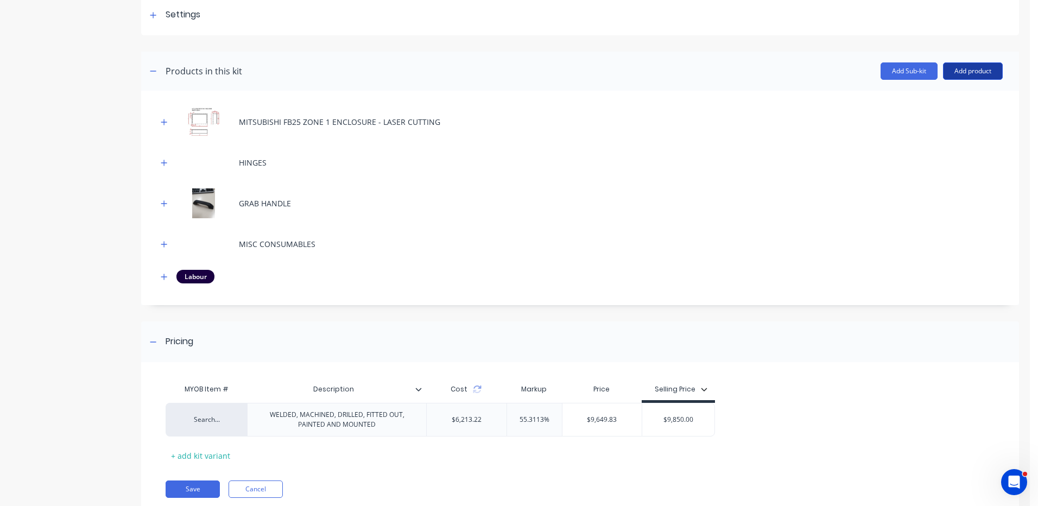
click at [962, 72] on button "Add product" at bounding box center [973, 70] width 60 height 17
click at [952, 96] on div "Product catalogue" at bounding box center [952, 99] width 84 height 16
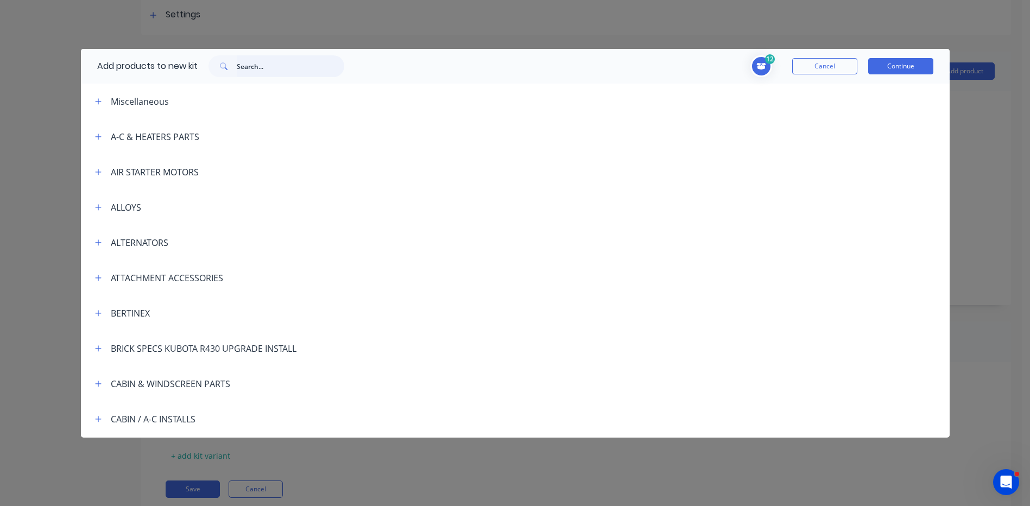
click at [290, 60] on input "text" at bounding box center [291, 66] width 108 height 22
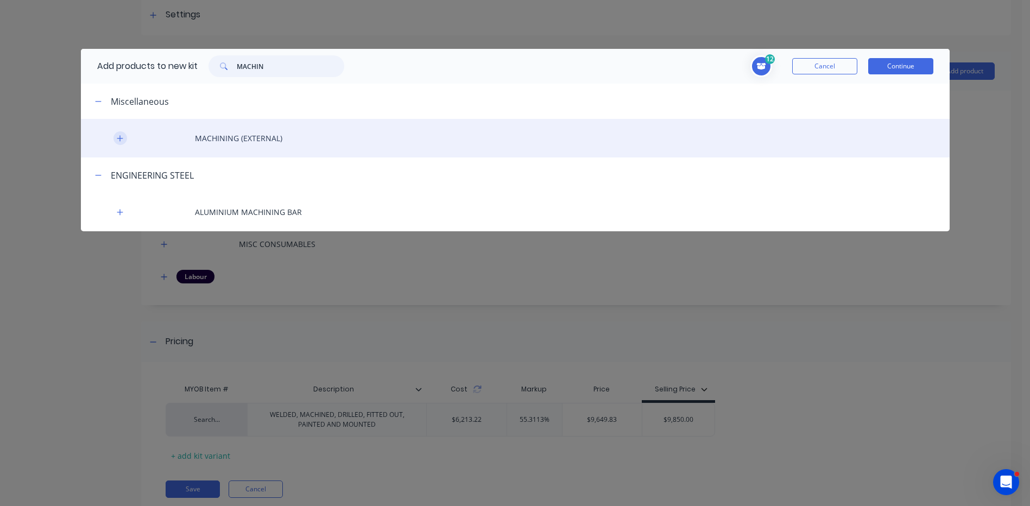
type input "MACHIN"
click at [119, 134] on button "button" at bounding box center [121, 138] width 14 height 14
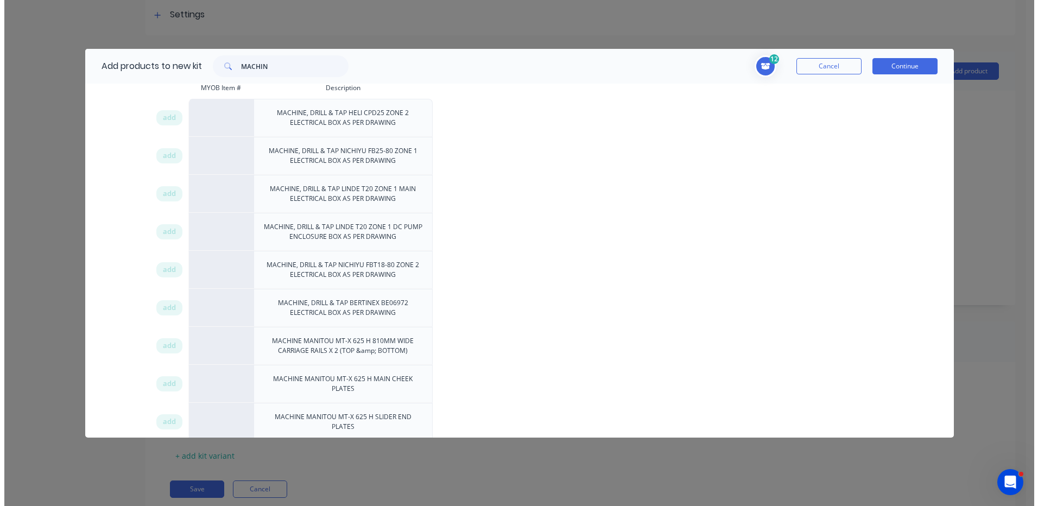
scroll to position [86, 0]
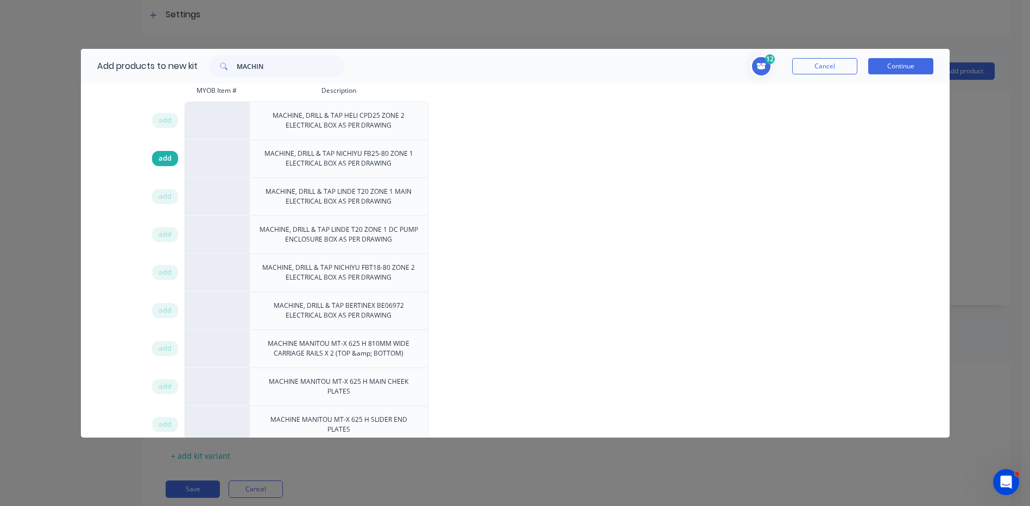
click at [167, 161] on span "add" at bounding box center [165, 158] width 13 height 11
click at [898, 70] on button "Continue" at bounding box center [900, 66] width 65 height 16
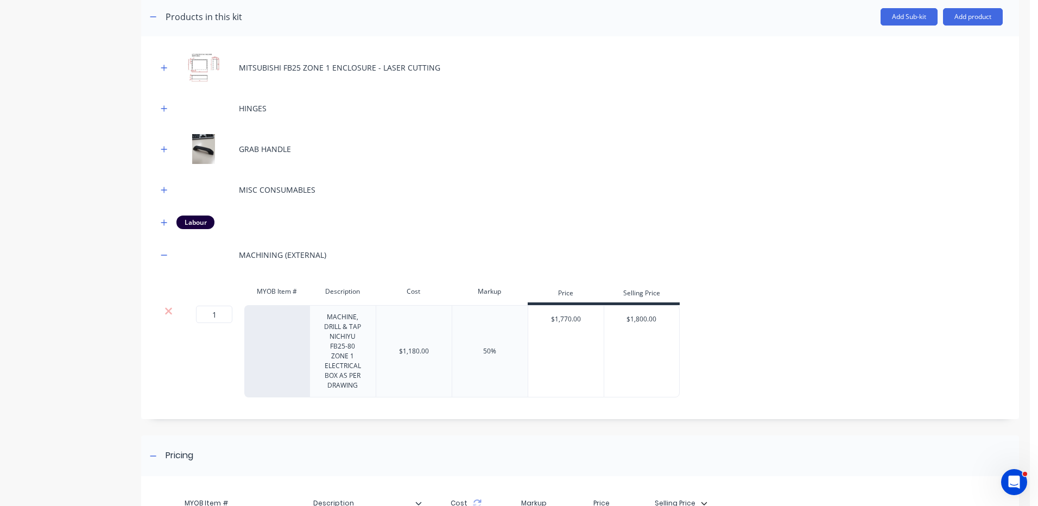
scroll to position [163, 0]
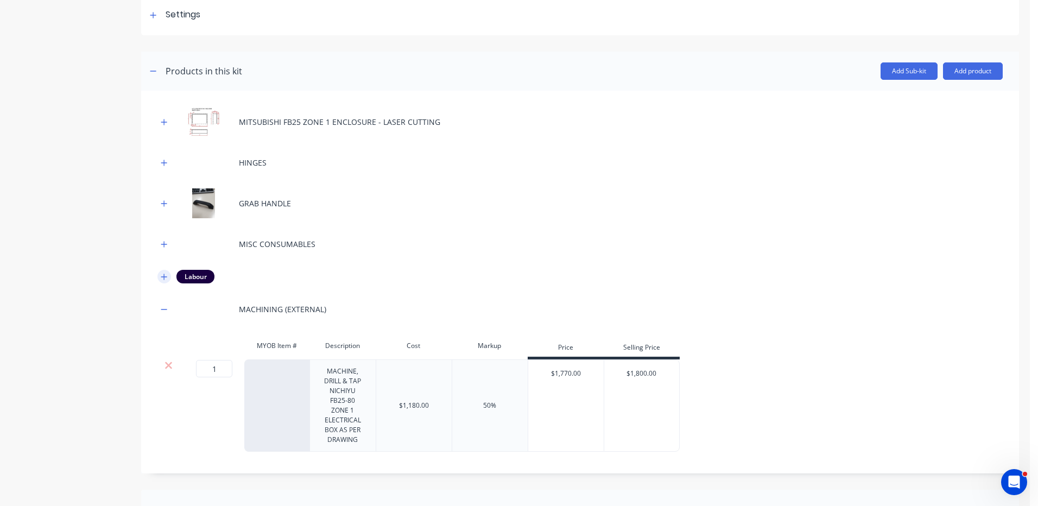
click at [164, 275] on icon "button" at bounding box center [164, 277] width 6 height 6
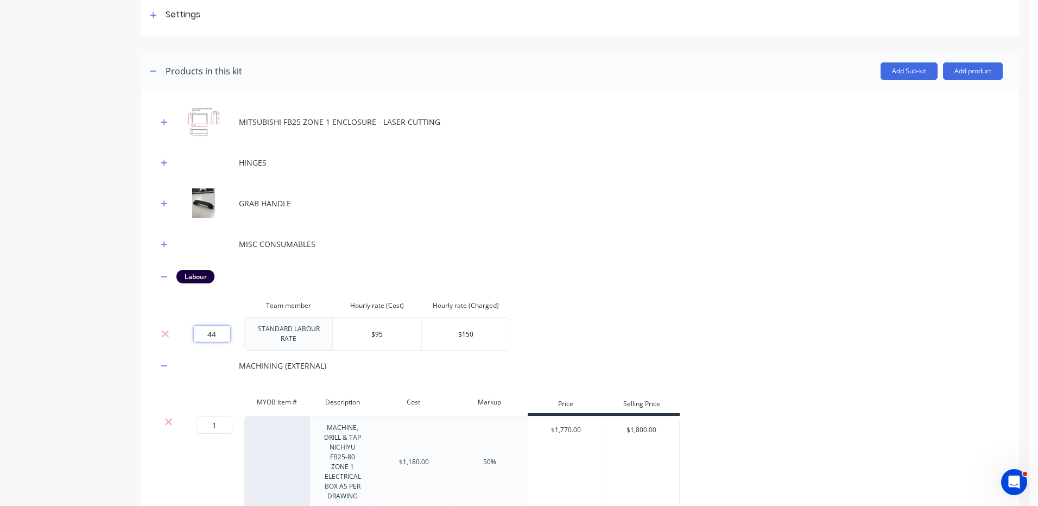
click at [215, 337] on input "44" at bounding box center [212, 334] width 36 height 16
type input "32"
click at [289, 293] on div "MITSUBISHI FB25 ZONE 1 ENCLOSURE - LASER CUTTING HINGES GRAB HANDLE MISC CONSUM…" at bounding box center [581, 307] width 846 height 401
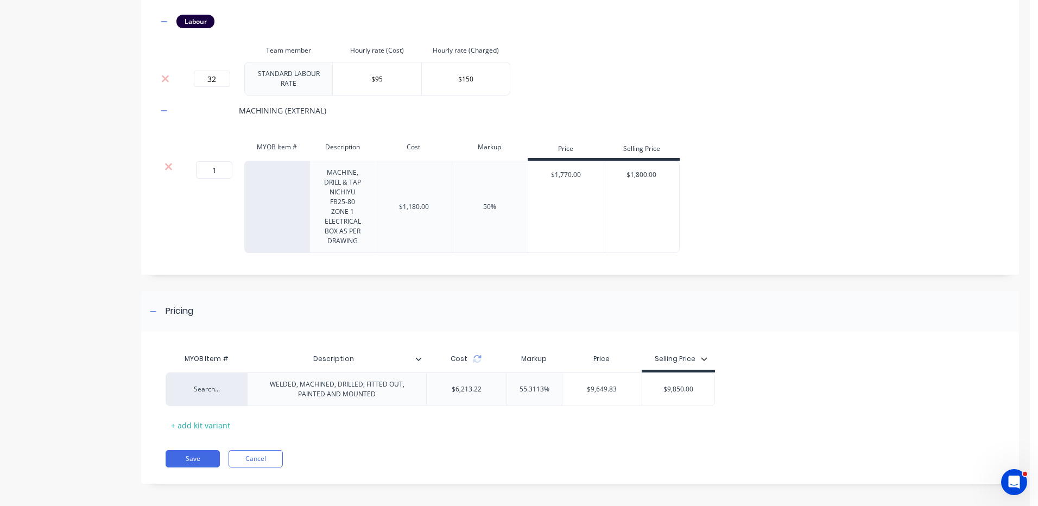
scroll to position [420, 0]
click at [477, 354] on icon at bounding box center [477, 357] width 9 height 9
click at [192, 455] on button "Save" at bounding box center [193, 457] width 54 height 17
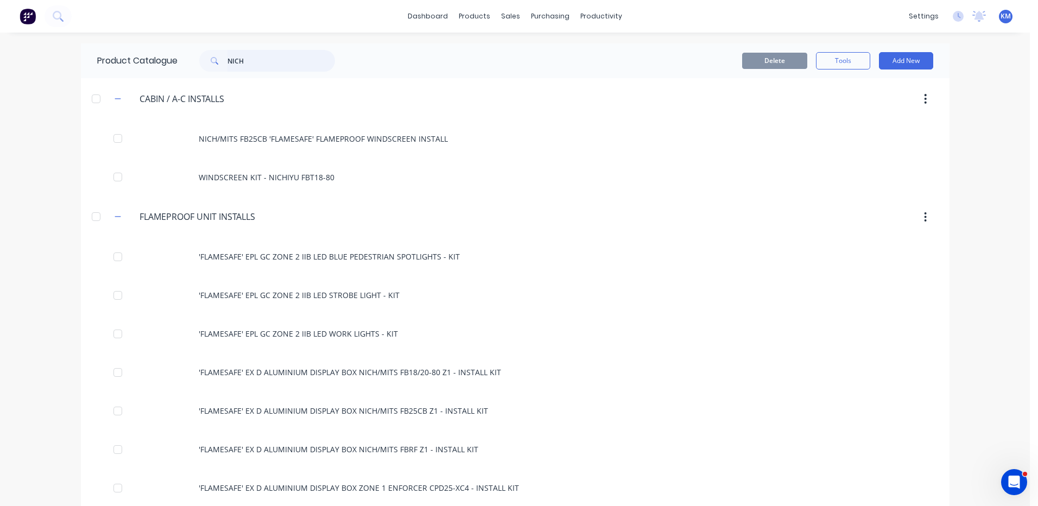
click at [278, 59] on input "NICH" at bounding box center [282, 61] width 108 height 22
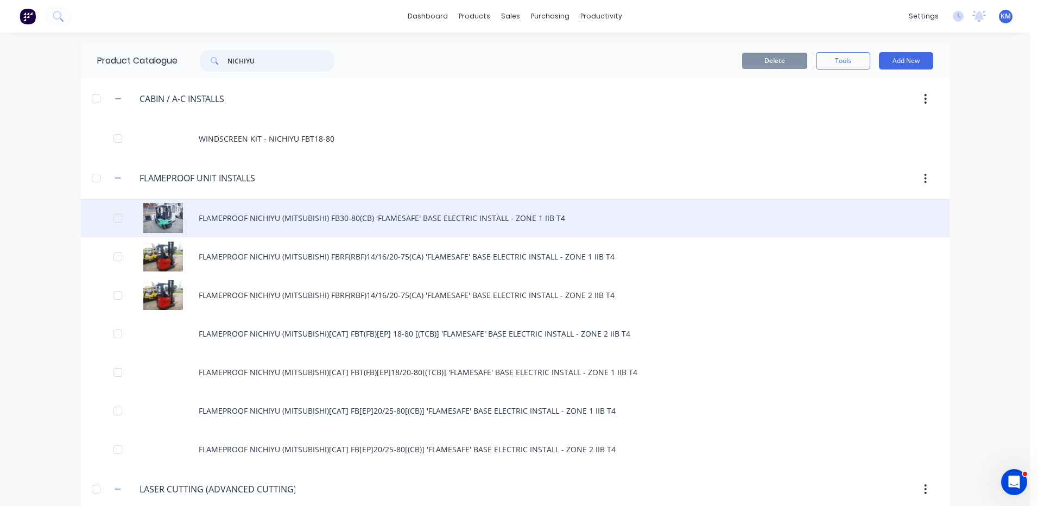
type input "NICHIYU"
click at [325, 210] on div "FLAMEPROOF NICHIYU (MITSUBISHI) FB30-80(CB) 'FLAMESAFE' BASE ELECTRIC INSTALL -…" at bounding box center [515, 218] width 869 height 39
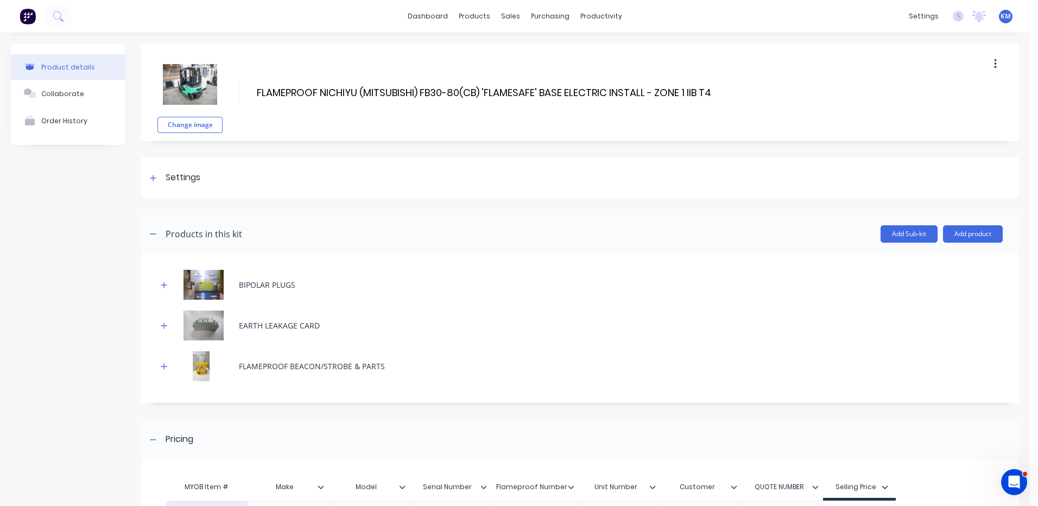
drag, startPoint x: 66, startPoint y: 126, endPoint x: 87, endPoint y: 78, distance: 52.3
click at [66, 125] on button "Order History" at bounding box center [68, 120] width 114 height 27
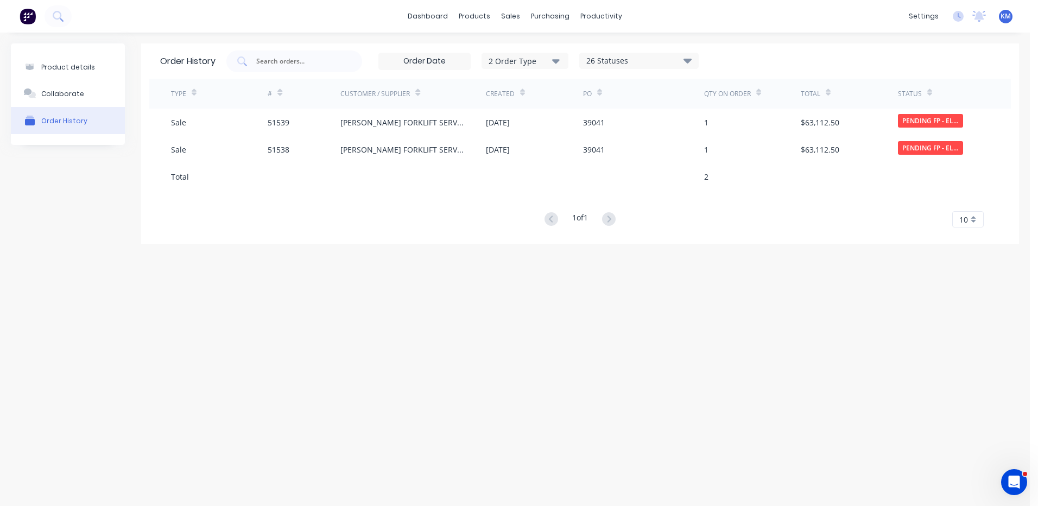
click at [90, 68] on div "Product details" at bounding box center [68, 67] width 54 height 8
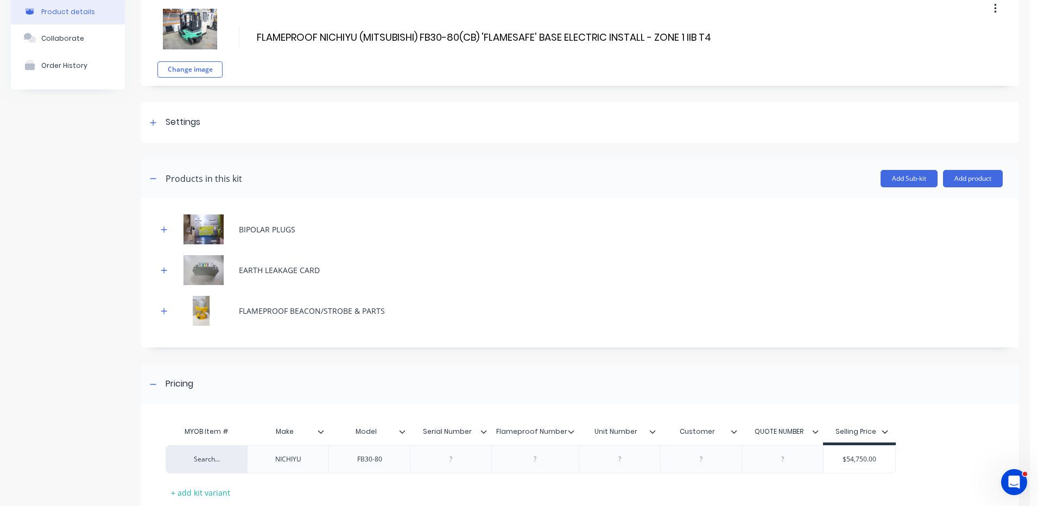
scroll to position [128, 0]
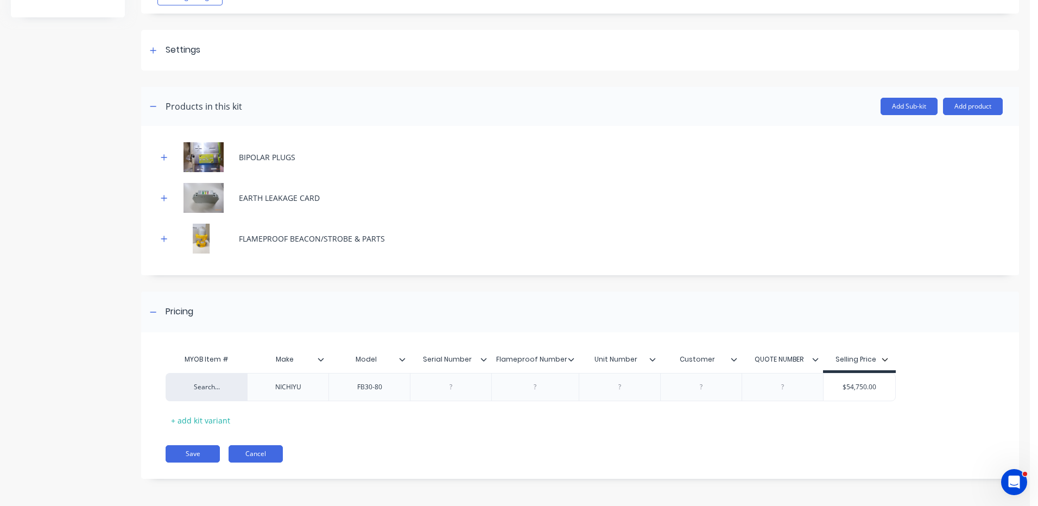
click at [266, 450] on button "Cancel" at bounding box center [256, 453] width 54 height 17
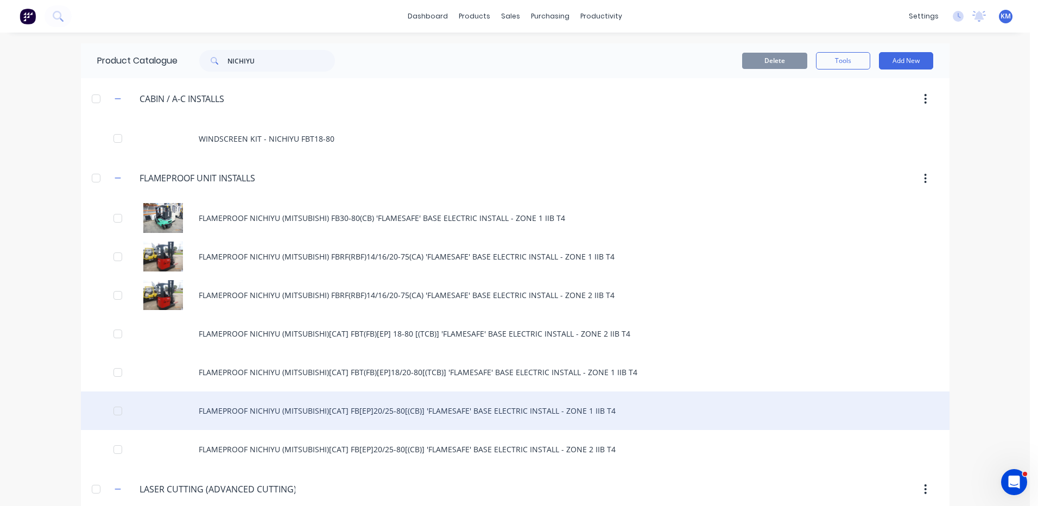
click at [455, 414] on div "FLAMEPROOF NICHIYU (MITSUBISHI)[CAT] FB[EP]20/25-80[(CB)] 'FLAMESAFE' BASE ELEC…" at bounding box center [515, 411] width 869 height 39
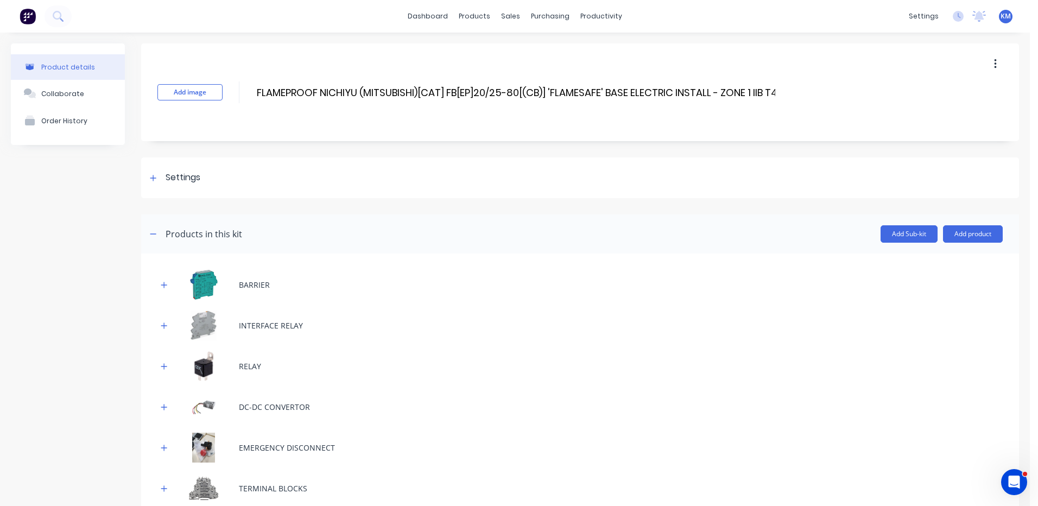
click at [992, 69] on button "button" at bounding box center [996, 64] width 26 height 20
click at [960, 99] on div "Duplicate" at bounding box center [957, 93] width 84 height 16
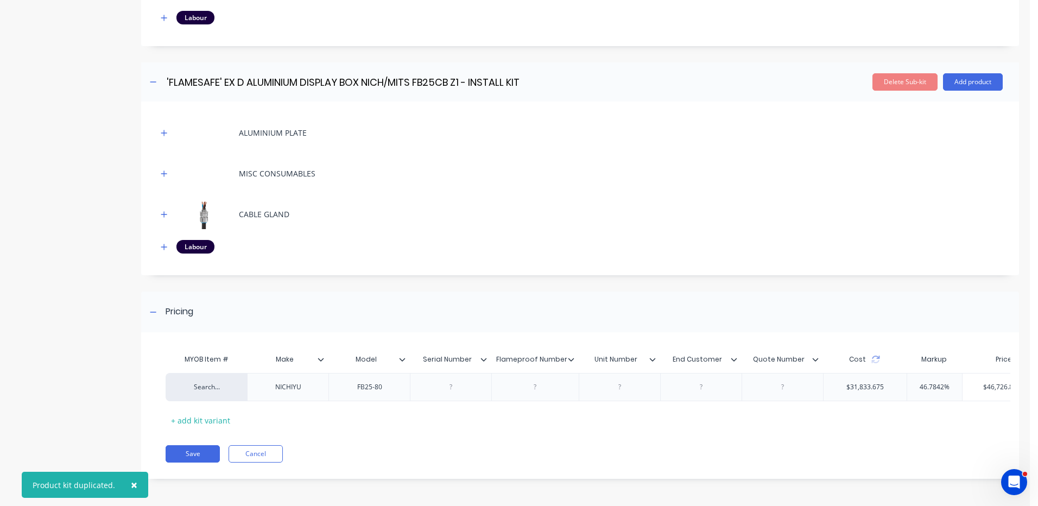
scroll to position [1377, 0]
click at [252, 447] on button "Cancel" at bounding box center [256, 453] width 54 height 17
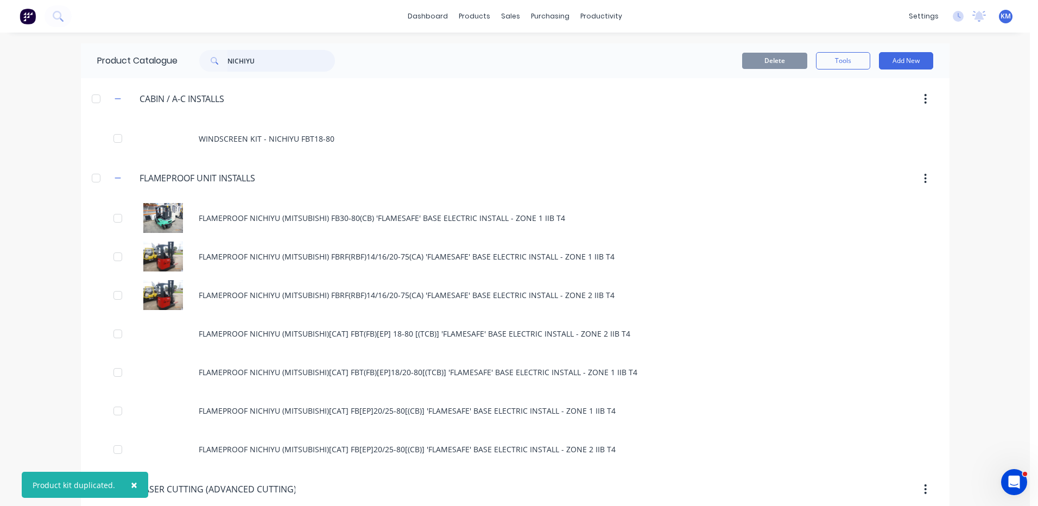
click at [275, 59] on input "NICHIYU" at bounding box center [282, 61] width 108 height 22
type input "N"
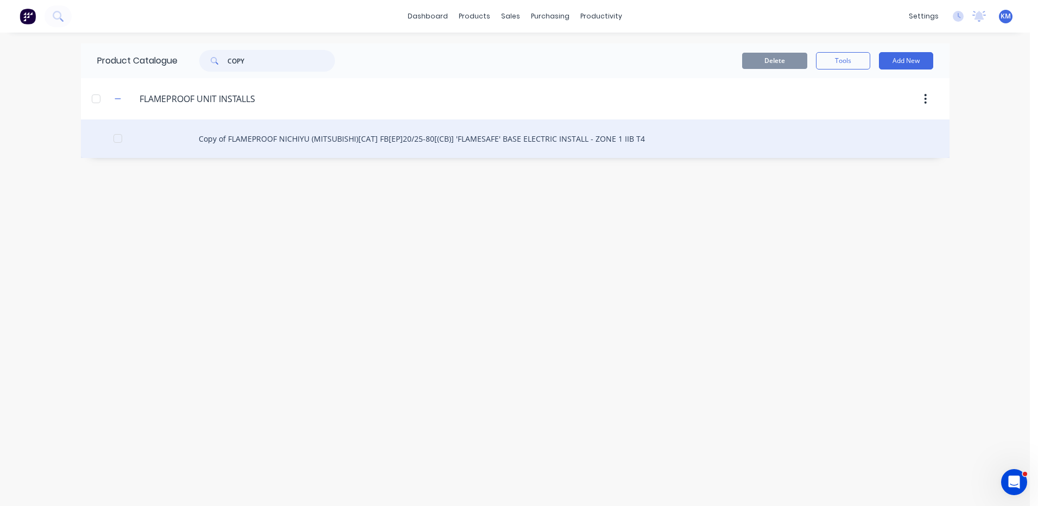
type input "COPY"
click at [299, 145] on div "Copy of FLAMEPROOF NICHIYU (MITSUBISHI)[CAT] FB[EP]20/25-80[(CB)] 'FLAMESAFE' B…" at bounding box center [515, 138] width 869 height 39
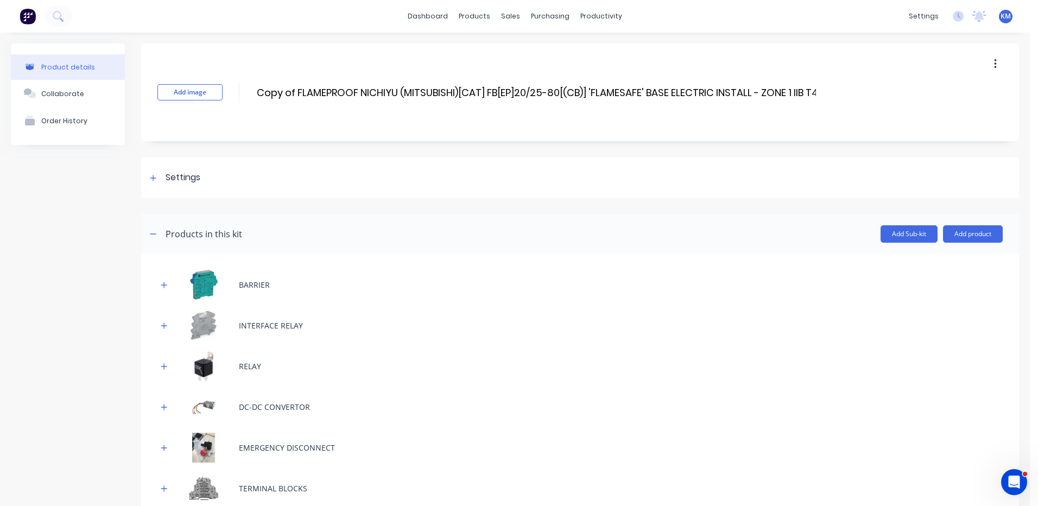
drag, startPoint x: 361, startPoint y: 91, endPoint x: 248, endPoint y: 94, distance: 113.0
click at [248, 94] on div "Add image Copy of FLAMEPROOF NICHIYU (MITSUBISHI)[CAT] FB[EP]20/25-80[(CB)] 'FL…" at bounding box center [580, 92] width 878 height 98
drag, startPoint x: 438, startPoint y: 92, endPoint x: 411, endPoint y: 92, distance: 26.6
click at [411, 92] on input "NICHIYU (MITSUBISHI)[CAT] FB[EP]20/25-80[(CB)] 'FLAMESAFE' BASE ELECTRIC INSTAL…" at bounding box center [485, 93] width 458 height 16
click at [351, 178] on div "Settings" at bounding box center [580, 178] width 878 height 41
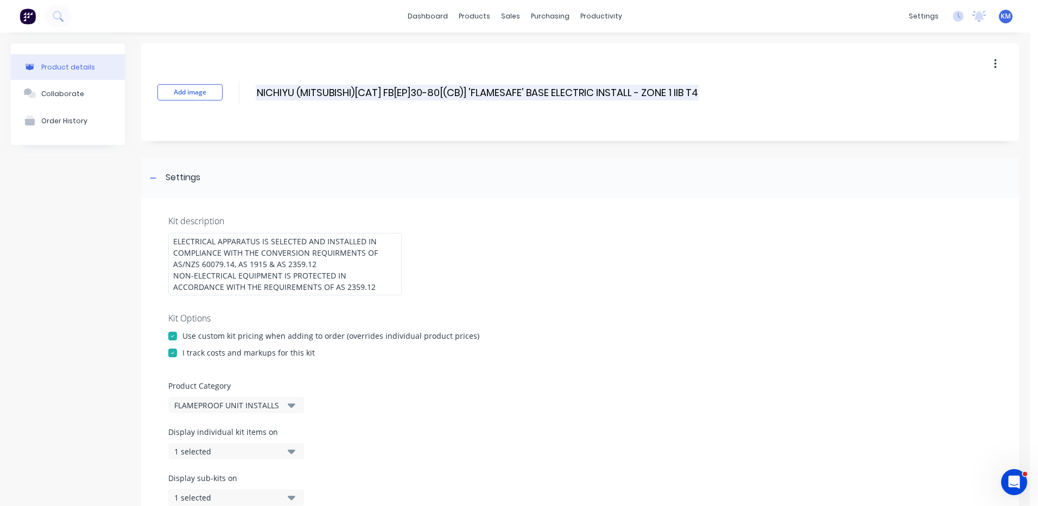
click at [629, 91] on input "NICHIYU (MITSUBISHI)[CAT] FB[EP]30-80[(CB)] 'FLAMESAFE' BASE ELECTRIC INSTALL -…" at bounding box center [477, 93] width 443 height 16
click at [593, 92] on input "NICHIYU (MITSUBISHI)[CAT] FB[EP]30-80[(CB)] 'FLAMESAFE' BASE ELECTRIC INSTALL -…" at bounding box center [477, 93] width 443 height 16
click at [627, 91] on input "NICHIYU (MITSUBISHI)[CAT] FB[EP]30-80[(CB)] 'FLAMESAFE' BASE ELECTRIC INSTALL -…" at bounding box center [477, 93] width 443 height 16
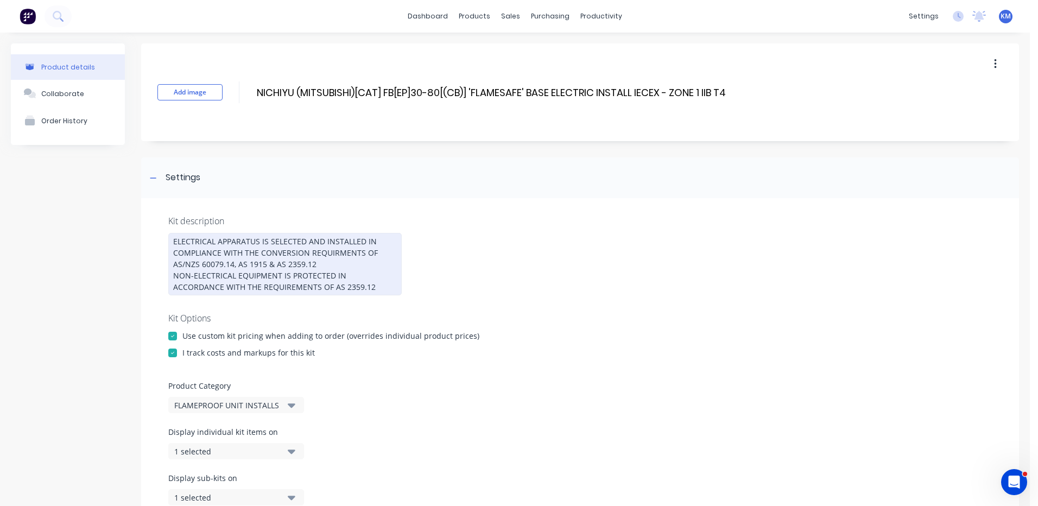
type input "NICHIYU (MITSUBISHI)[CAT] FB[EP]30-80[(CB)] 'FLAMESAFE' BASE ELECTRIC INSTALL I…"
click at [324, 264] on div "ELECTRICAL APPARATUS IS SELECTED AND INSTALLED IN COMPLIANCE WITH THE CONVERSIO…" at bounding box center [285, 264] width 234 height 62
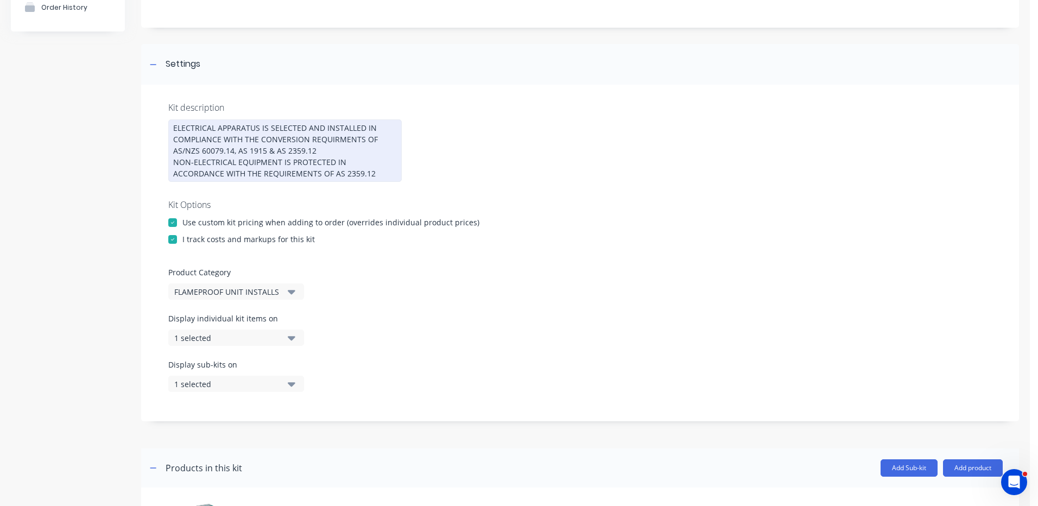
scroll to position [109, 0]
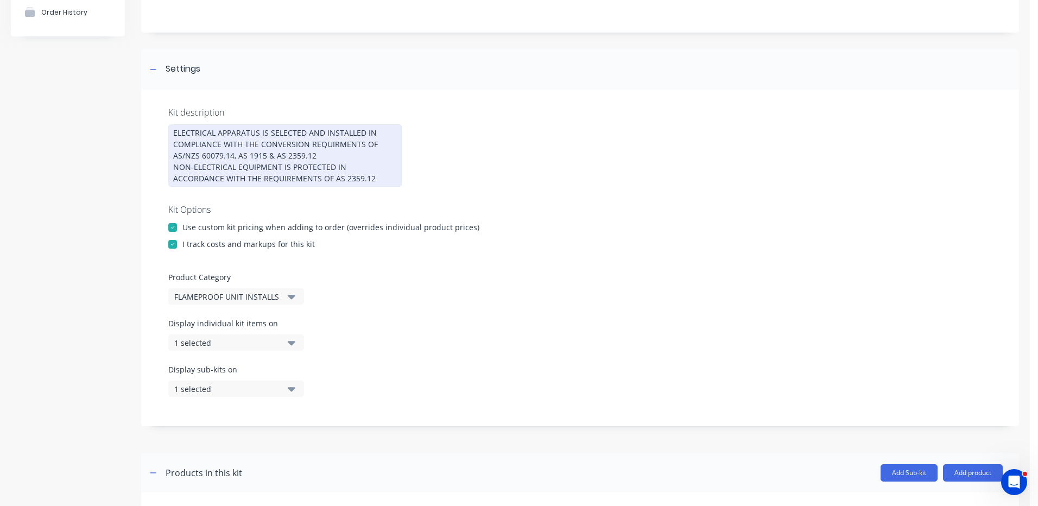
click at [313, 141] on div "ELECTRICAL APPARATUS IS SELECTED AND INSTALLED IN COMPLIANCE WITH THE CONVERSIO…" at bounding box center [285, 155] width 234 height 62
click at [312, 134] on div "ELECTRICAL APPARATUS IS SELECTED AND INSTALLED IN COMPLIANCE WITH THE CONVERSIO…" at bounding box center [285, 155] width 234 height 62
click at [332, 133] on div "ELECTRICAL APPARATUS IS SELECTED AND INSTALLED IN COMPLIANCE WITH THE CONVERSIO…" at bounding box center [285, 155] width 234 height 62
drag, startPoint x: 306, startPoint y: 131, endPoint x: 379, endPoint y: 141, distance: 73.0
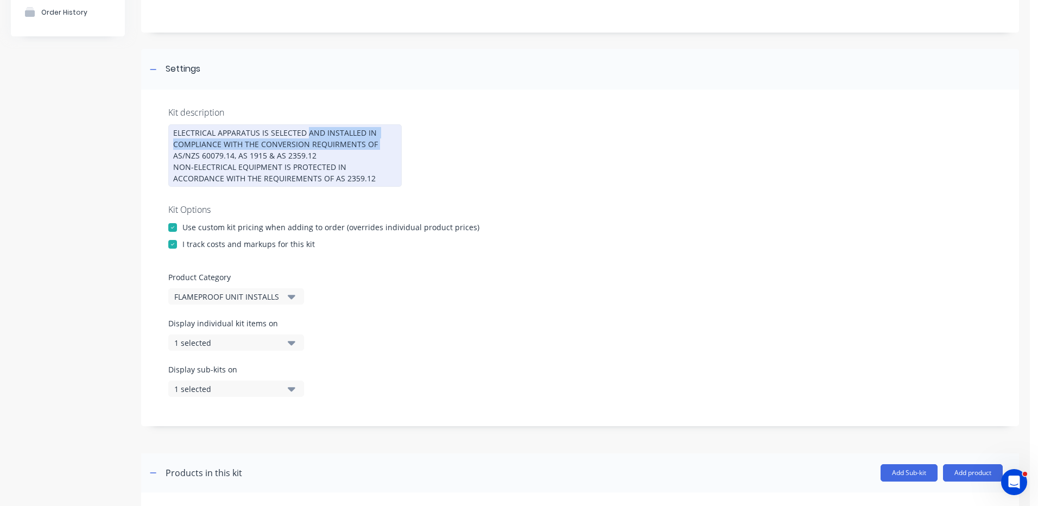
click at [379, 141] on div "ELECTRICAL APPARATUS IS SELECTED AND INSTALLED IN COMPLIANCE WITH THE CONVERSIO…" at bounding box center [285, 155] width 234 height 62
drag, startPoint x: 313, startPoint y: 154, endPoint x: 205, endPoint y: 155, distance: 108.1
click at [205, 155] on div "ELECTRICAL APPARATUS IS CONVERTED AND INSTALLED UNDER THE IECEX SCHEME IN ACCOR…" at bounding box center [285, 155] width 234 height 62
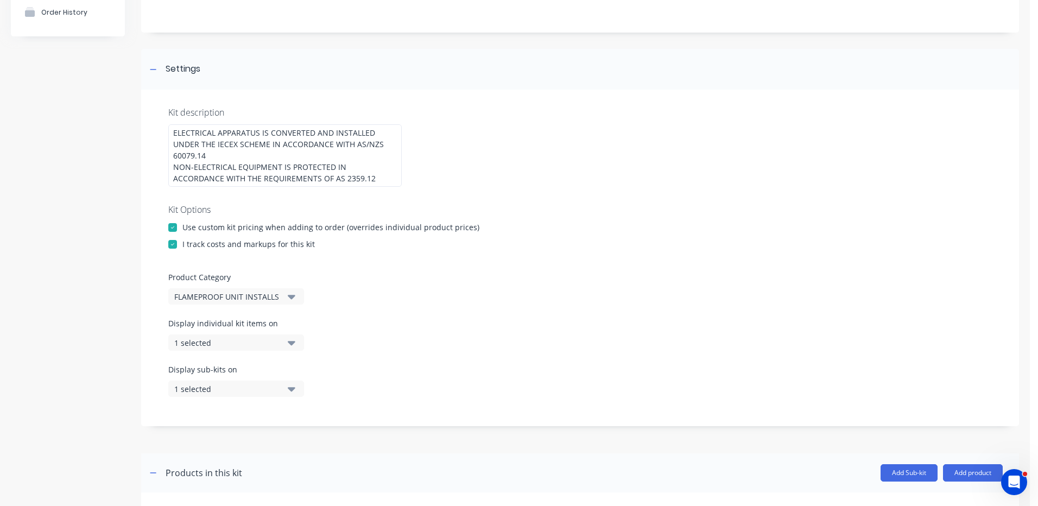
click at [521, 181] on div "Kit description ELECTRICAL APPARATUS IS CONVERTED AND INSTALLED UNDER THE IECEX…" at bounding box center [580, 258] width 878 height 337
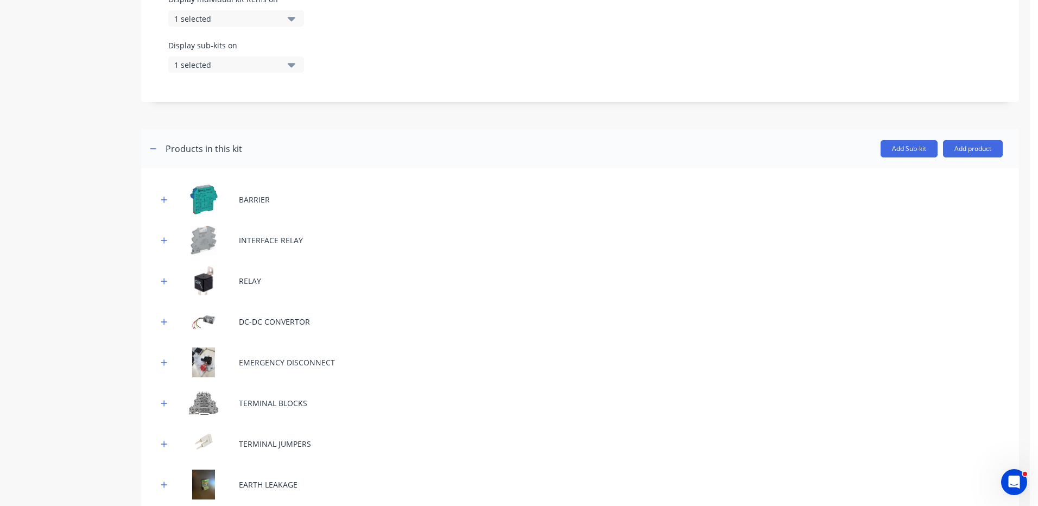
scroll to position [434, 0]
click at [160, 196] on button "button" at bounding box center [165, 198] width 14 height 14
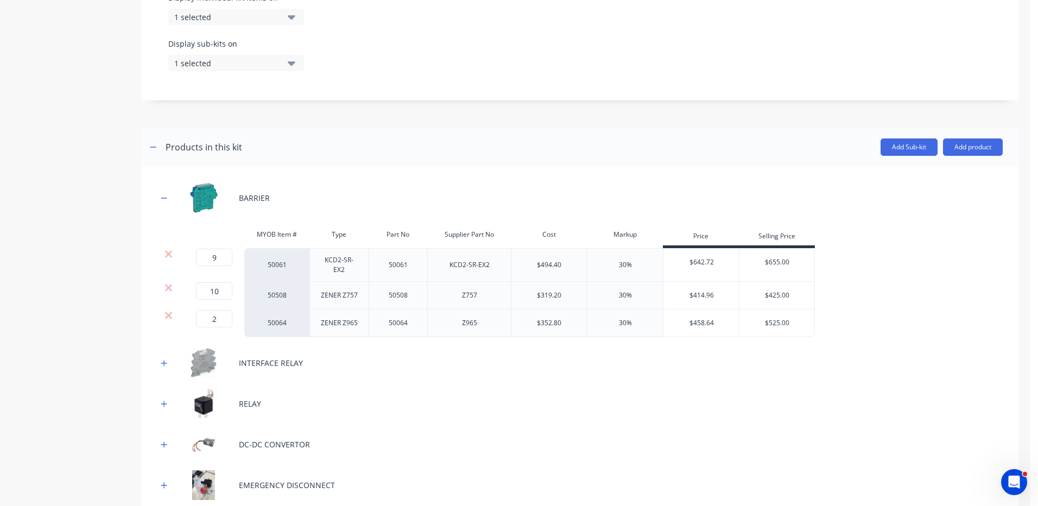
scroll to position [489, 0]
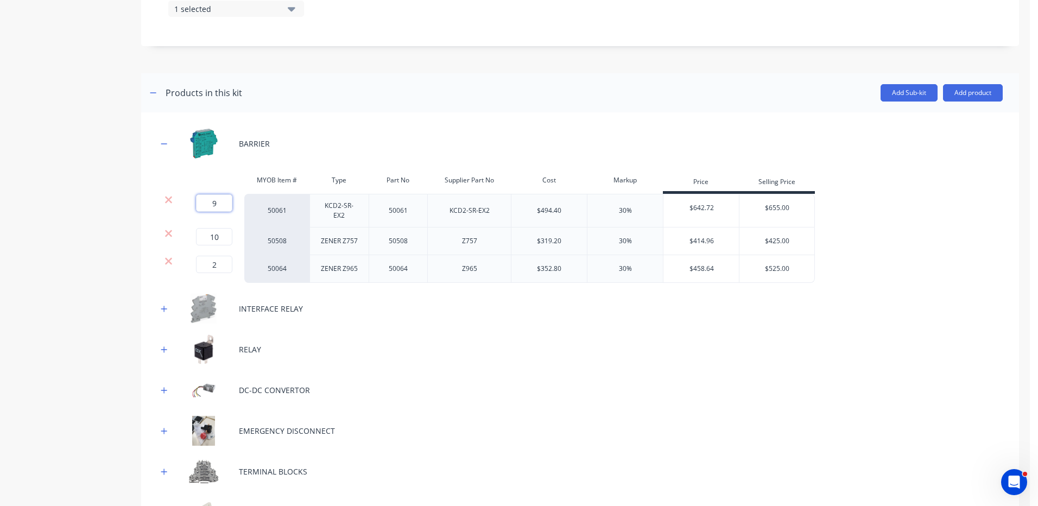
click at [210, 209] on input "9" at bounding box center [214, 202] width 36 height 17
type input "10"
click at [222, 237] on input "10" at bounding box center [214, 236] width 36 height 17
type input "12"
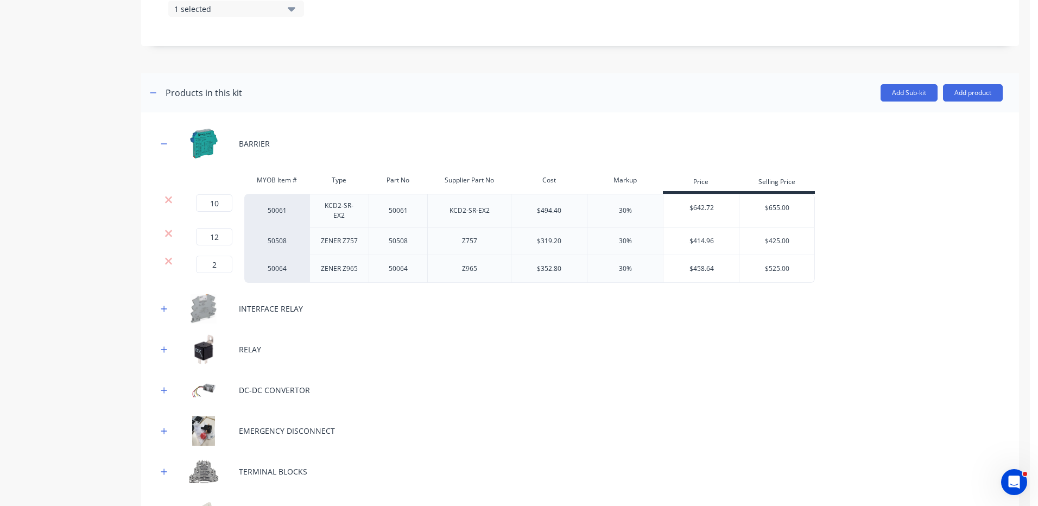
click at [351, 156] on div "BARRIER" at bounding box center [581, 144] width 846 height 30
click at [165, 311] on icon "button" at bounding box center [164, 309] width 6 height 6
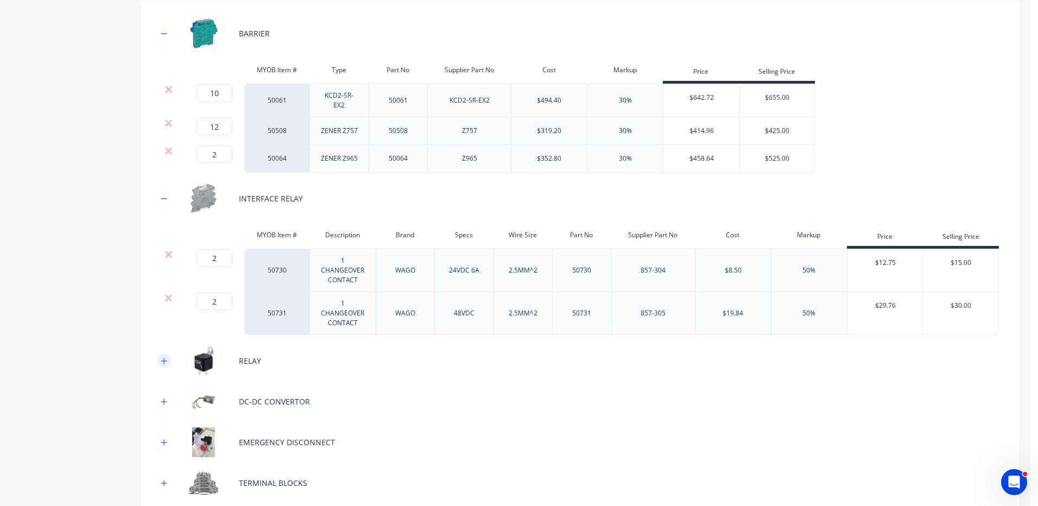
scroll to position [652, 0]
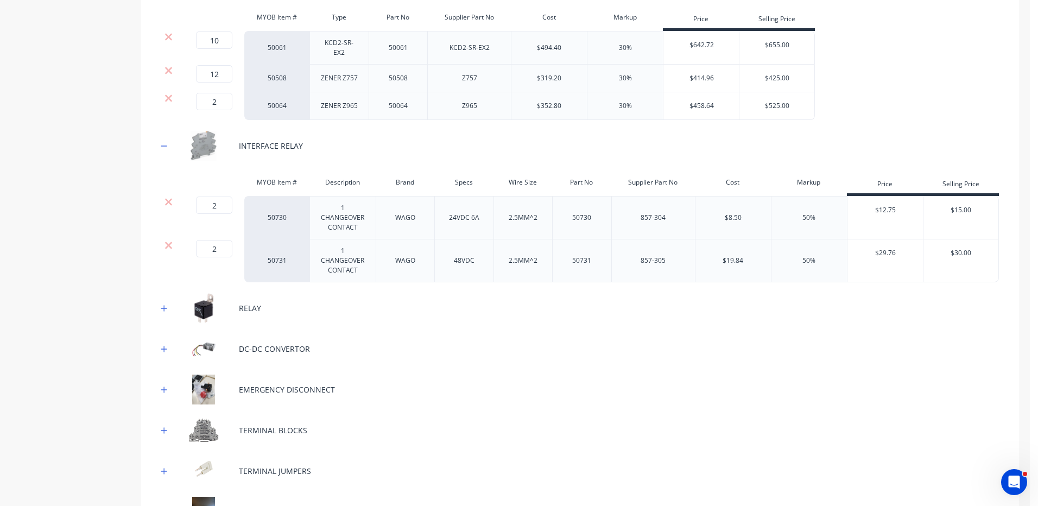
click at [155, 314] on div "BARRIER MYOB Item # Type Part No Supplier Part No Cost Markup Price Selling Pri…" at bounding box center [580, 423] width 878 height 949
click at [160, 314] on button "button" at bounding box center [165, 308] width 14 height 14
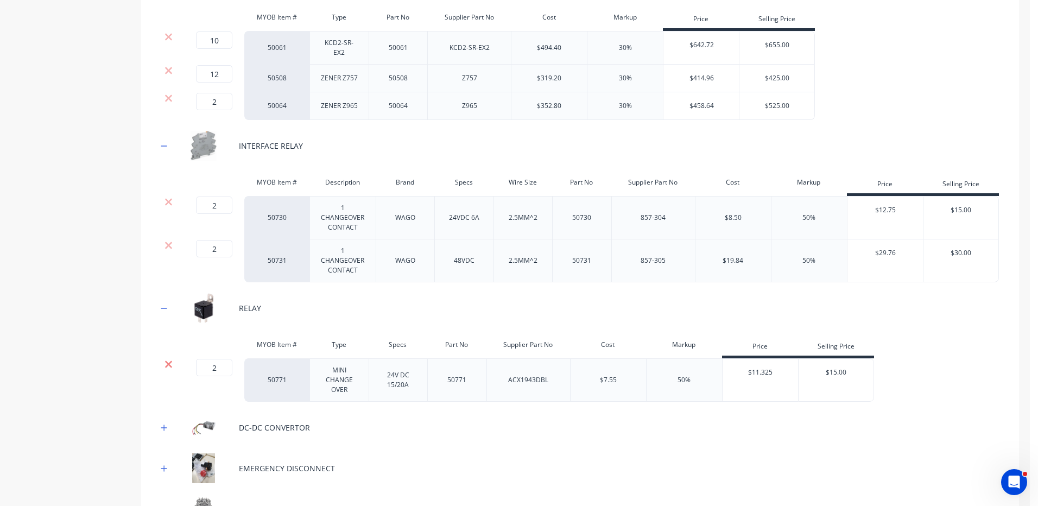
click at [168, 370] on icon at bounding box center [169, 364] width 8 height 11
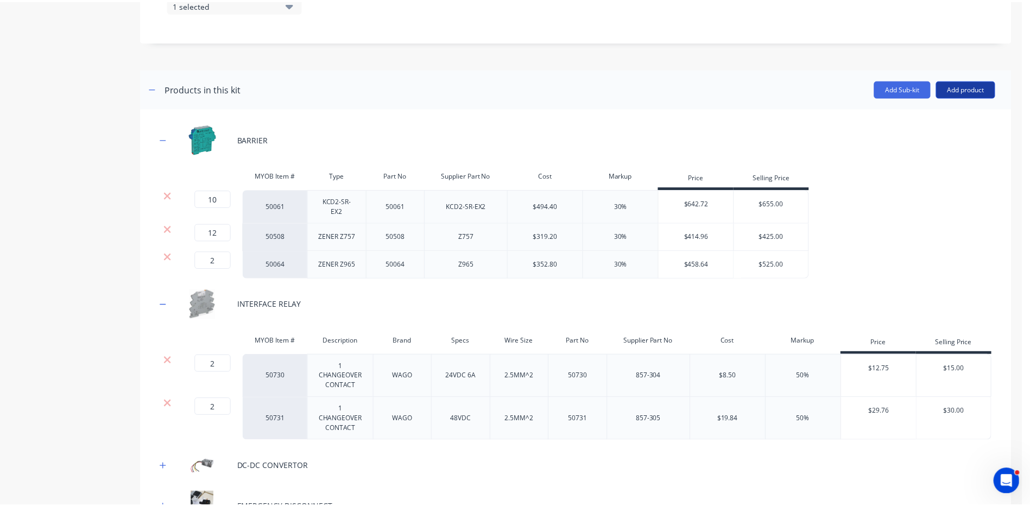
scroll to position [489, 0]
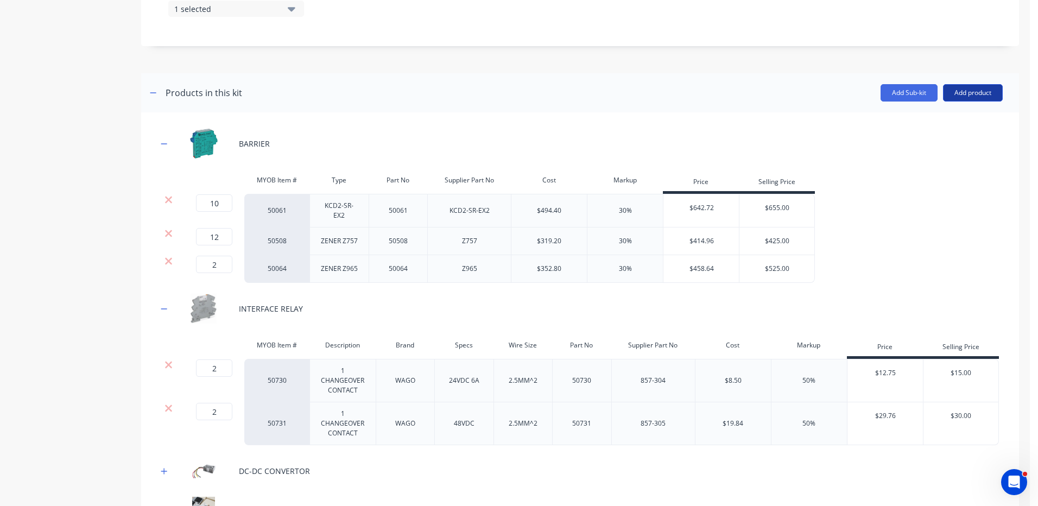
click at [958, 91] on button "Add product" at bounding box center [973, 92] width 60 height 17
click at [950, 115] on div "Product catalogue" at bounding box center [952, 121] width 84 height 16
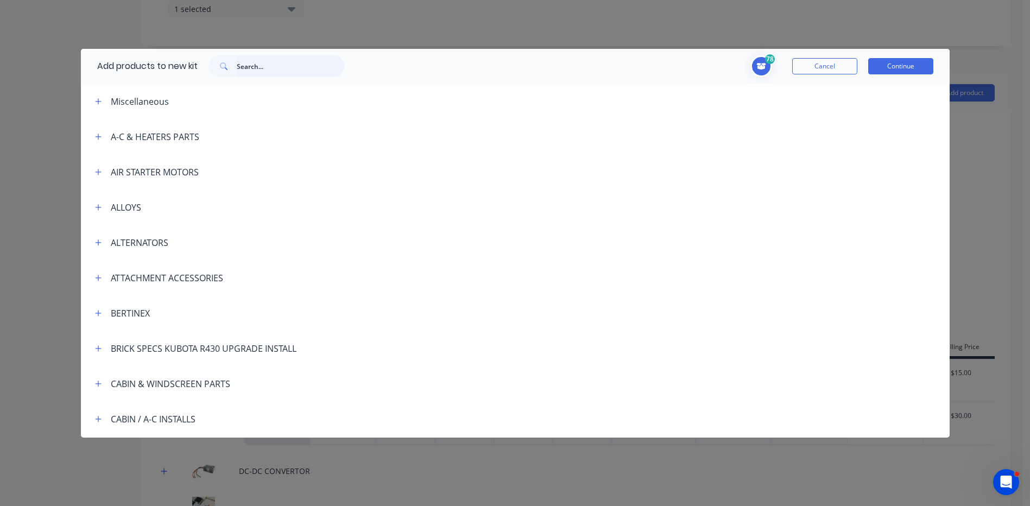
click at [263, 75] on input "text" at bounding box center [291, 66] width 108 height 22
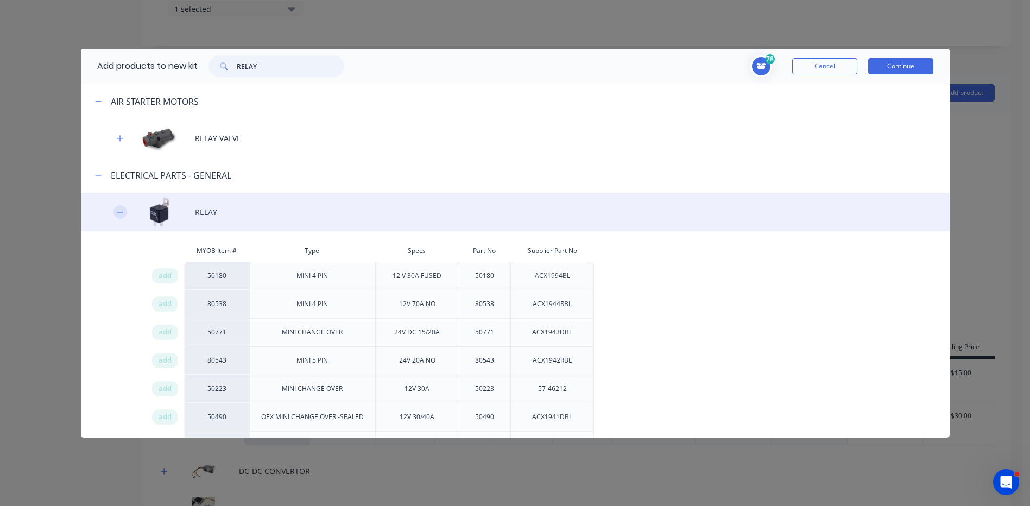
type input "RELAY"
click at [123, 207] on button "button" at bounding box center [121, 212] width 14 height 14
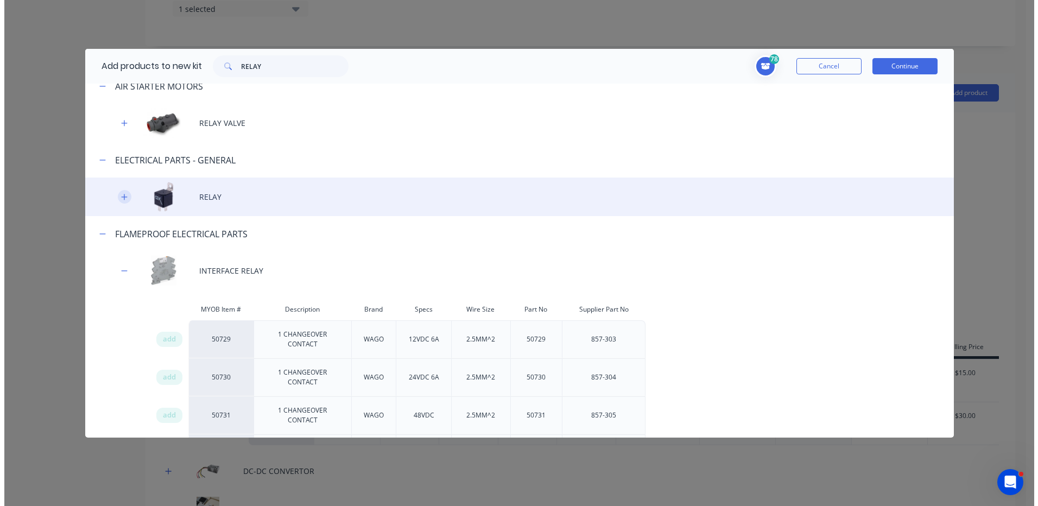
scroll to position [28, 0]
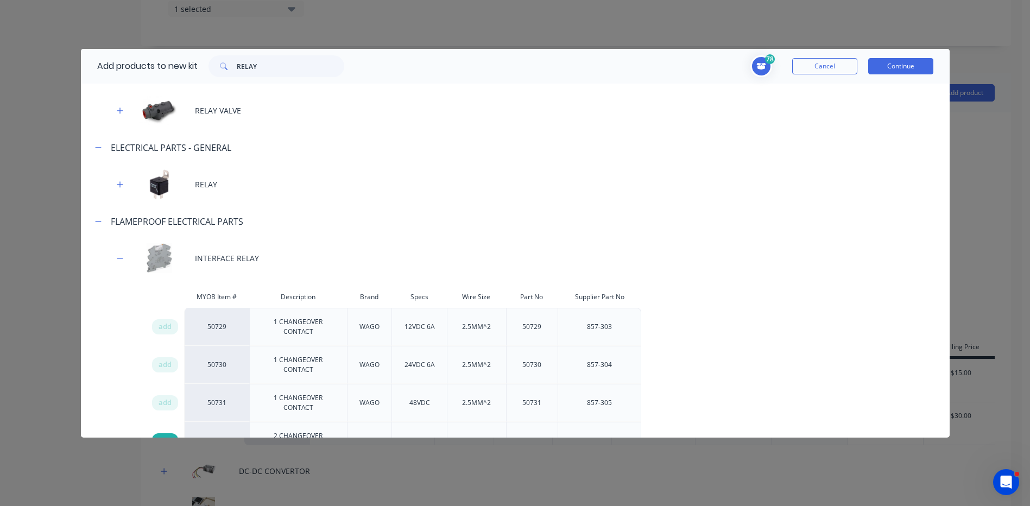
click at [163, 436] on span "add" at bounding box center [165, 441] width 13 height 11
click at [909, 62] on button "Continue" at bounding box center [900, 66] width 65 height 16
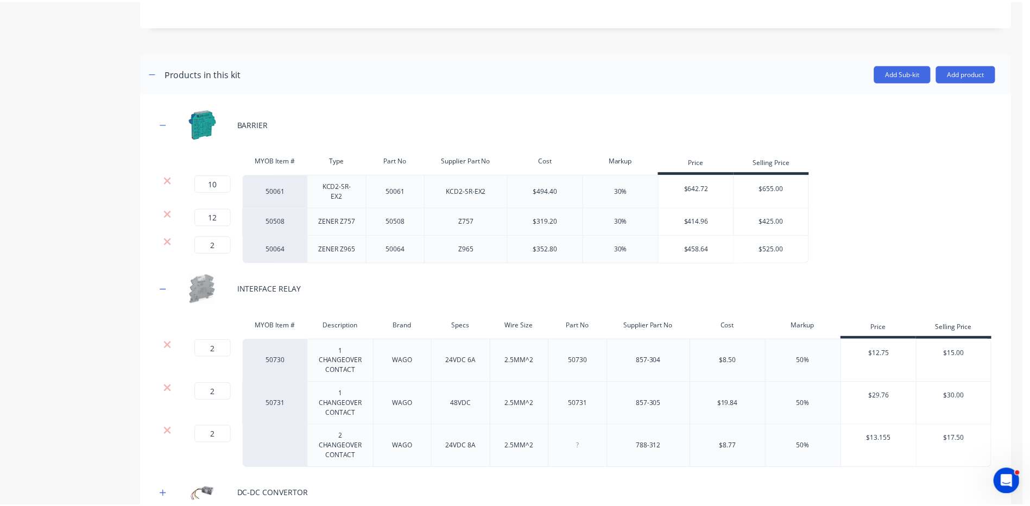
scroll to position [543, 0]
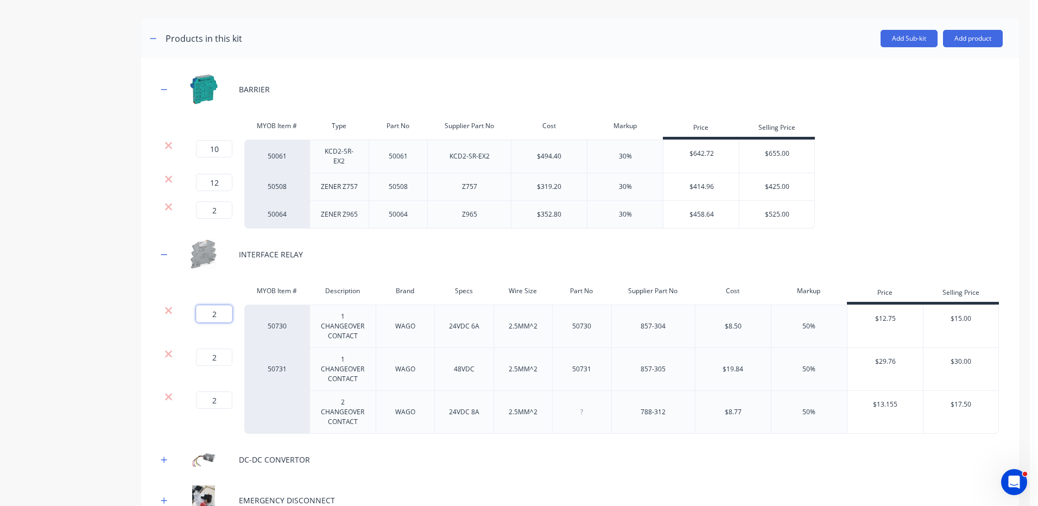
click at [213, 313] on input "2" at bounding box center [214, 313] width 36 height 17
type input "1"
click at [389, 263] on div "INTERFACE RELAY" at bounding box center [581, 255] width 846 height 30
click at [166, 255] on icon "button" at bounding box center [164, 255] width 7 height 8
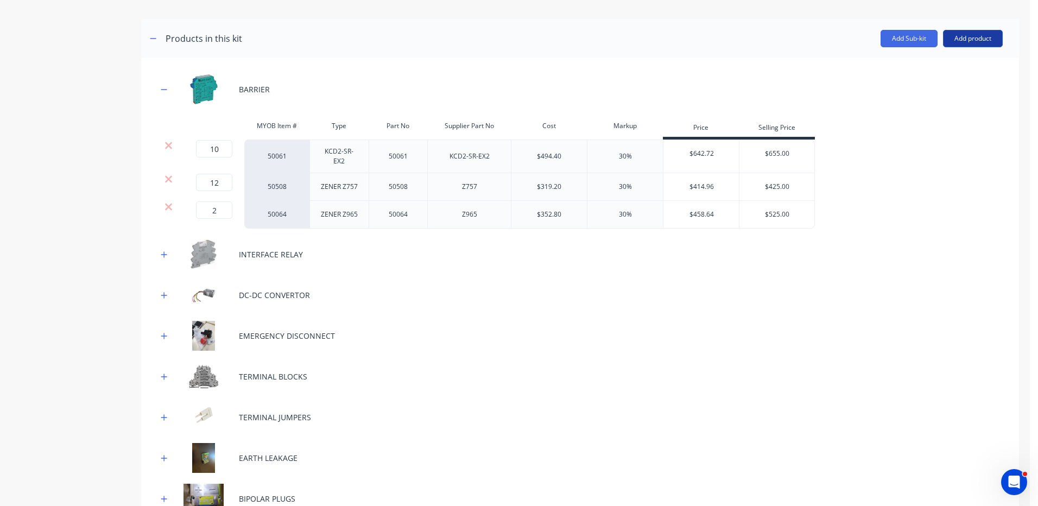
click at [959, 38] on button "Add product" at bounding box center [973, 38] width 60 height 17
click at [940, 61] on div "Product catalogue" at bounding box center [952, 67] width 84 height 16
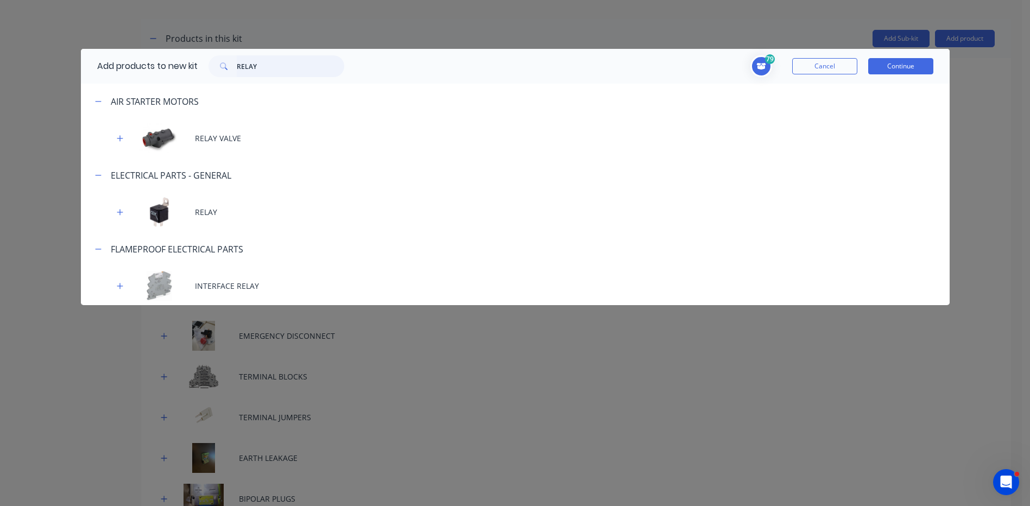
click at [323, 72] on input "RELAY" at bounding box center [291, 66] width 108 height 22
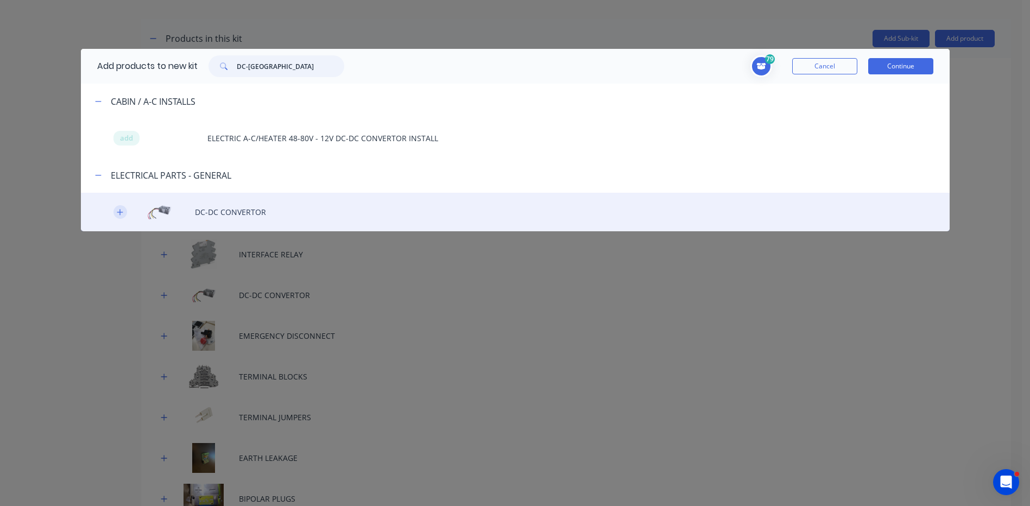
type input "DC-[GEOGRAPHIC_DATA]"
click at [118, 210] on icon "button" at bounding box center [120, 213] width 7 height 8
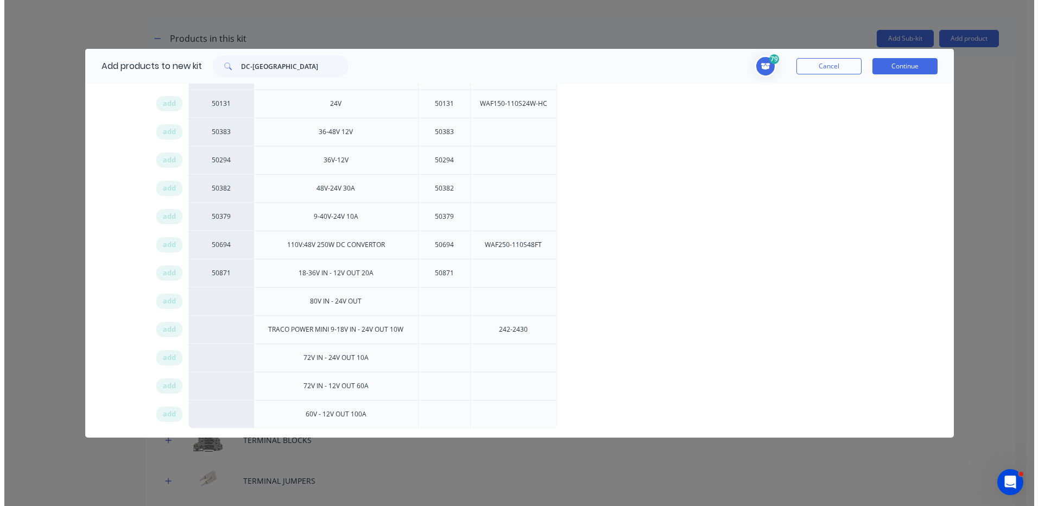
scroll to position [293, 0]
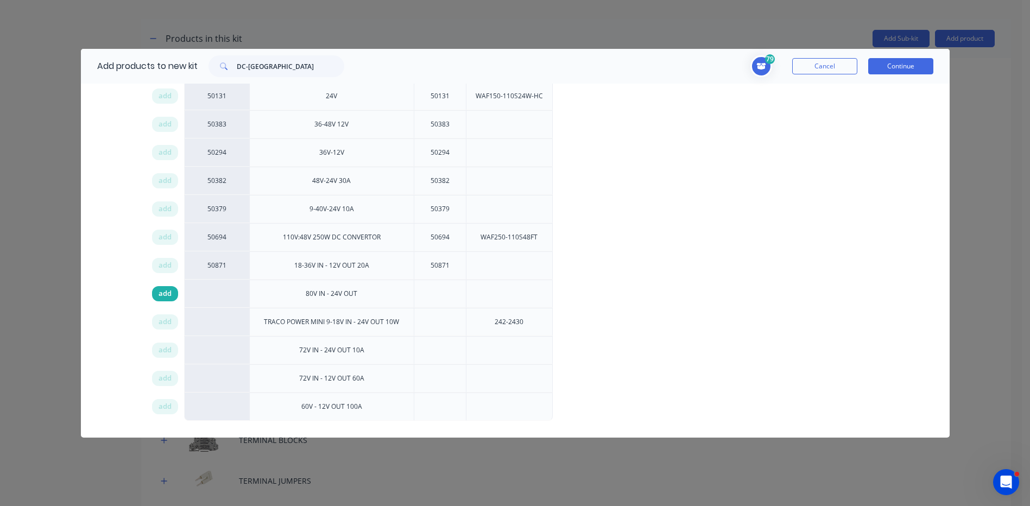
click at [173, 295] on div "add" at bounding box center [165, 293] width 26 height 15
click at [898, 74] on button "Continue" at bounding box center [900, 66] width 65 height 16
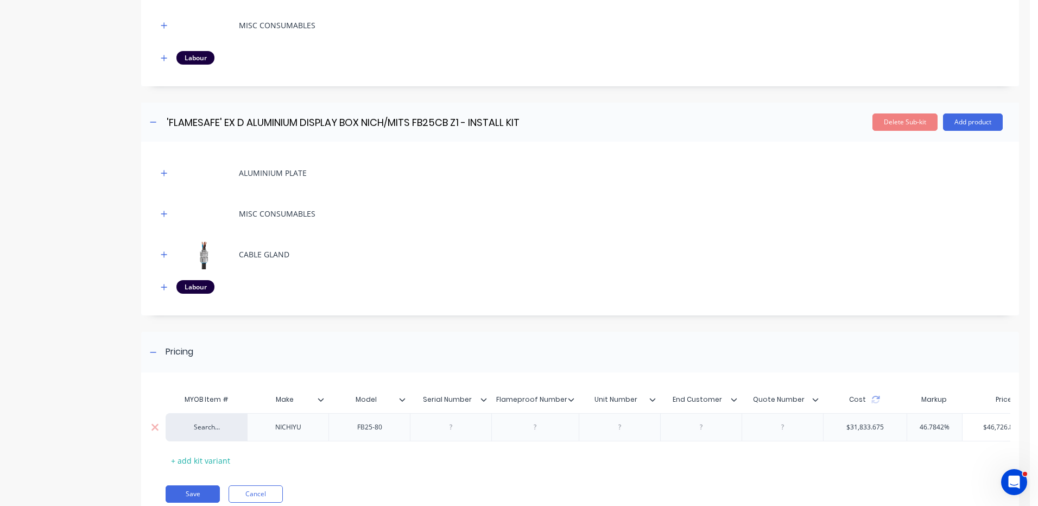
scroll to position [1905, 0]
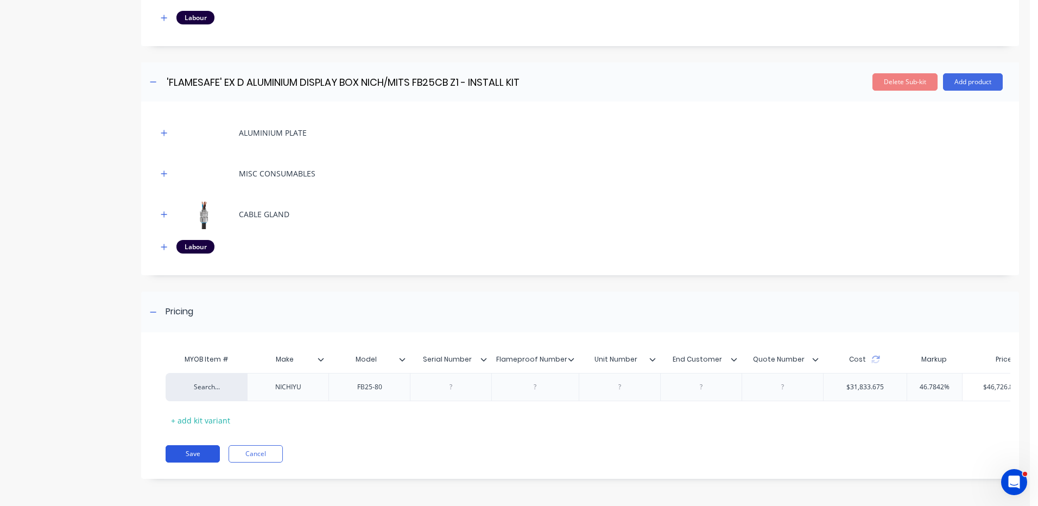
click at [197, 456] on button "Save" at bounding box center [193, 453] width 54 height 17
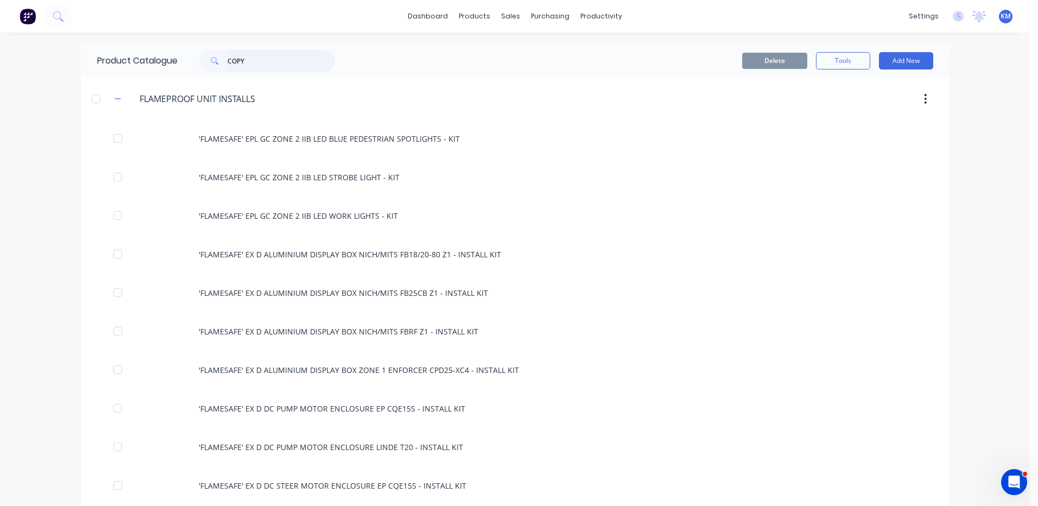
click at [254, 61] on input "COPY" at bounding box center [282, 61] width 108 height 22
click at [542, 63] on button "Suppliers" at bounding box center [592, 74] width 144 height 22
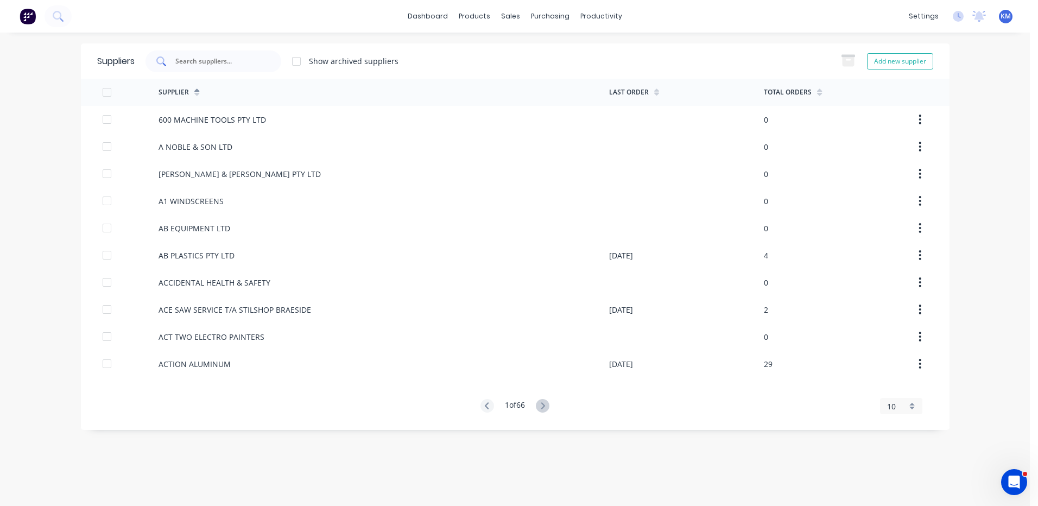
click at [238, 60] on input "text" at bounding box center [219, 61] width 90 height 11
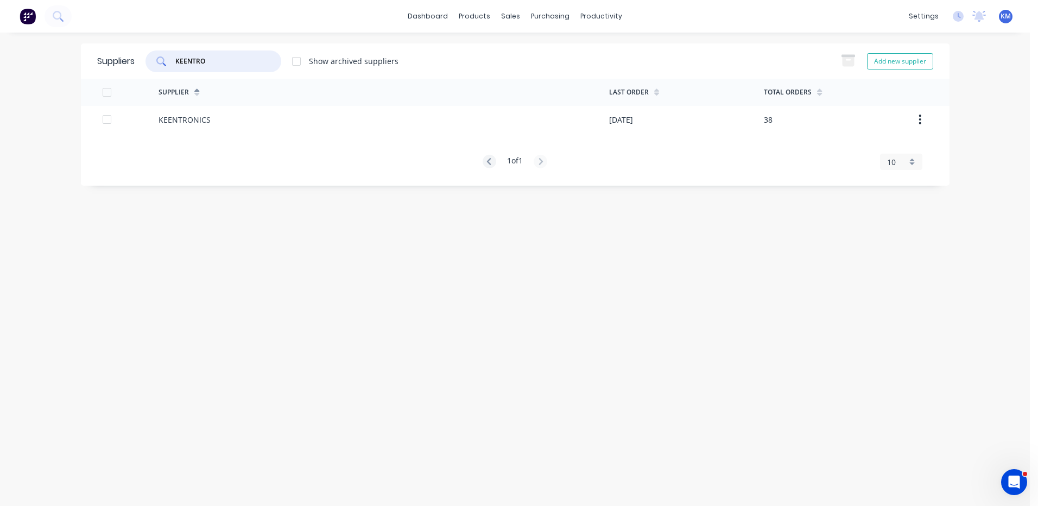
type input "KEENTRO"
click at [250, 124] on div "KEENTRONICS" at bounding box center [384, 119] width 451 height 27
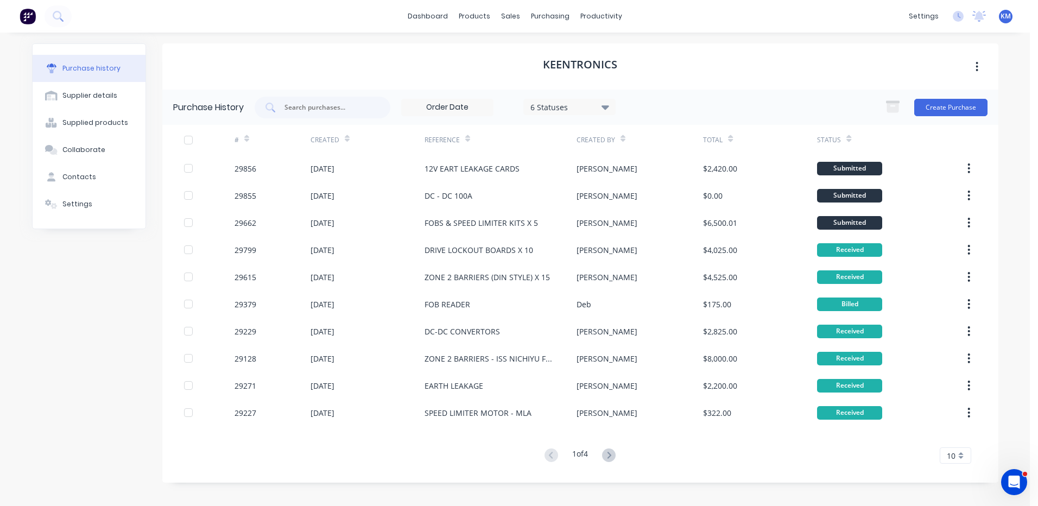
click at [603, 449] on div "1 of 4" at bounding box center [580, 456] width 78 height 16
click at [614, 452] on icon at bounding box center [609, 456] width 14 height 14
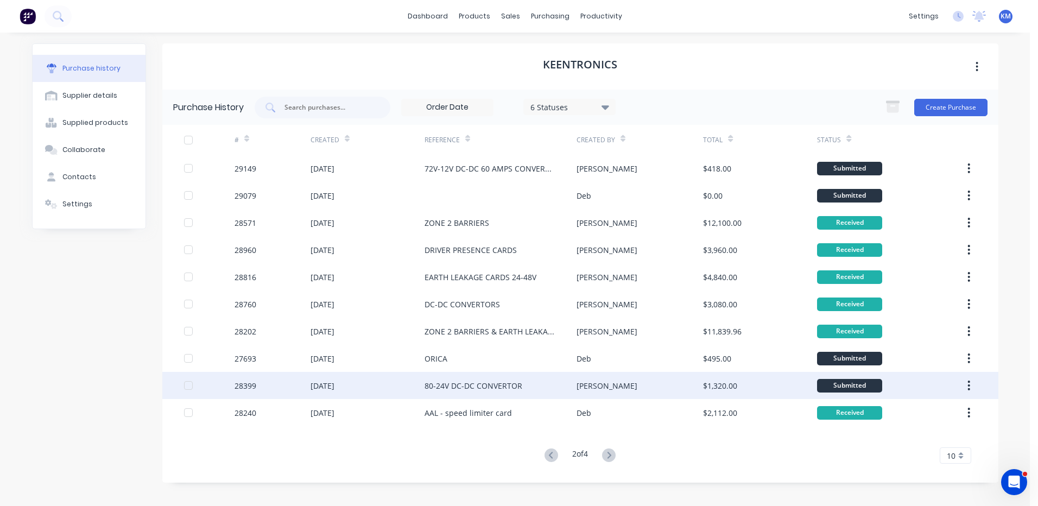
click at [596, 380] on div "[PERSON_NAME]" at bounding box center [640, 385] width 127 height 27
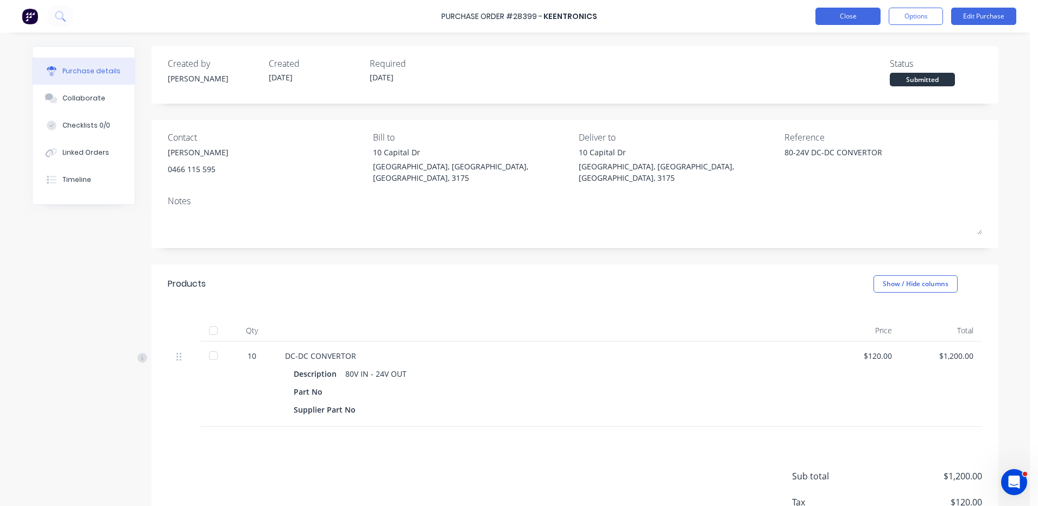
click at [853, 10] on button "Close" at bounding box center [848, 16] width 65 height 17
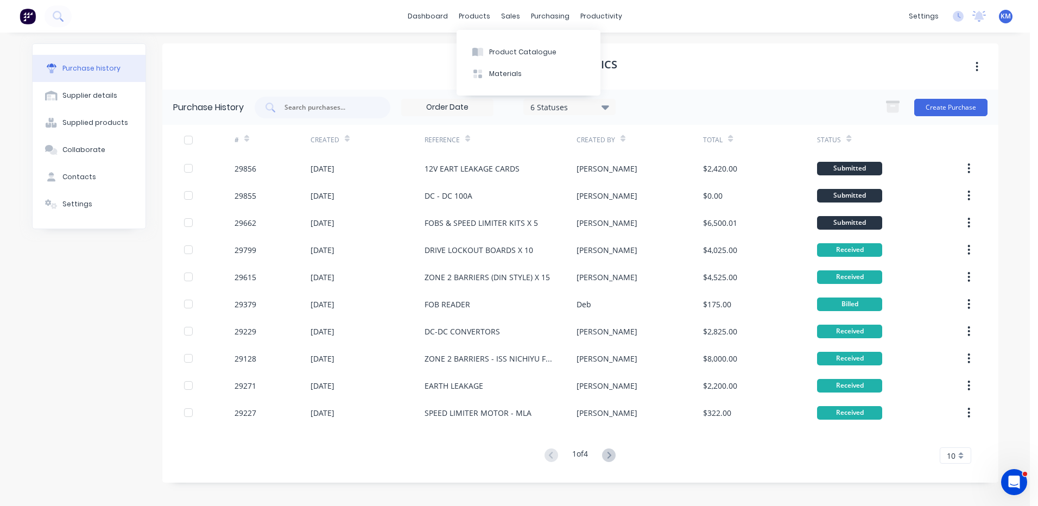
click at [488, 37] on div "Product Catalogue Materials" at bounding box center [529, 63] width 144 height 66
click at [486, 40] on div "Product Catalogue Materials" at bounding box center [529, 63] width 144 height 66
click at [486, 45] on button "Product Catalogue" at bounding box center [529, 52] width 144 height 22
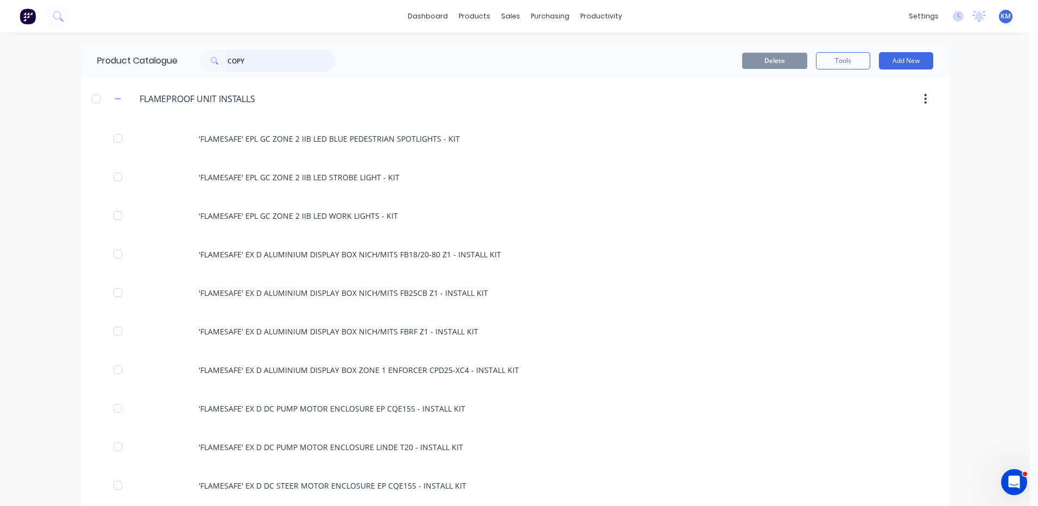
click at [241, 55] on input "COPY" at bounding box center [282, 61] width 108 height 22
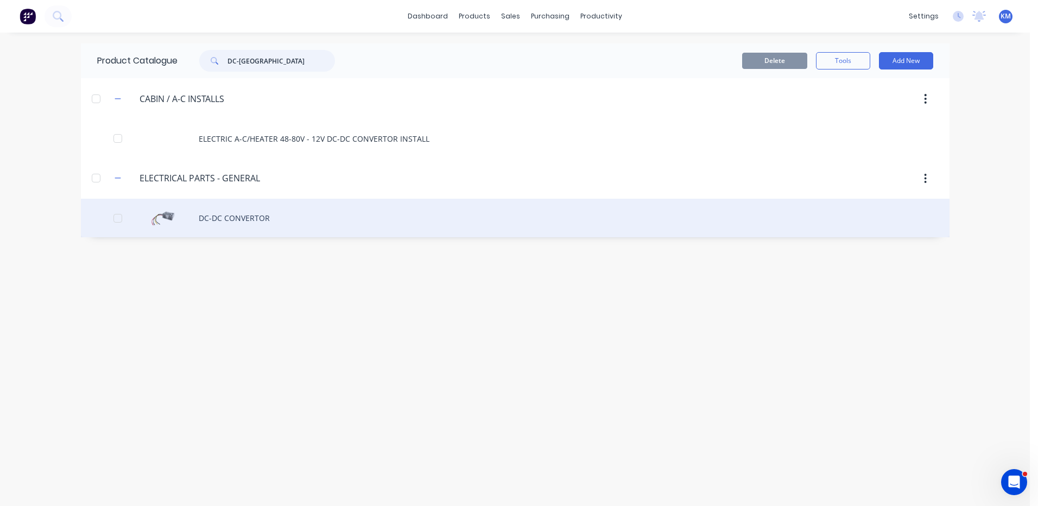
type input "DC-[GEOGRAPHIC_DATA]"
click at [273, 208] on div "DC-DC CONVERTOR" at bounding box center [515, 218] width 869 height 39
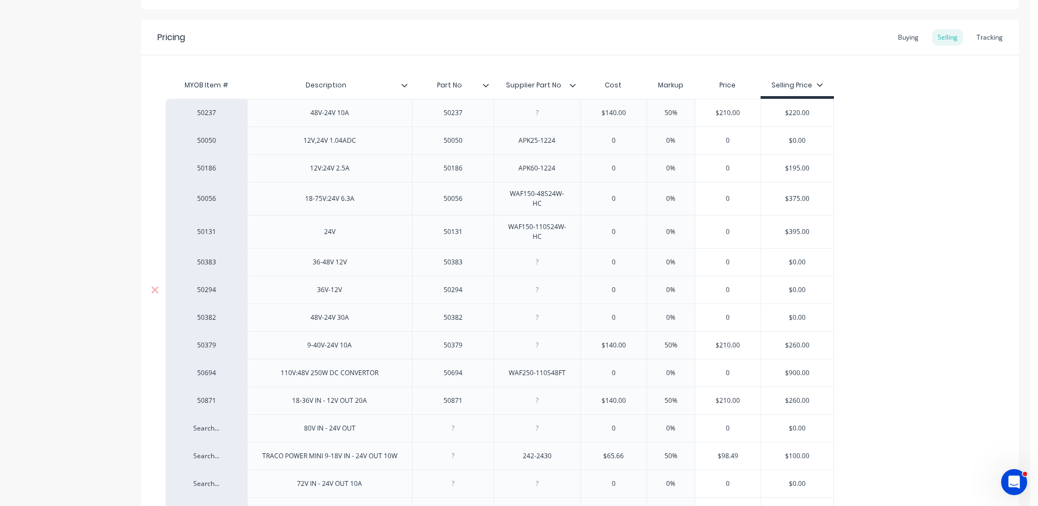
scroll to position [347, 0]
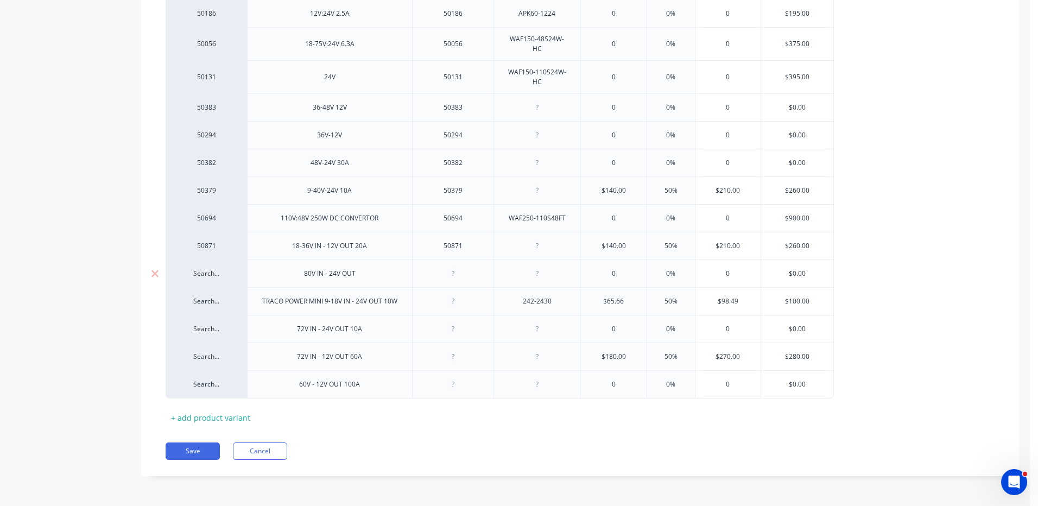
type input "0"
click at [613, 271] on input "0" at bounding box center [614, 274] width 66 height 10
click at [613, 324] on input "0" at bounding box center [614, 329] width 66 height 10
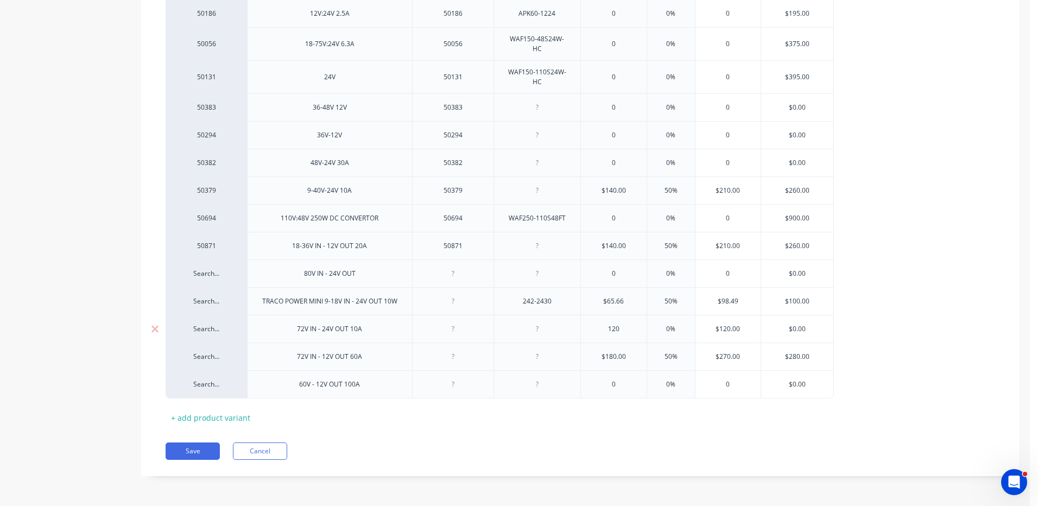
type input "120"
type input "50%"
type input "$180.00"
type input "$220"
click at [207, 451] on button "Save" at bounding box center [193, 451] width 54 height 17
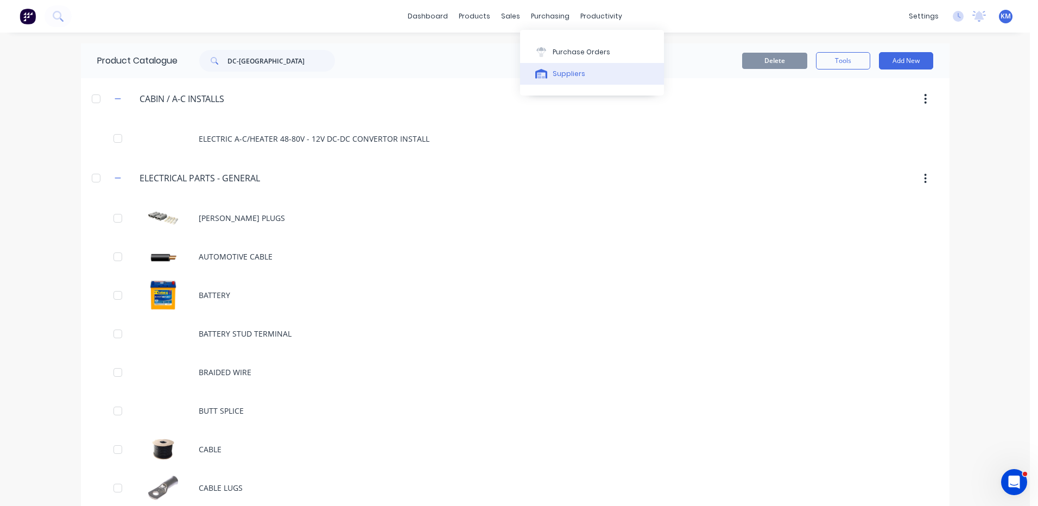
click at [560, 69] on div "Suppliers" at bounding box center [569, 74] width 33 height 10
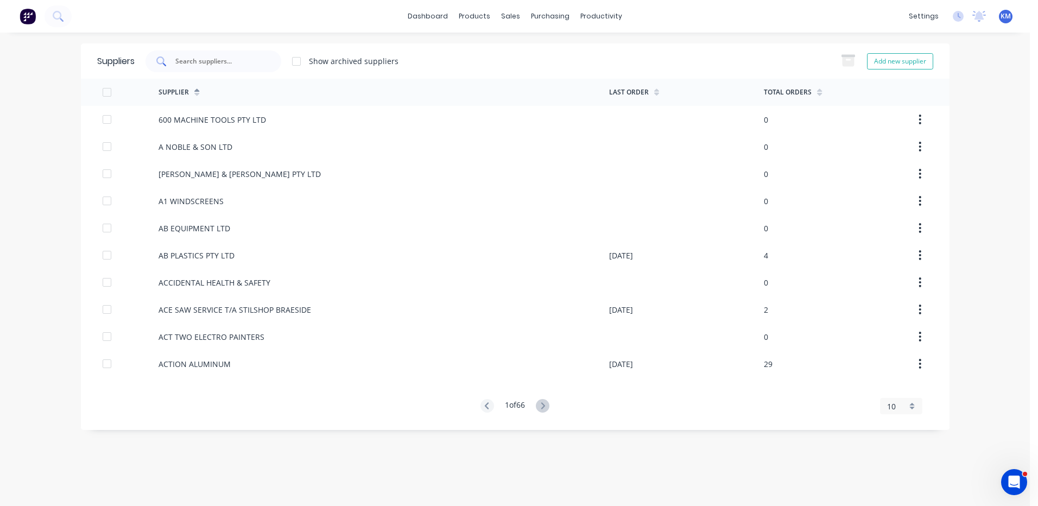
click at [244, 62] on input "text" at bounding box center [219, 61] width 90 height 11
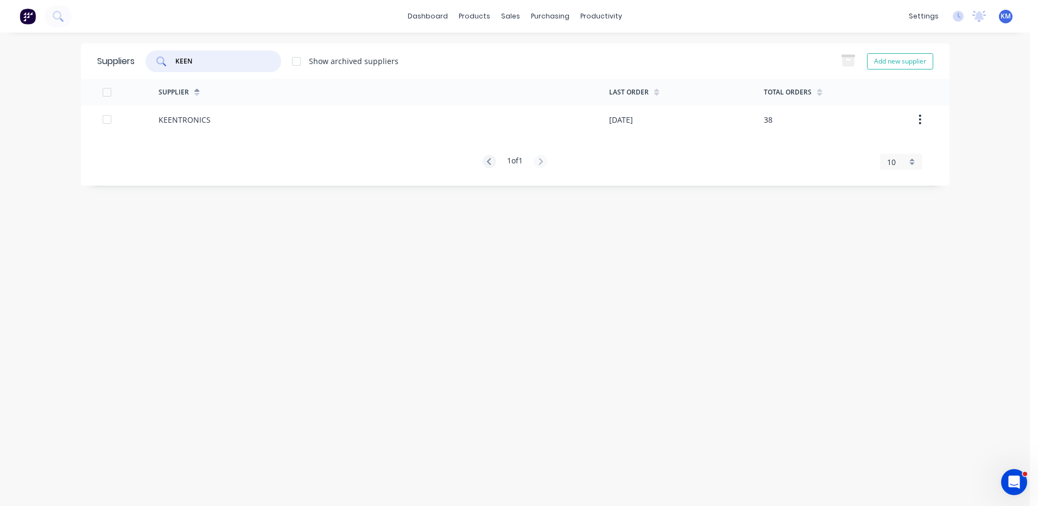
type input "KEEN"
click at [232, 122] on div "KEENTRONICS" at bounding box center [384, 119] width 451 height 27
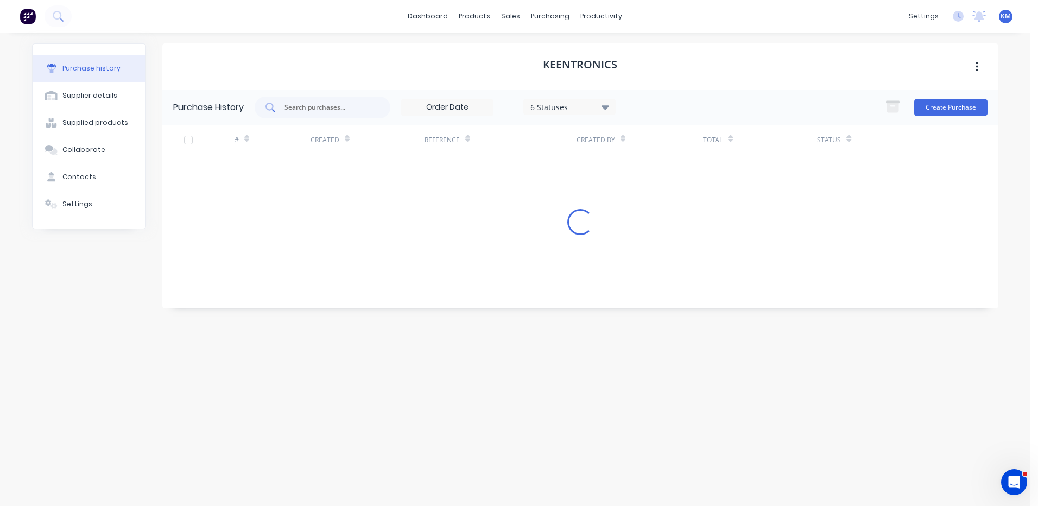
click at [312, 114] on div at bounding box center [323, 108] width 136 height 22
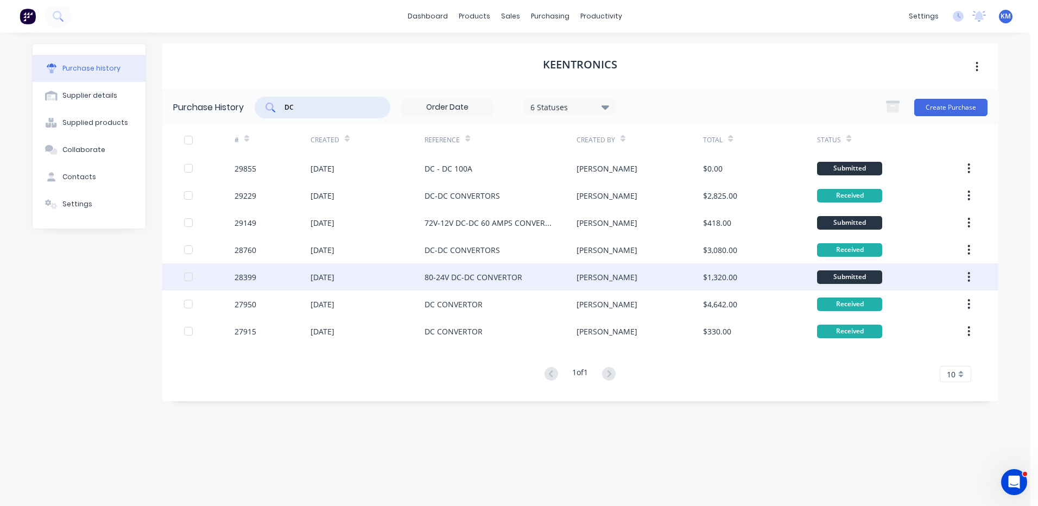
type input "DC"
click at [515, 278] on div "80-24V DC-DC CONVERTOR" at bounding box center [474, 277] width 98 height 11
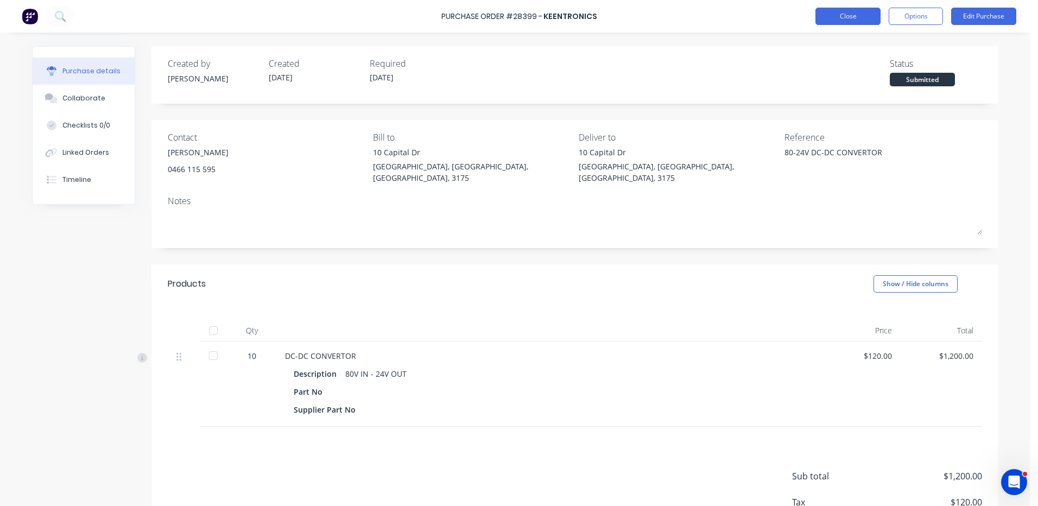
click at [859, 19] on button "Close" at bounding box center [848, 16] width 65 height 17
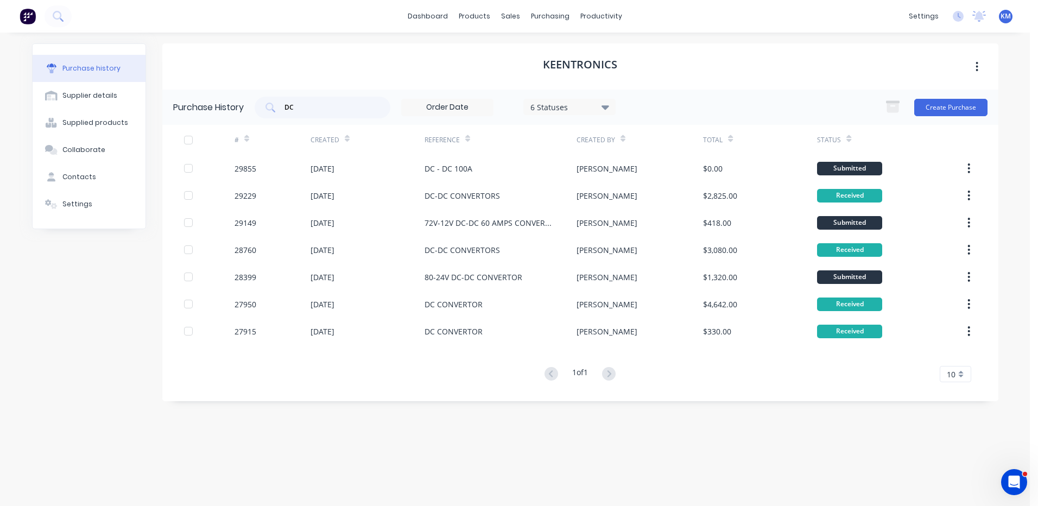
click at [518, 291] on div "DC CONVERTOR" at bounding box center [501, 304] width 152 height 27
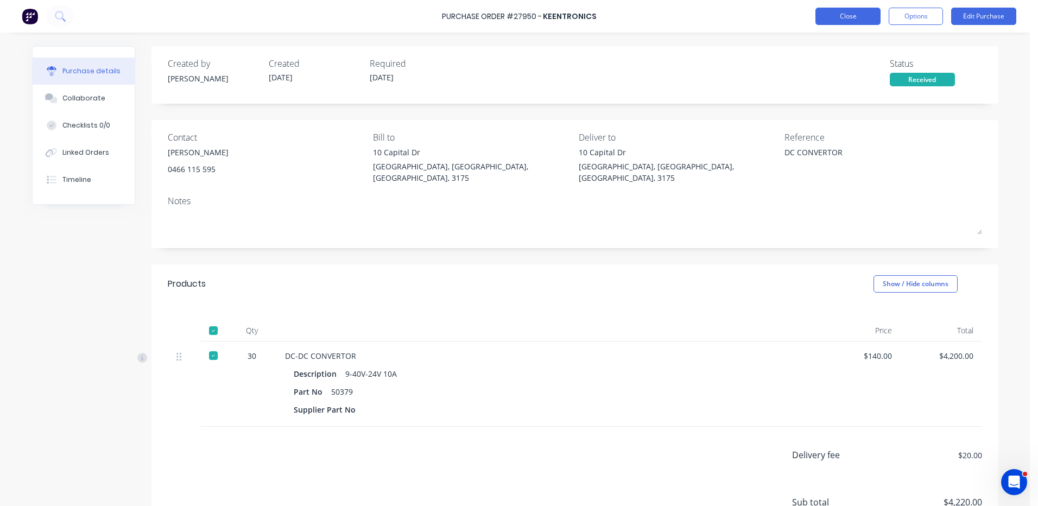
click at [840, 20] on button "Close" at bounding box center [848, 16] width 65 height 17
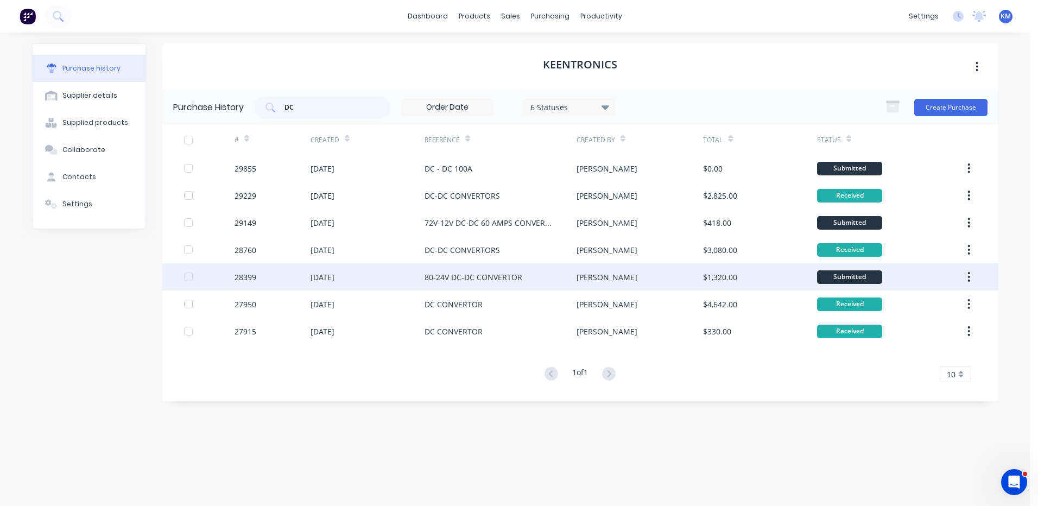
click at [424, 277] on div "[DATE]" at bounding box center [368, 276] width 114 height 27
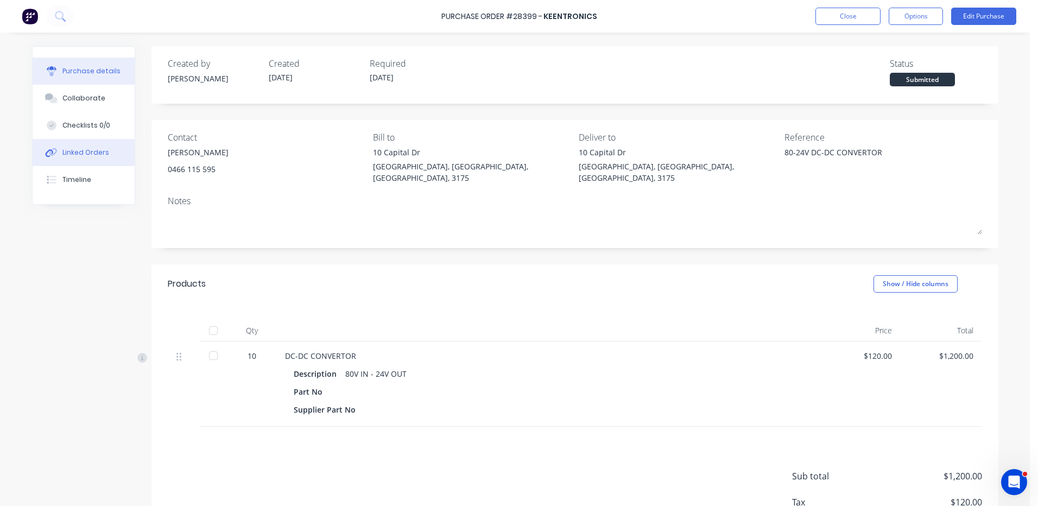
click at [96, 158] on button "Linked Orders" at bounding box center [84, 152] width 102 height 27
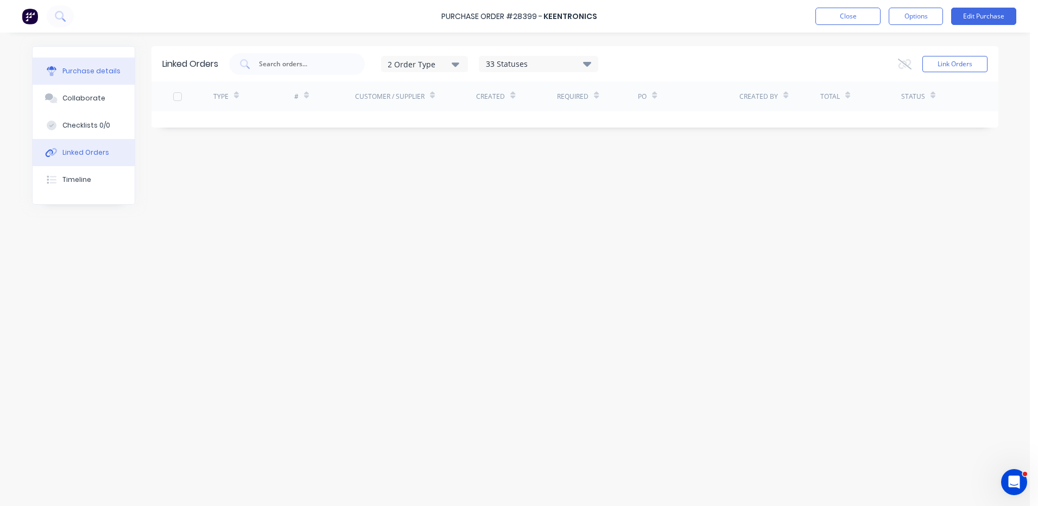
click at [116, 76] on button "Purchase details" at bounding box center [84, 71] width 102 height 27
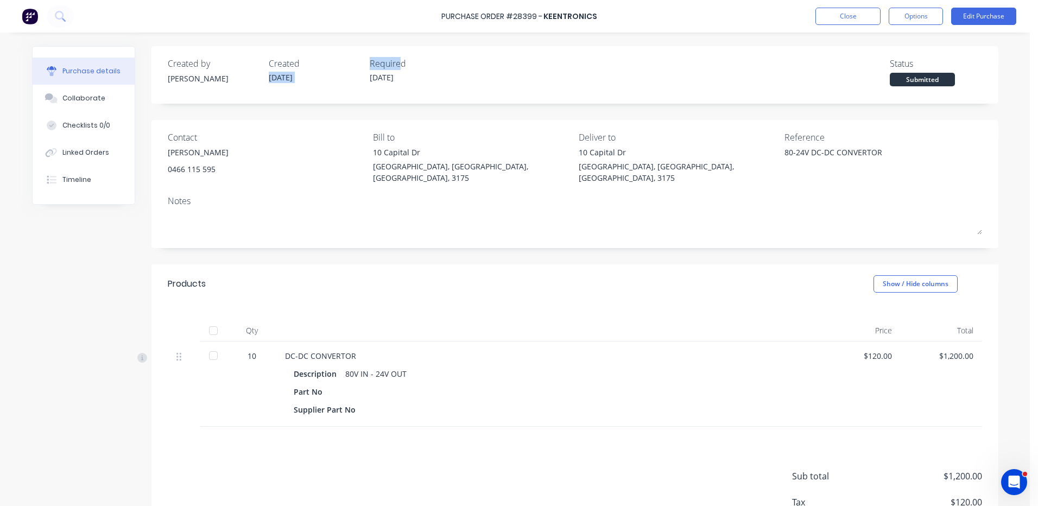
click at [528, 55] on div "Created by [PERSON_NAME] Created [DATE] Required [DATE] Status Submitted" at bounding box center [575, 75] width 847 height 58
click at [808, 68] on div "Created by [PERSON_NAME] Created [DATE] Required [DATE] Status Submitted" at bounding box center [575, 71] width 815 height 29
click at [831, 15] on button "Close" at bounding box center [848, 16] width 65 height 17
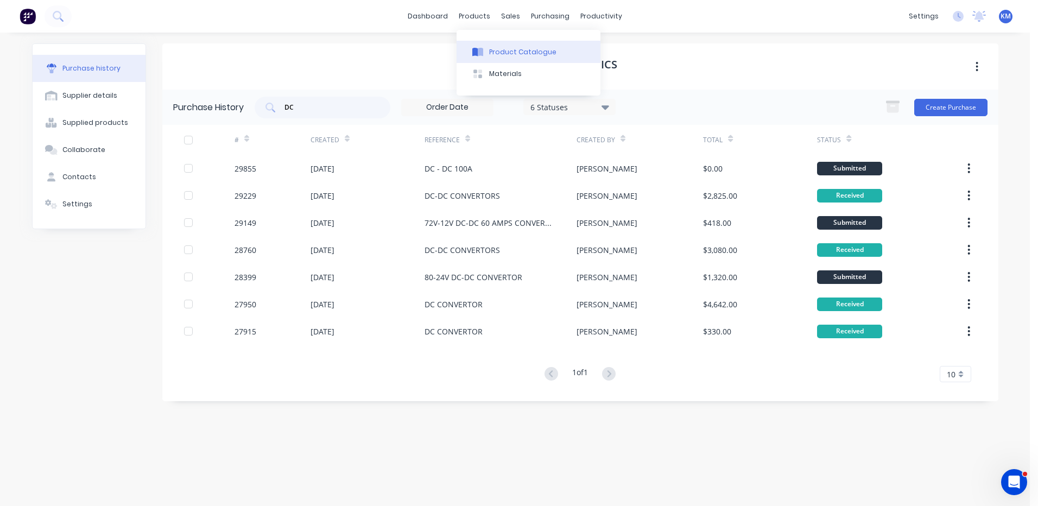
click at [486, 47] on button "Product Catalogue" at bounding box center [529, 52] width 144 height 22
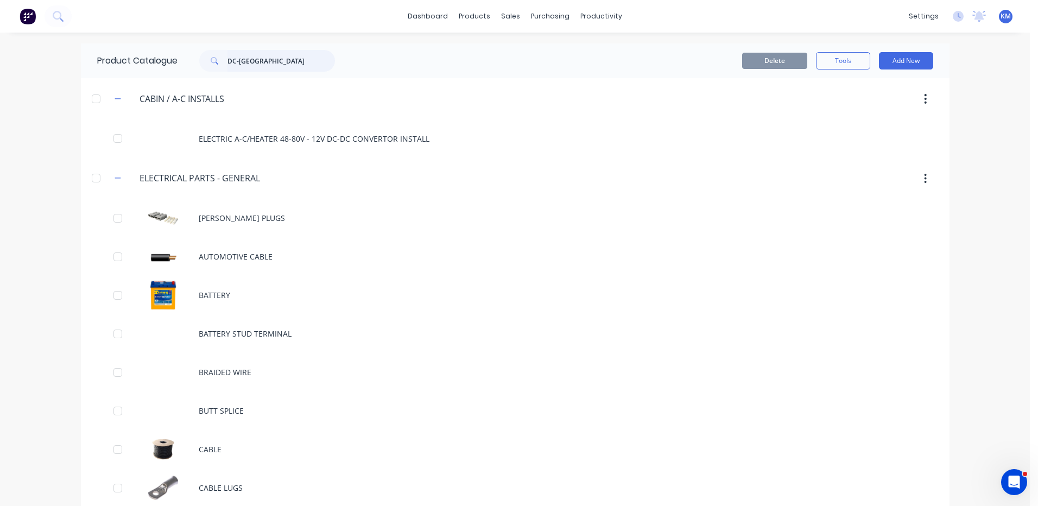
click at [268, 64] on input "DC-[GEOGRAPHIC_DATA]" at bounding box center [282, 61] width 108 height 22
type input "DC-[GEOGRAPHIC_DATA]"
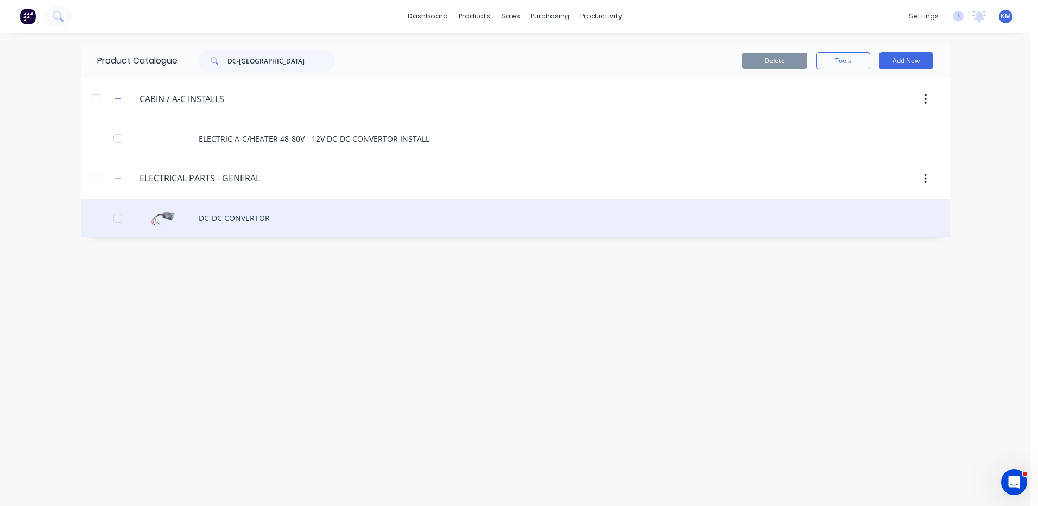
click at [267, 215] on div "DC-DC CONVERTOR" at bounding box center [515, 218] width 869 height 39
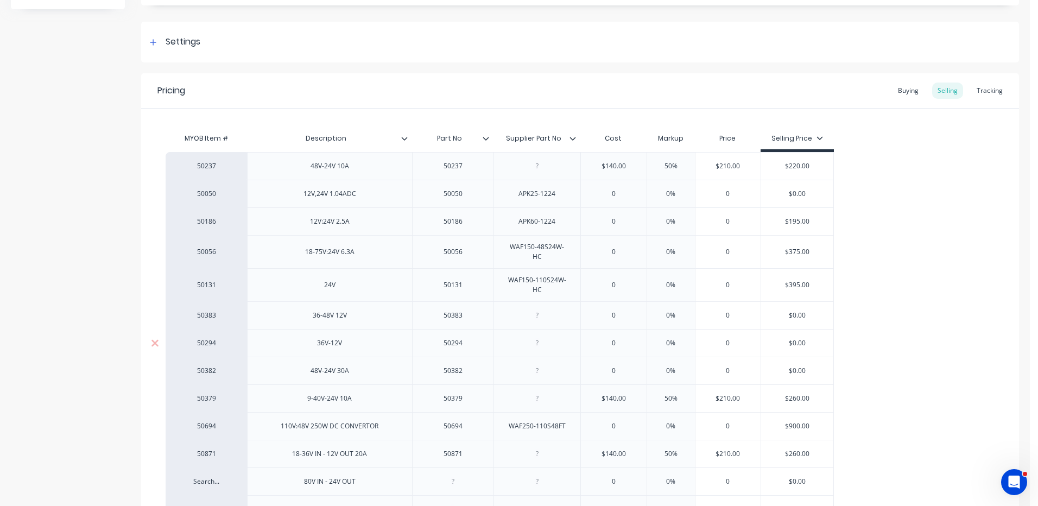
scroll to position [326, 0]
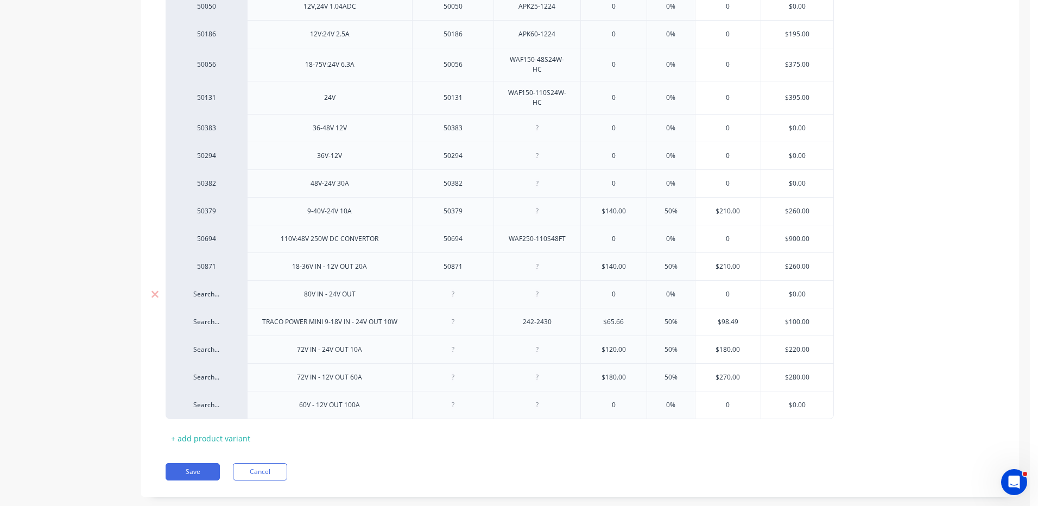
click at [623, 300] on div "0" at bounding box center [614, 294] width 66 height 27
type input "0"
type input "120"
type input "50%"
drag, startPoint x: 808, startPoint y: 292, endPoint x: 793, endPoint y: 292, distance: 15.2
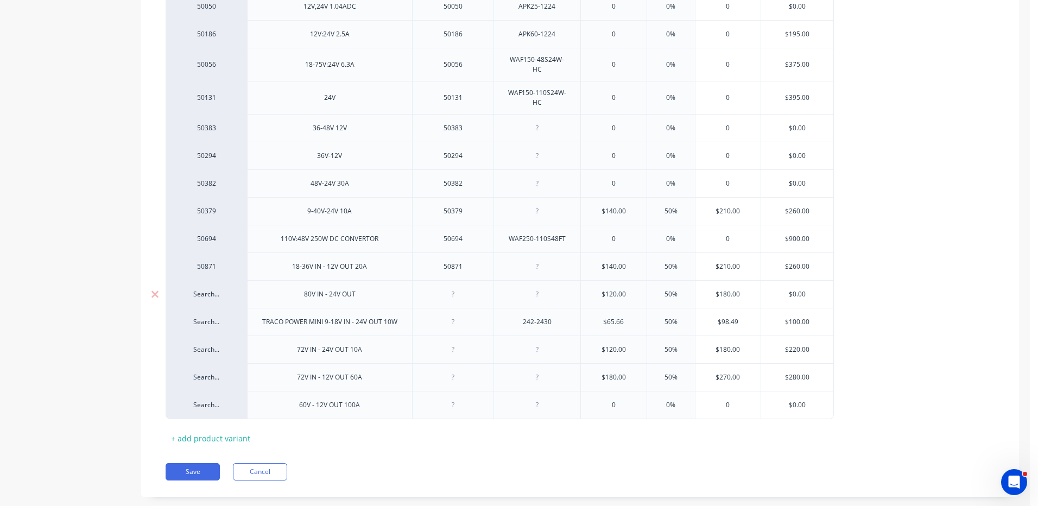
click at [793, 292] on input "$0.00" at bounding box center [797, 294] width 72 height 10
type input "$220"
click at [887, 363] on div "50237 48V-24V 10A 50237 $140.00 50% $210.00 $220.00 50050 12V,24V 1.04ADC 50050…" at bounding box center [580, 192] width 829 height 455
click at [193, 472] on button "Save" at bounding box center [193, 471] width 54 height 17
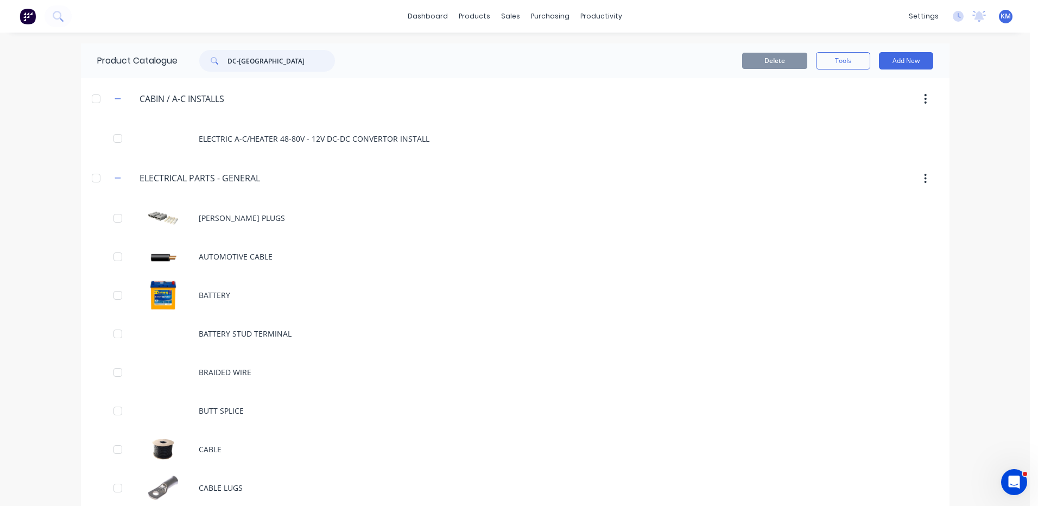
drag, startPoint x: 295, startPoint y: 55, endPoint x: 211, endPoint y: 53, distance: 84.8
click at [211, 53] on div "DC-[GEOGRAPHIC_DATA]" at bounding box center [267, 61] width 136 height 22
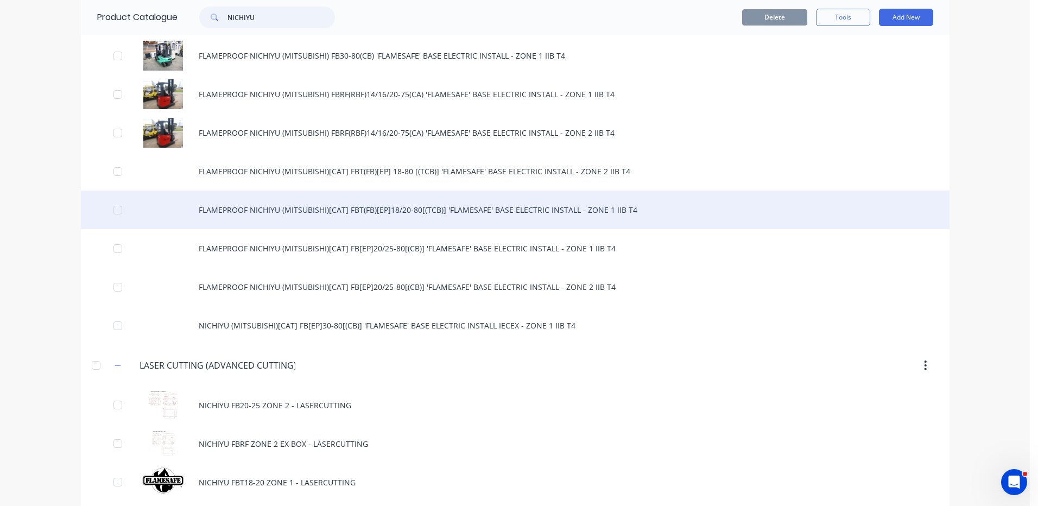
scroll to position [163, 0]
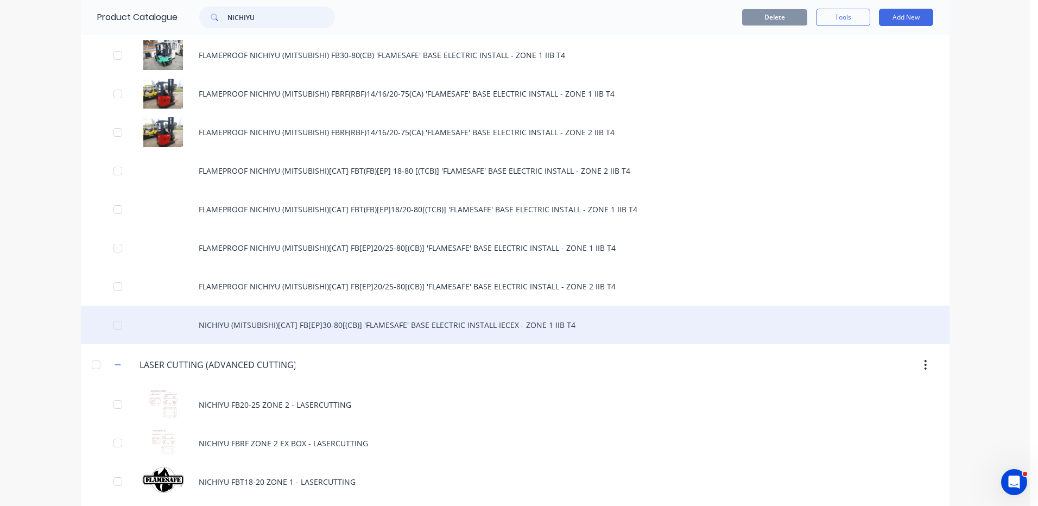
type input "NICHIYU"
click at [360, 319] on div "NICHIYU (MITSUBISHI)[CAT] FB[EP]30-80[(CB)] 'FLAMESAFE' BASE ELECTRIC INSTALL I…" at bounding box center [515, 325] width 869 height 39
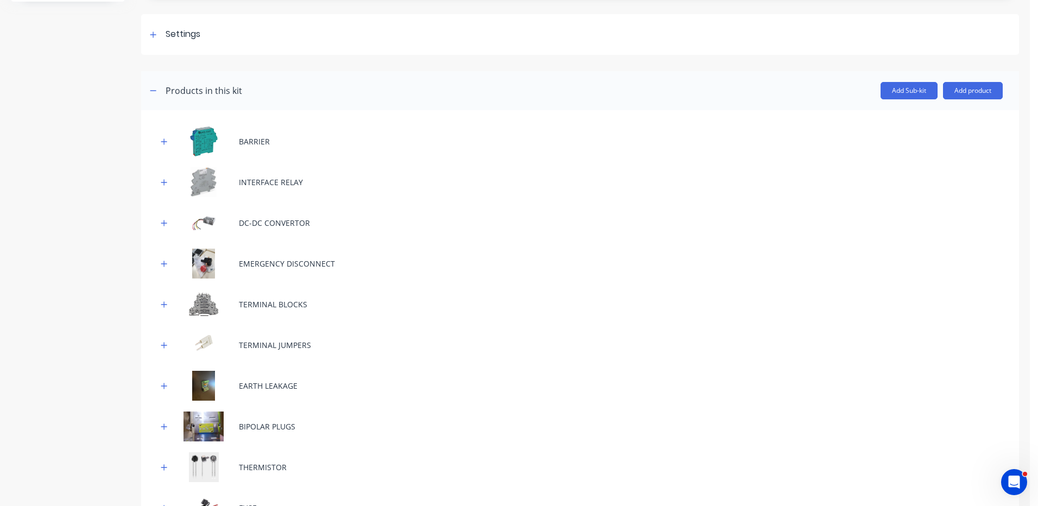
scroll to position [163, 0]
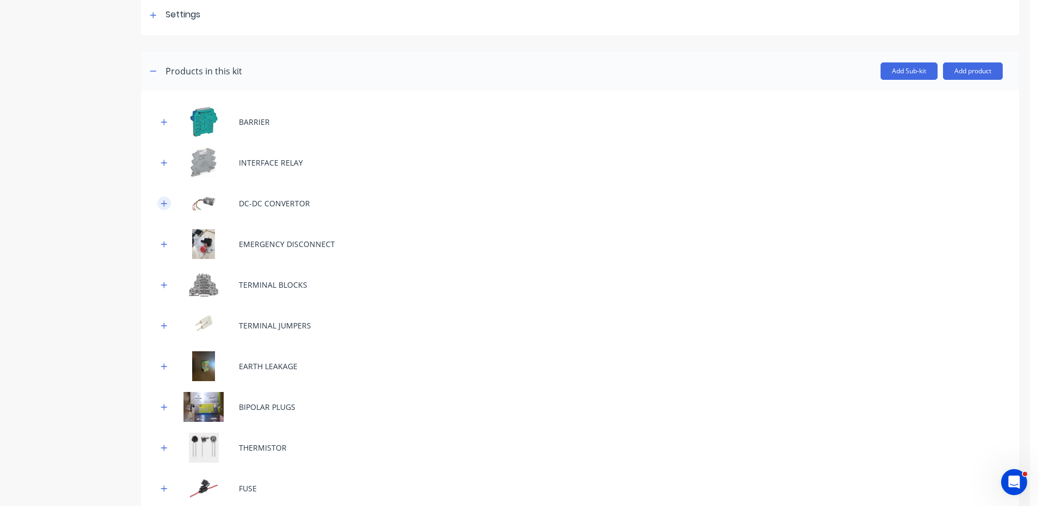
click at [164, 206] on icon "button" at bounding box center [164, 203] width 6 height 6
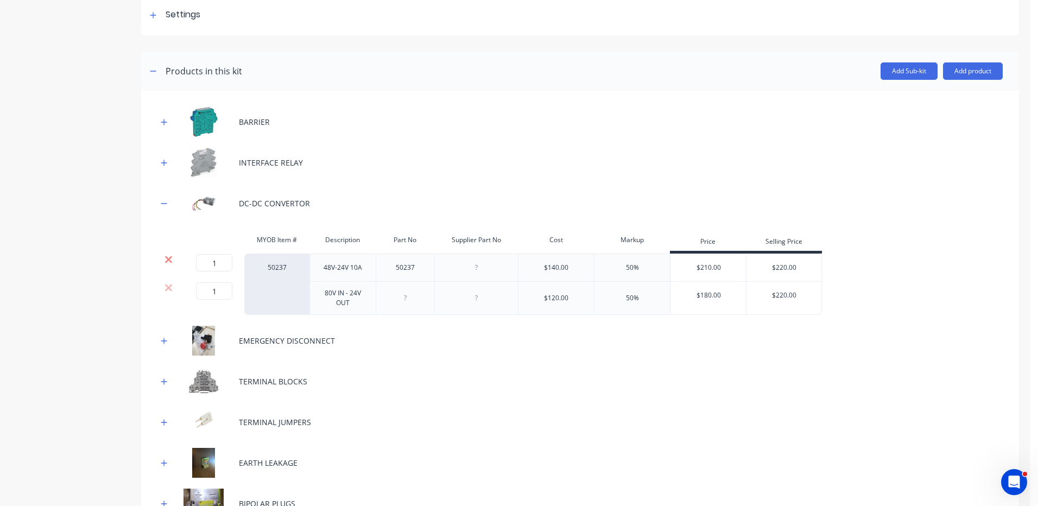
click at [172, 257] on icon at bounding box center [169, 259] width 8 height 11
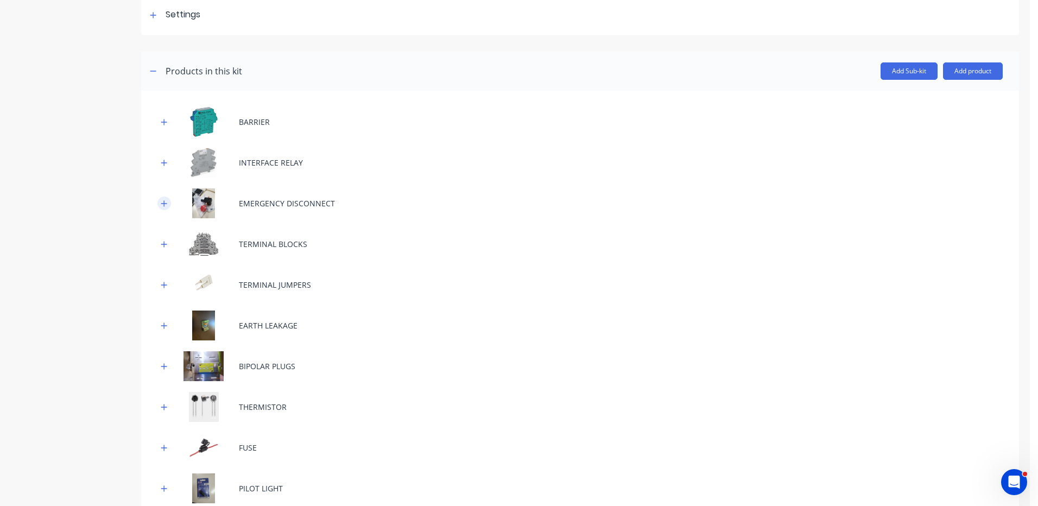
click at [170, 201] on button "button" at bounding box center [165, 204] width 14 height 14
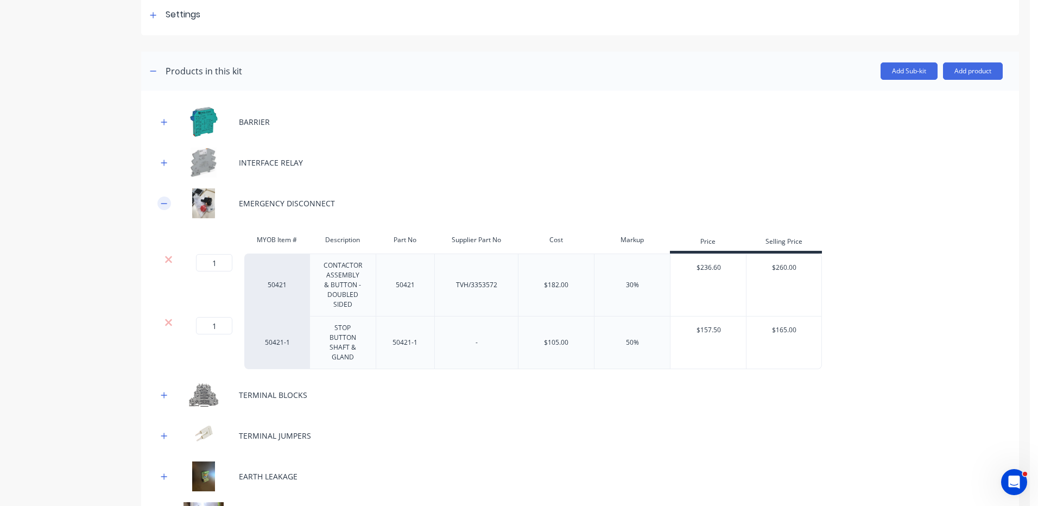
click at [166, 202] on icon "button" at bounding box center [164, 204] width 7 height 8
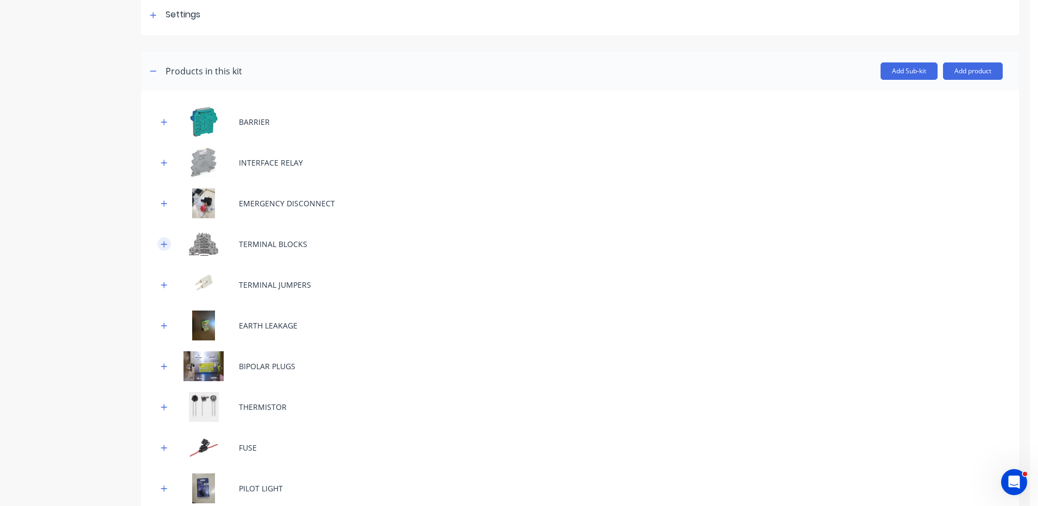
click at [160, 238] on button "button" at bounding box center [165, 244] width 14 height 14
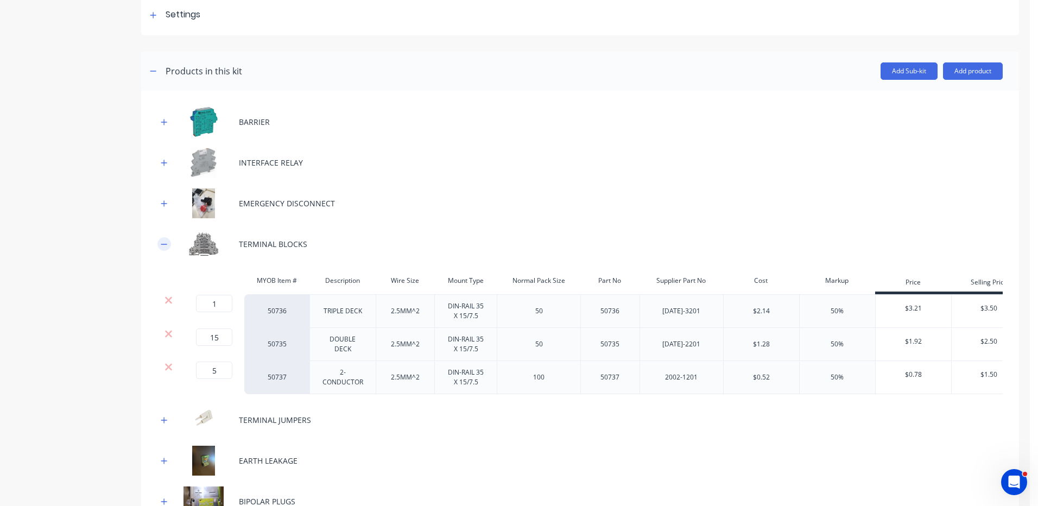
click at [161, 242] on icon "button" at bounding box center [164, 245] width 7 height 8
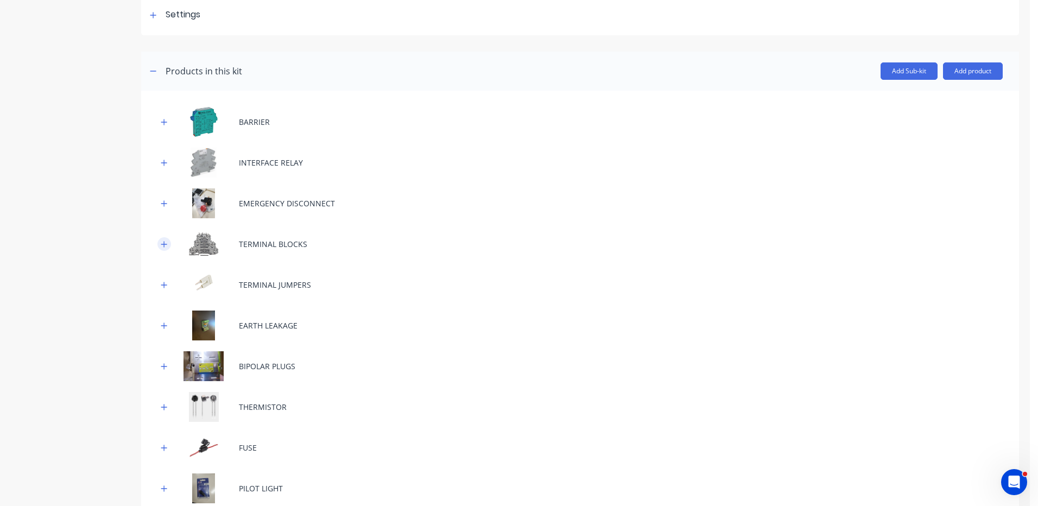
click at [160, 245] on button "button" at bounding box center [165, 244] width 14 height 14
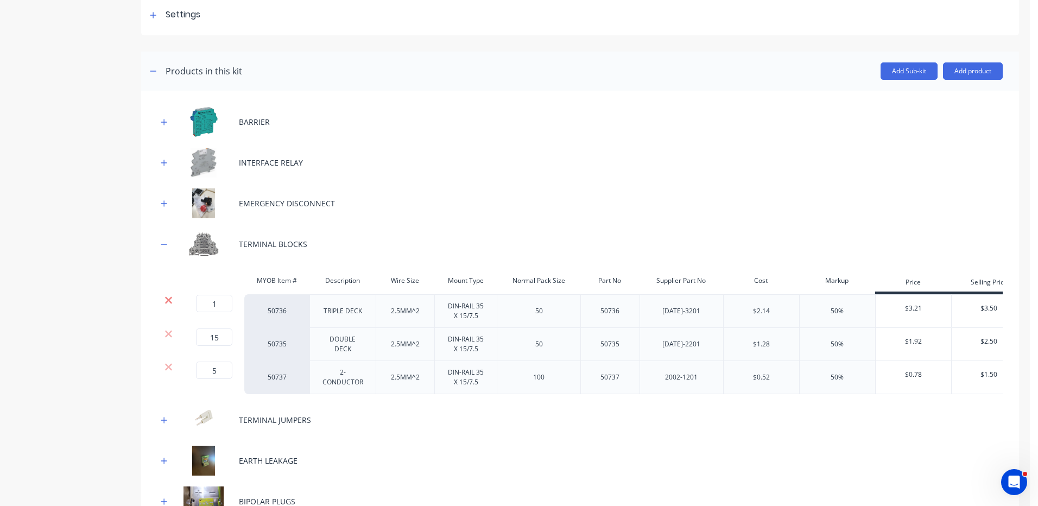
click at [169, 299] on icon at bounding box center [168, 300] width 7 height 7
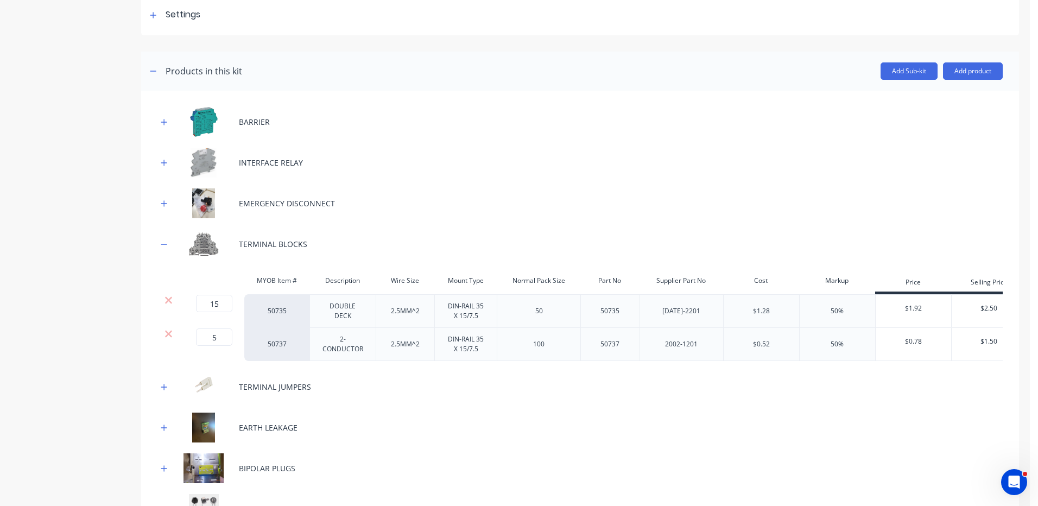
click at [173, 333] on div at bounding box center [168, 334] width 21 height 11
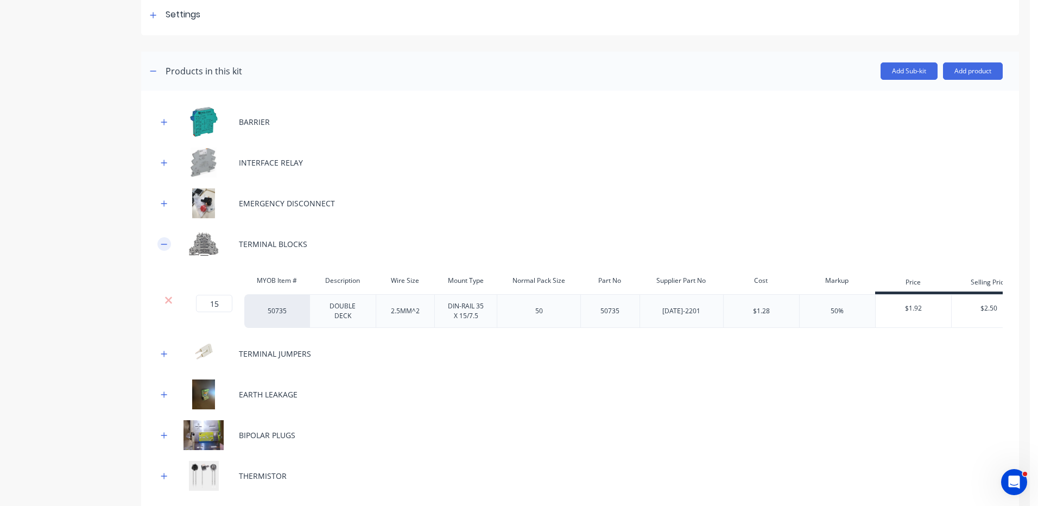
click at [161, 248] on icon "button" at bounding box center [164, 245] width 7 height 8
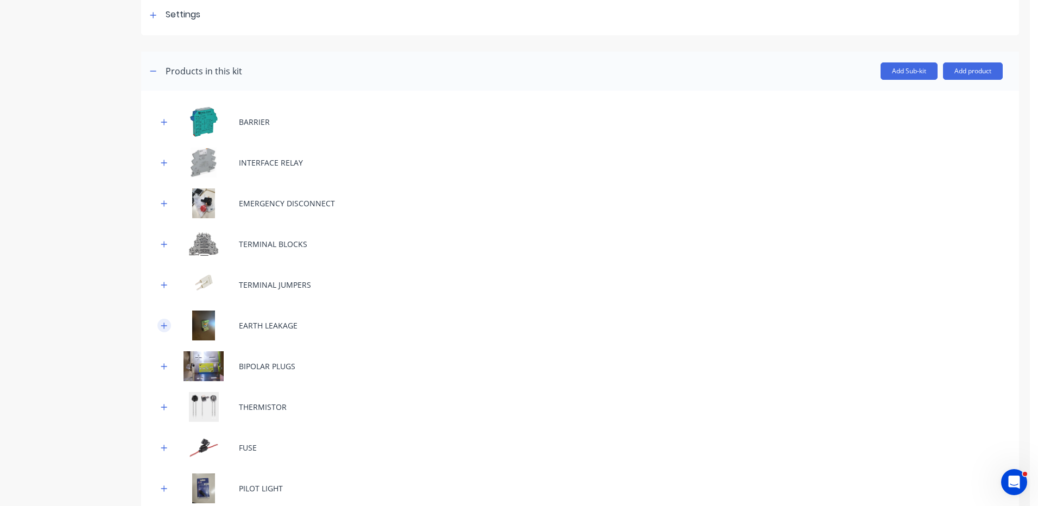
click at [162, 325] on icon "button" at bounding box center [164, 326] width 6 height 6
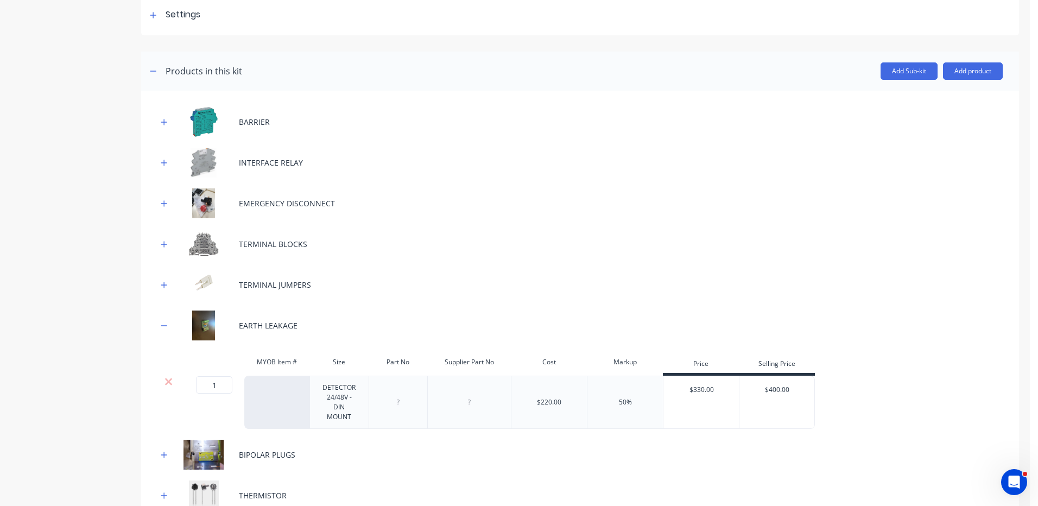
click at [171, 322] on div "EARTH LEAKAGE" at bounding box center [581, 326] width 846 height 30
click at [169, 322] on button "button" at bounding box center [165, 326] width 14 height 14
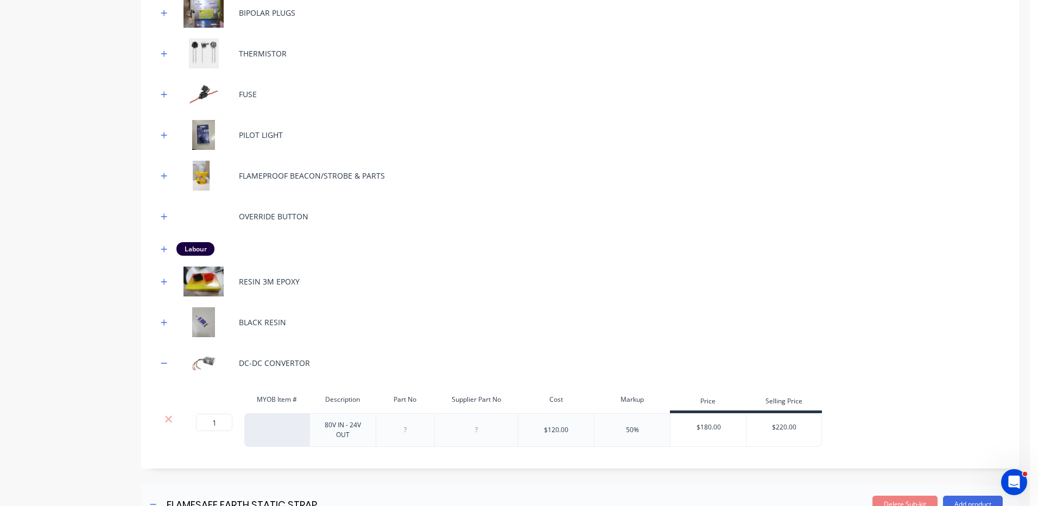
scroll to position [543, 0]
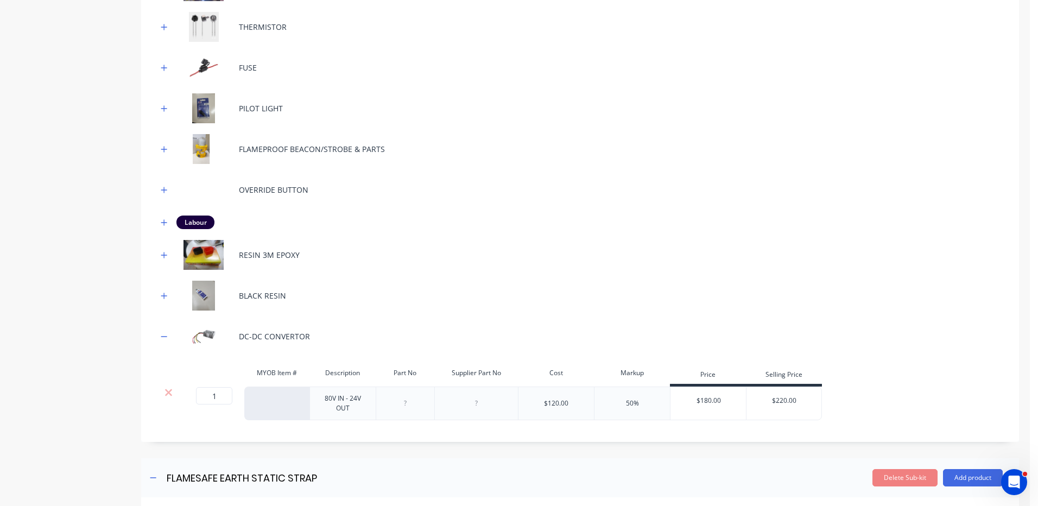
click at [172, 255] on div "RESIN 3M EPOXY" at bounding box center [581, 255] width 846 height 30
click at [169, 255] on button "button" at bounding box center [165, 255] width 14 height 14
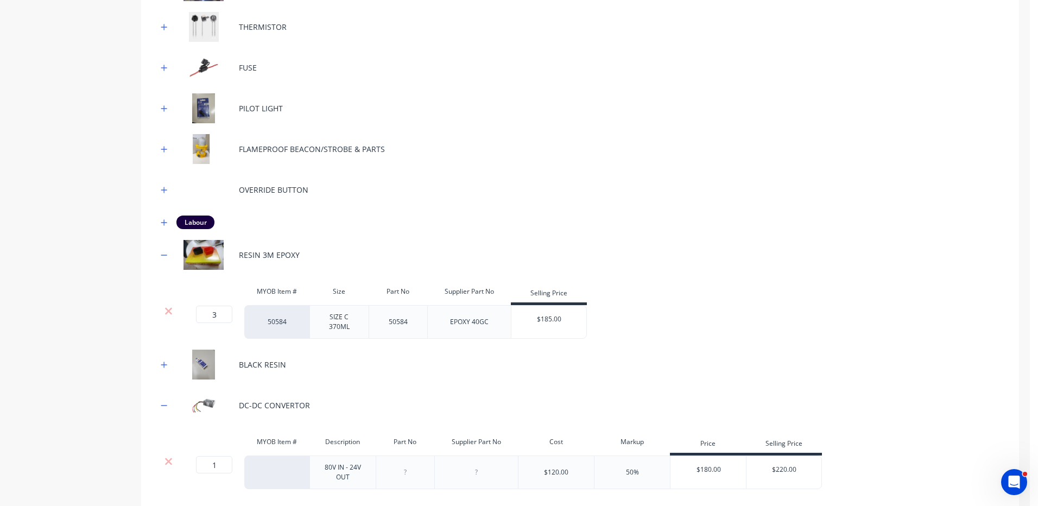
click at [172, 312] on icon at bounding box center [169, 311] width 8 height 11
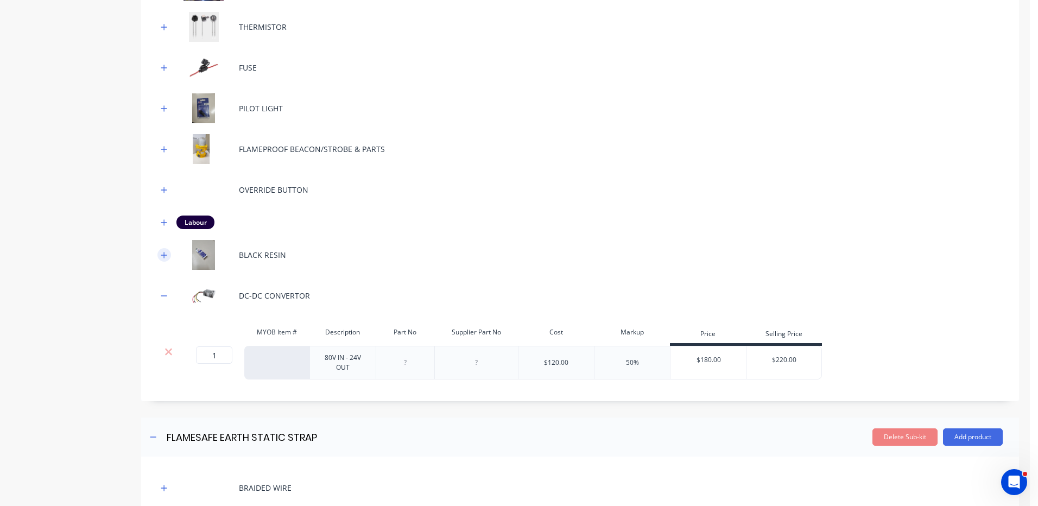
click at [164, 255] on icon "button" at bounding box center [164, 255] width 6 height 6
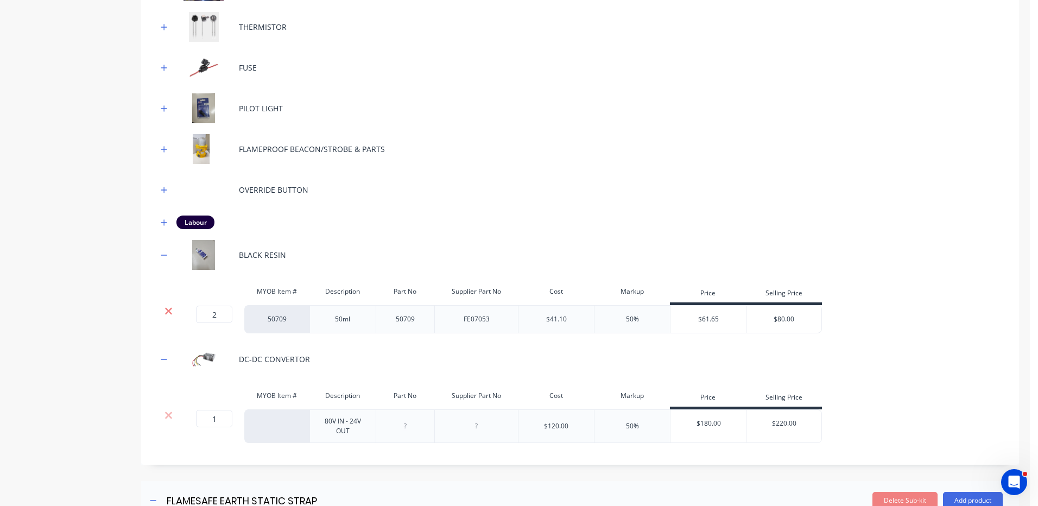
click at [166, 306] on icon at bounding box center [169, 311] width 8 height 11
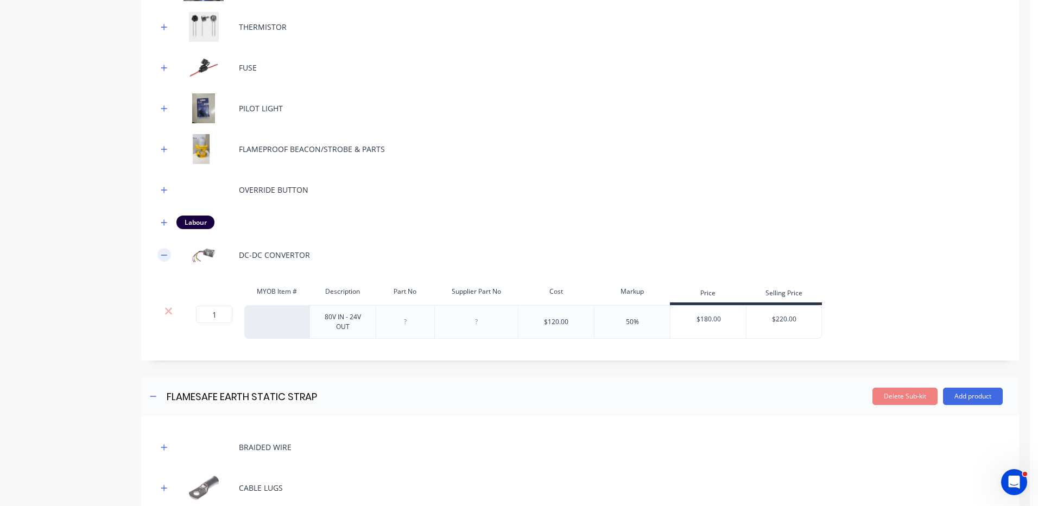
click at [163, 256] on icon "button" at bounding box center [164, 255] width 7 height 8
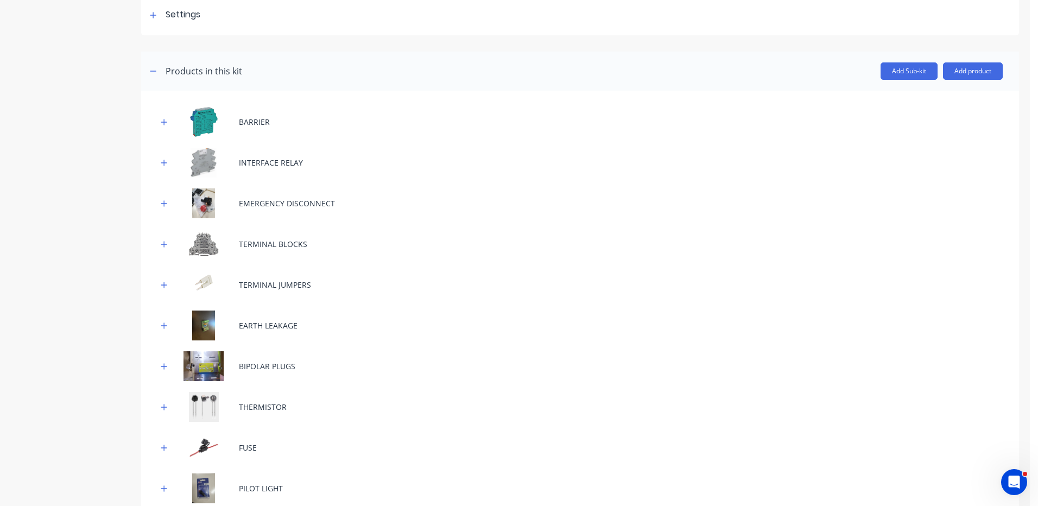
scroll to position [0, 0]
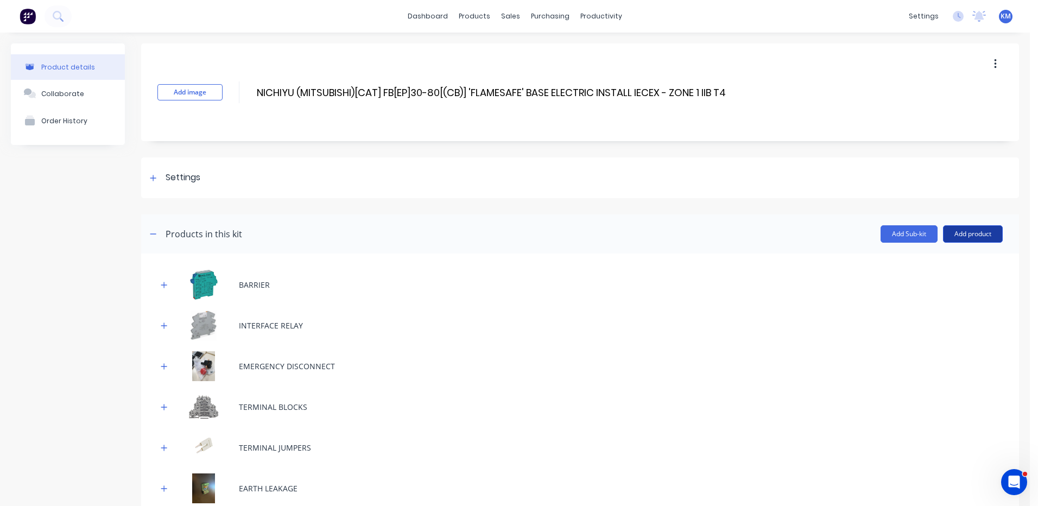
click at [974, 233] on button "Add product" at bounding box center [973, 233] width 60 height 17
click at [961, 252] on button "Product catalogue" at bounding box center [951, 262] width 103 height 22
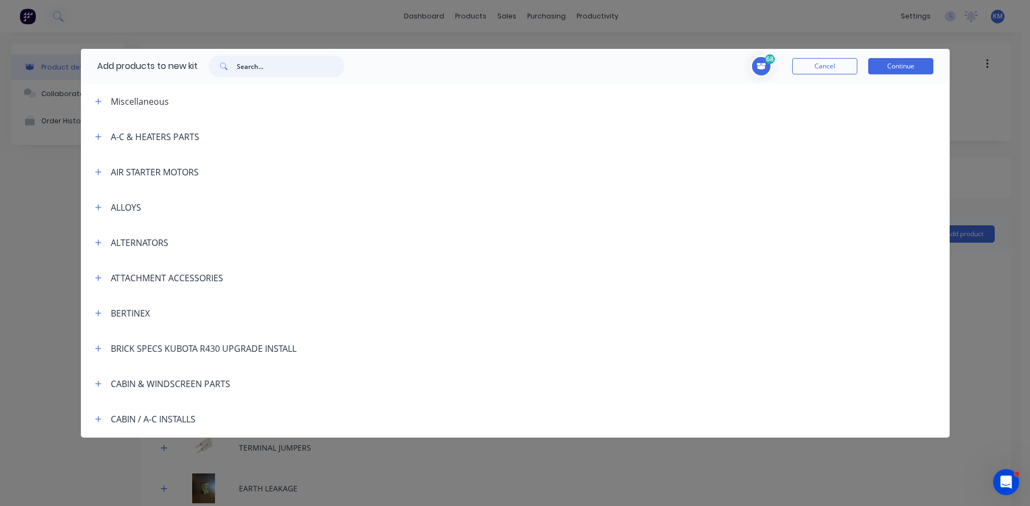
click at [259, 71] on input "text" at bounding box center [291, 66] width 108 height 22
click at [250, 63] on input "STSTIC" at bounding box center [291, 66] width 108 height 22
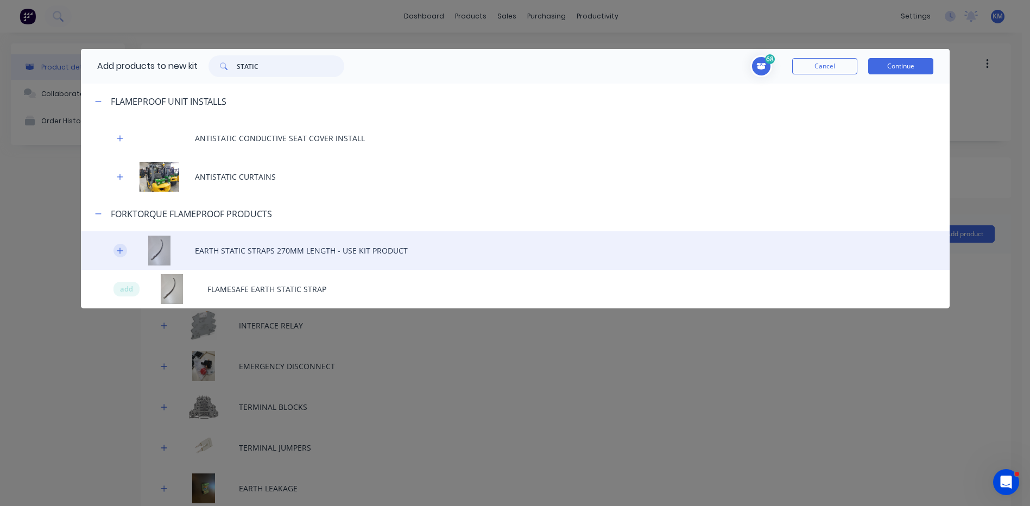
type input "STATIC"
click at [120, 252] on icon "button" at bounding box center [120, 251] width 6 height 6
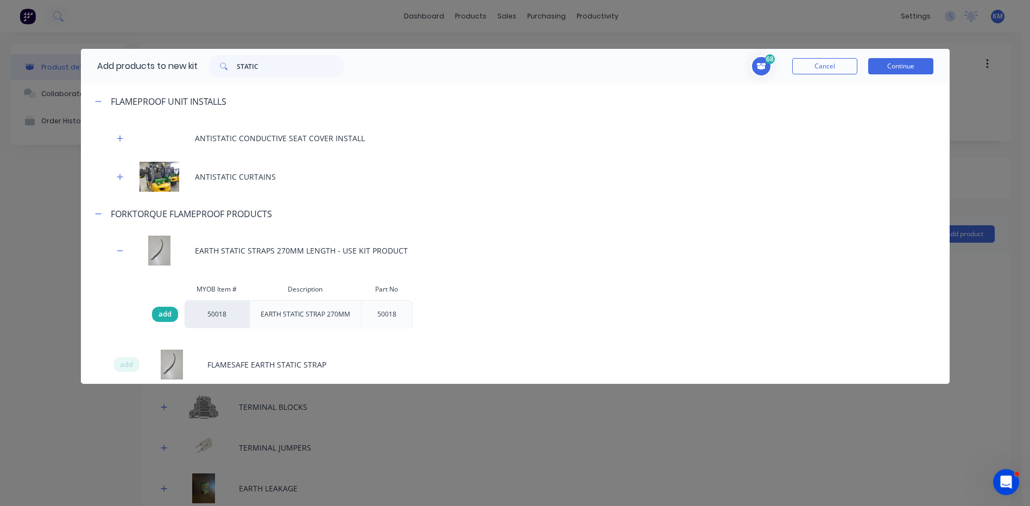
click at [162, 313] on span "add" at bounding box center [165, 314] width 13 height 11
click at [886, 65] on button "Continue" at bounding box center [900, 66] width 65 height 16
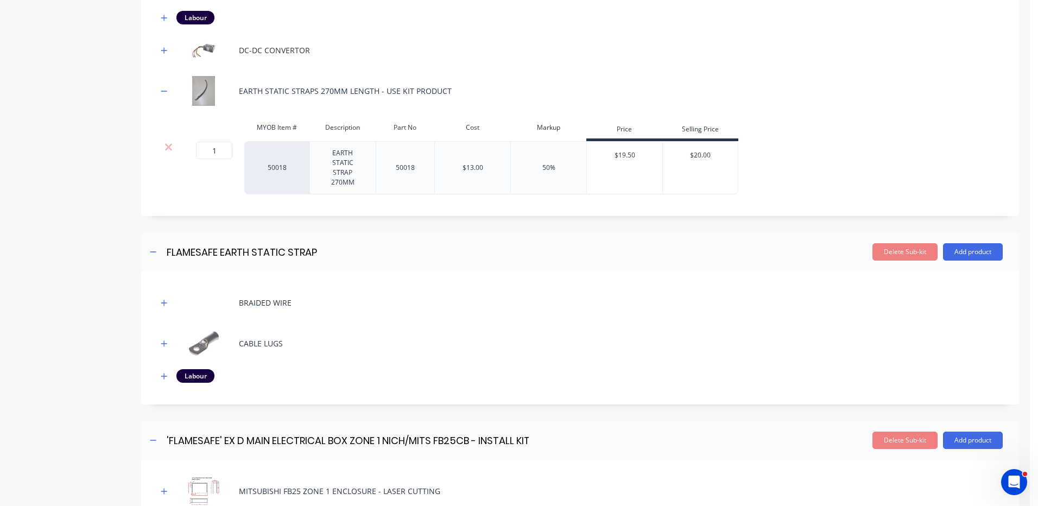
scroll to position [923, 0]
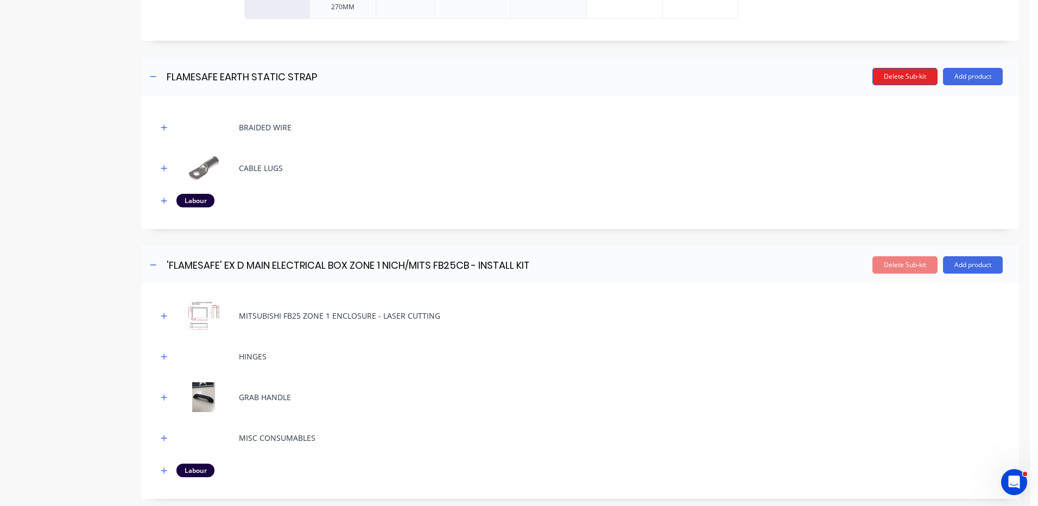
click at [882, 79] on button "Delete Sub-kit" at bounding box center [905, 76] width 65 height 17
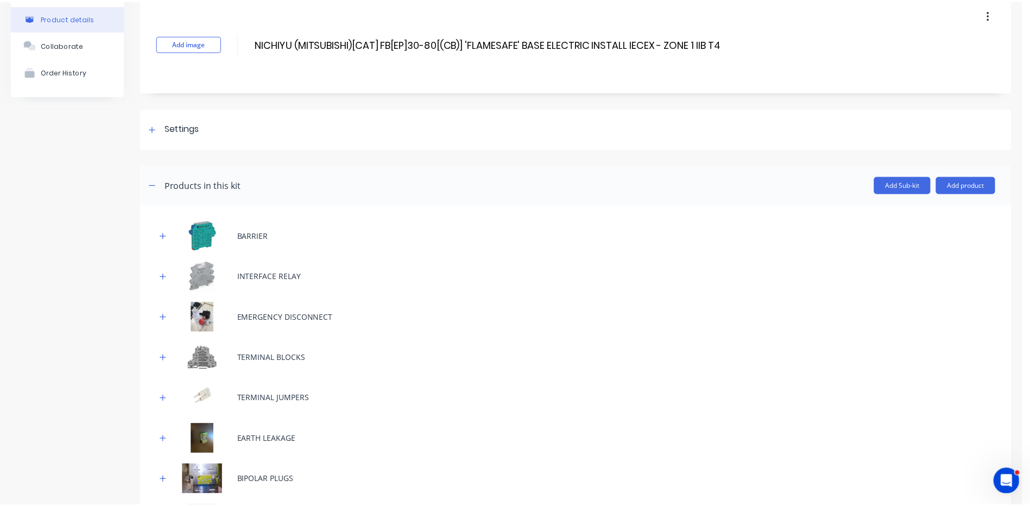
scroll to position [0, 0]
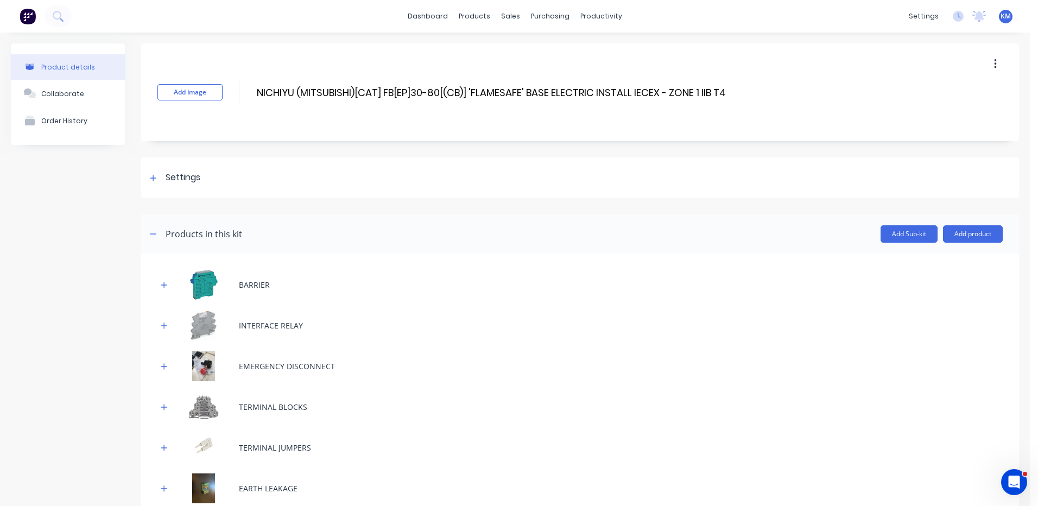
drag, startPoint x: 977, startPoint y: 232, endPoint x: 973, endPoint y: 245, distance: 13.2
click at [977, 232] on button "Add product" at bounding box center [973, 233] width 60 height 17
click at [963, 256] on div "Product catalogue" at bounding box center [952, 262] width 84 height 16
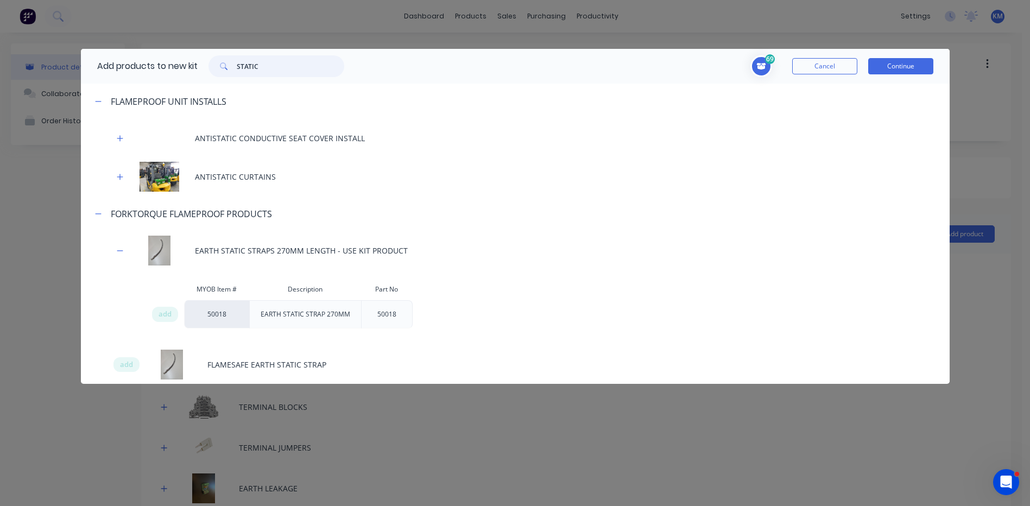
click at [263, 66] on input "STATIC" at bounding box center [291, 66] width 108 height 22
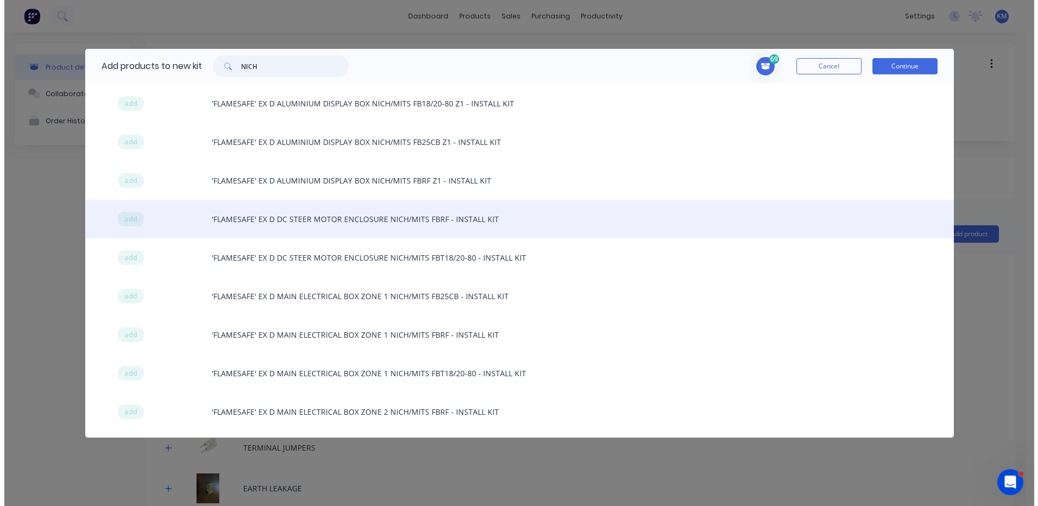
scroll to position [163, 0]
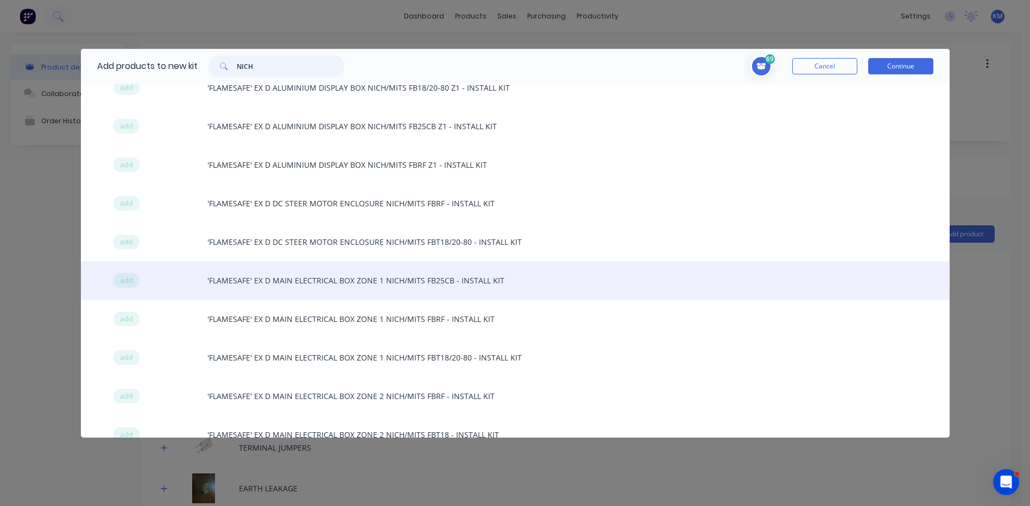
type input "NICH"
click at [136, 284] on div "add 'FLAMESAFE' EX D MAIN ELECTRICAL BOX ZONE 1 NICH/MITS FB25CB - INSTALL KIT" at bounding box center [515, 280] width 869 height 39
click at [118, 279] on div "add 'FLAMESAFE' EX D MAIN ELECTRICAL BOX ZONE 1 NICH/MITS FB25CB - INSTALL KIT" at bounding box center [515, 280] width 869 height 39
click at [123, 279] on span "add" at bounding box center [126, 280] width 13 height 11
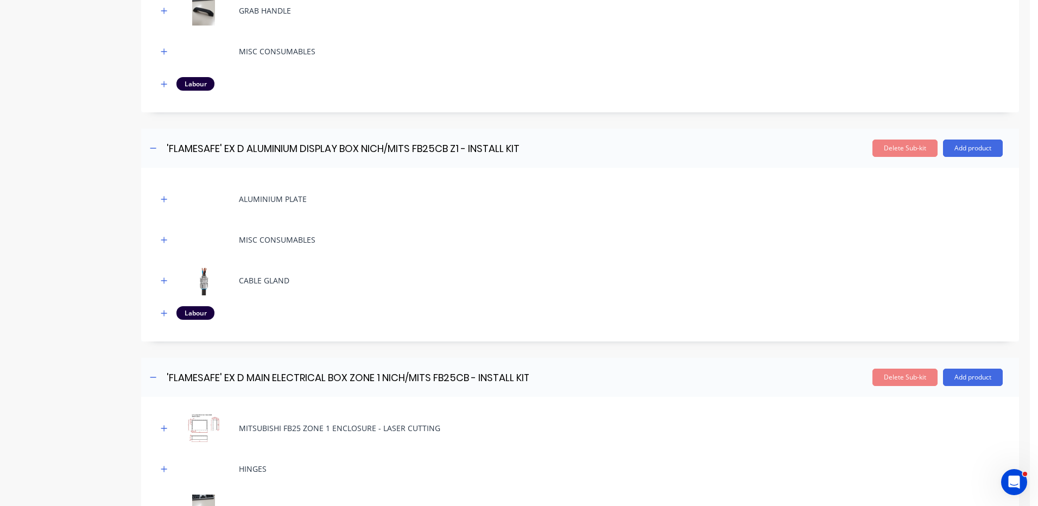
scroll to position [974, 0]
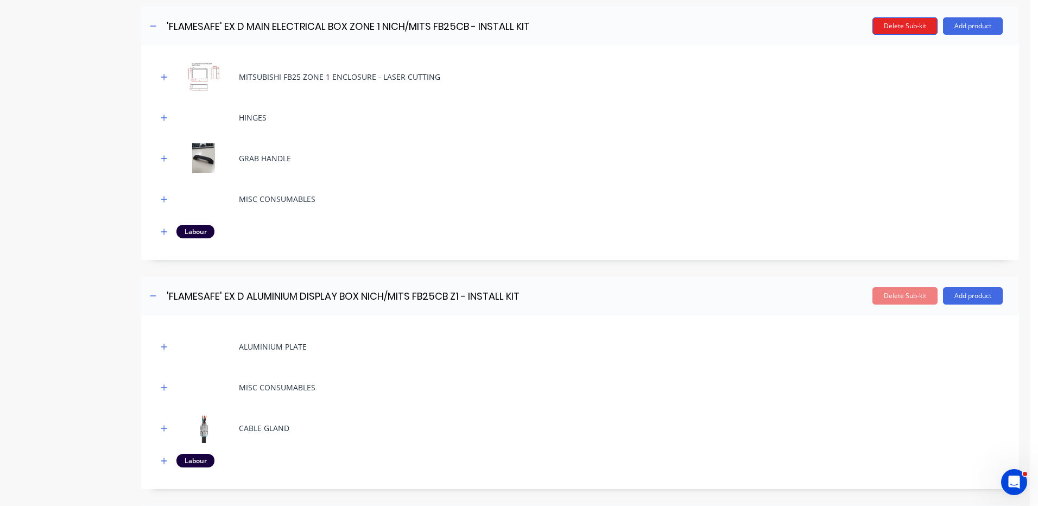
click at [893, 27] on button "Delete Sub-kit" at bounding box center [905, 25] width 65 height 17
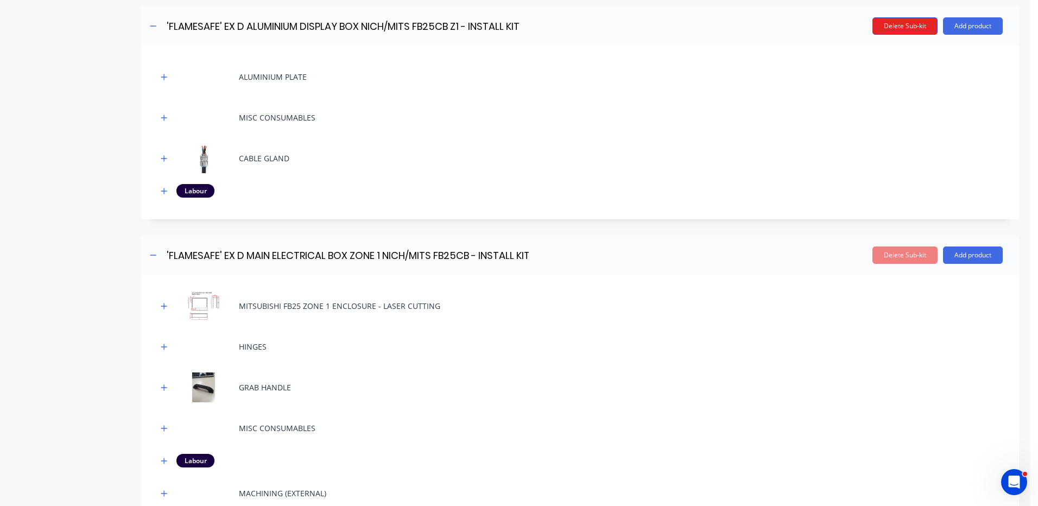
click at [880, 27] on button "Delete Sub-kit" at bounding box center [905, 25] width 65 height 17
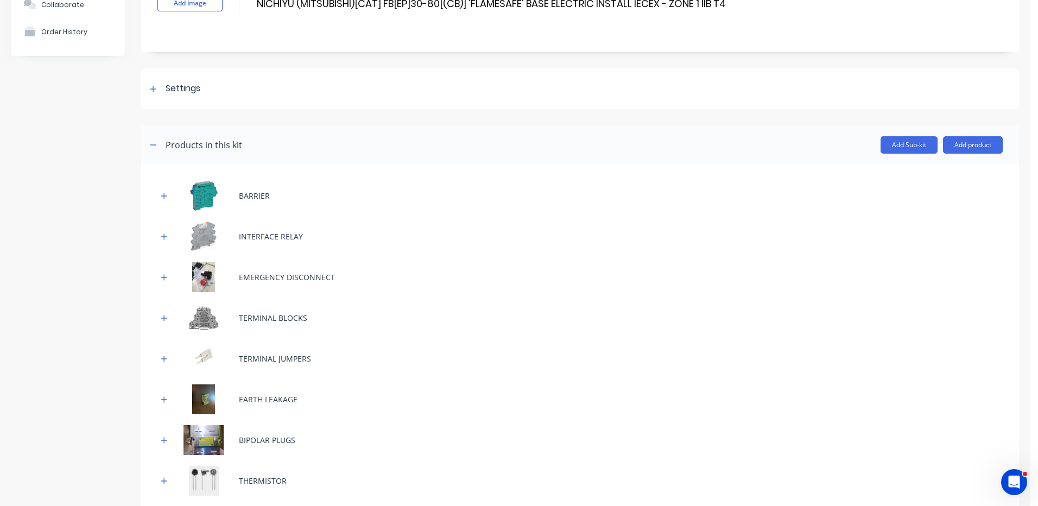
scroll to position [0, 0]
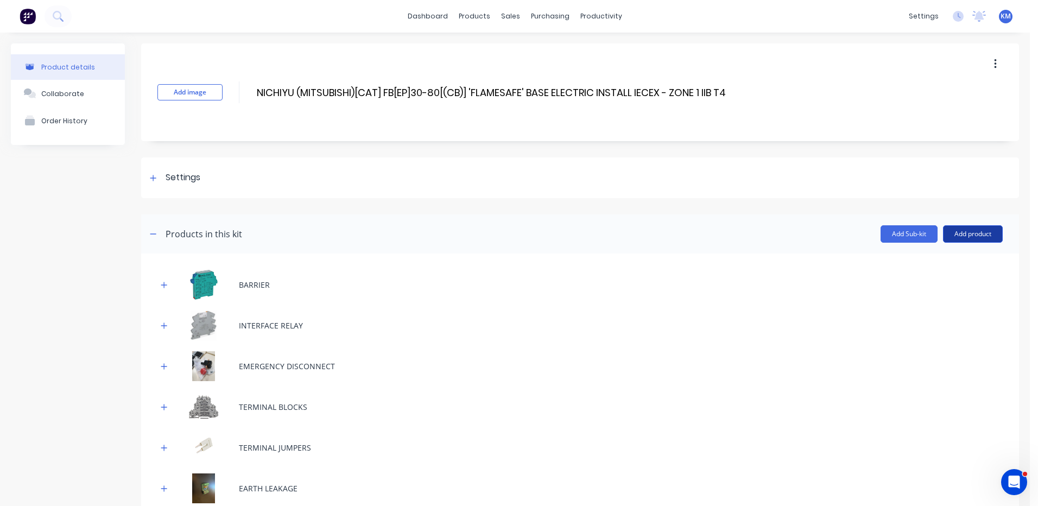
click at [963, 238] on button "Add product" at bounding box center [973, 233] width 60 height 17
click at [947, 256] on div "Product catalogue" at bounding box center [952, 262] width 84 height 16
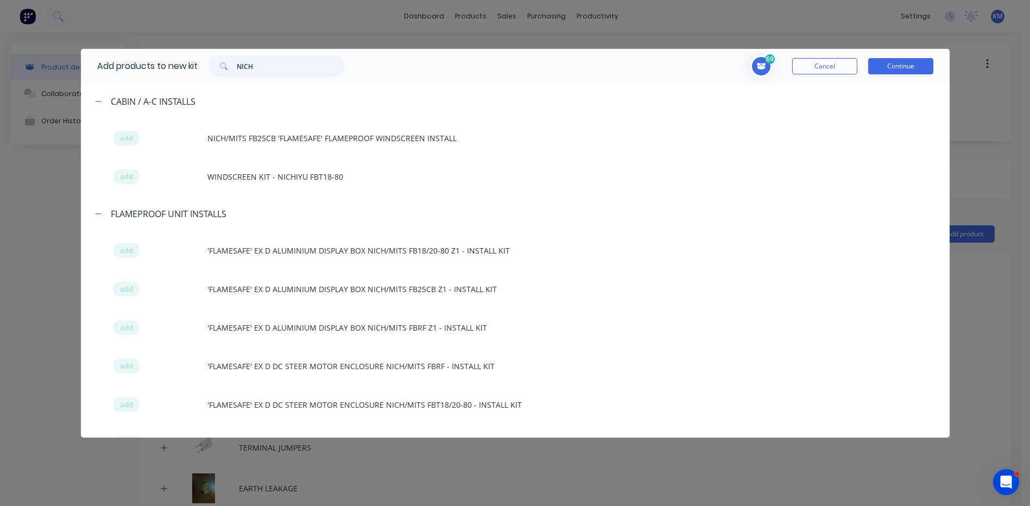
click at [275, 72] on input "NICH" at bounding box center [291, 66] width 108 height 22
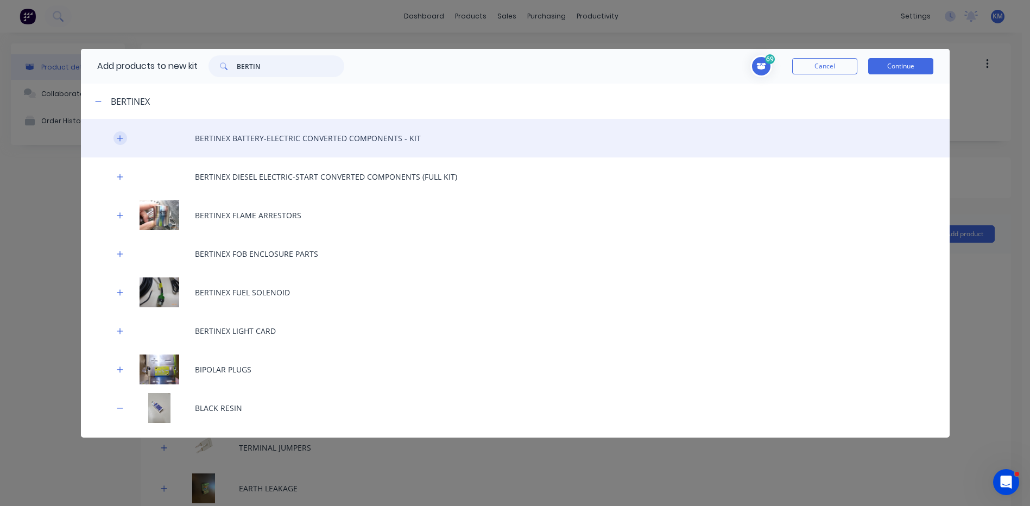
type input "BERTIN"
click at [117, 139] on icon "button" at bounding box center [120, 139] width 7 height 8
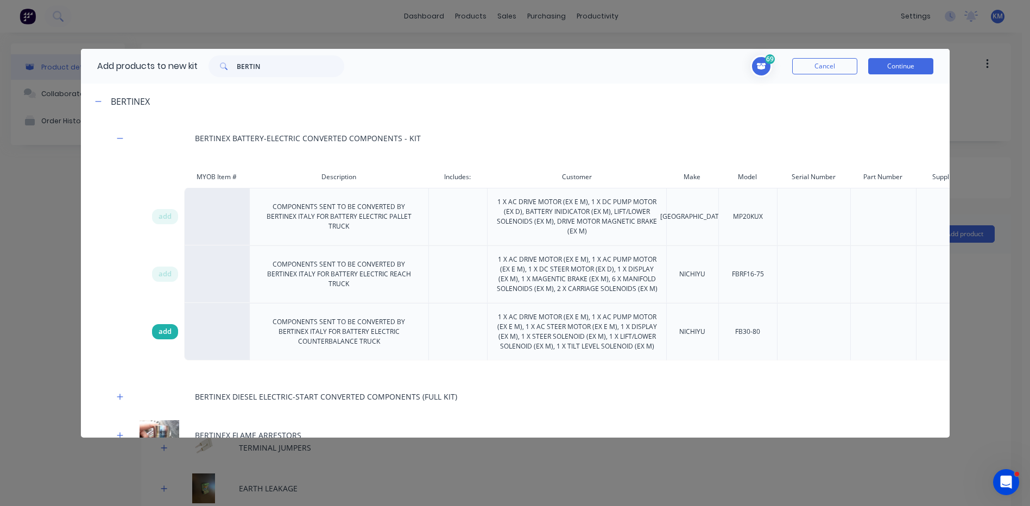
click at [163, 331] on span "add" at bounding box center [165, 331] width 13 height 11
click at [924, 60] on button "Continue" at bounding box center [900, 66] width 65 height 16
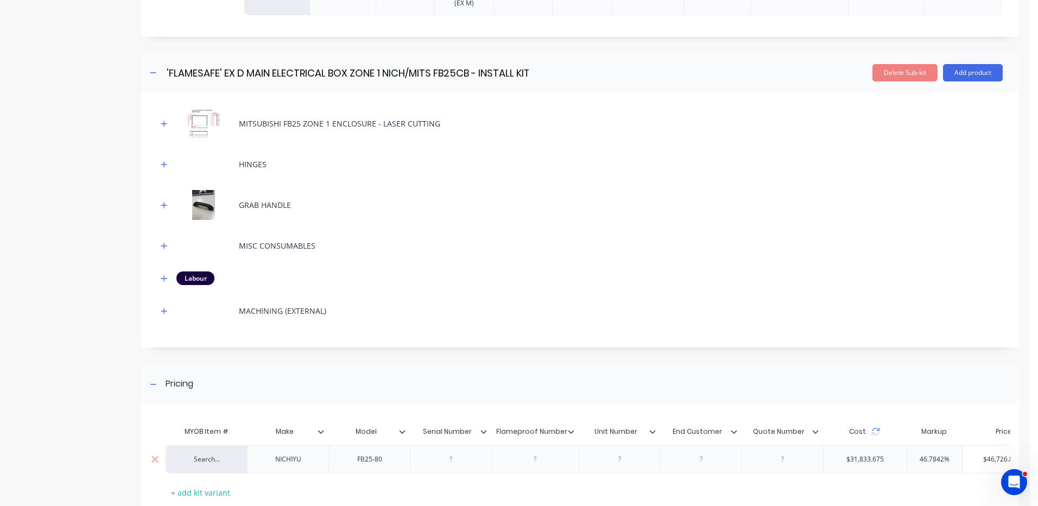
scroll to position [1311, 0]
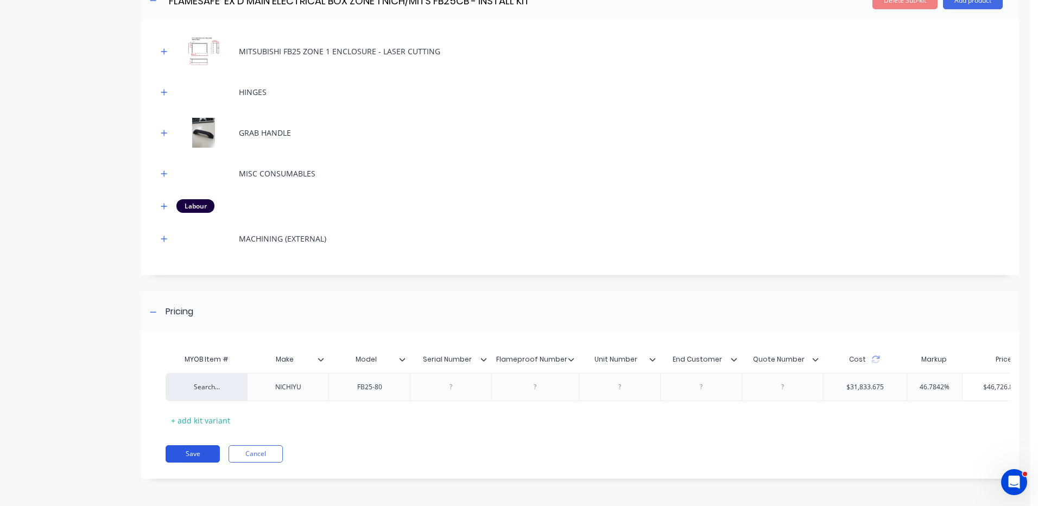
click at [201, 445] on button "Save" at bounding box center [193, 453] width 54 height 17
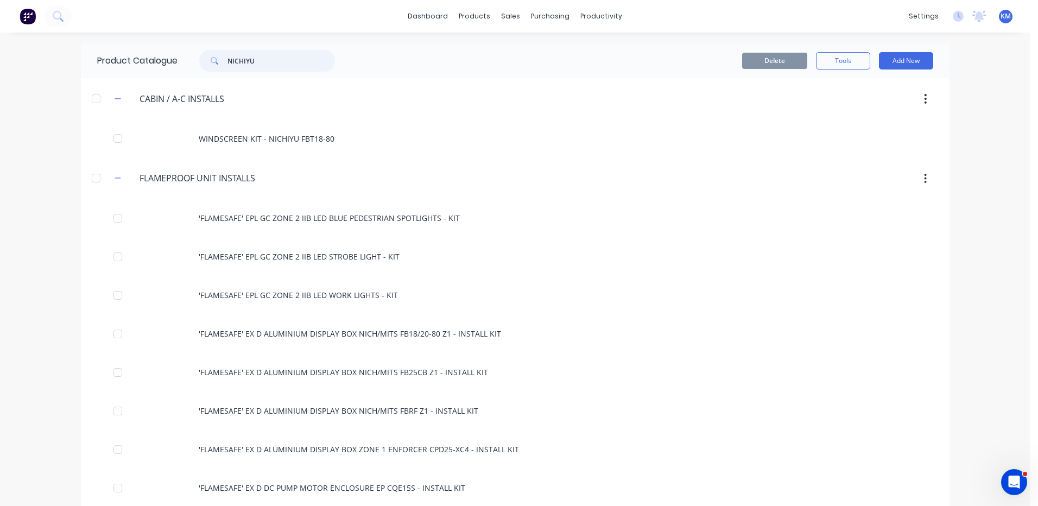
click at [253, 63] on input "NICHIYU" at bounding box center [282, 61] width 108 height 22
click at [299, 61] on input "NICHIYU" at bounding box center [282, 61] width 108 height 22
drag, startPoint x: 299, startPoint y: 61, endPoint x: 198, endPoint y: 60, distance: 101.0
click at [199, 65] on div "NICHIYU" at bounding box center [267, 61] width 136 height 22
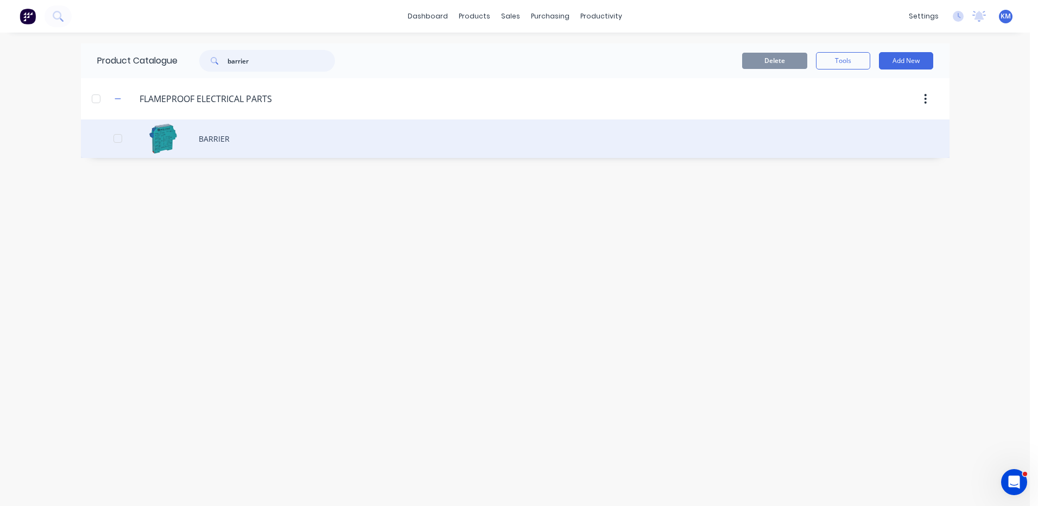
type input "barrier"
click at [250, 121] on div "BARRIER" at bounding box center [515, 138] width 869 height 39
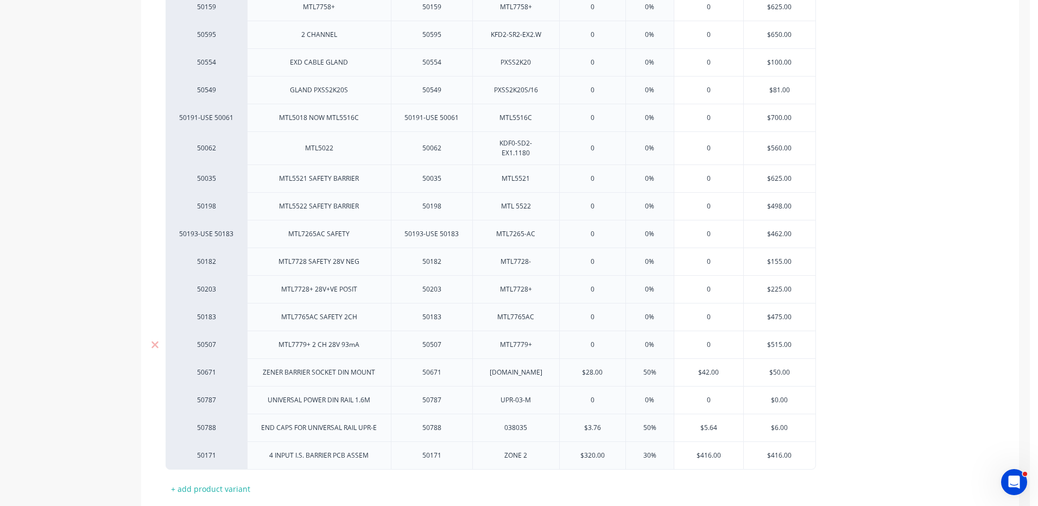
scroll to position [640, 0]
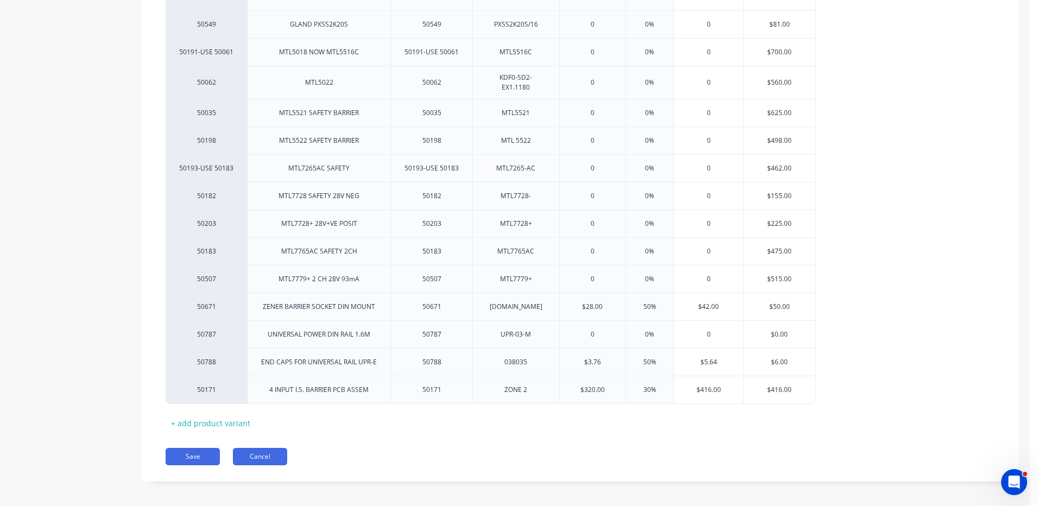
click at [275, 448] on button "Cancel" at bounding box center [260, 456] width 54 height 17
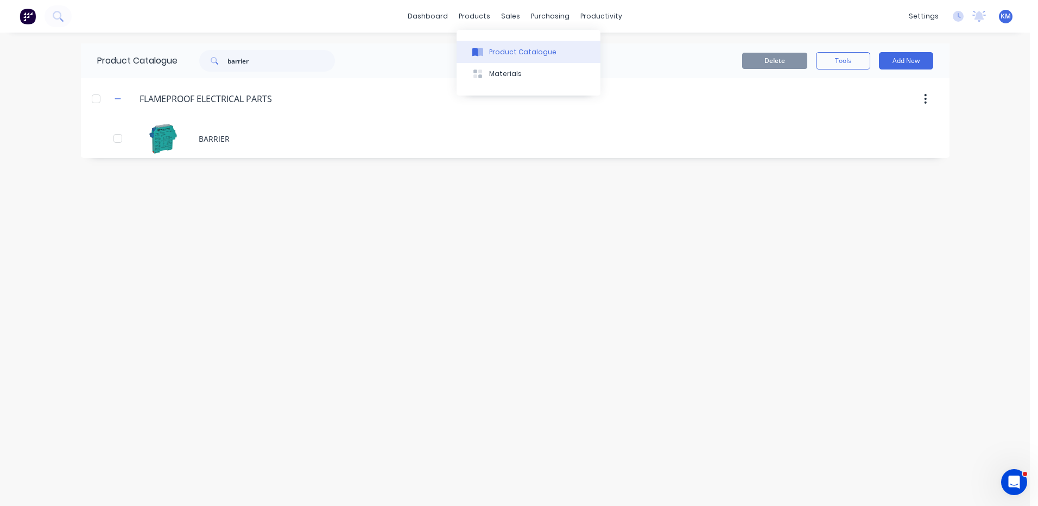
click at [483, 49] on icon at bounding box center [480, 52] width 5 height 9
click at [291, 59] on input "barrier" at bounding box center [282, 61] width 108 height 22
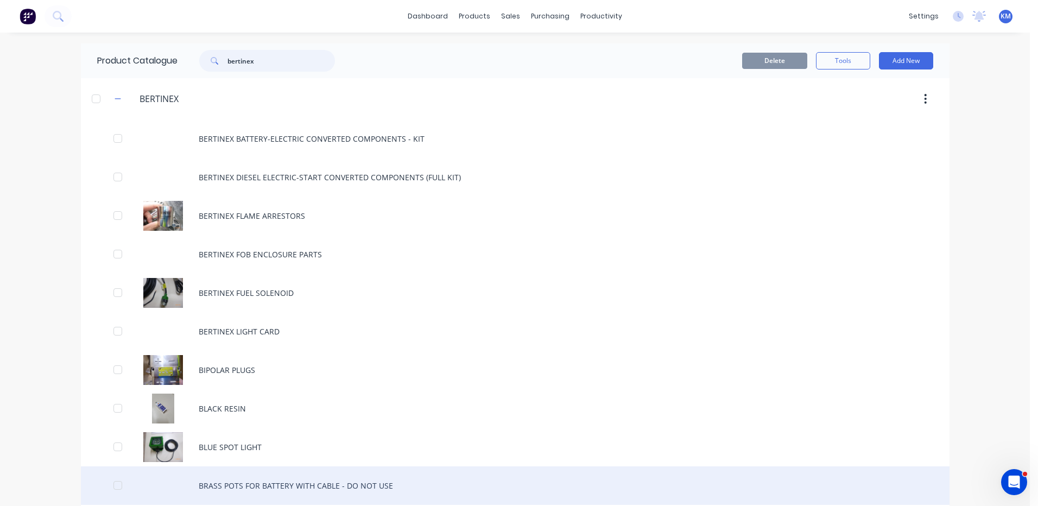
type input "bertinex"
